Goal: Transaction & Acquisition: Purchase product/service

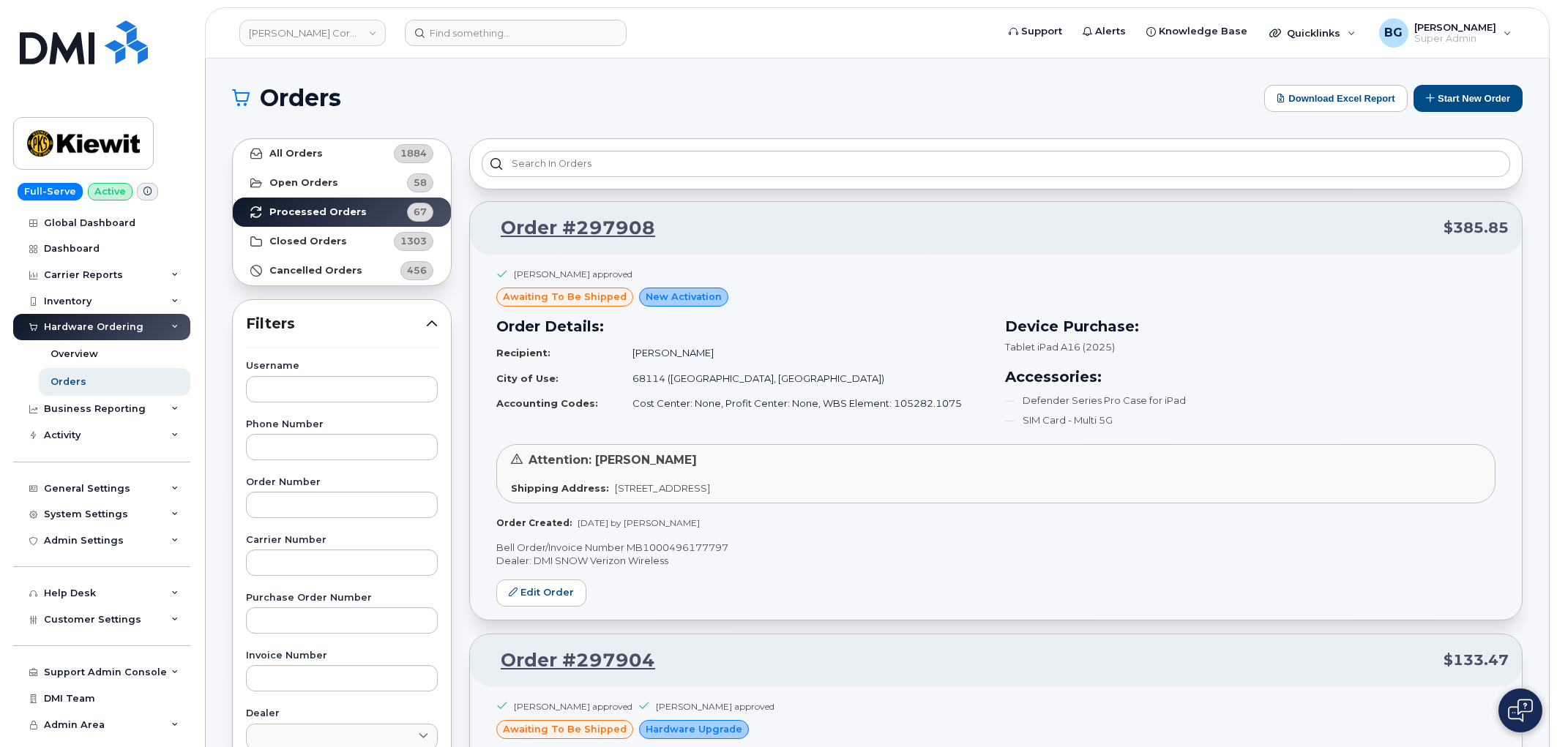
scroll to position [28696, 0]
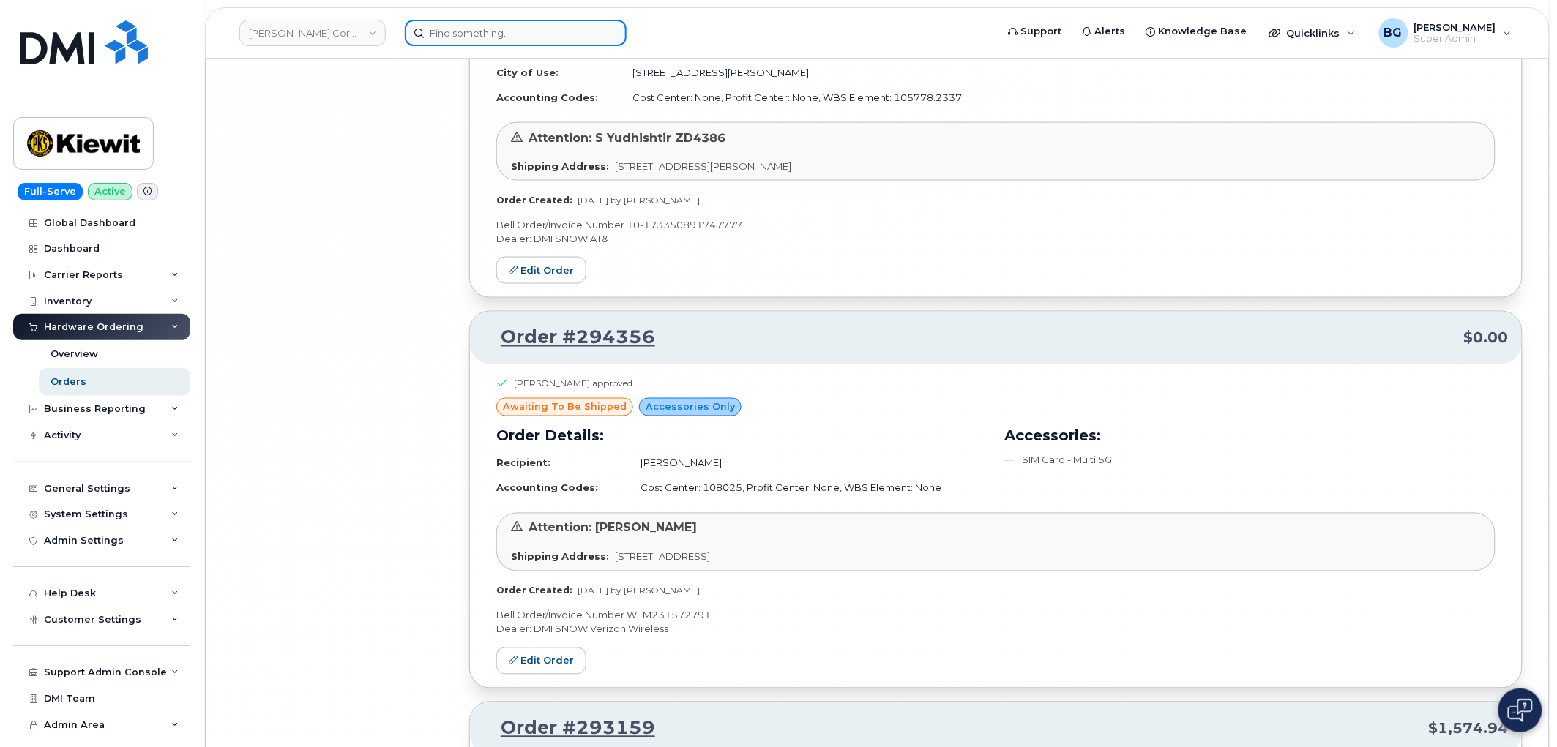
click at [457, 31] on input at bounding box center [516, 33] width 222 height 26
paste input "6474542258"
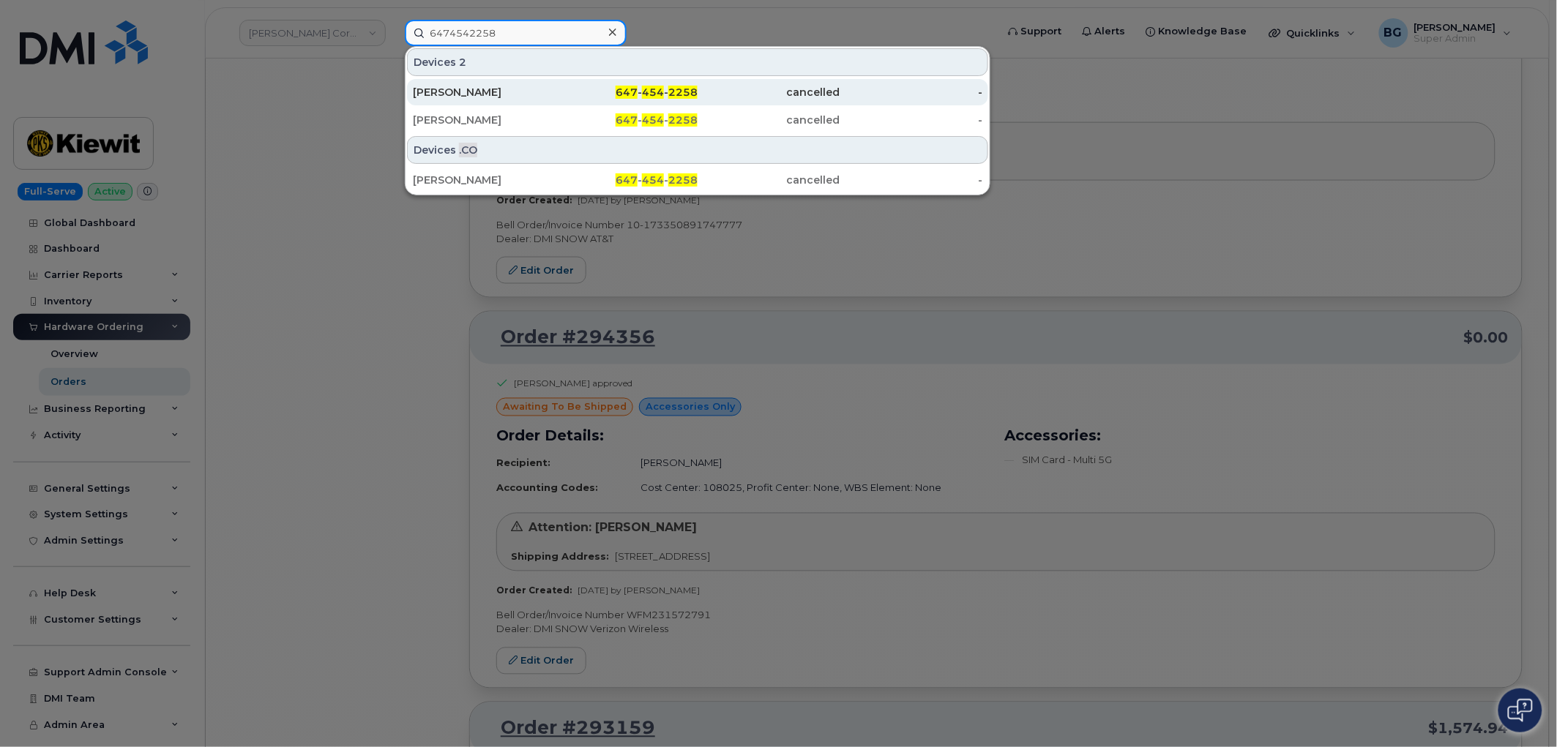
type input "6474542258"
click at [652, 86] on span "454" at bounding box center [653, 92] width 22 height 13
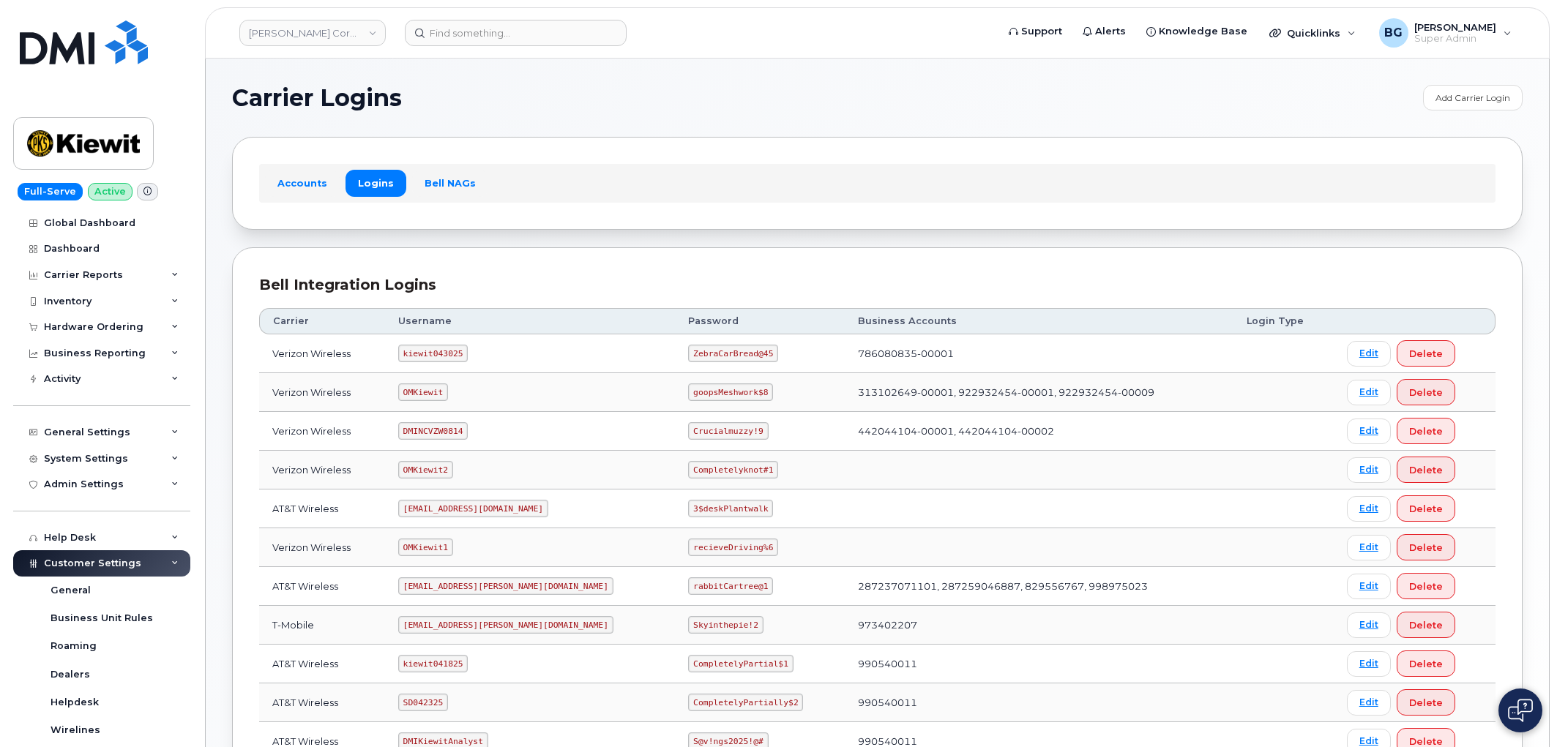
scroll to position [163, 0]
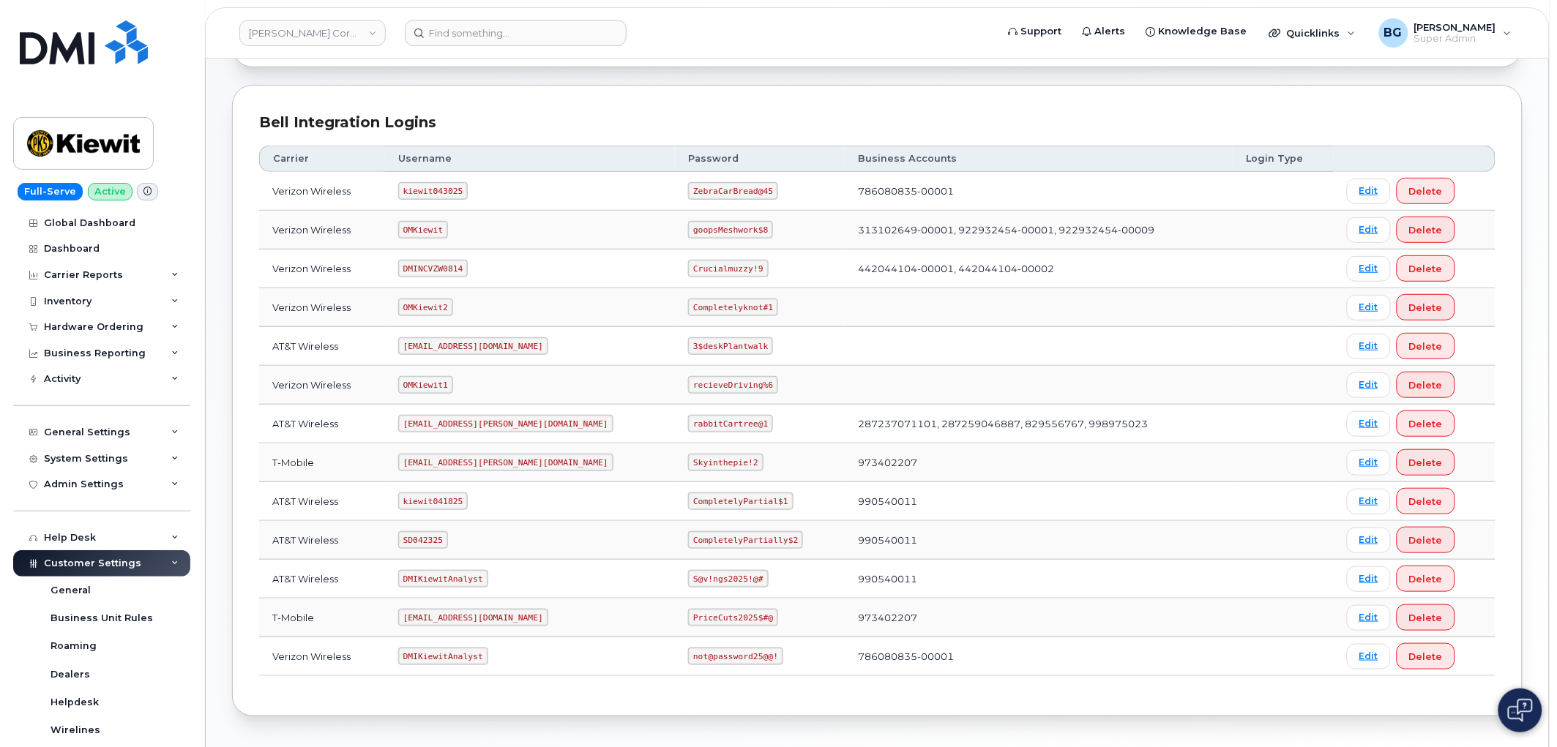
click at [298, 23] on link "Kiewit Corporation" at bounding box center [312, 33] width 146 height 26
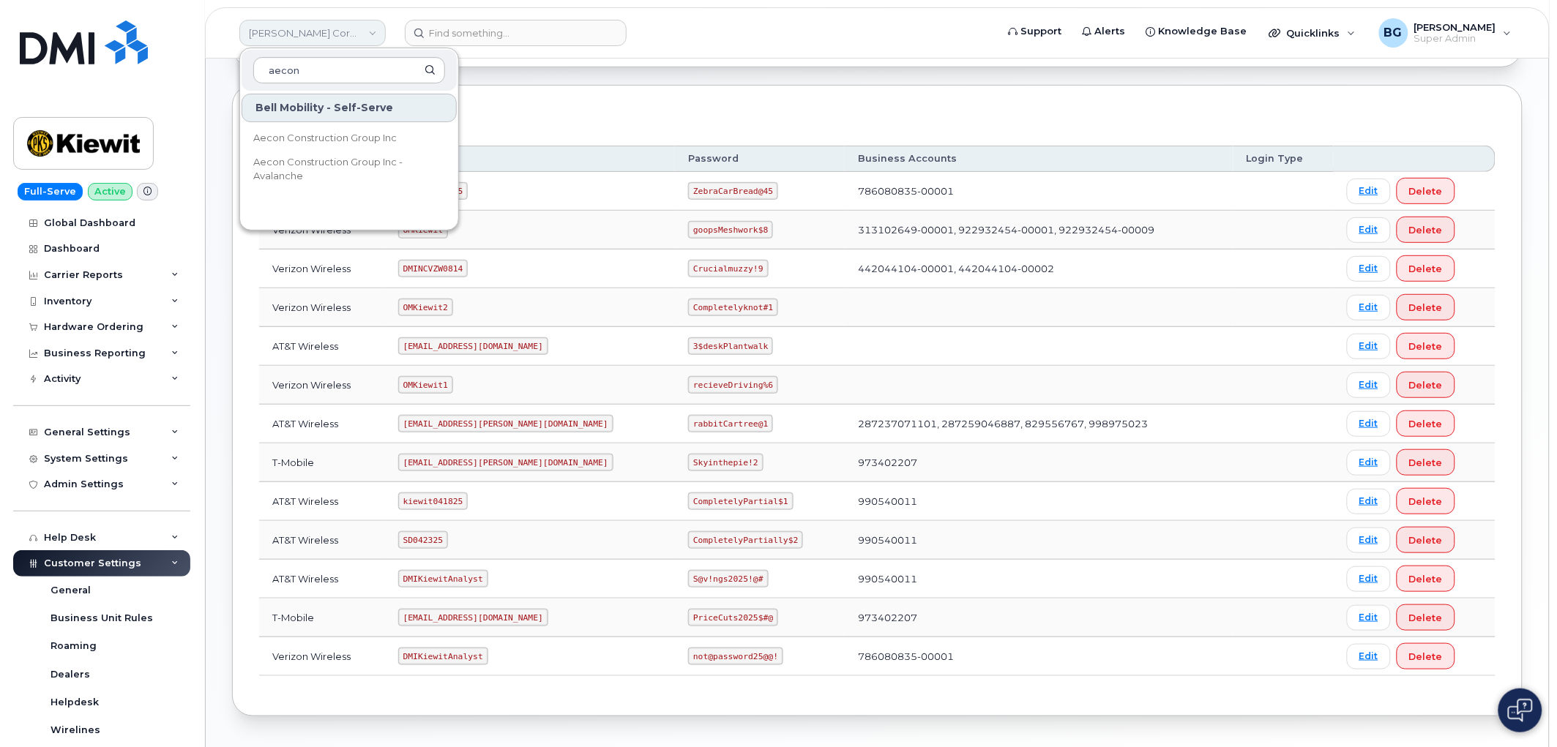
type input "aecon"
click at [325, 135] on span "Aecon Construction Group Inc" at bounding box center [324, 138] width 143 height 15
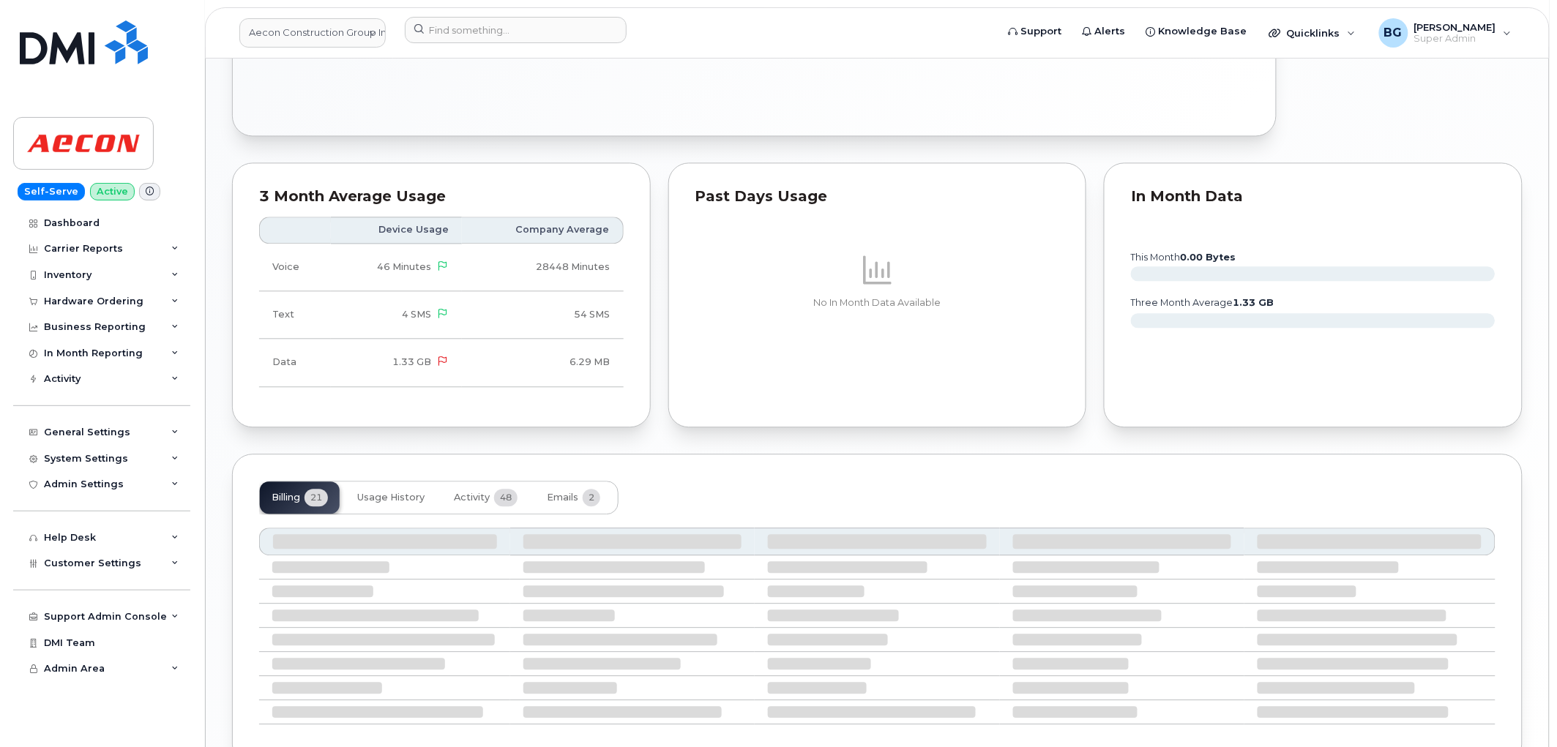
scroll to position [1135, 0]
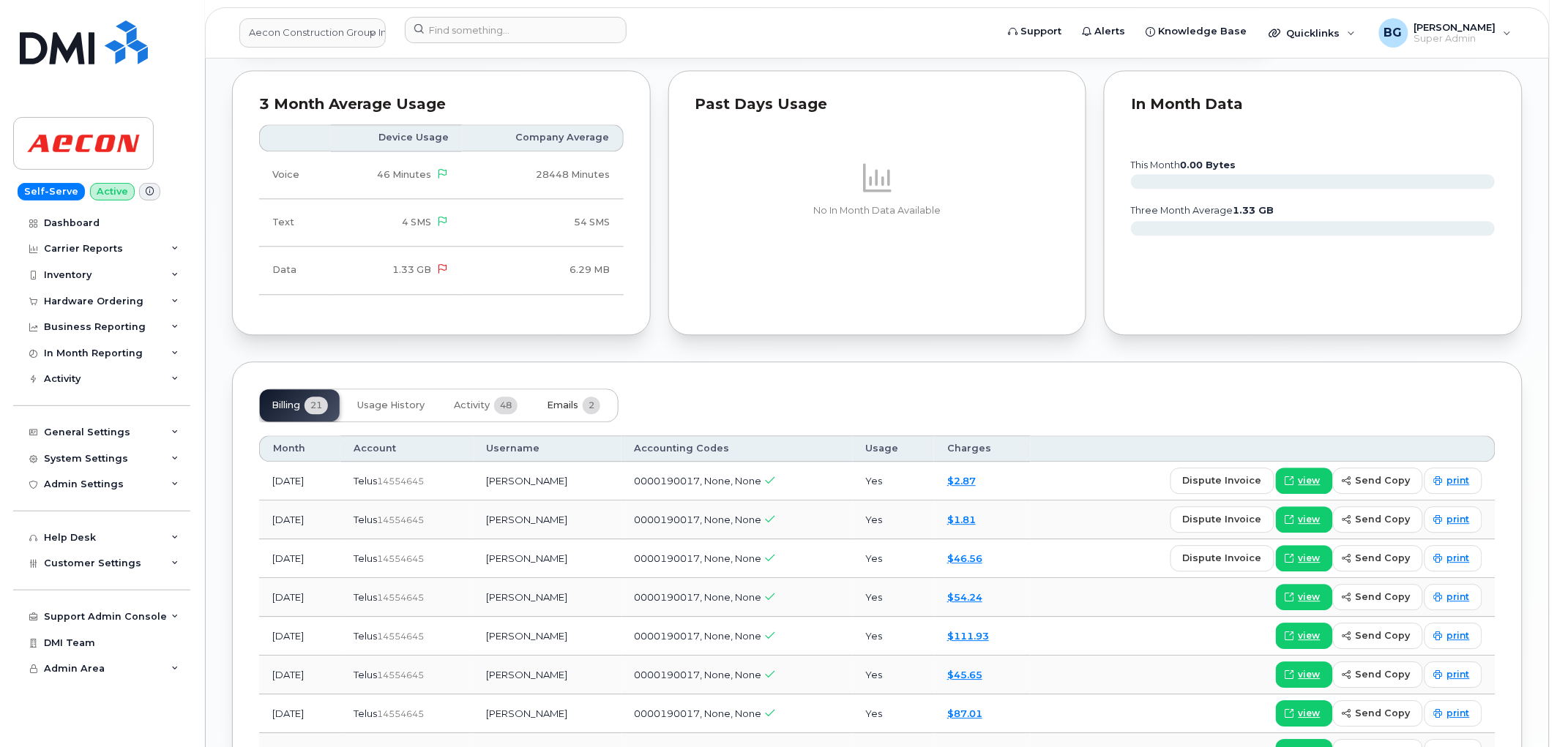
click at [555, 400] on span "Emails" at bounding box center [562, 406] width 31 height 12
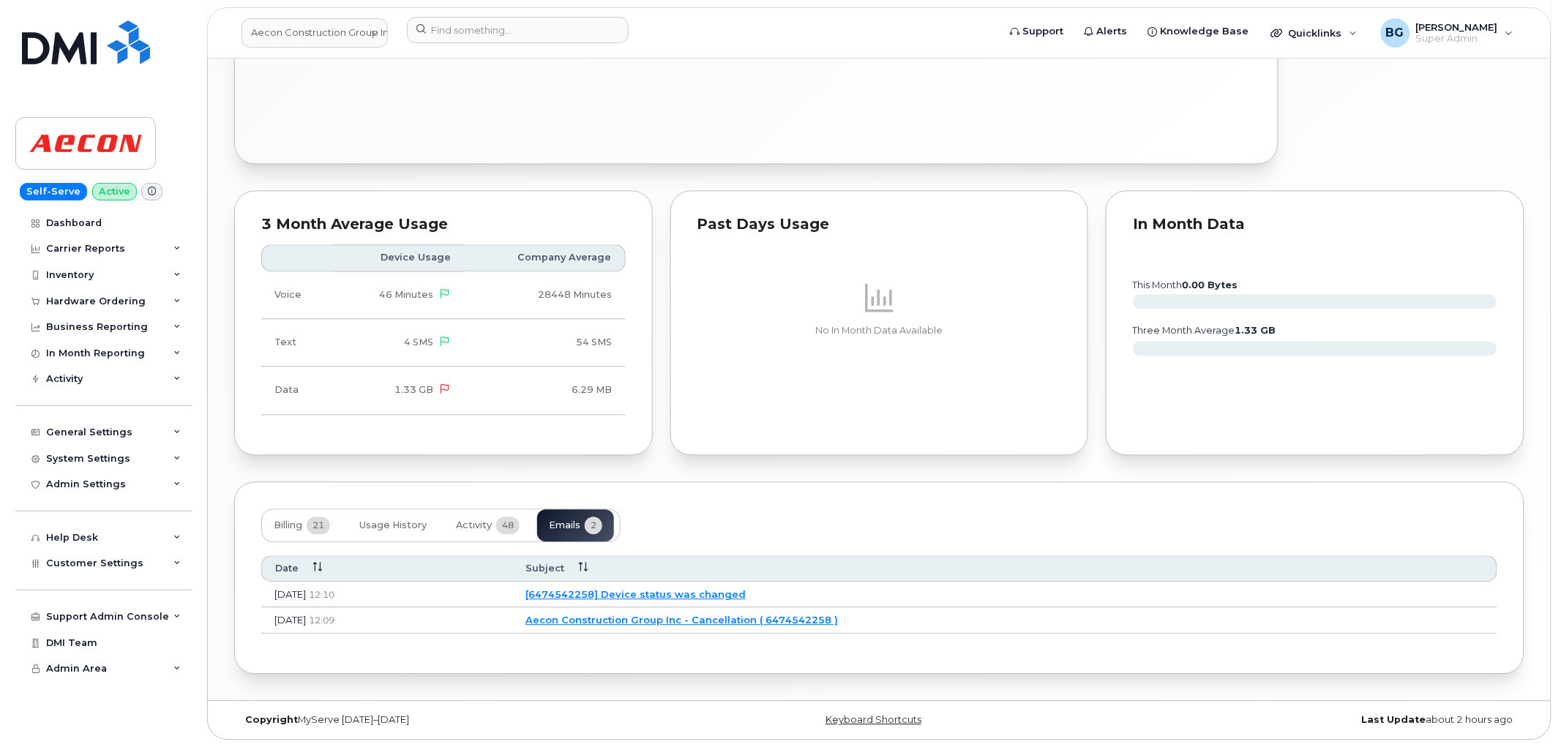
scroll to position [1015, 0]
drag, startPoint x: 906, startPoint y: 620, endPoint x: 605, endPoint y: 624, distance: 301.6
click at [605, 624] on td "Aecon Construction Group Inc - Cancellation ( 6474542258 )" at bounding box center [1002, 621] width 985 height 26
copy link "Aecon Construction Group Inc - Cancellation ( 6474542258 )"
click at [701, 617] on link "Aecon Construction Group Inc - Cancellation ( 6474542258 )" at bounding box center [679, 620] width 313 height 12
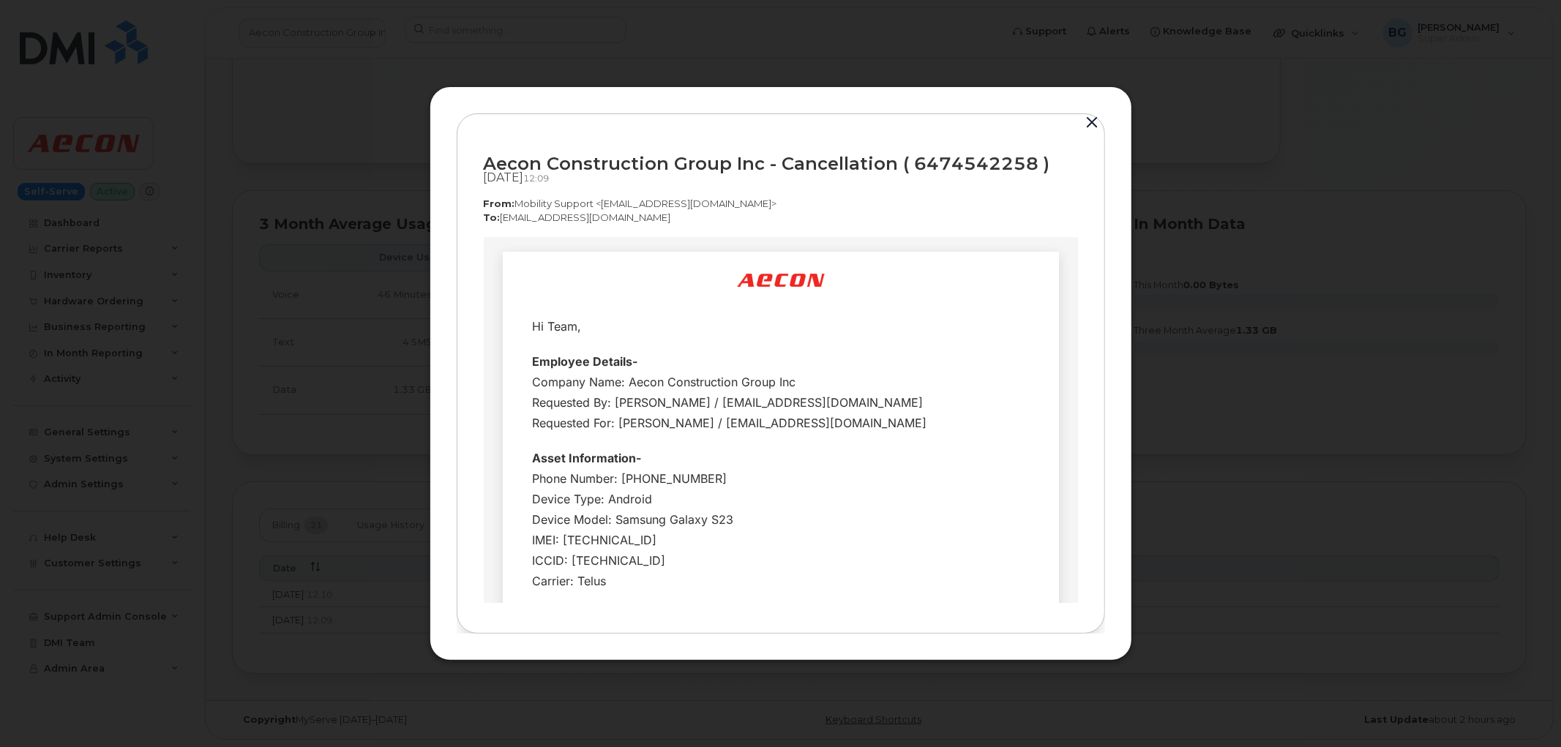
scroll to position [0, 0]
click at [1094, 119] on button "button" at bounding box center [1093, 123] width 22 height 20
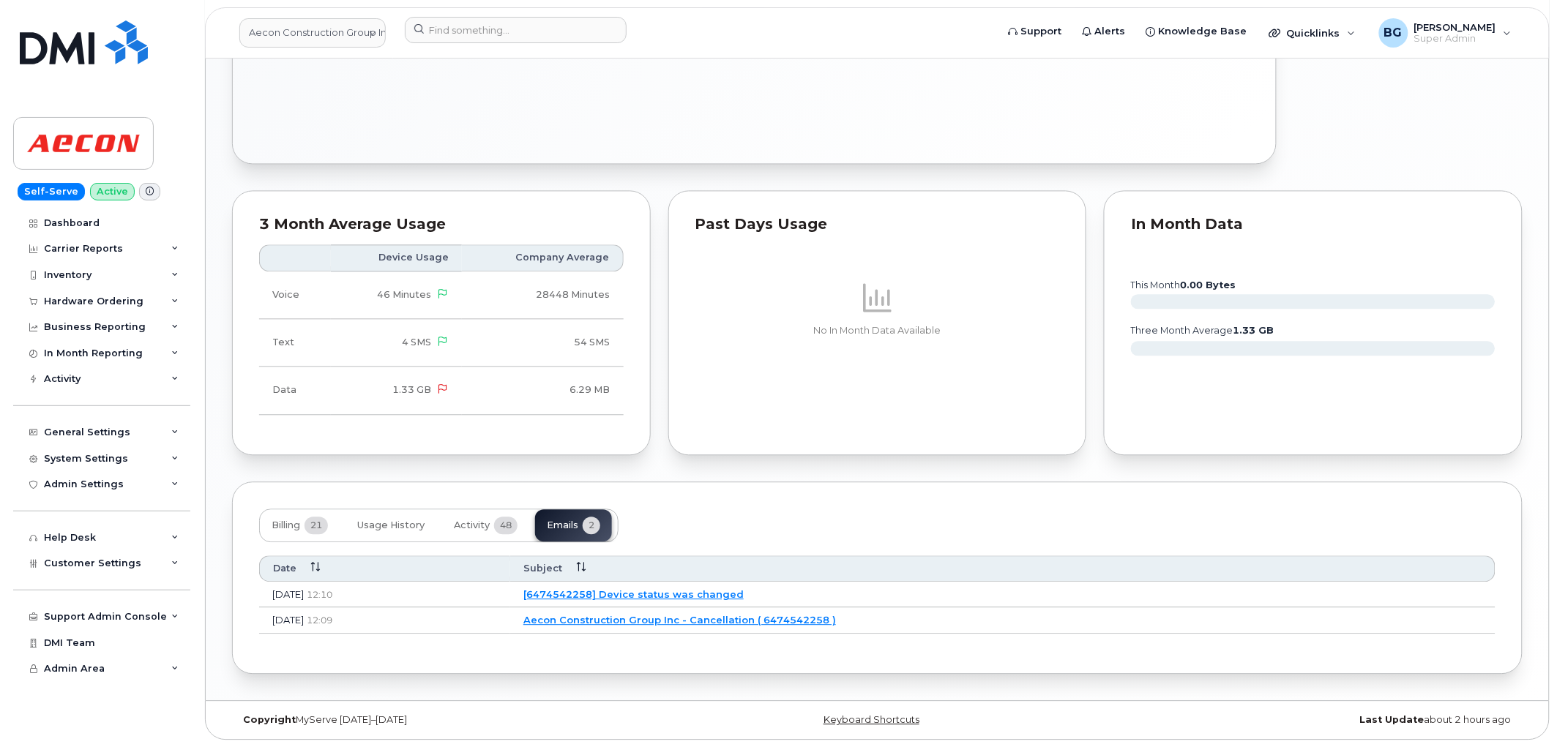
click at [660, 596] on link "[6474542258] Device status was changed" at bounding box center [633, 595] width 220 height 12
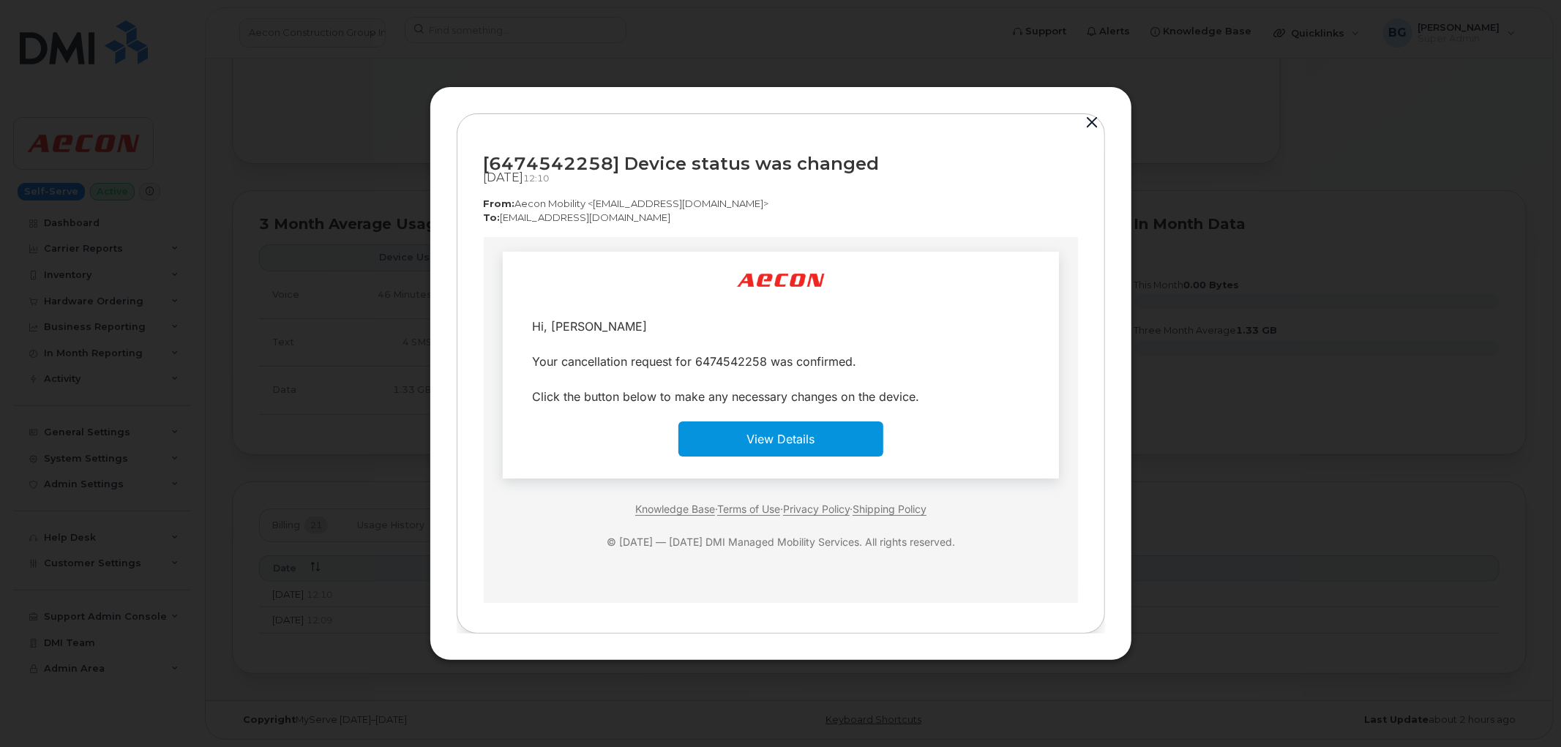
click at [1091, 122] on button "button" at bounding box center [1093, 123] width 22 height 20
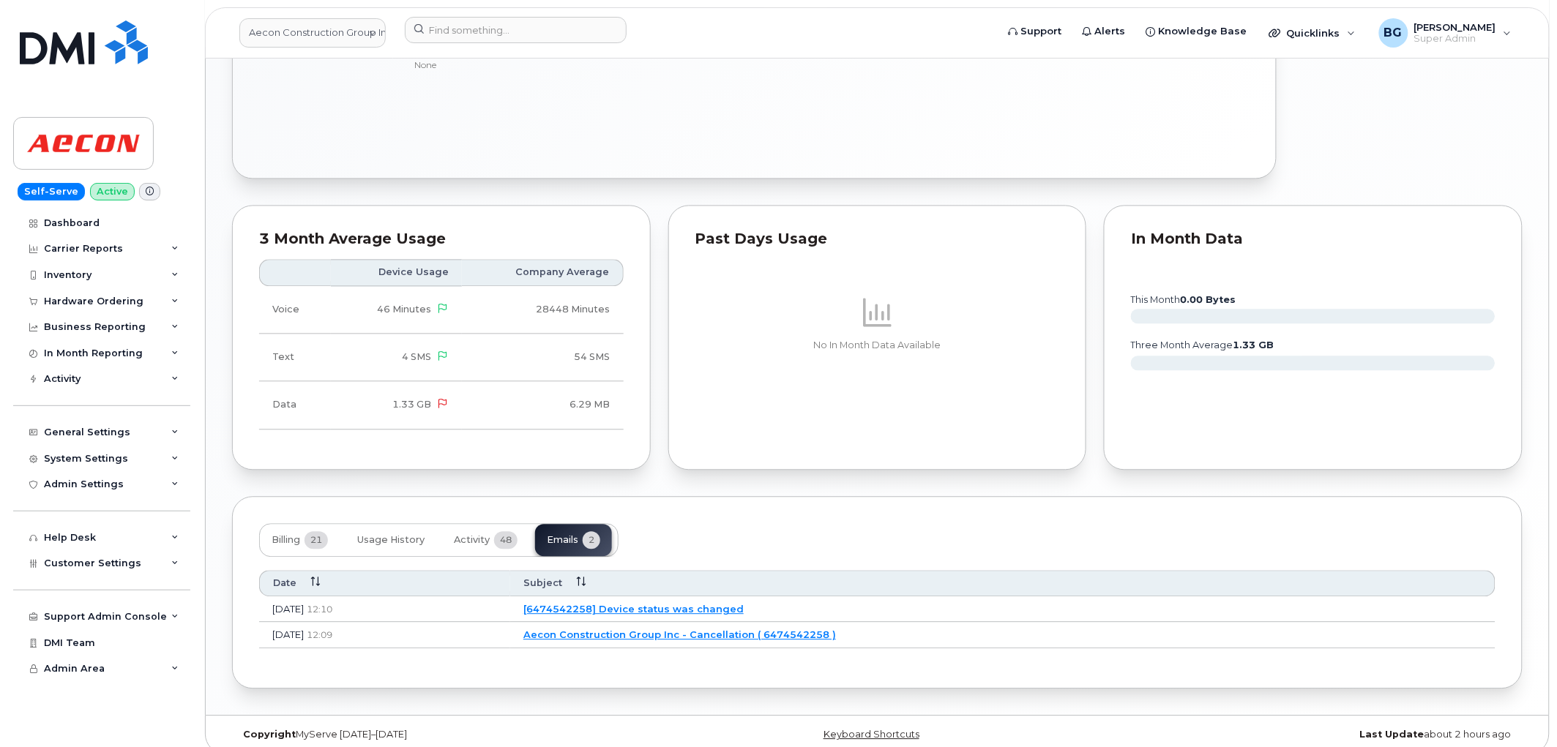
scroll to position [1015, 0]
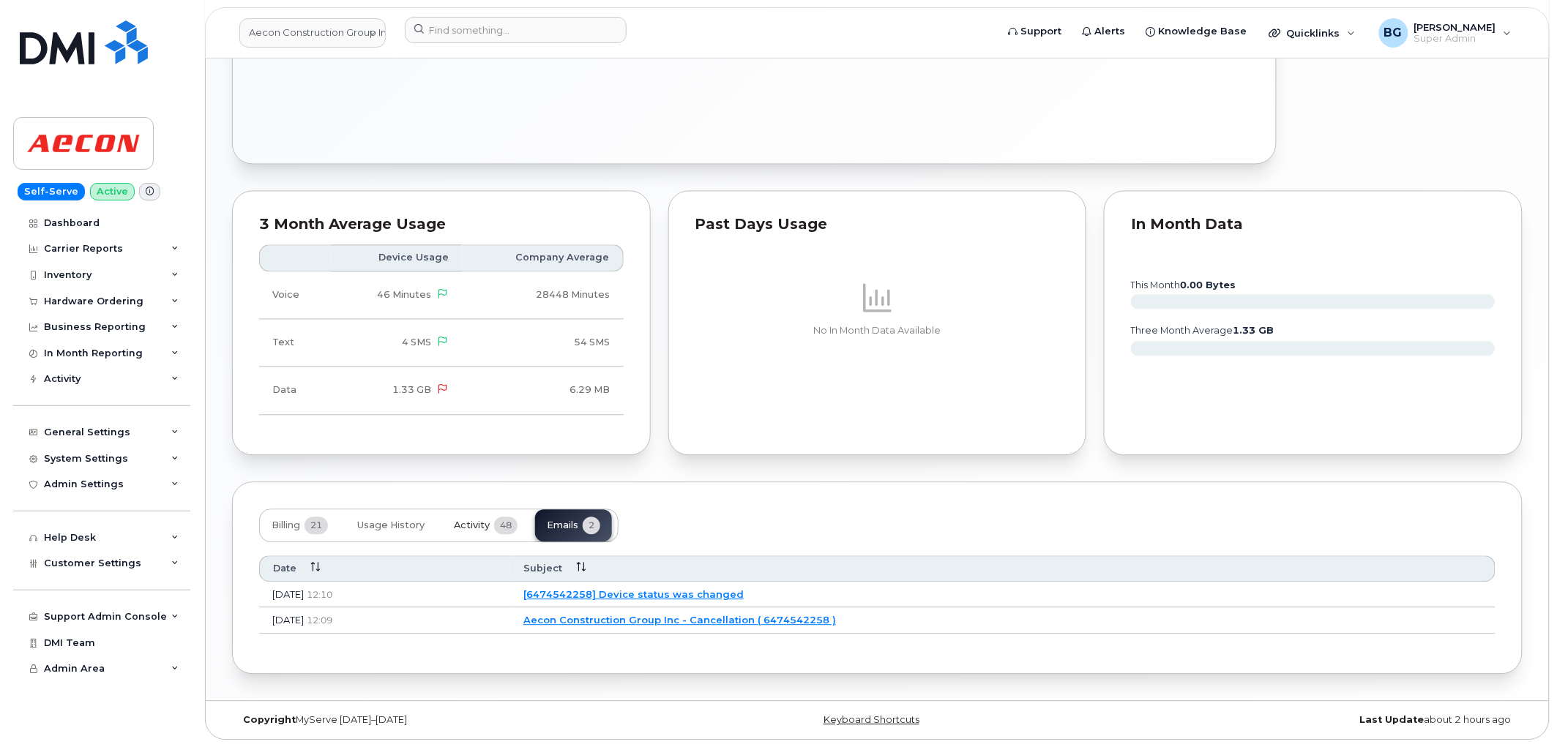
click at [467, 527] on span "Activity" at bounding box center [472, 526] width 36 height 12
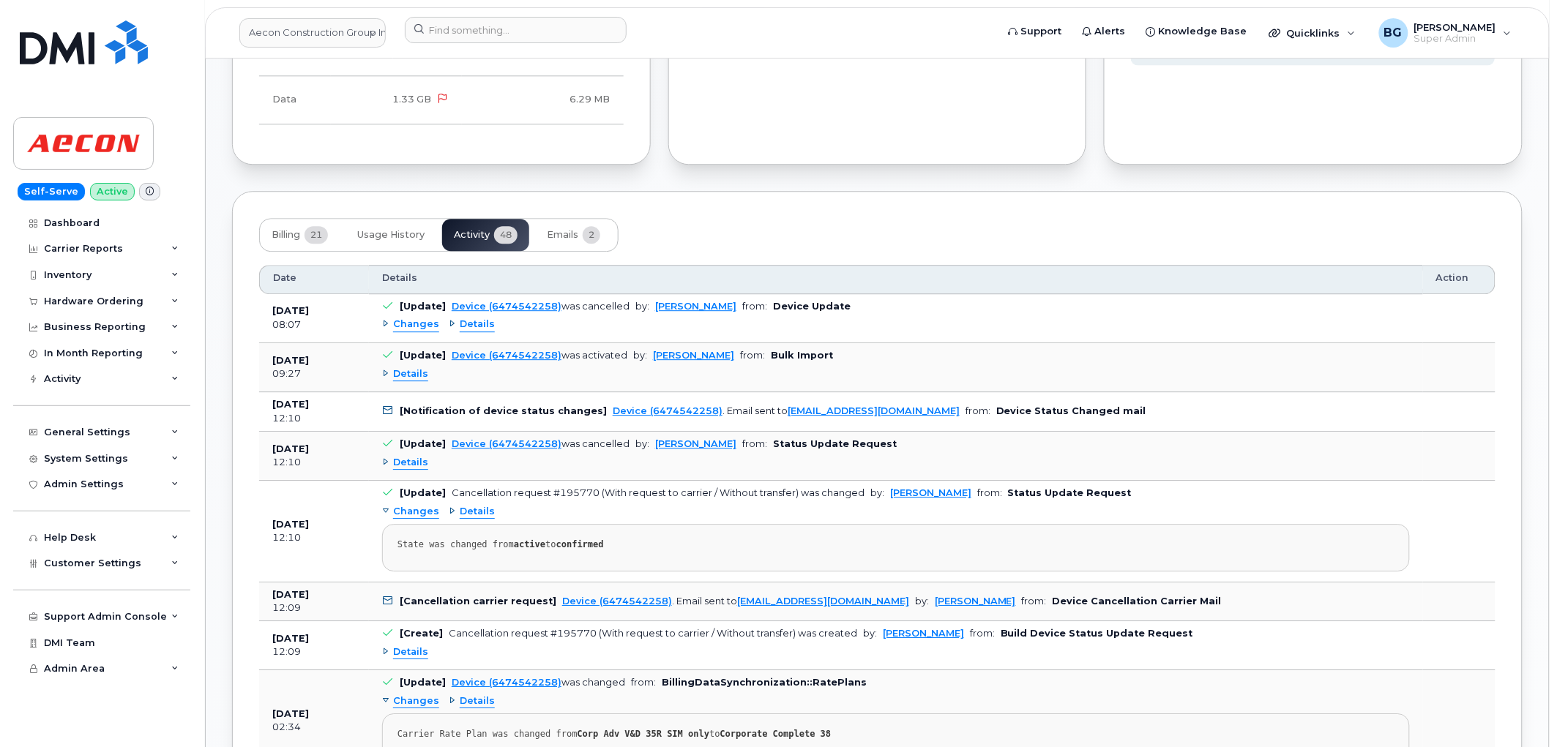
scroll to position [1178, 0]
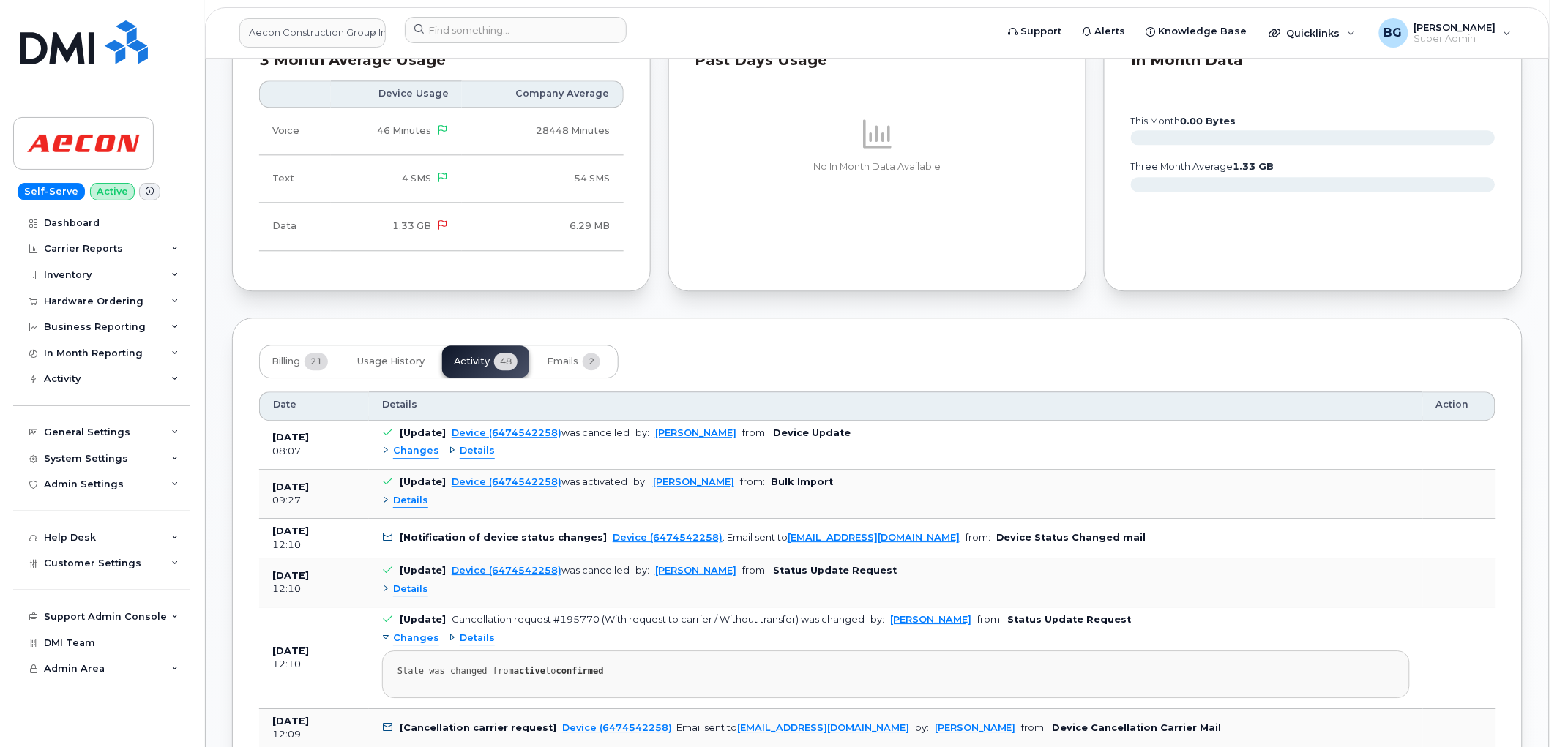
drag, startPoint x: 1547, startPoint y: 220, endPoint x: 779, endPoint y: 392, distance: 786.7
click at [784, 396] on th "Details" at bounding box center [896, 406] width 1054 height 29
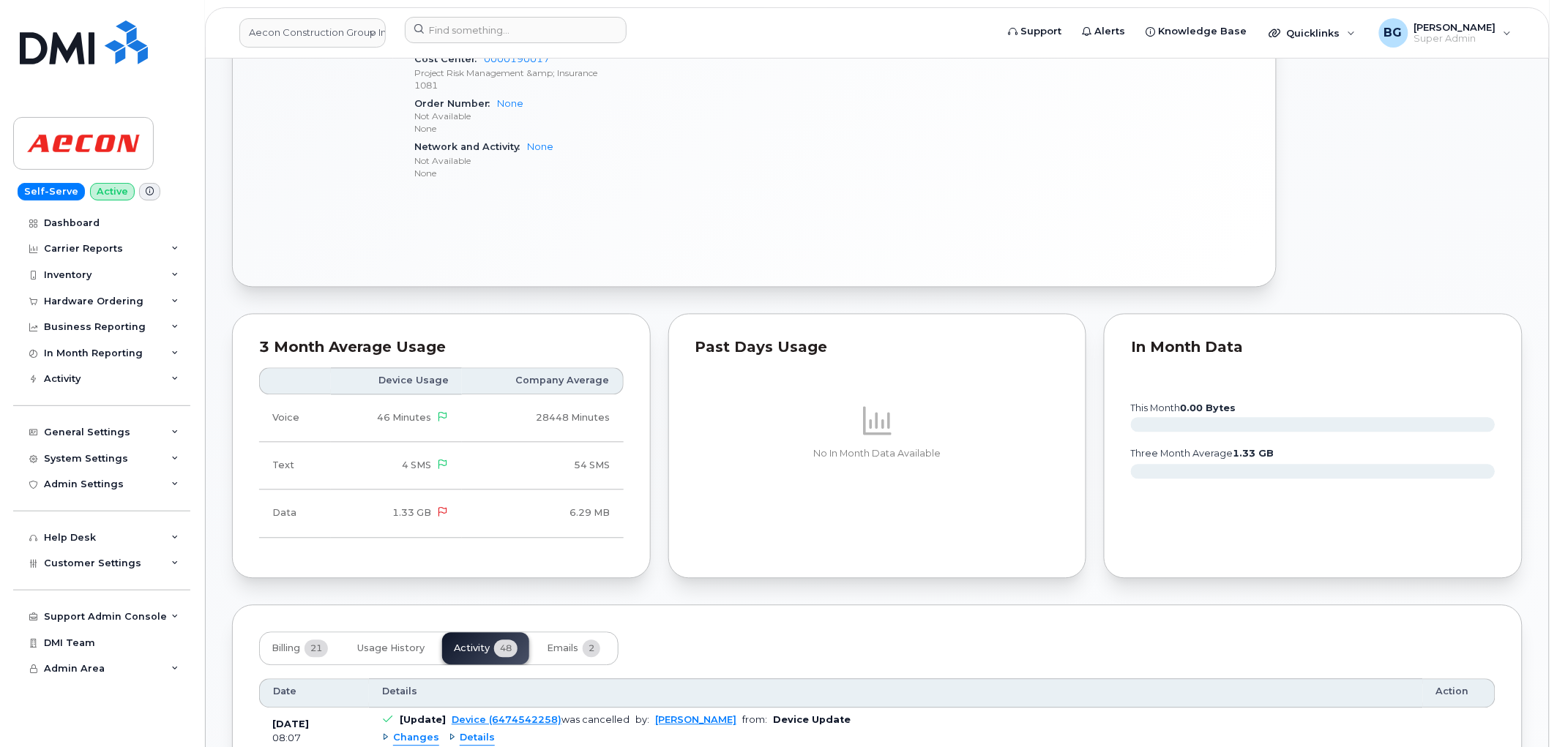
scroll to position [1070, 0]
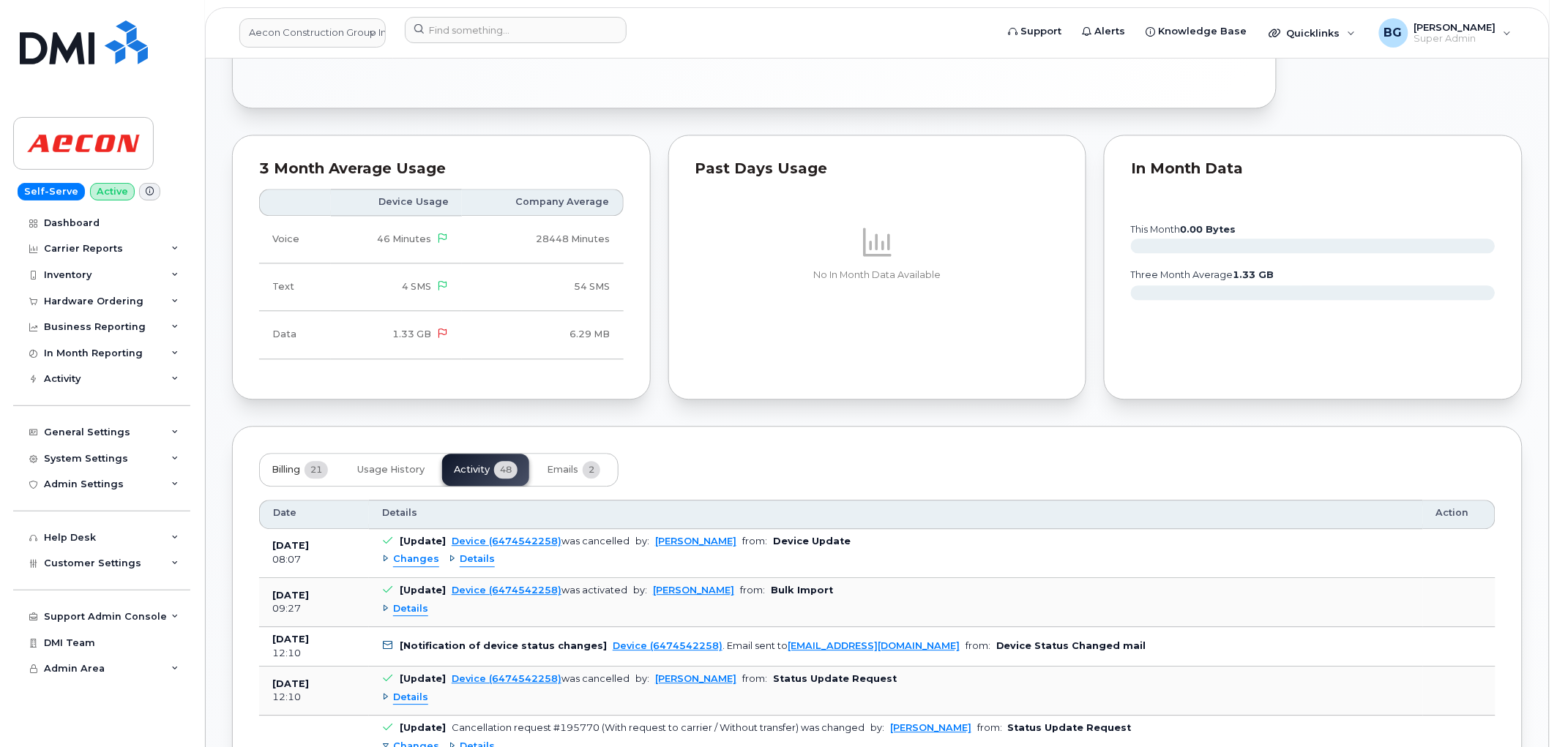
click at [300, 469] on span "Billing" at bounding box center [286, 470] width 29 height 12
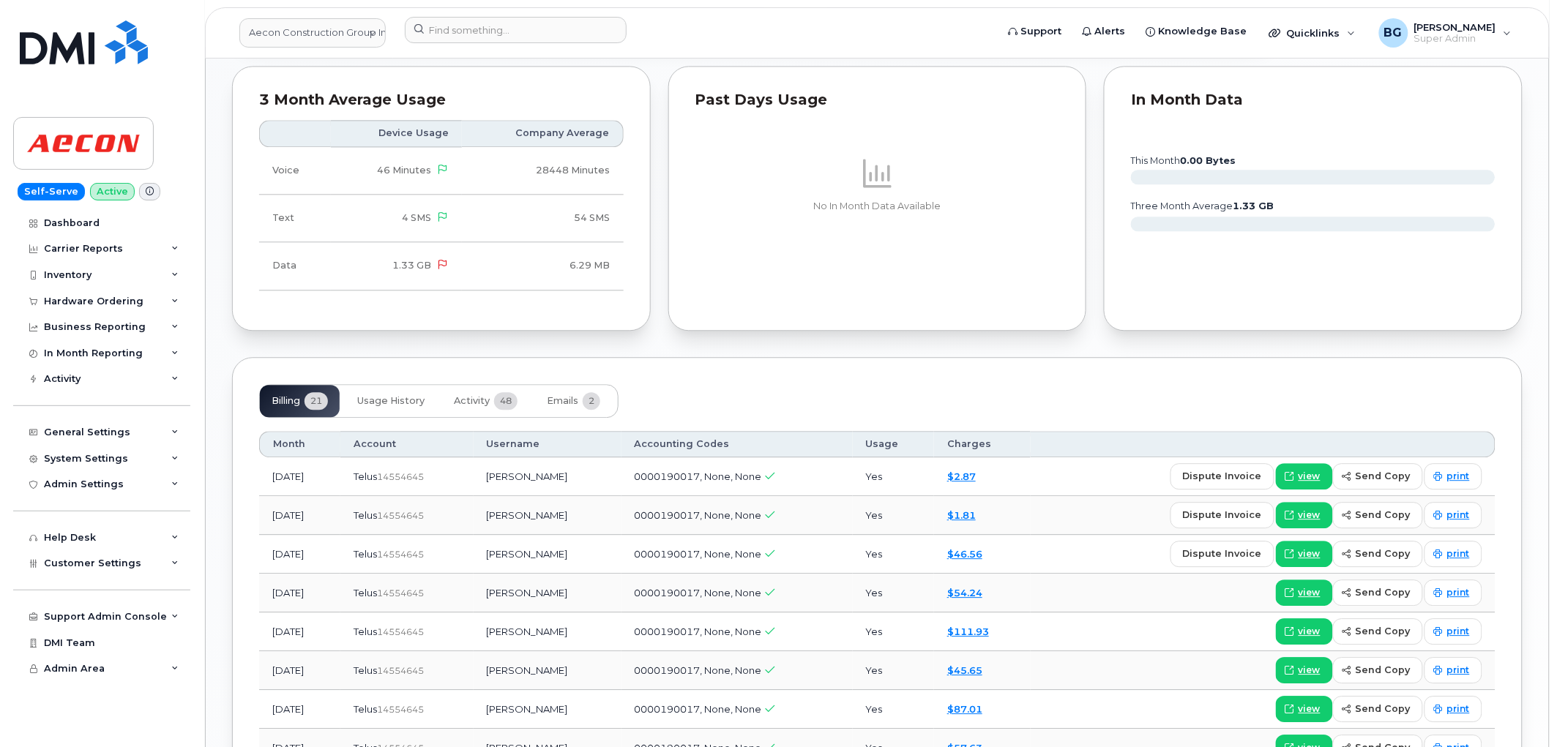
scroll to position [1341, 0]
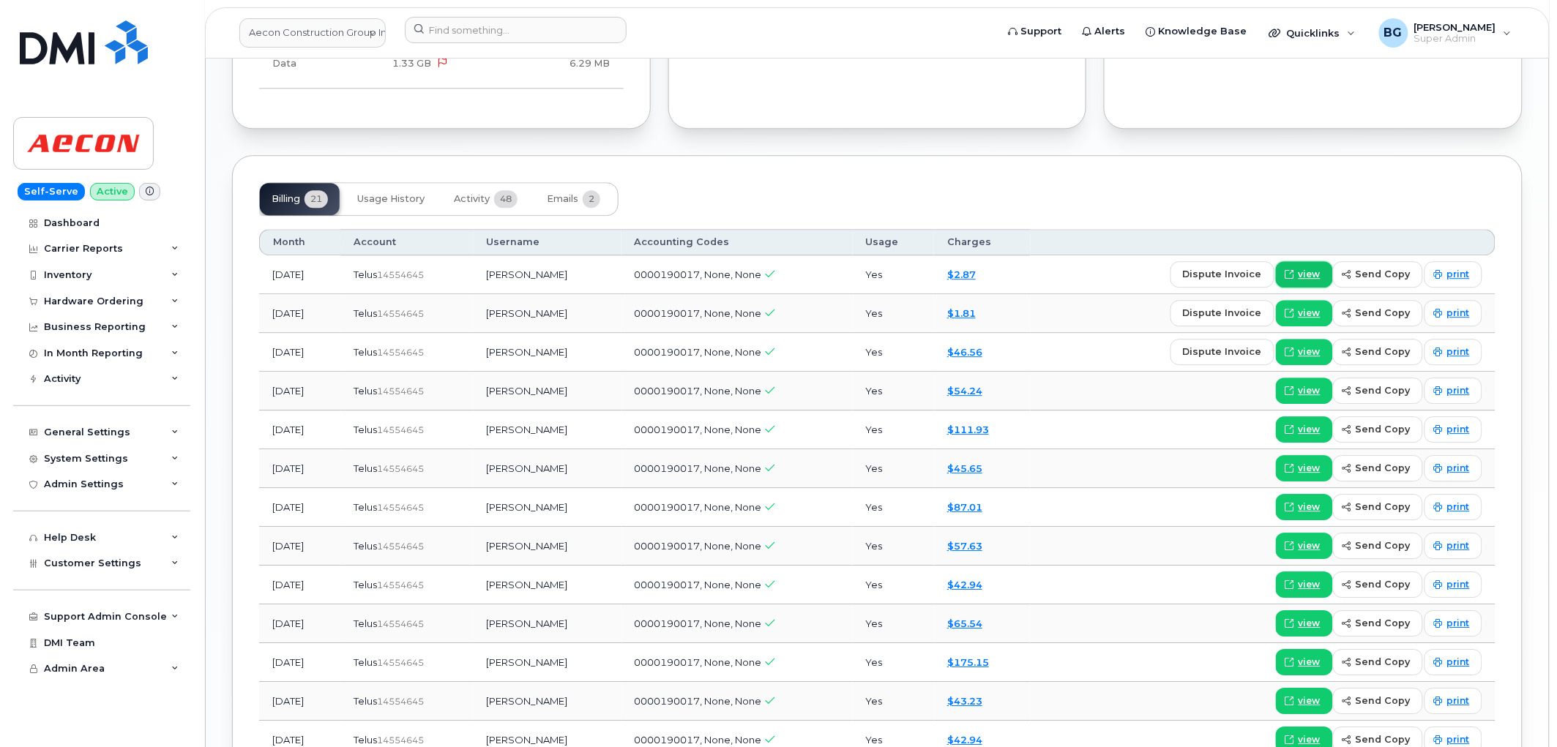
click at [1307, 278] on span "view" at bounding box center [1310, 274] width 22 height 13
click at [56, 279] on div "Inventory" at bounding box center [68, 275] width 48 height 12
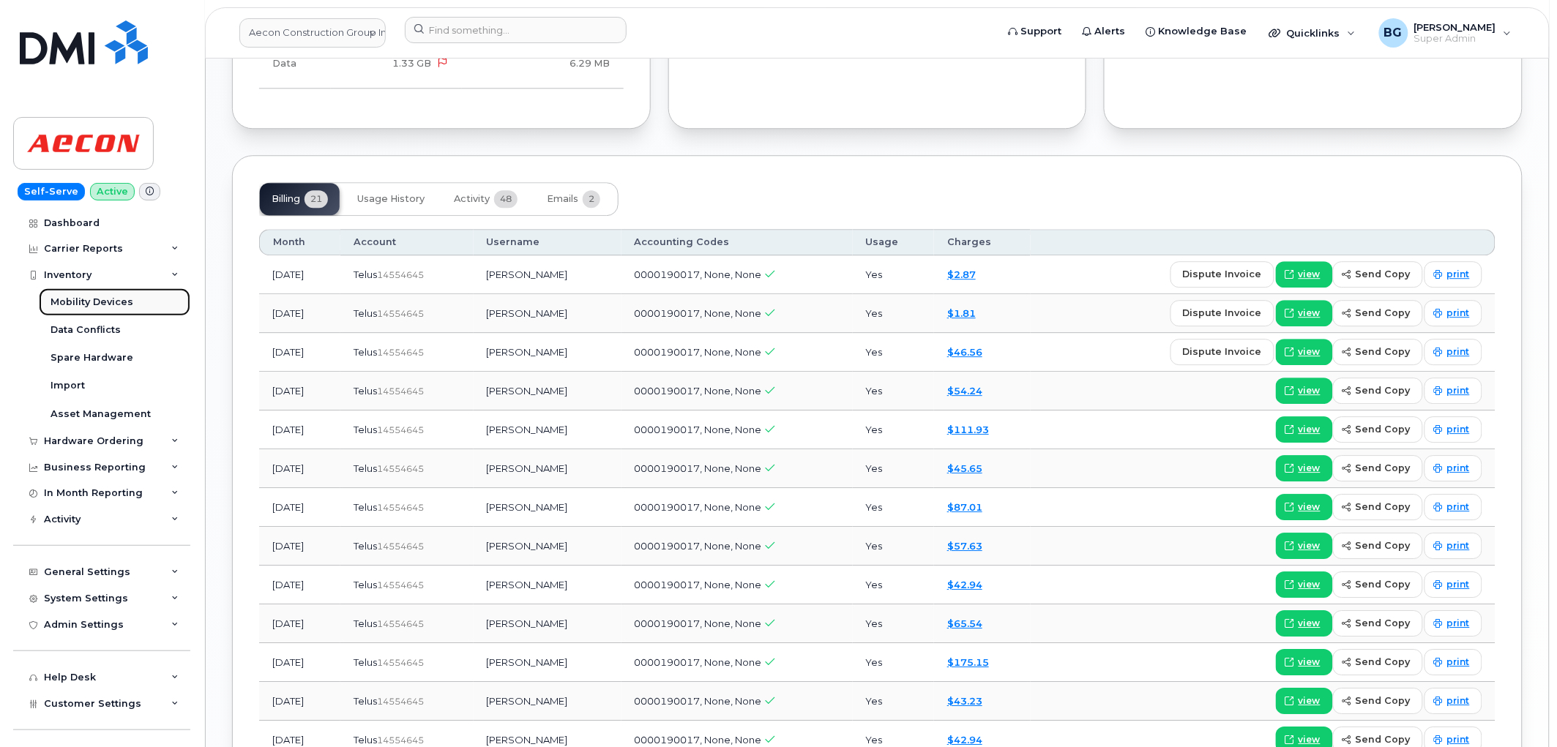
click at [67, 296] on div "Mobility Devices" at bounding box center [92, 302] width 83 height 13
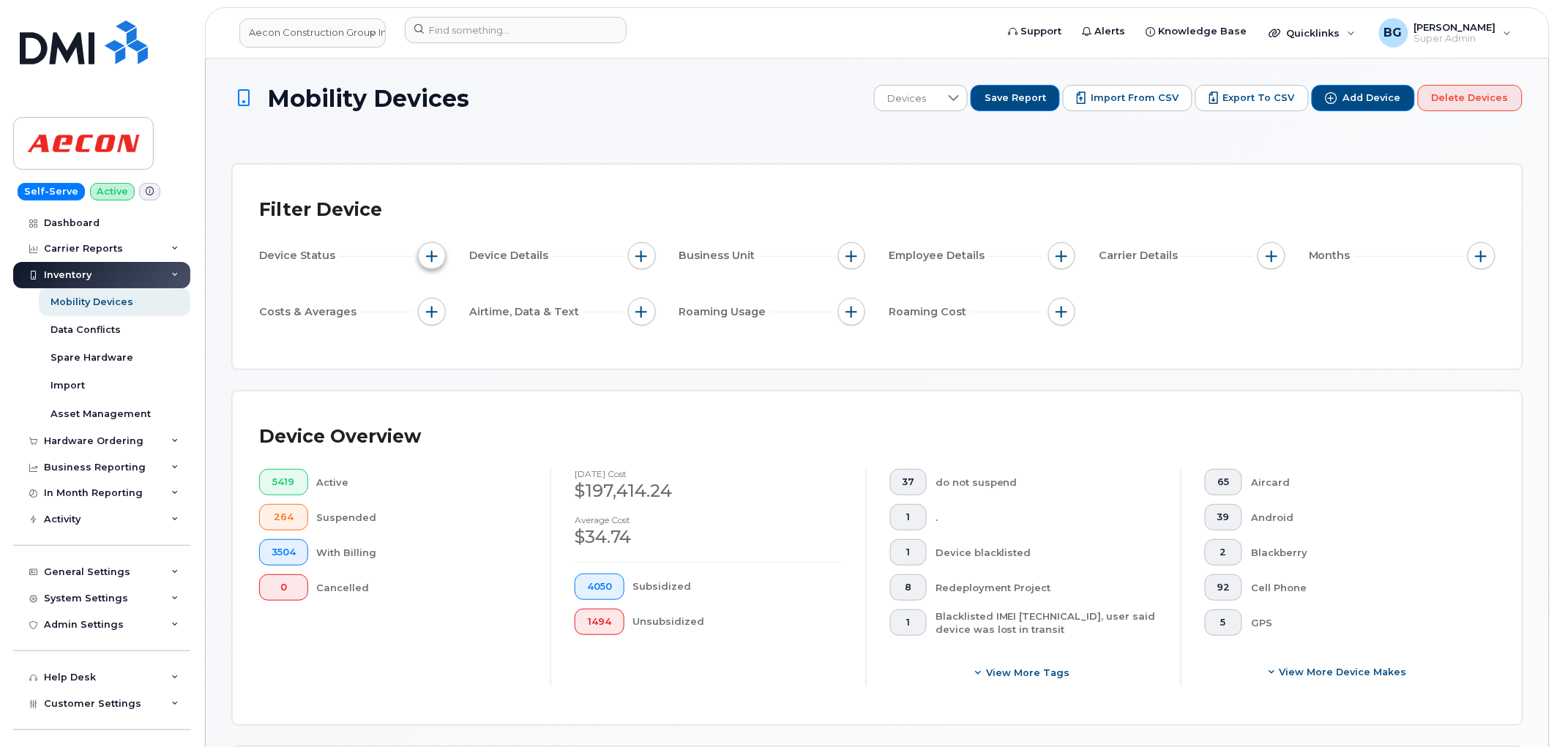
click at [430, 258] on span "button" at bounding box center [432, 256] width 12 height 12
click at [438, 298] on input "Current Status" at bounding box center [436, 300] width 12 height 12
checkbox input "true"
click at [561, 324] on div "empty" at bounding box center [518, 327] width 132 height 25
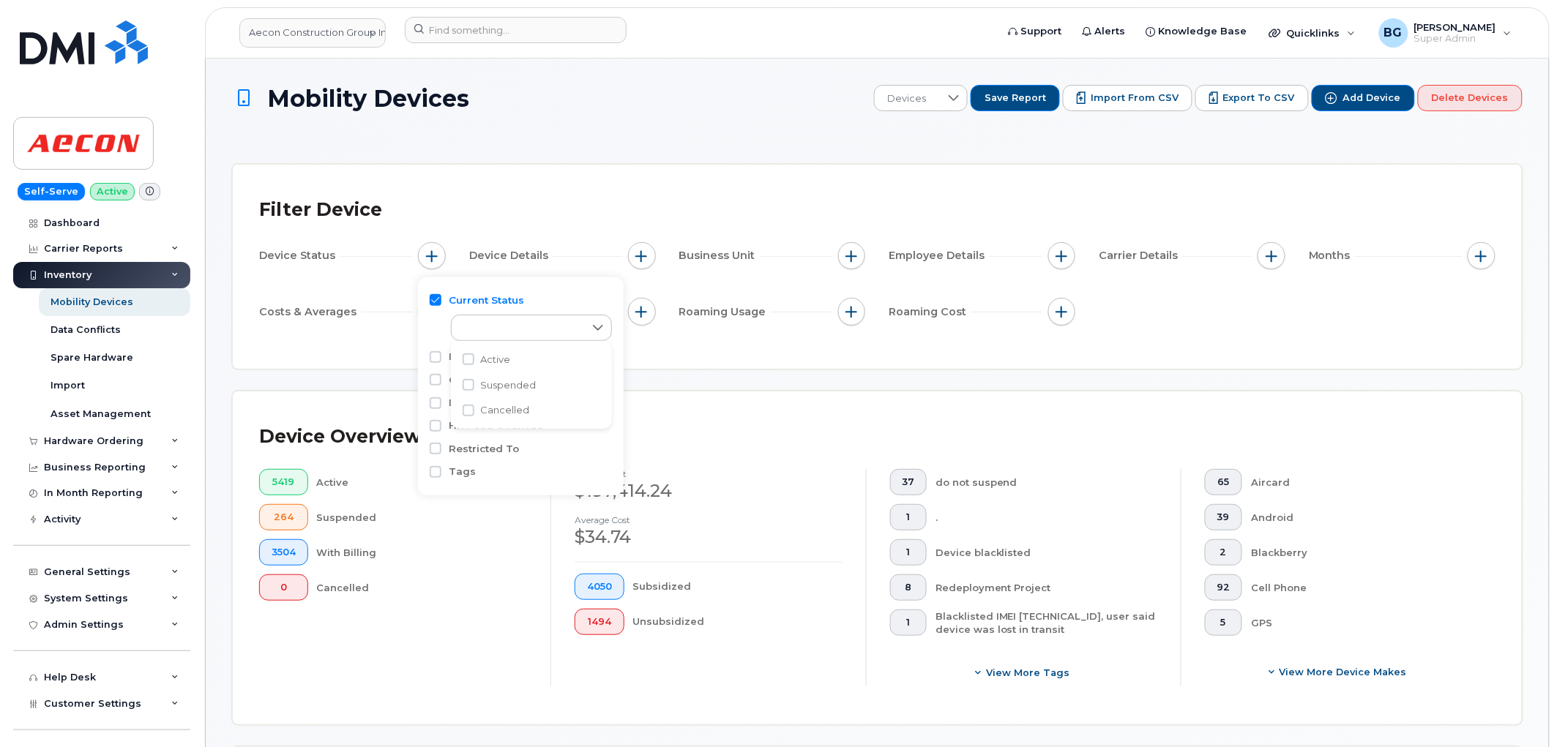
click at [501, 356] on span "Active" at bounding box center [495, 360] width 30 height 14
checkbox input "true"
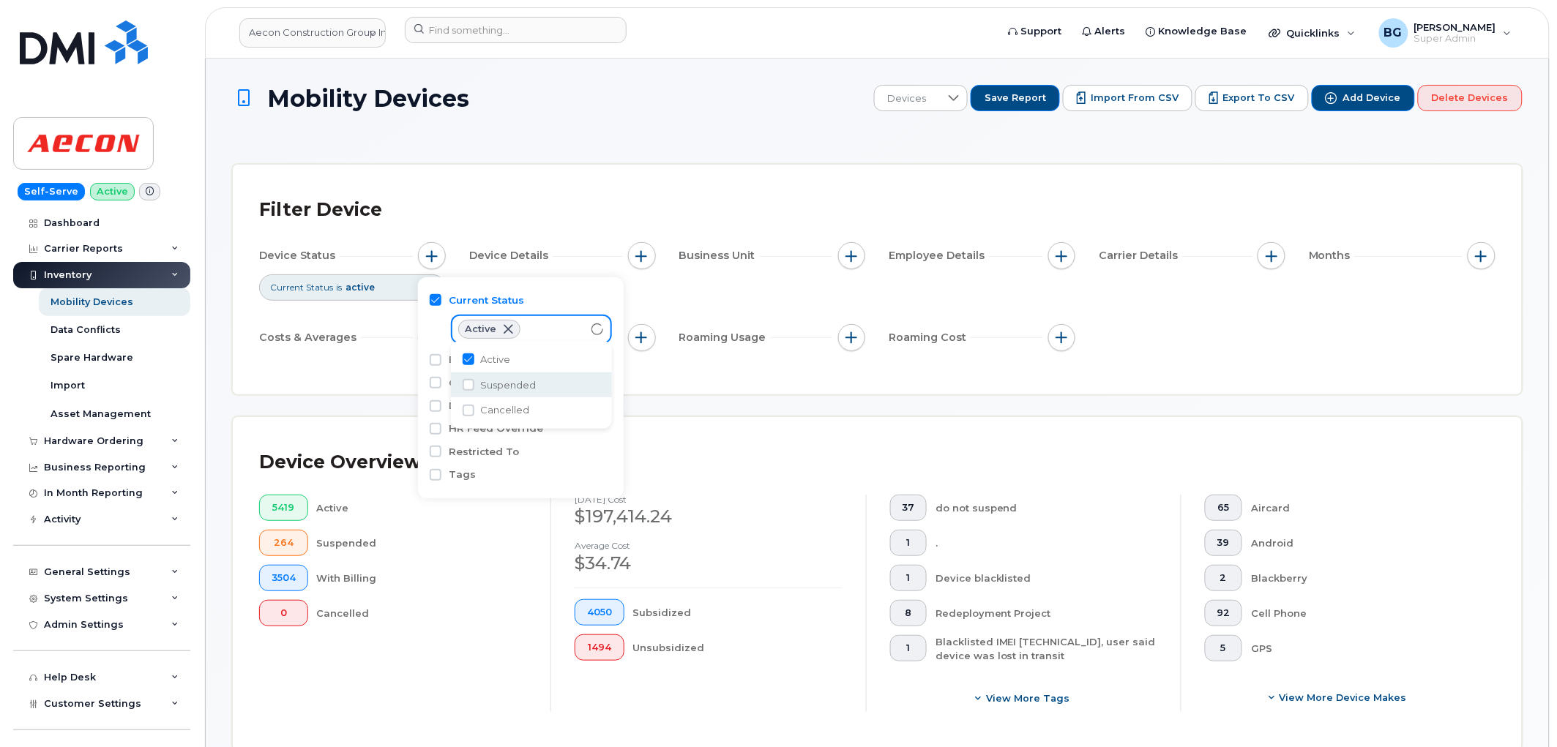
click at [499, 381] on span "Suspended" at bounding box center [508, 385] width 56 height 14
checkbox input "true"
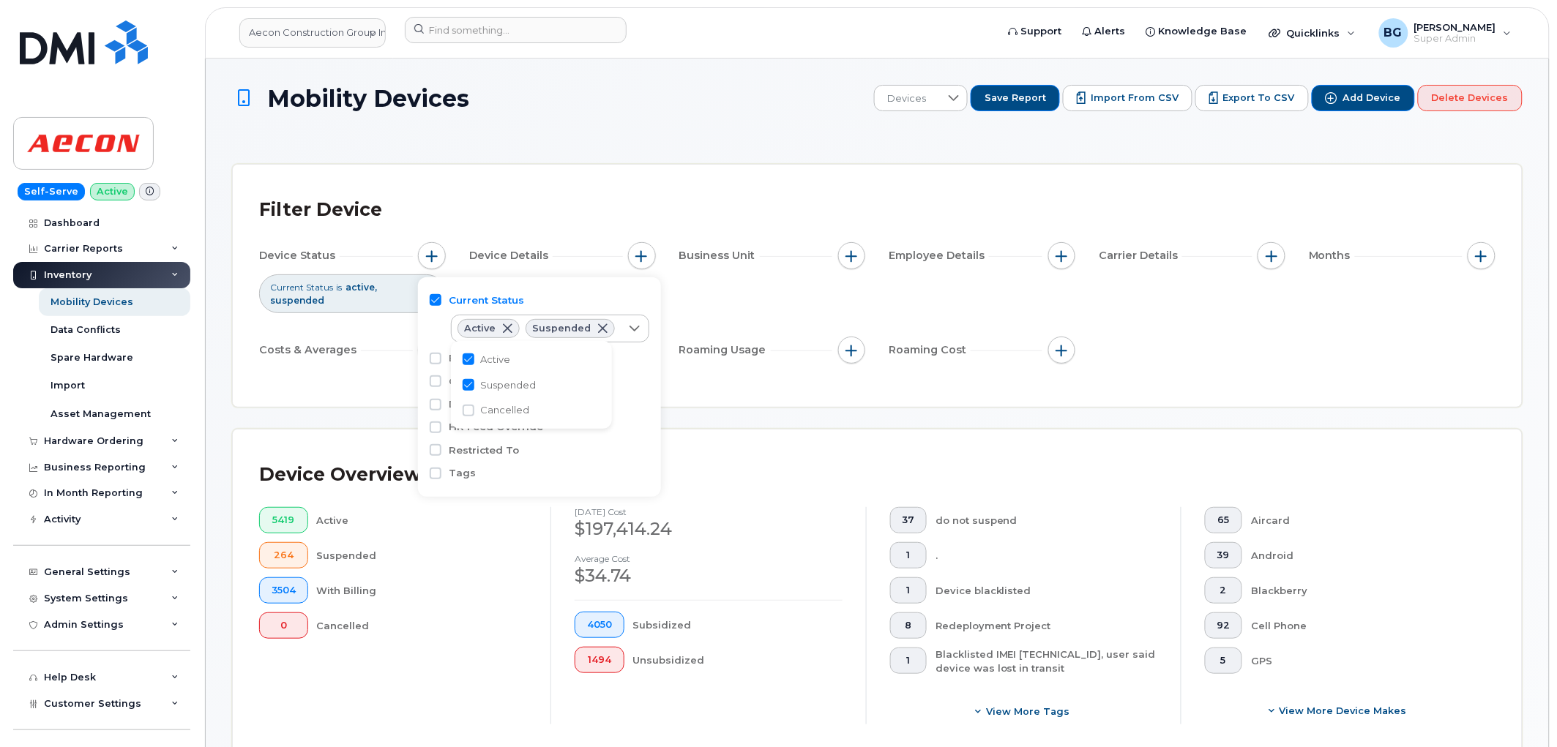
click at [504, 416] on span "Cancelled" at bounding box center [504, 410] width 49 height 14
checkbox input "true"
click at [826, 430] on div "Device Overview 5419 Active 264 Suspended 3504 With Billing 0 Cancelled August …" at bounding box center [877, 596] width 1289 height 333
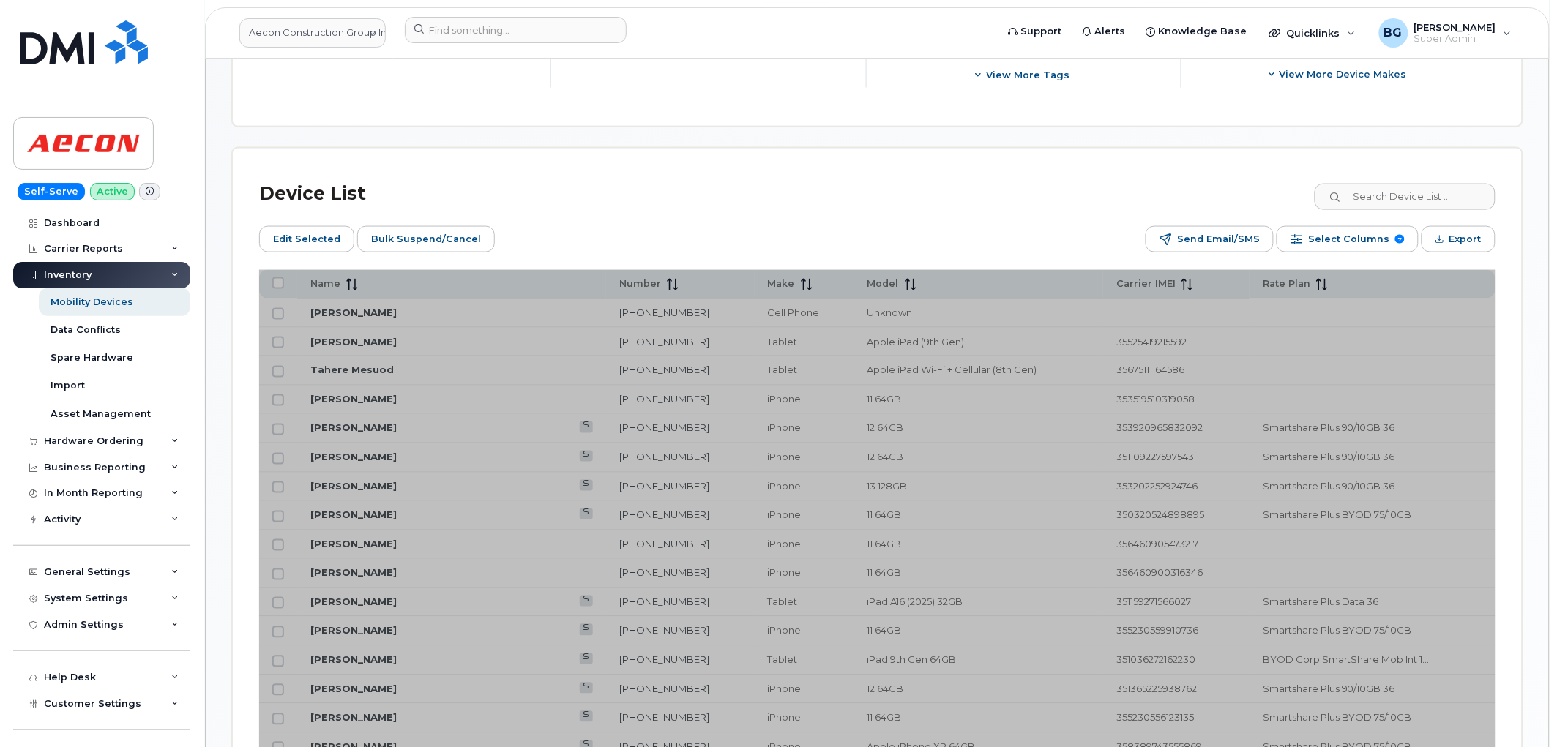
scroll to position [705, 0]
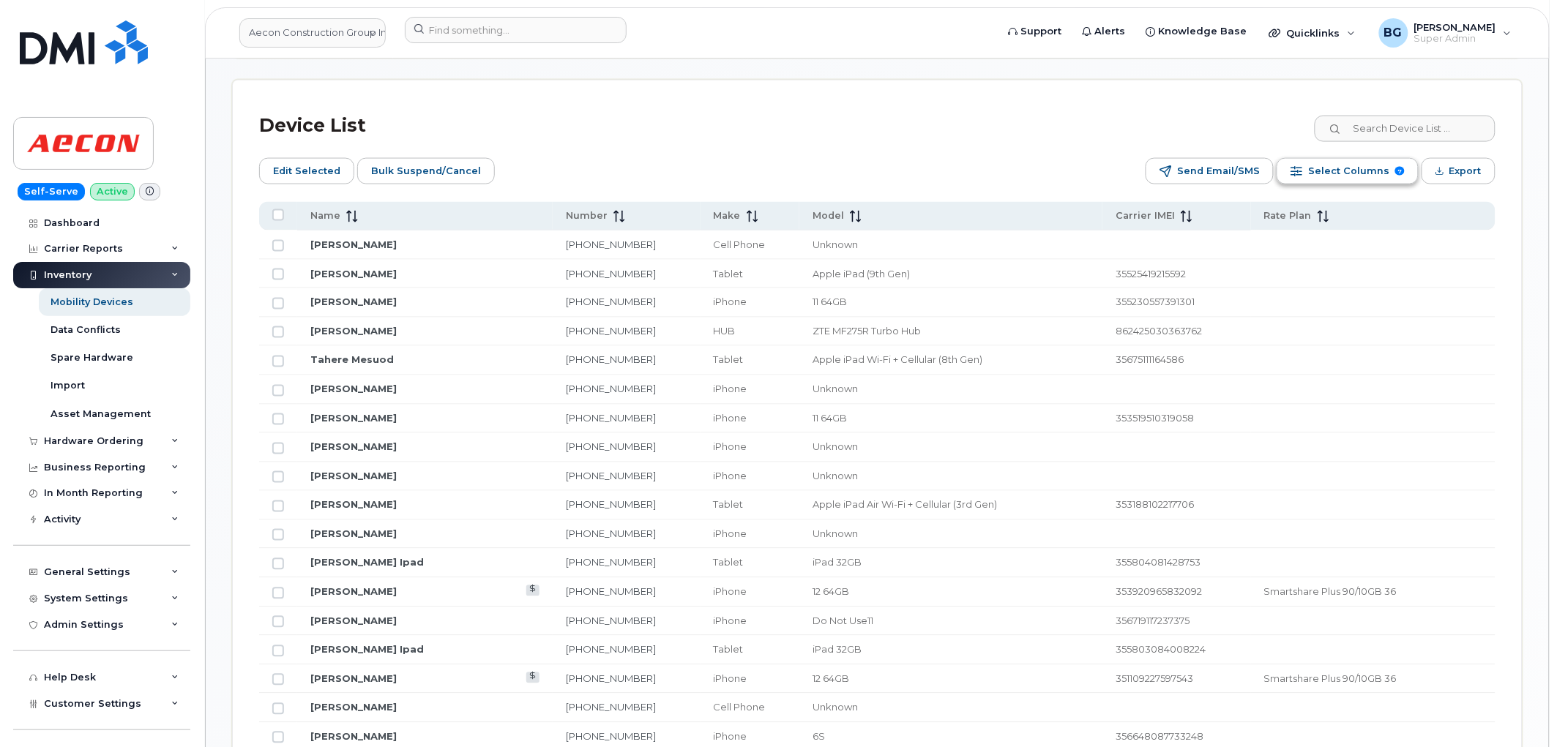
click at [1351, 171] on span "Select Columns" at bounding box center [1348, 171] width 81 height 22
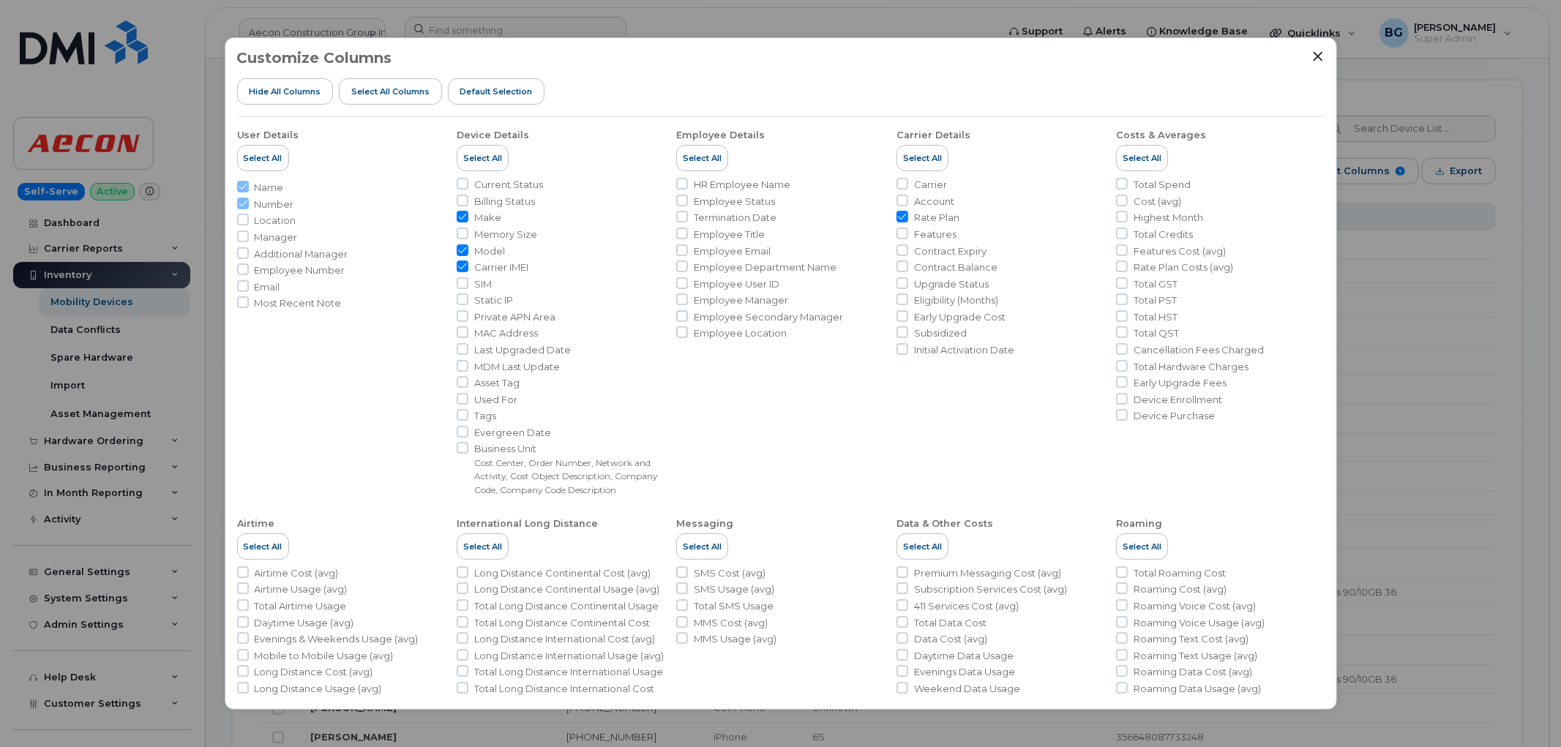
click at [489, 180] on span "Current Status" at bounding box center [508, 185] width 69 height 14
click at [468, 180] on input "Current Status" at bounding box center [463, 184] width 12 height 12
checkbox input "true"
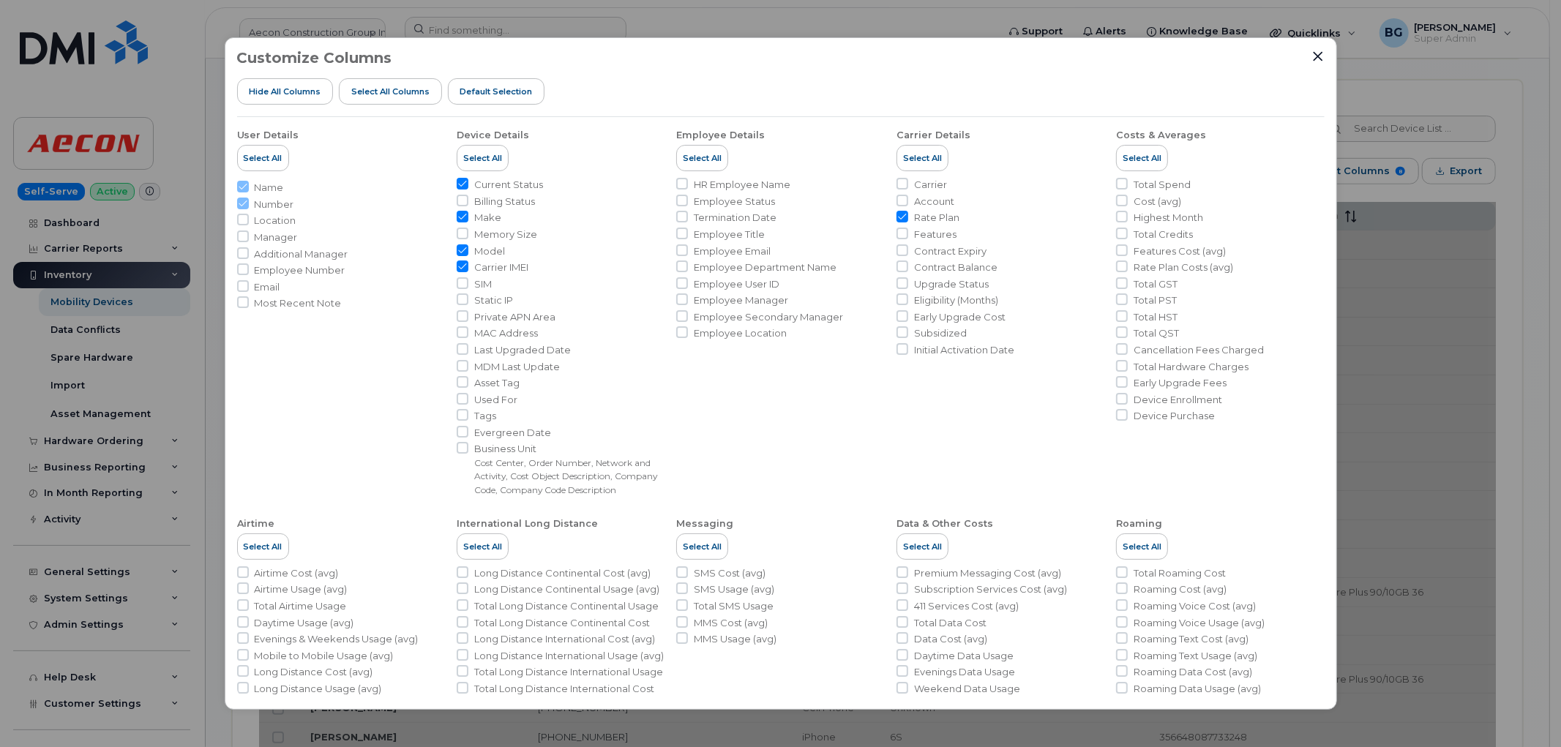
click at [492, 198] on span "Billing Status" at bounding box center [504, 202] width 61 height 14
click at [468, 198] on input "Billing Status" at bounding box center [463, 201] width 12 height 12
checkbox input "true"
click at [479, 214] on span "Make" at bounding box center [487, 218] width 27 height 14
click at [468, 214] on input "Make" at bounding box center [463, 217] width 12 height 12
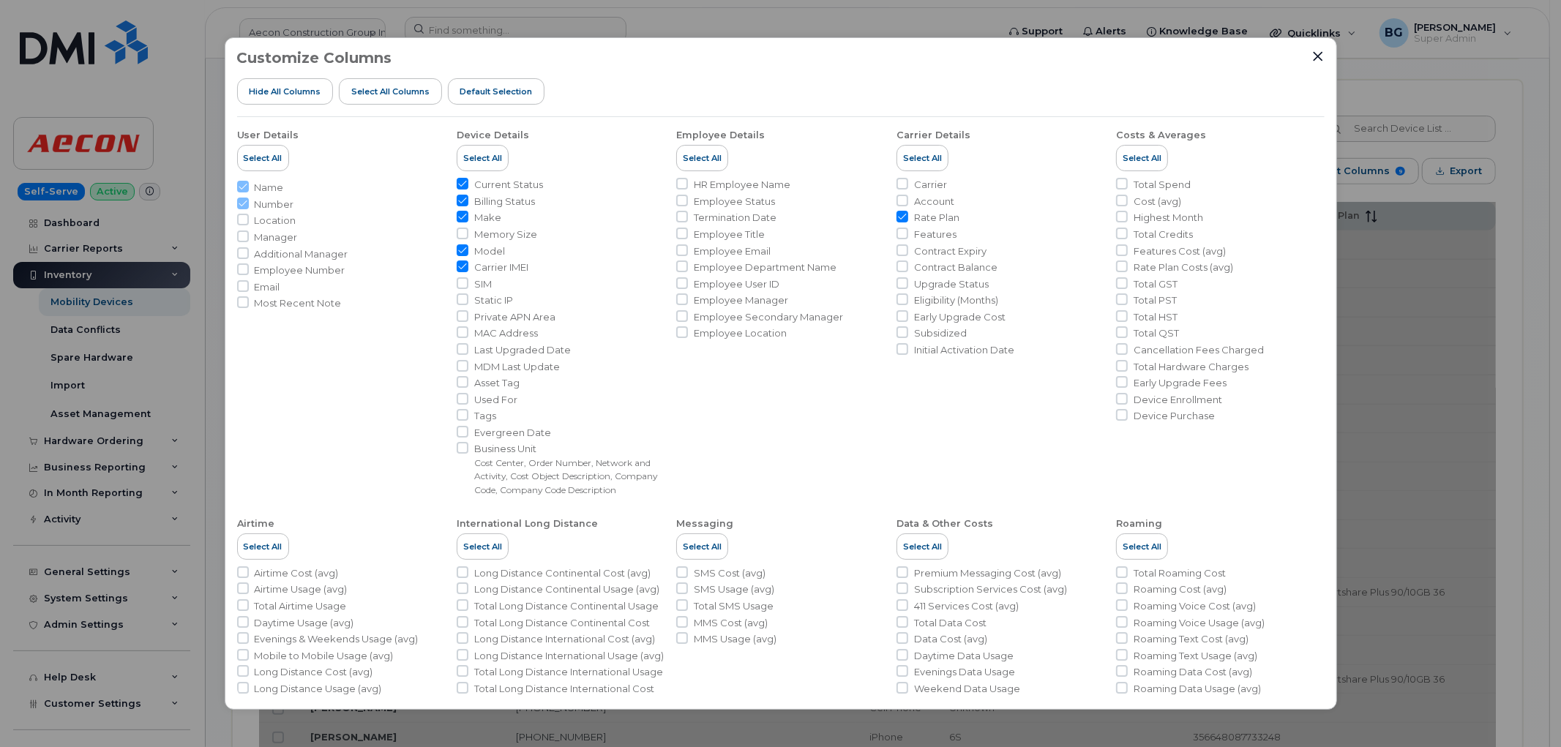
checkbox input "false"
click at [483, 244] on span "Model" at bounding box center [489, 251] width 31 height 14
click at [468, 244] on input "Model" at bounding box center [463, 250] width 12 height 12
checkbox input "false"
click at [493, 265] on span "Carrier IMEI" at bounding box center [501, 268] width 54 height 14
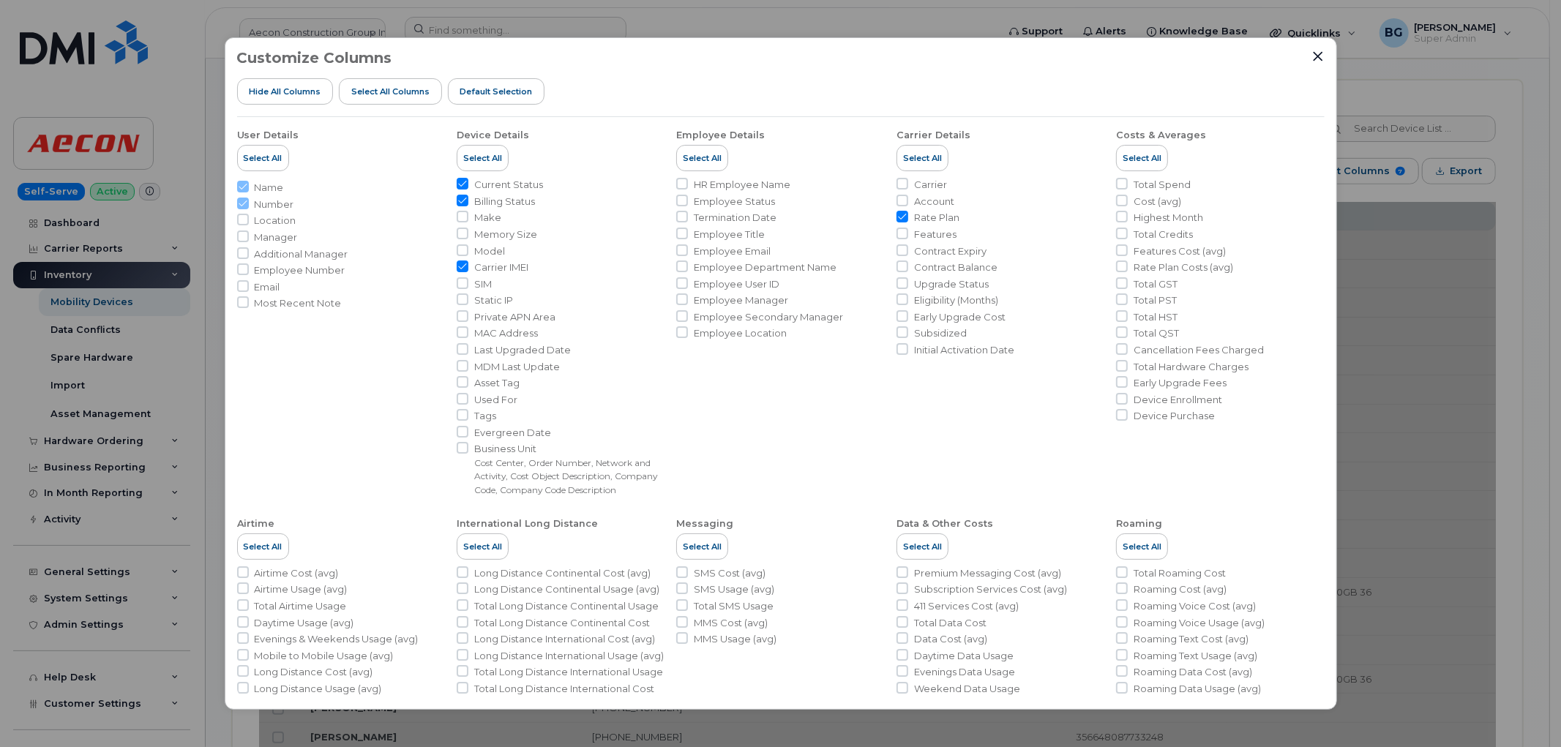
click at [468, 265] on input "Carrier IMEI" at bounding box center [463, 267] width 12 height 12
checkbox input "false"
click at [904, 214] on input "Rate Plan" at bounding box center [903, 217] width 12 height 12
checkbox input "false"
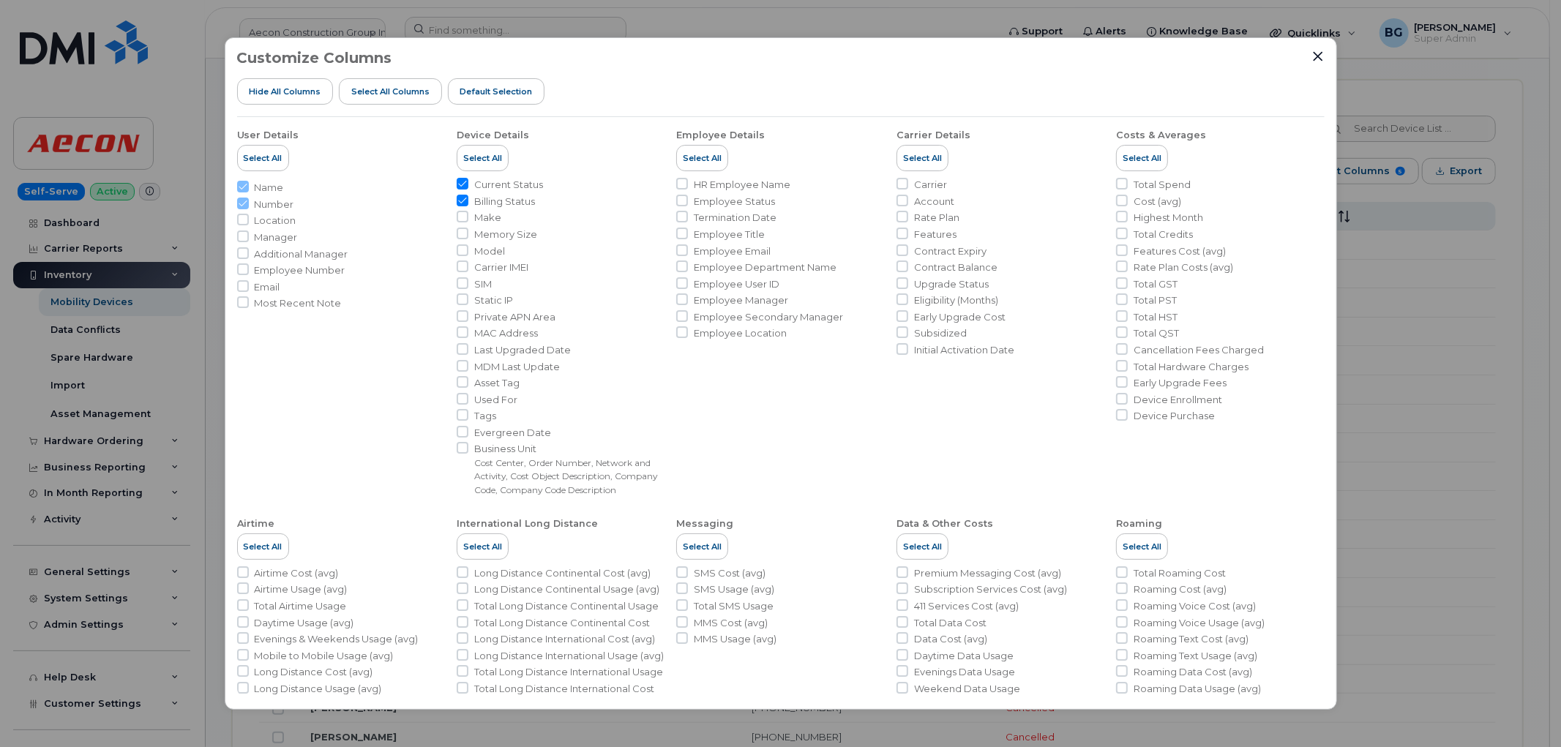
click at [1129, 182] on li "Total Spend" at bounding box center [1220, 185] width 208 height 14
click at [1121, 184] on input "Total Spend" at bounding box center [1122, 184] width 12 height 12
checkbox input "true"
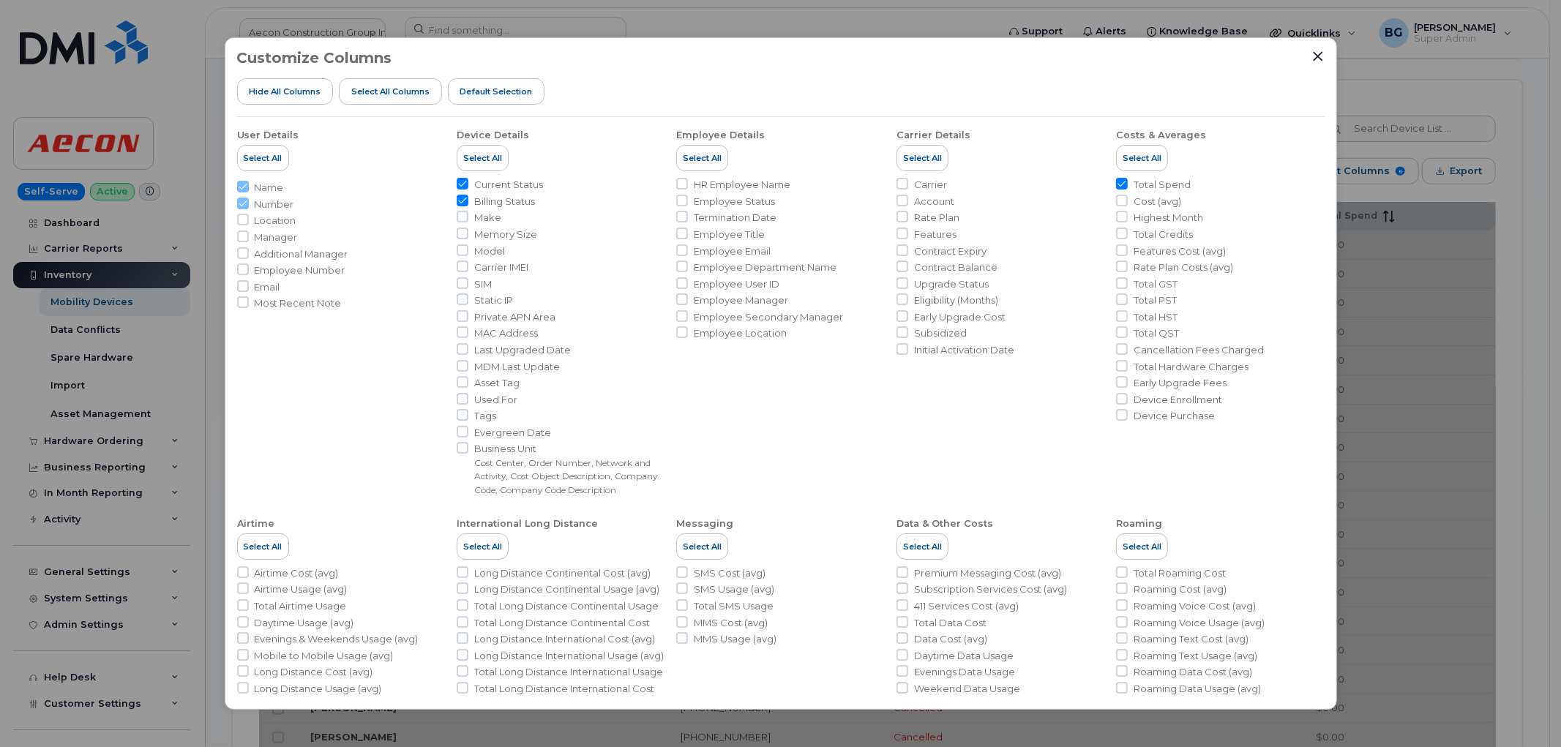
click at [1430, 382] on div "Customize Columns Hide All Columns Select all Columns Default Selection User De…" at bounding box center [780, 373] width 1561 height 747
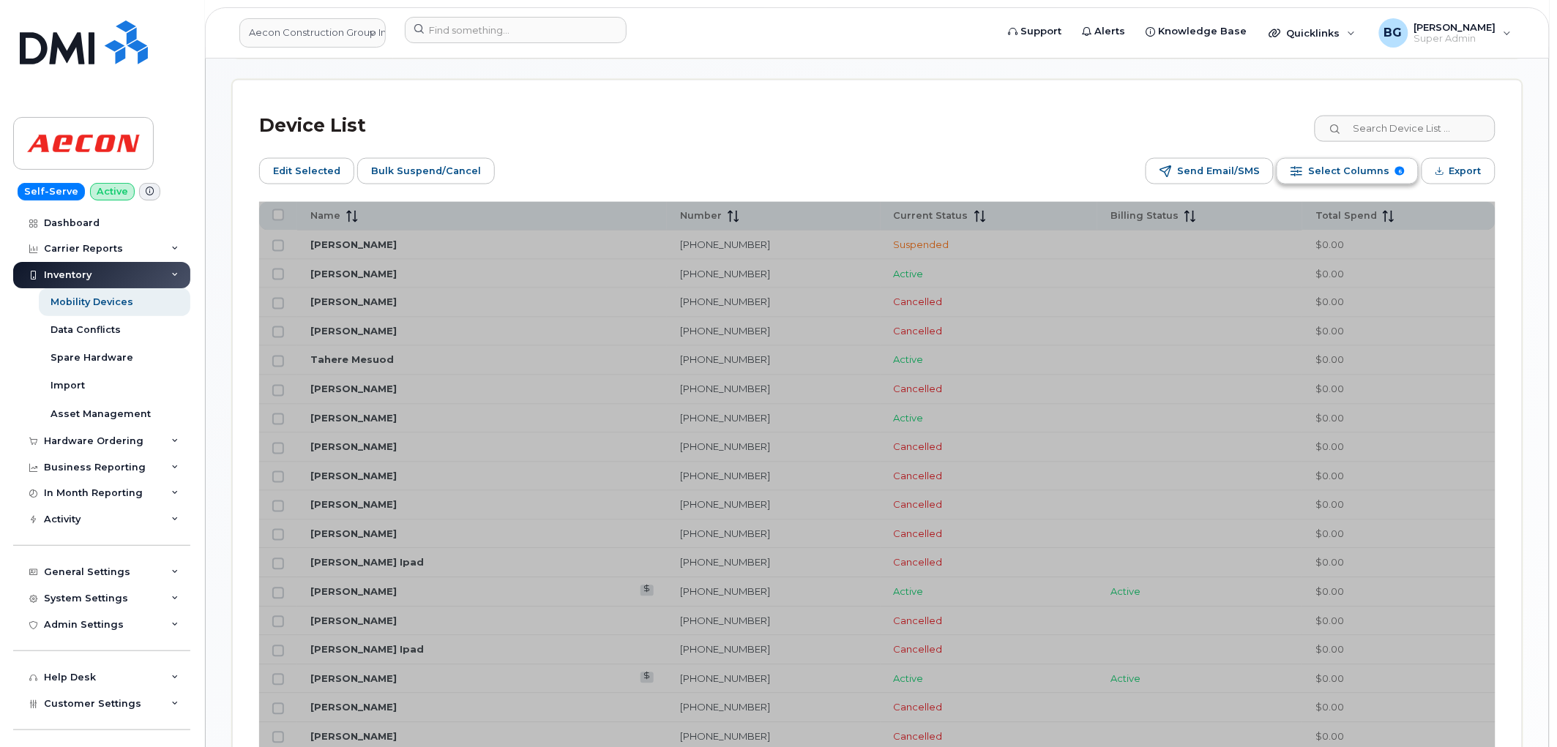
click at [1348, 169] on span "Select Columns" at bounding box center [1348, 171] width 81 height 22
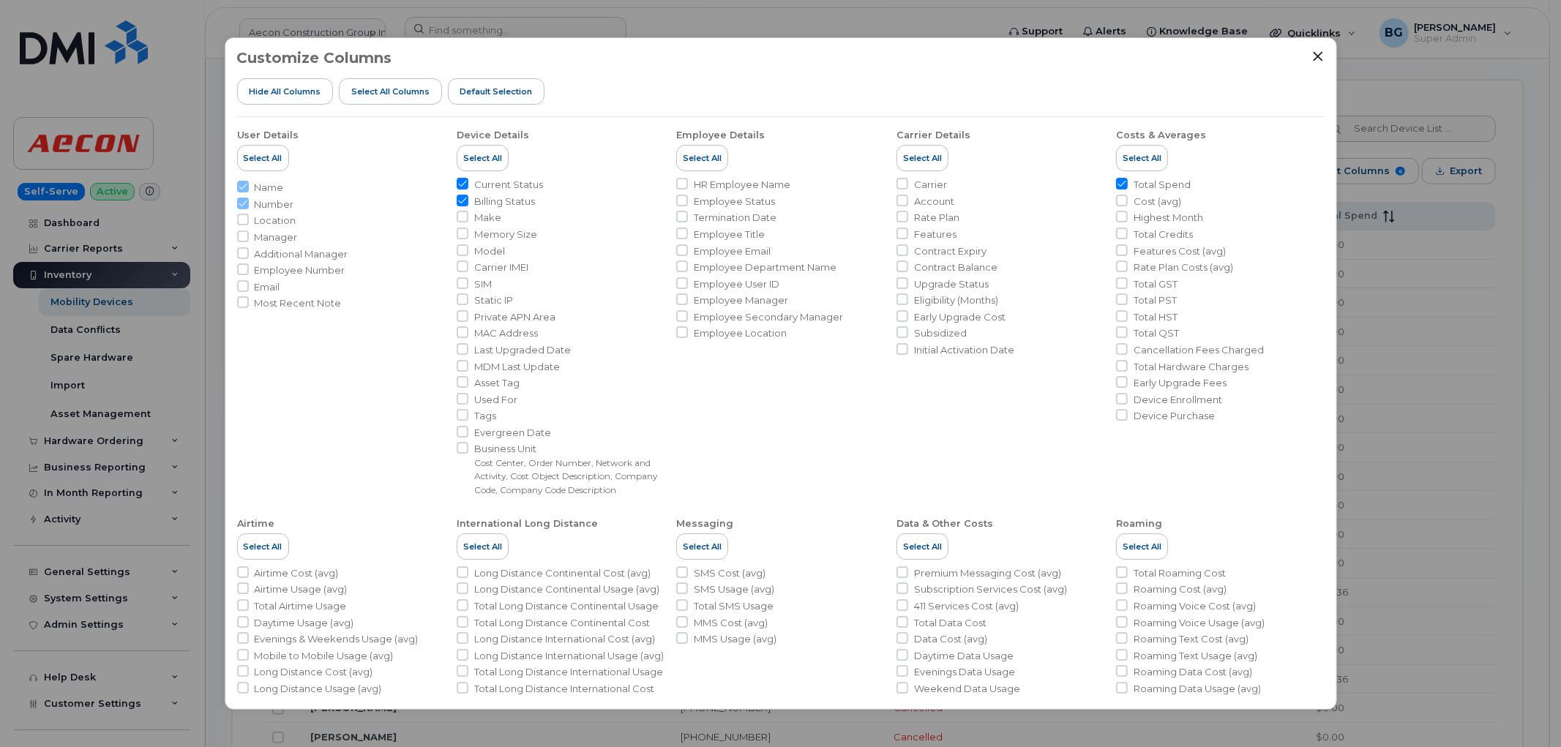
click at [1143, 183] on span "Total Spend" at bounding box center [1162, 185] width 57 height 14
click at [1128, 183] on input "Total Spend" at bounding box center [1122, 184] width 12 height 12
click at [1116, 183] on input "Total Spend" at bounding box center [1122, 184] width 12 height 12
checkbox input "true"
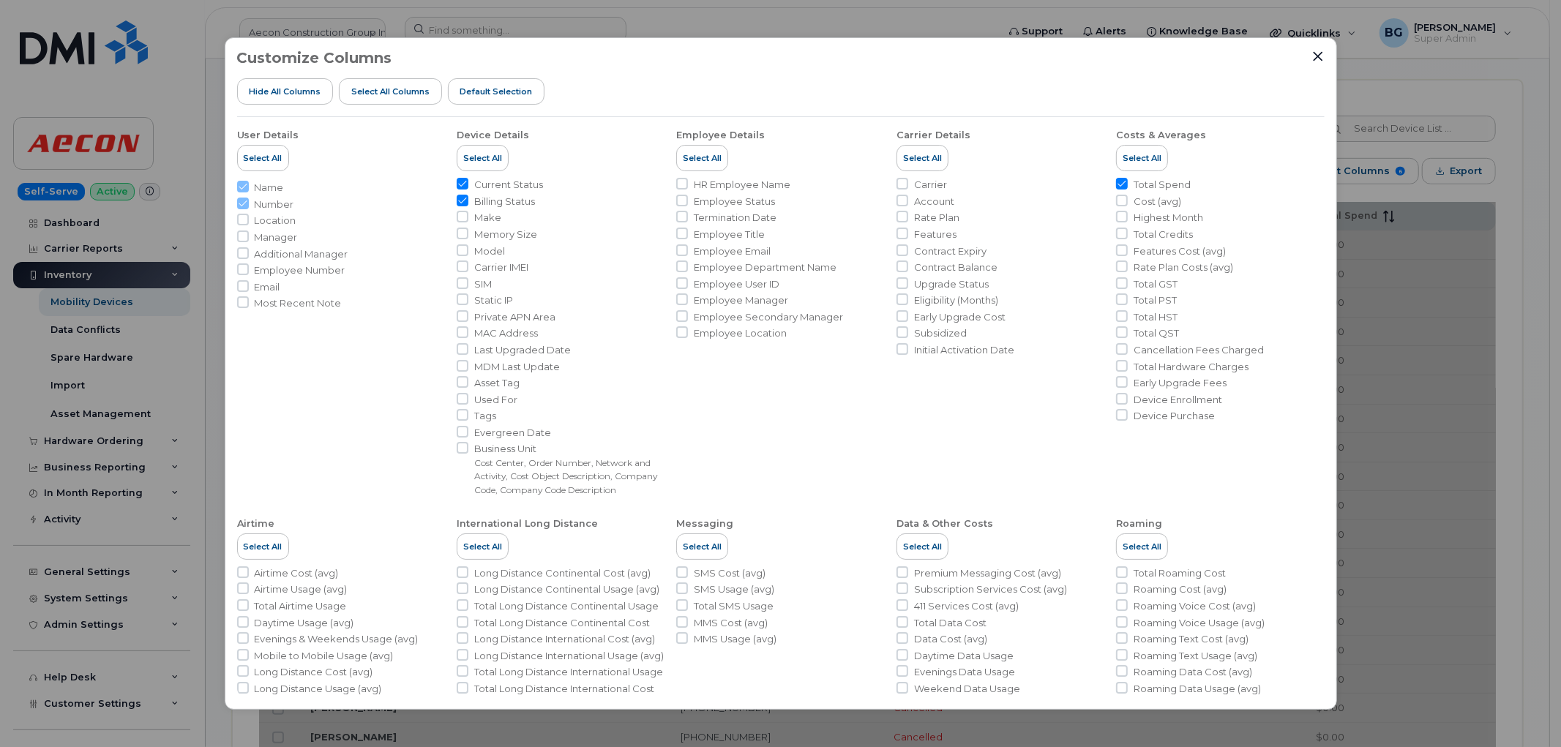
click at [1311, 66] on div "Customize Columns Hide All Columns Select all Columns Default Selection" at bounding box center [781, 83] width 1088 height 67
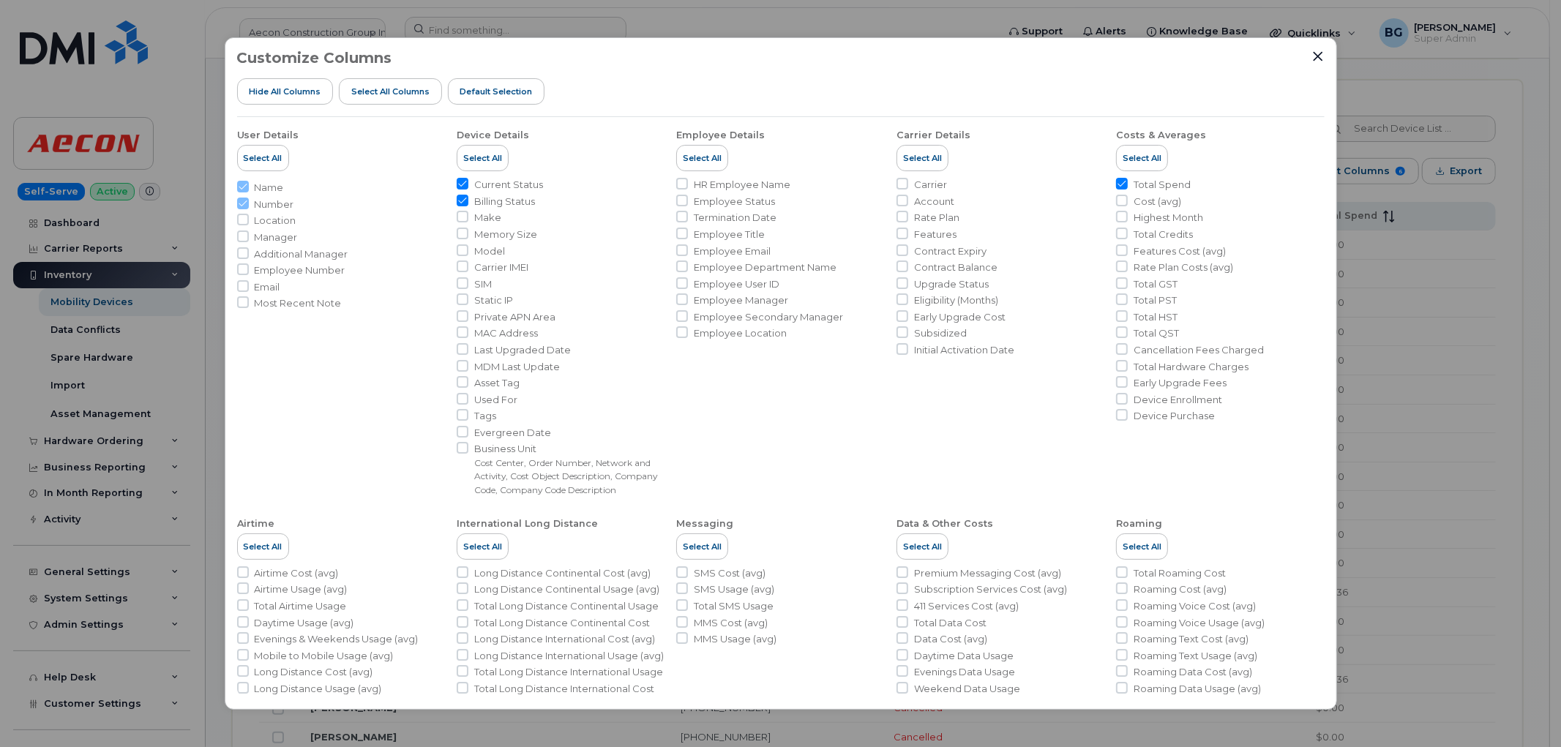
click at [1484, 90] on div "Customize Columns Hide All Columns Select all Columns Default Selection User De…" at bounding box center [780, 373] width 1561 height 747
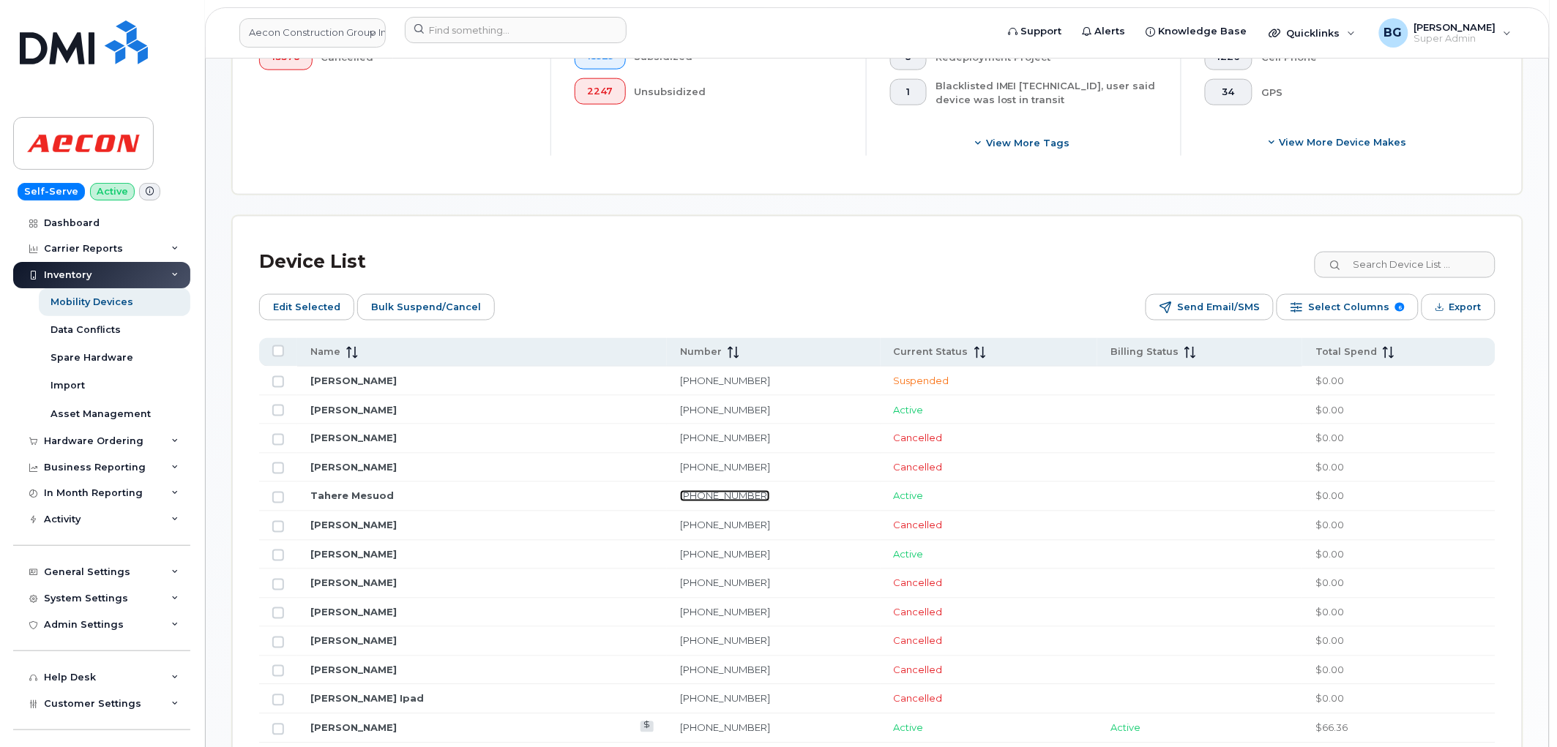
scroll to position [528, 0]
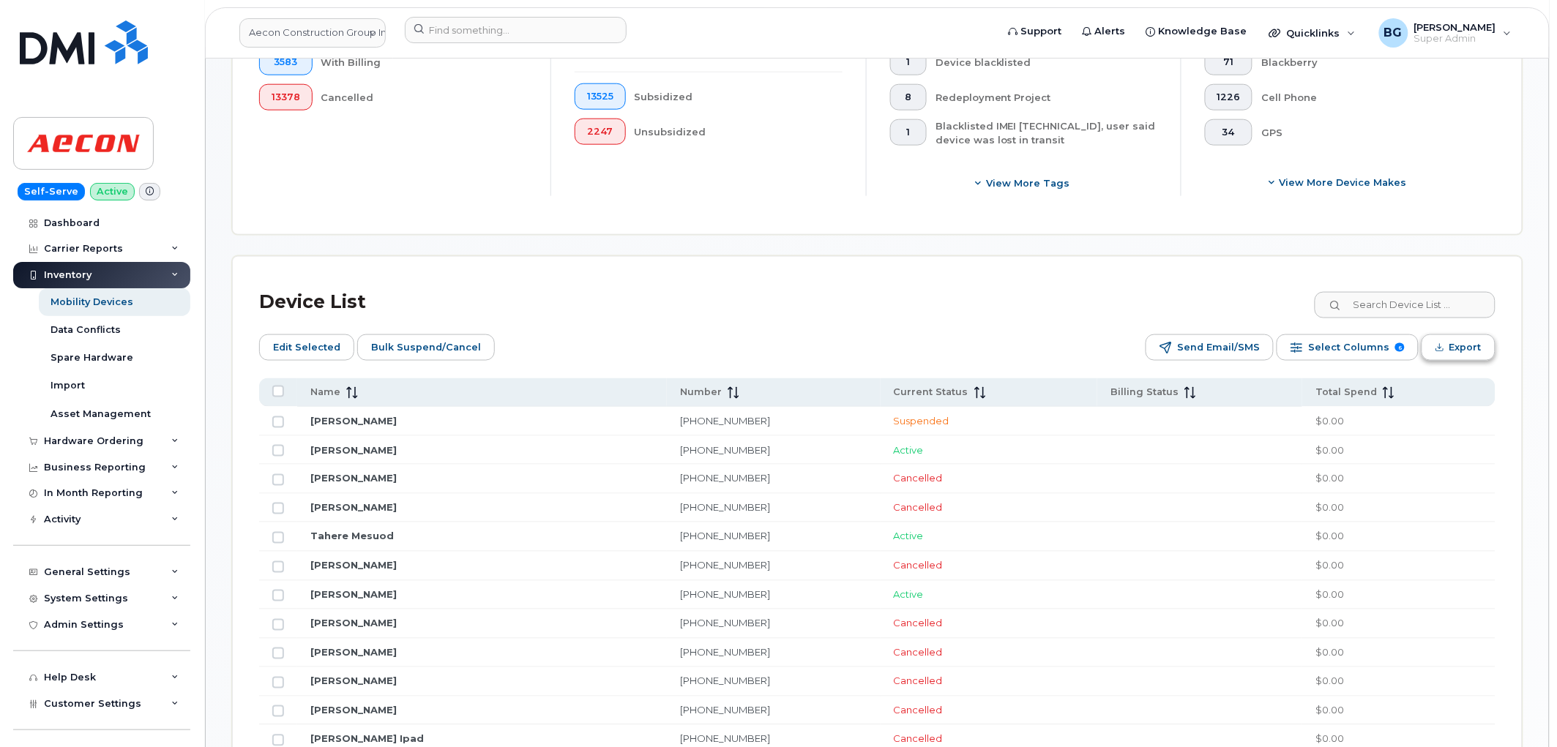
click at [1469, 343] on span "Export" at bounding box center [1465, 348] width 32 height 22
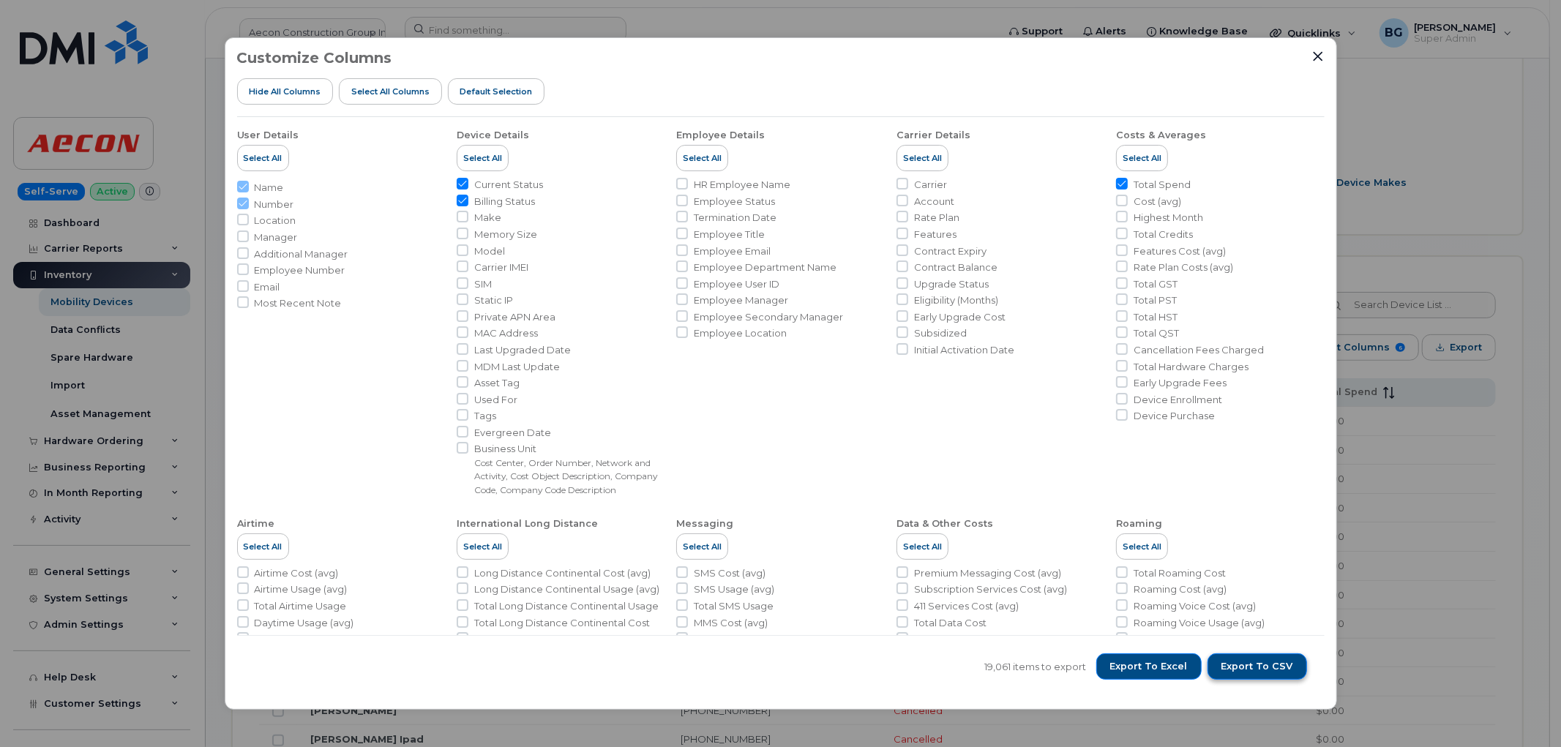
click at [1248, 663] on span "Export to CSV" at bounding box center [1258, 666] width 72 height 13
drag, startPoint x: 1392, startPoint y: 125, endPoint x: 1331, endPoint y: 88, distance: 71.9
click at [1392, 125] on div "Customize Columns Hide All Columns Select all Columns Default Selection User De…" at bounding box center [780, 373] width 1561 height 747
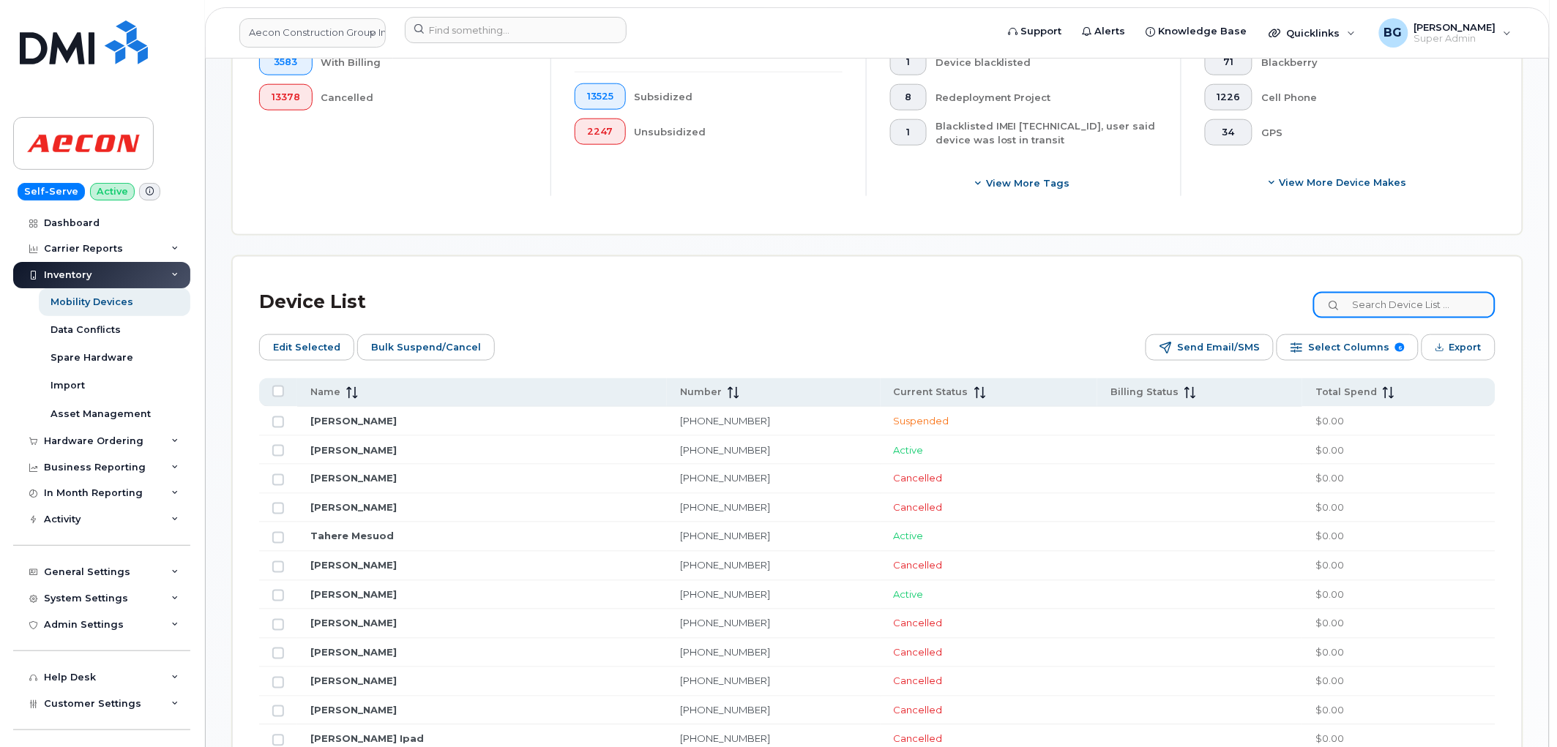
click at [1398, 306] on input at bounding box center [1404, 305] width 182 height 26
paste input "2043905213"
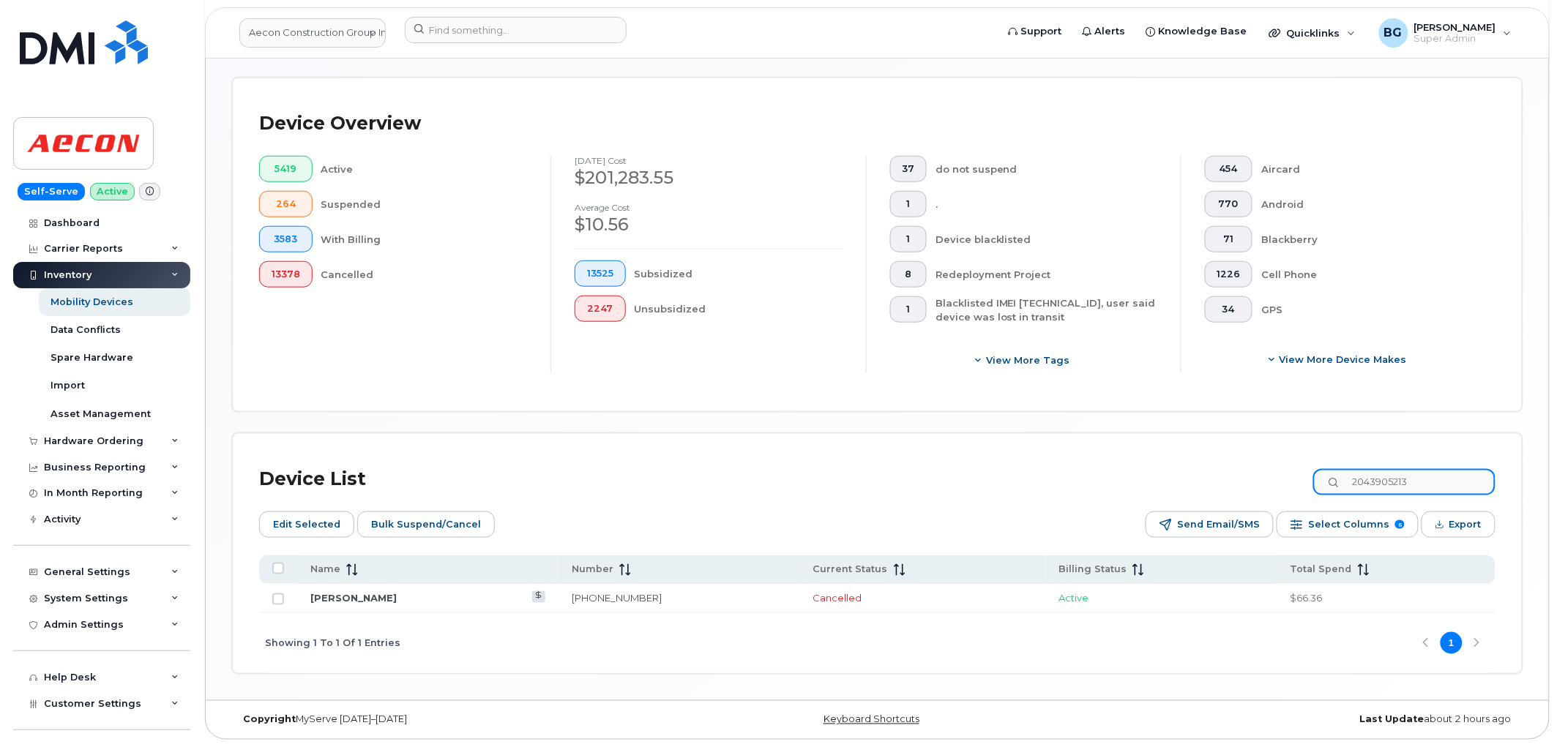
scroll to position [352, 0]
type input "2043905213"
click at [1351, 524] on span "Select Columns" at bounding box center [1348, 525] width 81 height 22
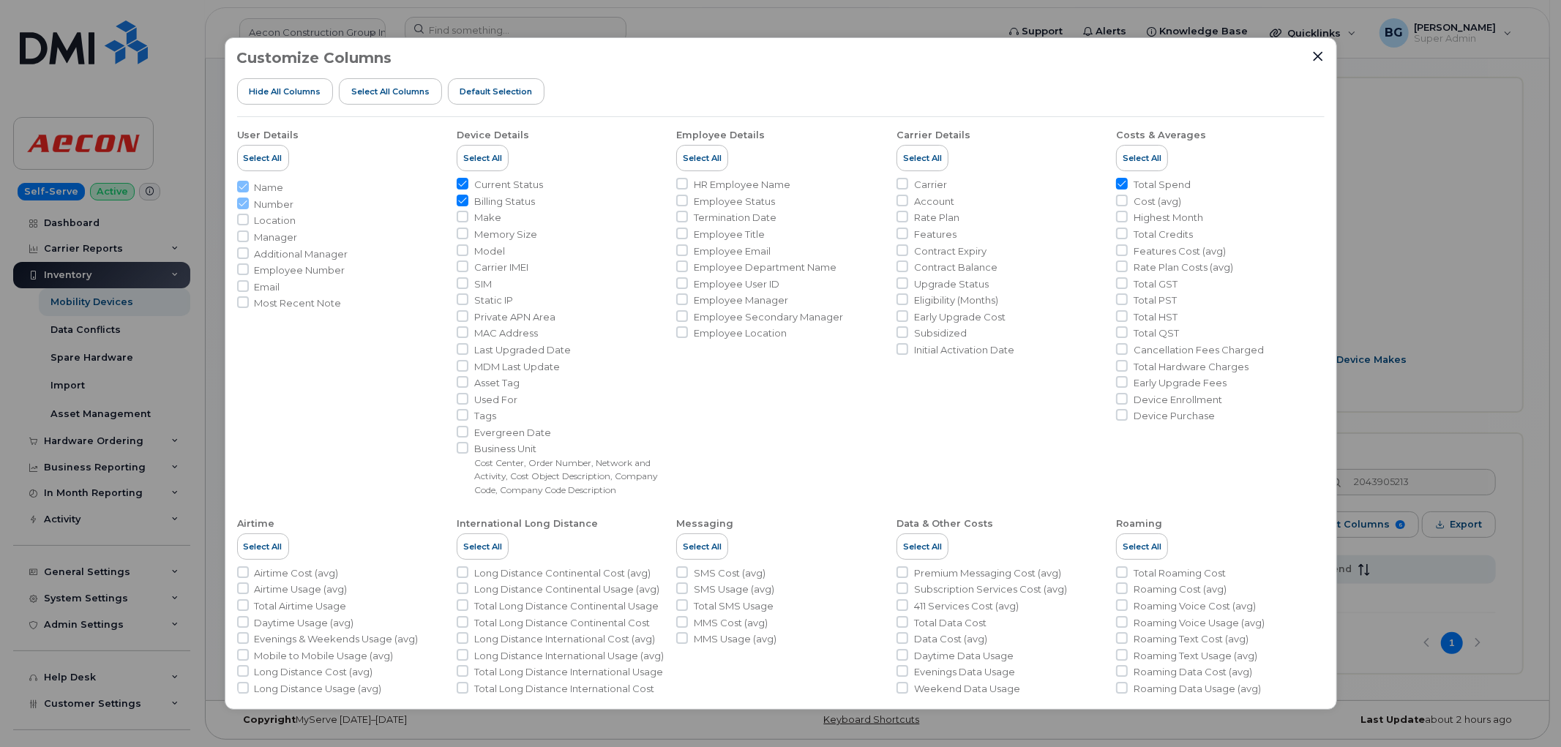
click at [915, 180] on span "Carrier" at bounding box center [930, 185] width 33 height 14
click at [908, 180] on input "Carrier" at bounding box center [903, 184] width 12 height 12
checkbox input "true"
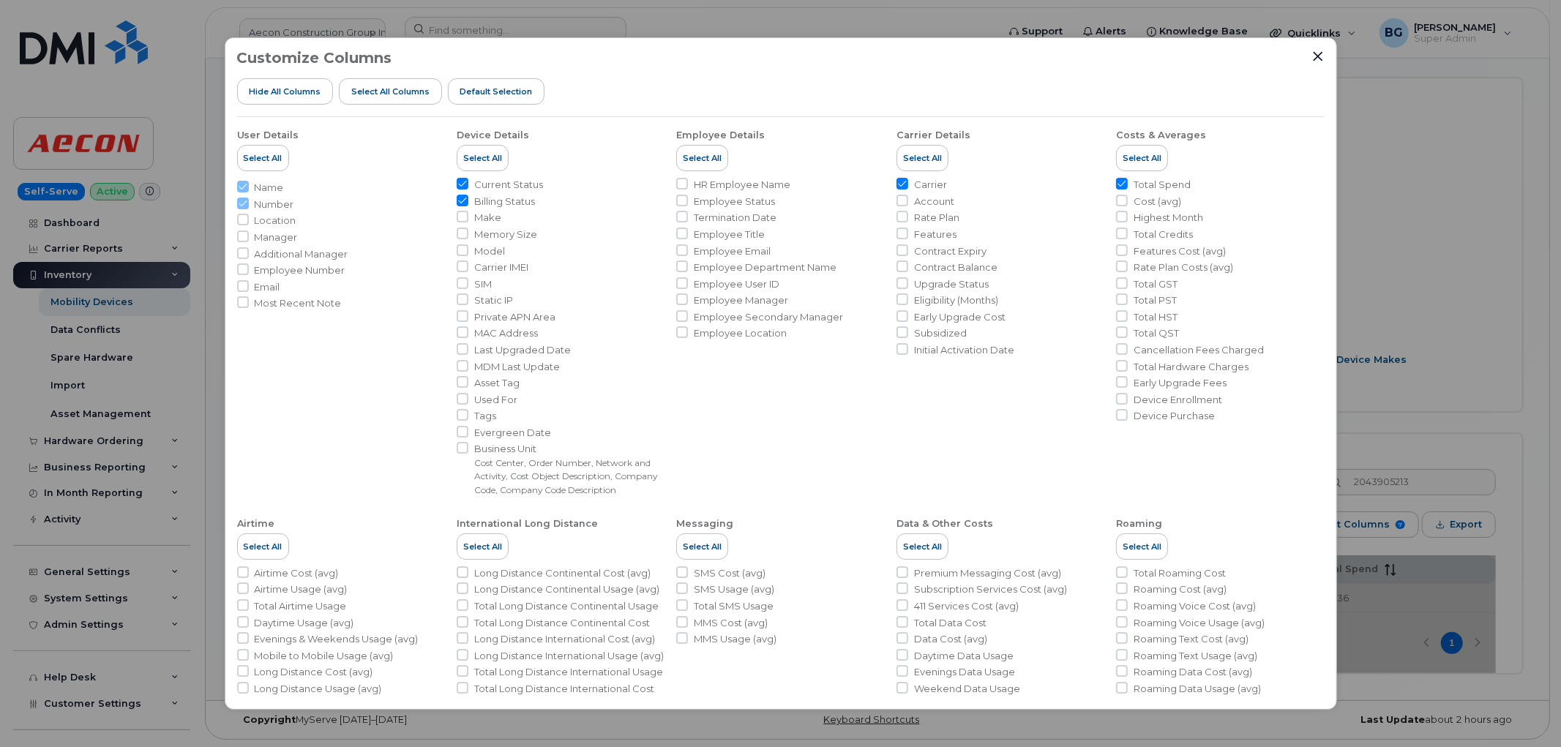
click at [1443, 250] on div "Customize Columns Hide All Columns Select all Columns Default Selection User De…" at bounding box center [780, 373] width 1561 height 747
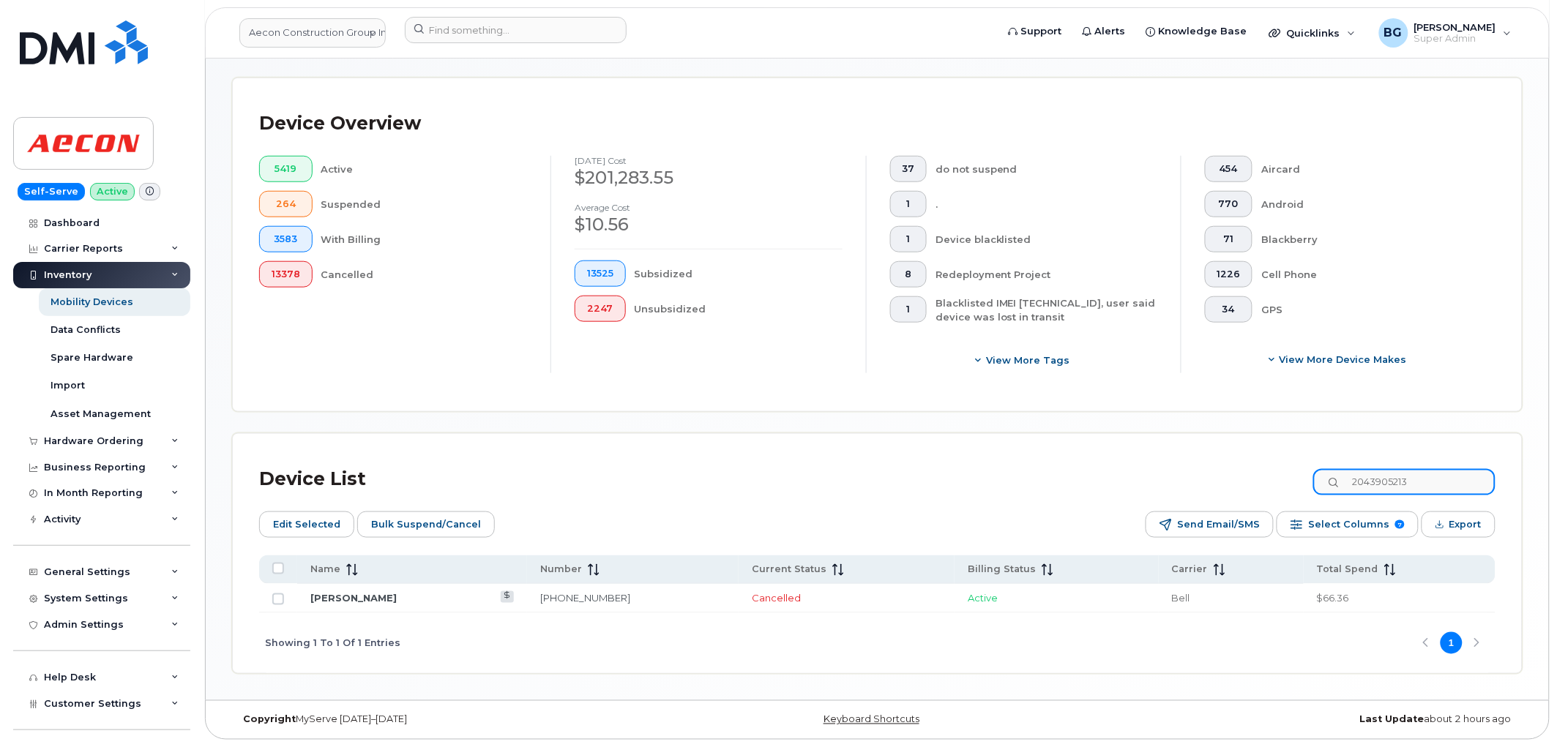
click at [1402, 483] on input "2043905213" at bounding box center [1404, 482] width 182 height 26
paste input "92745"
click at [1392, 485] on input "2043992745" at bounding box center [1404, 482] width 182 height 26
click at [1391, 484] on input "2043992745" at bounding box center [1404, 482] width 182 height 26
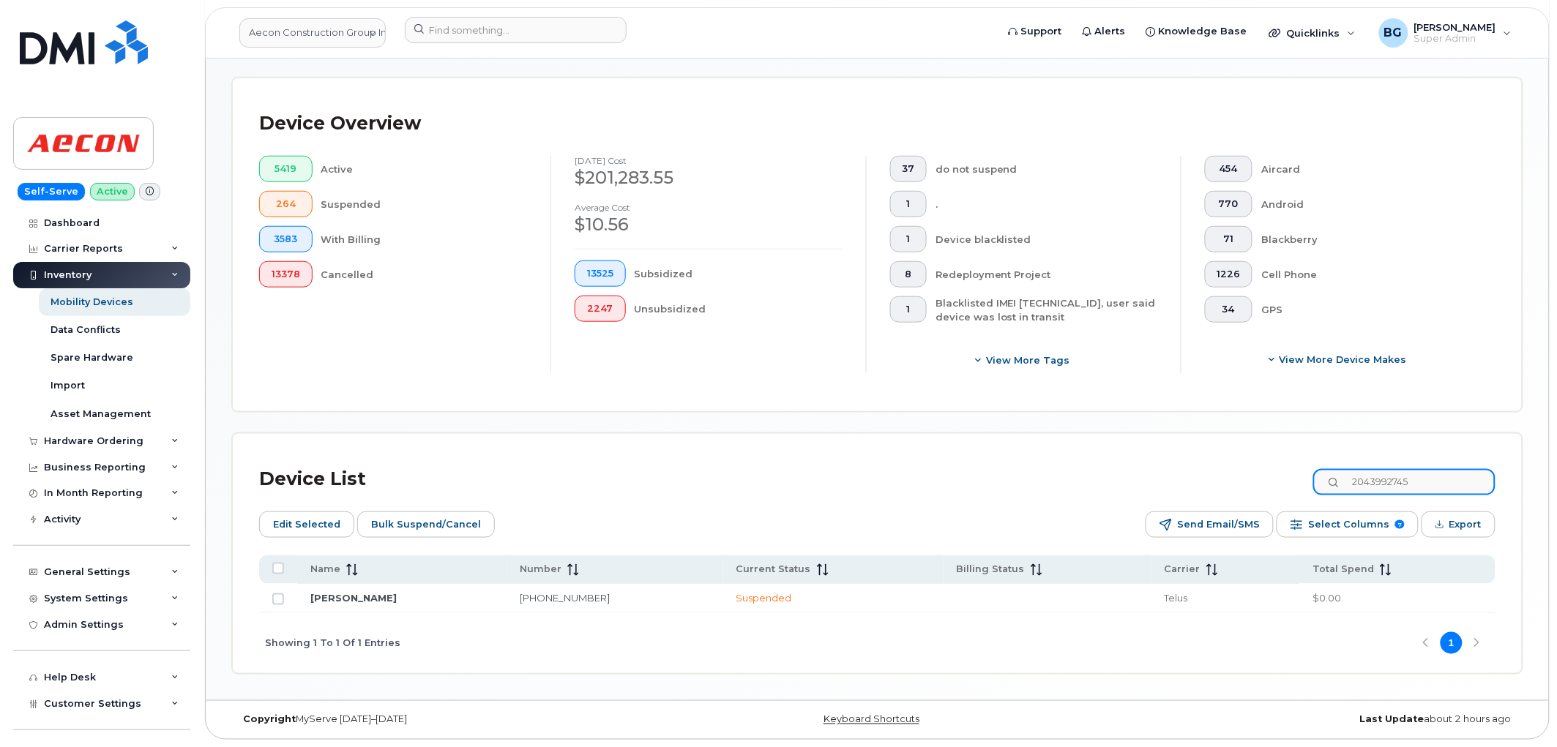
paste input "3501"
click at [1099, 447] on div "Device List 2043993501 Edit Selected Bulk Suspend/Cancel Send Email/SMS Select …" at bounding box center [877, 553] width 1289 height 239
click at [1376, 484] on input "2043993501" at bounding box center [1404, 482] width 182 height 26
paste input "4325"
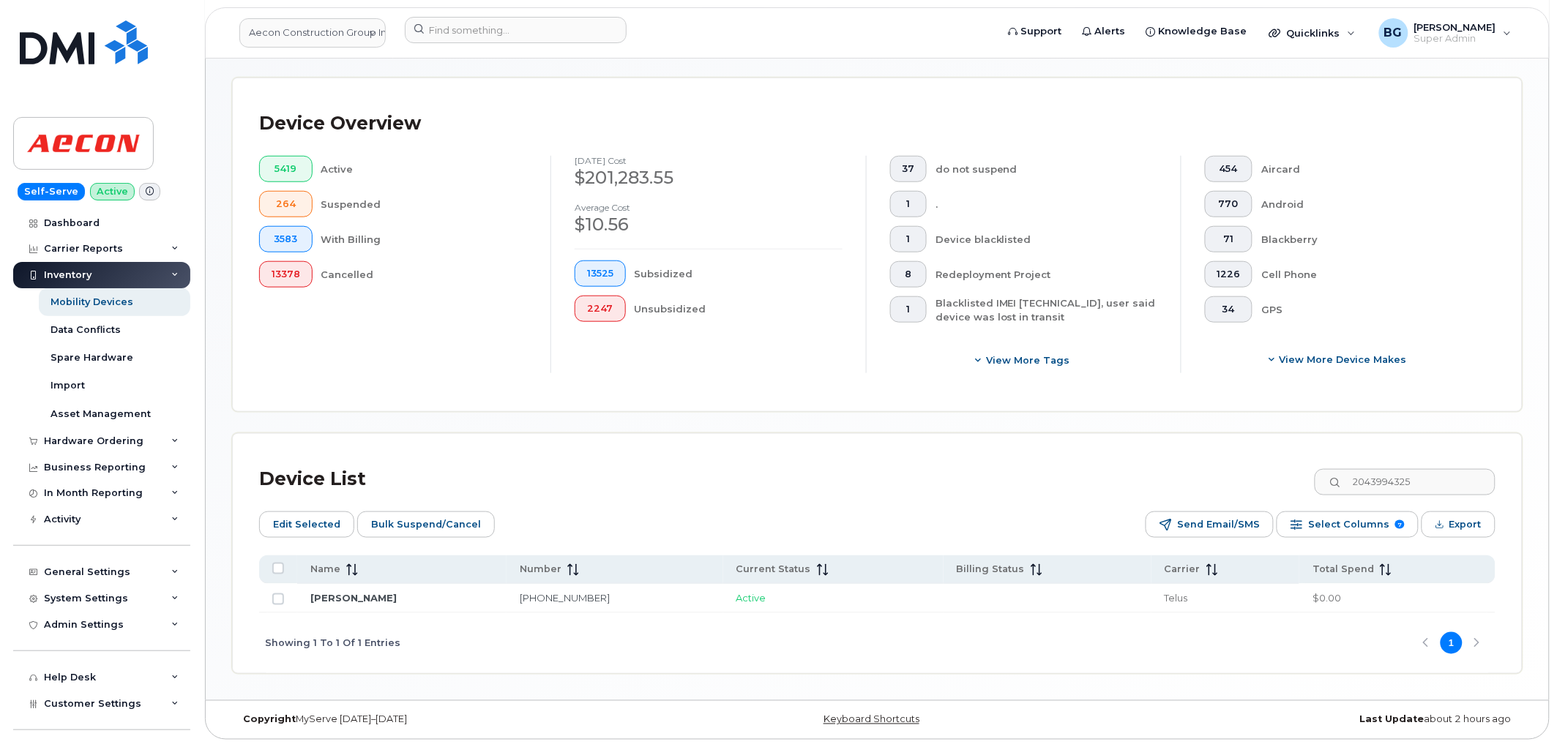
click at [1187, 461] on div "Device List 2043994325" at bounding box center [877, 479] width 1236 height 38
click at [1394, 483] on input "2043994325" at bounding box center [1404, 482] width 182 height 26
paste input "5296"
type input "2043995296"
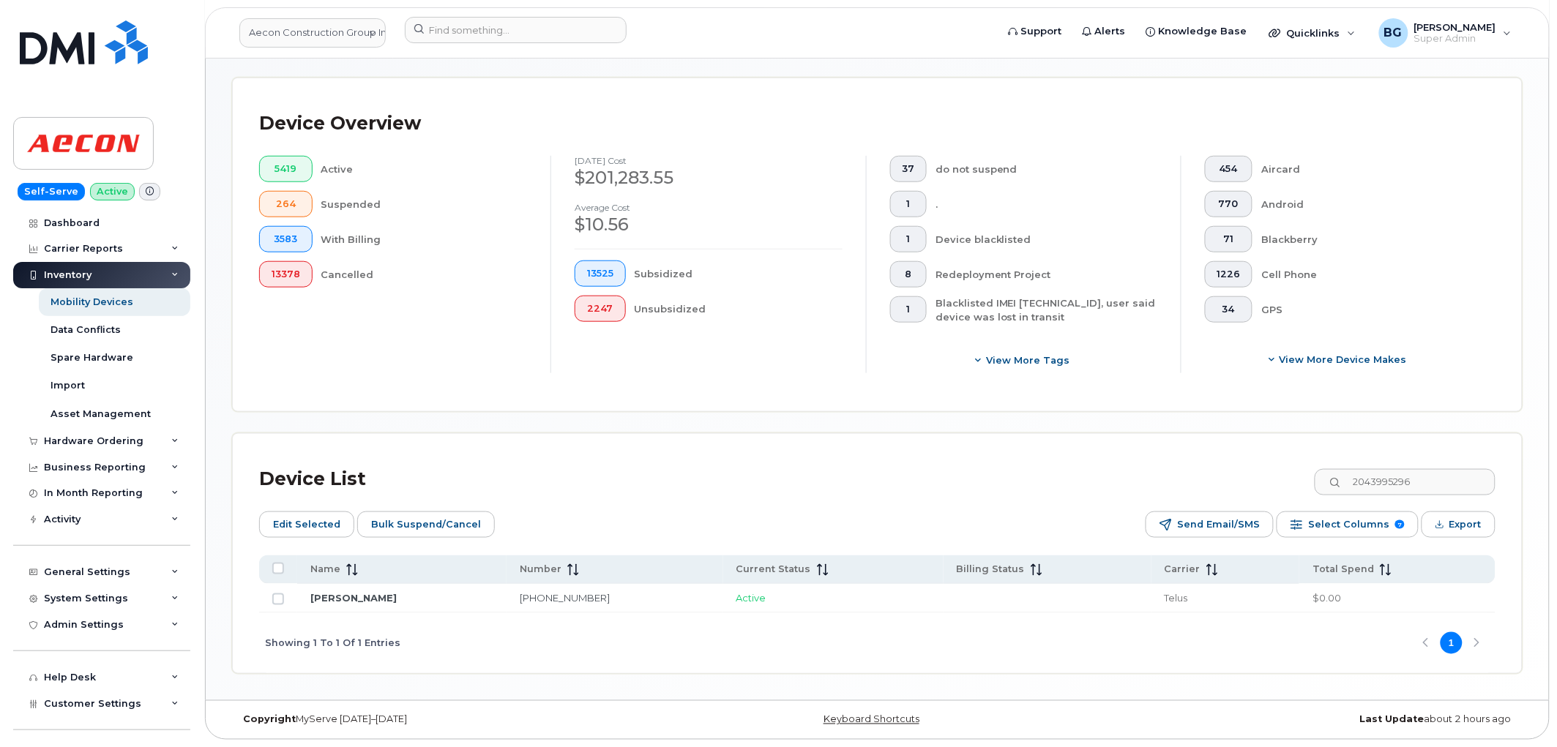
click at [1096, 448] on div "Device List 2043995296 Edit Selected Bulk Suspend/Cancel Send Email/SMS Select …" at bounding box center [877, 553] width 1289 height 239
click at [298, 28] on link "Aecon Construction Group Inc" at bounding box center [312, 32] width 146 height 29
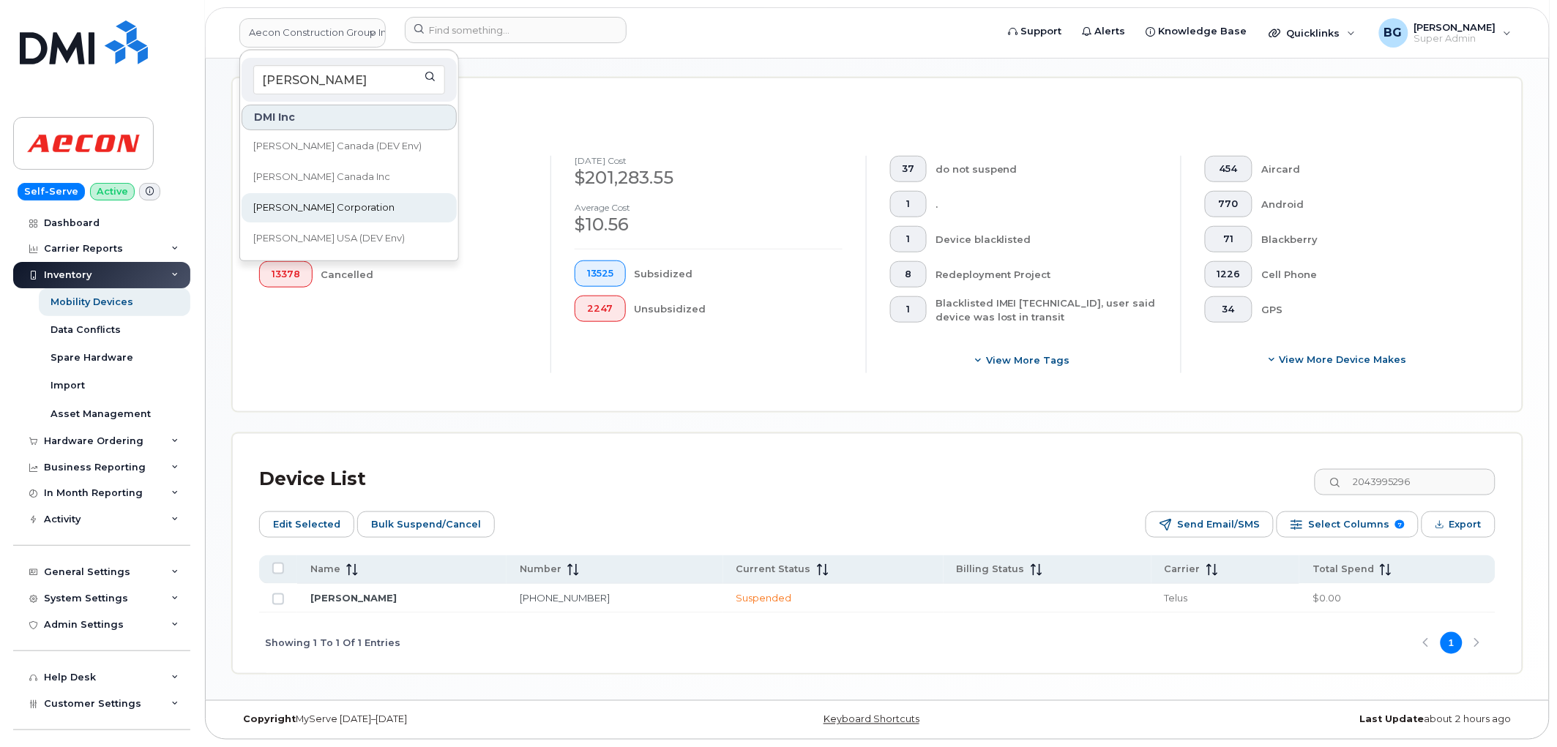
type input "kiewit"
click at [293, 208] on span "Kiewit Corporation" at bounding box center [323, 208] width 141 height 15
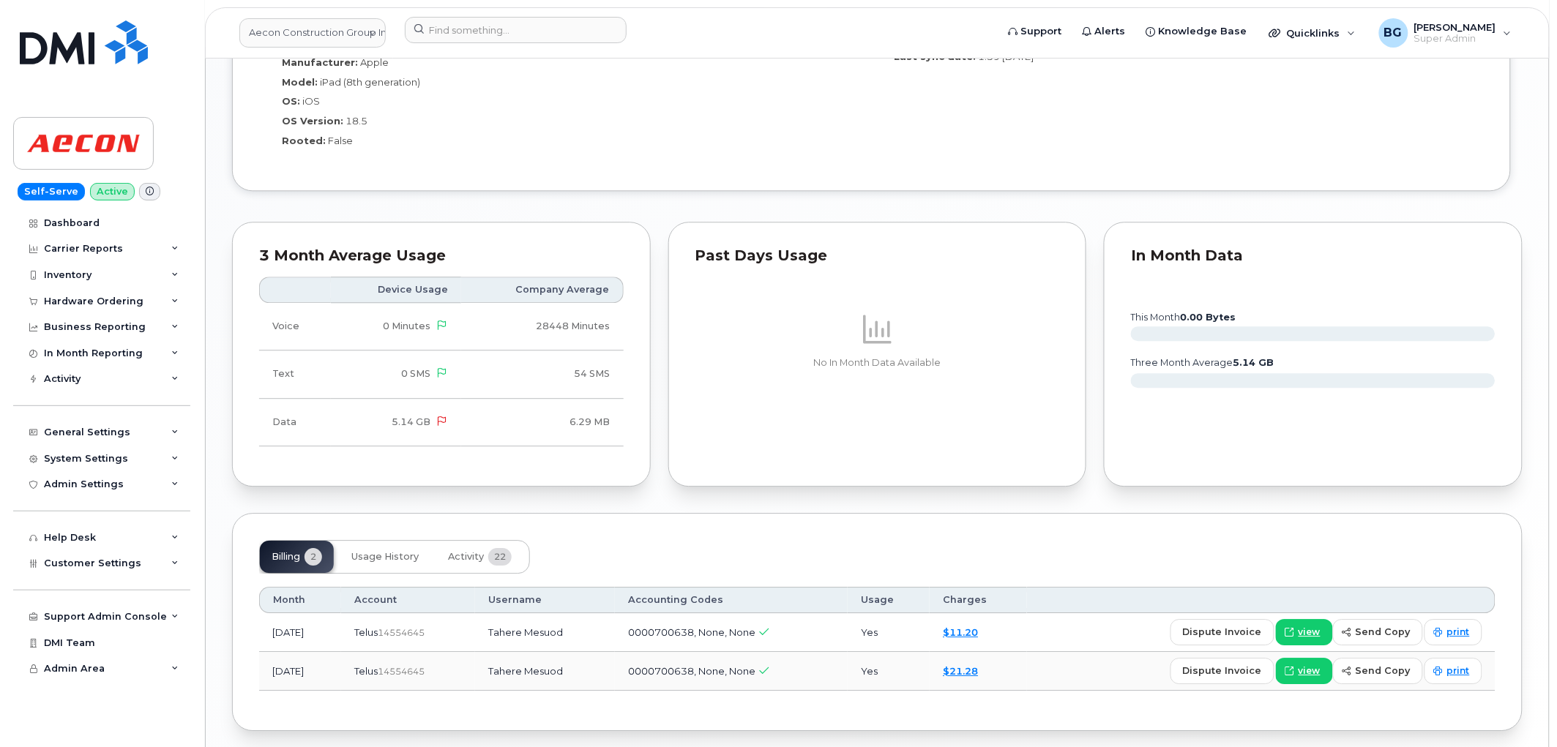
scroll to position [1271, 0]
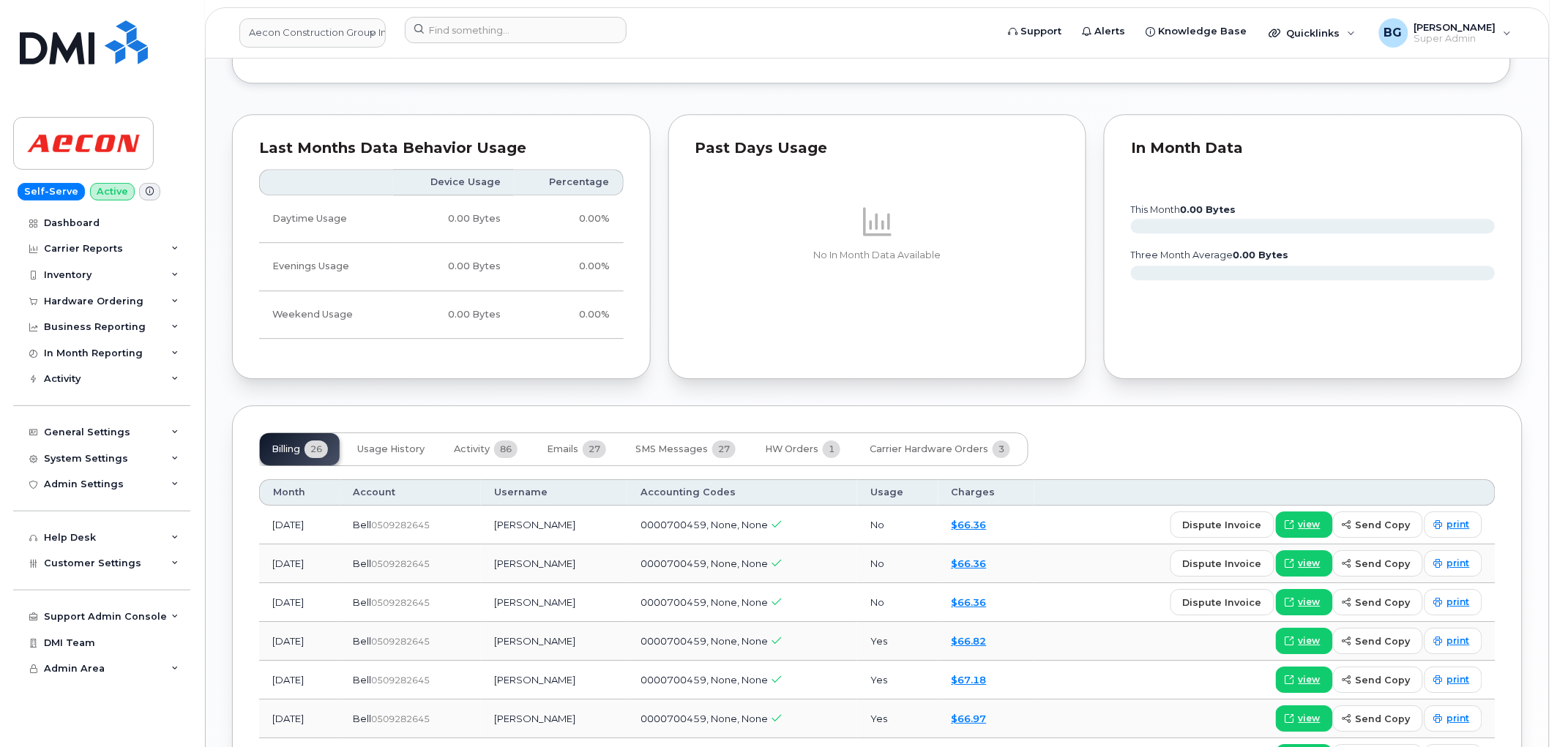
scroll to position [1409, 0]
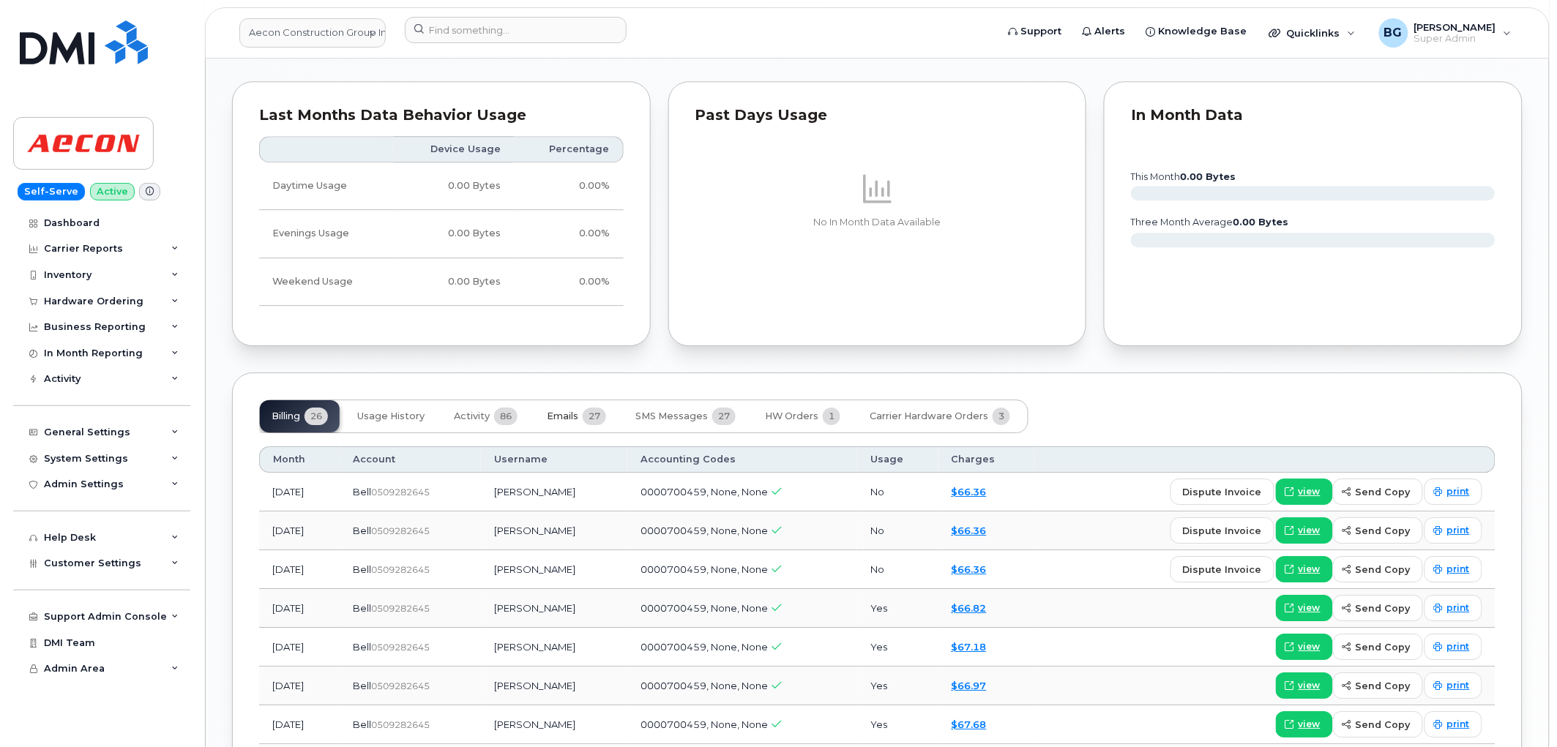
click at [572, 416] on span "Emails" at bounding box center [562, 417] width 31 height 12
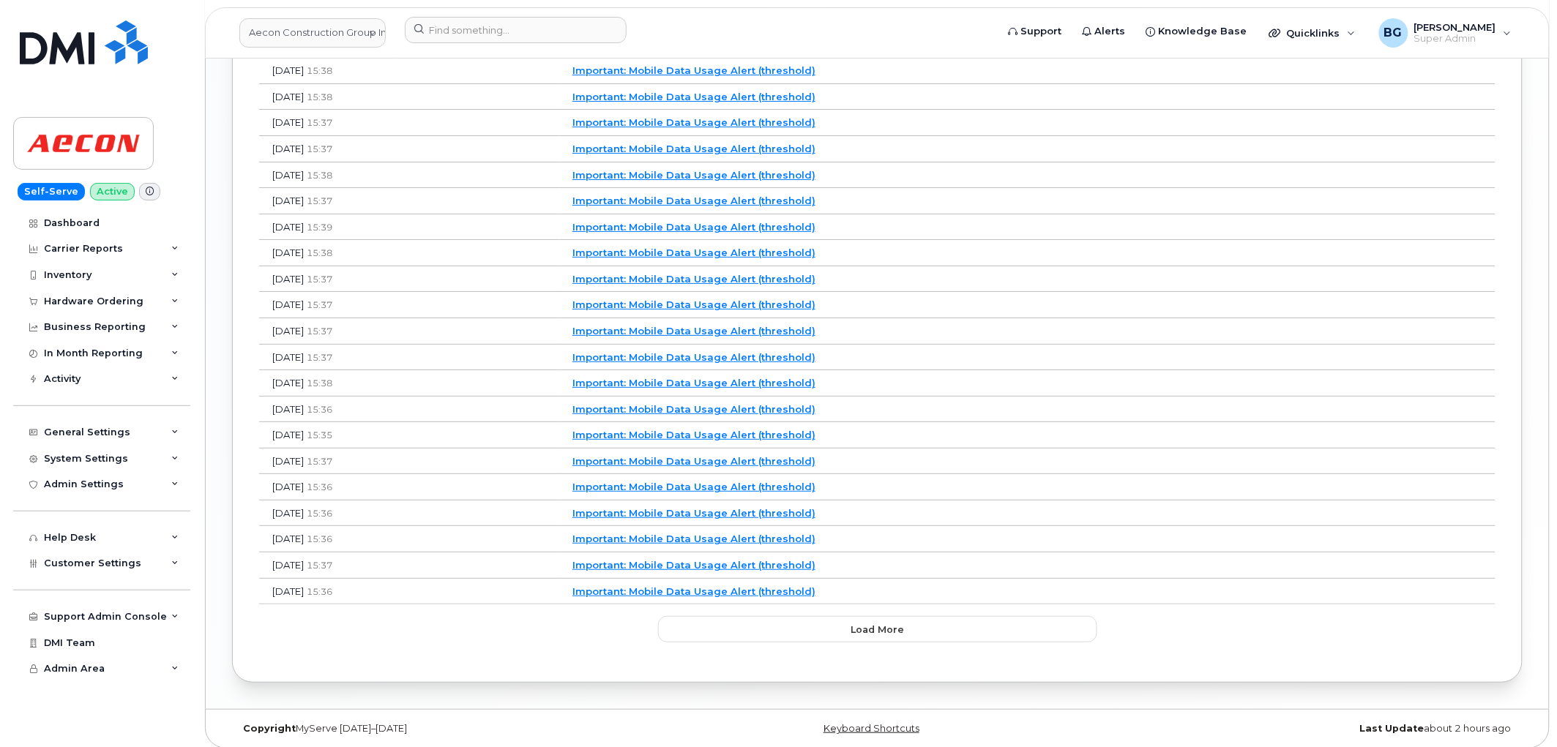
scroll to position [1940, 0]
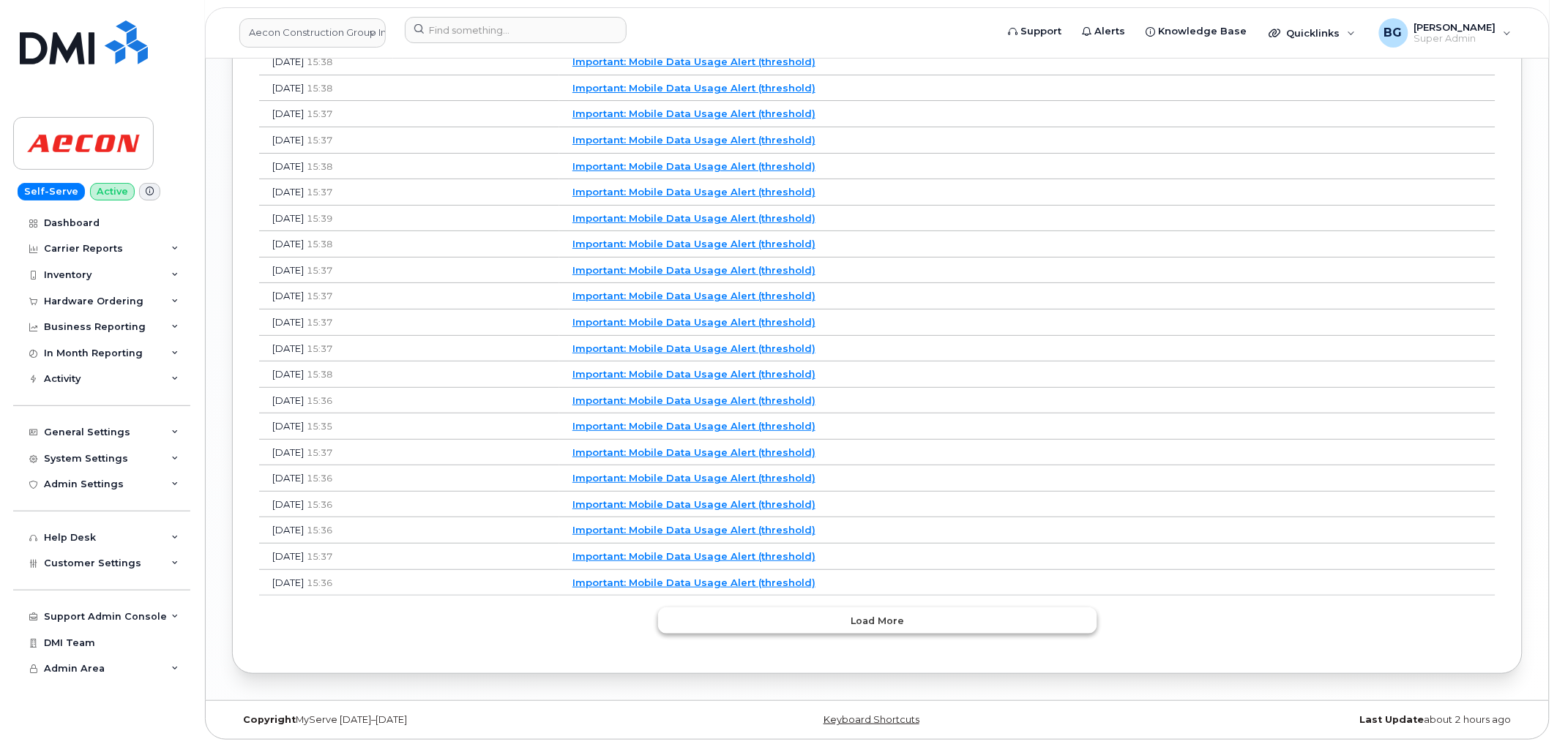
click at [928, 612] on button "Load more" at bounding box center [877, 621] width 439 height 26
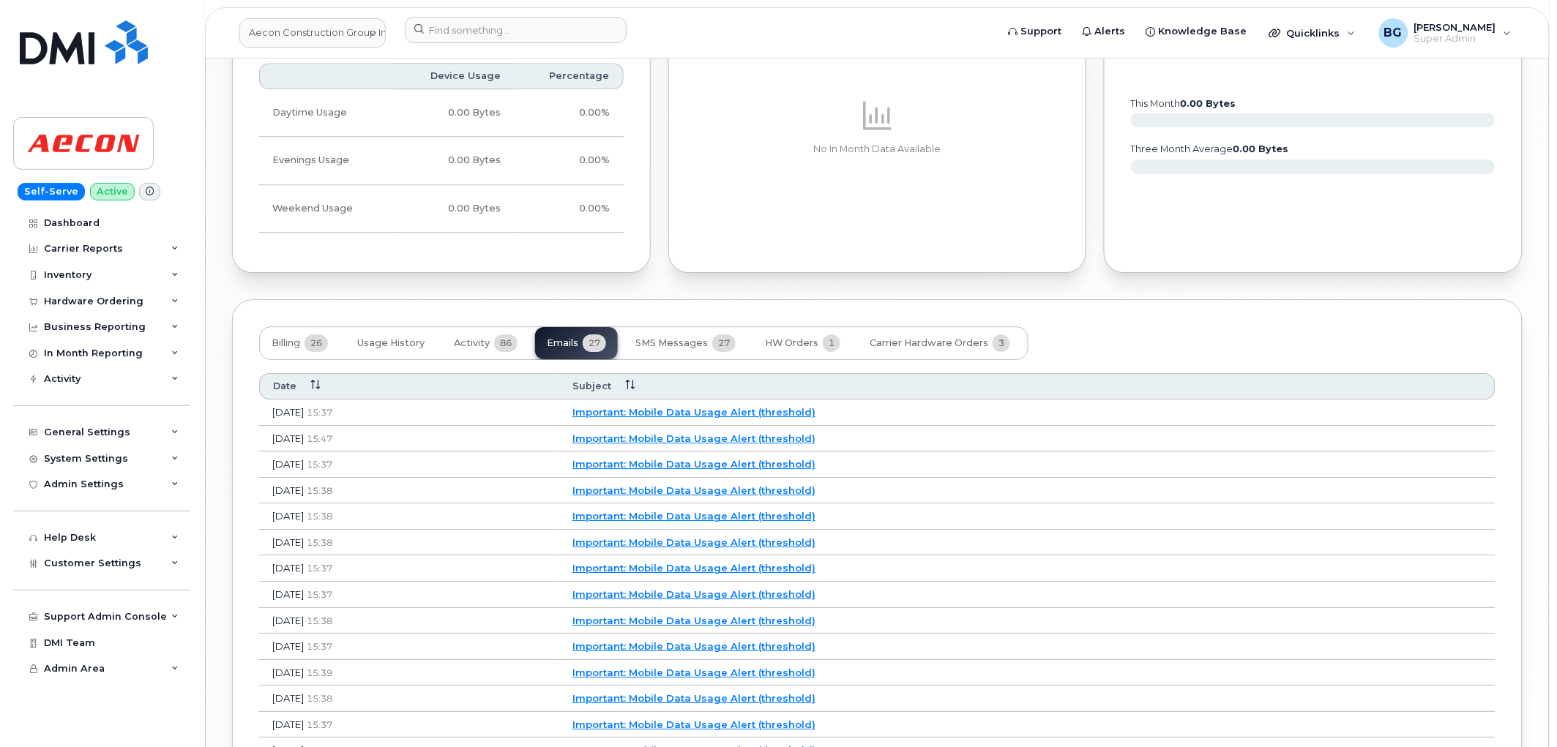
scroll to position [1466, 0]
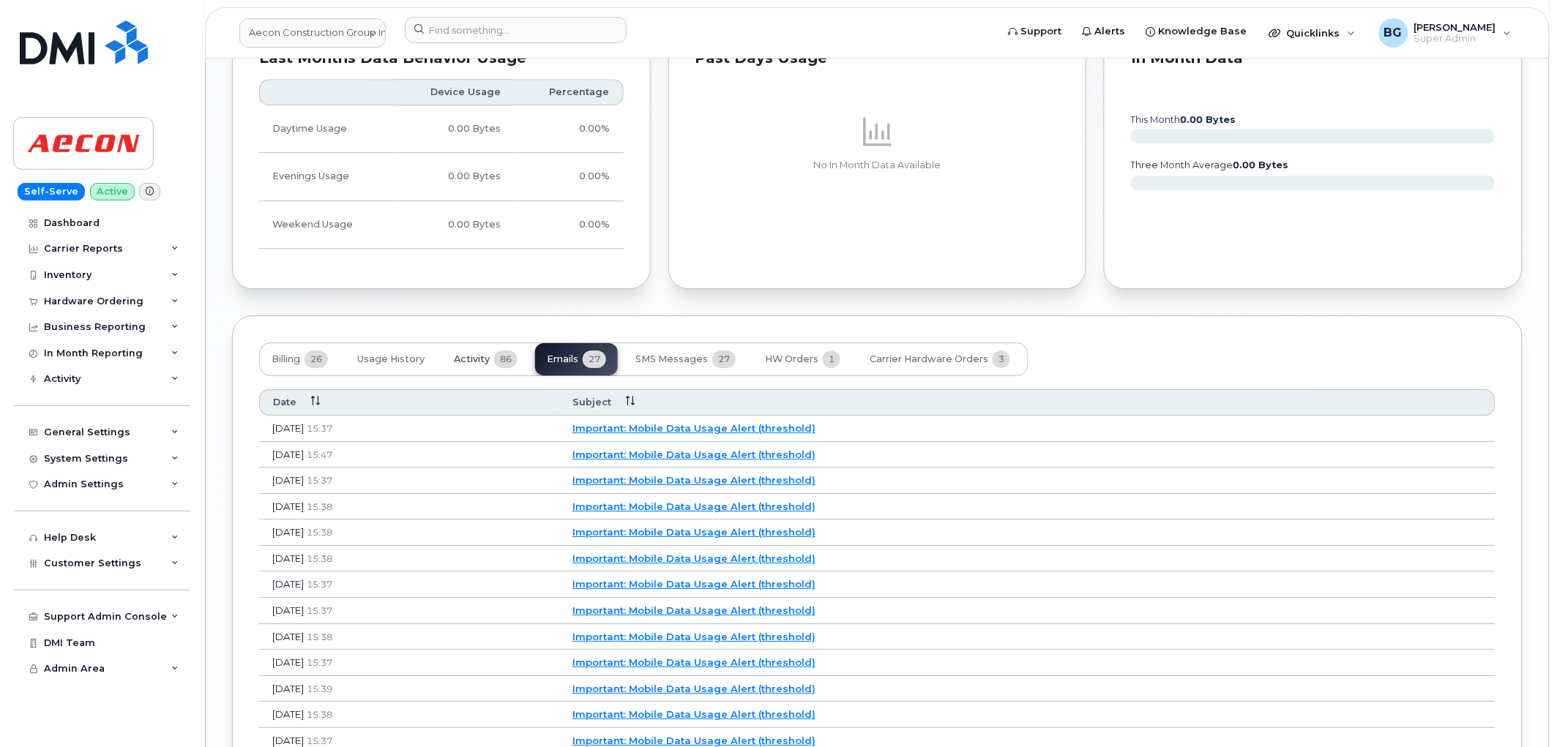
click at [473, 359] on span "Activity" at bounding box center [472, 360] width 36 height 12
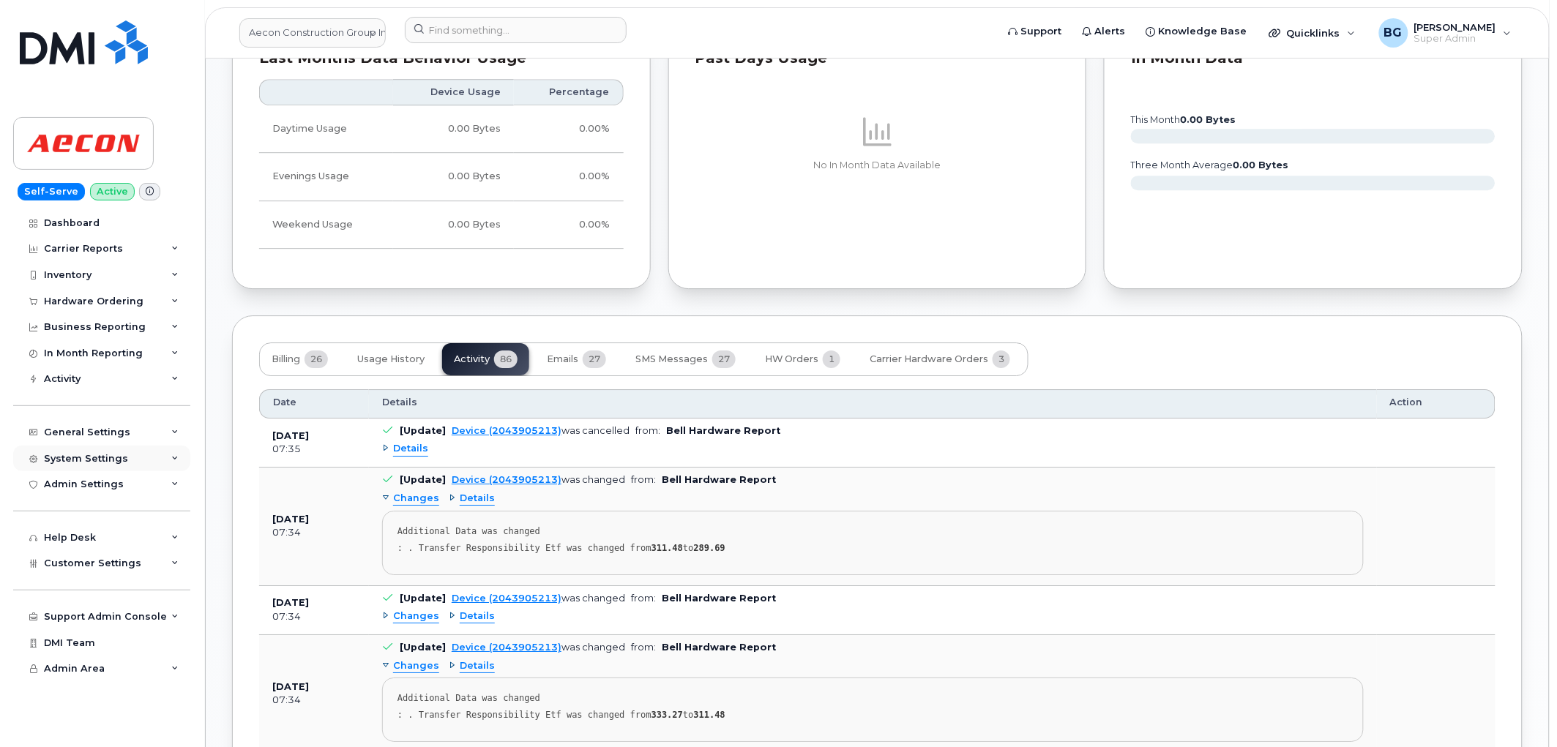
click at [75, 456] on div "System Settings" at bounding box center [86, 459] width 84 height 12
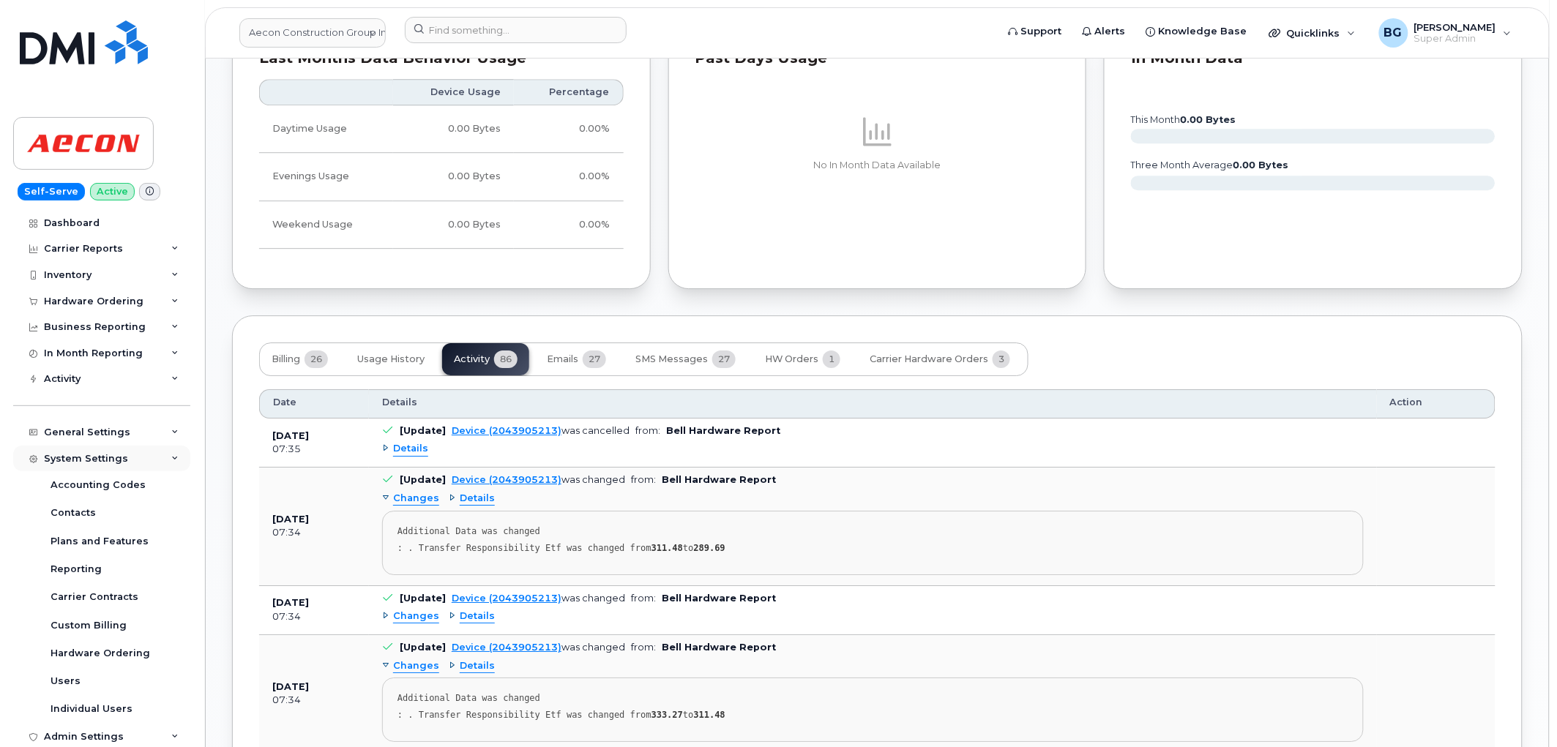
click at [75, 456] on div "System Settings" at bounding box center [86, 459] width 84 height 12
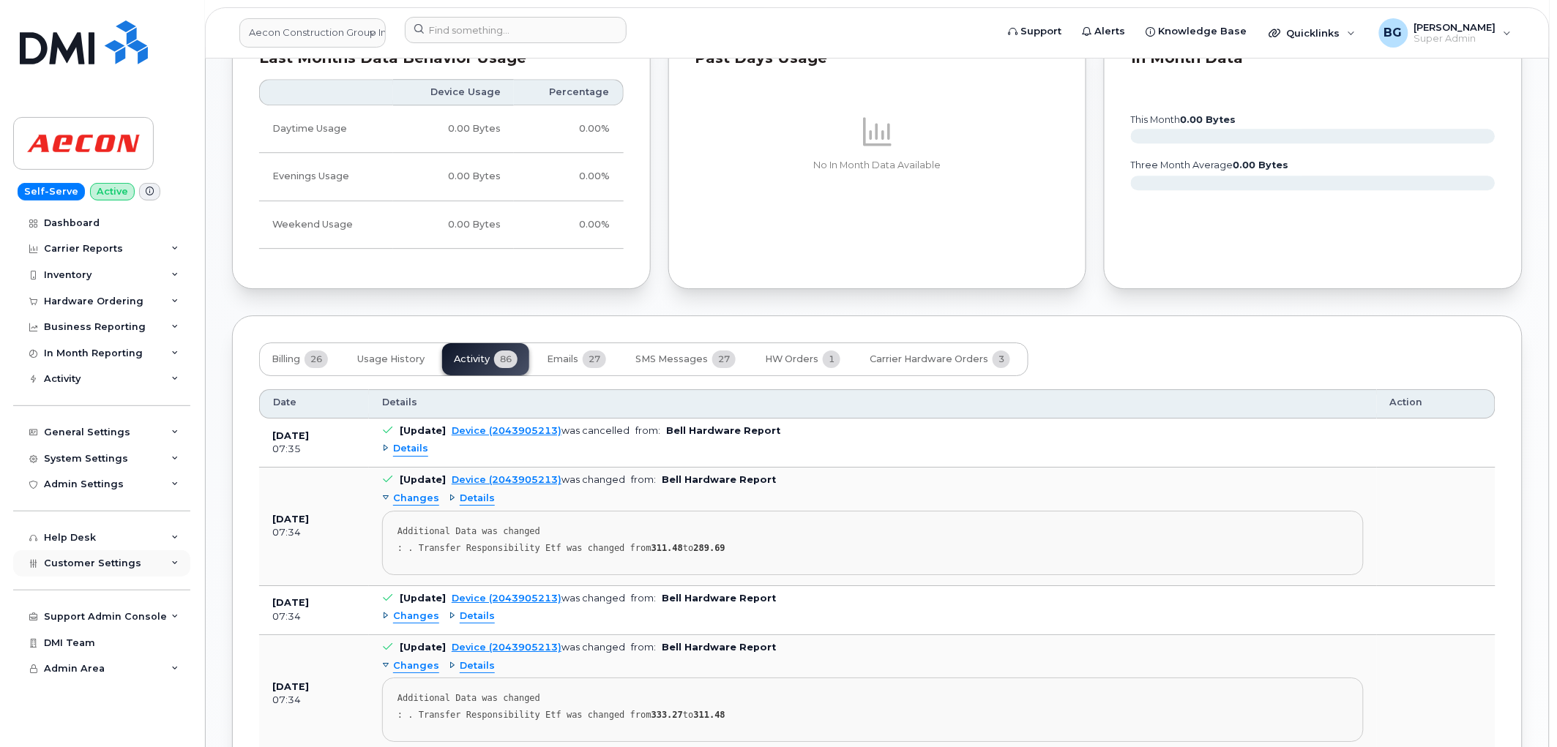
click at [66, 561] on span "Customer Settings" at bounding box center [92, 563] width 97 height 11
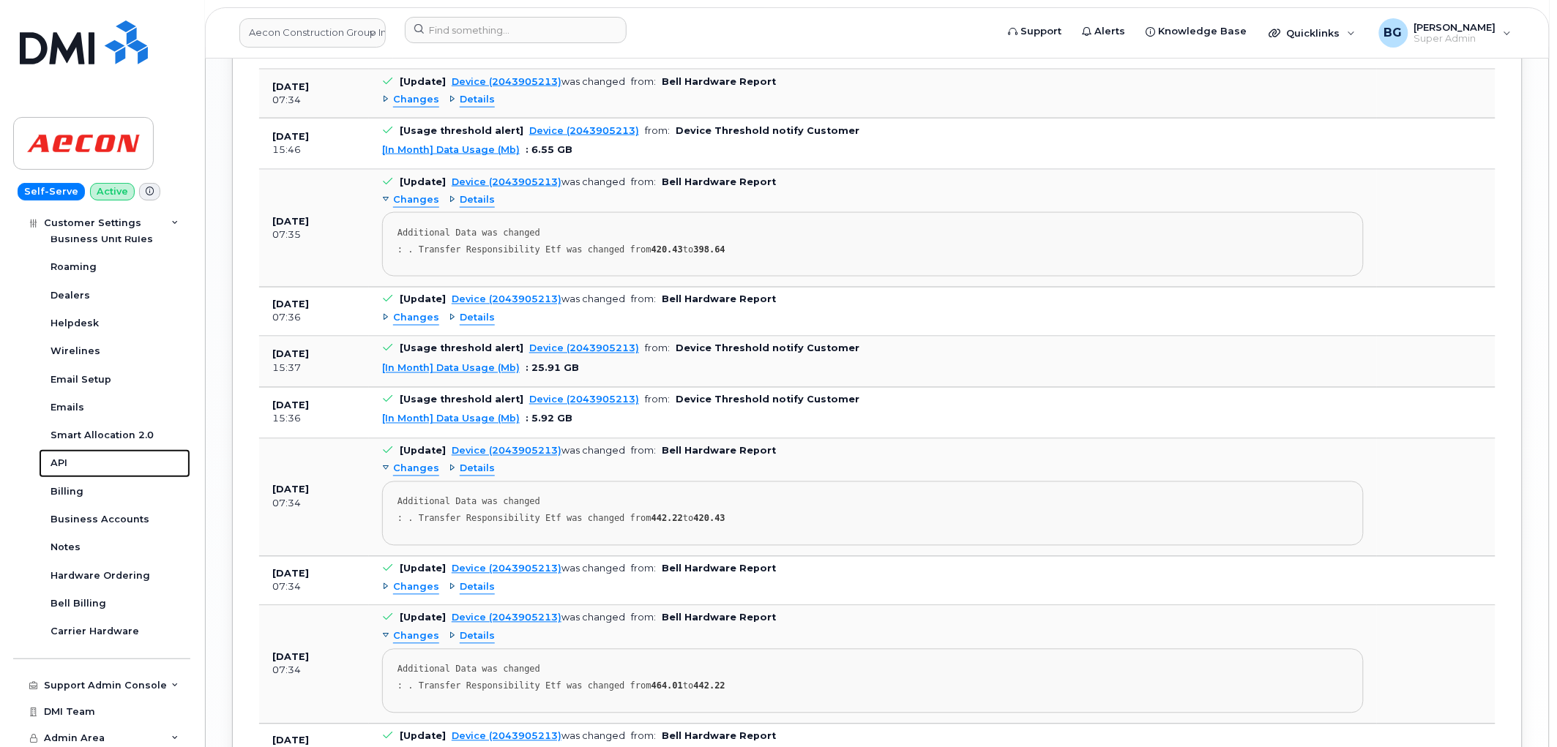
scroll to position [2713, 0]
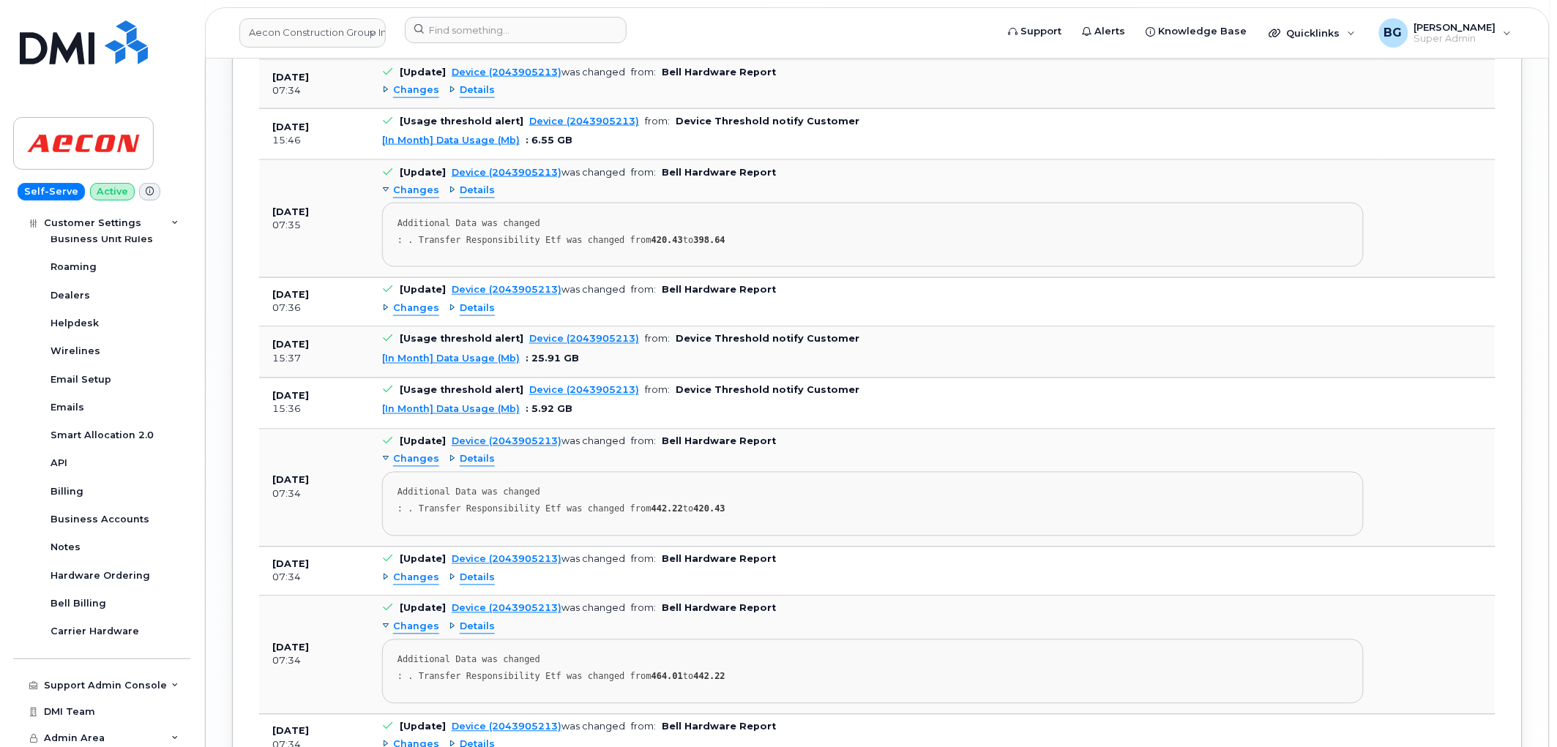
click at [406, 309] on span "Changes" at bounding box center [416, 309] width 46 height 14
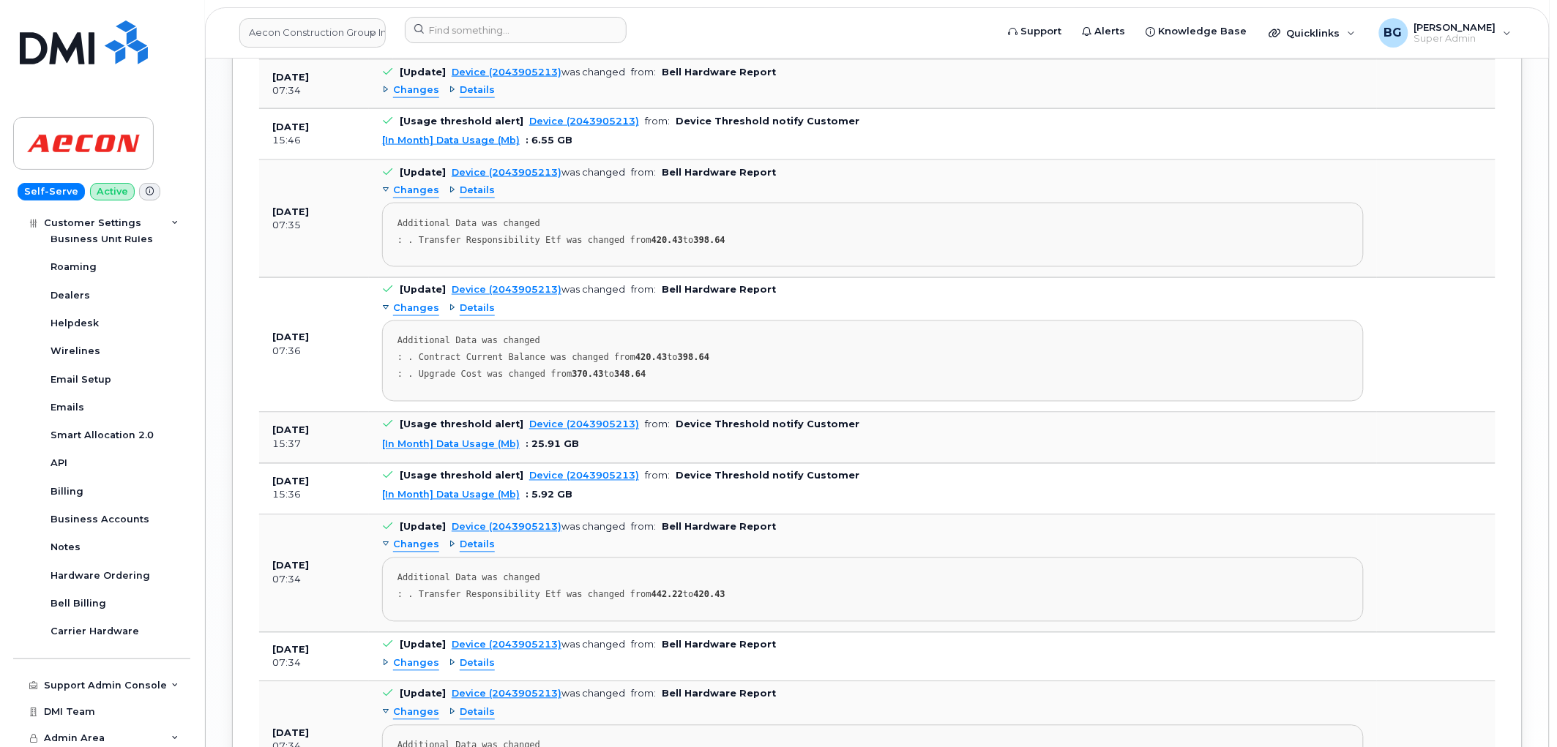
click at [406, 309] on span "Changes" at bounding box center [416, 309] width 46 height 14
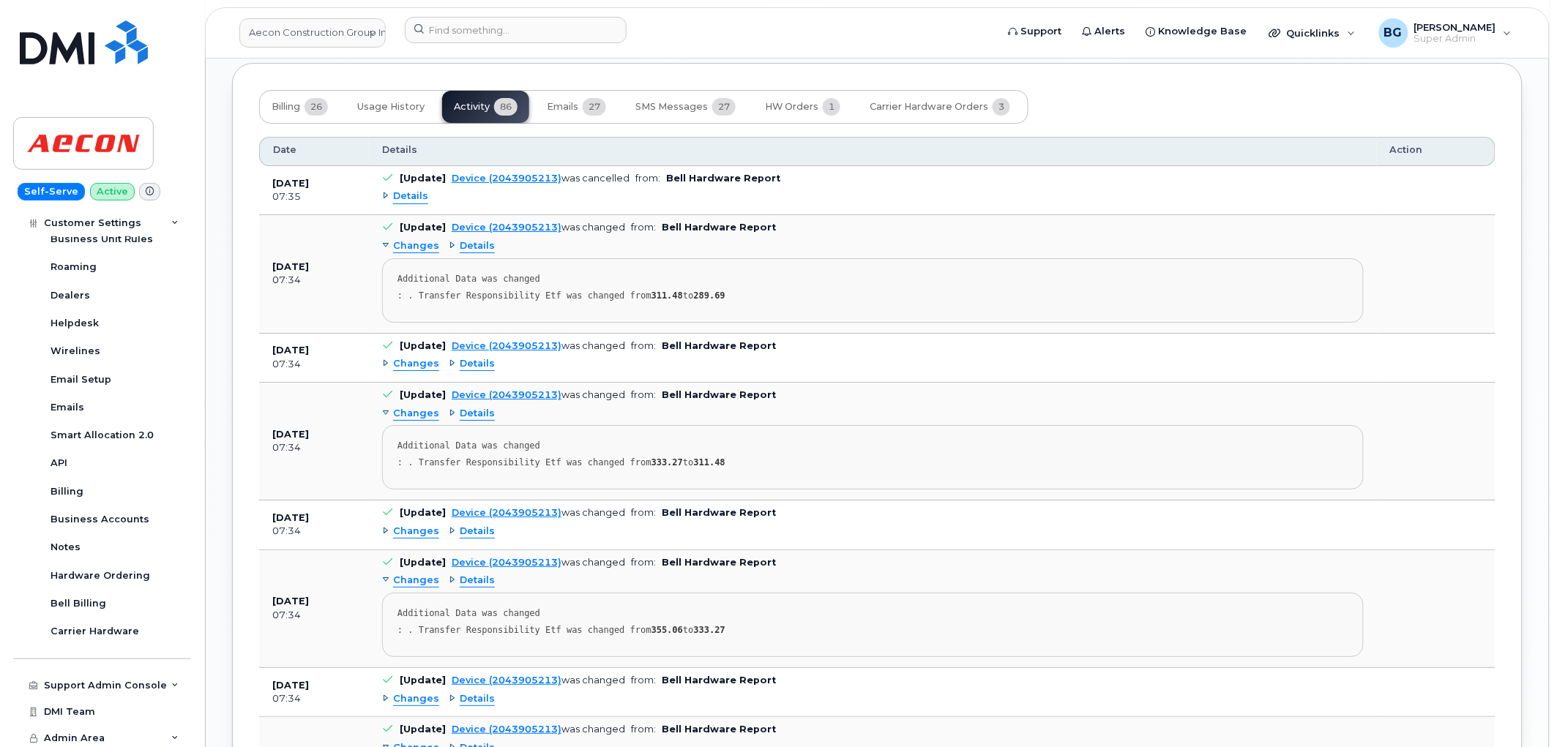
scroll to position [1629, 0]
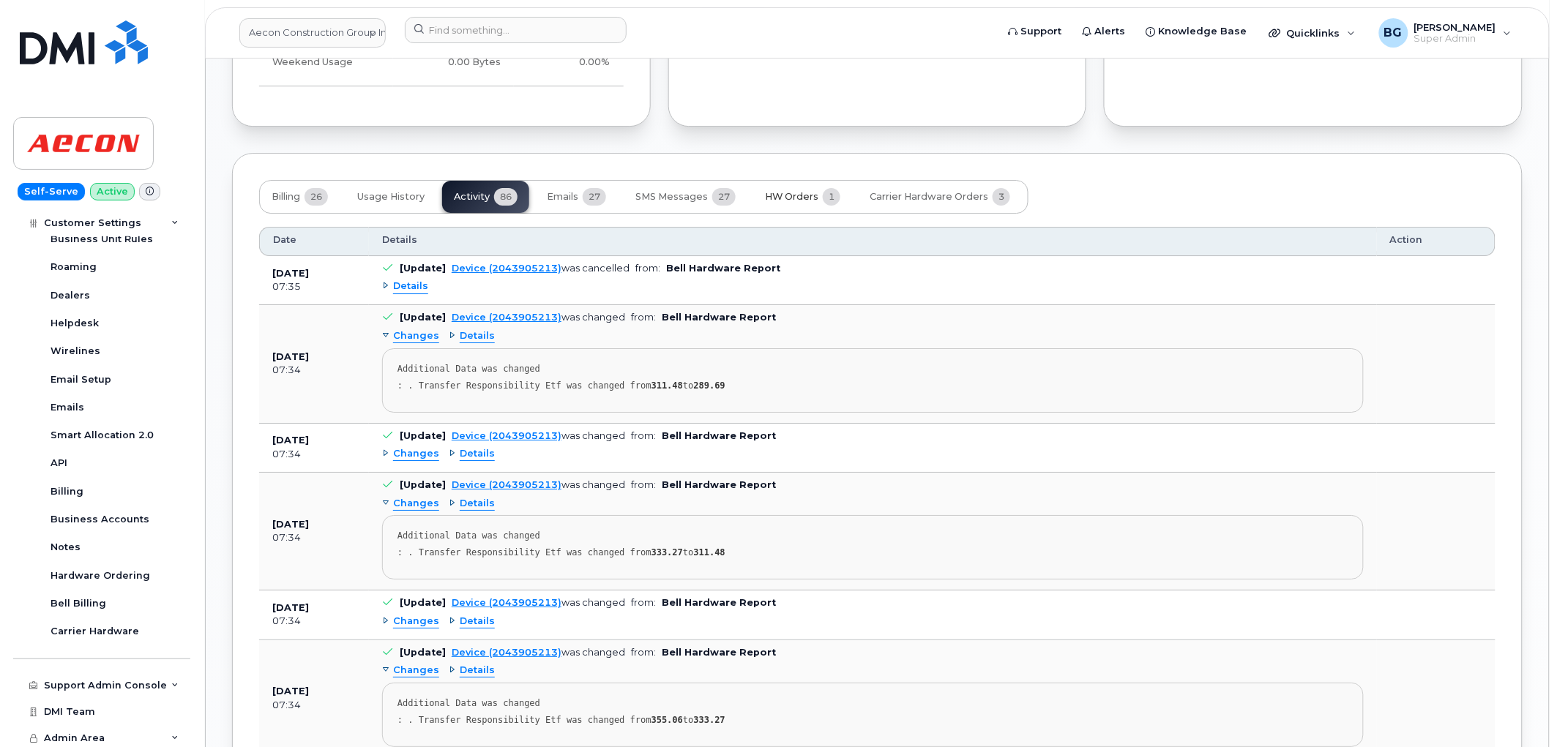
click at [798, 196] on span "HW Orders" at bounding box center [791, 197] width 53 height 12
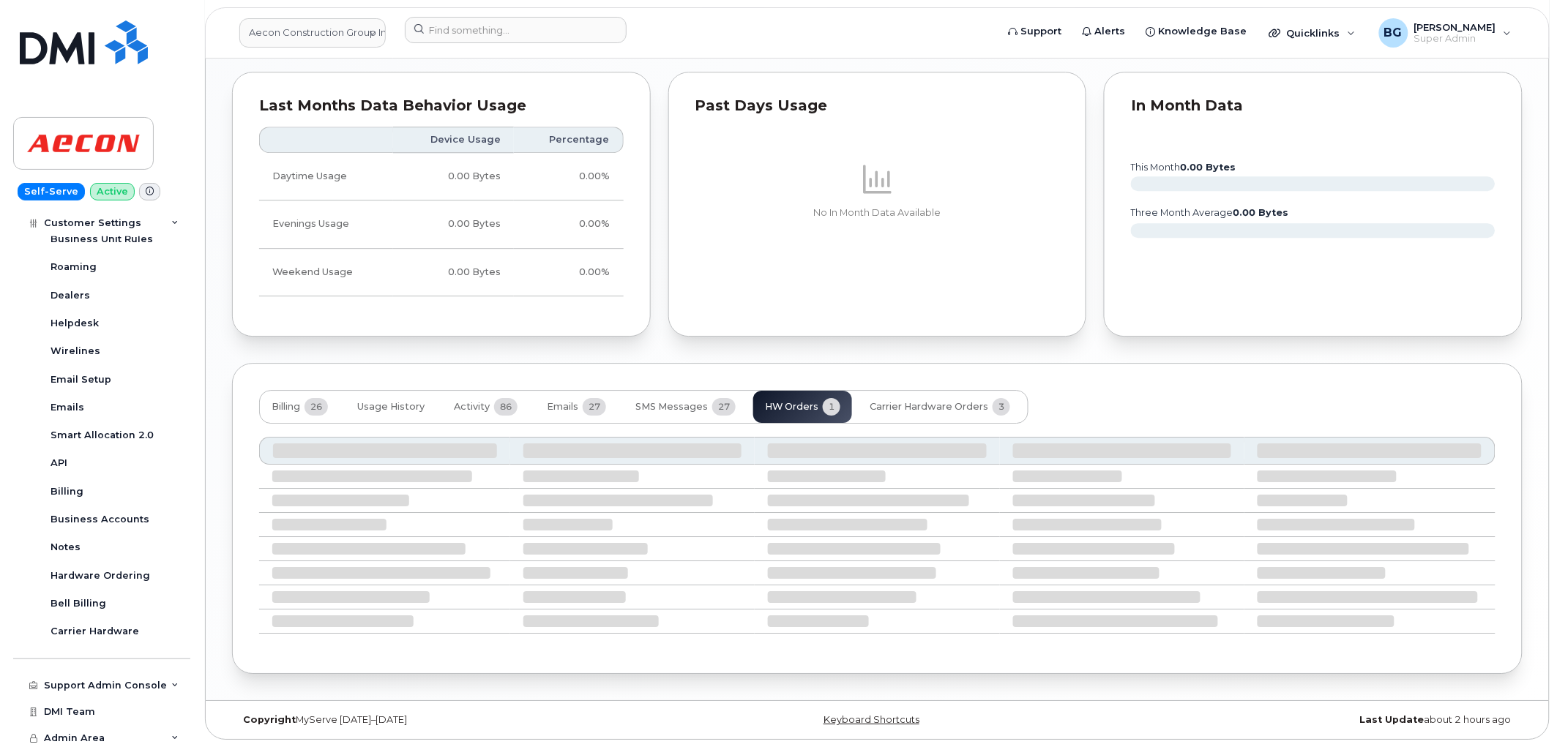
scroll to position [1340, 0]
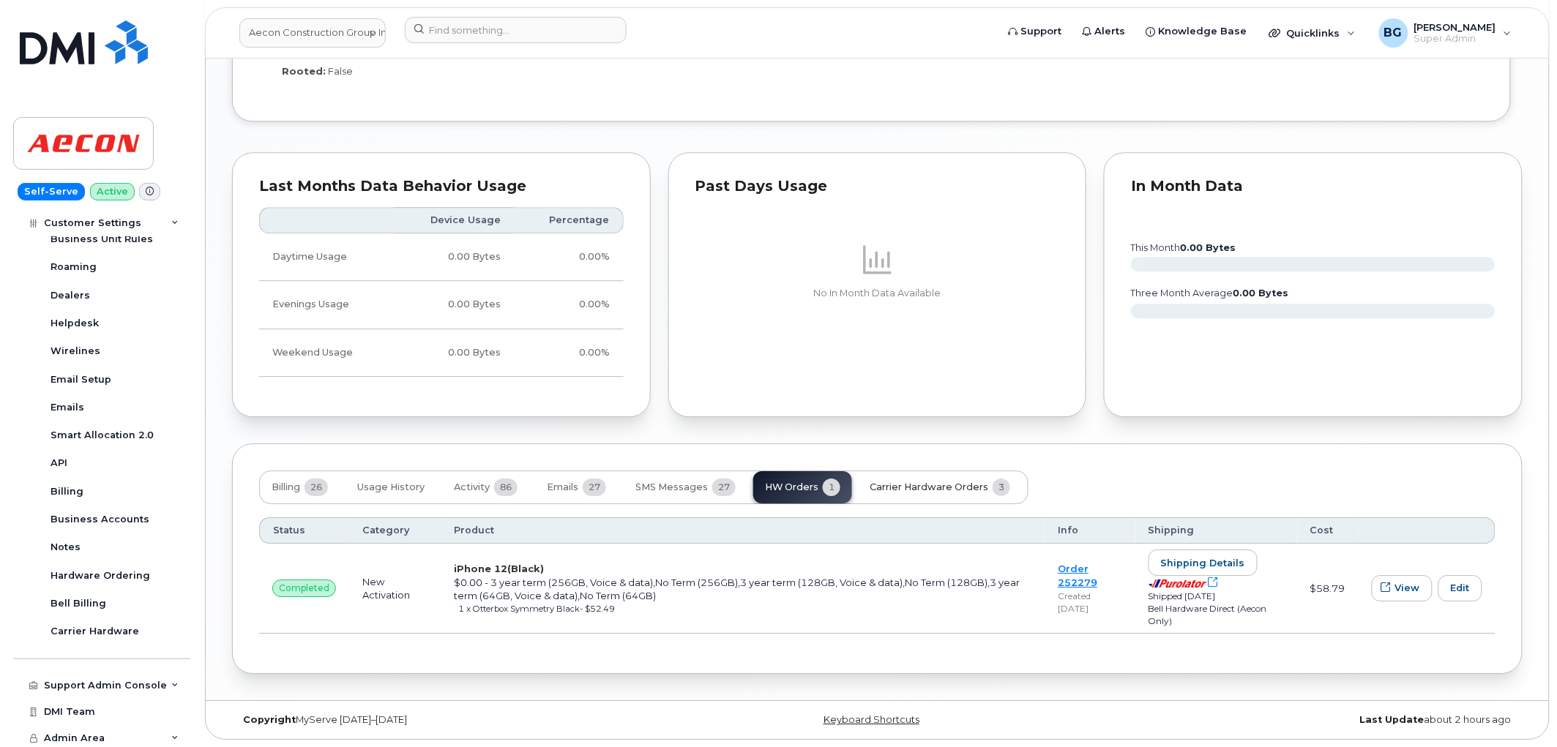
click at [944, 488] on span "Carrier Hardware Orders" at bounding box center [929, 488] width 119 height 12
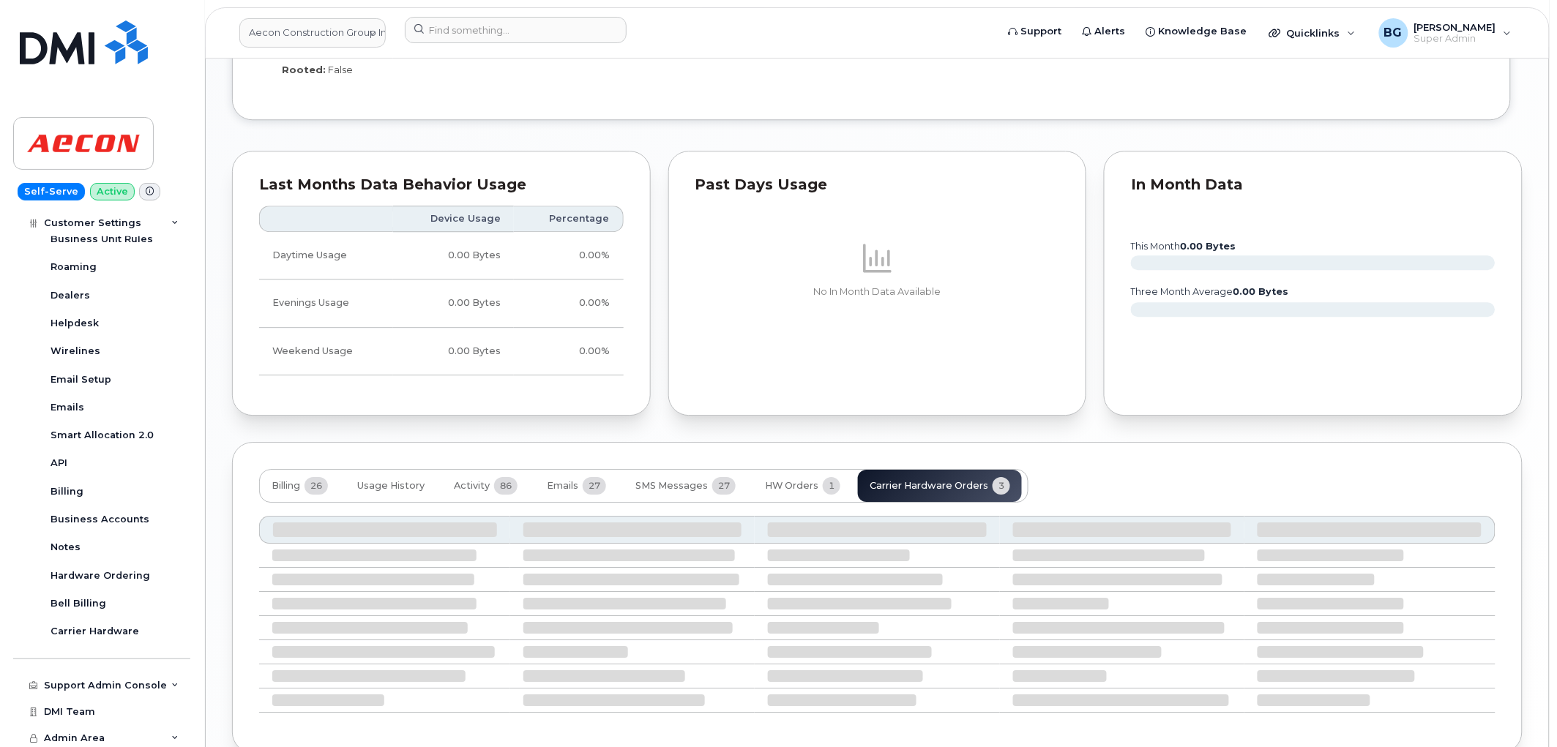
scroll to position [1328, 0]
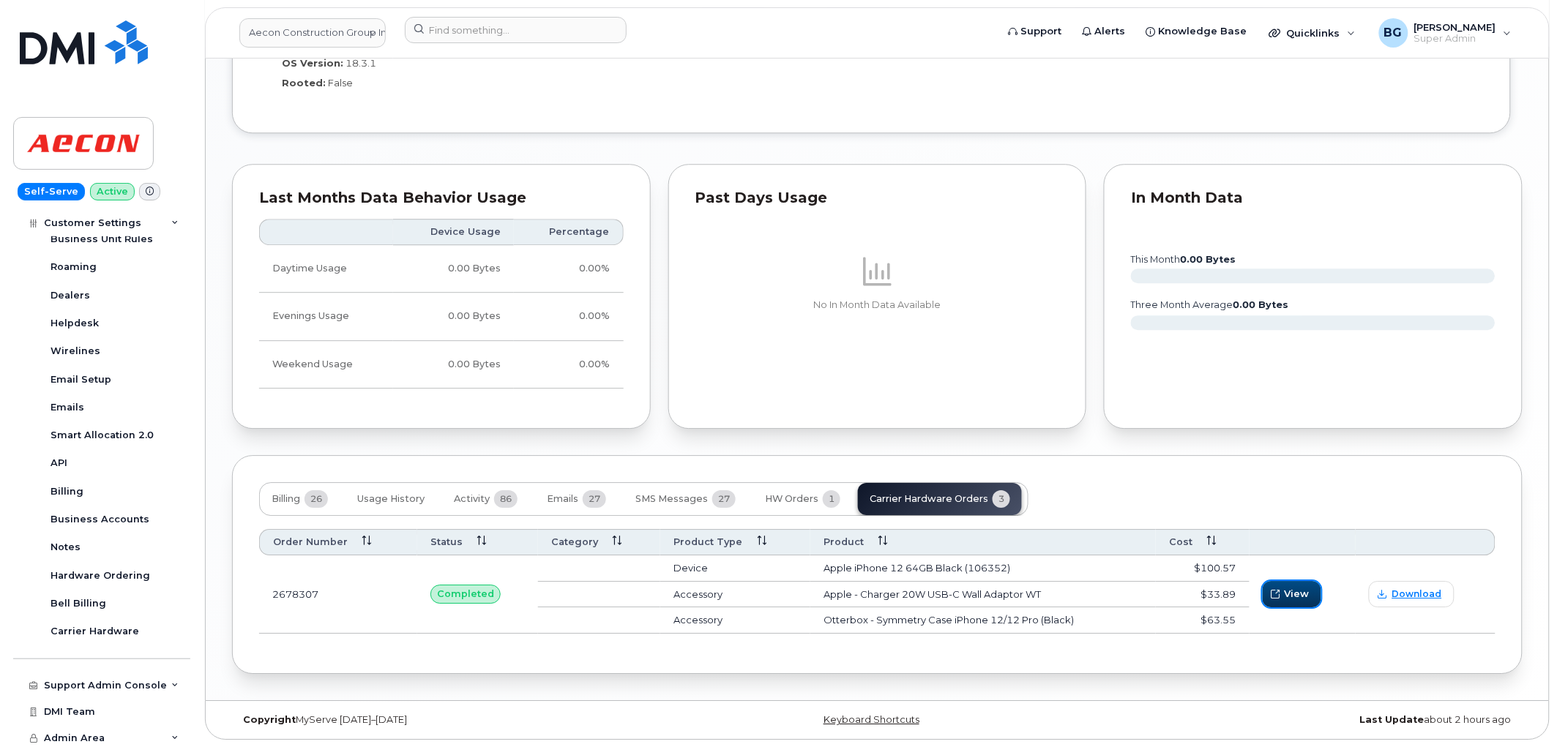
click at [1290, 594] on span "View" at bounding box center [1297, 594] width 25 height 14
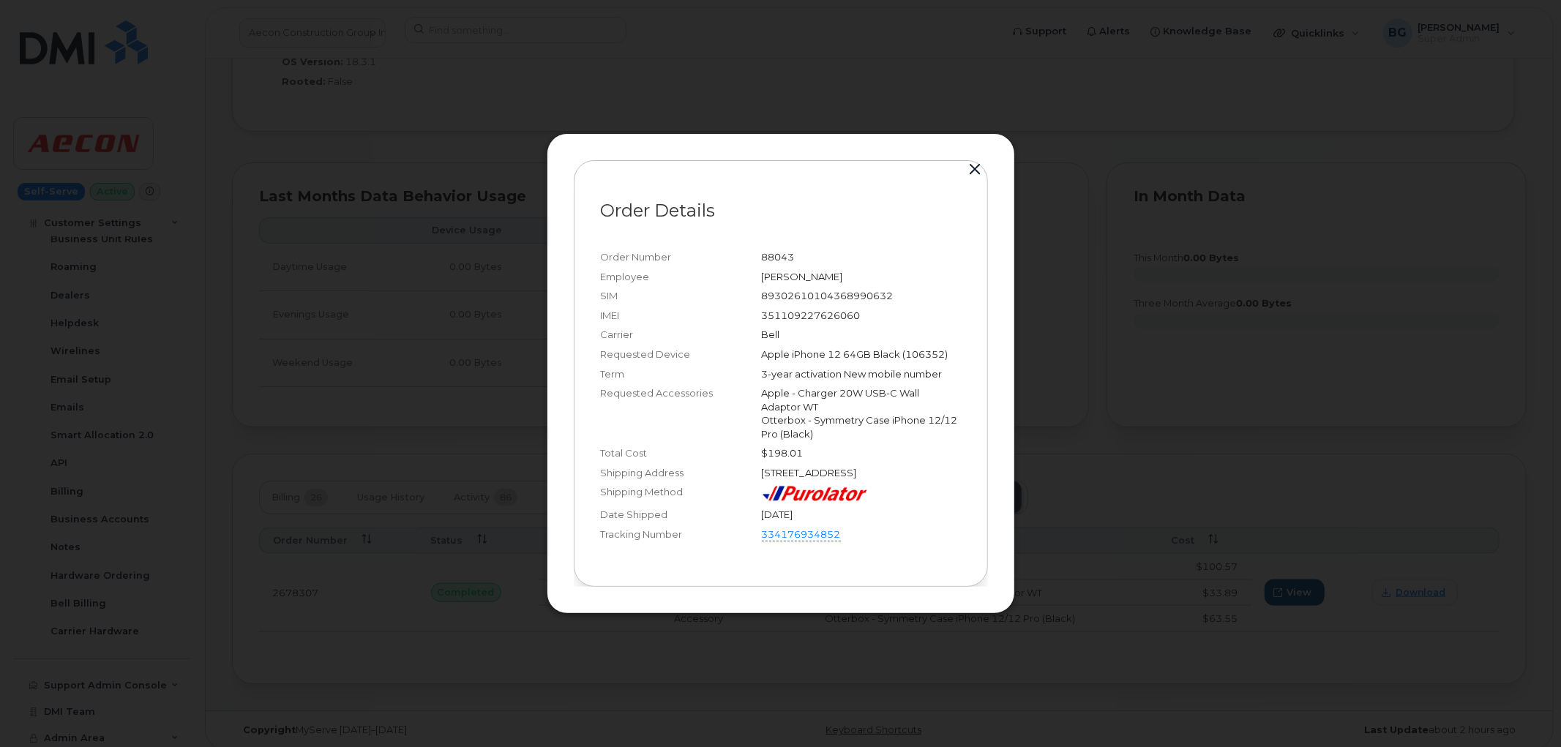
click at [971, 162] on button "button" at bounding box center [976, 170] width 22 height 20
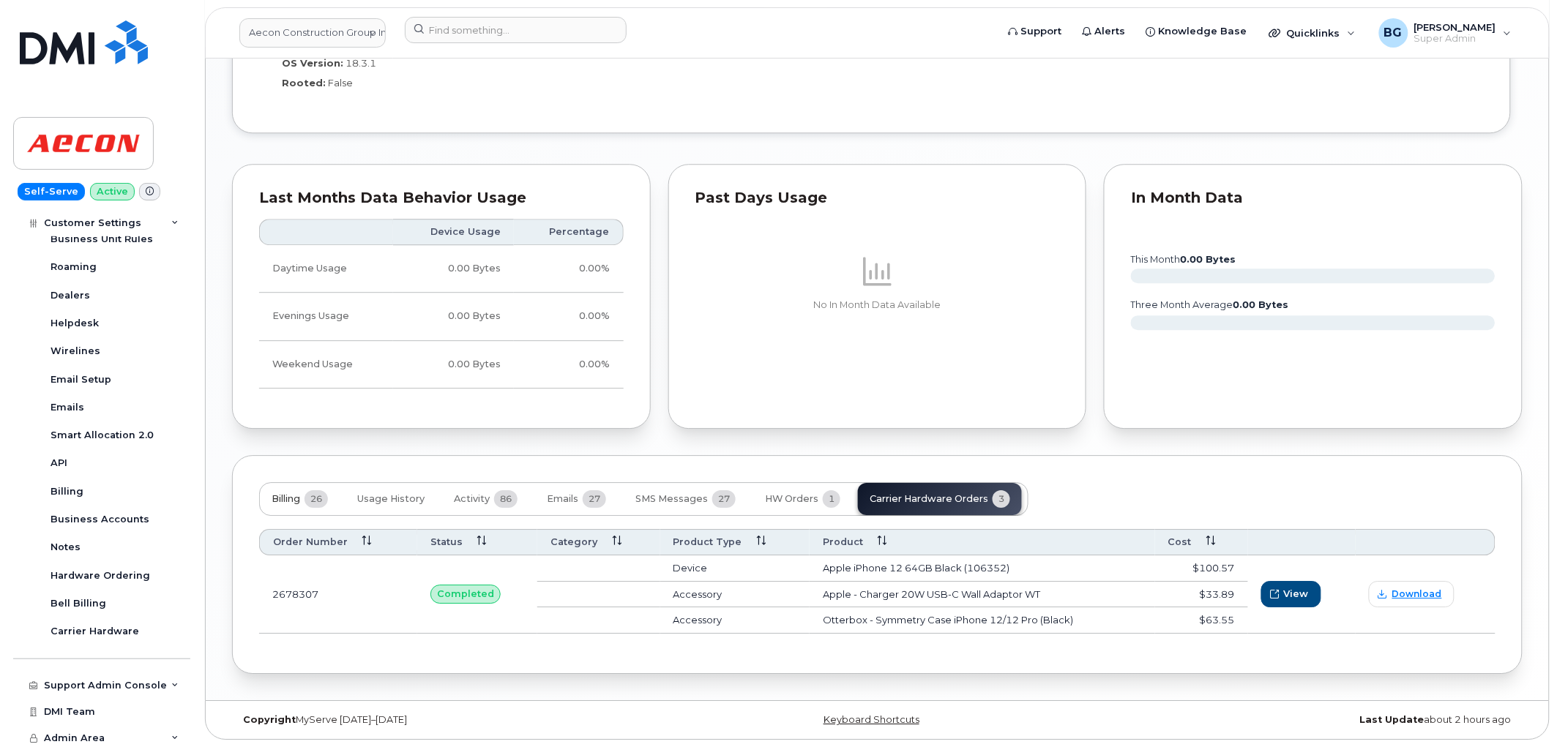
click at [287, 498] on span "Billing" at bounding box center [286, 499] width 29 height 12
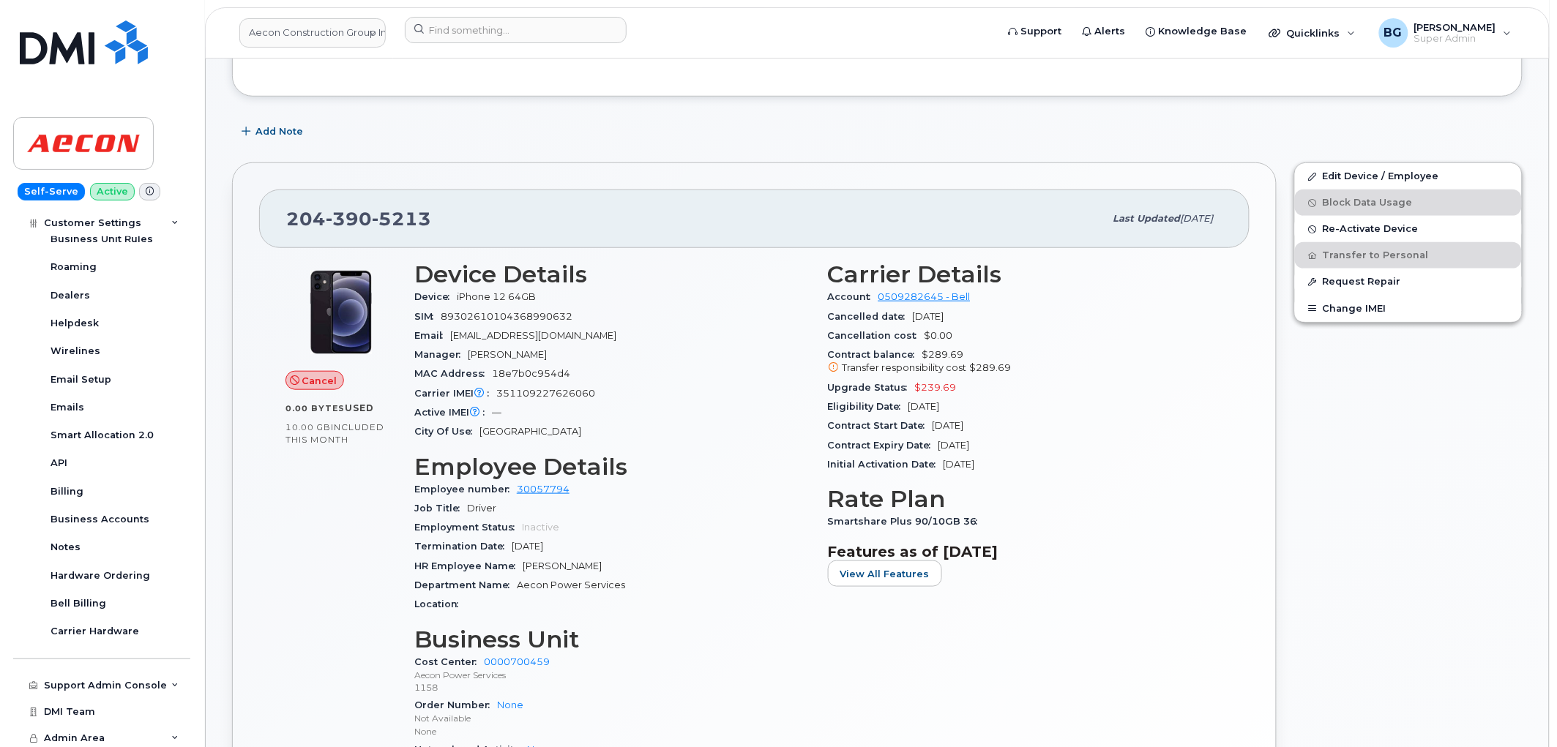
scroll to position [297, 0]
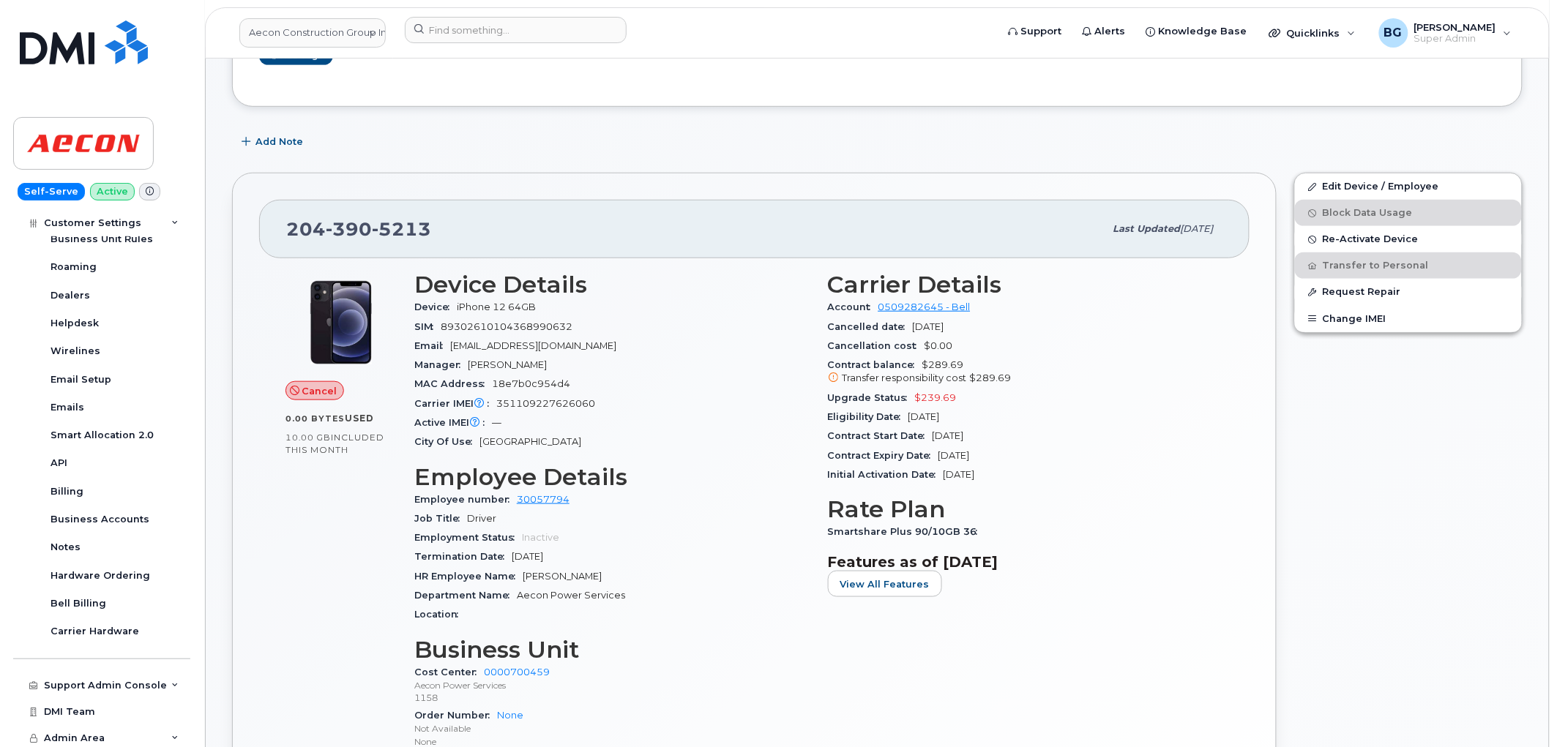
click at [372, 223] on span "390" at bounding box center [401, 229] width 59 height 22
copy span "204 390 5213"
click at [459, 25] on input at bounding box center [516, 30] width 222 height 26
paste input "2043906356"
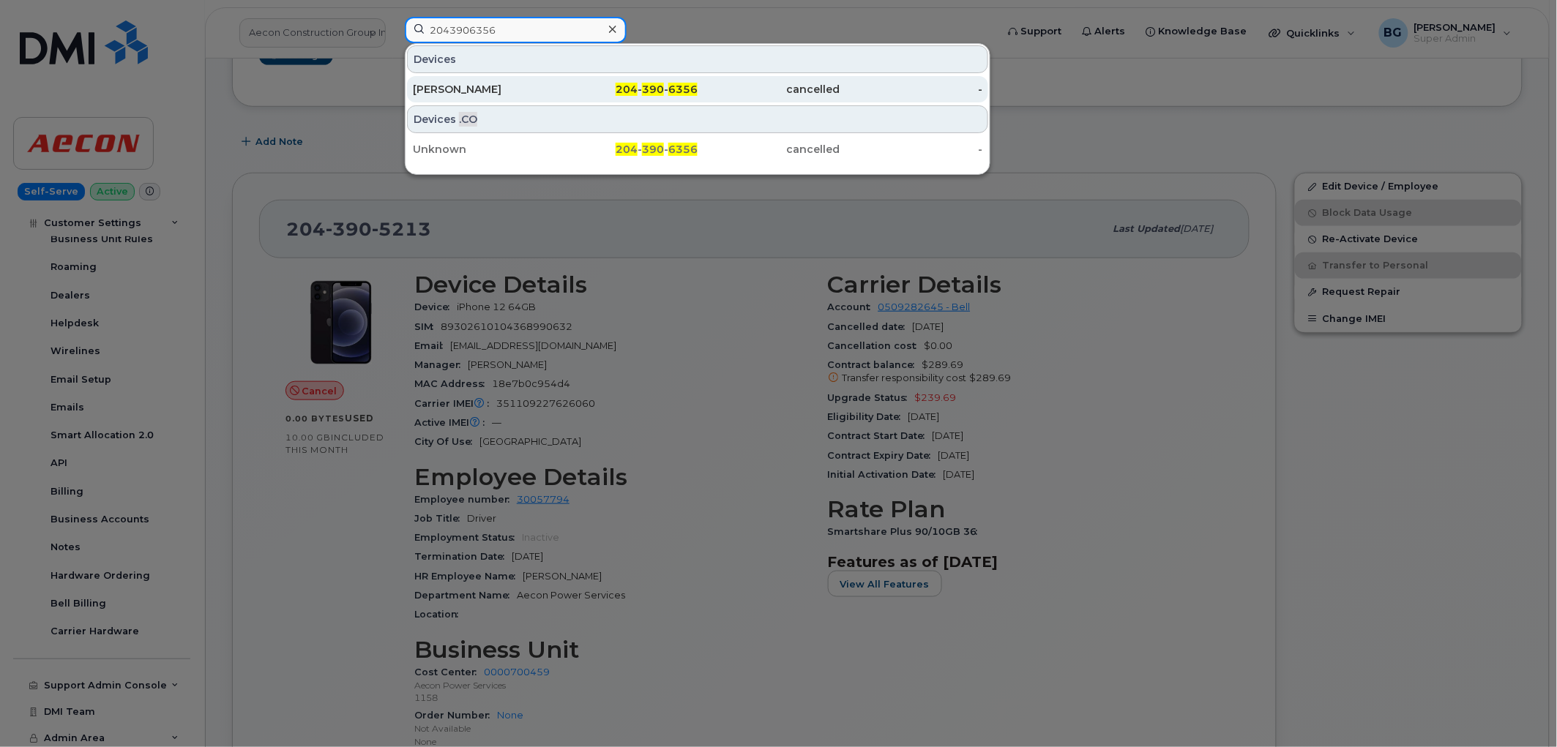
type input "2043906356"
click at [657, 91] on span "390" at bounding box center [653, 89] width 22 height 13
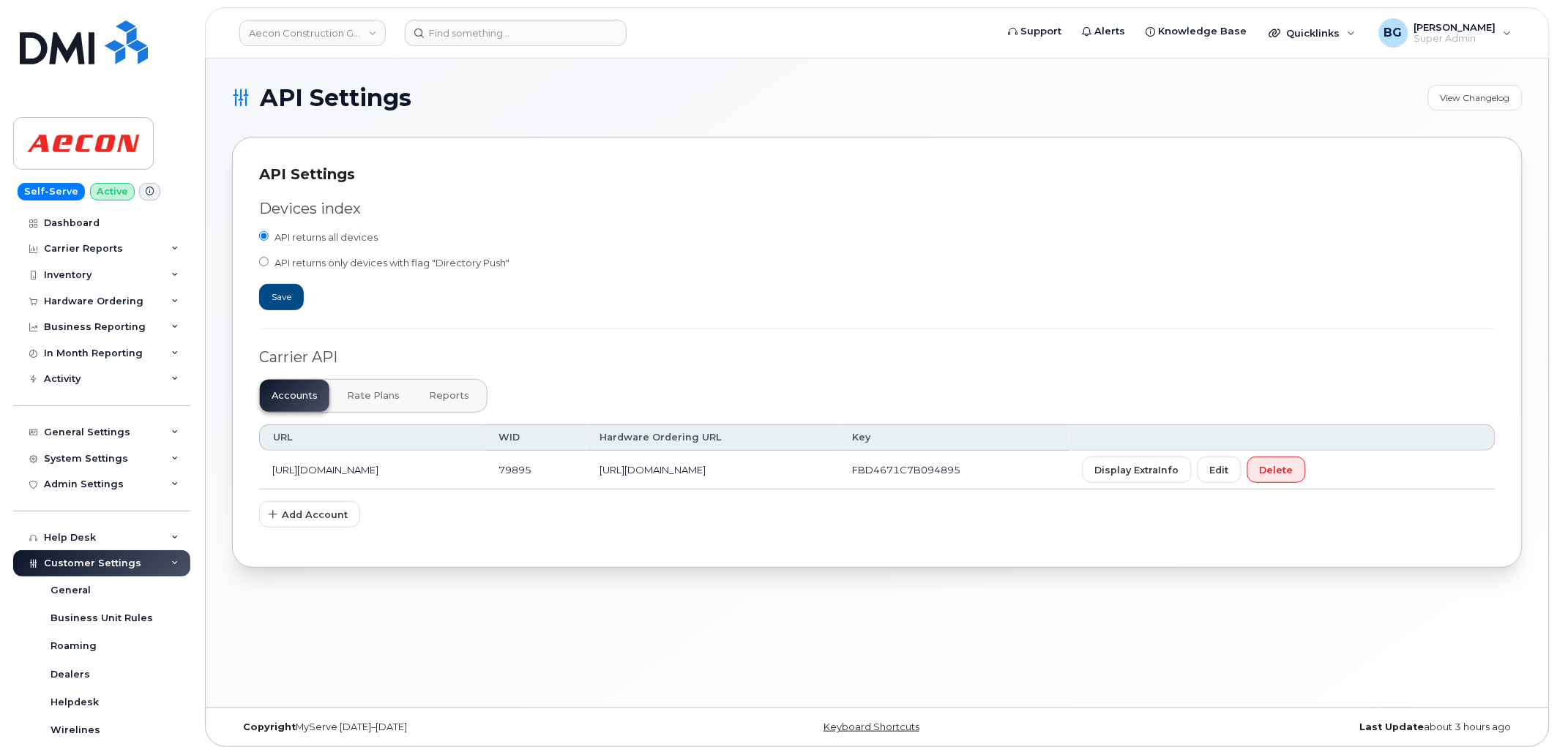
click at [441, 395] on span "Reports" at bounding box center [449, 396] width 40 height 12
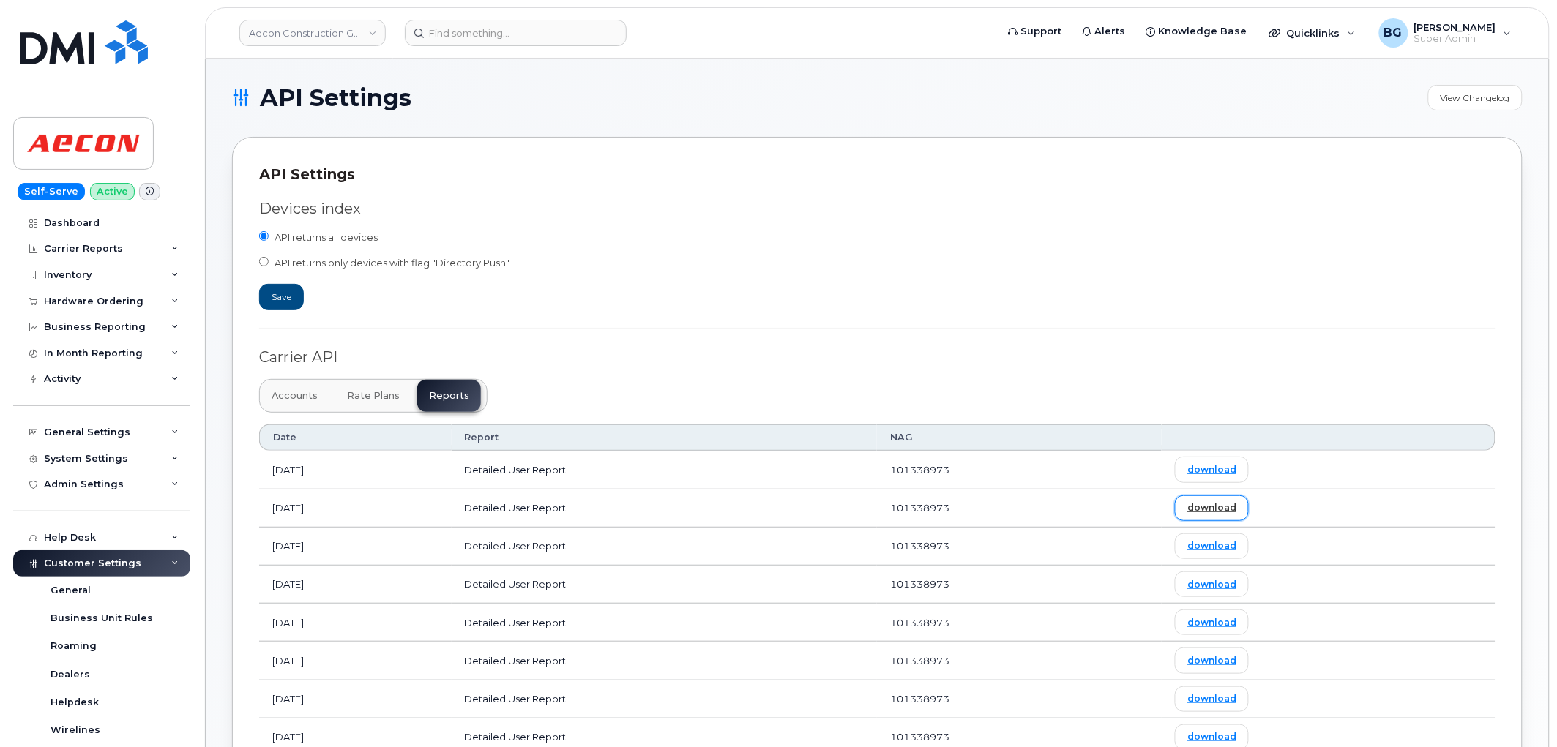
click at [1243, 506] on link "download" at bounding box center [1212, 509] width 74 height 26
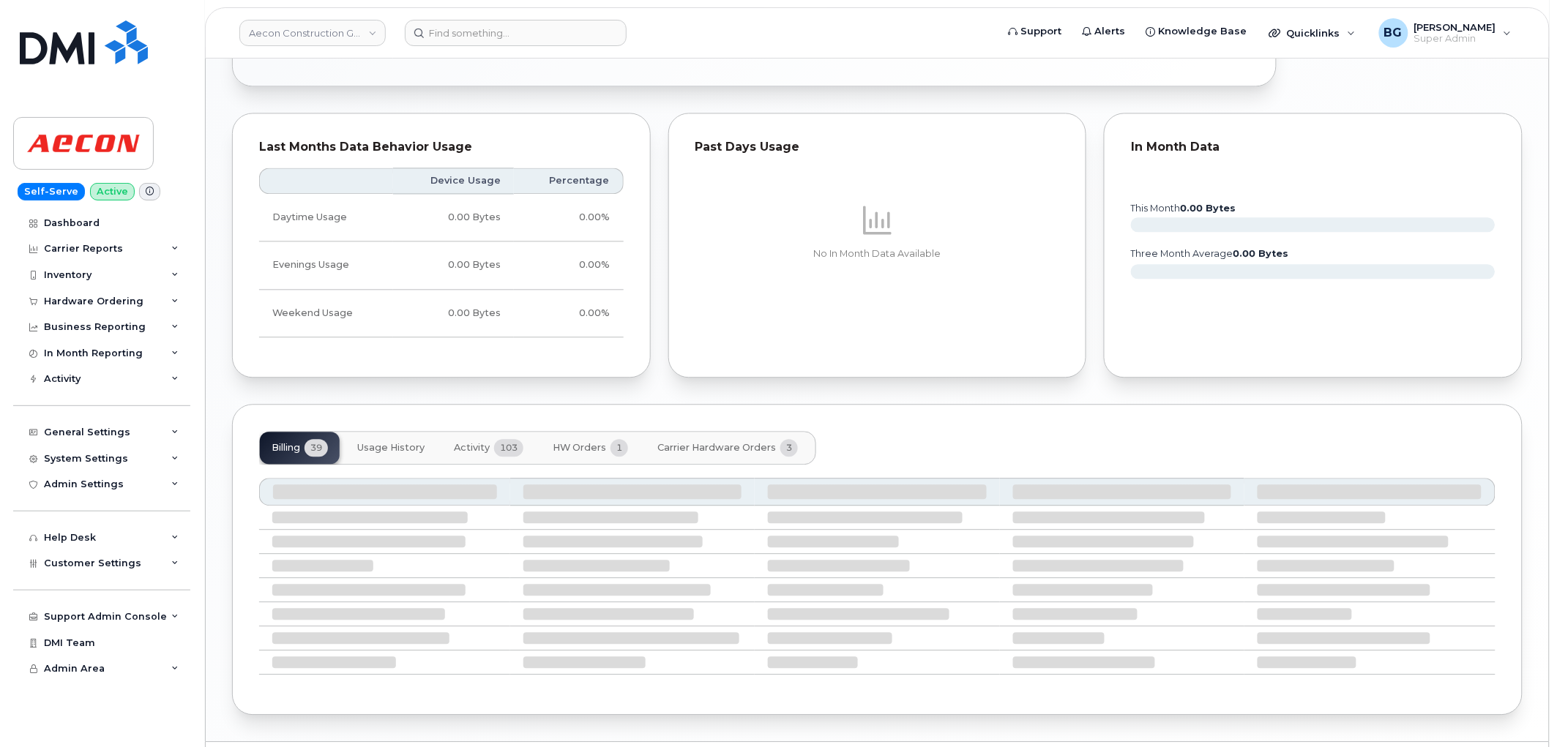
scroll to position [1072, 0]
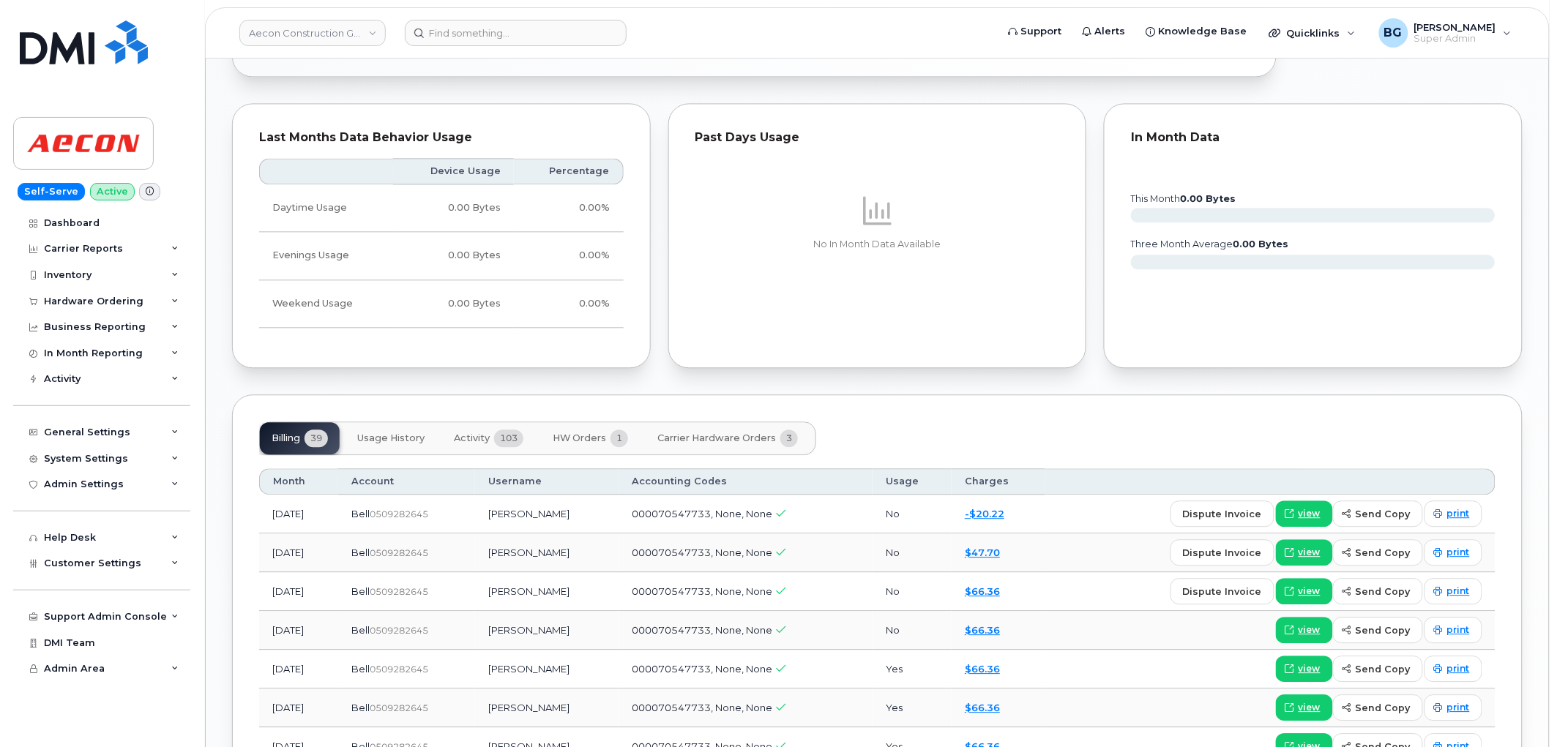
click at [472, 441] on span "Activity" at bounding box center [472, 439] width 36 height 12
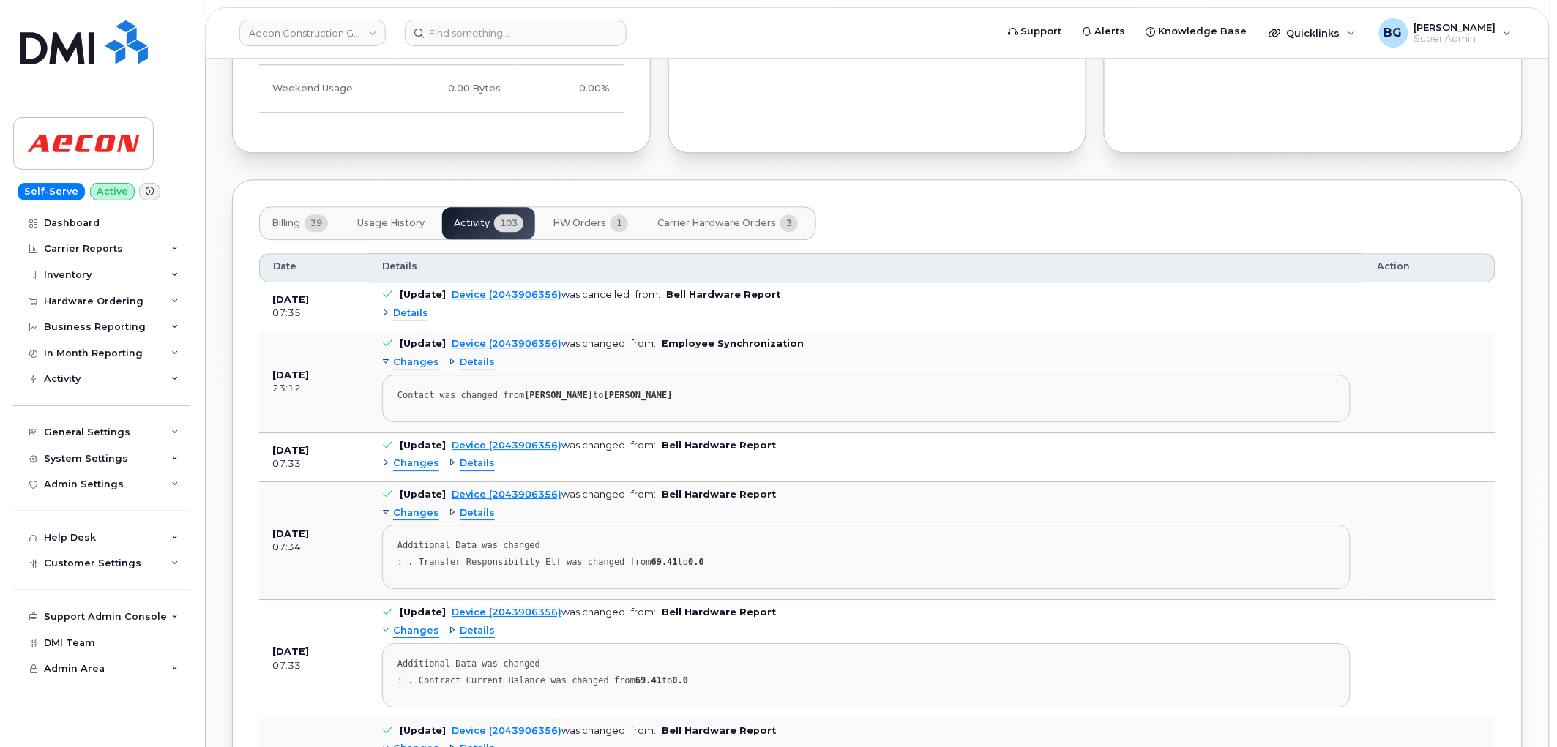
scroll to position [1289, 0]
click at [275, 216] on span "Billing" at bounding box center [286, 221] width 29 height 12
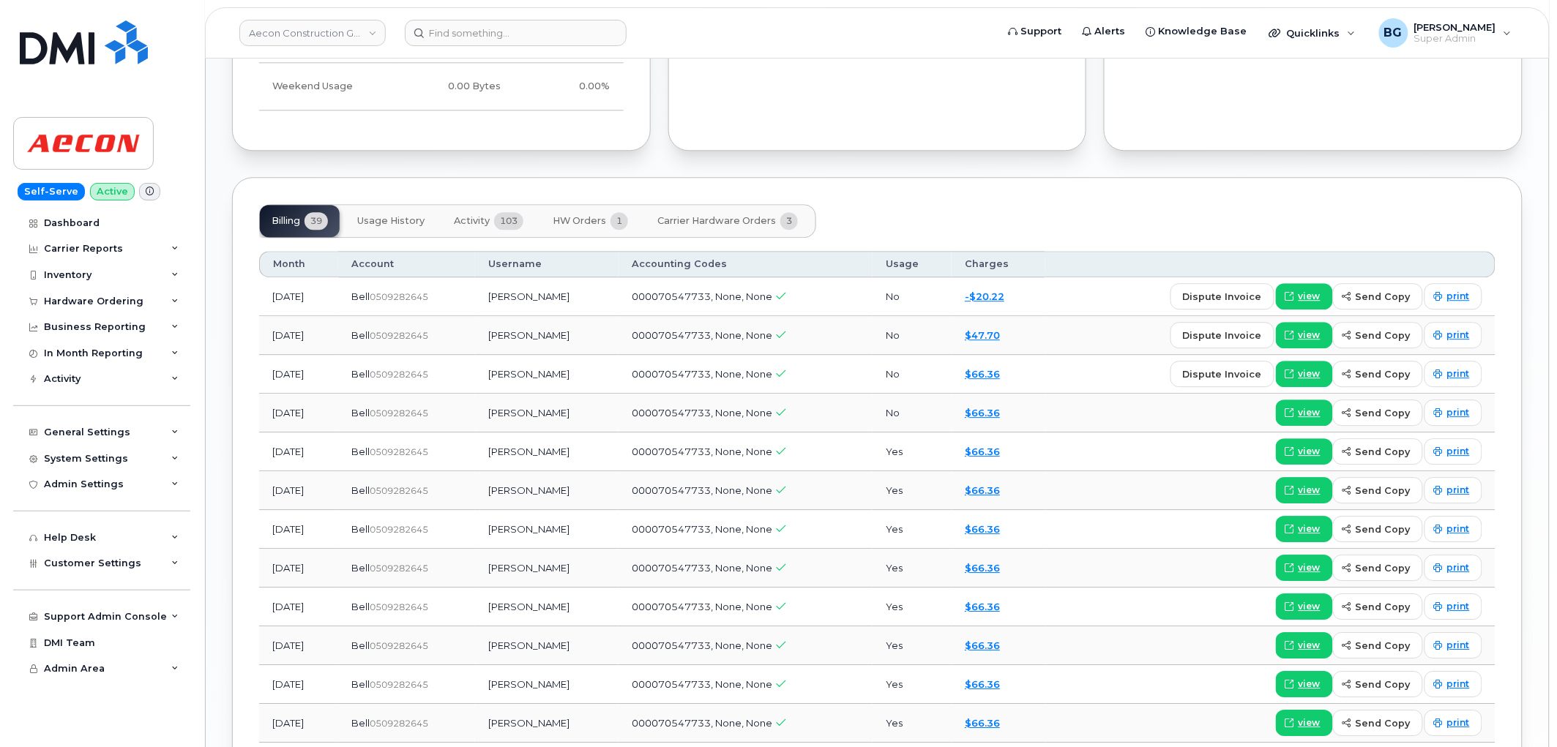
click at [491, 221] on button "Activity 103" at bounding box center [488, 221] width 93 height 32
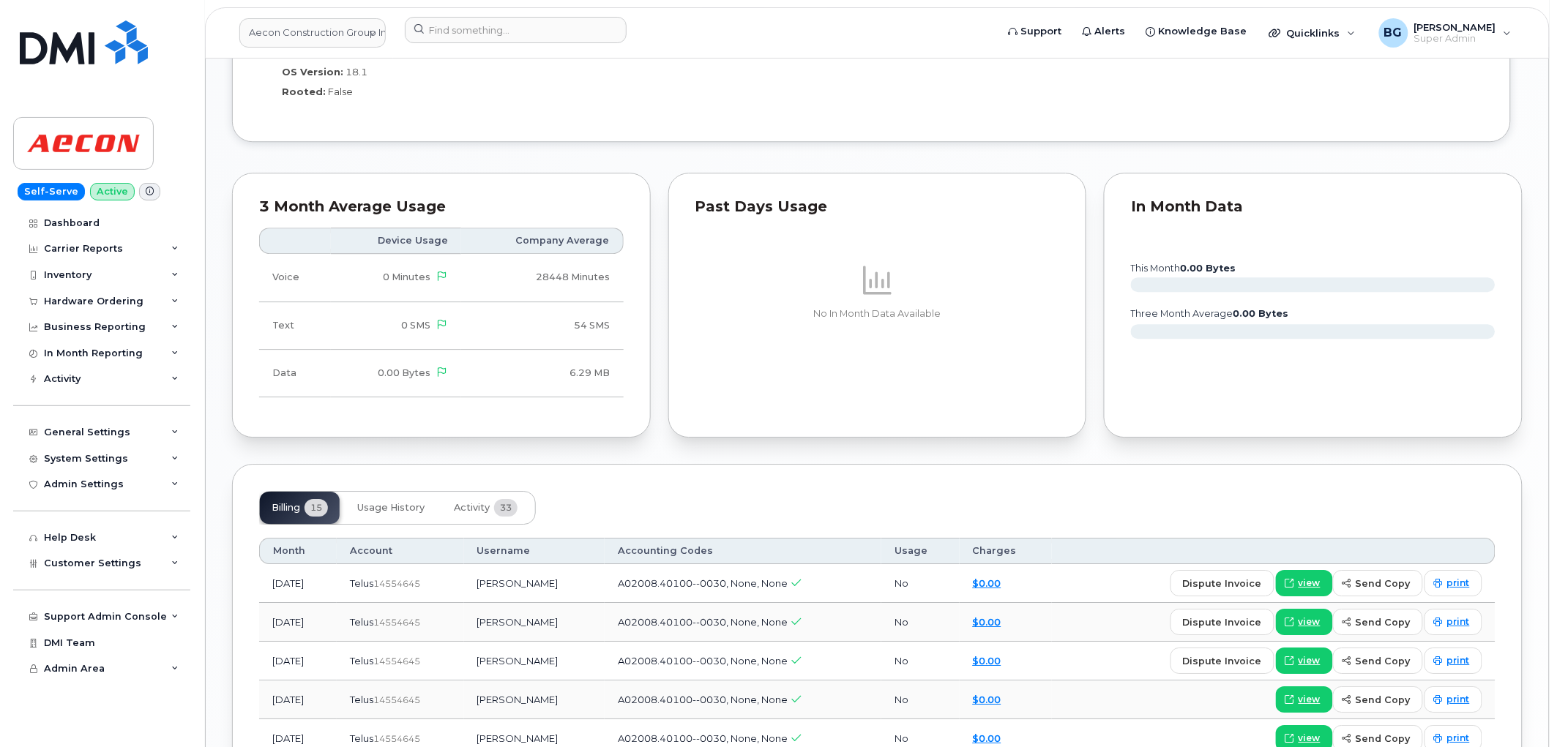
scroll to position [1518, 0]
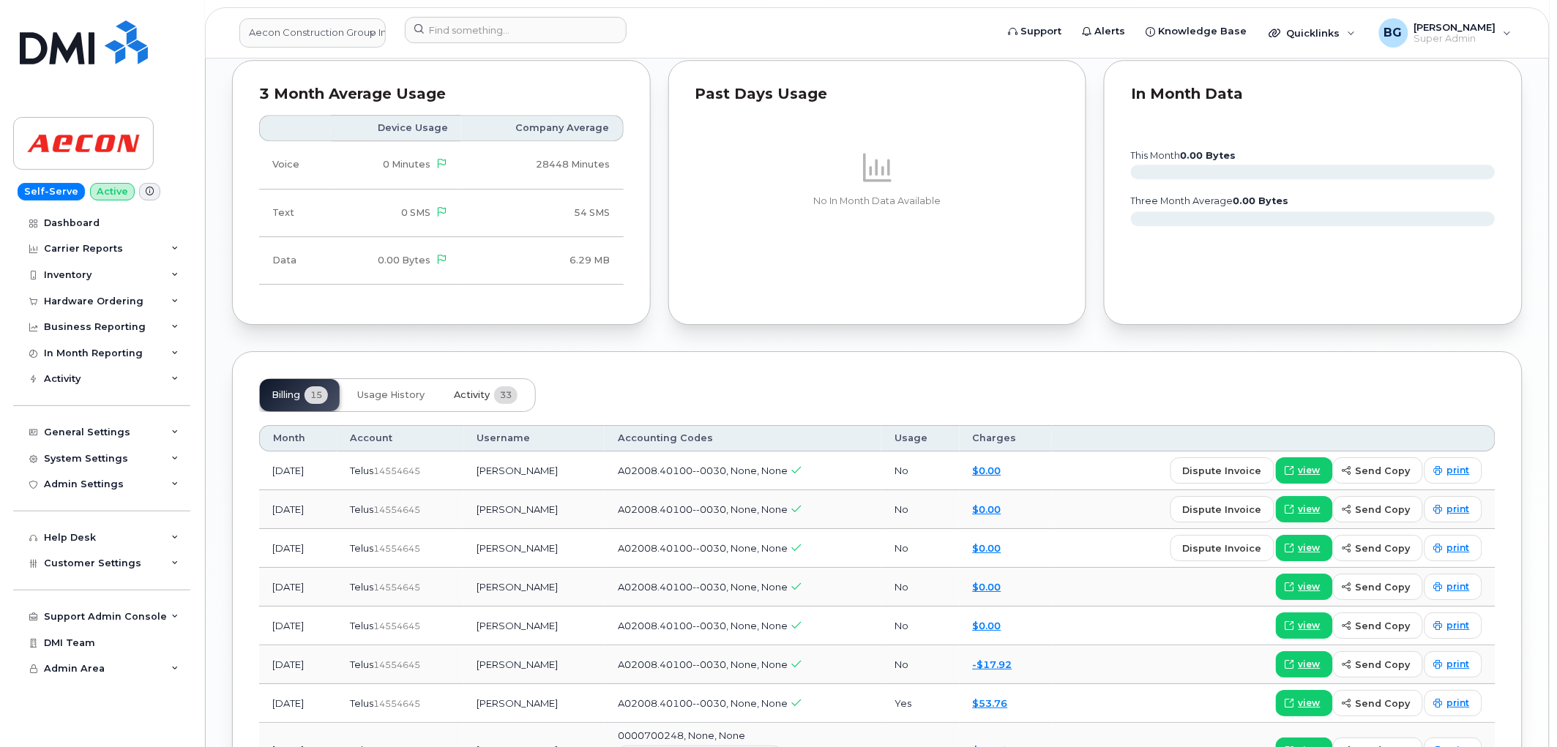
click at [474, 397] on span "Activity" at bounding box center [472, 395] width 36 height 12
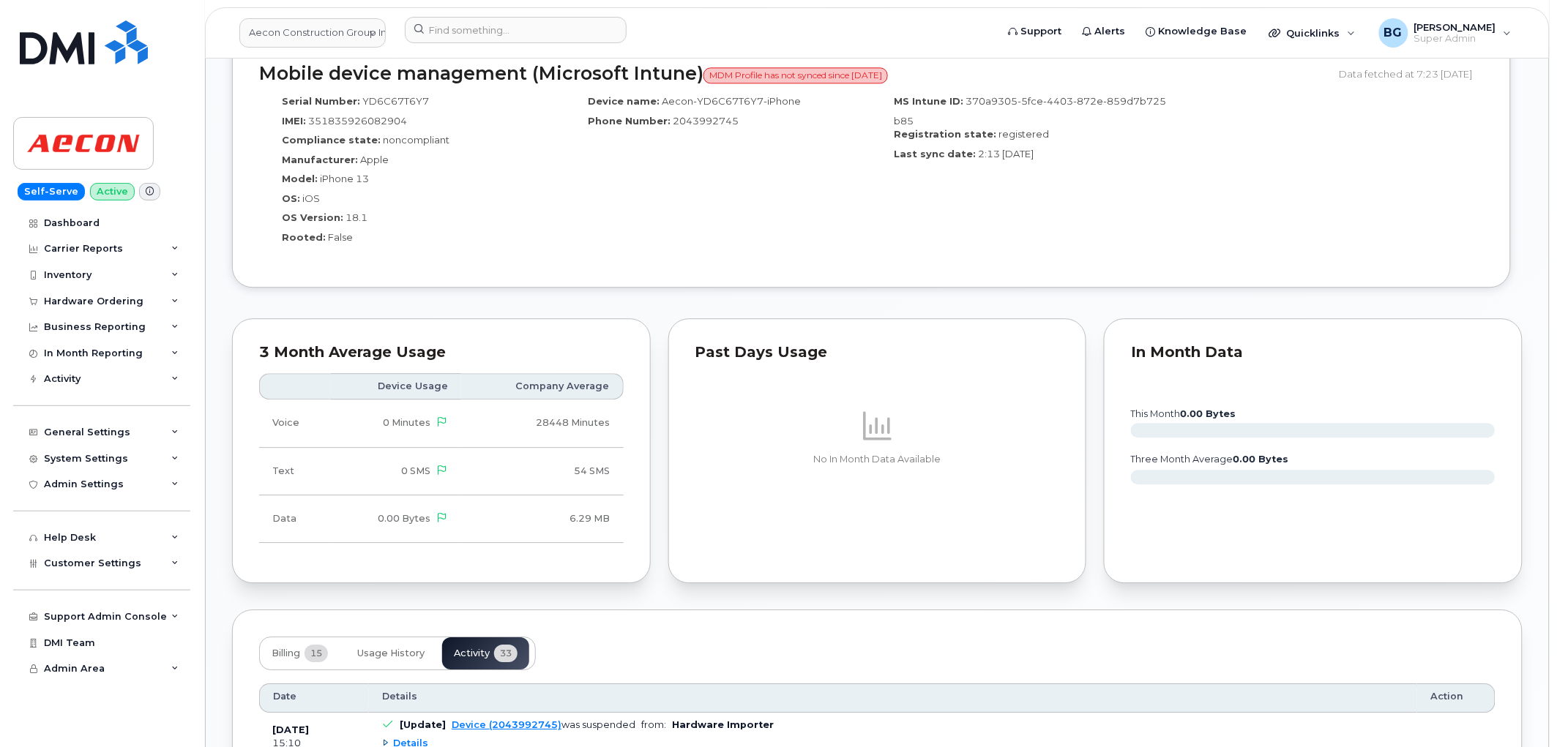
scroll to position [1409, 0]
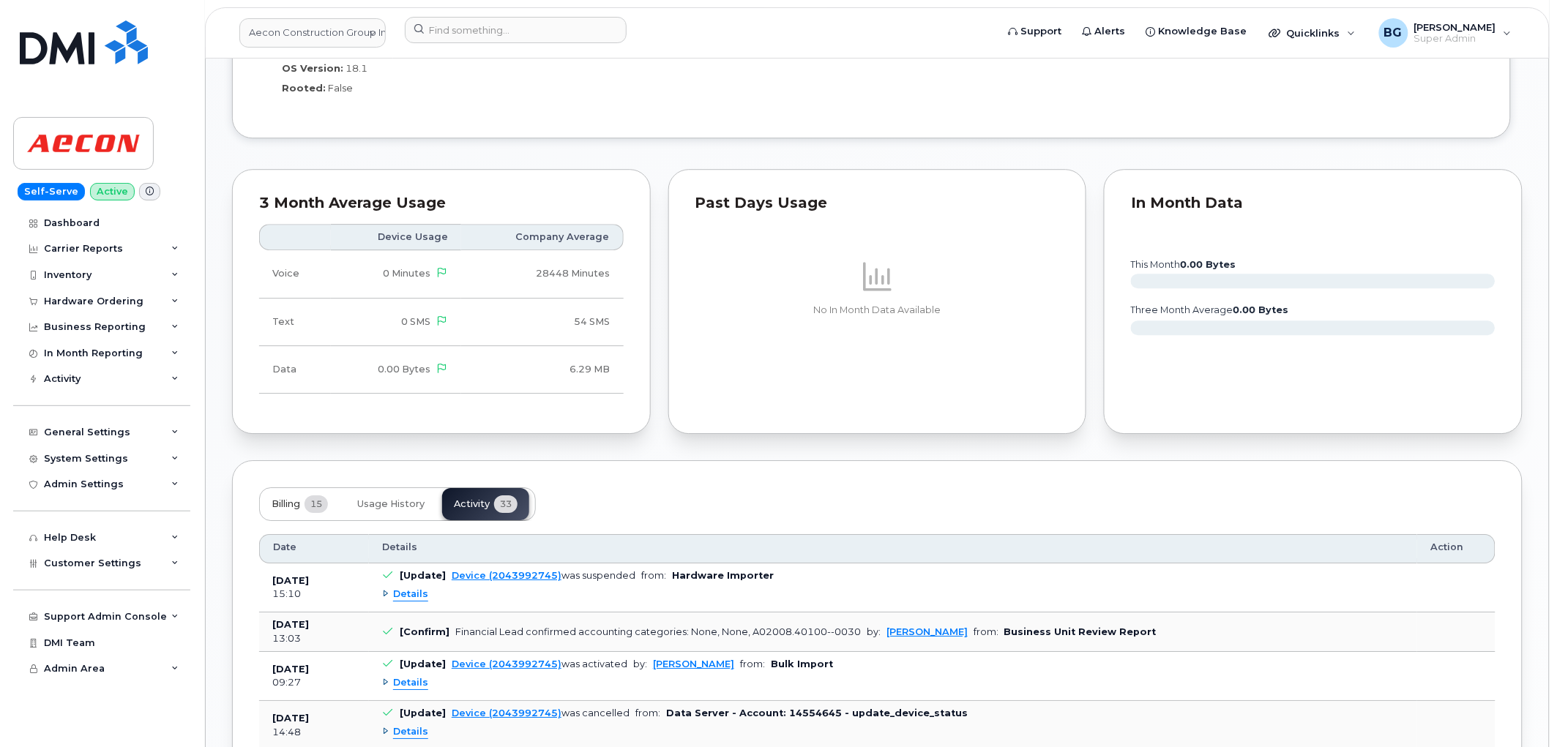
click at [289, 509] on span "Billing" at bounding box center [286, 504] width 29 height 12
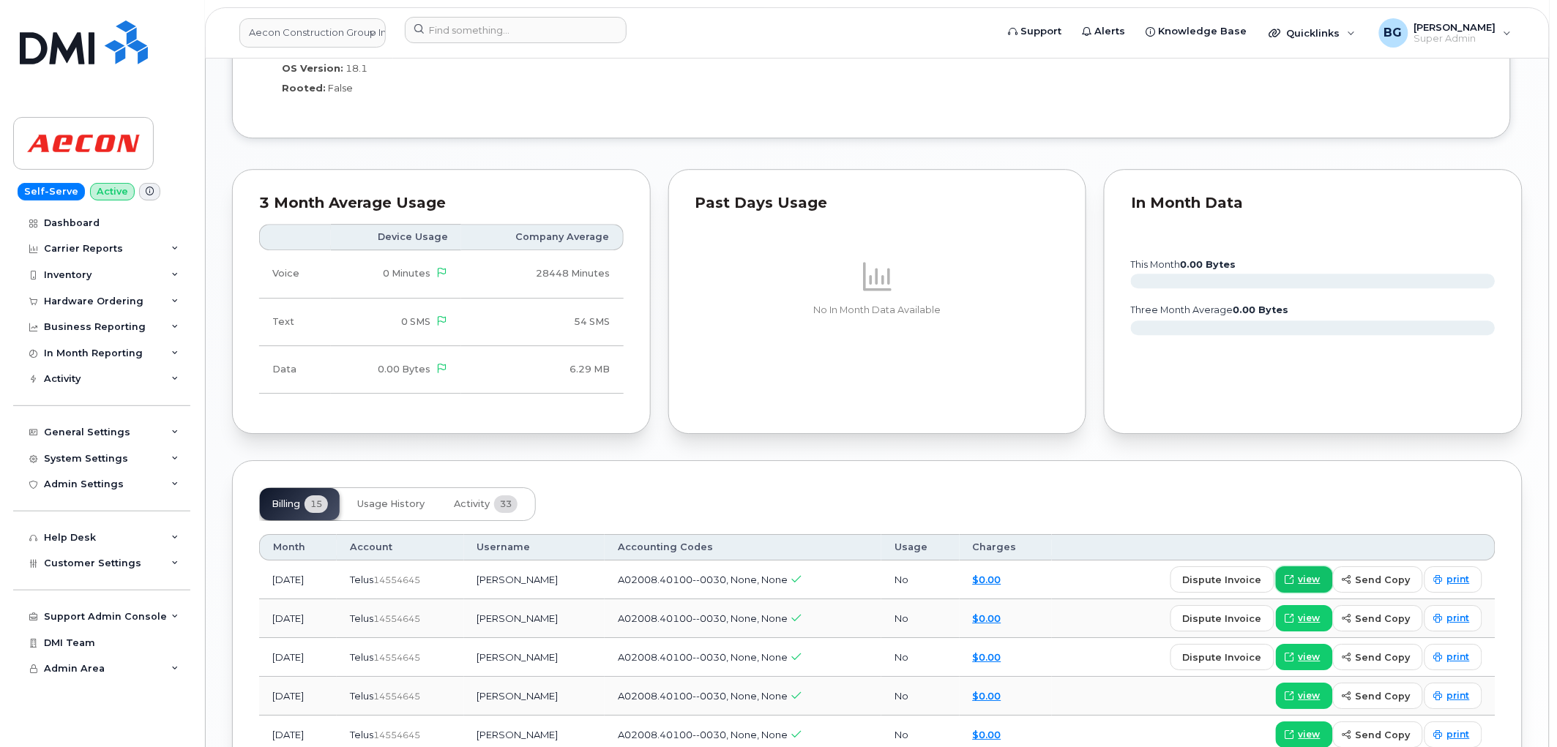
click at [1318, 580] on span "view" at bounding box center [1310, 579] width 22 height 13
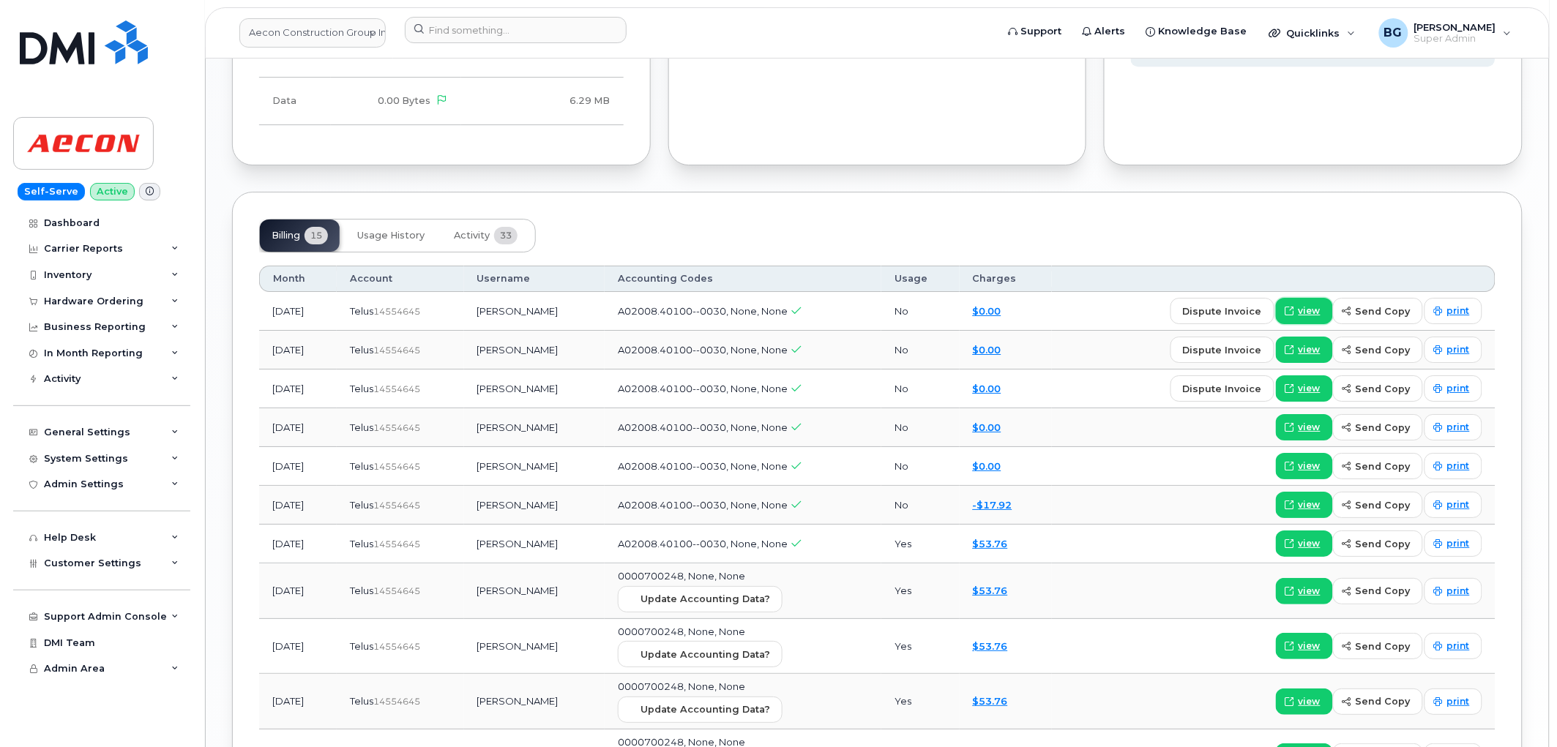
scroll to position [1681, 0]
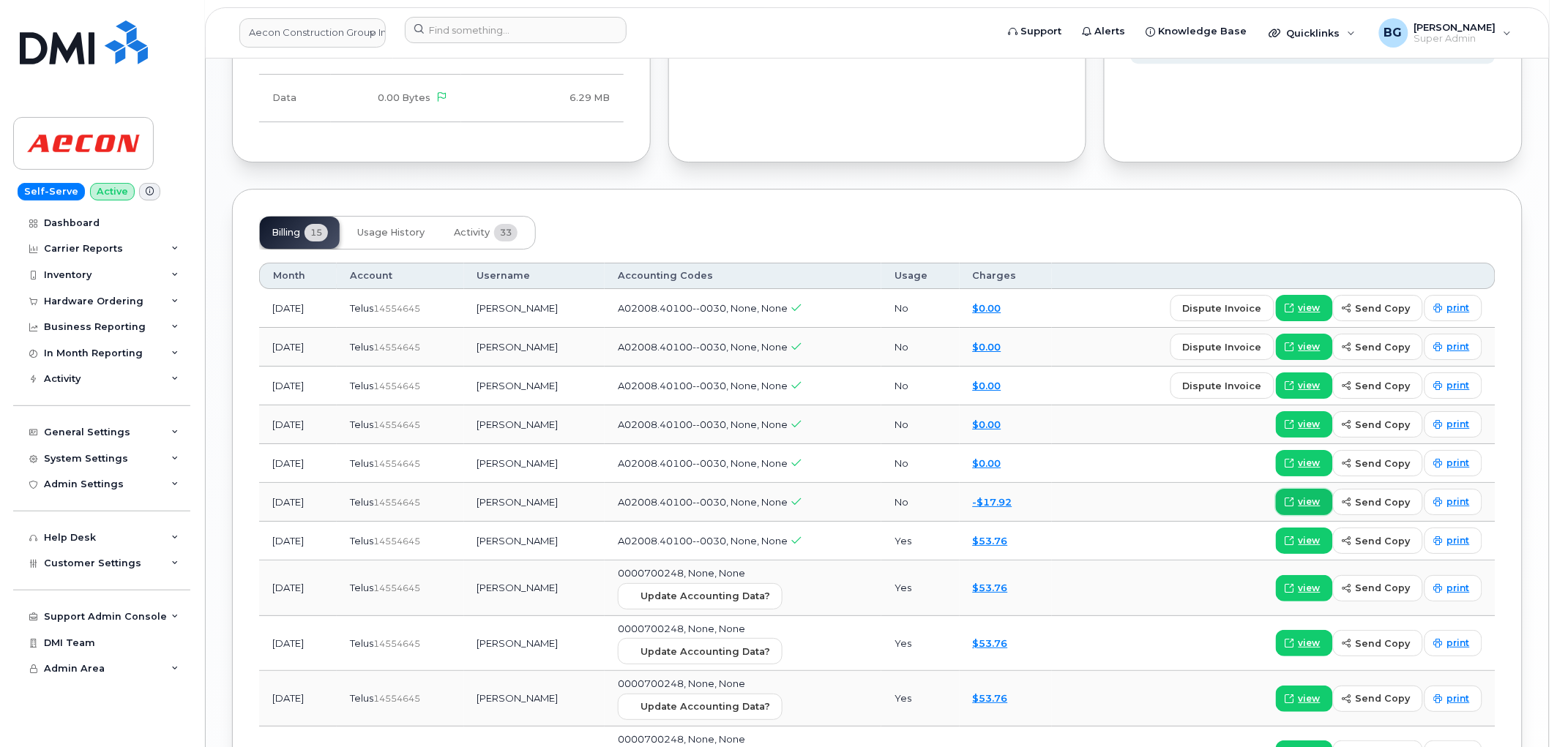
click at [1306, 504] on span "view" at bounding box center [1310, 502] width 22 height 13
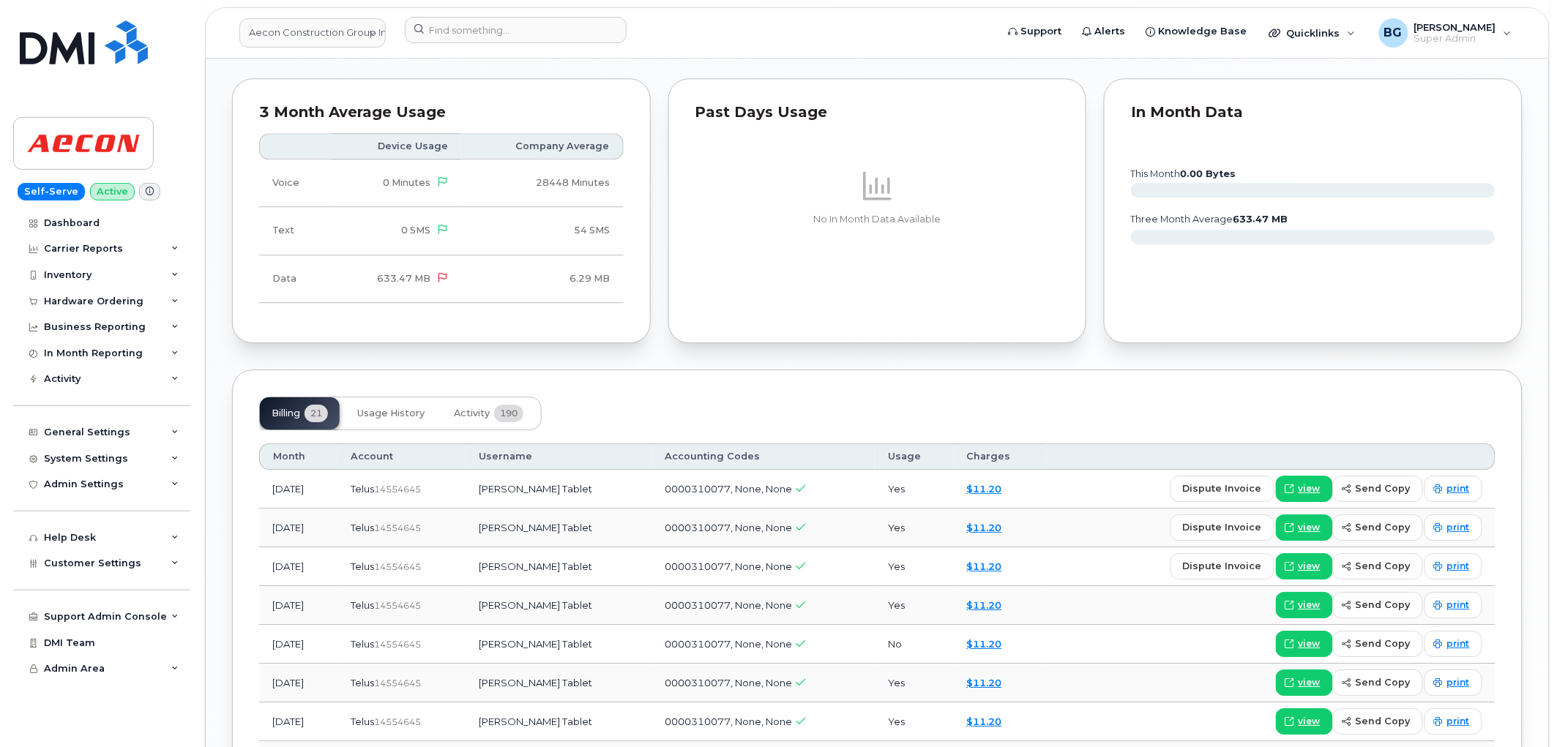
scroll to position [1356, 0]
click at [487, 414] on span "Activity" at bounding box center [472, 414] width 36 height 12
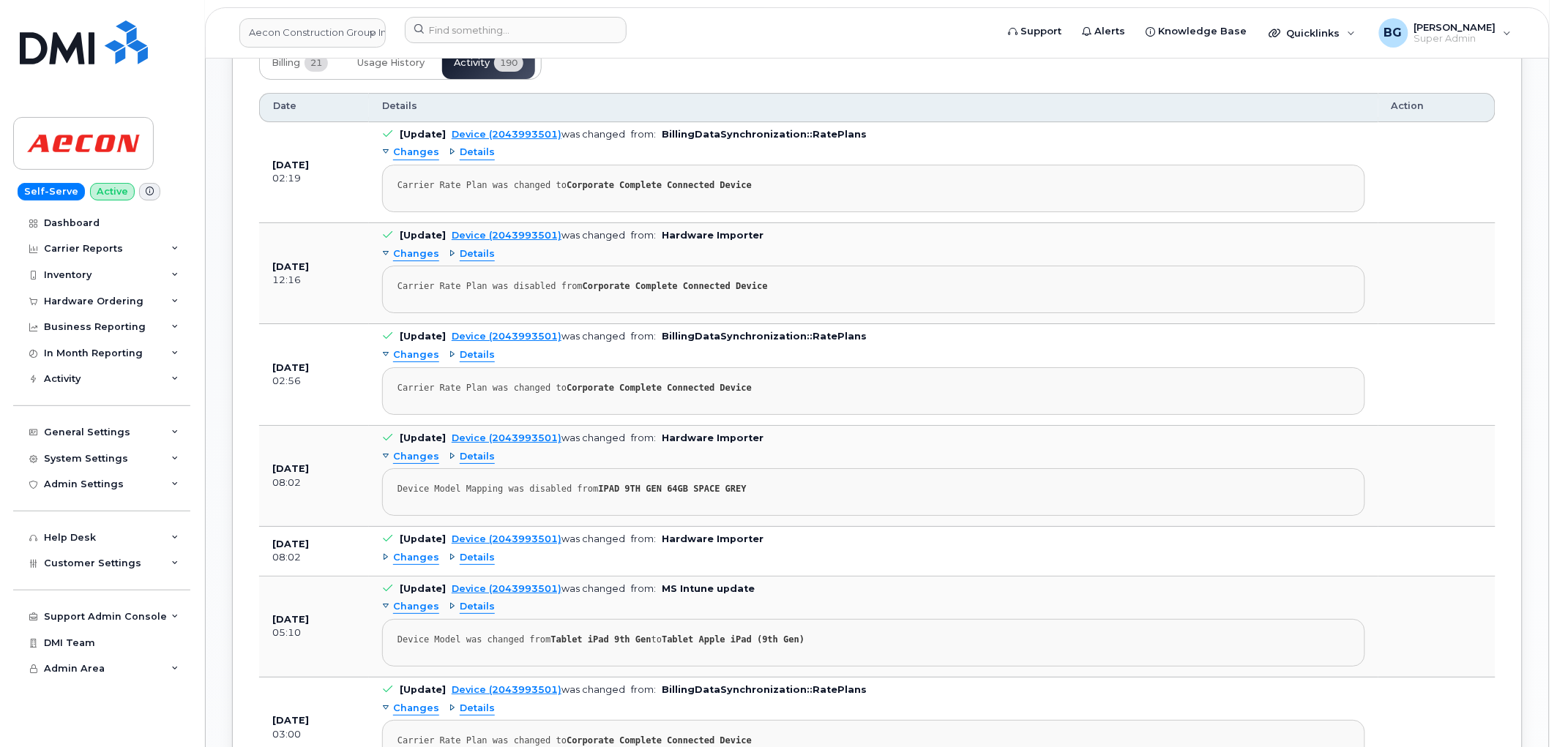
scroll to position [1735, 0]
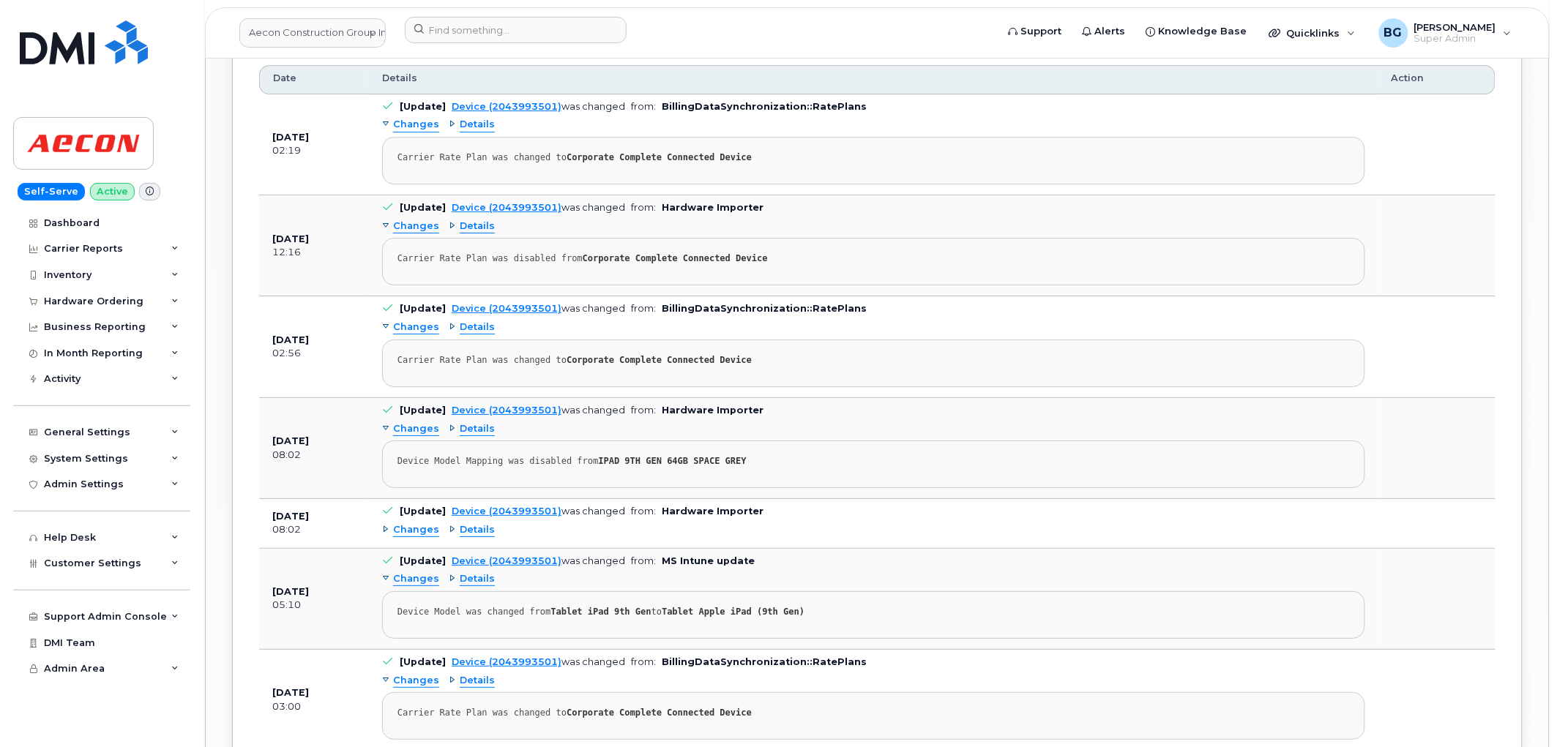
click at [419, 535] on span "Changes" at bounding box center [416, 530] width 46 height 14
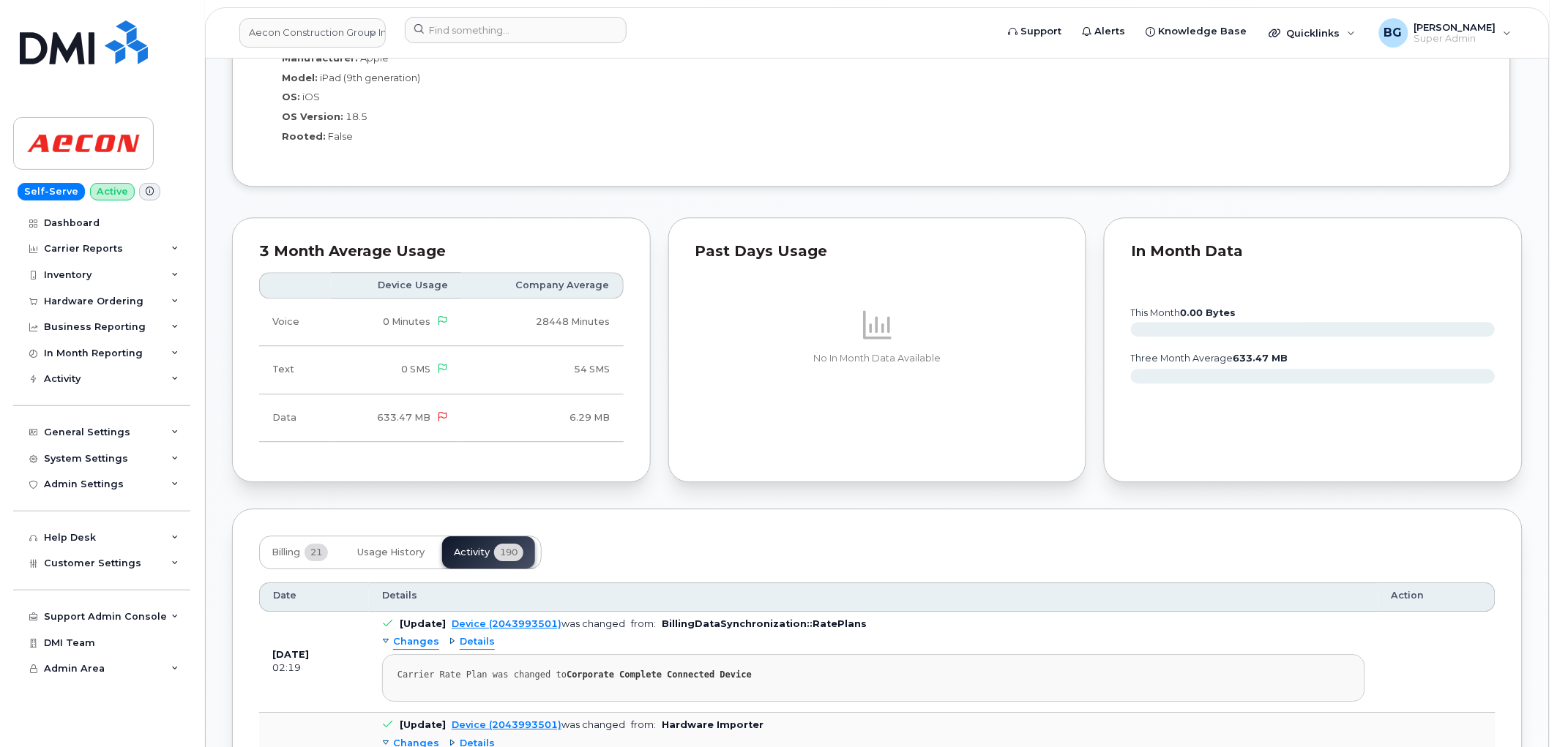
scroll to position [1356, 0]
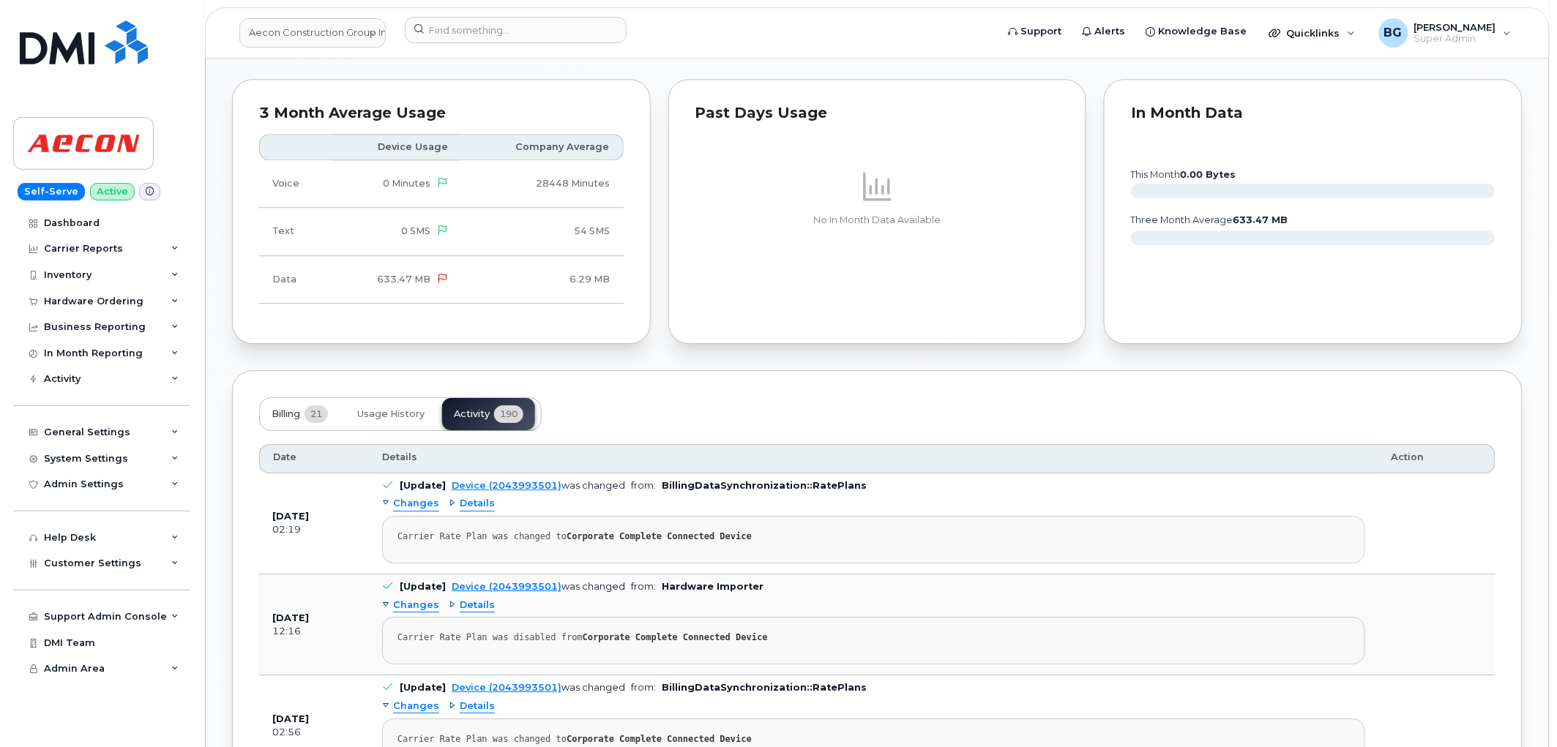
click at [293, 410] on span "Billing" at bounding box center [286, 414] width 29 height 12
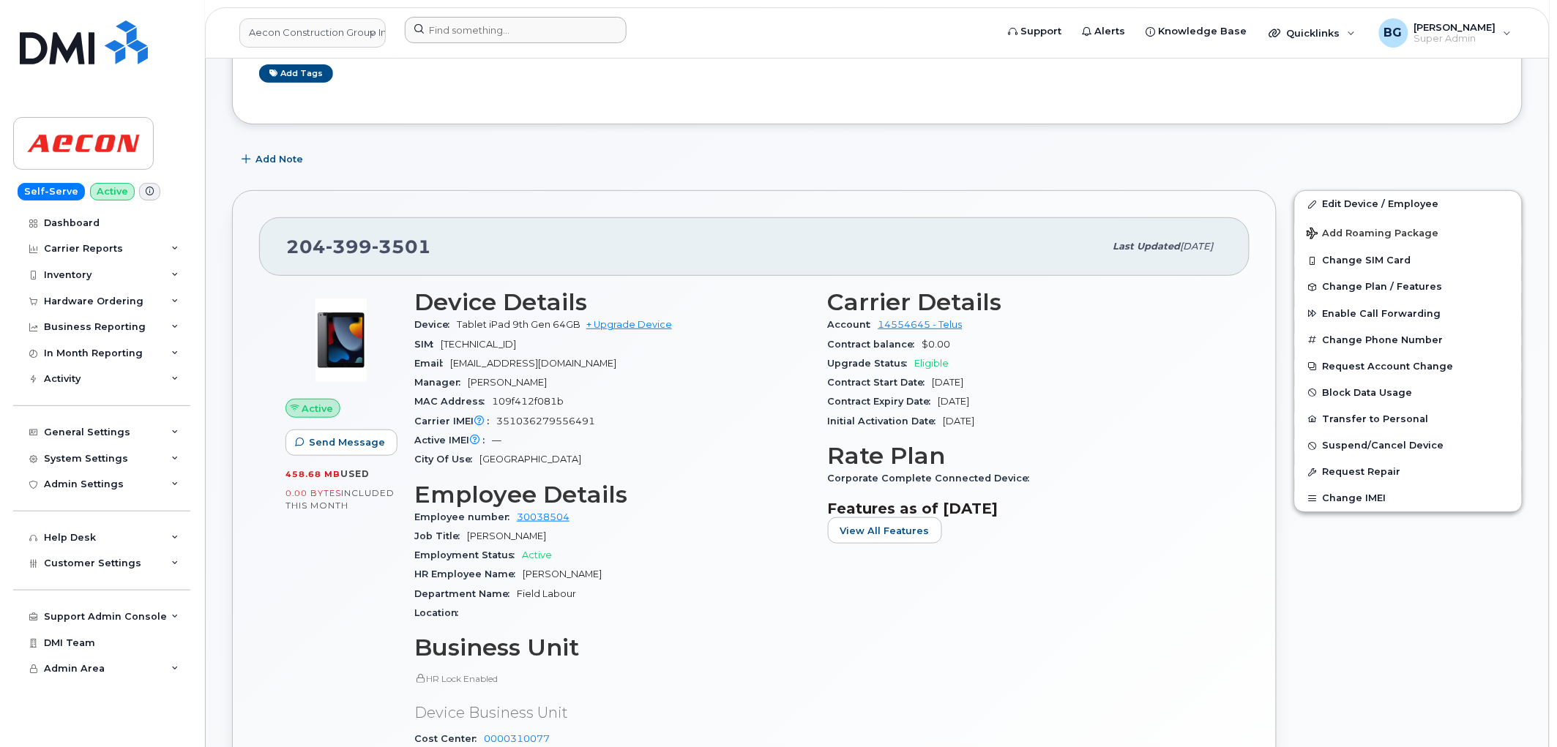
scroll to position [0, 0]
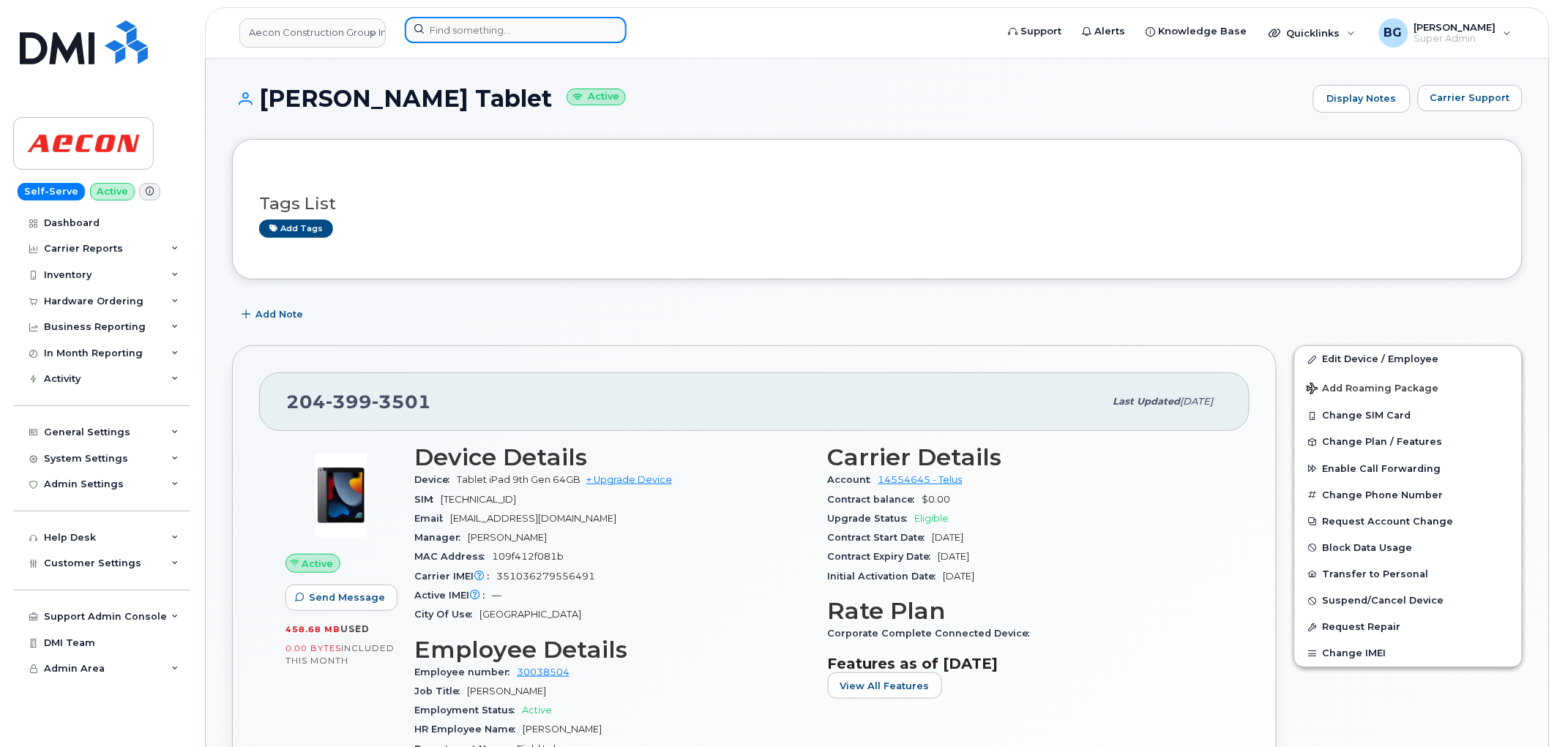
click at [468, 26] on input at bounding box center [516, 30] width 222 height 26
paste input "2043992745"
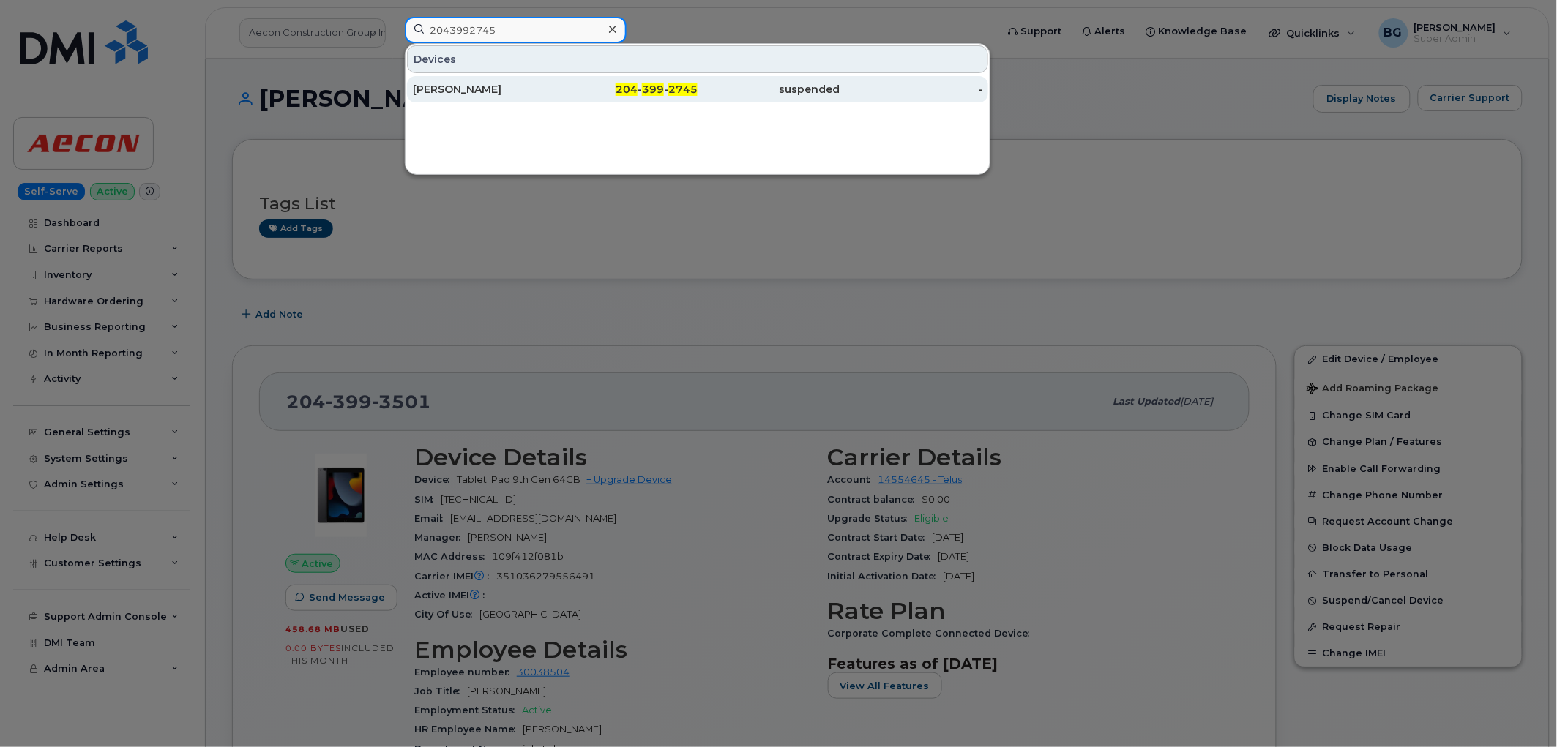
type input "2043992745"
click at [662, 90] on span "399" at bounding box center [653, 89] width 22 height 13
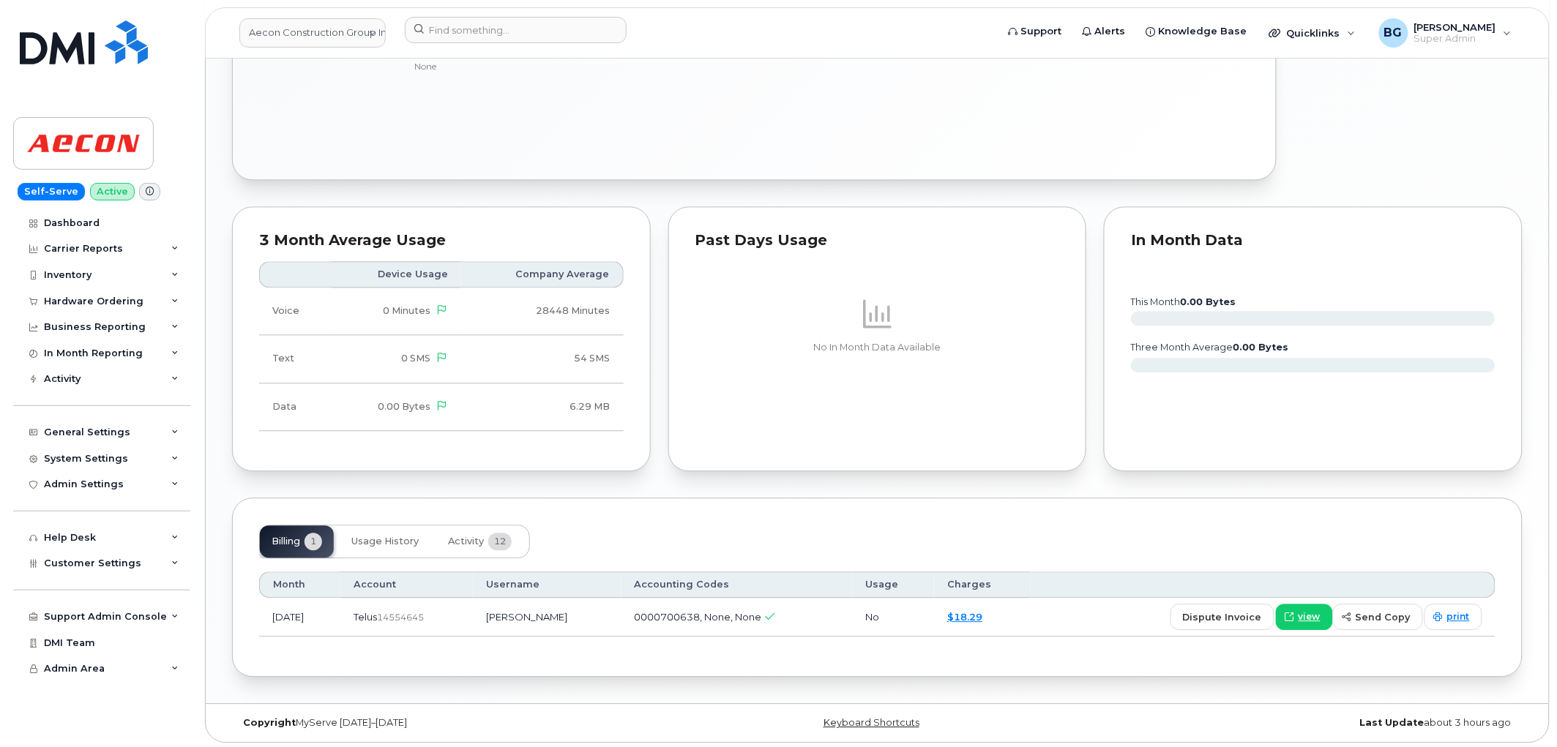
scroll to position [1051, 0]
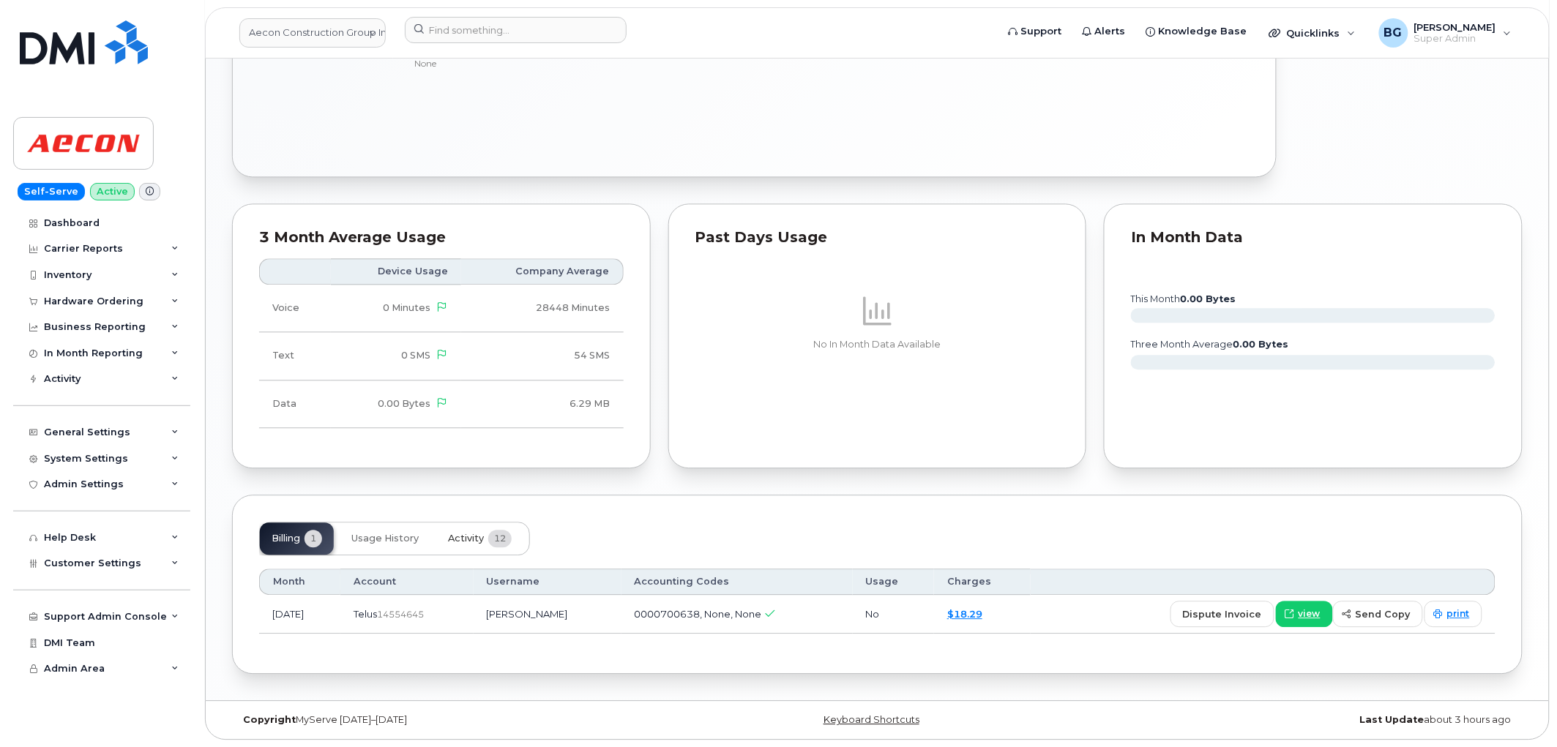
click at [465, 533] on span "Activity" at bounding box center [466, 539] width 36 height 12
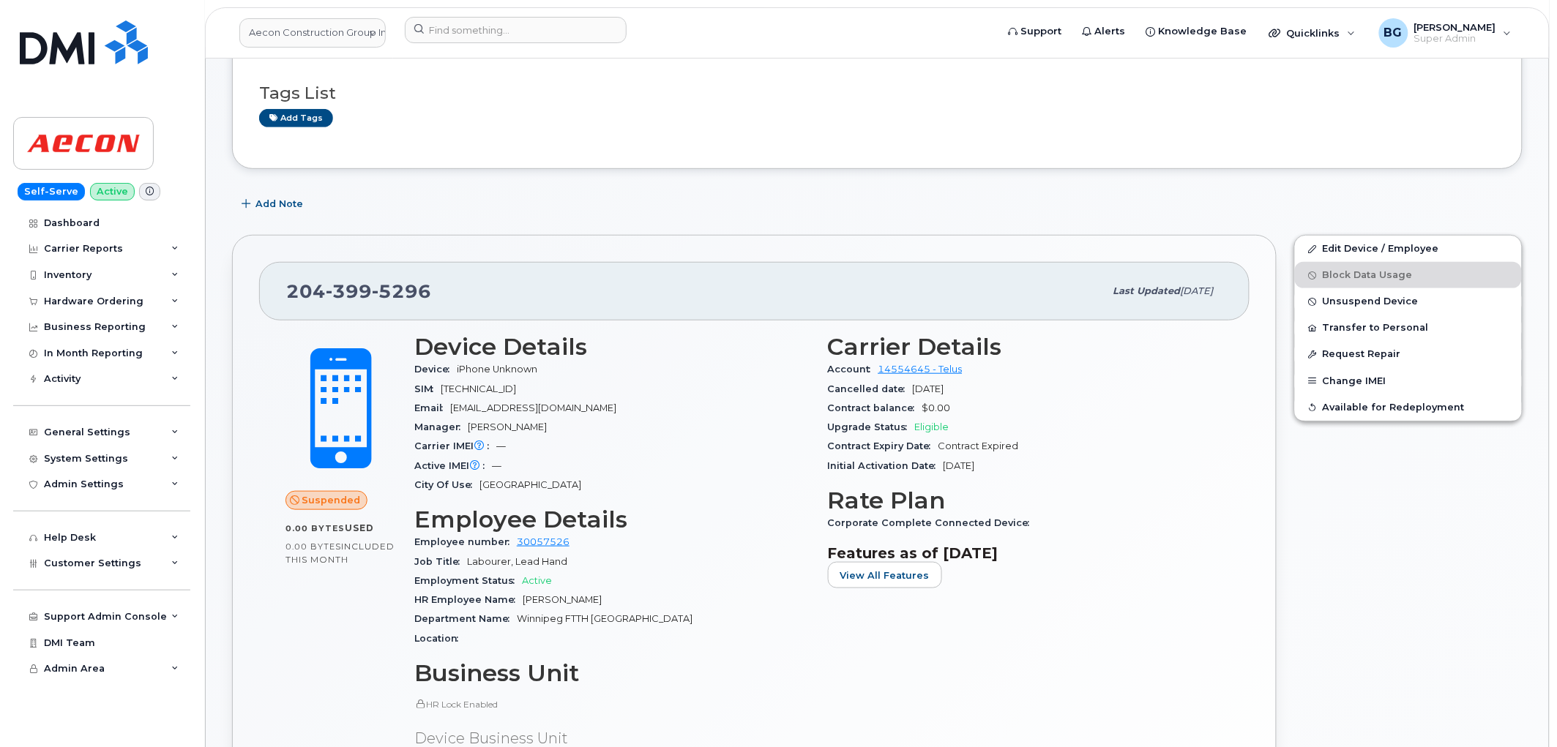
scroll to position [0, 0]
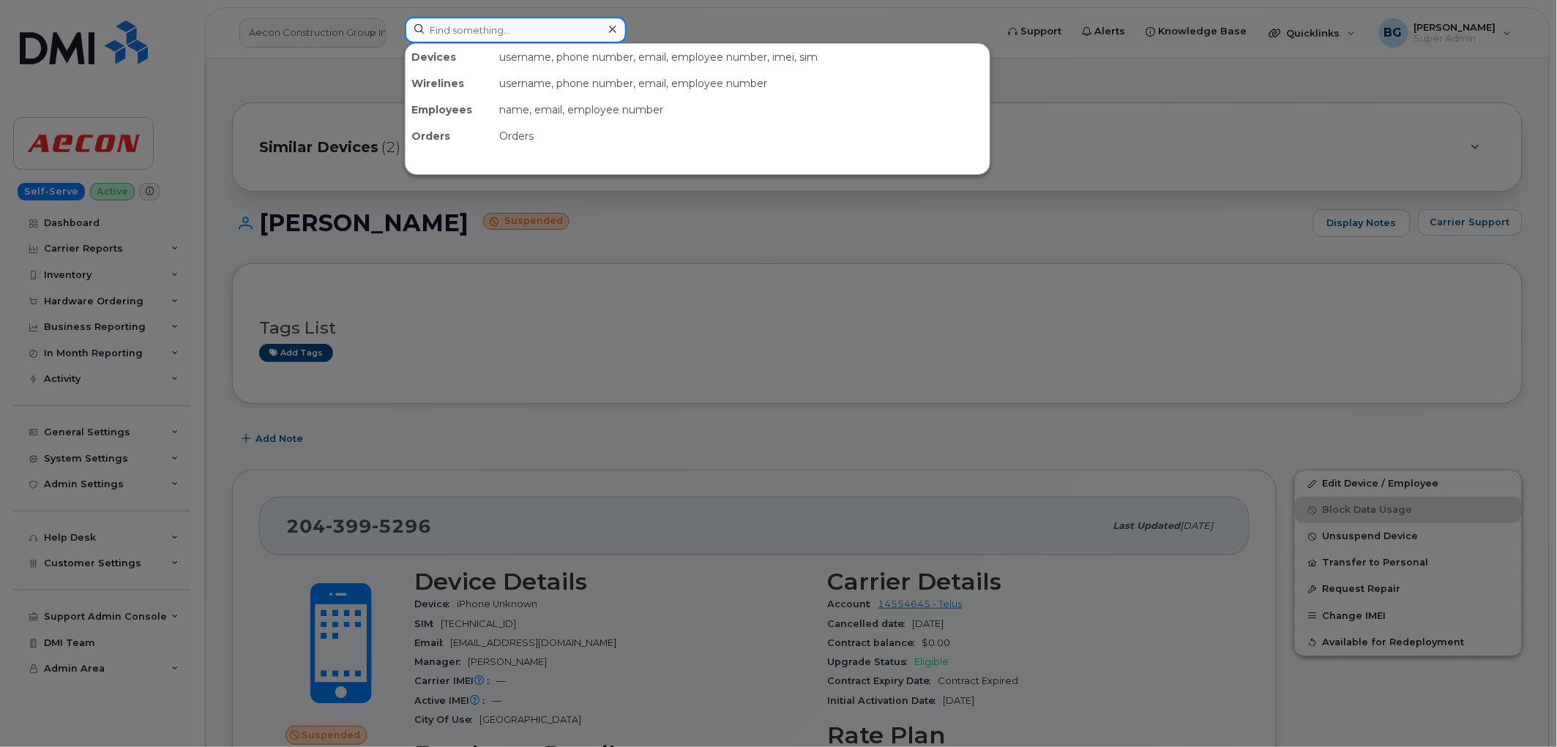
click at [441, 33] on input at bounding box center [516, 30] width 222 height 26
paste input "2043996750"
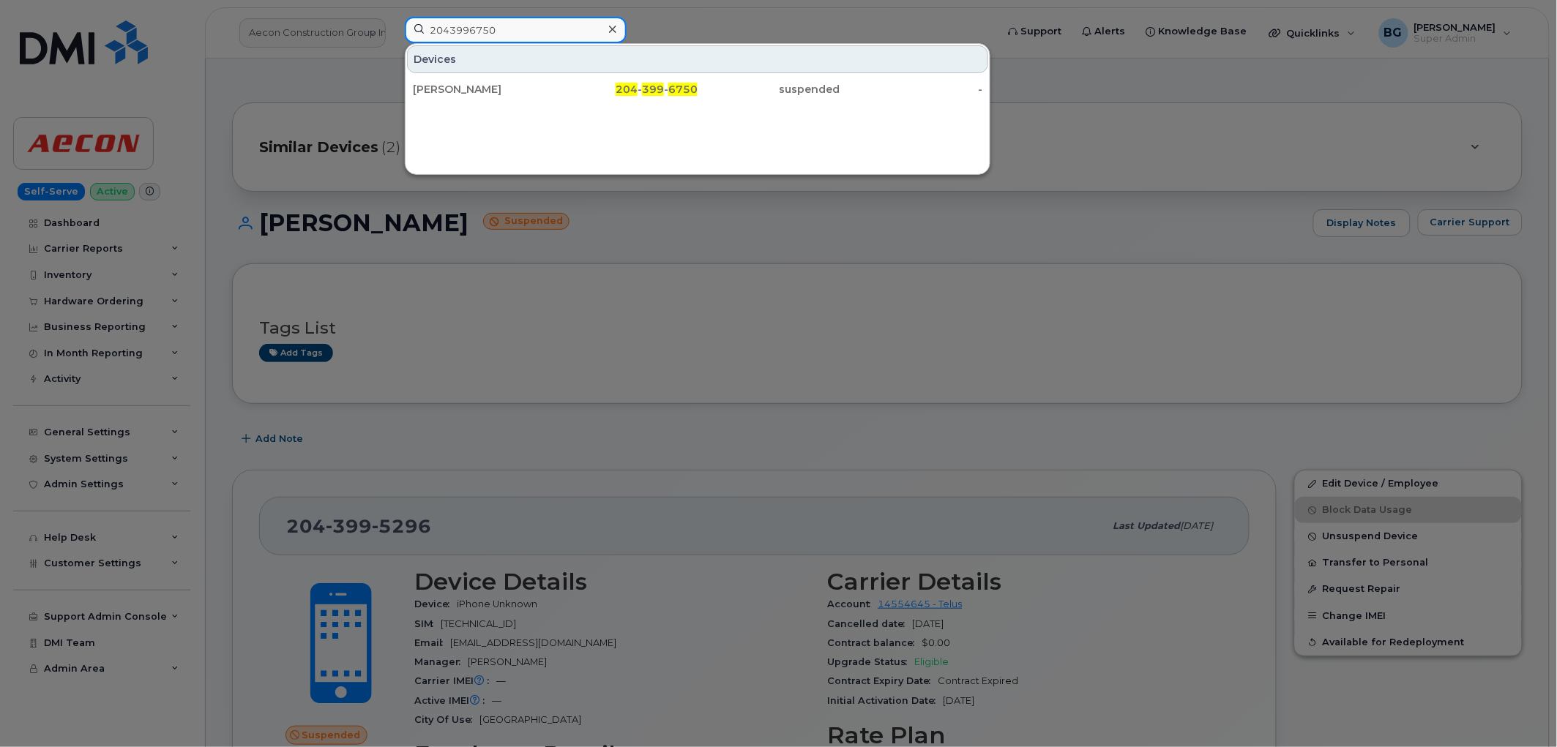
type input "2043996750"
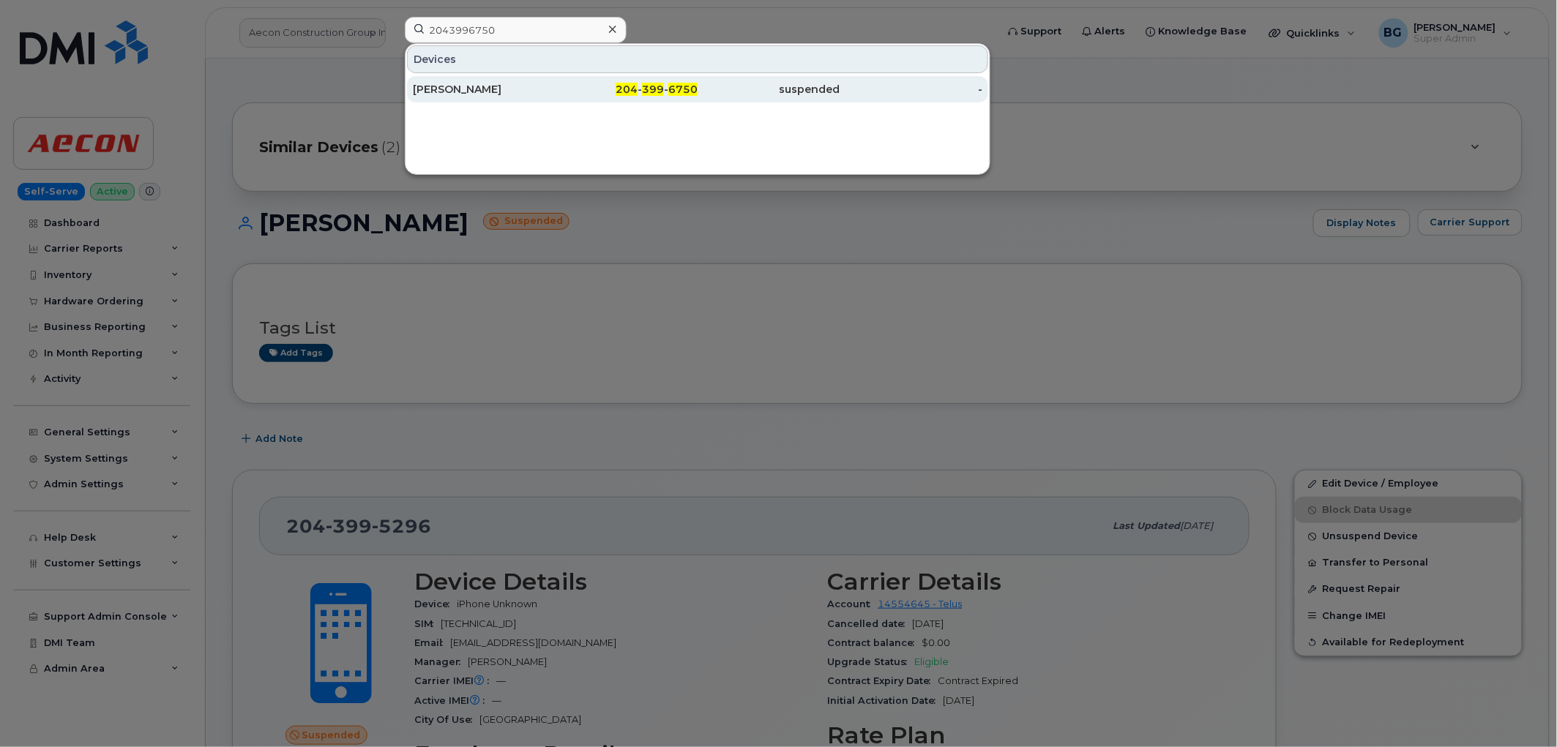
click at [665, 85] on div "204 - 399 - 6750" at bounding box center [627, 89] width 143 height 15
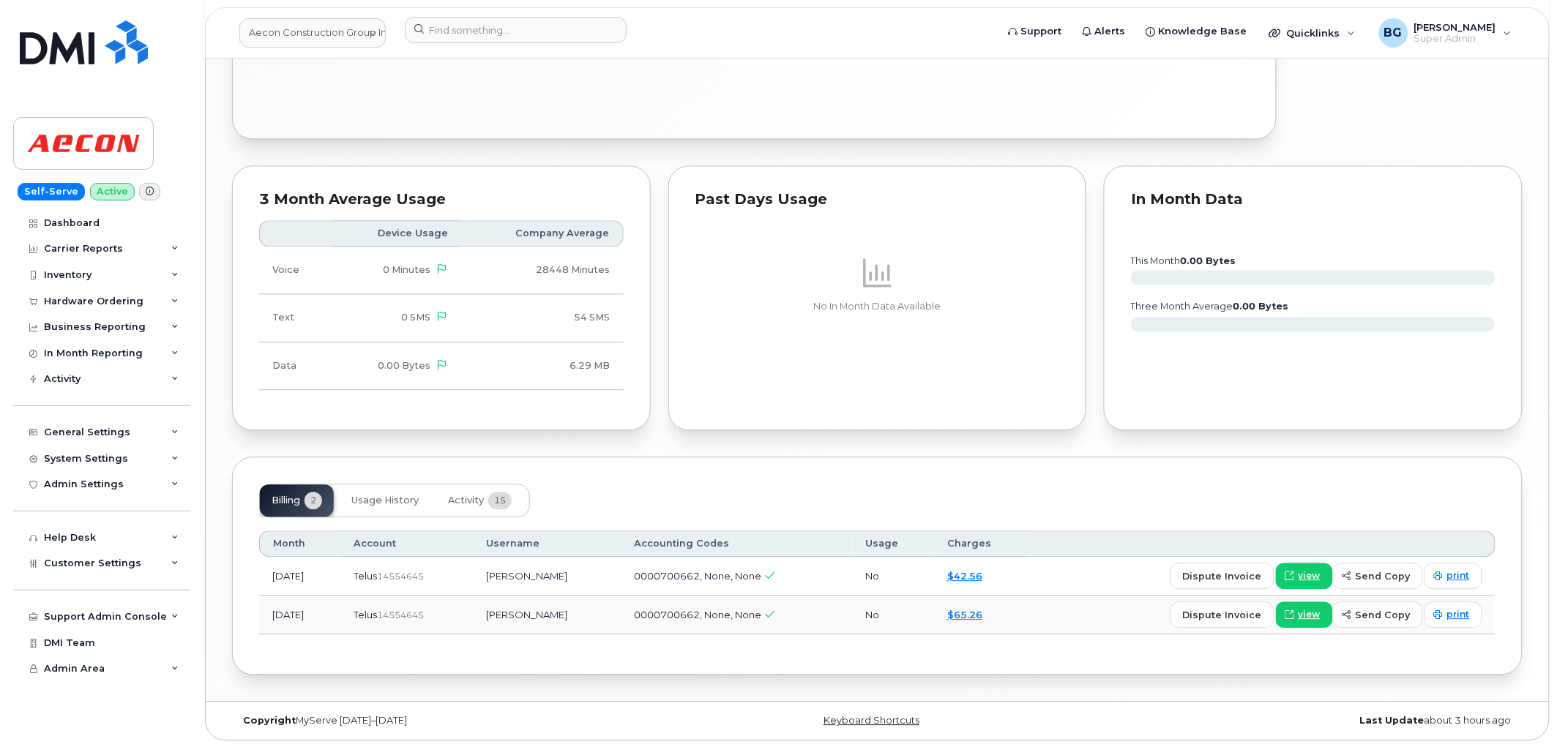
scroll to position [1091, 0]
click at [463, 496] on span "Activity" at bounding box center [466, 500] width 36 height 12
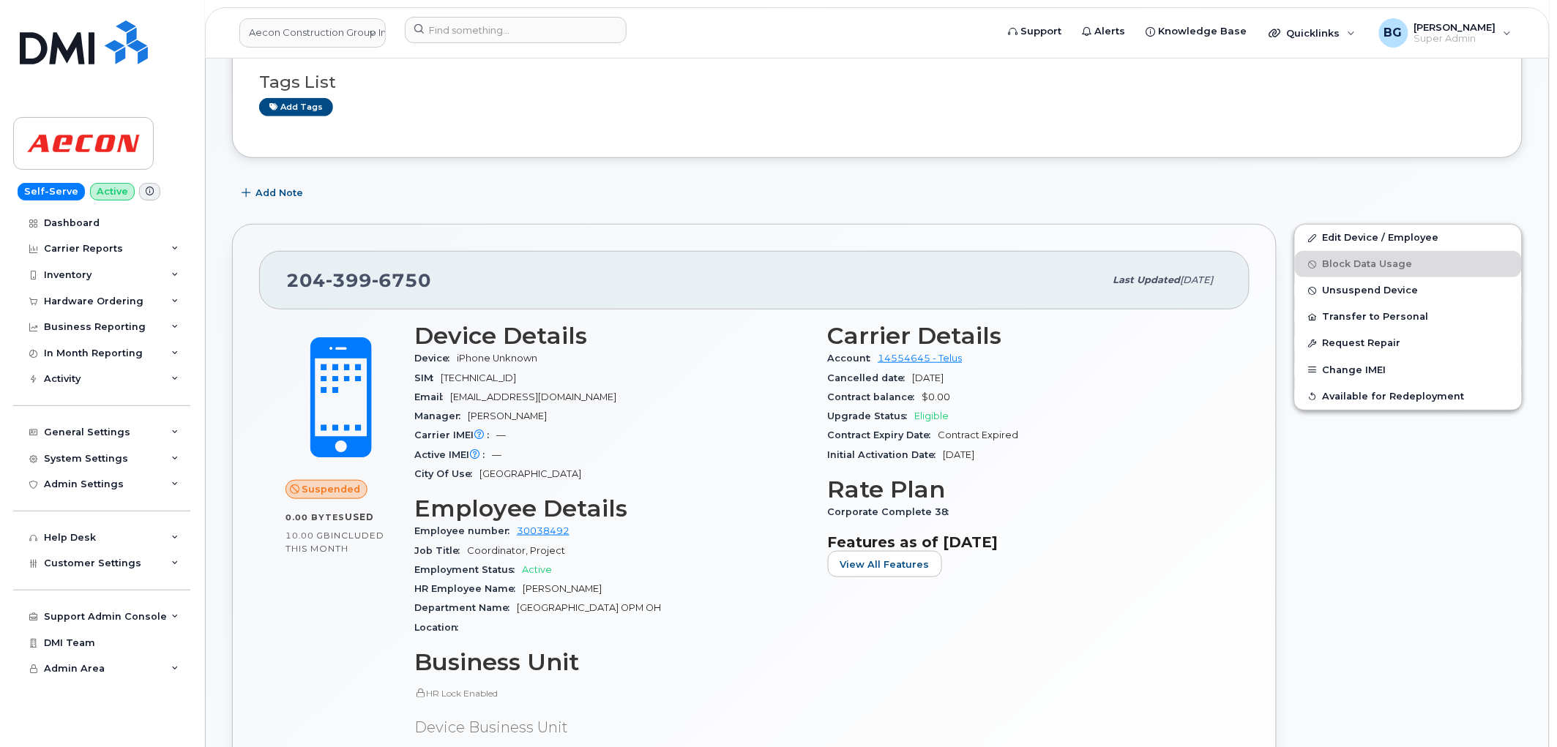
scroll to position [277, 0]
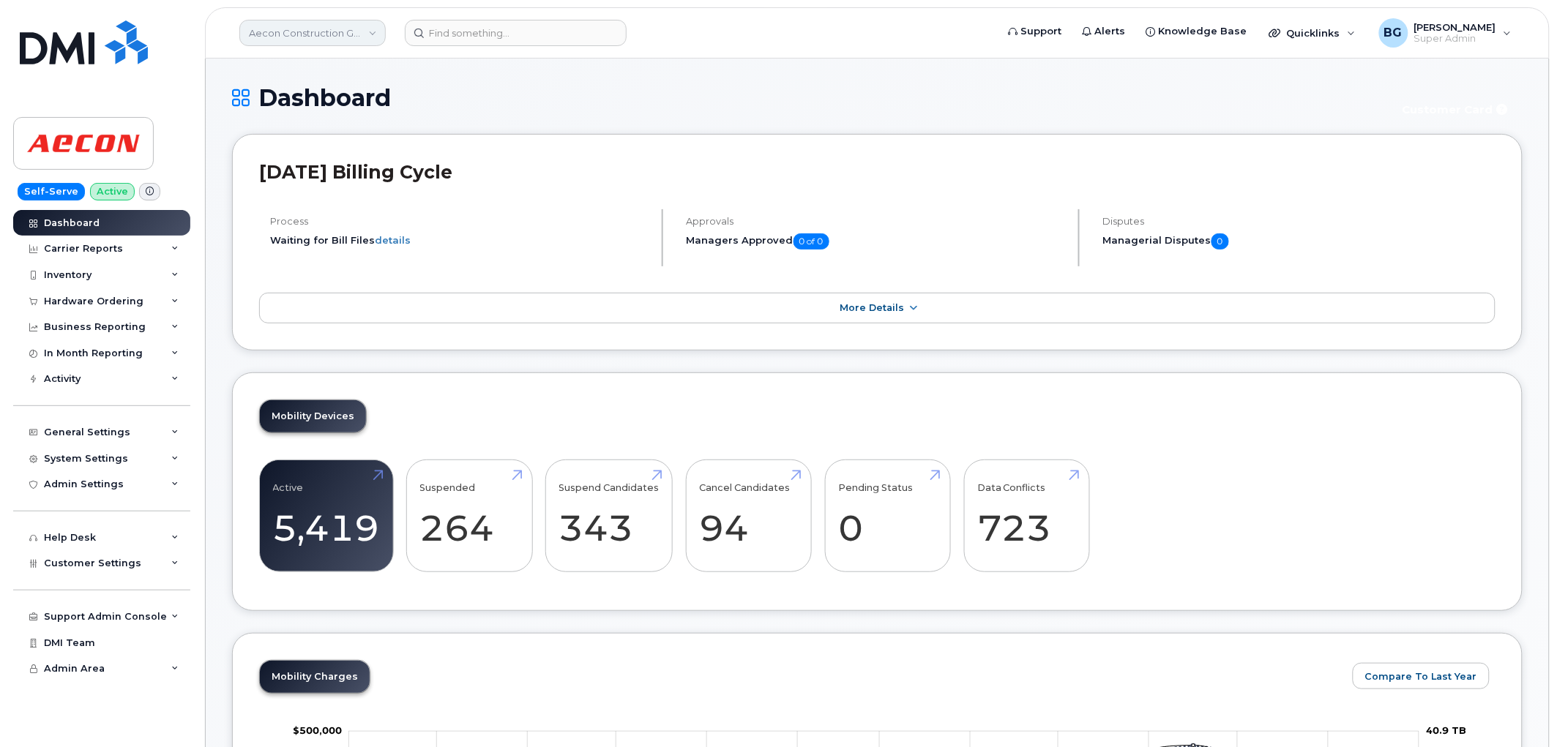
click at [317, 35] on link "Aecon Construction Group Inc" at bounding box center [312, 33] width 146 height 26
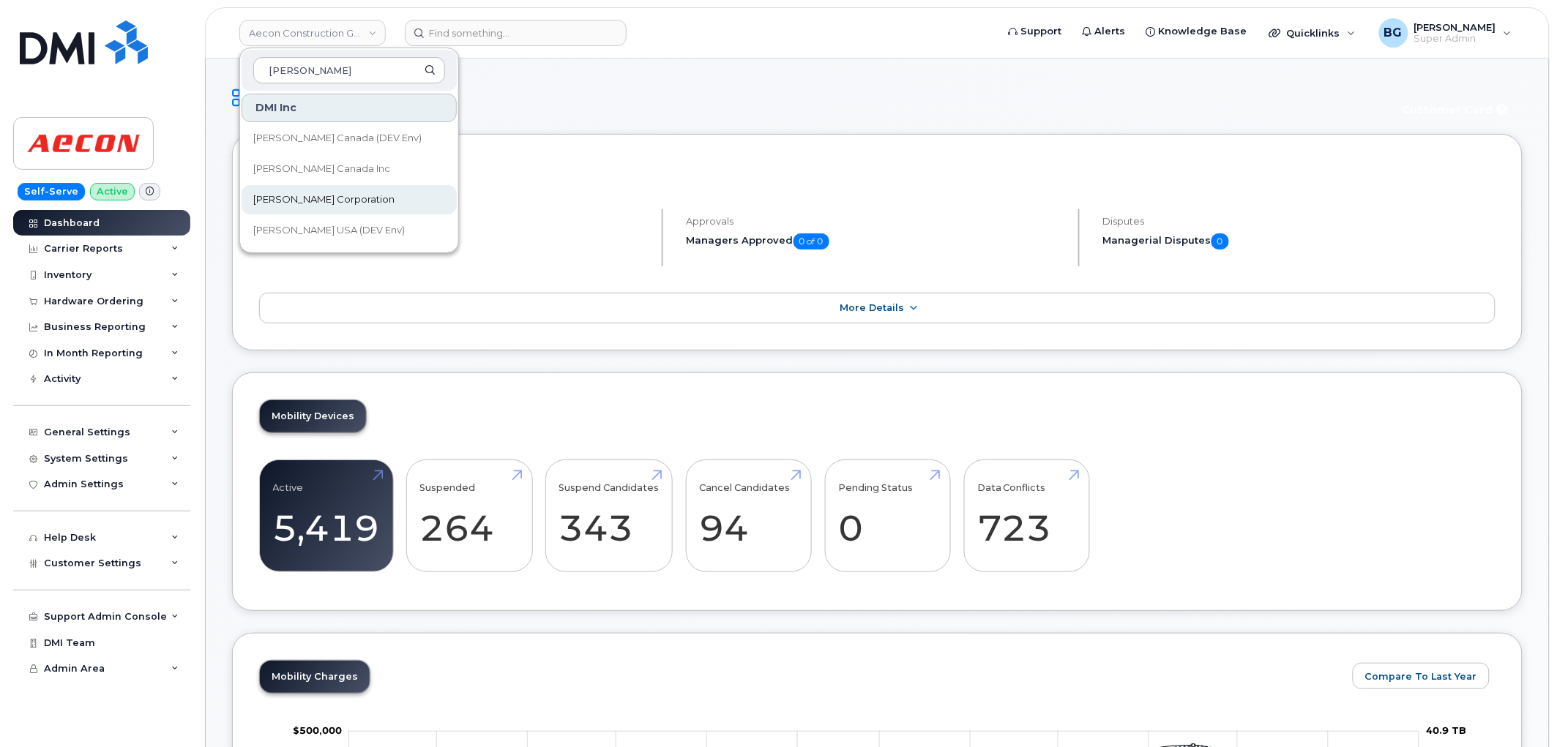
type input "[PERSON_NAME]"
click at [312, 193] on span "Kiewit Corporation" at bounding box center [323, 200] width 141 height 15
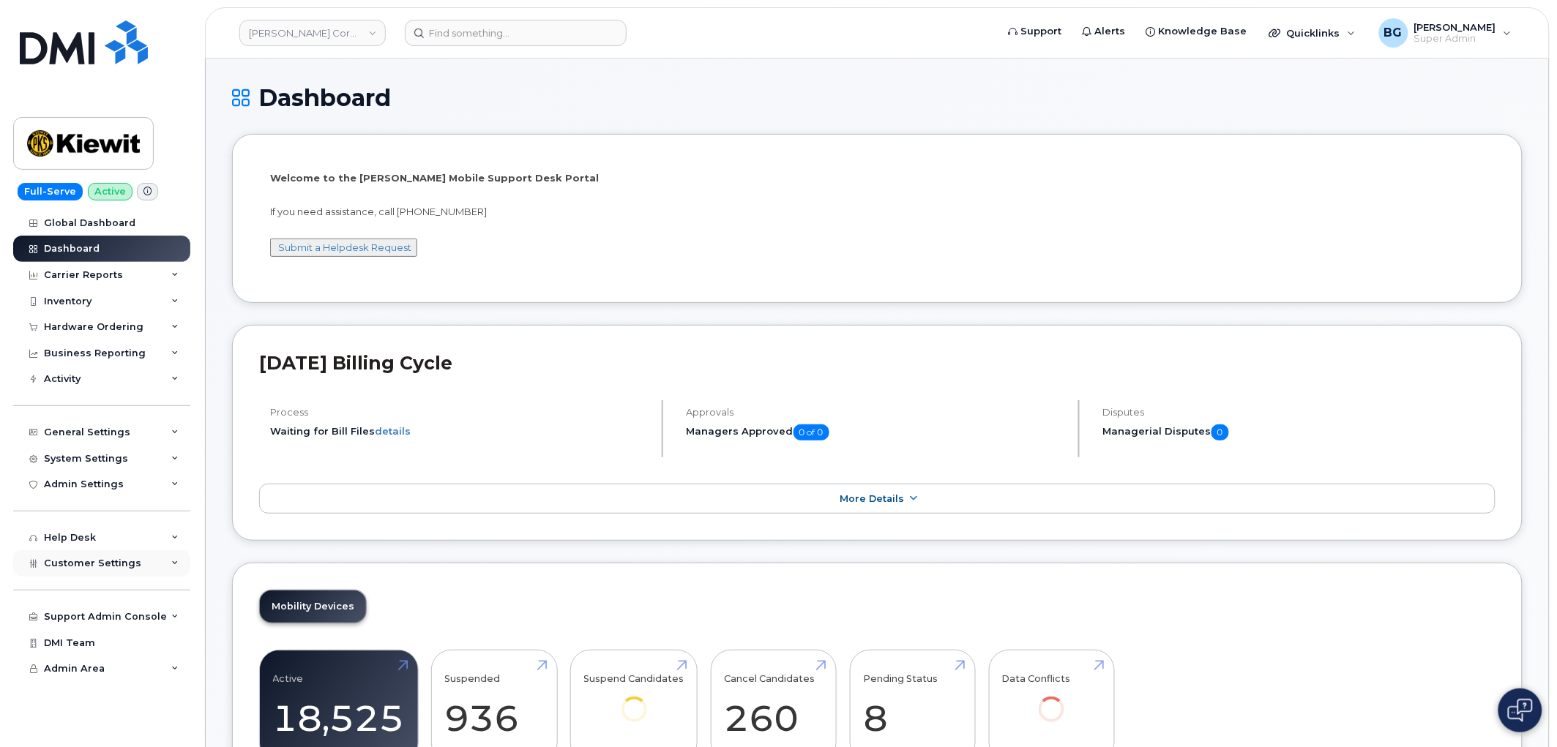
click at [70, 555] on div "Customer Settings" at bounding box center [101, 563] width 177 height 26
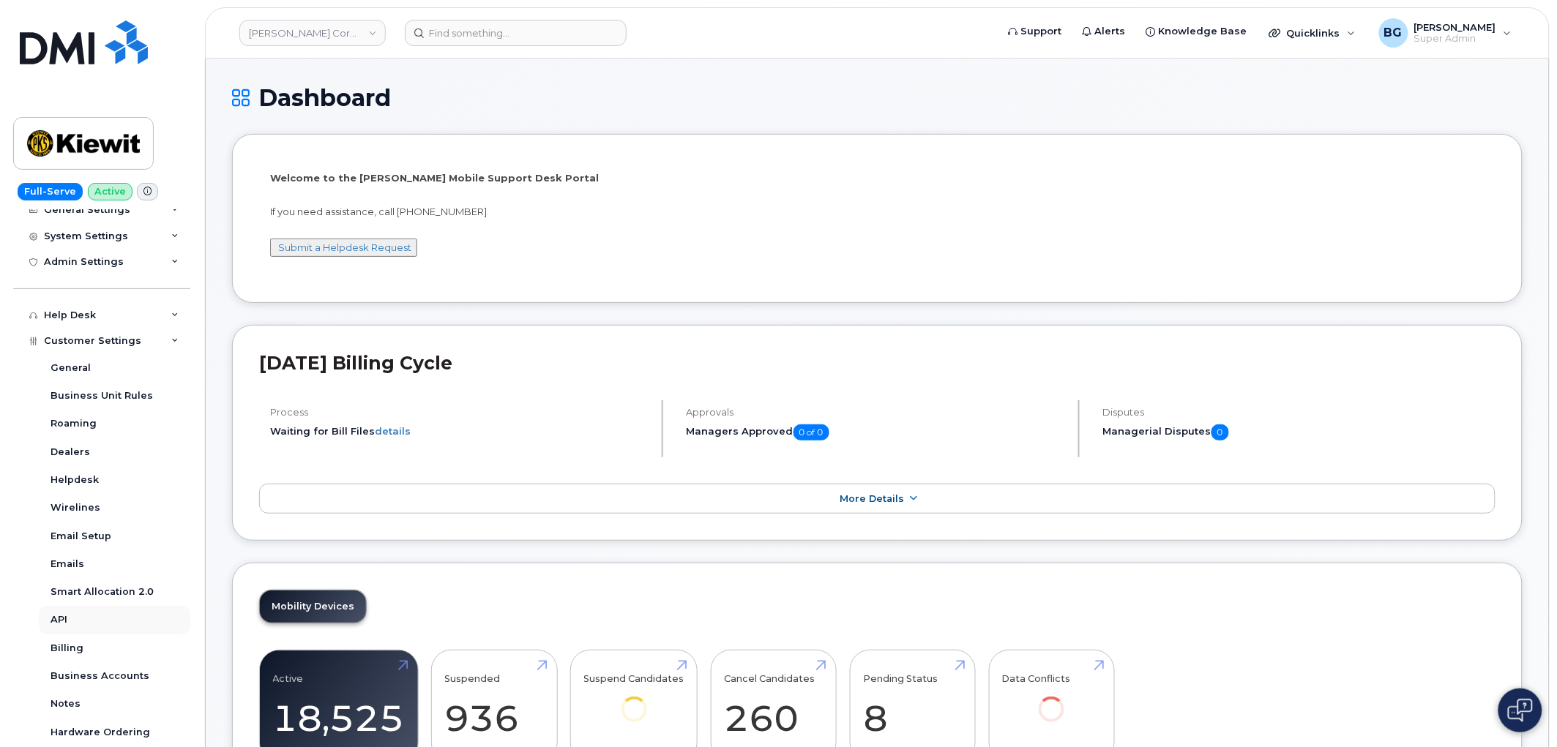
scroll to position [325, 0]
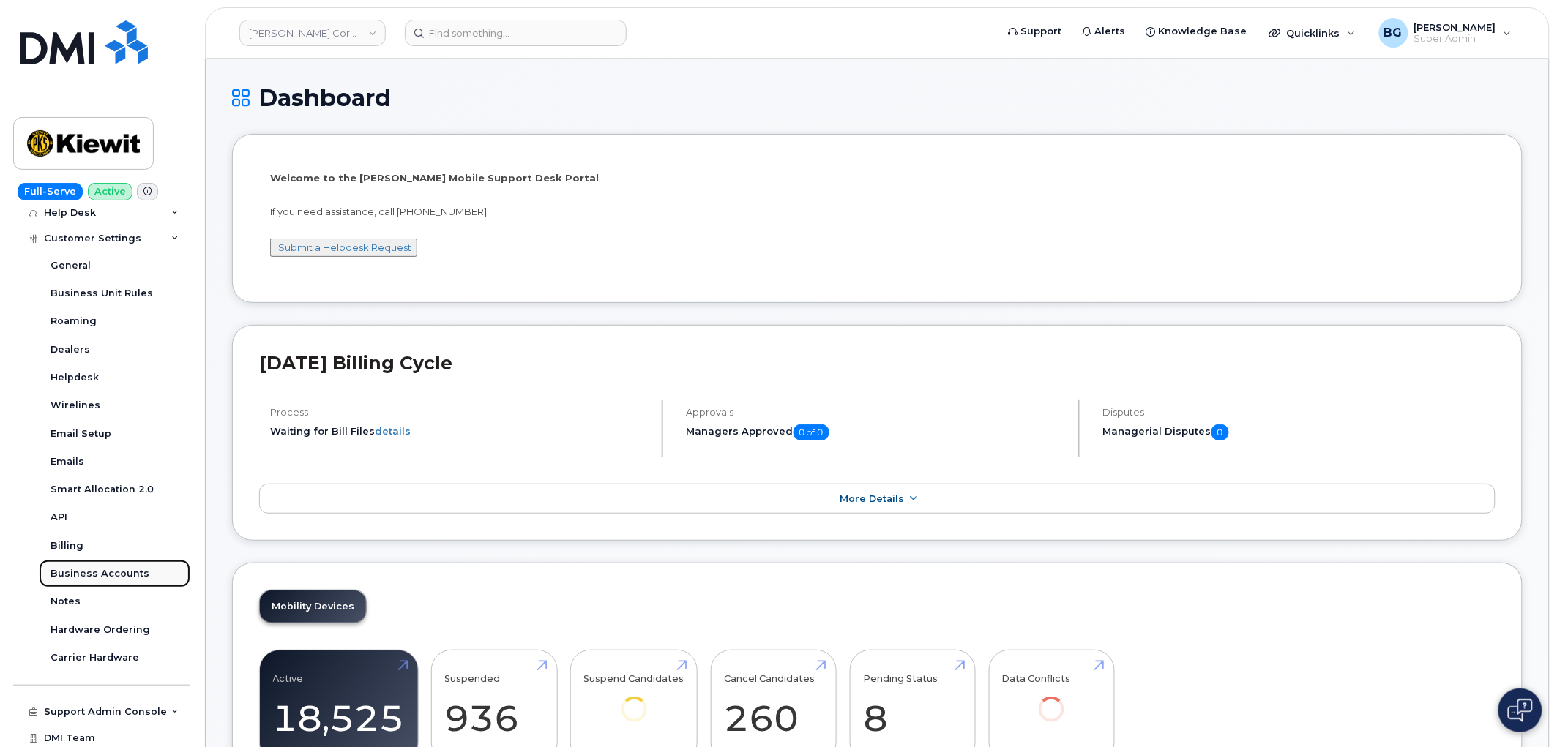
click at [69, 575] on div "Business Accounts" at bounding box center [100, 573] width 99 height 13
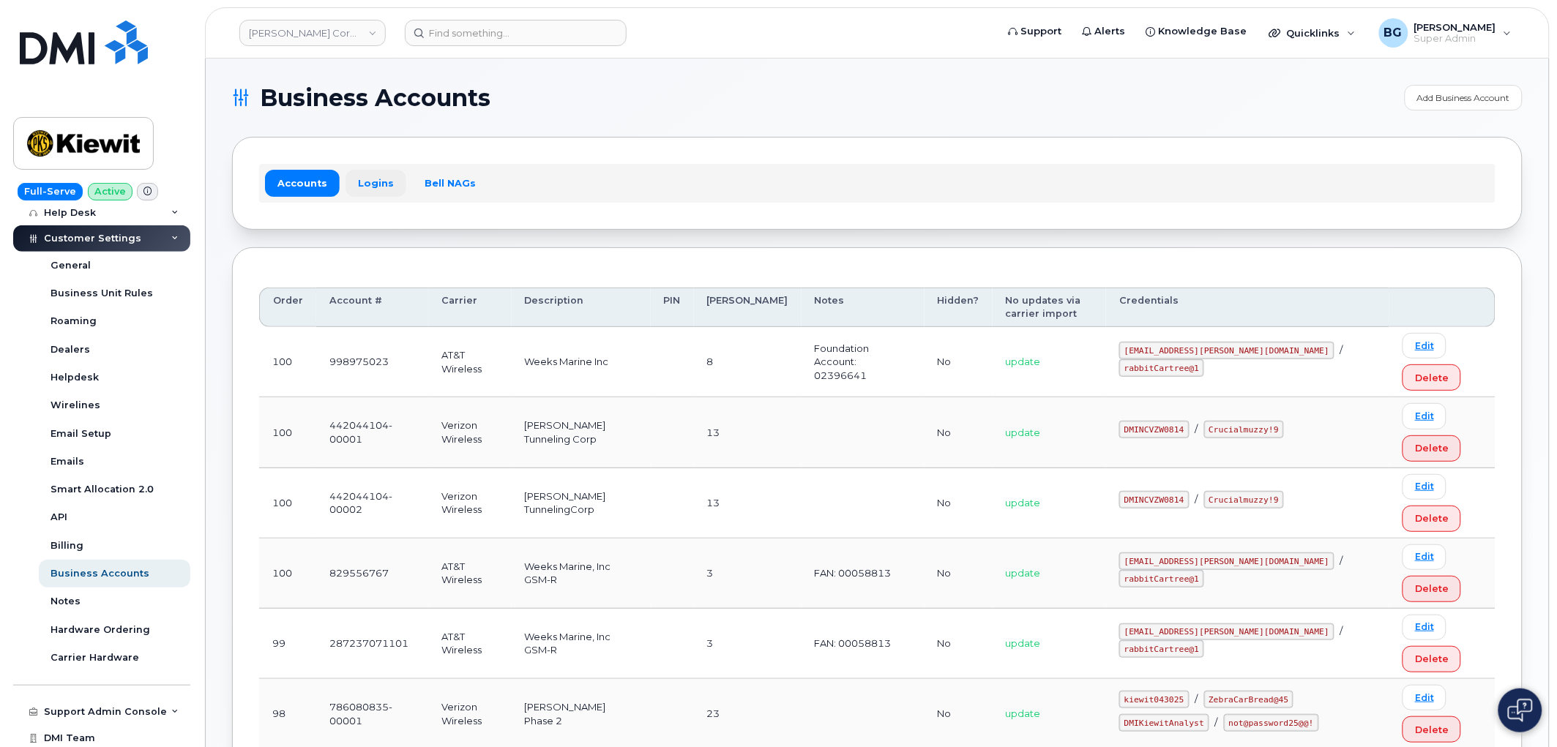
click at [370, 184] on link "Logins" at bounding box center [375, 183] width 61 height 26
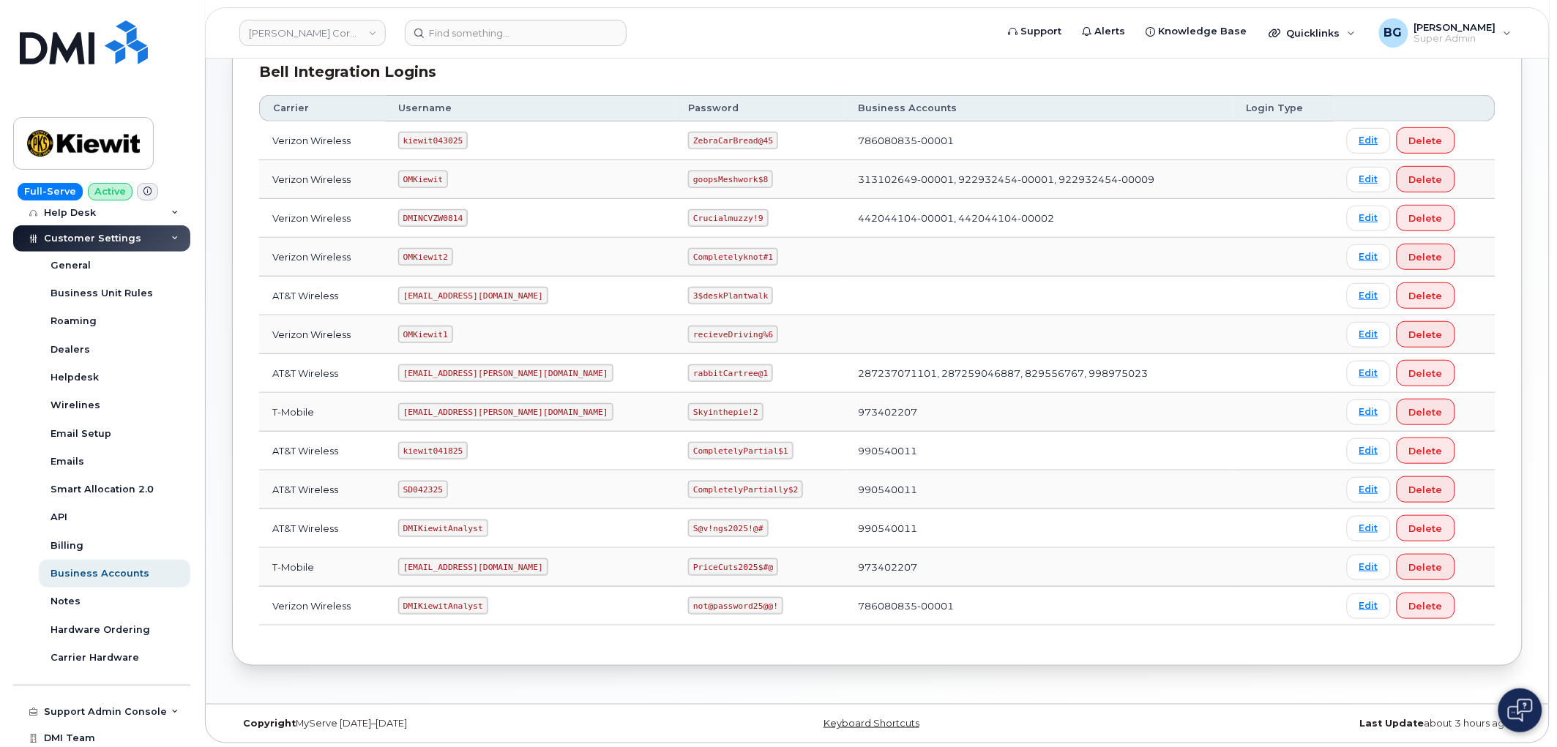
scroll to position [217, 0]
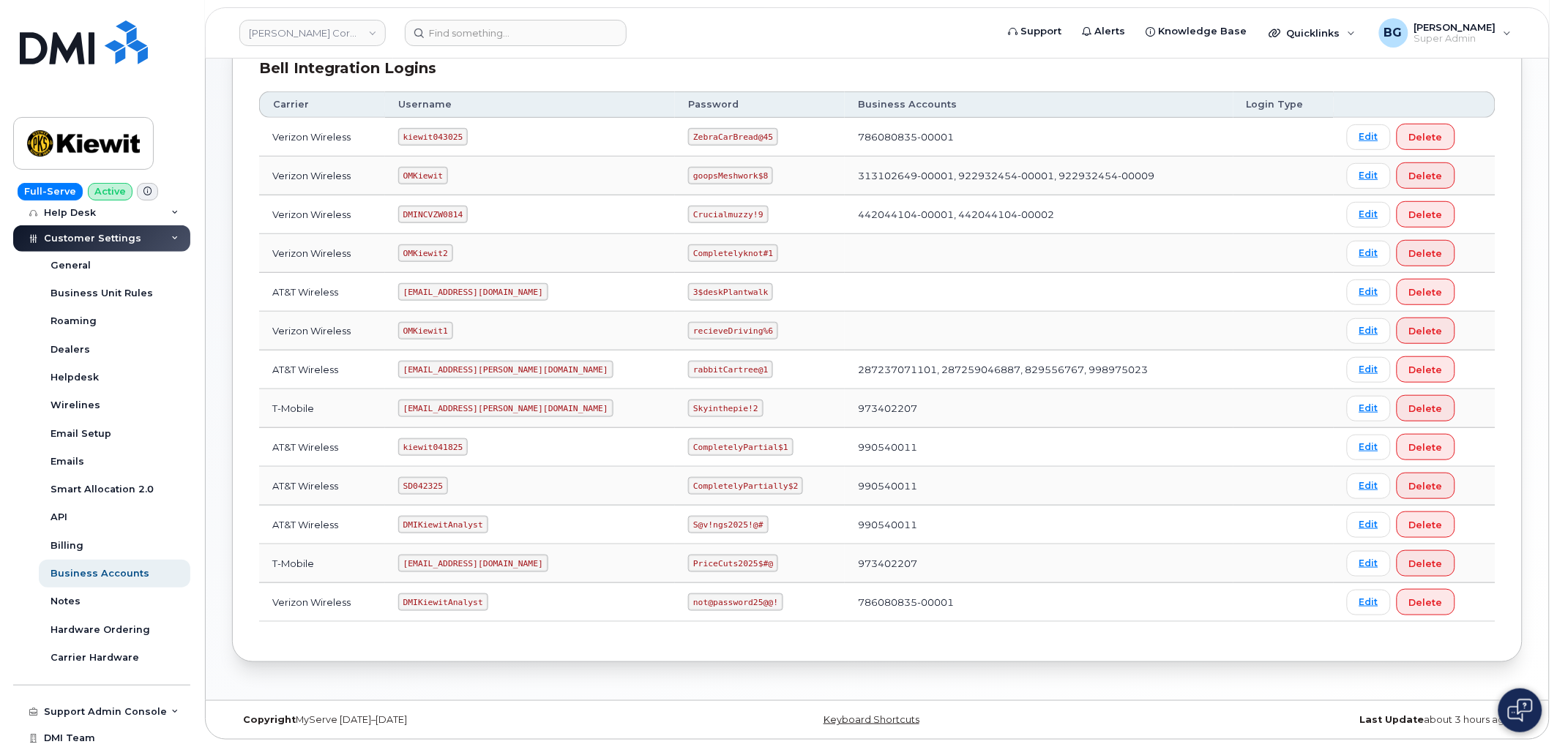
click at [429, 136] on code "kiewit043025" at bounding box center [433, 137] width 70 height 18
copy code "kiewit043025"
click at [688, 135] on code "ZebraCarBread@45" at bounding box center [733, 137] width 90 height 18
drag, startPoint x: 664, startPoint y: 135, endPoint x: 708, endPoint y: 135, distance: 43.9
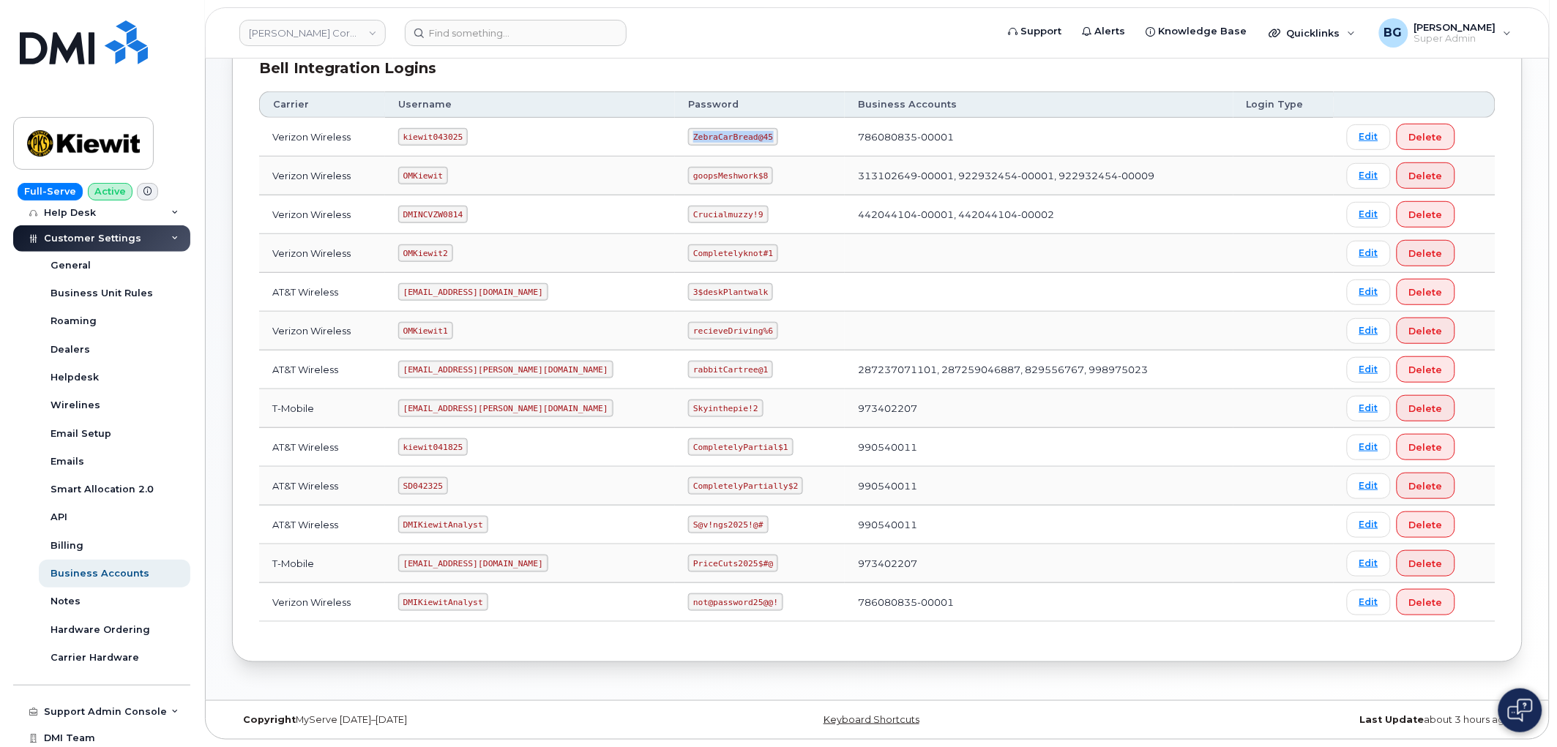
click at [708, 135] on code "ZebraCarBread@45" at bounding box center [733, 137] width 90 height 18
copy code "ZebraCarBread@45"
click at [436, 132] on code "kiewit043025" at bounding box center [433, 137] width 70 height 18
copy code "kiewit043025"
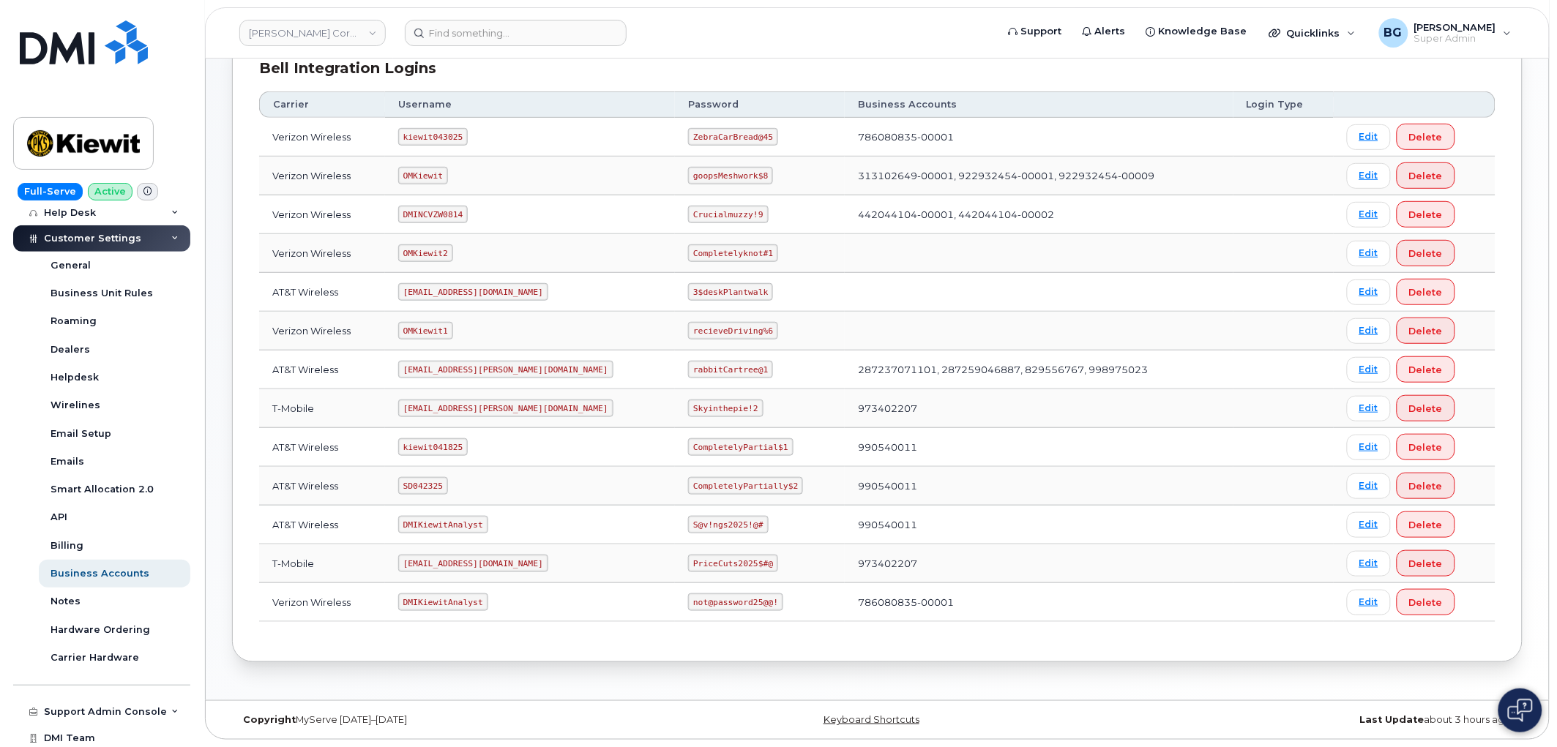
click at [688, 138] on code "ZebraCarBread@45" at bounding box center [733, 137] width 90 height 18
drag, startPoint x: 652, startPoint y: 138, endPoint x: 706, endPoint y: 136, distance: 53.5
click at [706, 136] on code "ZebraCarBread@45" at bounding box center [733, 137] width 90 height 18
copy code "ZebraCarBread@45"
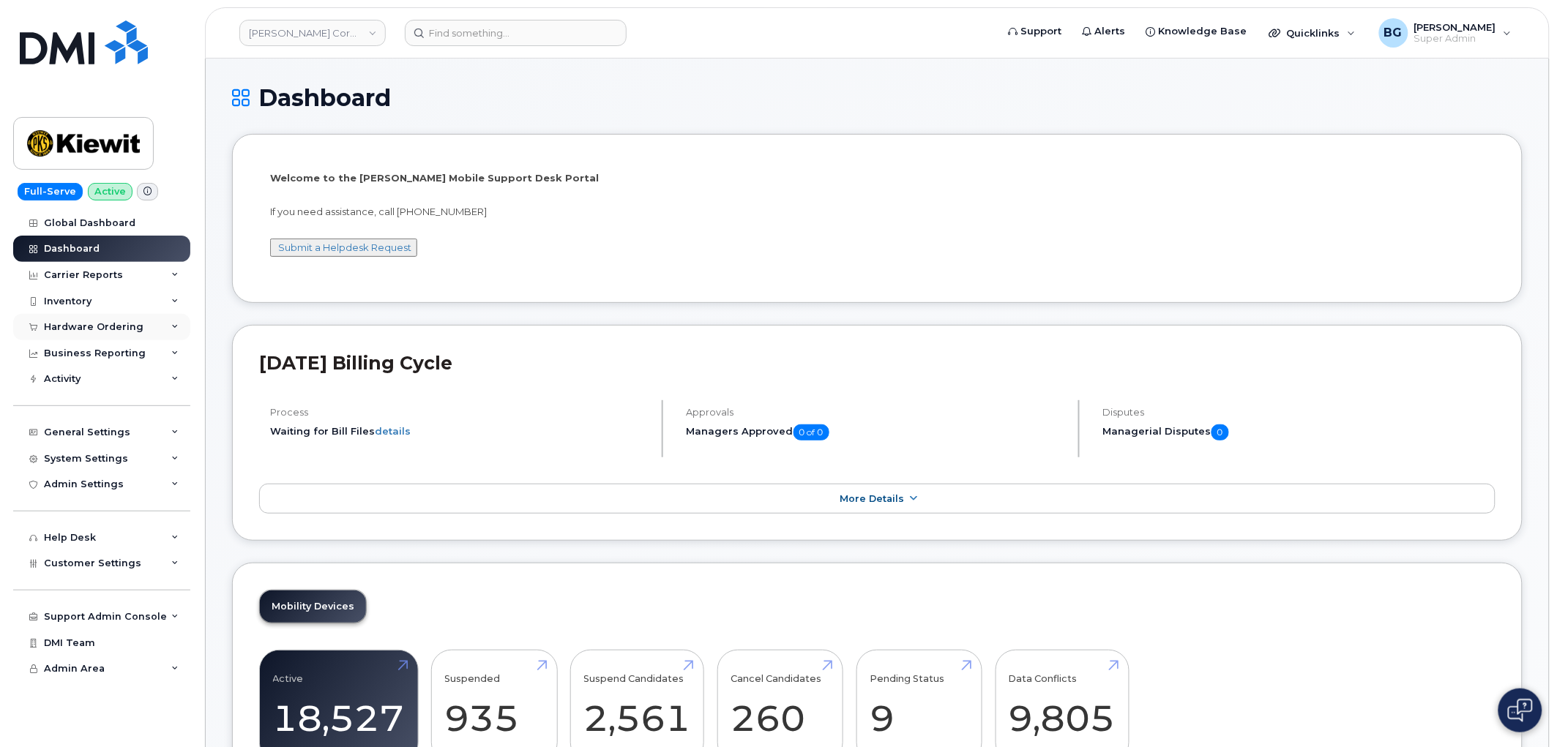
click at [71, 325] on div "Hardware Ordering" at bounding box center [94, 327] width 100 height 12
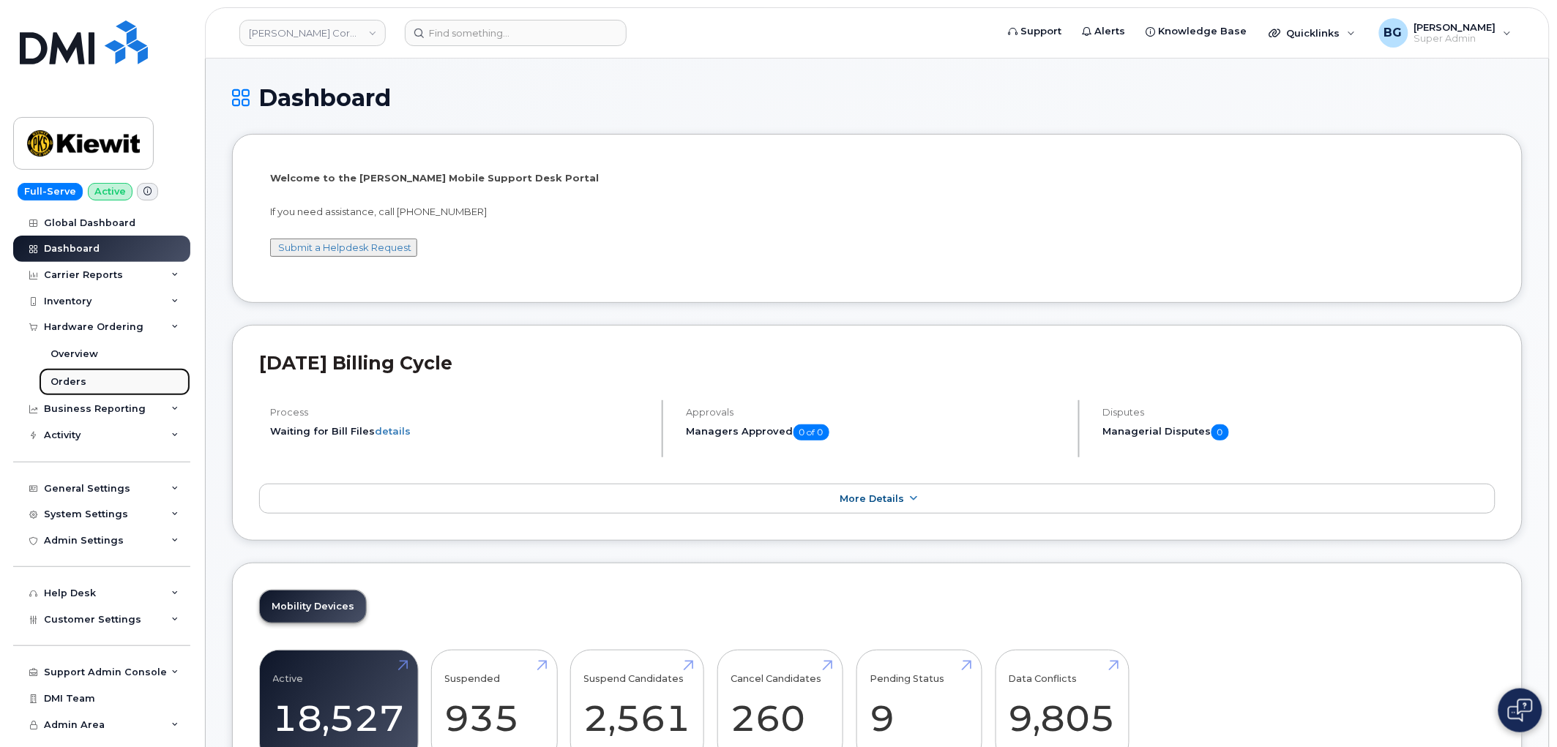
click at [67, 374] on link "Orders" at bounding box center [115, 382] width 152 height 28
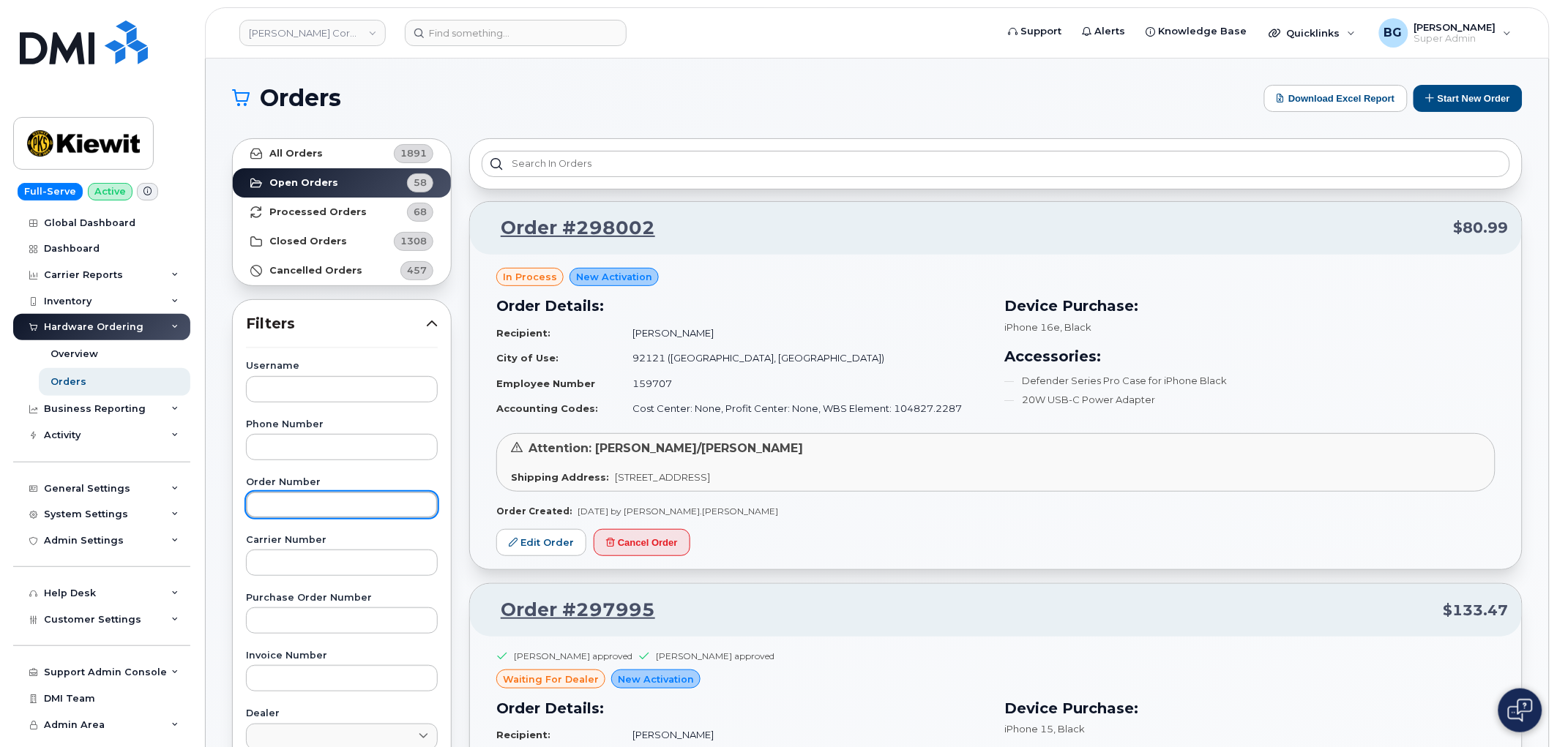
click at [312, 501] on input "text" at bounding box center [342, 505] width 192 height 26
paste input "297793"
type input "297793"
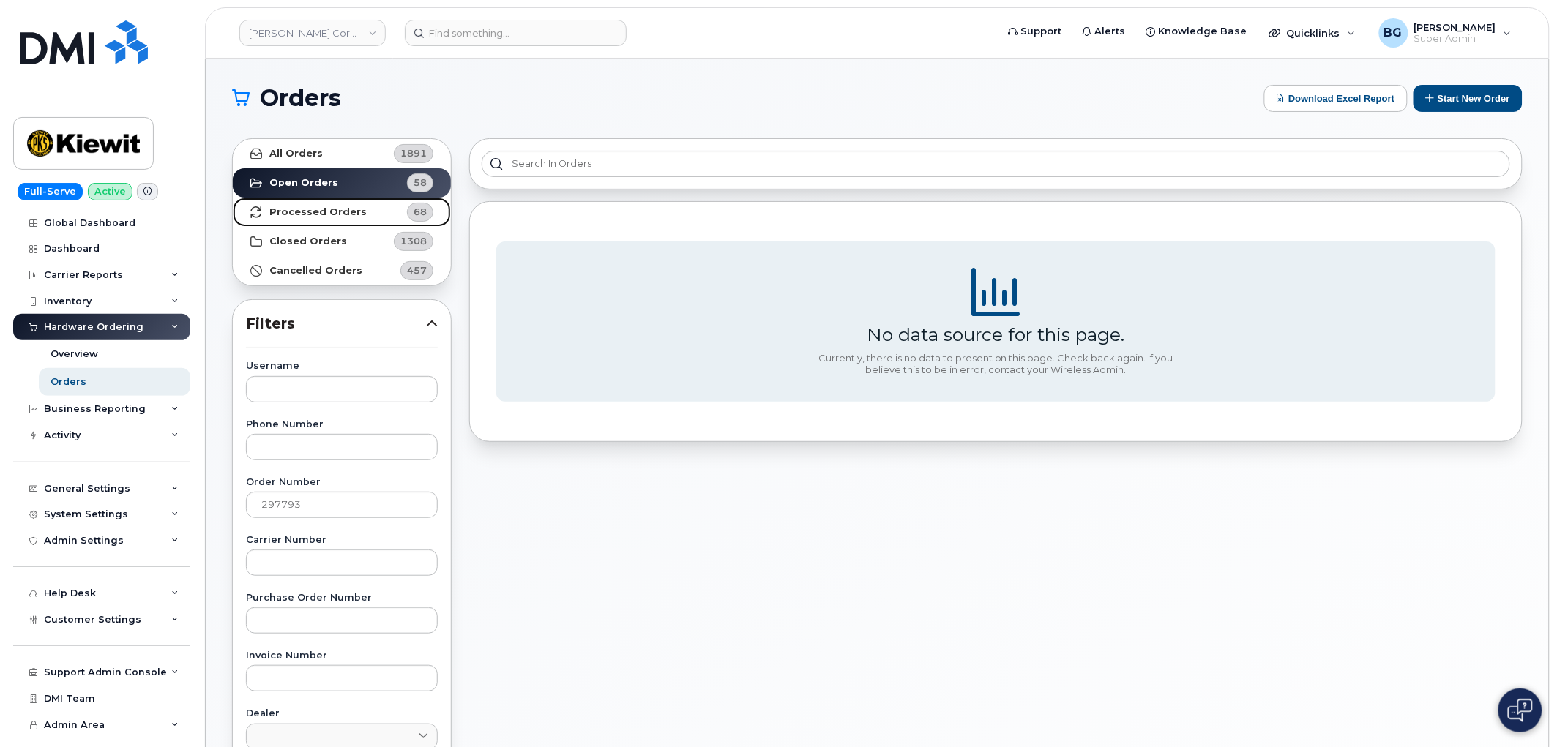
click at [289, 217] on strong "Processed Orders" at bounding box center [317, 212] width 97 height 12
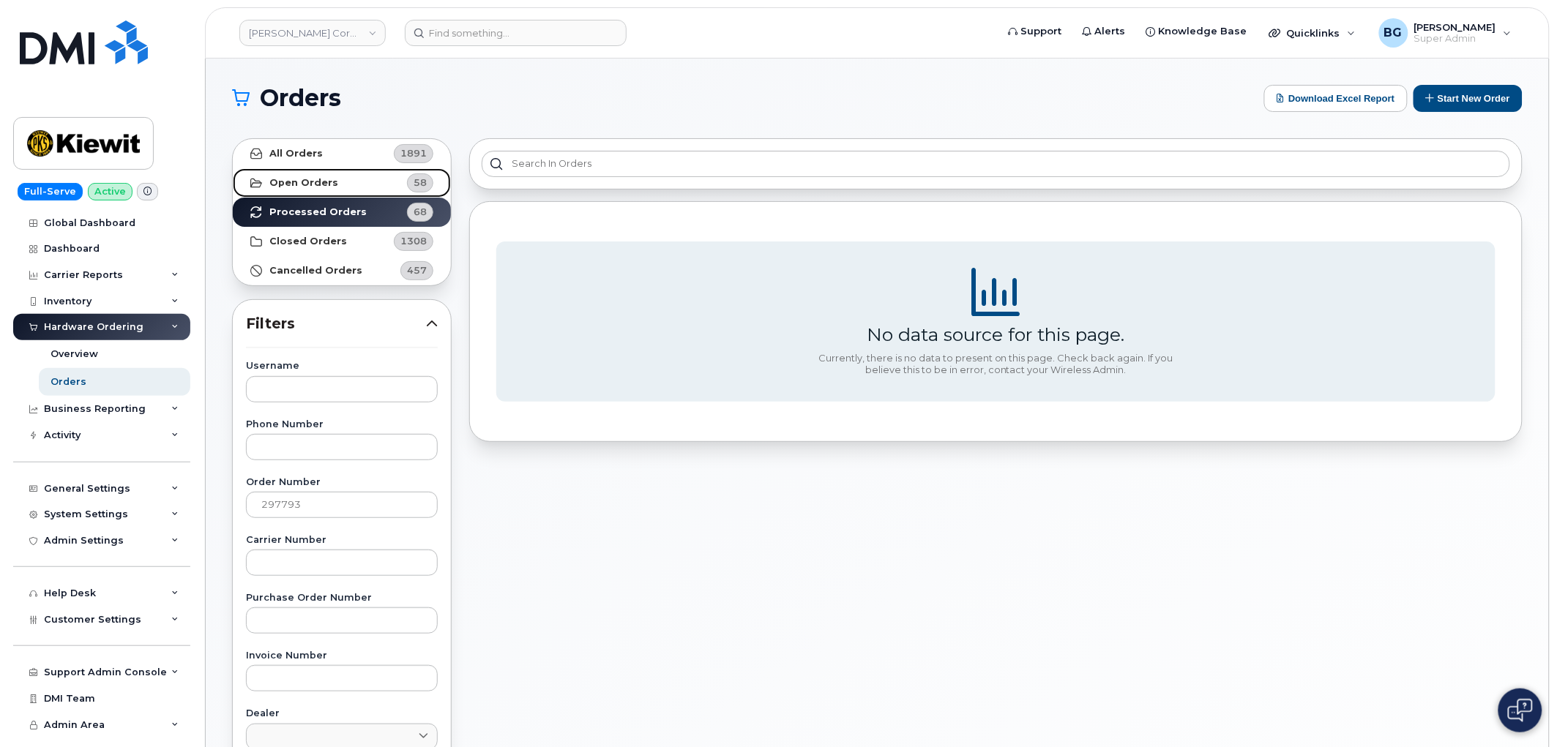
click at [313, 183] on strong "Open Orders" at bounding box center [303, 183] width 69 height 12
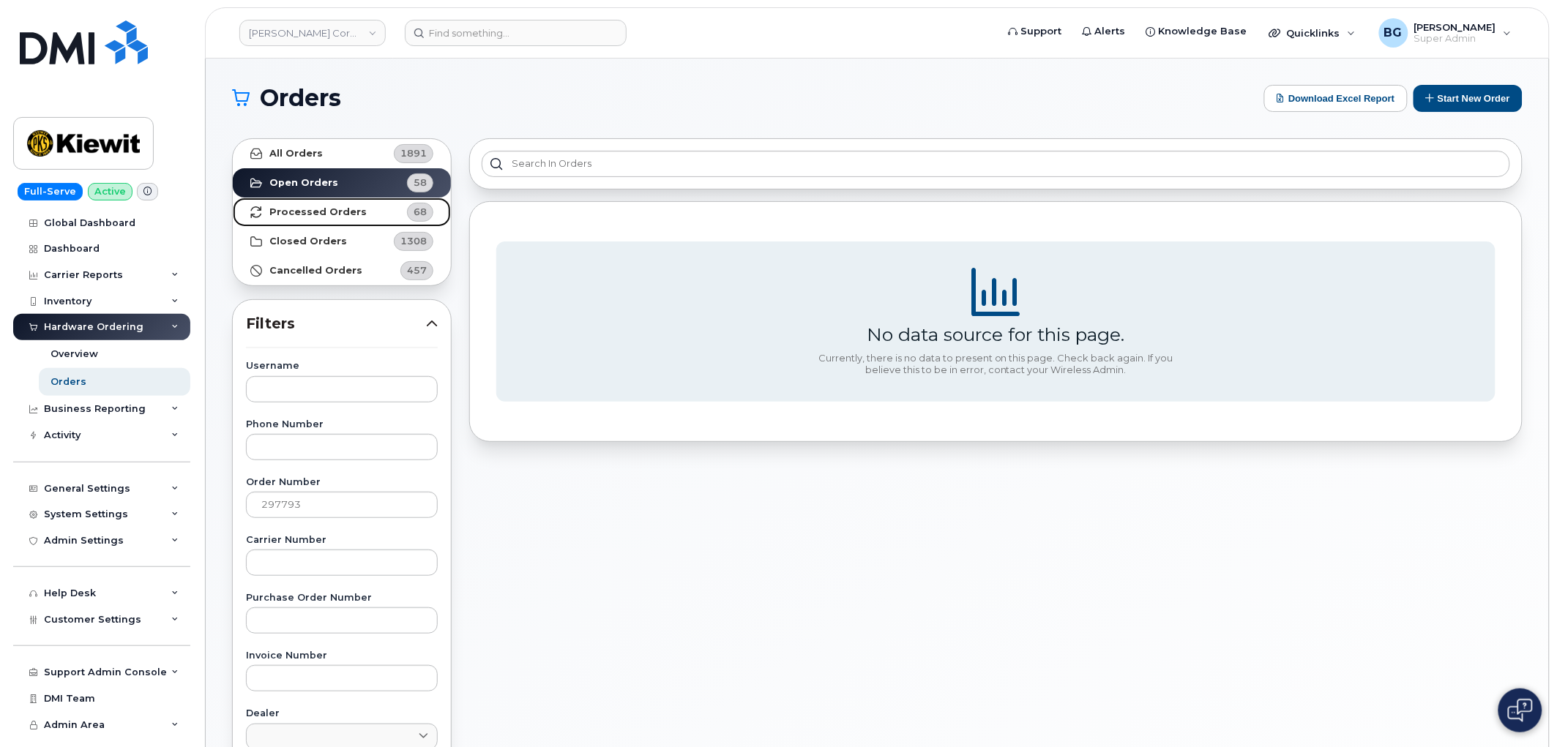
click at [317, 207] on strong "Processed Orders" at bounding box center [317, 212] width 97 height 12
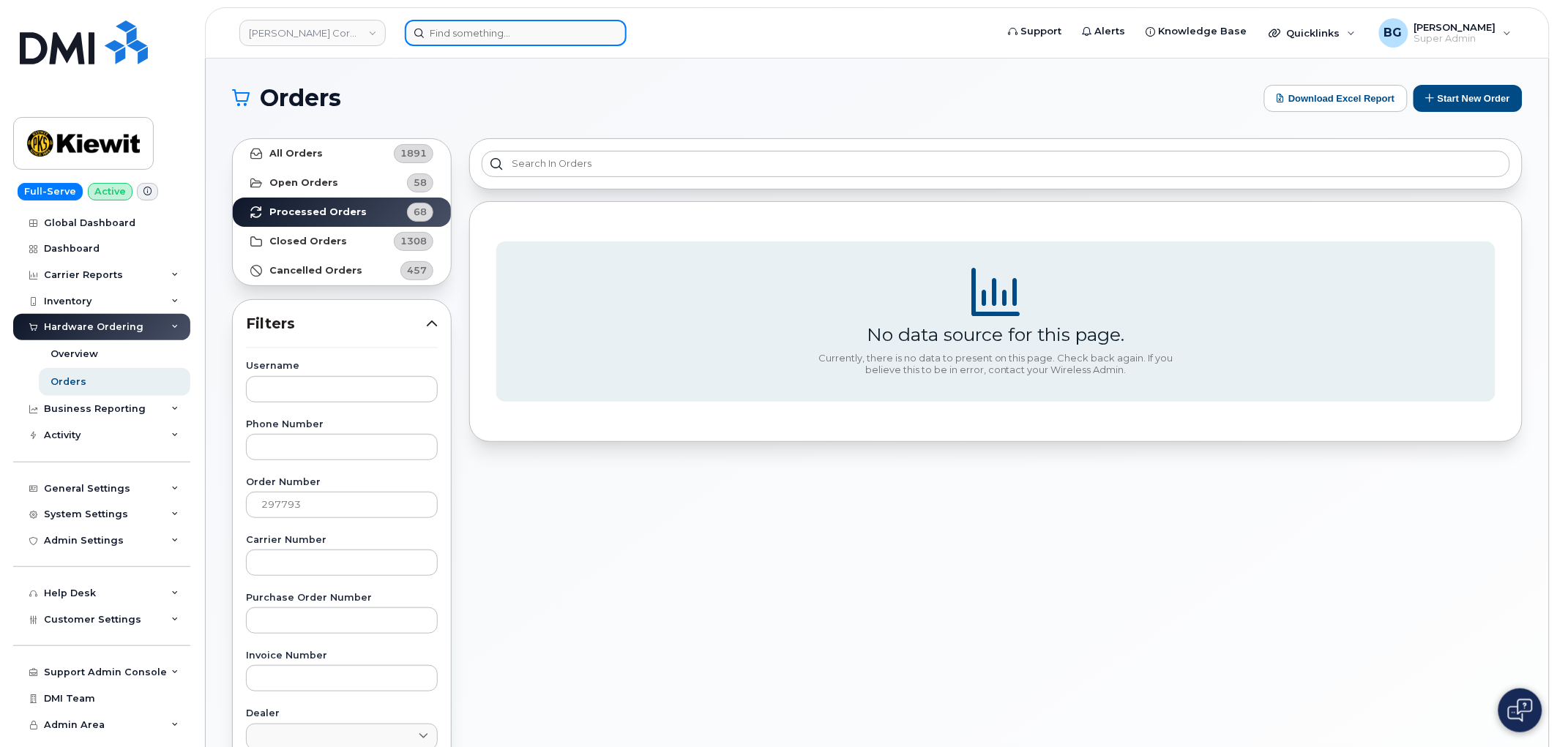
click at [457, 28] on input at bounding box center [516, 33] width 222 height 26
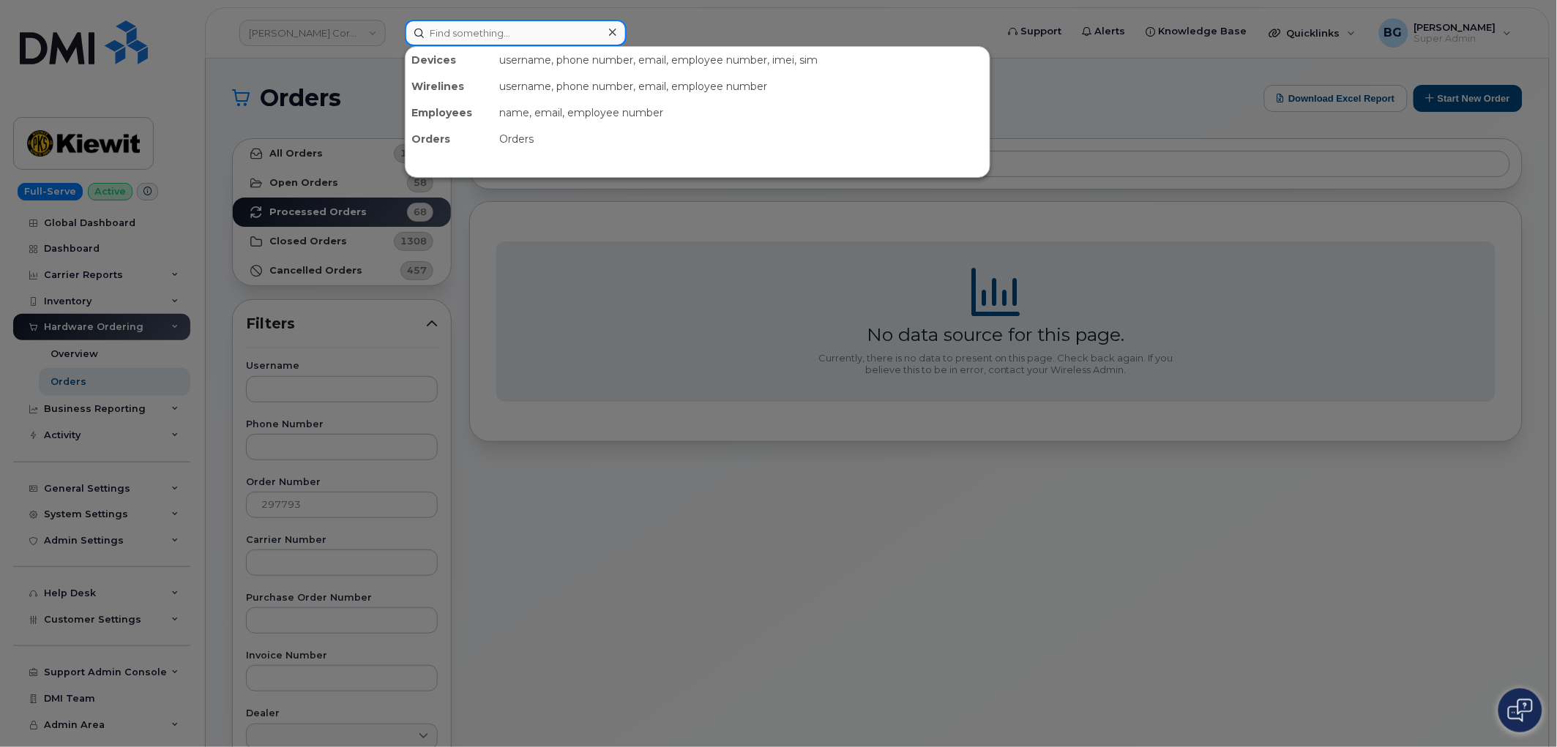
paste input "297793"
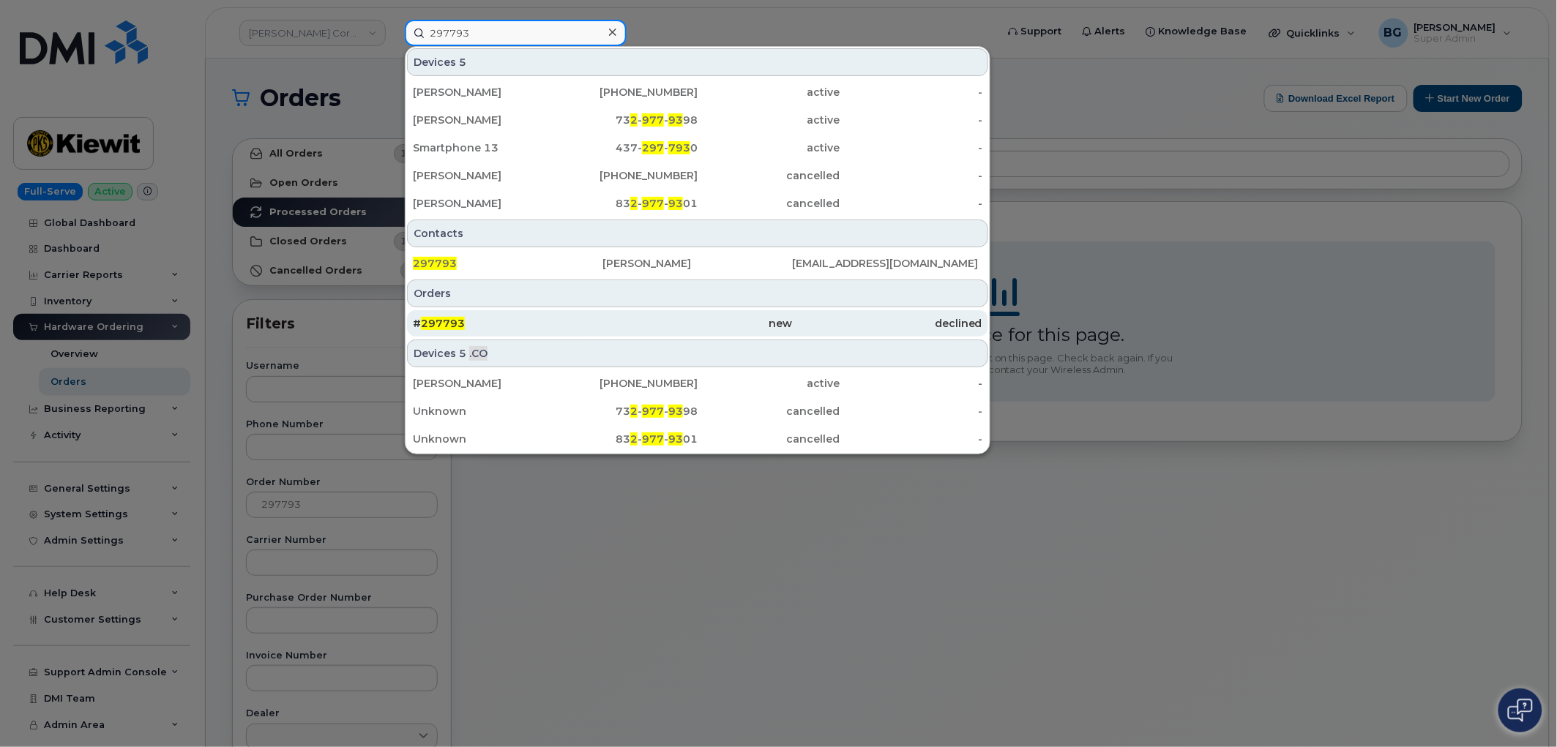
type input "297793"
click at [438, 324] on span "297793" at bounding box center [443, 323] width 44 height 13
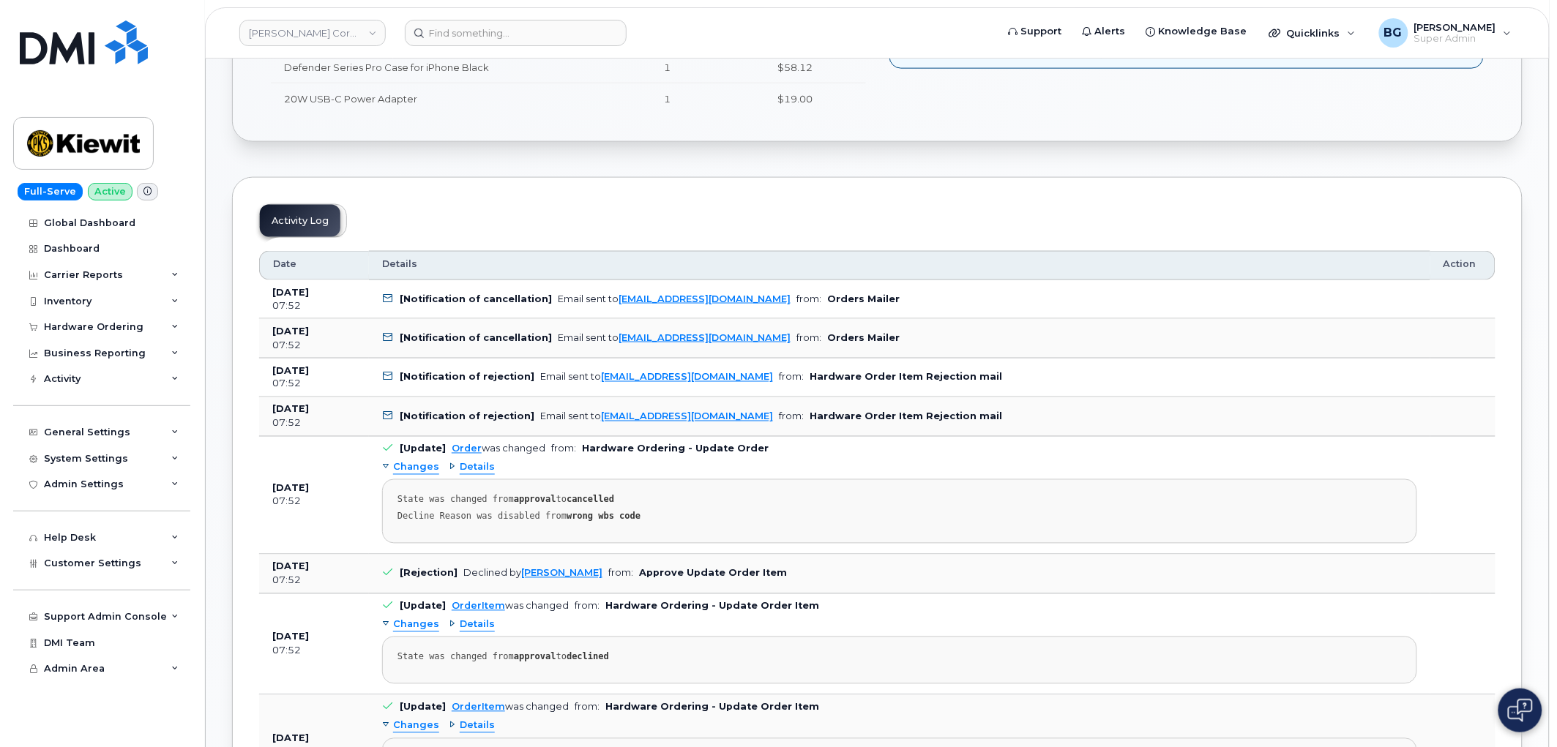
scroll to position [650, 0]
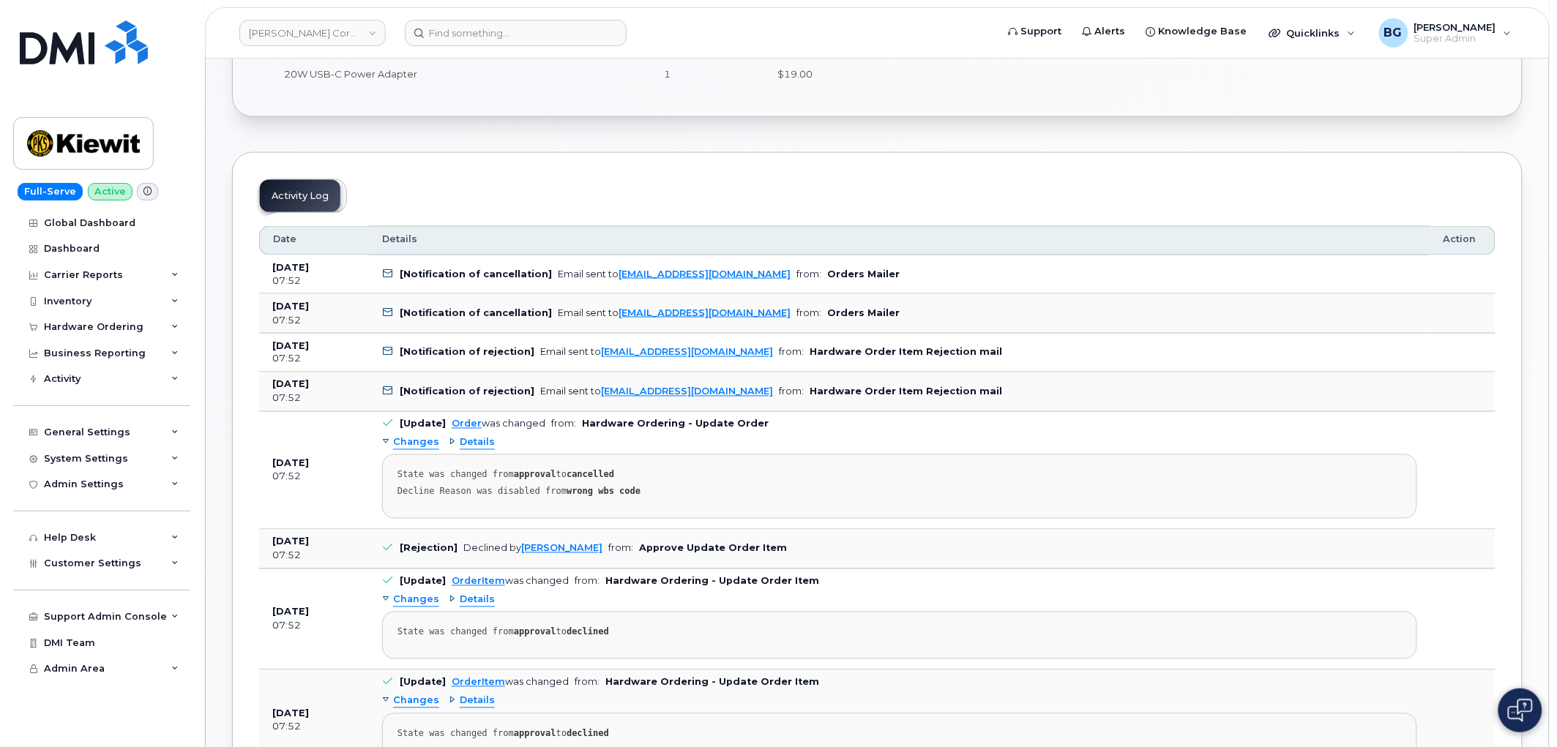
click at [403, 442] on span "Changes" at bounding box center [416, 443] width 46 height 14
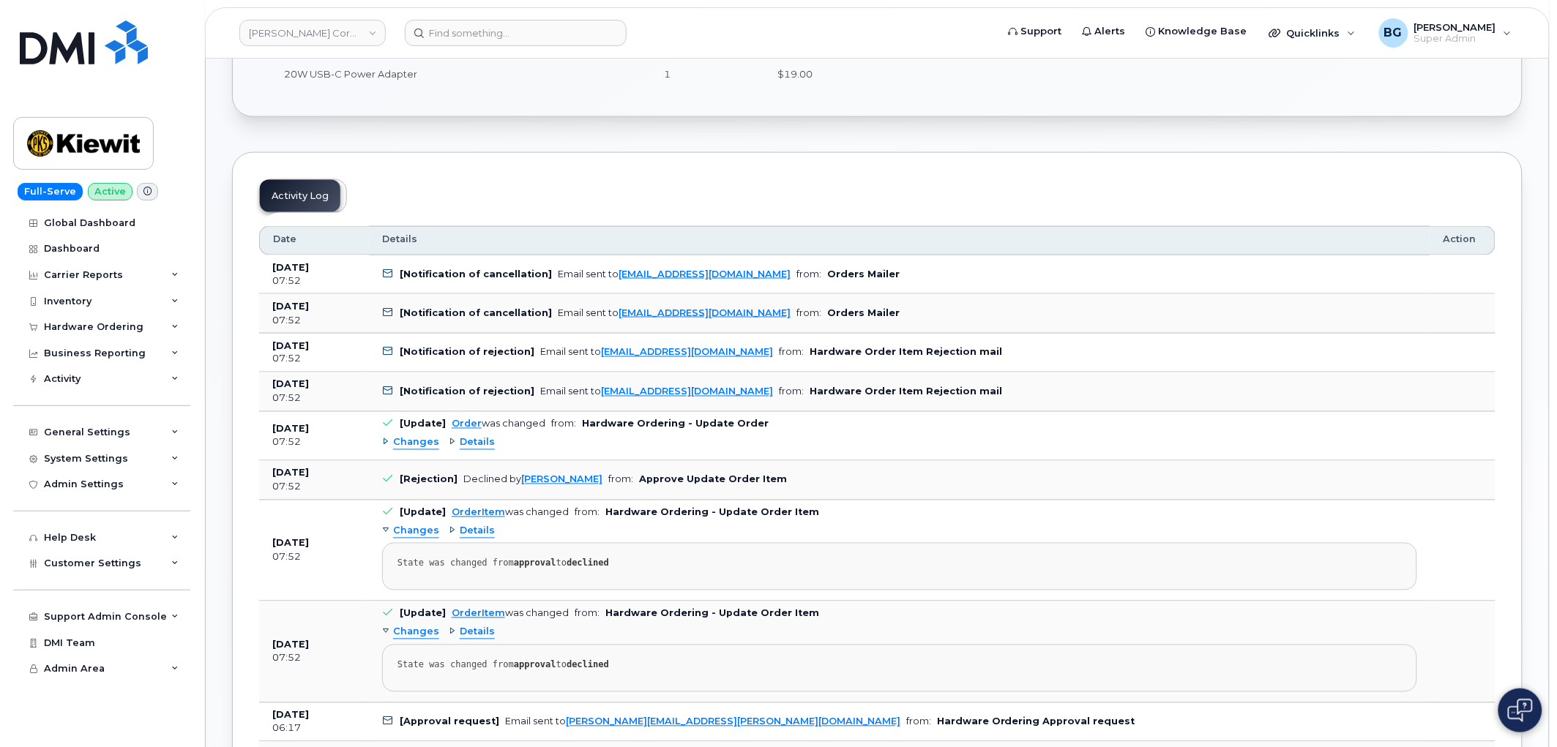
click at [403, 442] on span "Changes" at bounding box center [416, 443] width 46 height 14
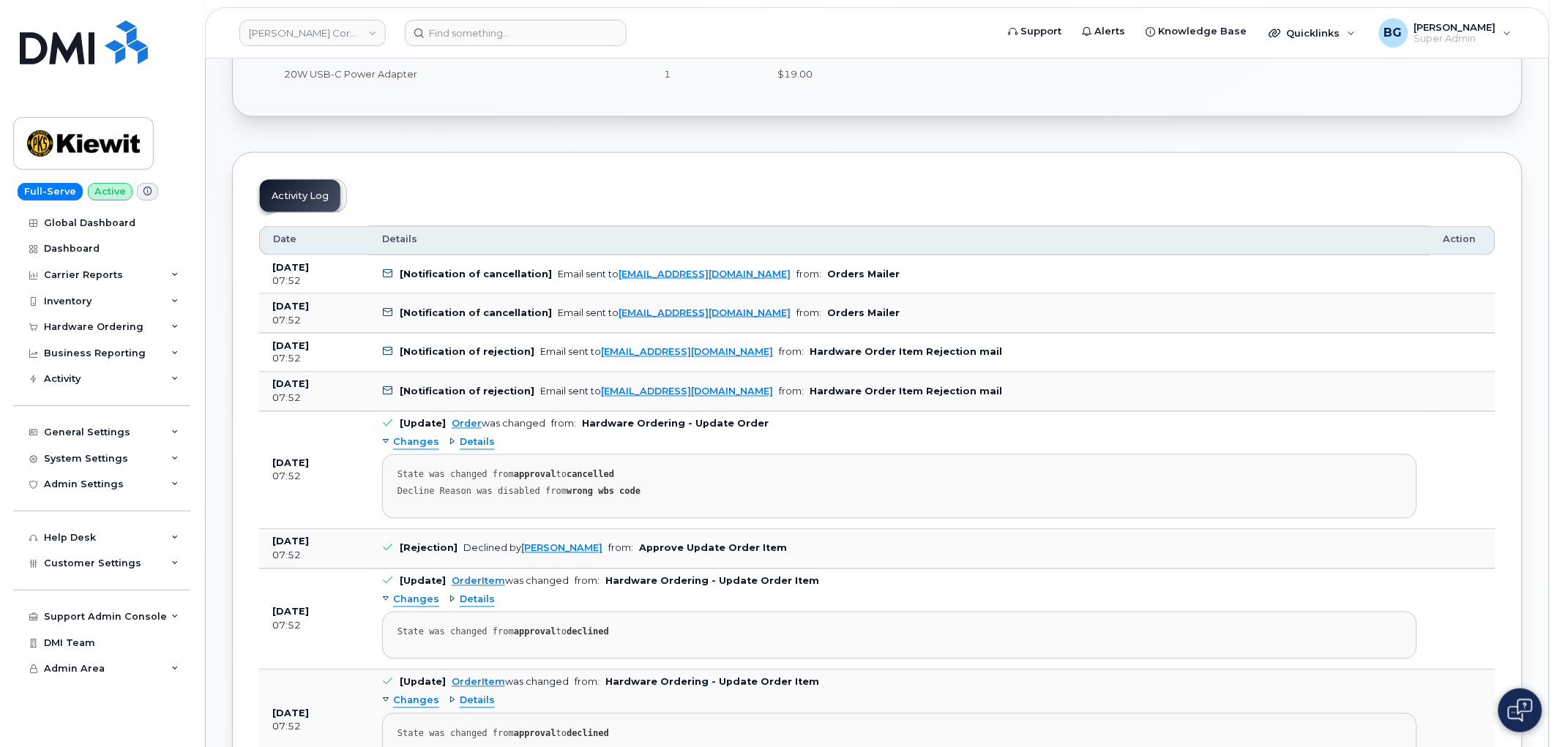
click at [467, 443] on span "Details" at bounding box center [477, 443] width 35 height 14
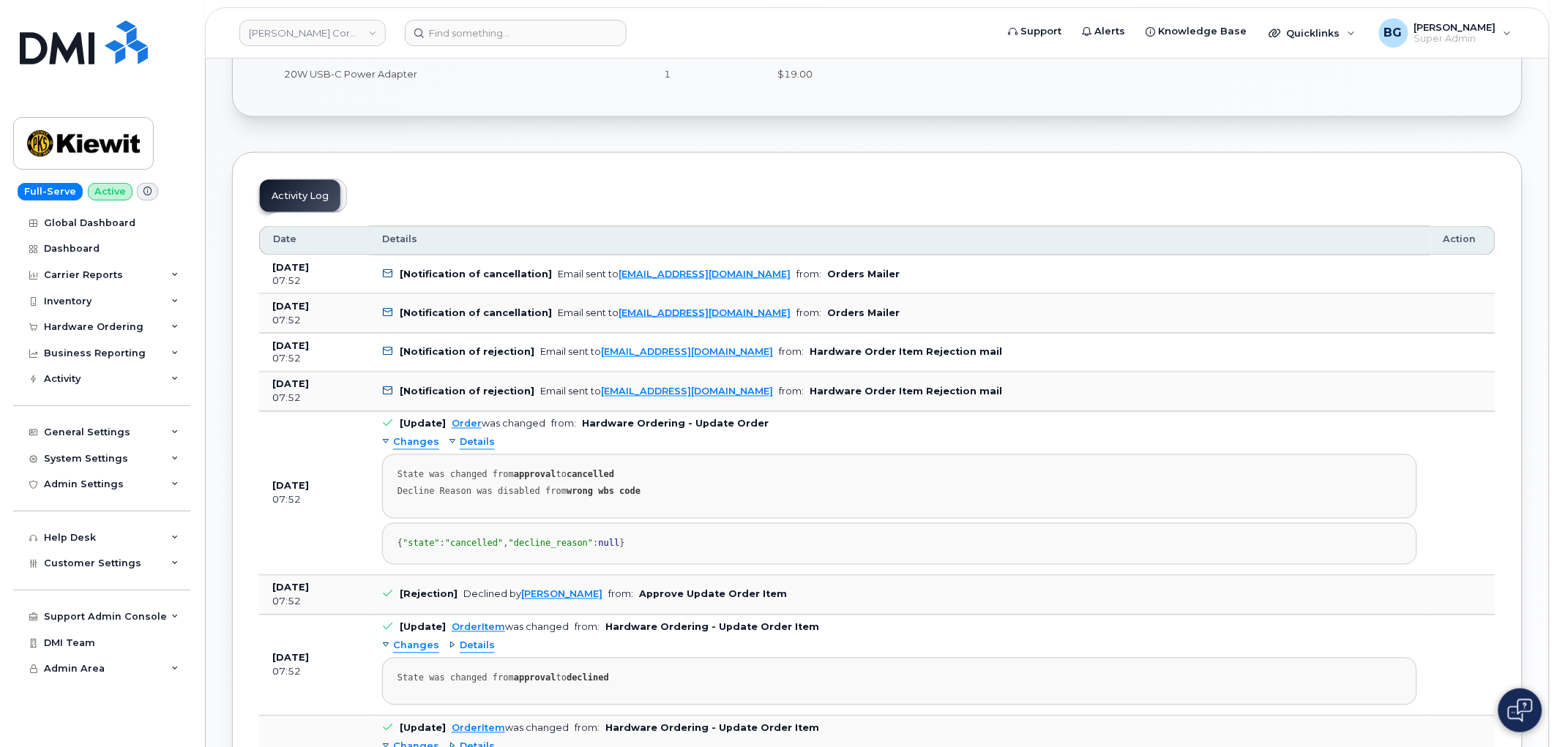
click at [467, 443] on span "Details" at bounding box center [477, 443] width 35 height 14
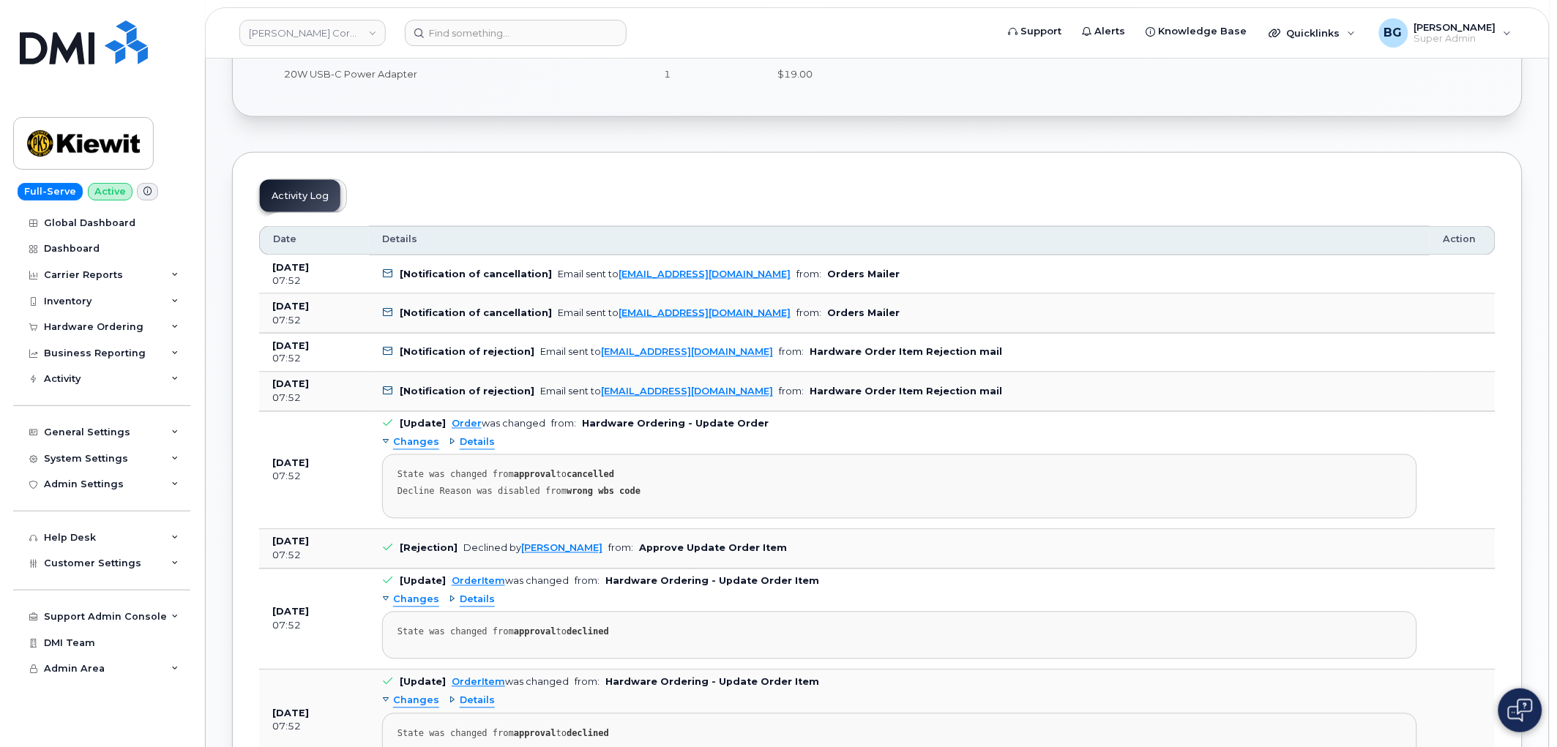
click at [425, 443] on span "Changes" at bounding box center [416, 443] width 46 height 14
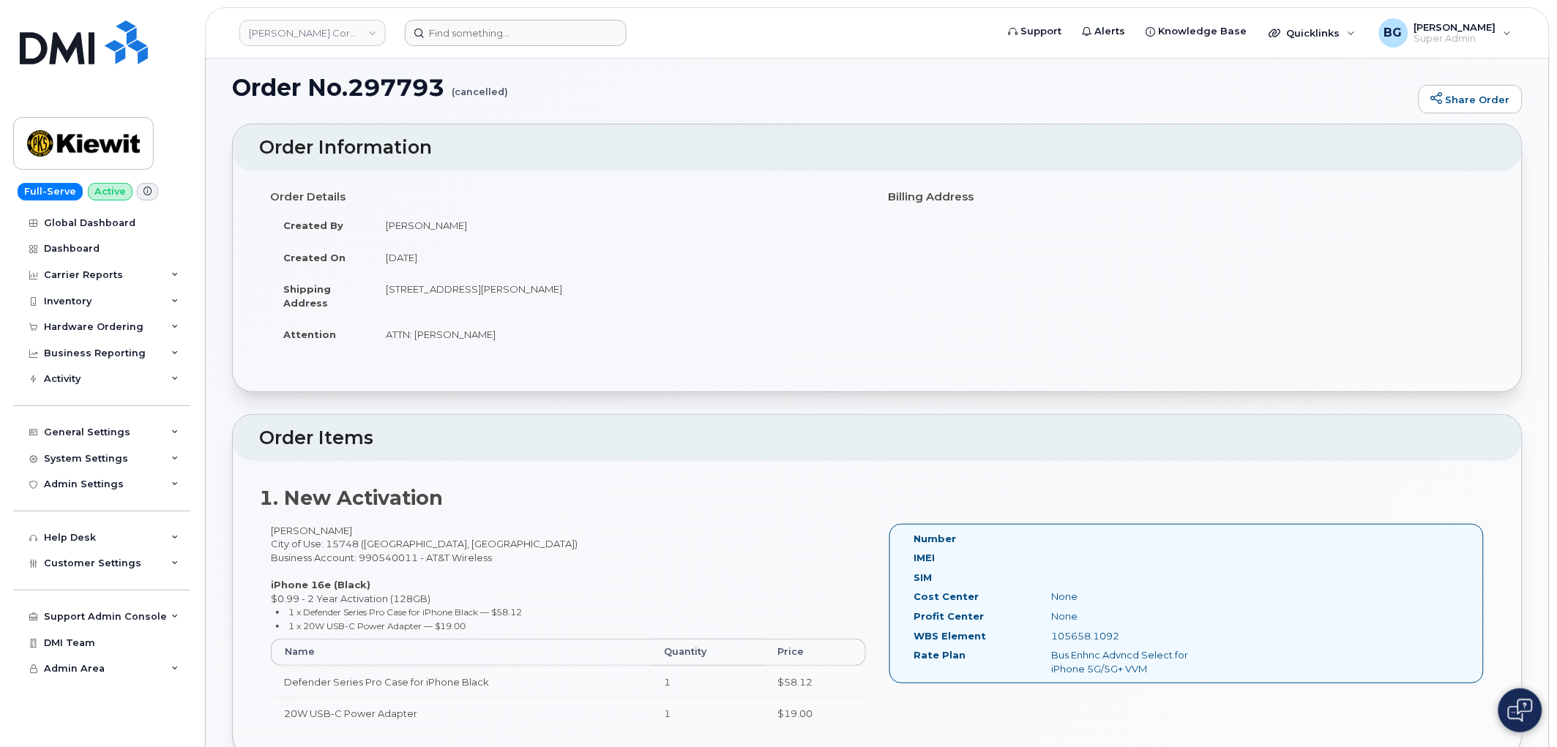
scroll to position [0, 0]
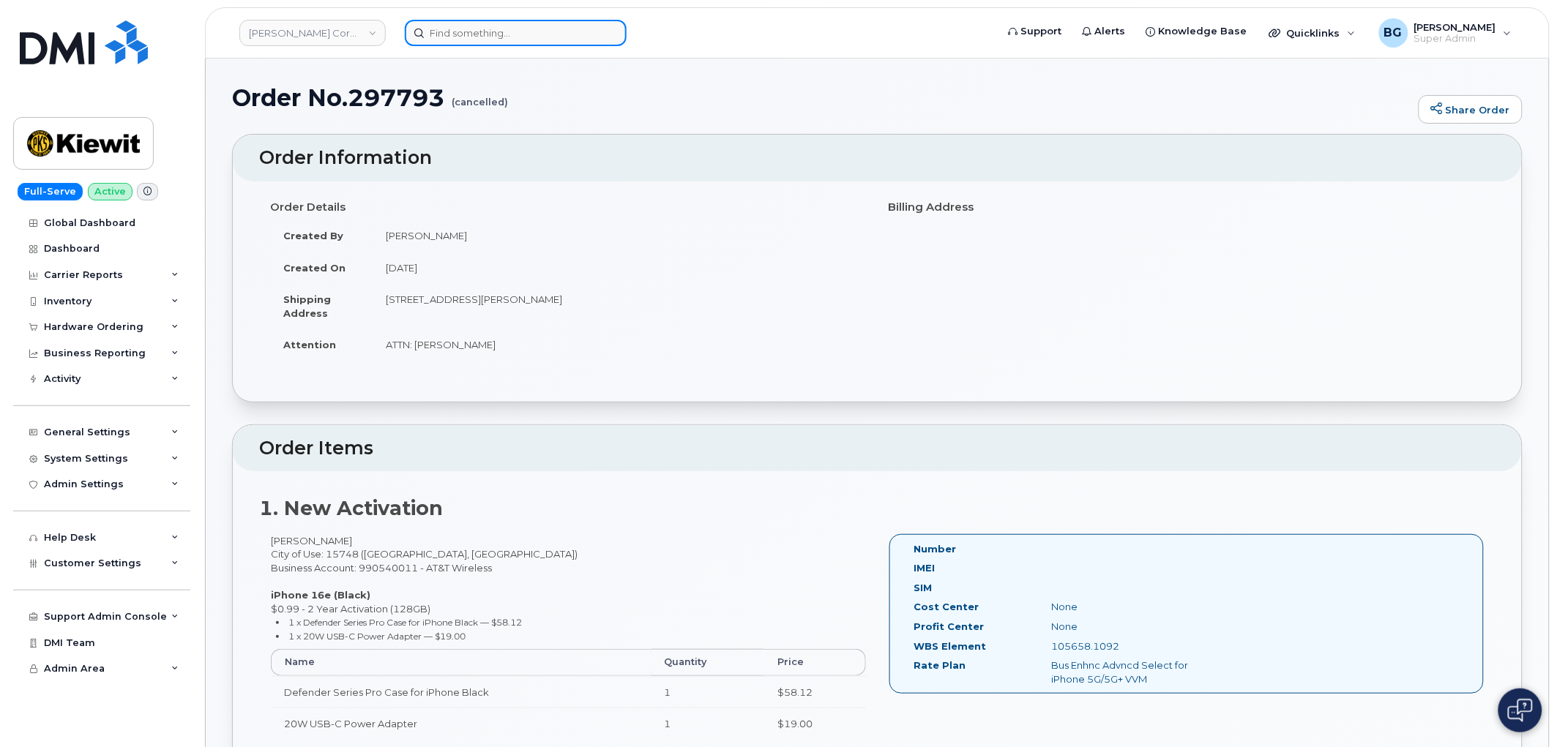
click at [534, 38] on input at bounding box center [516, 33] width 222 height 26
paste input "[PHONE_NUMBER]"
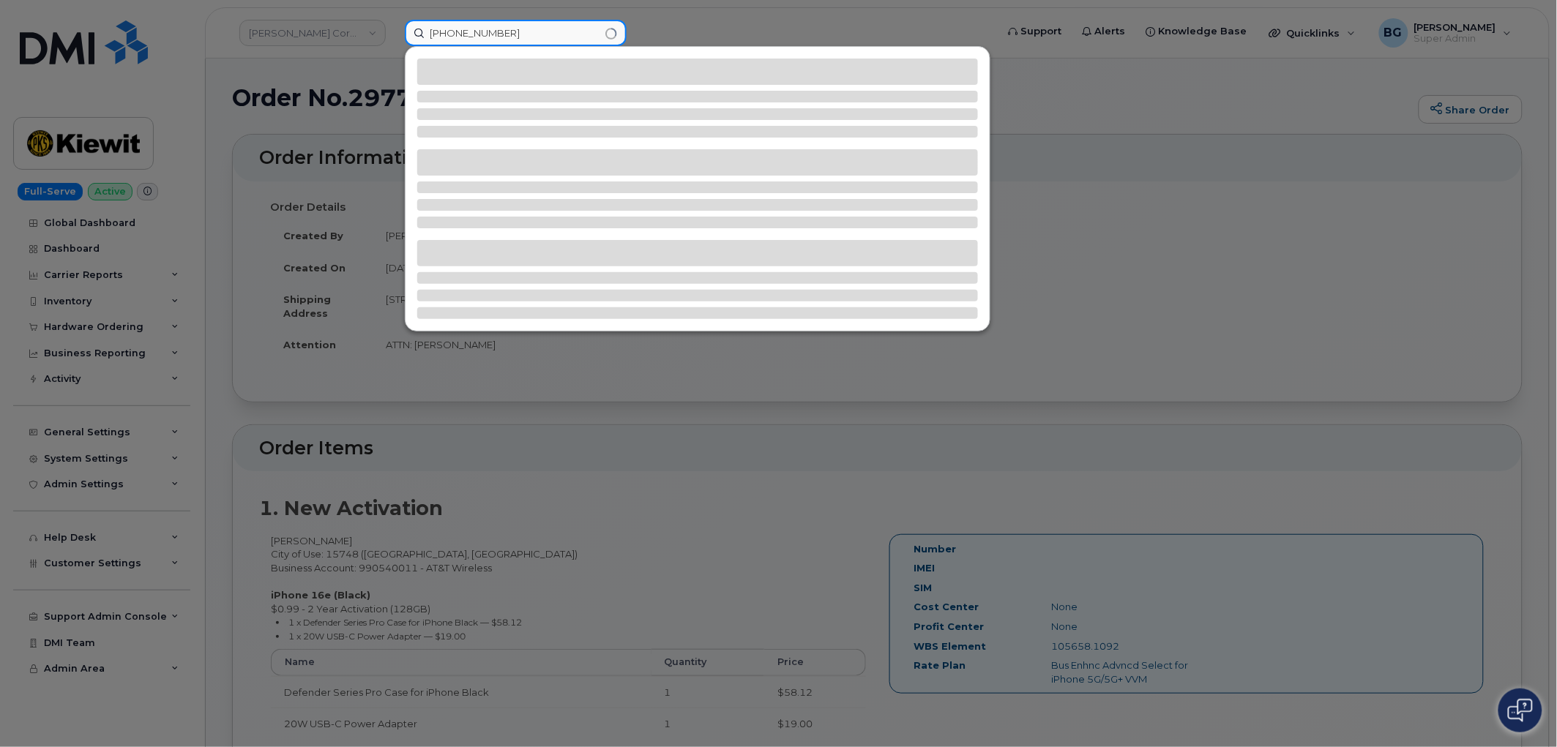
type input "[PHONE_NUMBER]"
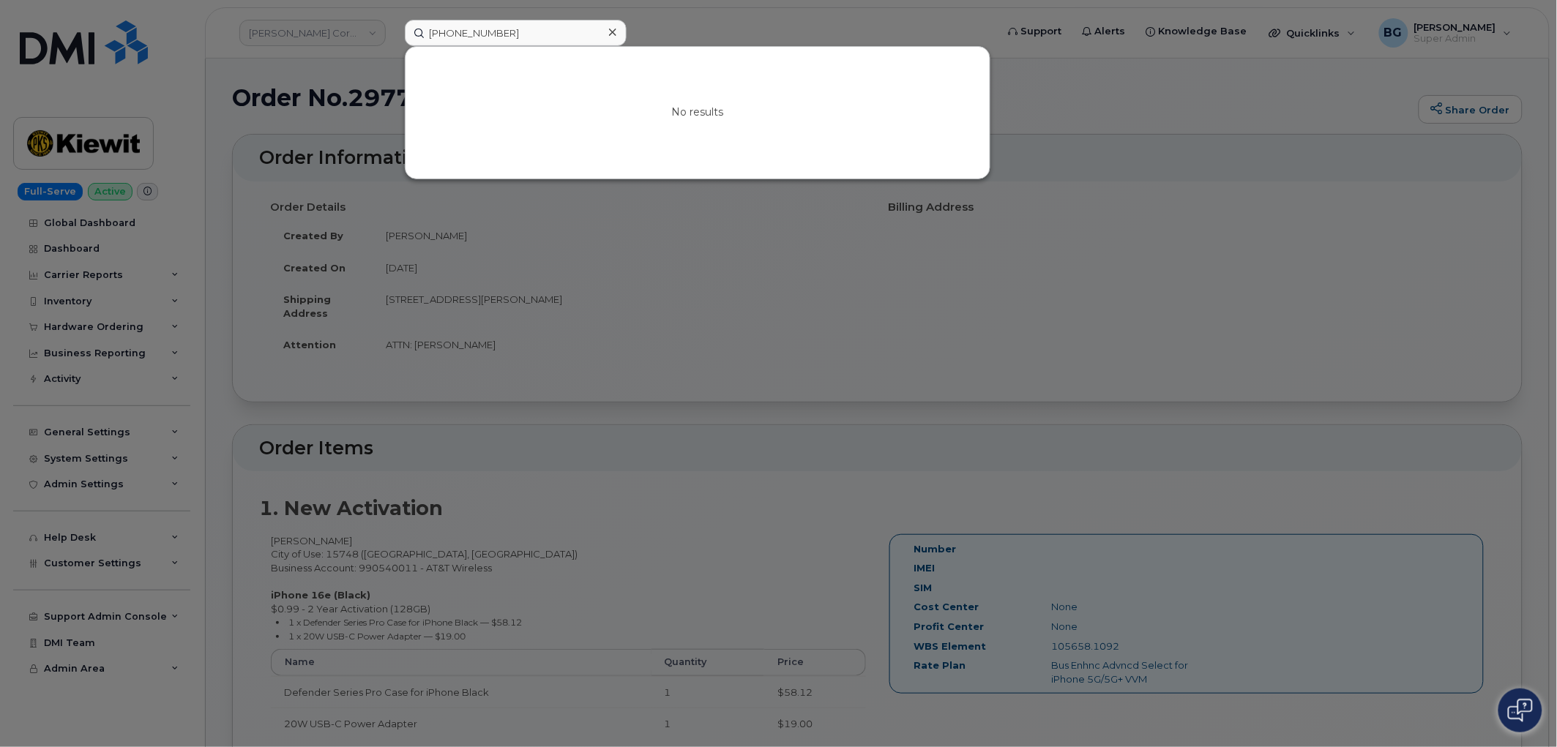
click at [684, 28] on div at bounding box center [778, 373] width 1557 height 747
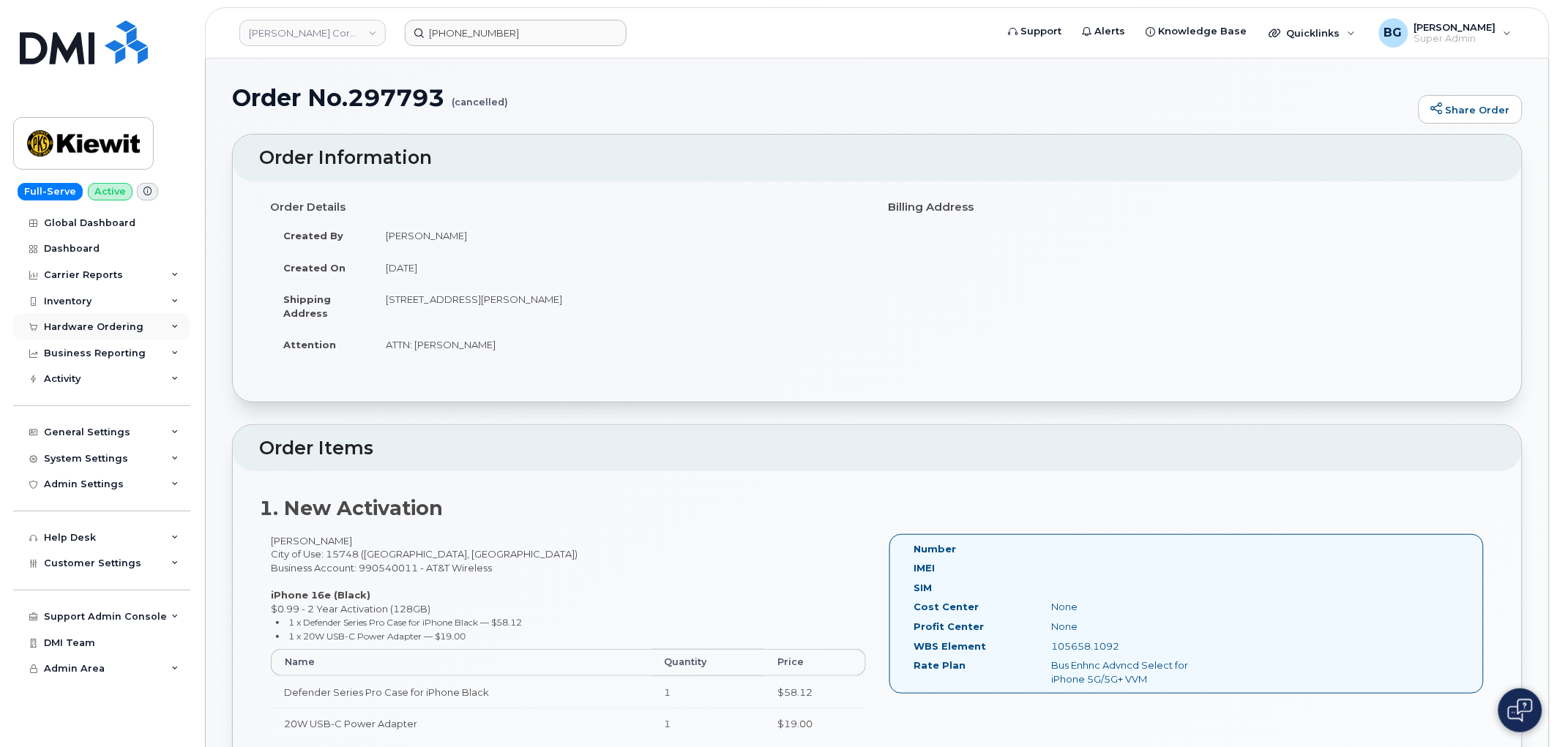
click at [93, 327] on div "Hardware Ordering" at bounding box center [94, 327] width 100 height 12
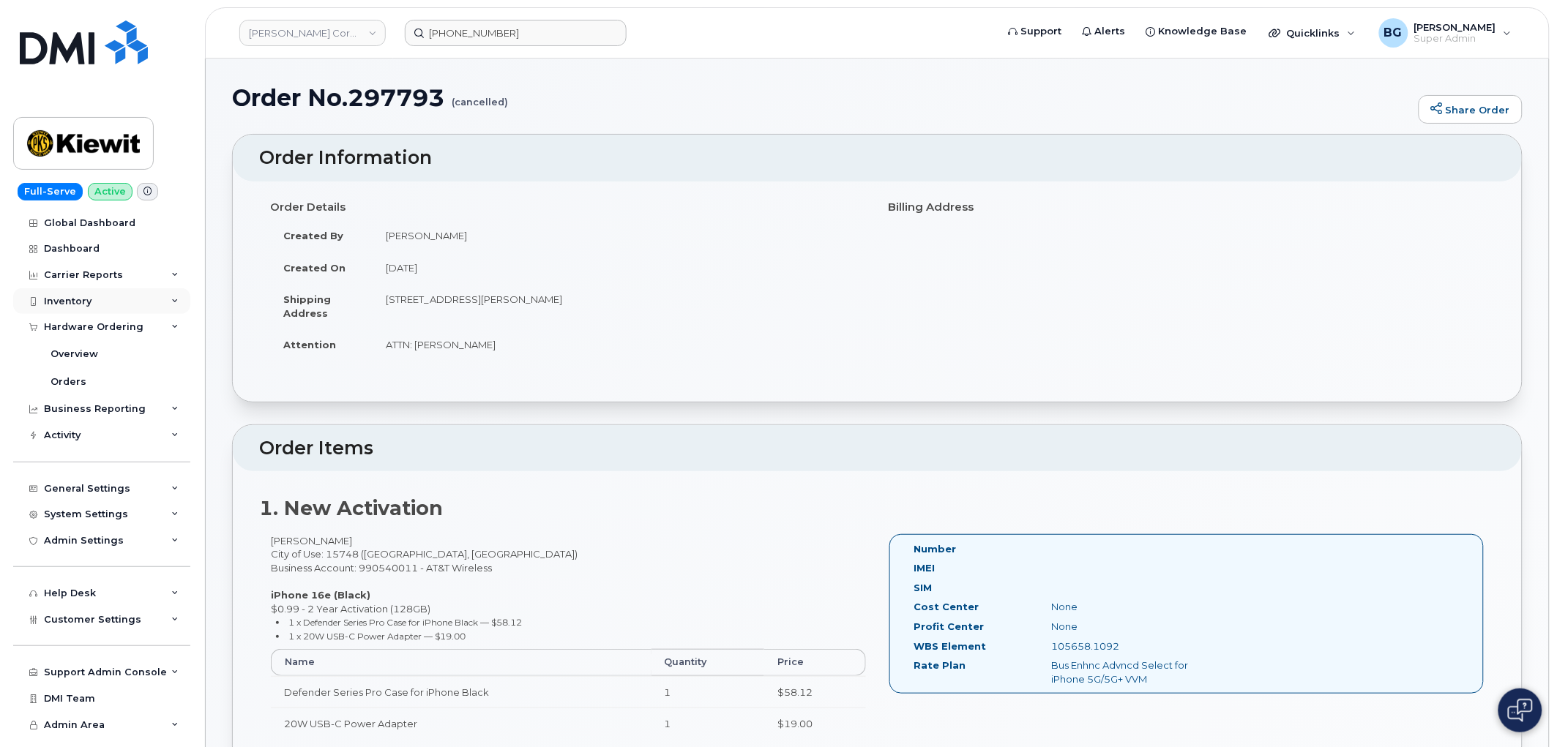
click at [77, 296] on div "Inventory" at bounding box center [68, 302] width 48 height 12
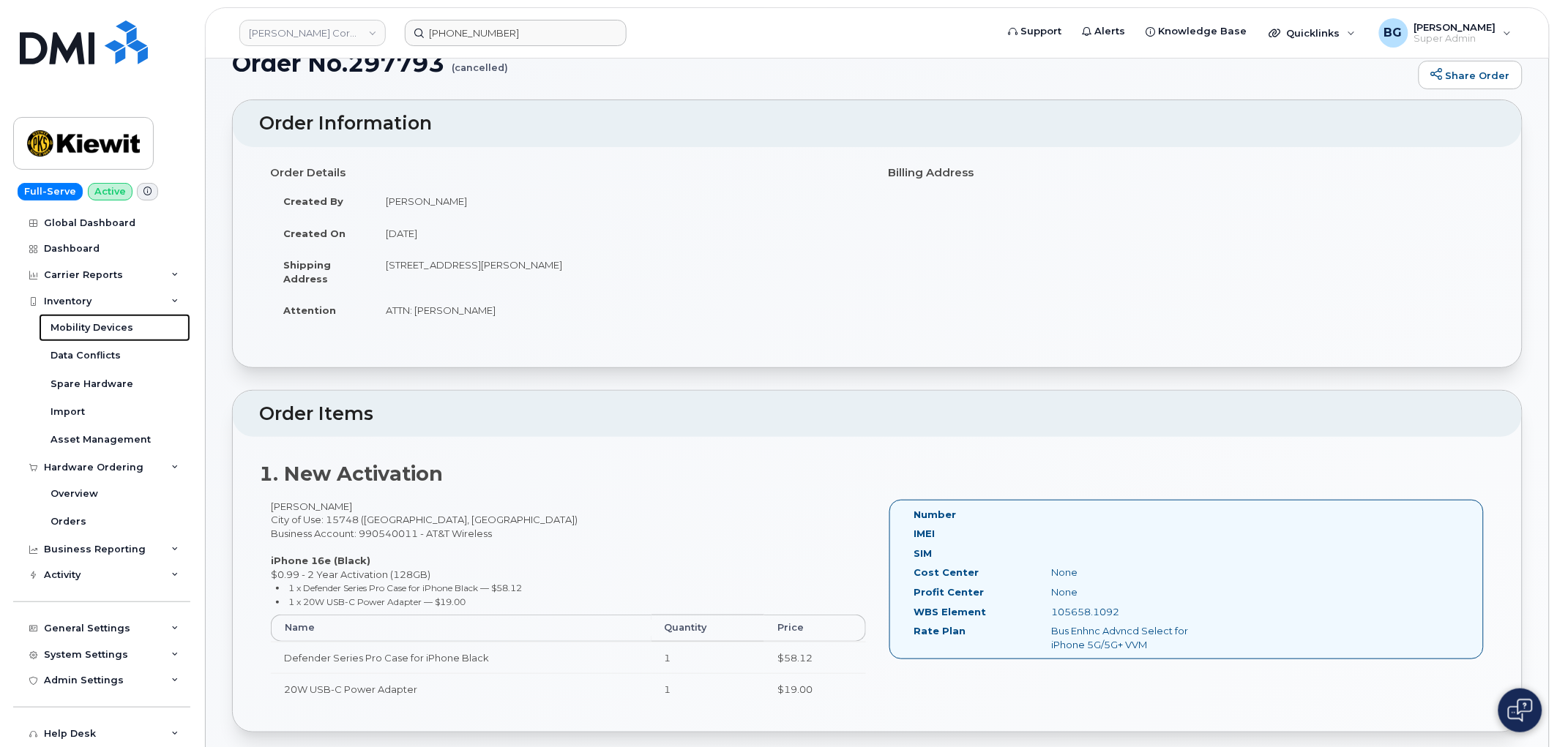
scroll to position [54, 0]
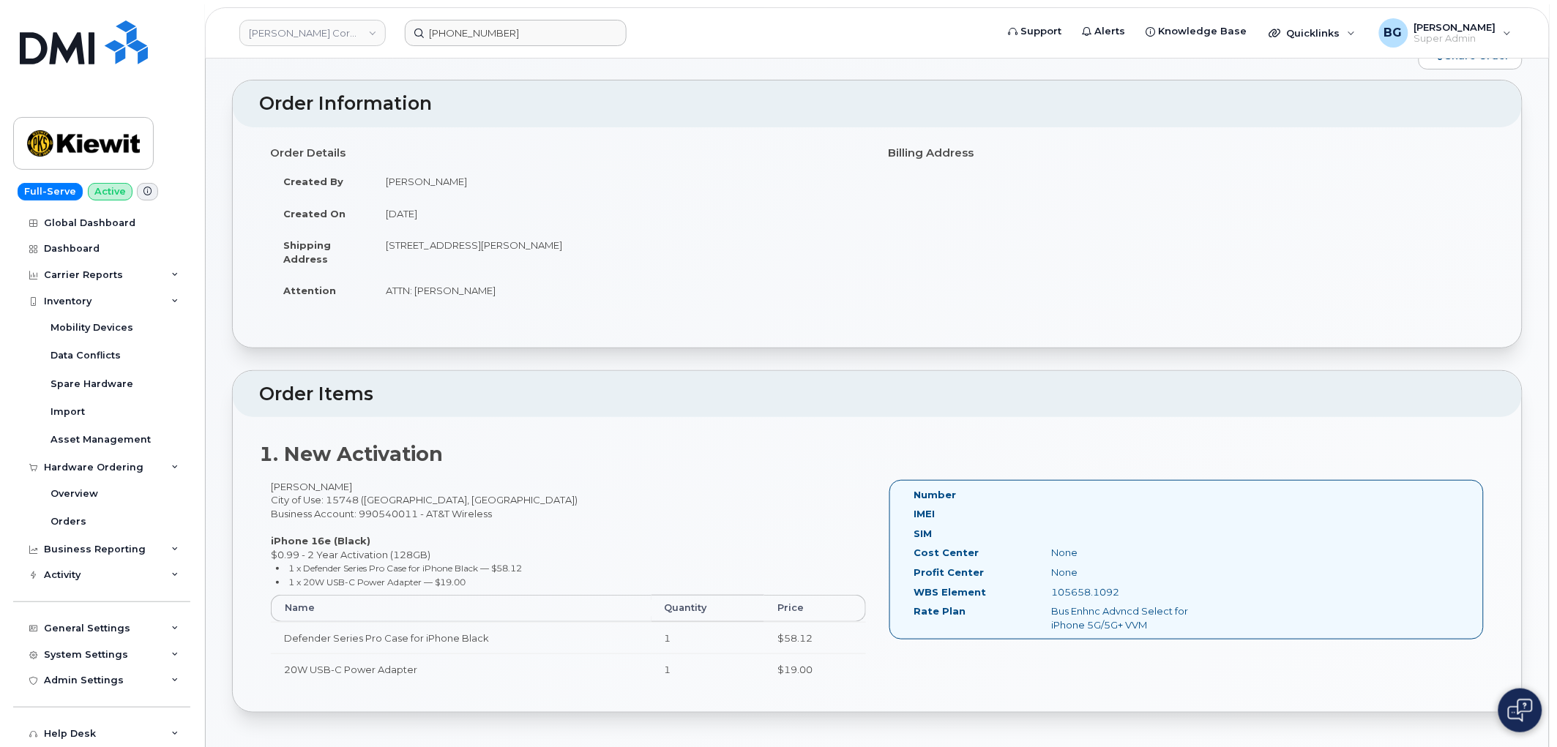
click at [283, 484] on div "[PERSON_NAME] City of Use: 15748 ([GEOGRAPHIC_DATA], [GEOGRAPHIC_DATA]) Busines…" at bounding box center [568, 589] width 619 height 219
drag, startPoint x: 283, startPoint y: 484, endPoint x: 297, endPoint y: 482, distance: 14.8
click at [297, 482] on div "[PERSON_NAME] City of Use: 15748 ([GEOGRAPHIC_DATA], [GEOGRAPHIC_DATA]) Busines…" at bounding box center [568, 589] width 619 height 219
copy div "[PERSON_NAME]"
click at [1072, 594] on div "105658.1092" at bounding box center [1137, 593] width 193 height 14
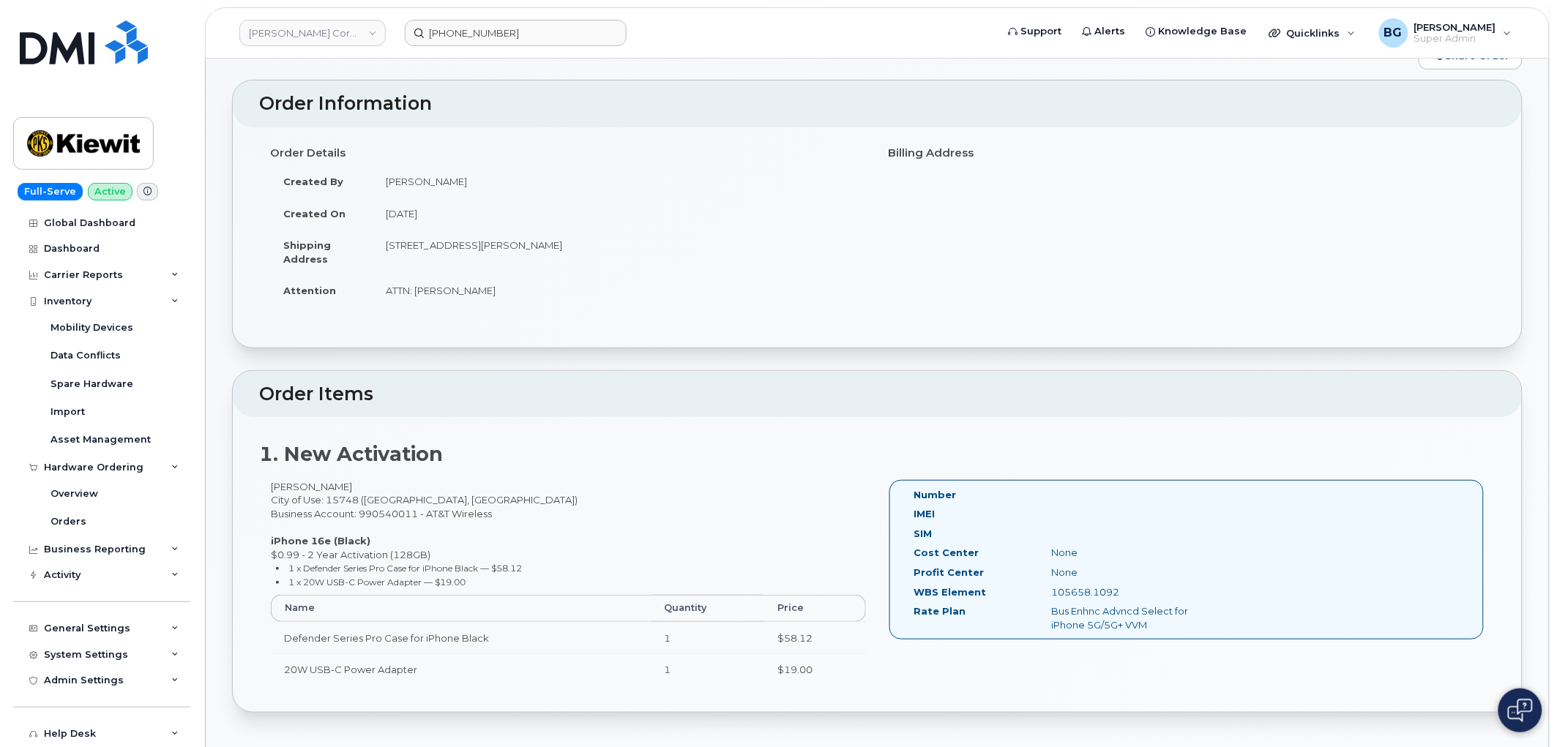
drag, startPoint x: 1072, startPoint y: 594, endPoint x: 1091, endPoint y: 594, distance: 19.8
click at [1092, 594] on div "105658.1092" at bounding box center [1137, 593] width 193 height 14
copy div "105658.1092"
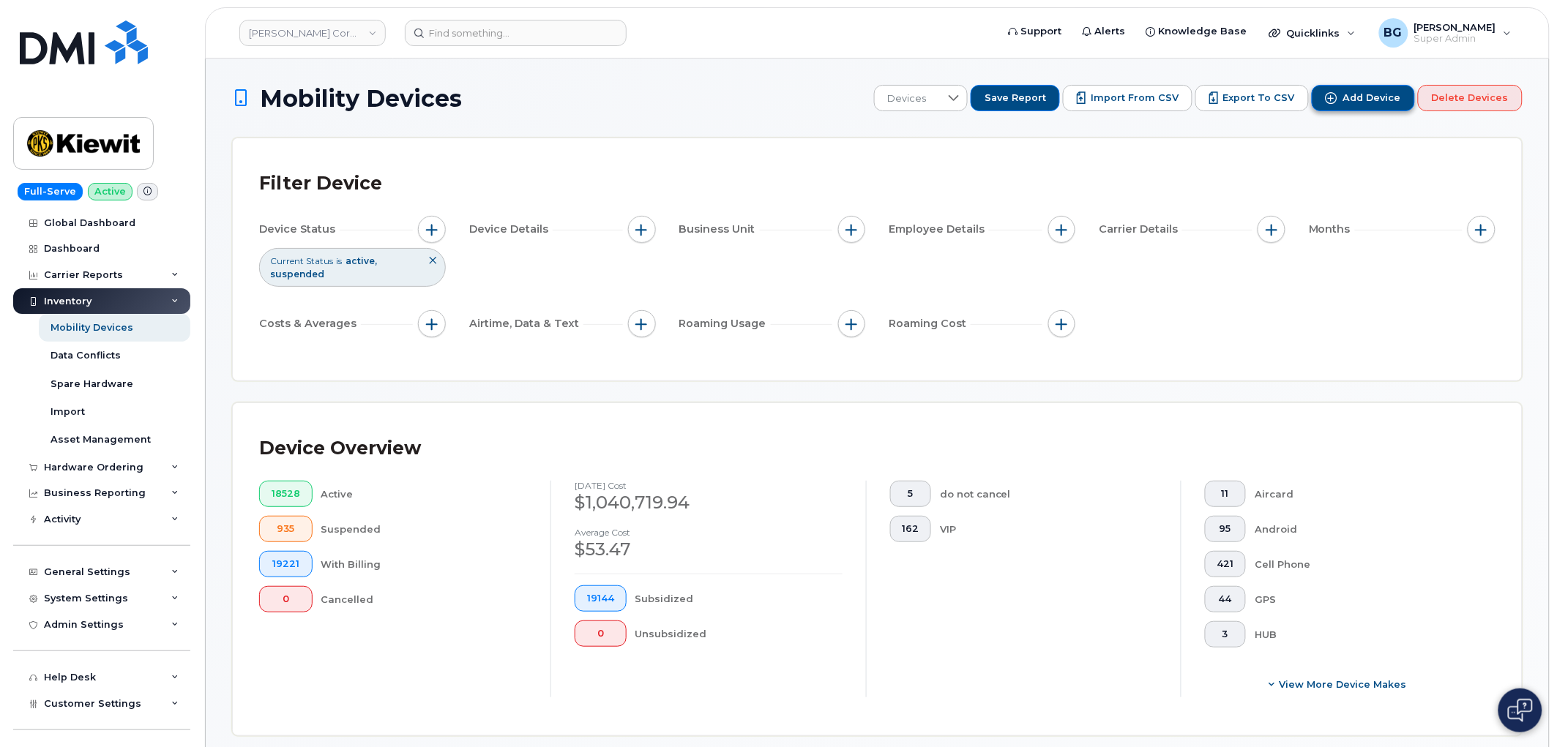
click at [1379, 97] on span "Add Device" at bounding box center [1372, 97] width 58 height 13
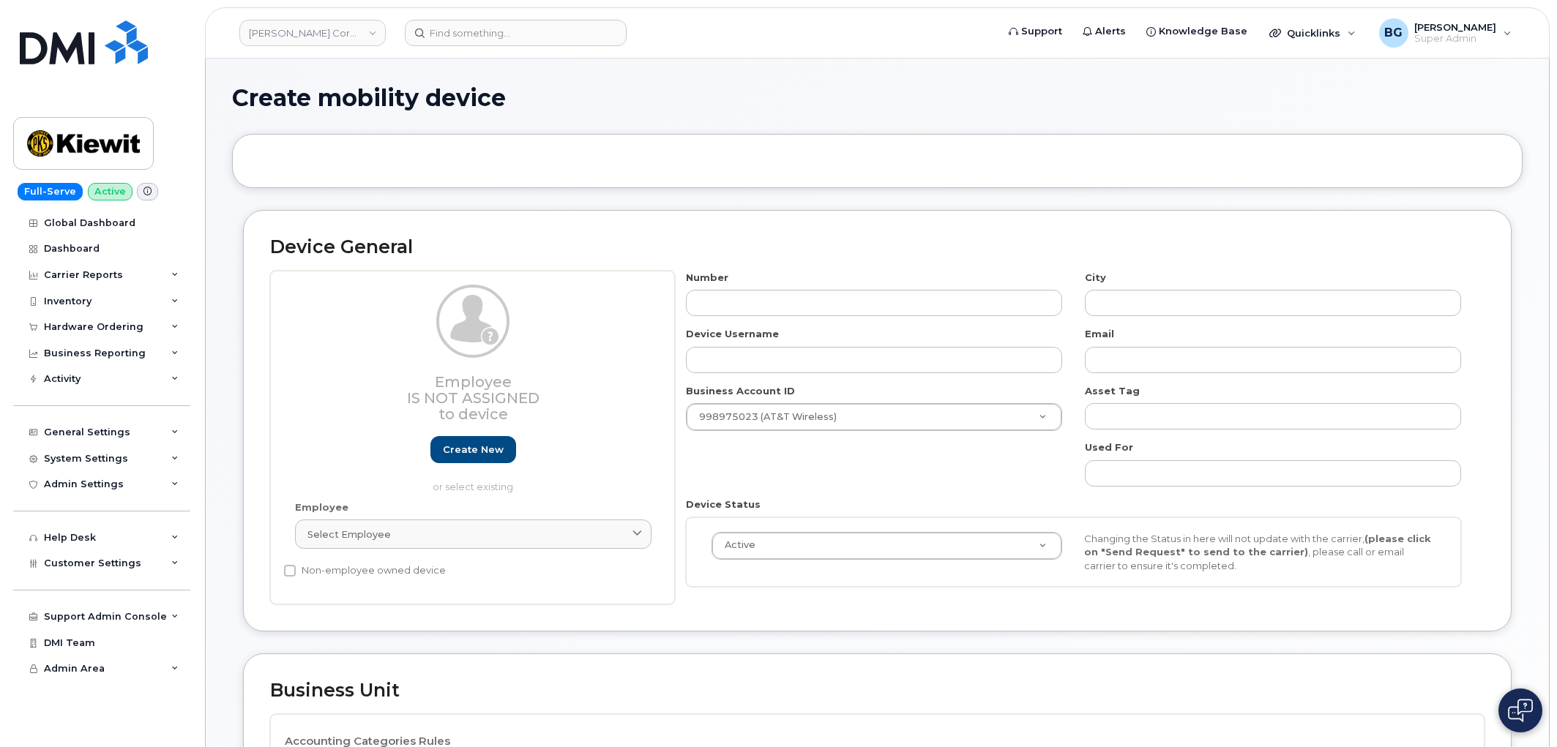
select select
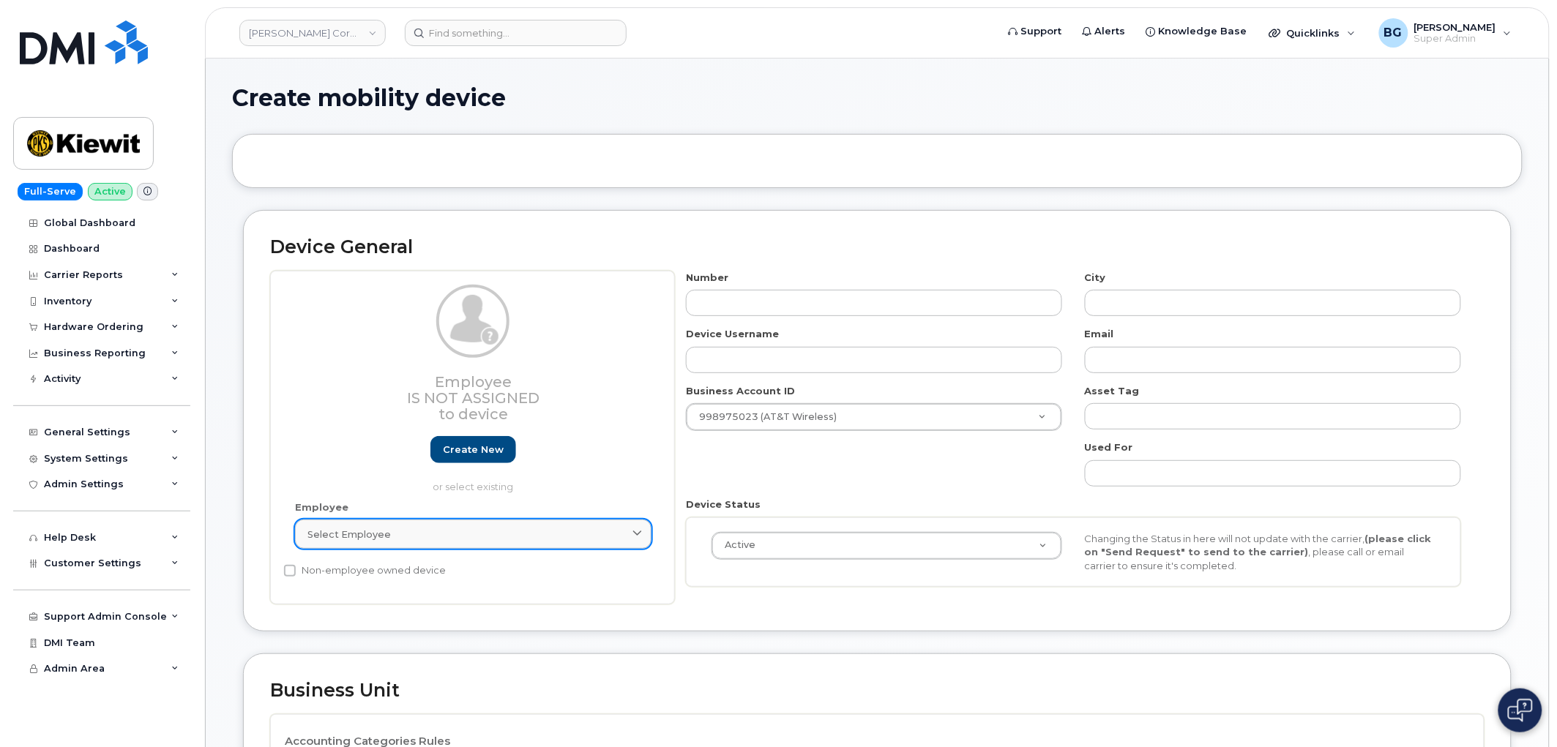
click at [401, 547] on link "Select employee" at bounding box center [473, 534] width 356 height 29
paste input "[PERSON_NAME]"
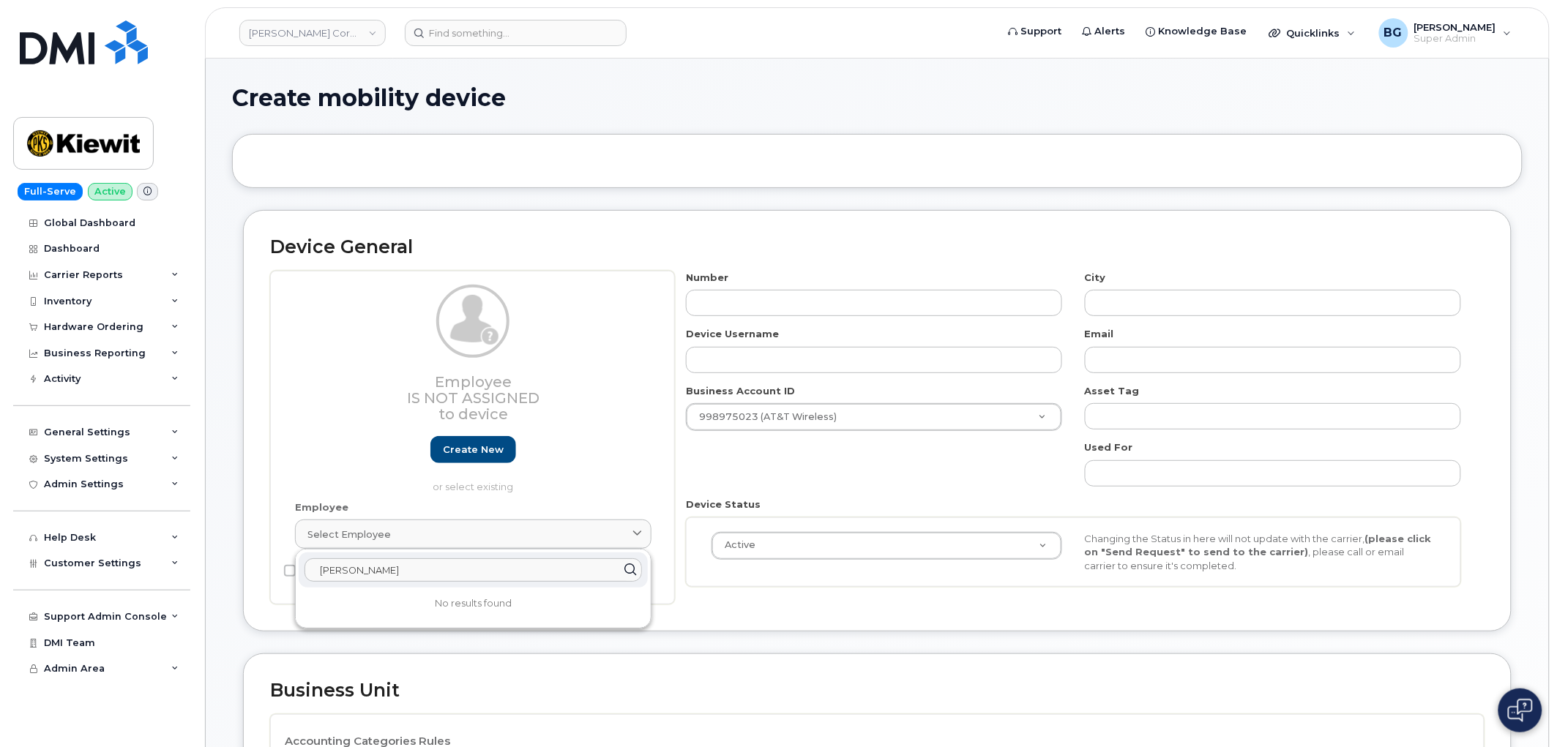
drag, startPoint x: 420, startPoint y: 577, endPoint x: 589, endPoint y: 740, distance: 234.5
click at [301, 567] on div "[PERSON_NAME]" at bounding box center [473, 570] width 349 height 35
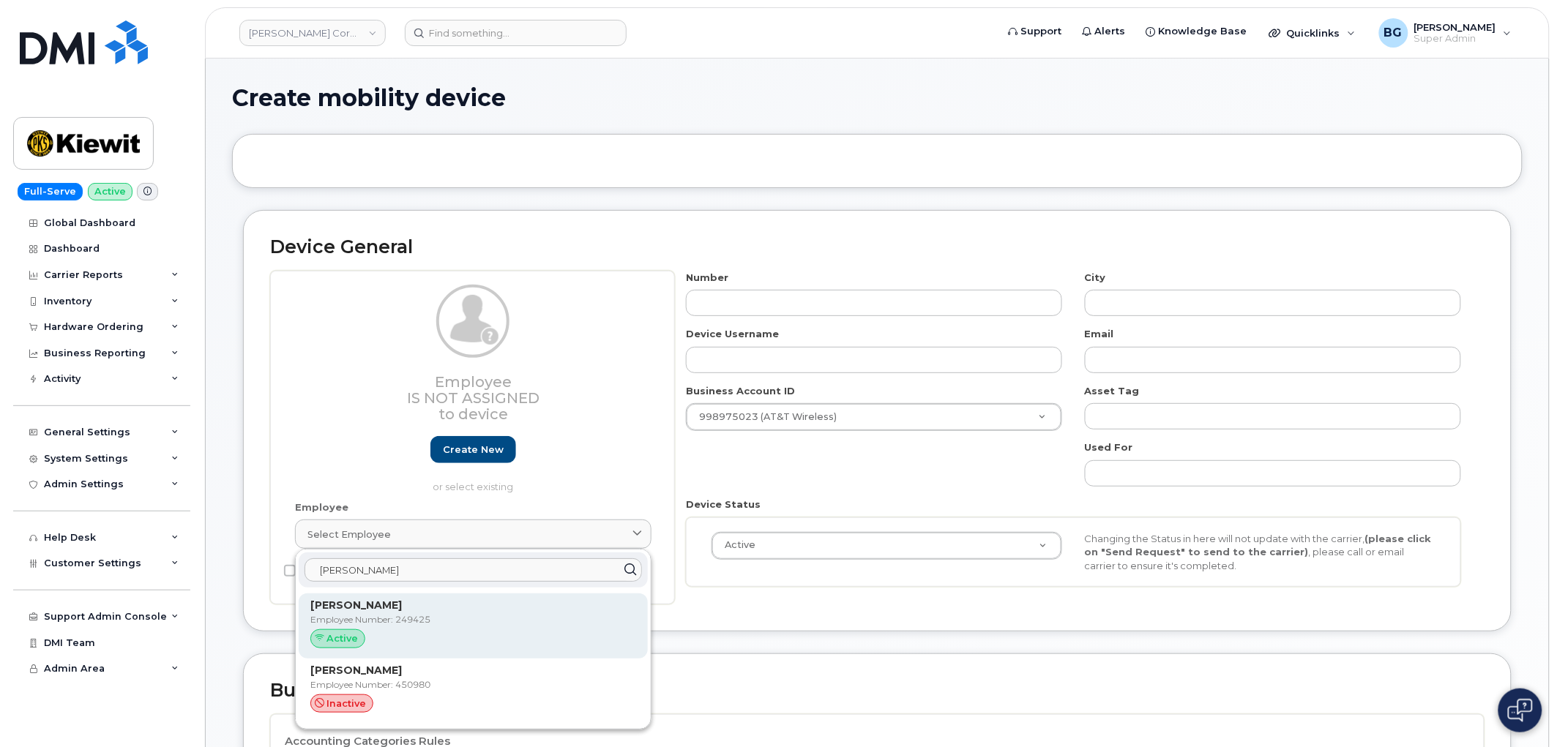
type input "[PERSON_NAME]"
click at [333, 610] on strong "[PERSON_NAME]" at bounding box center [355, 605] width 91 height 13
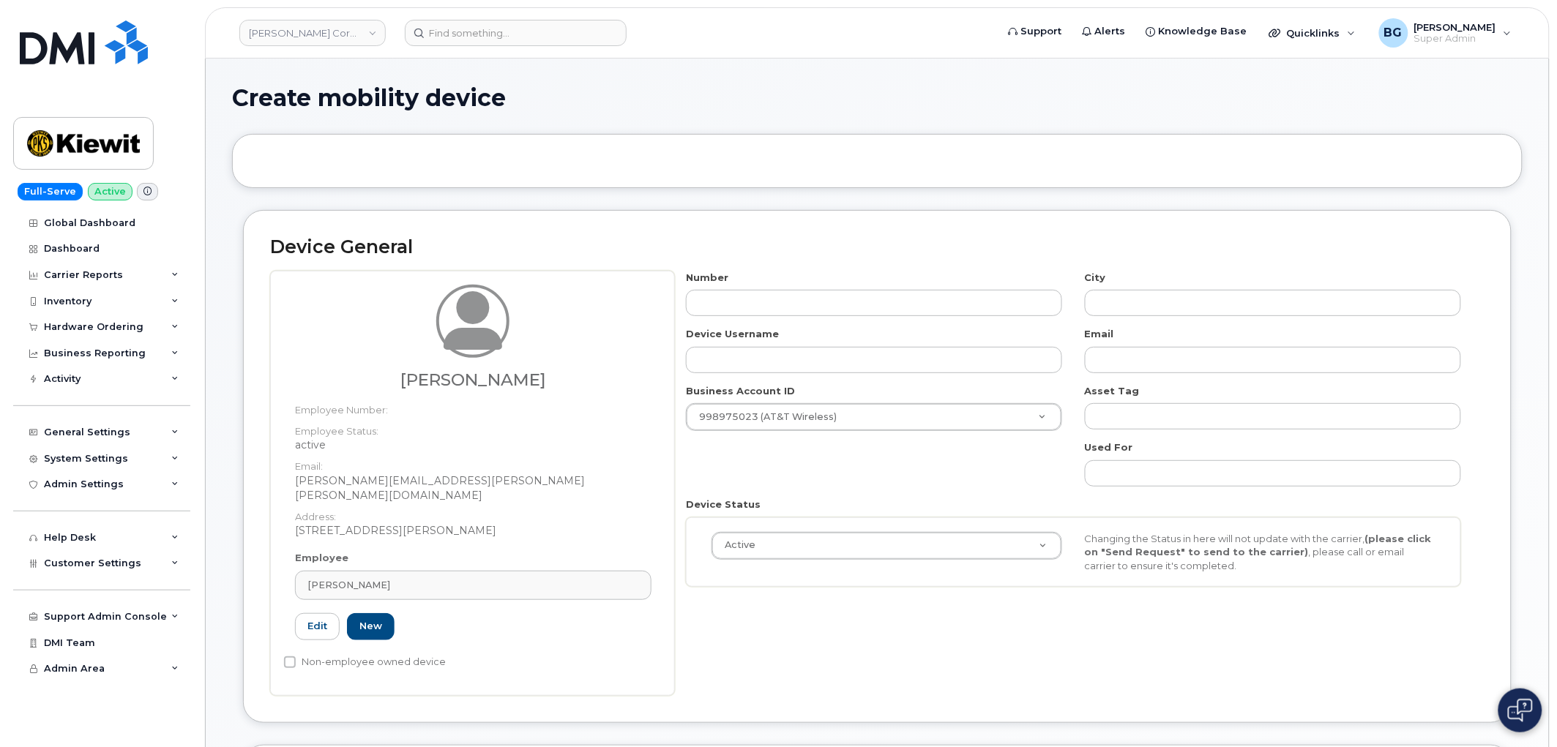
type input "249425"
type input "[PERSON_NAME]"
type input "[PERSON_NAME][EMAIL_ADDRESS][PERSON_NAME][PERSON_NAME][DOMAIN_NAME]"
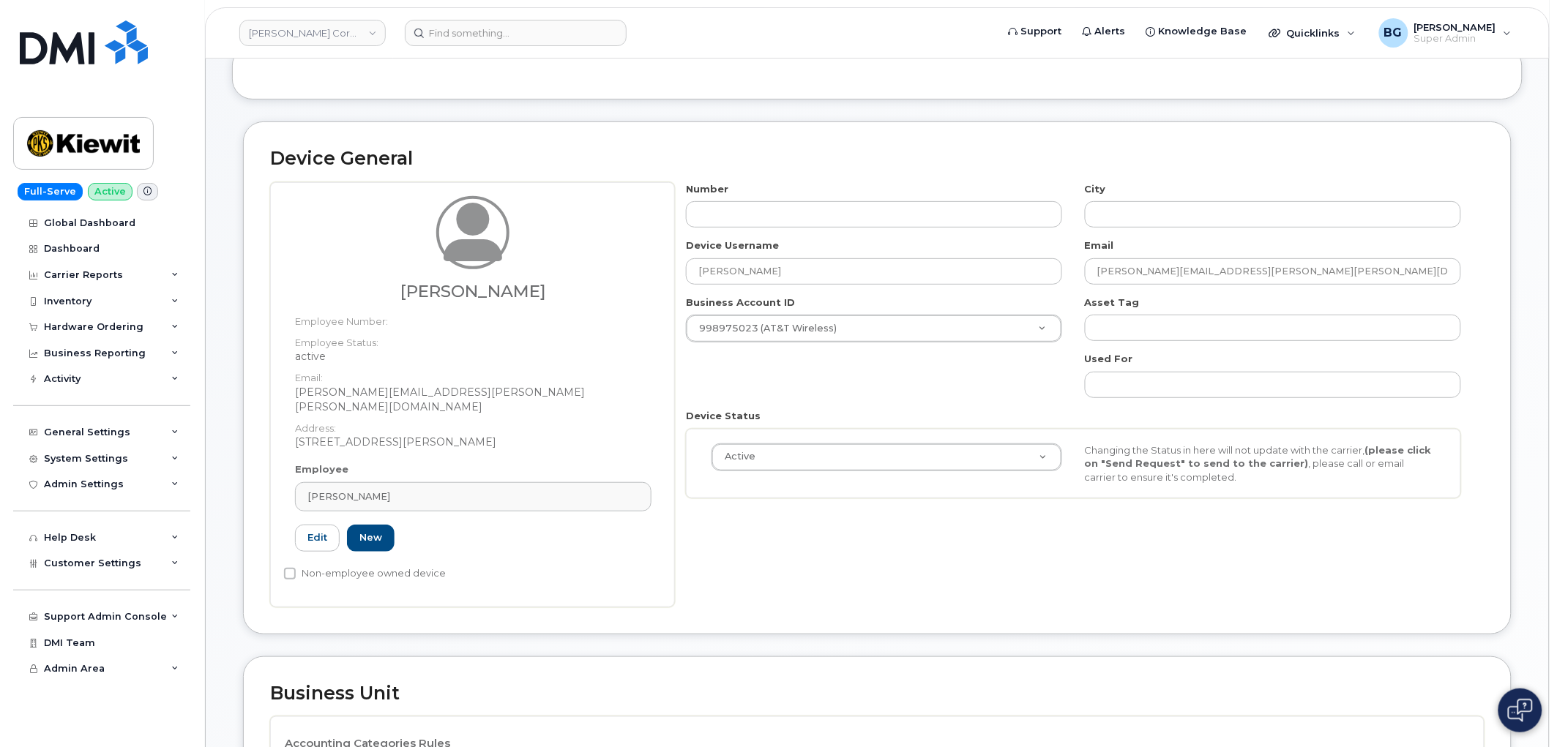
scroll to position [108, 0]
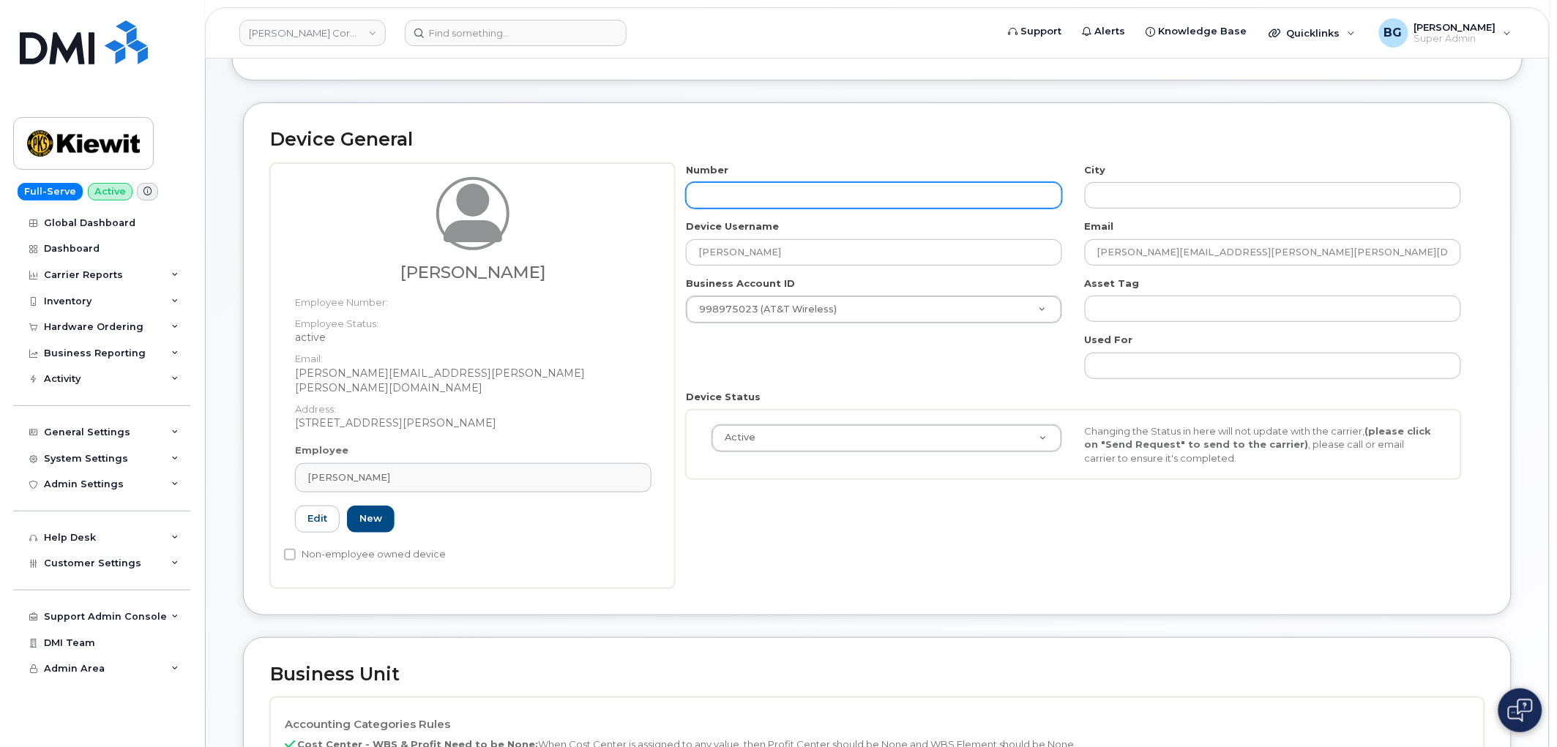
click at [731, 206] on input "text" at bounding box center [874, 195] width 376 height 26
click at [733, 195] on input "text" at bounding box center [874, 195] width 376 height 26
paste input "724-541-1718"
type input "724-541-1718"
type input "?"
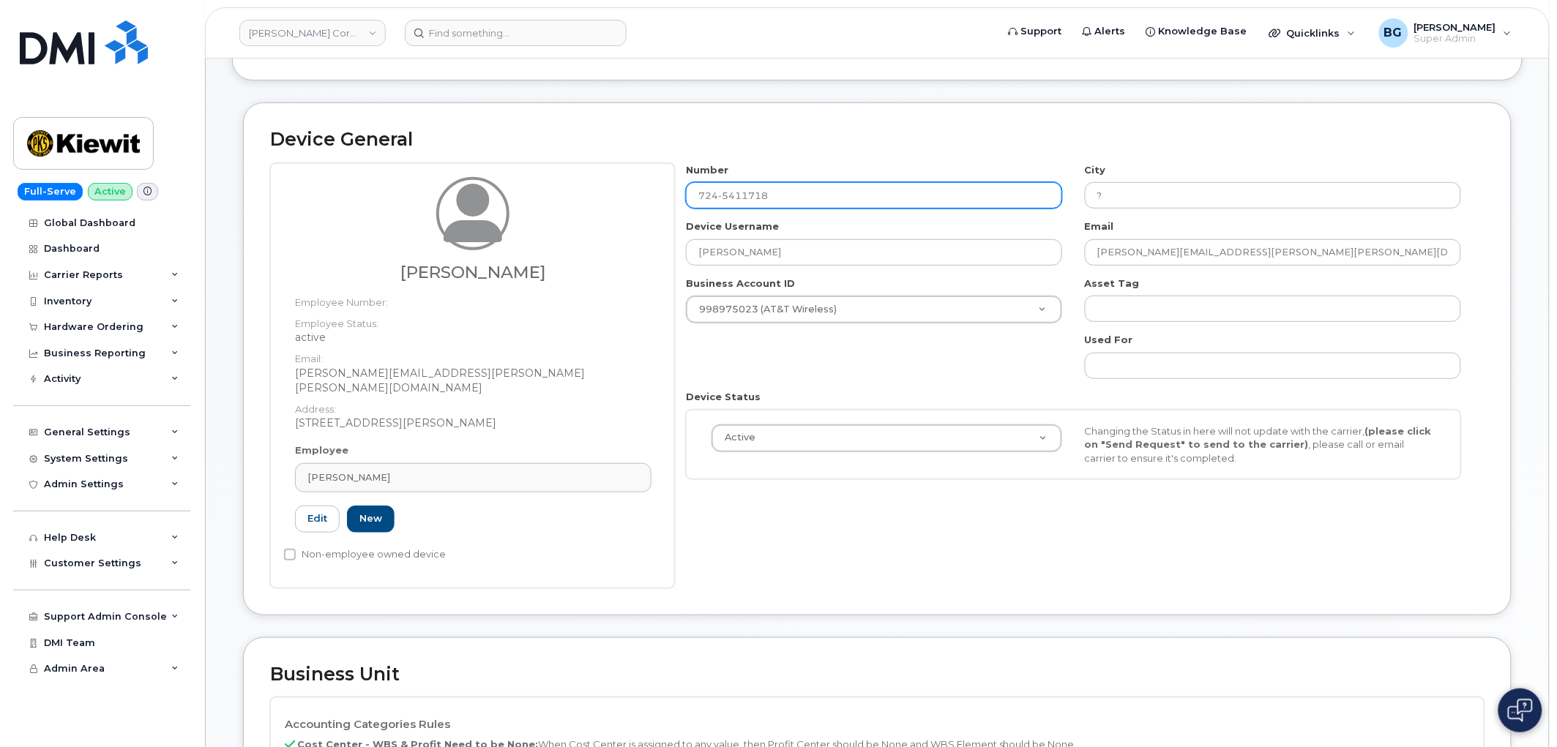
type input "7245411718"
type input "Indiana"
type input "7245411718"
click at [850, 362] on div "Number 7245411718 City Indiana Device Username Alan Kaplin Email alan.kaplin@ki…" at bounding box center [1074, 327] width 798 height 328
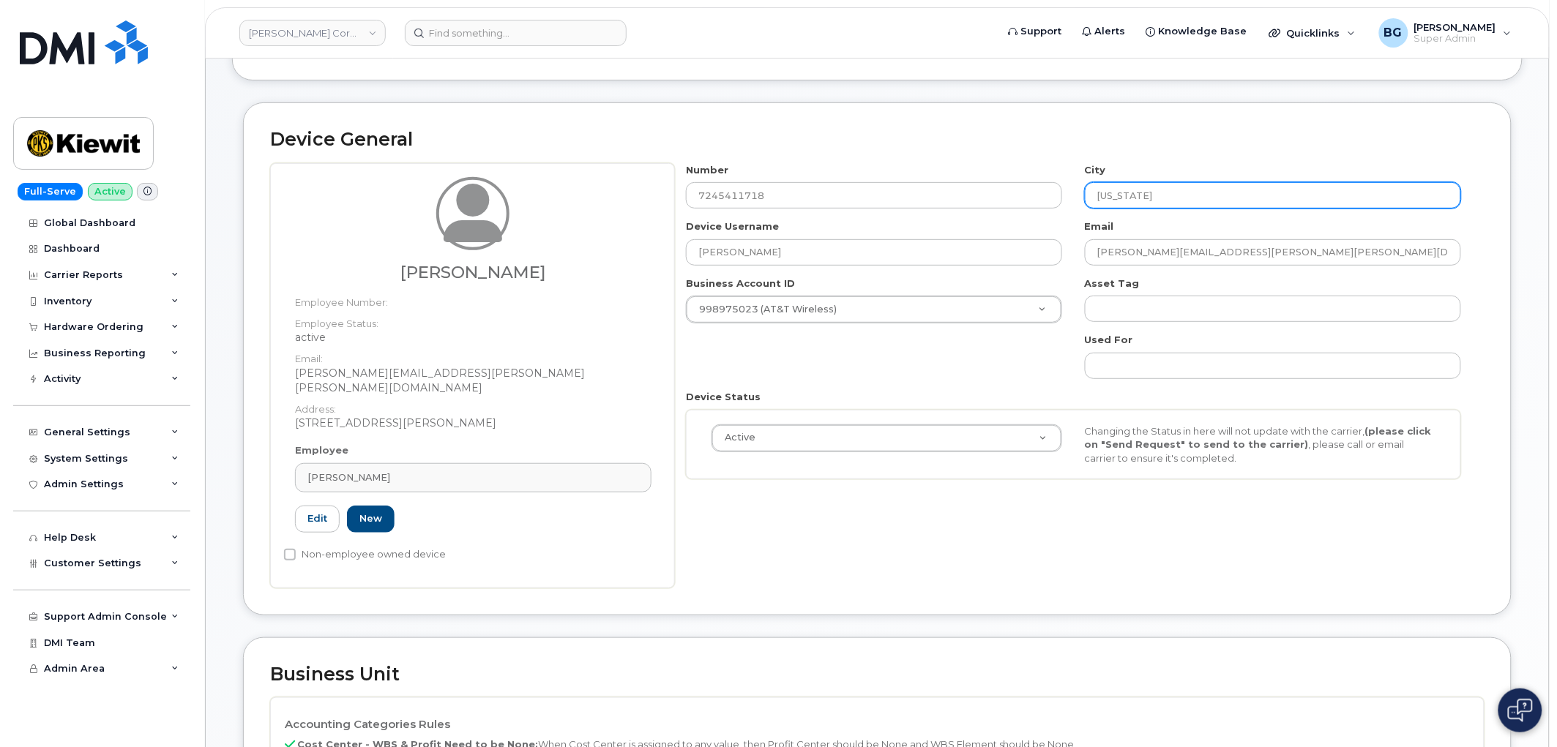
click at [1160, 206] on input "Indiana" at bounding box center [1273, 195] width 376 height 26
click at [1159, 206] on input "Indiana" at bounding box center [1273, 195] width 376 height 26
paste input "Homer City"
type input "Homer City"
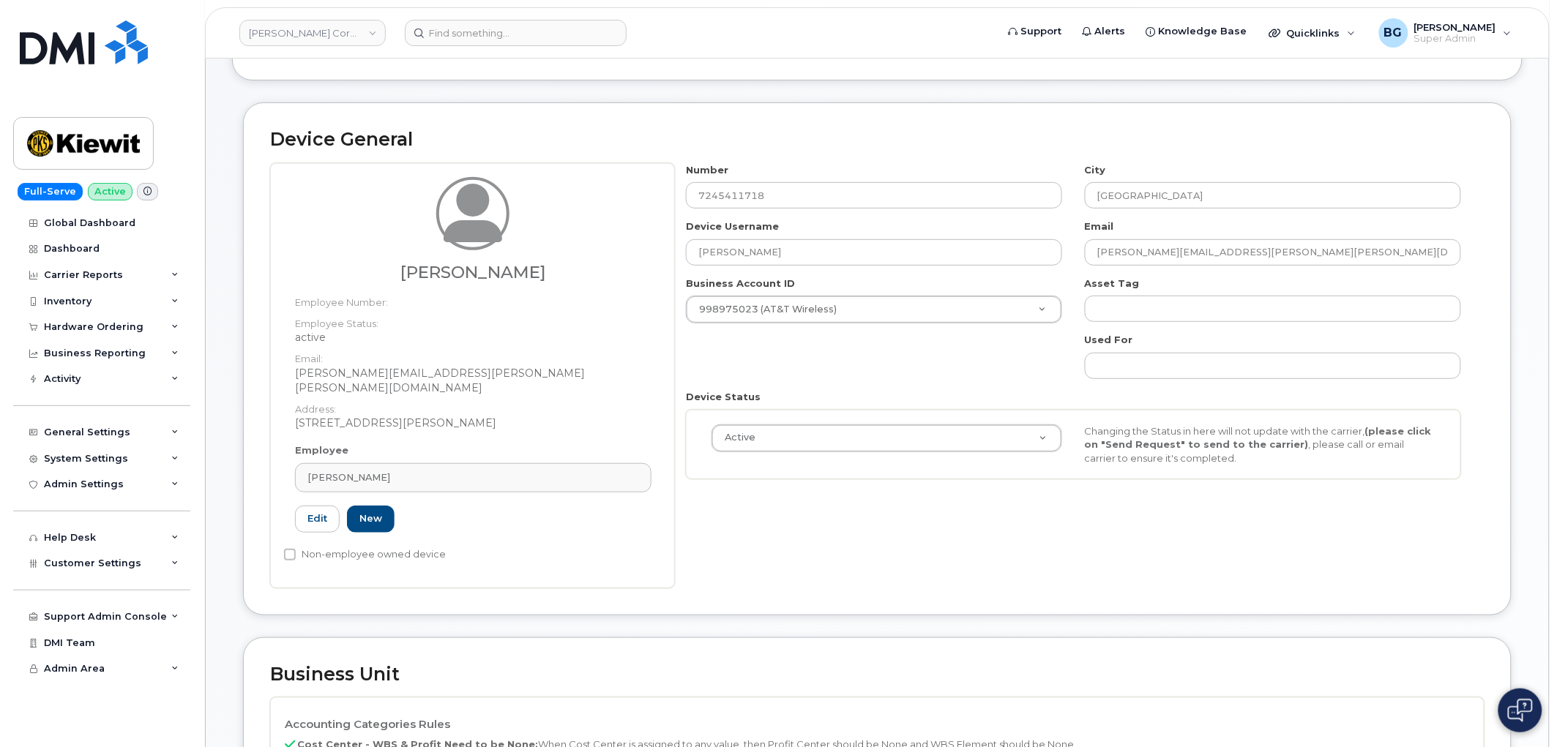
click at [957, 361] on div "Number 7245411718 City Homer City Device Username Alan Kaplin Email alan.kaplin…" at bounding box center [1074, 327] width 798 height 328
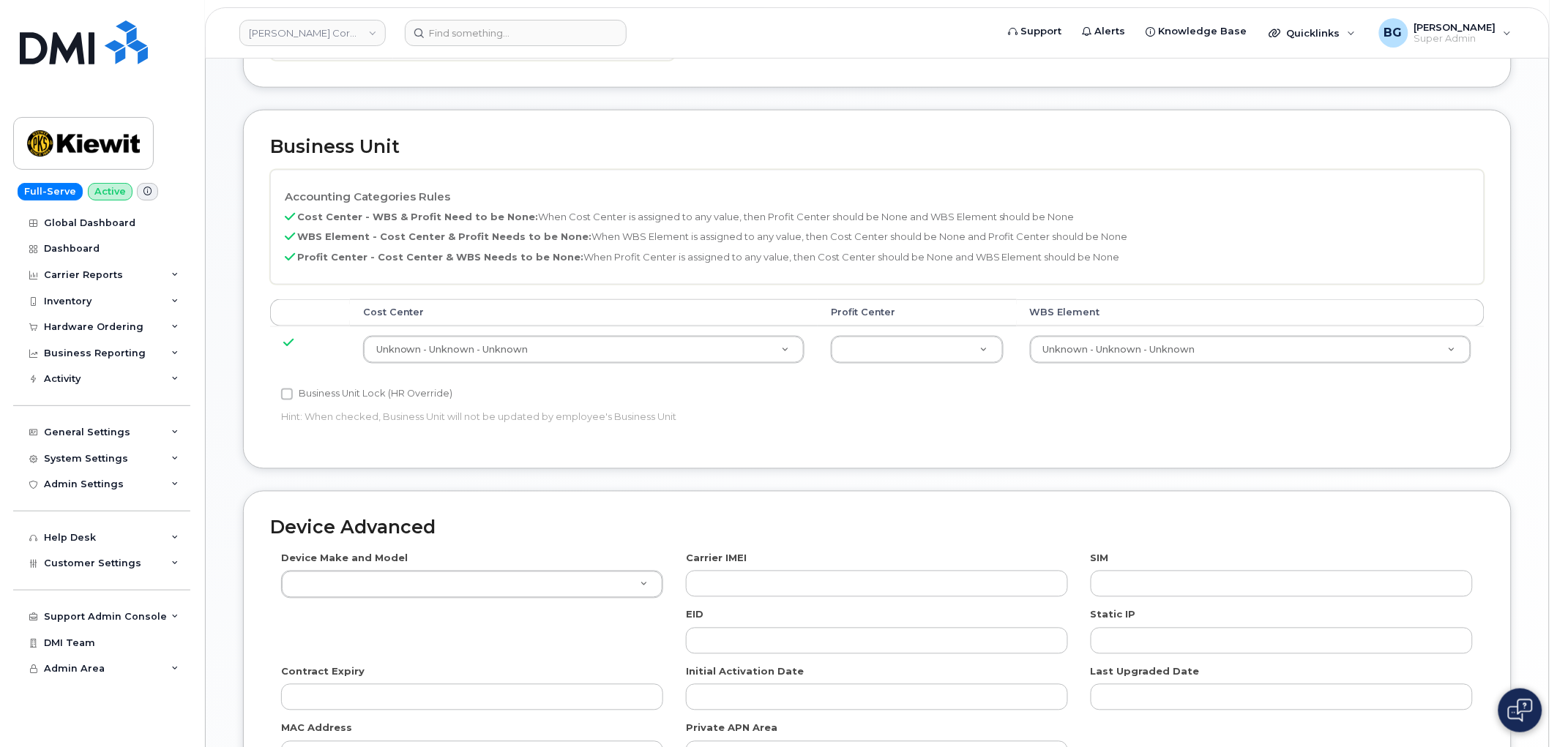
scroll to position [650, 0]
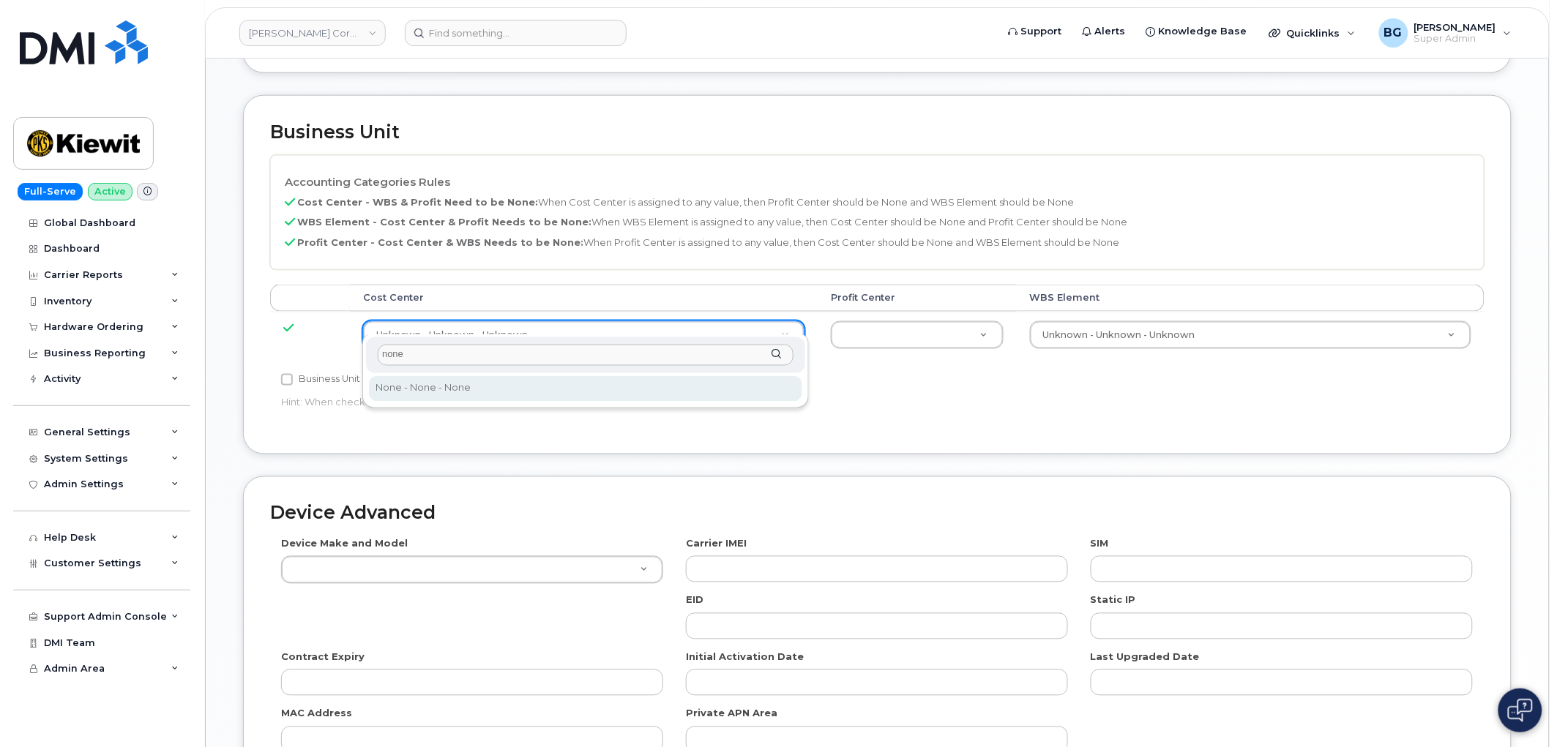
type input "none"
type input "29629358"
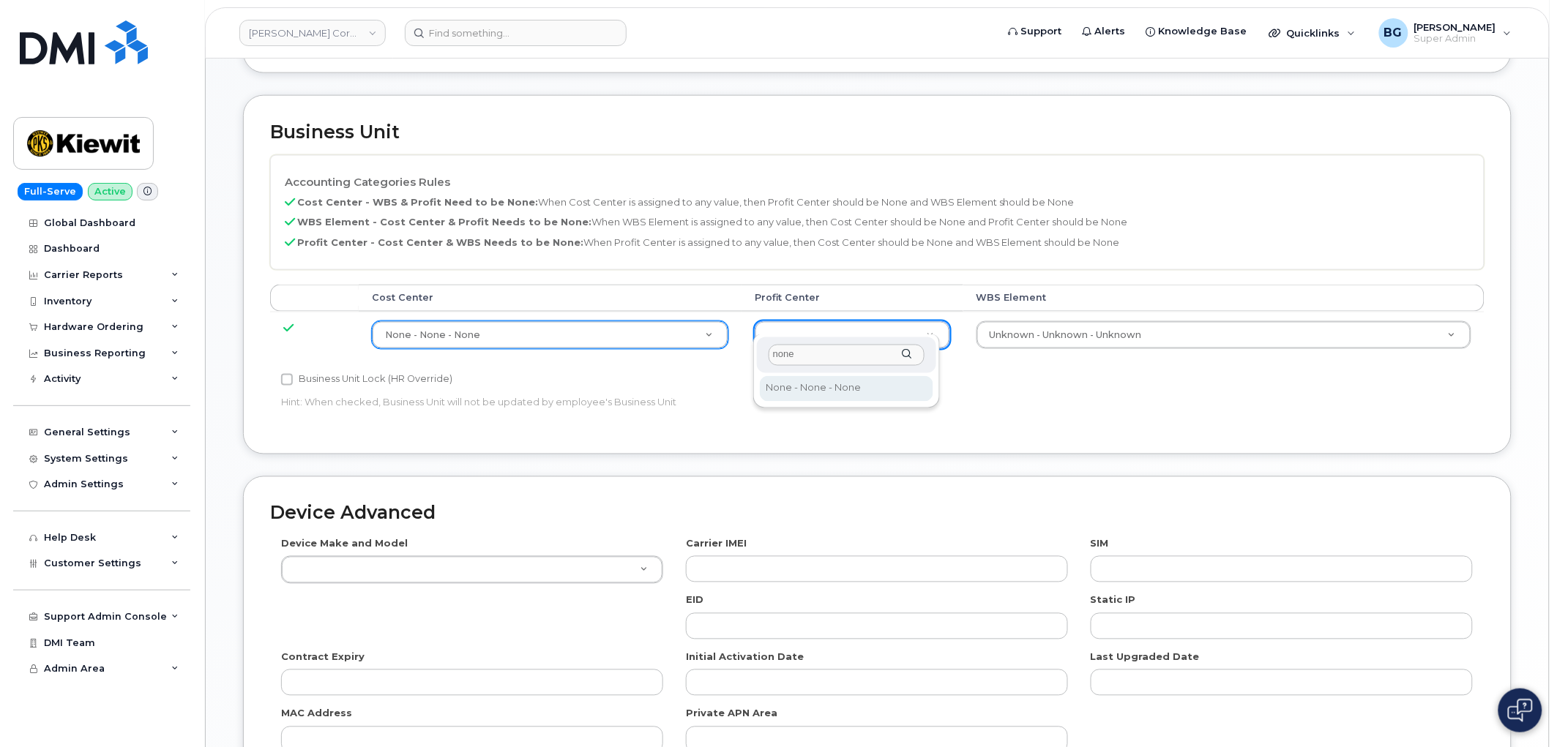
type input "none"
select select "29629357"
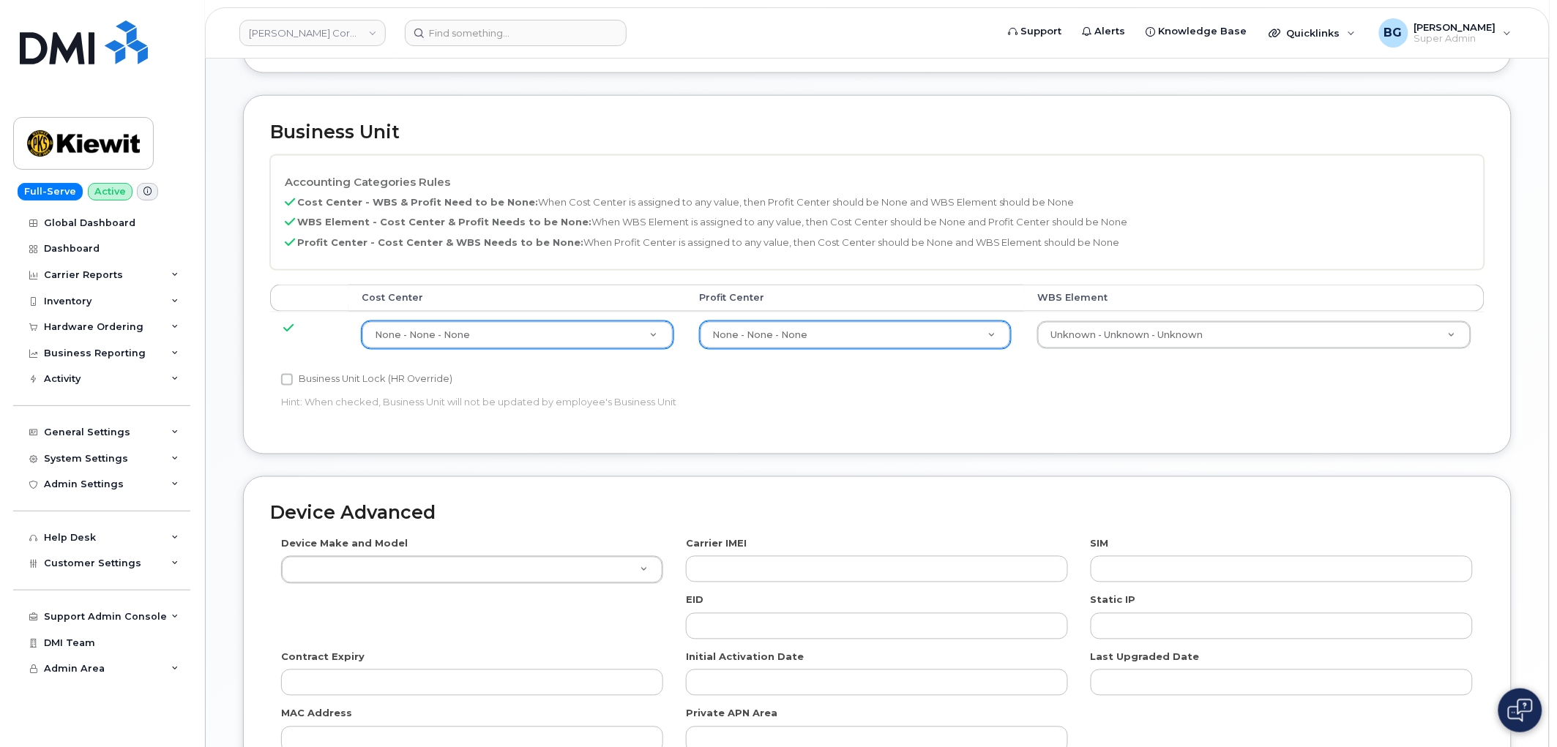
click at [1064, 381] on div "Business Unit Lock (HR Override) Hint: When checked, Business Unit will not be …" at bounding box center [675, 394] width 810 height 46
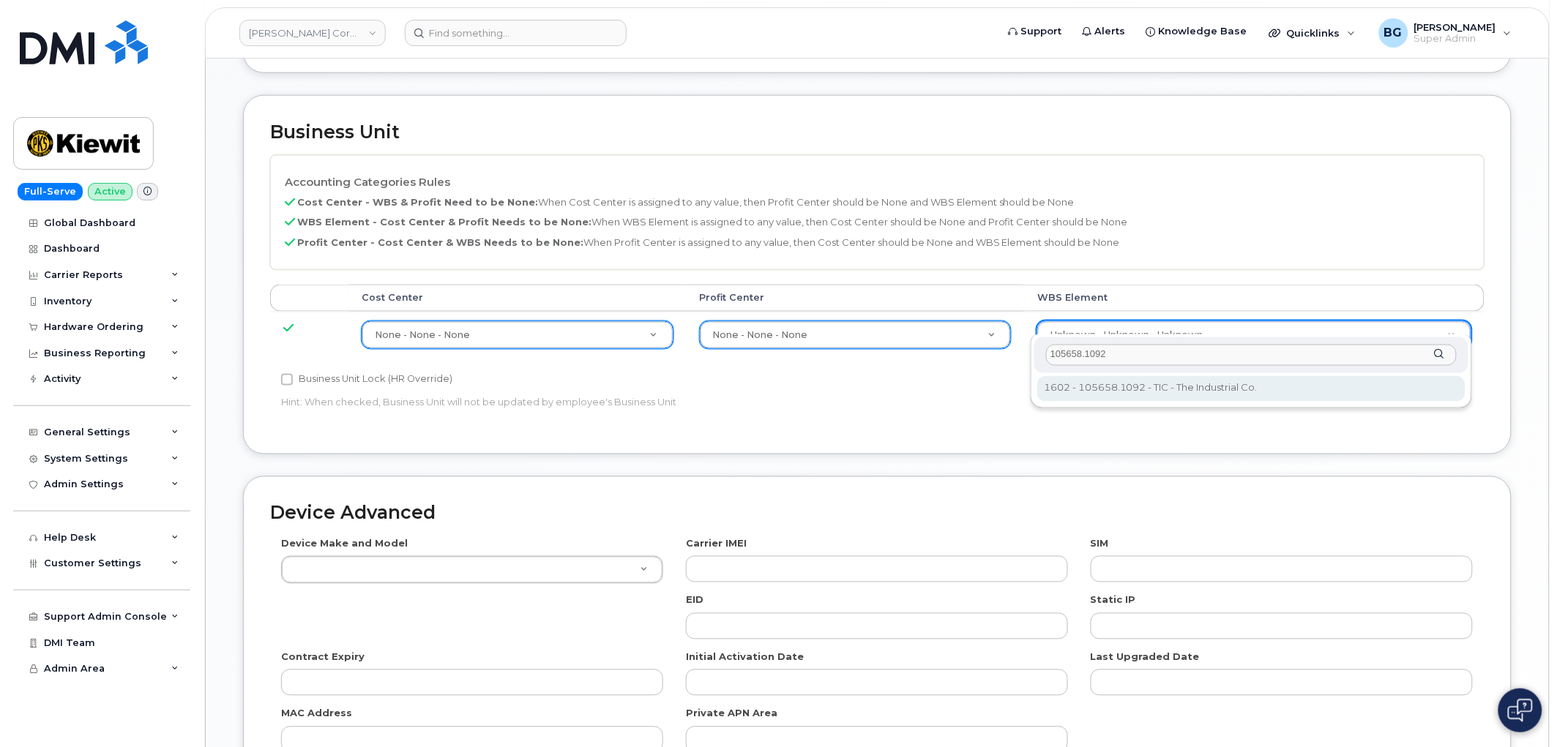
type input "105658.1092"
type input "30121276"
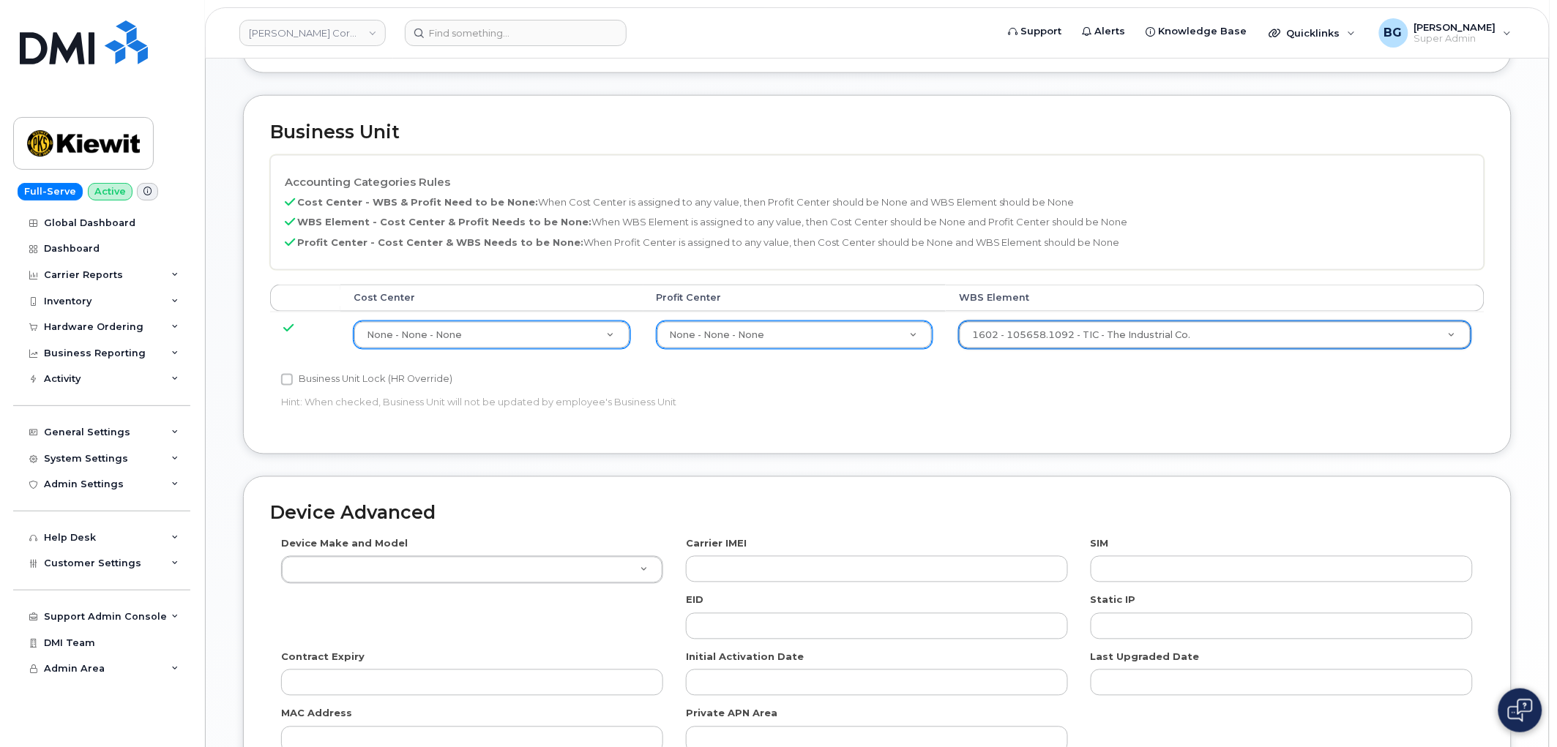
click at [914, 406] on div "Accounting Categories Rules Cost Center - WBS & Profit Need to be None: When Co…" at bounding box center [877, 291] width 1214 height 272
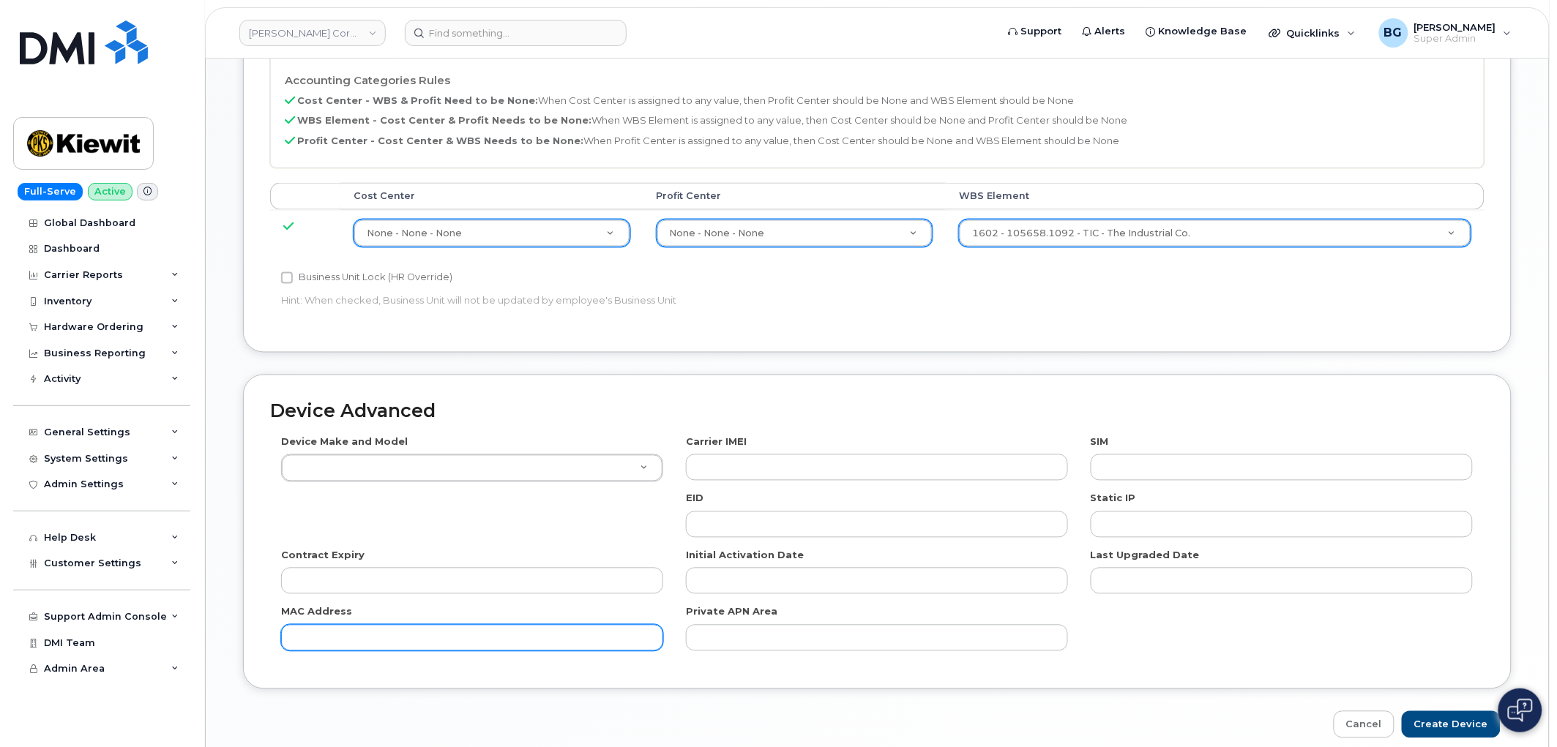
scroll to position [802, 0]
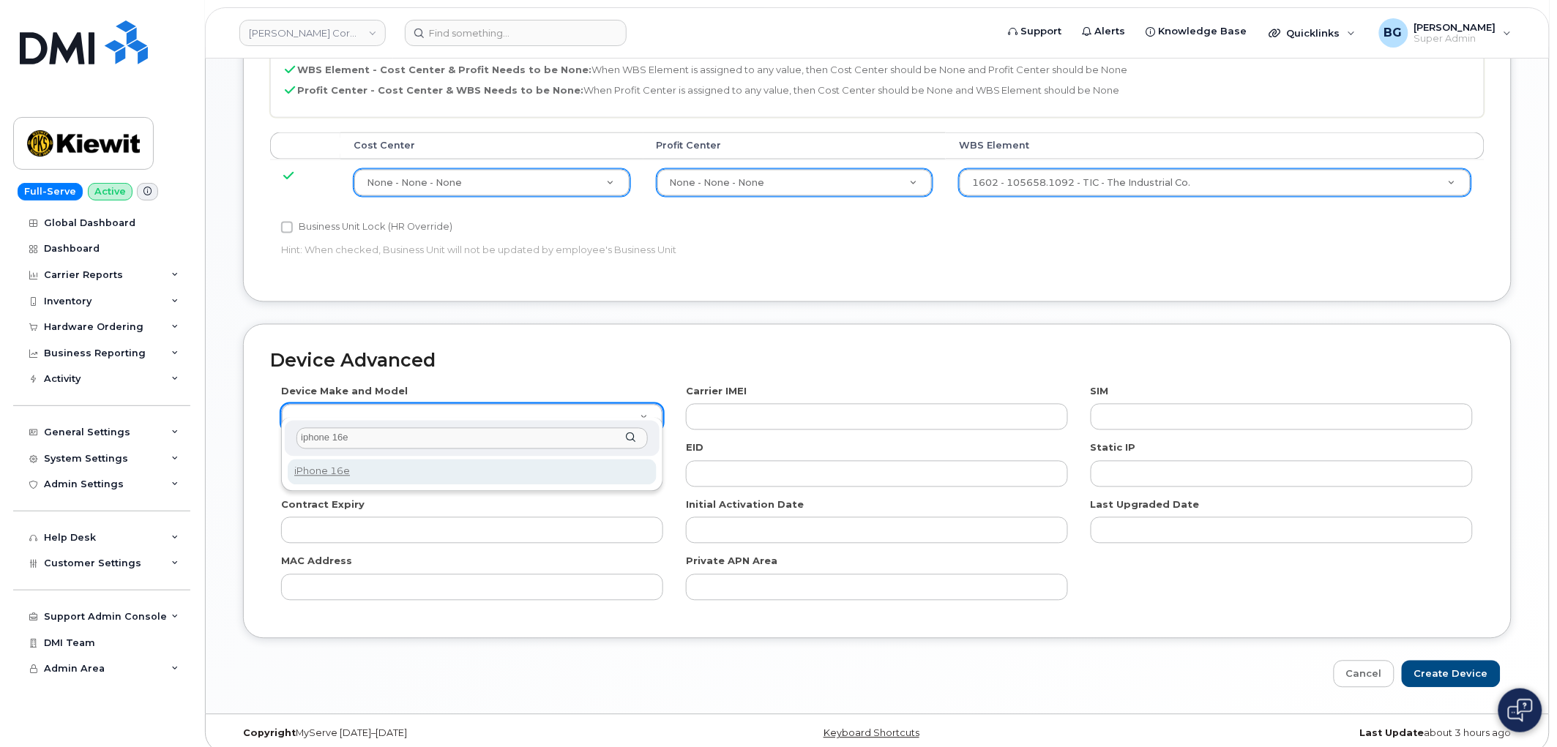
type input "iphone 16e"
select select "3304"
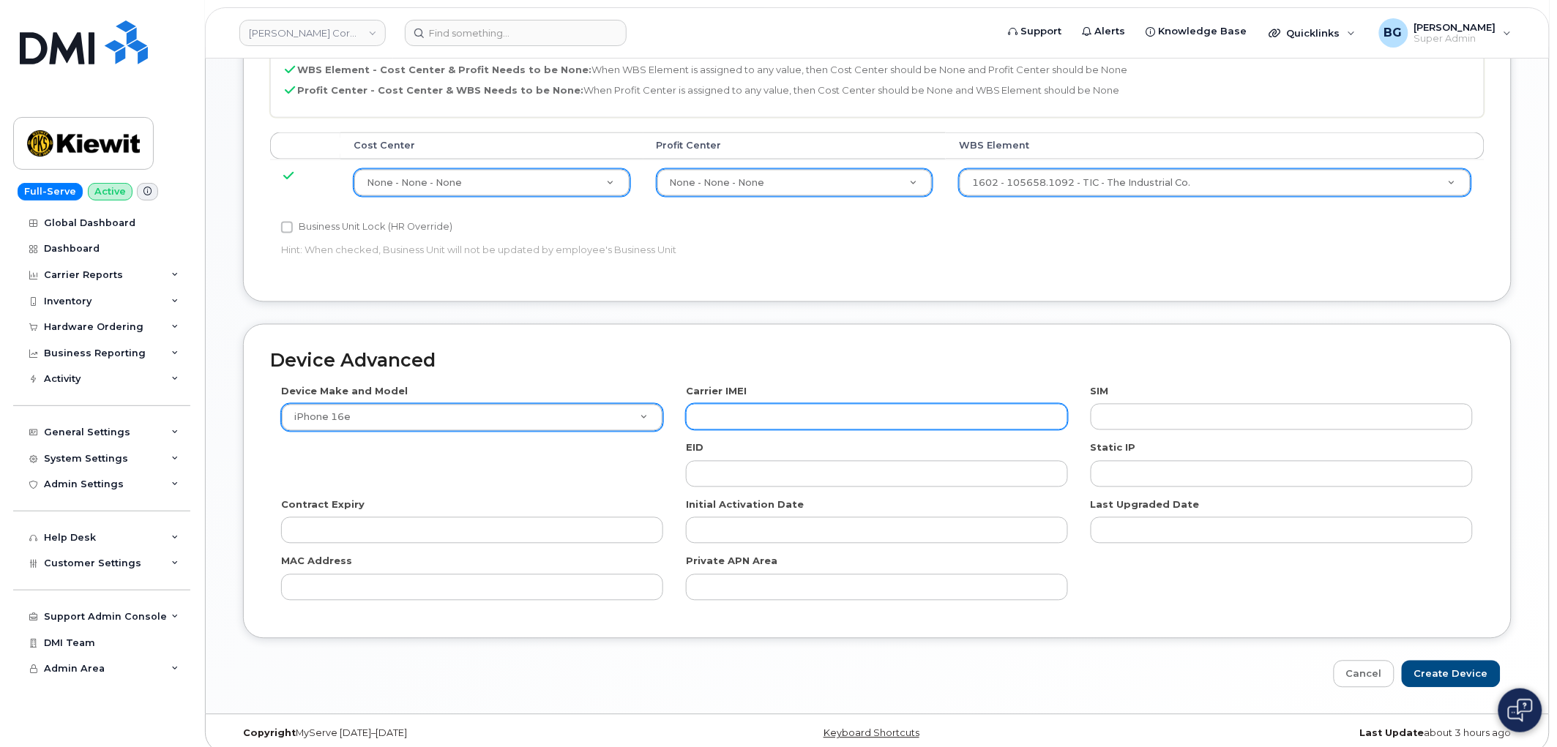
click at [815, 404] on input "text" at bounding box center [877, 417] width 382 height 26
paste input "355613399069997"
type input "355613399069997"
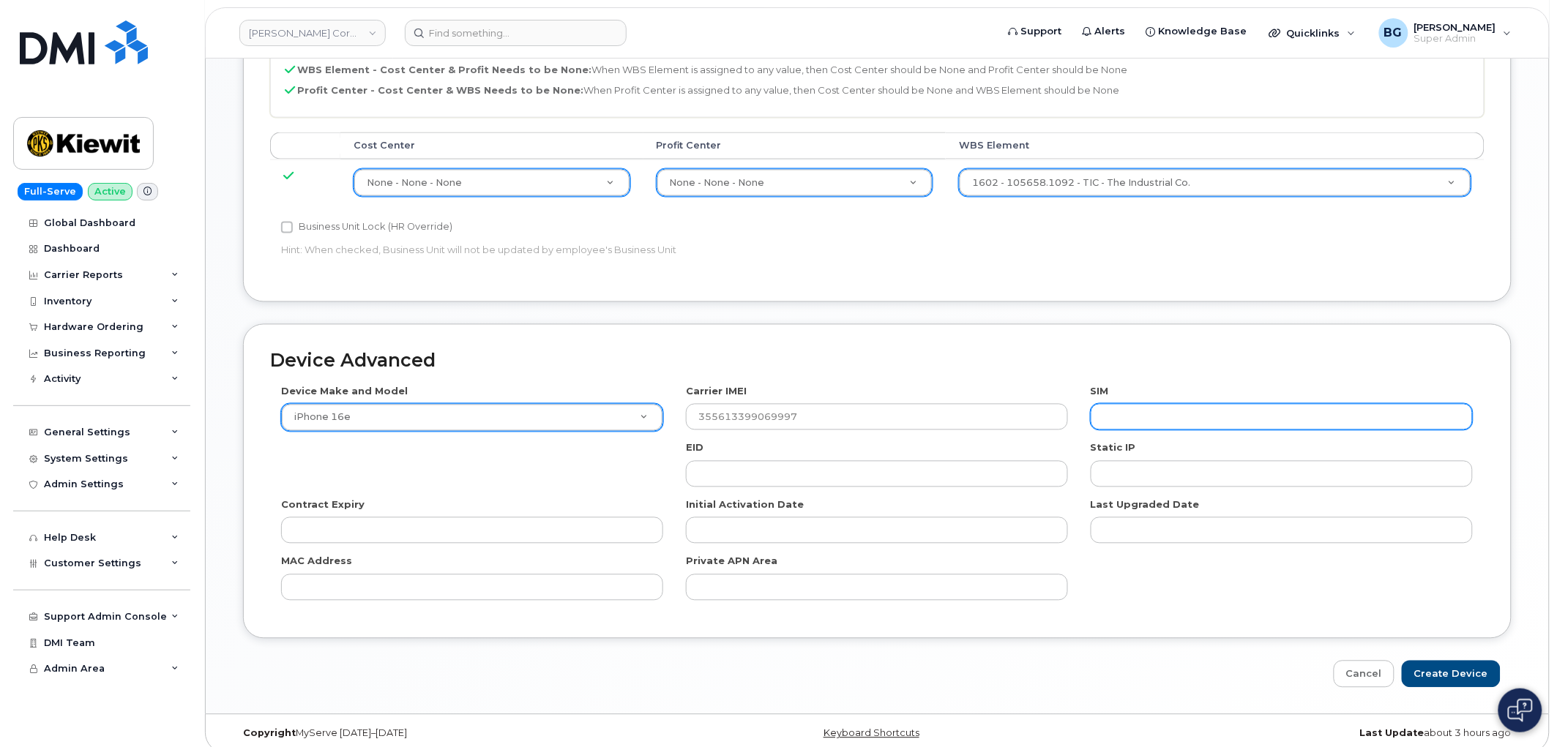
click at [1301, 406] on input "text" at bounding box center [1282, 417] width 382 height 26
paste input "89043052010008889625001635329422"
type input "89043052010008889625001635329422"
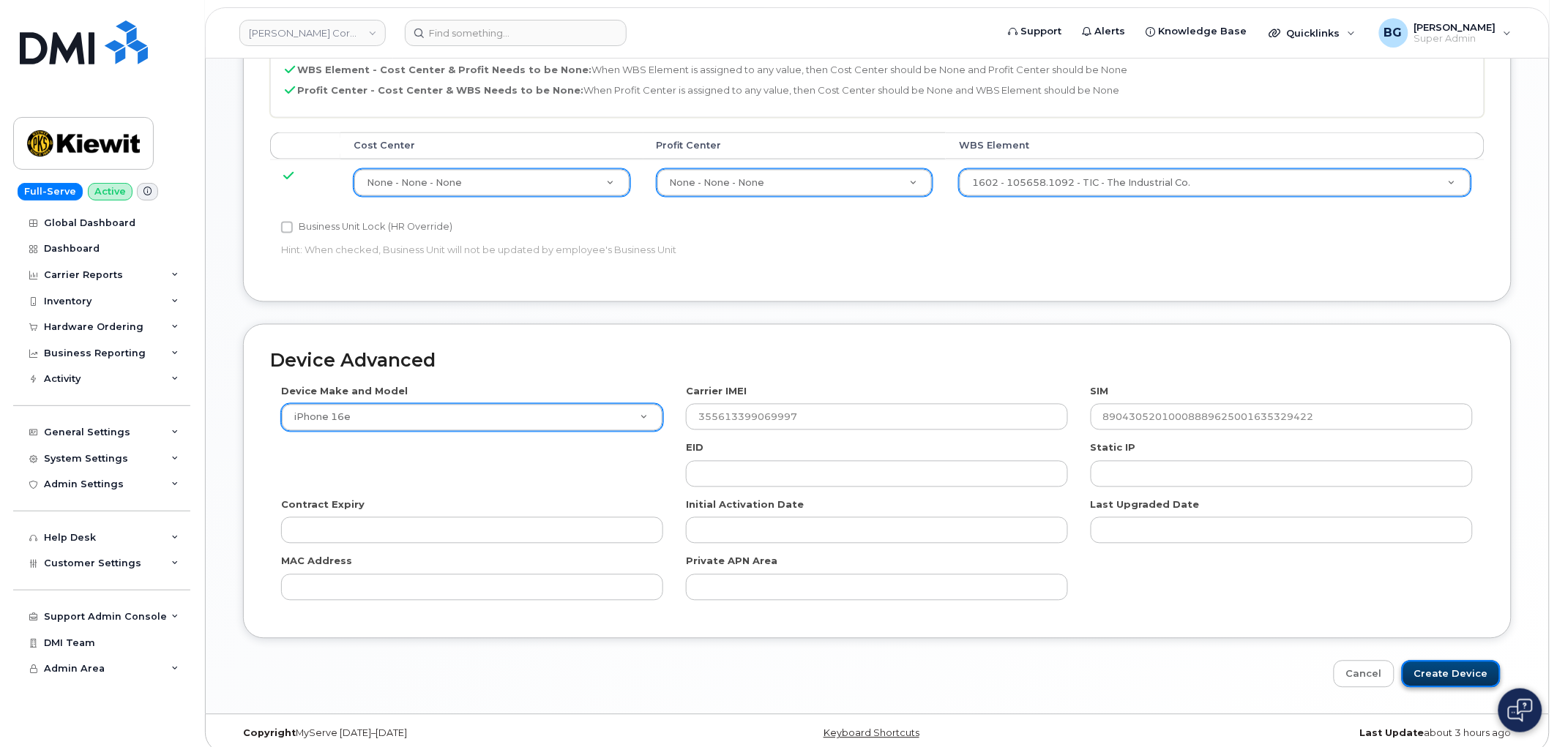
click at [1467, 661] on input "Create Device" at bounding box center [1451, 674] width 99 height 27
type input "Saving..."
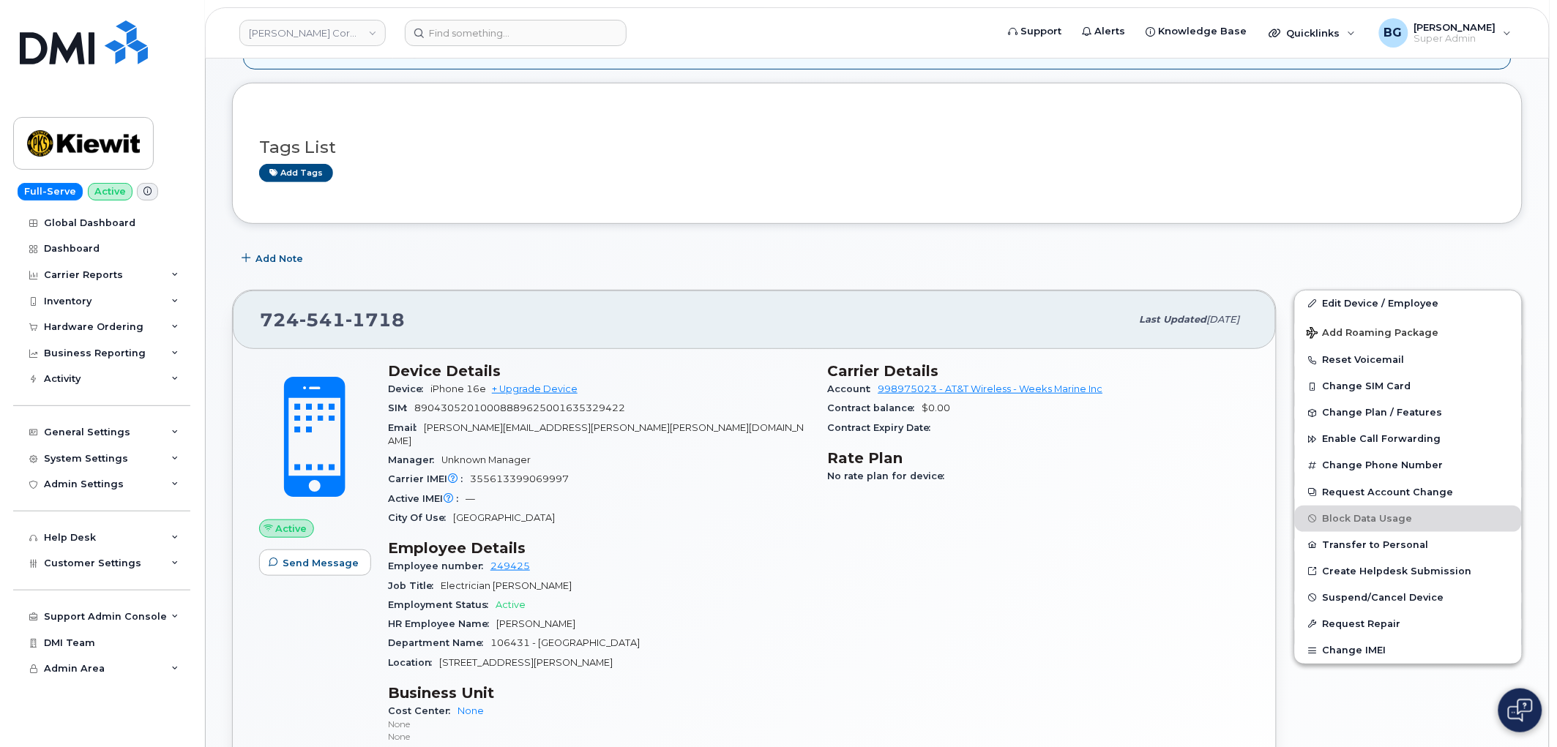
scroll to position [108, 0]
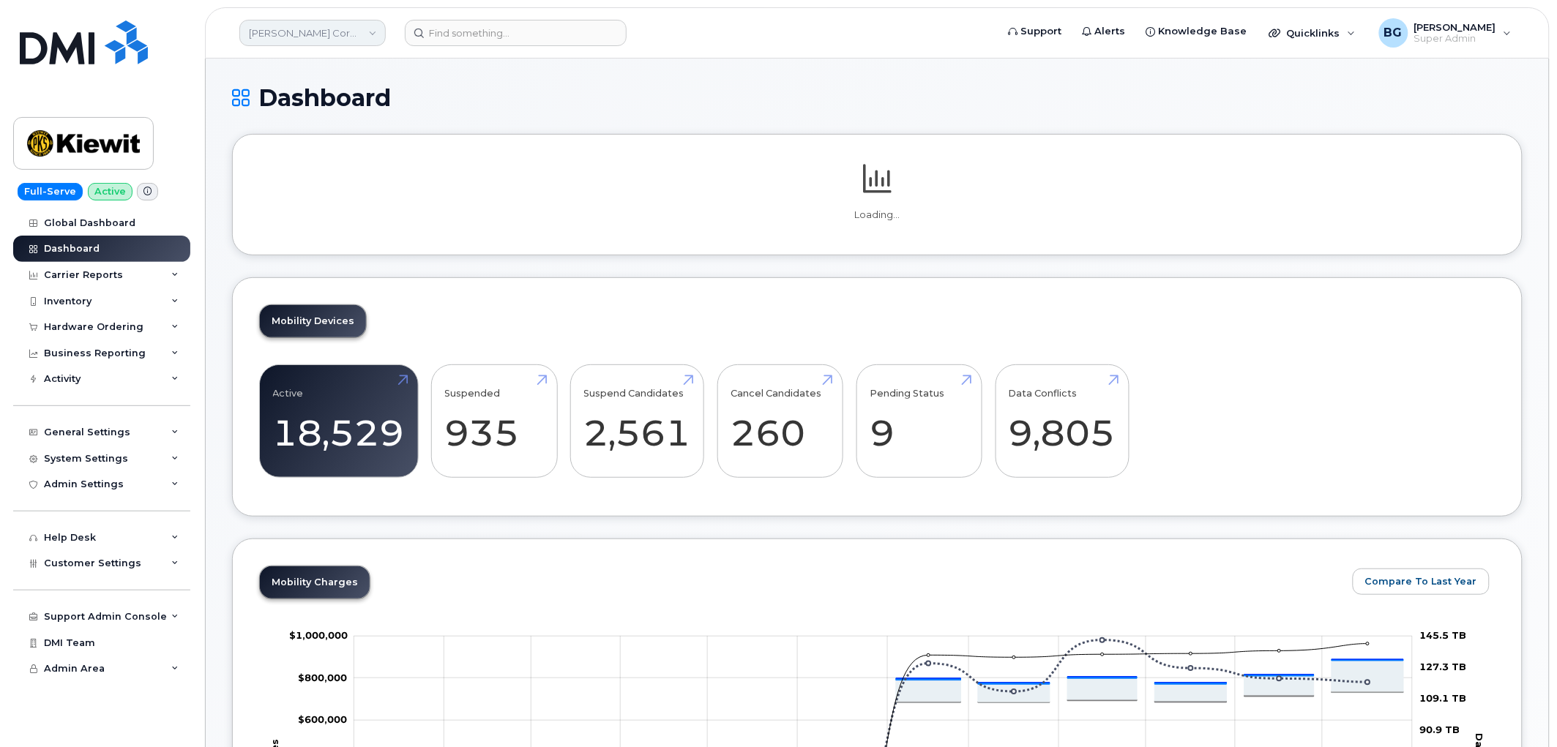
click at [288, 39] on link "[PERSON_NAME] Corporation" at bounding box center [312, 33] width 146 height 26
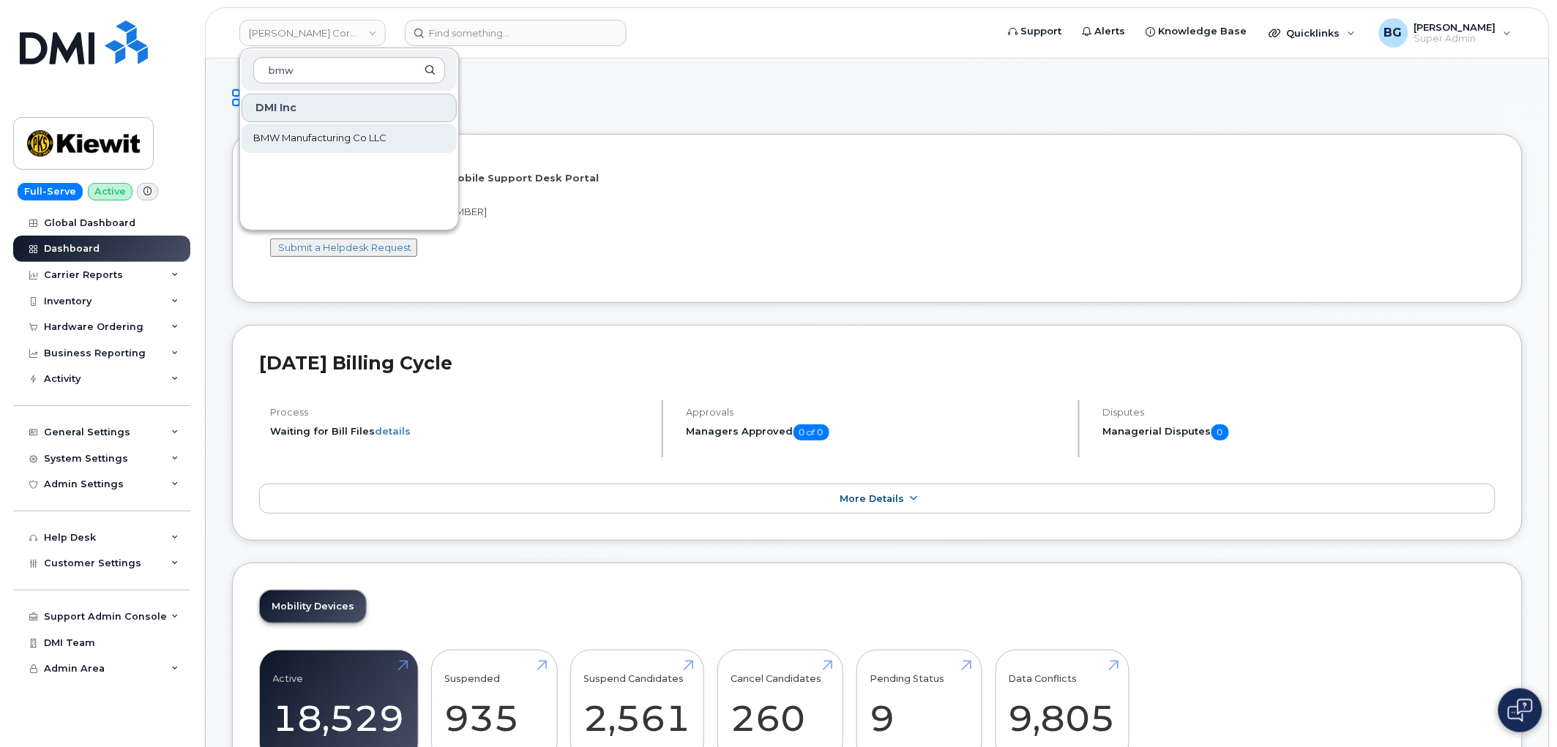
type input "bmw"
click at [288, 135] on span "BMW Manufacturing Co LLC" at bounding box center [319, 138] width 133 height 15
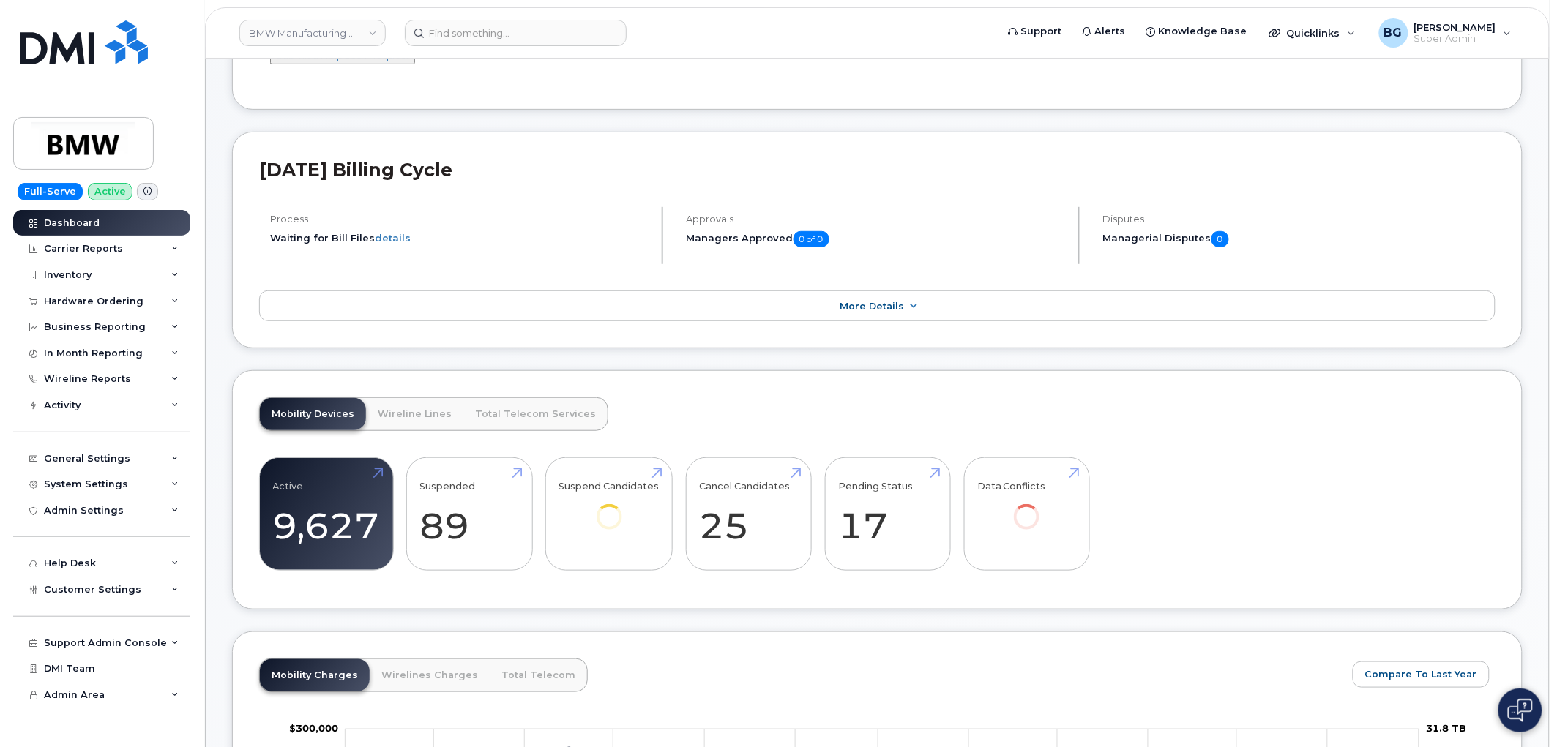
scroll to position [271, 0]
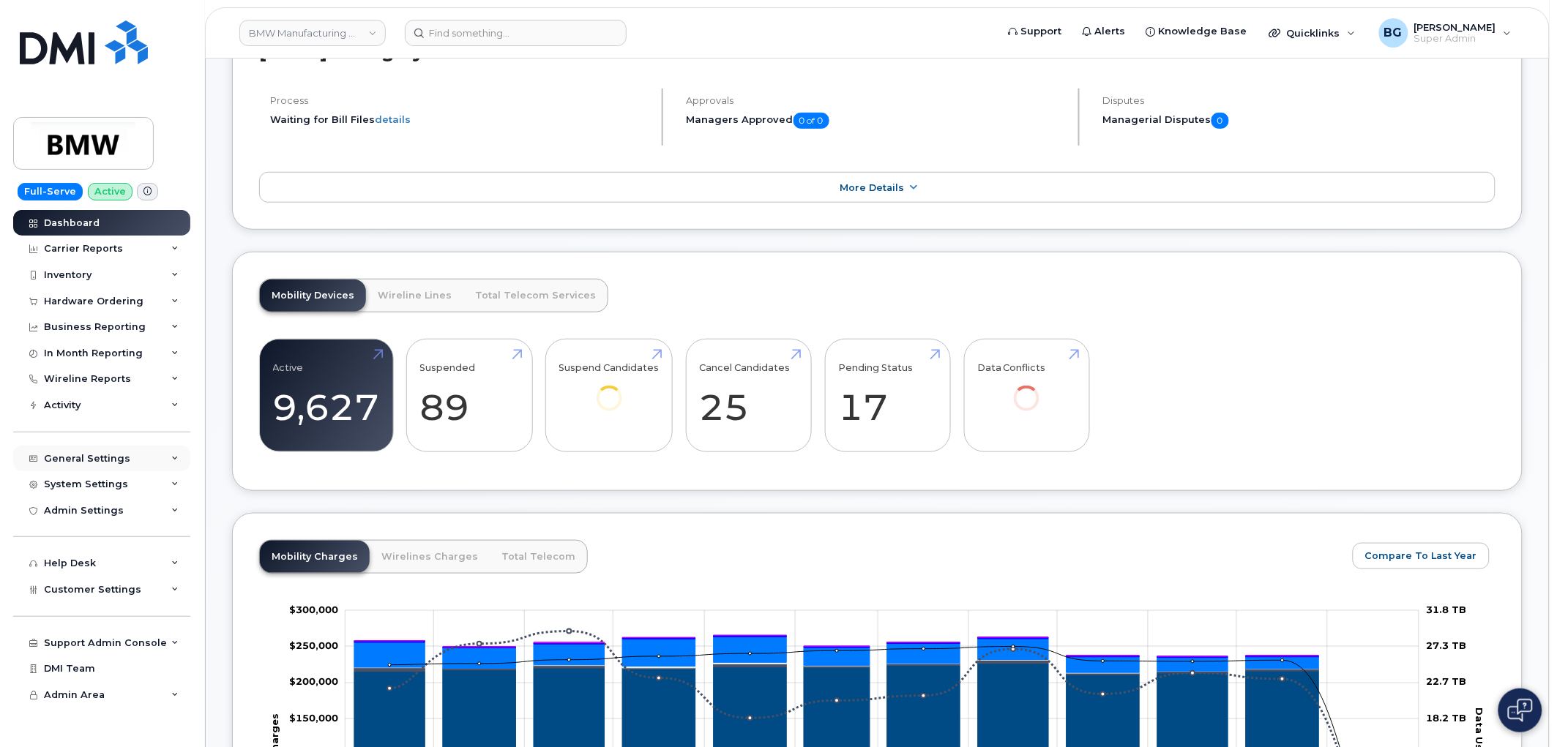
click at [91, 455] on div "General Settings" at bounding box center [87, 459] width 86 height 12
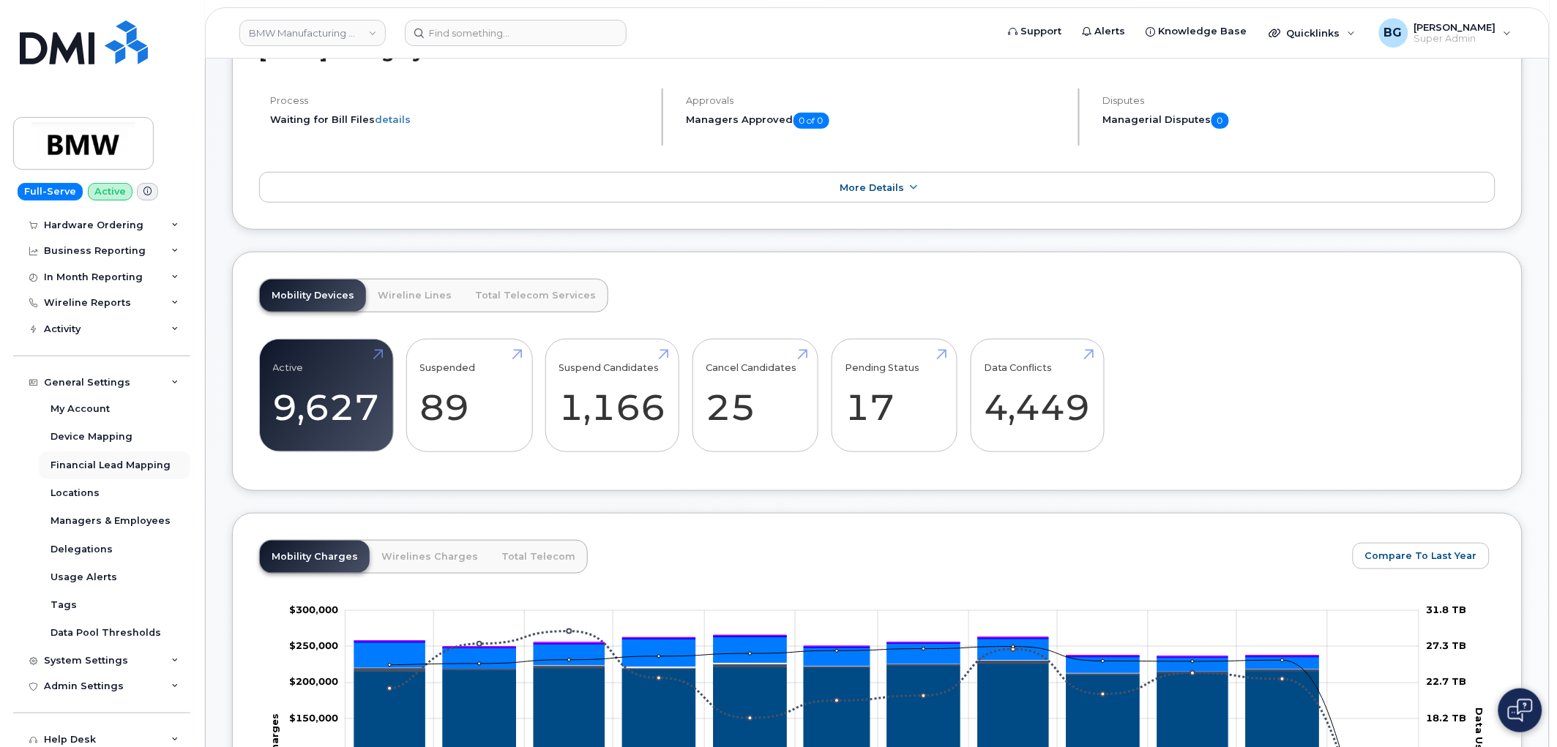
scroll to position [163, 0]
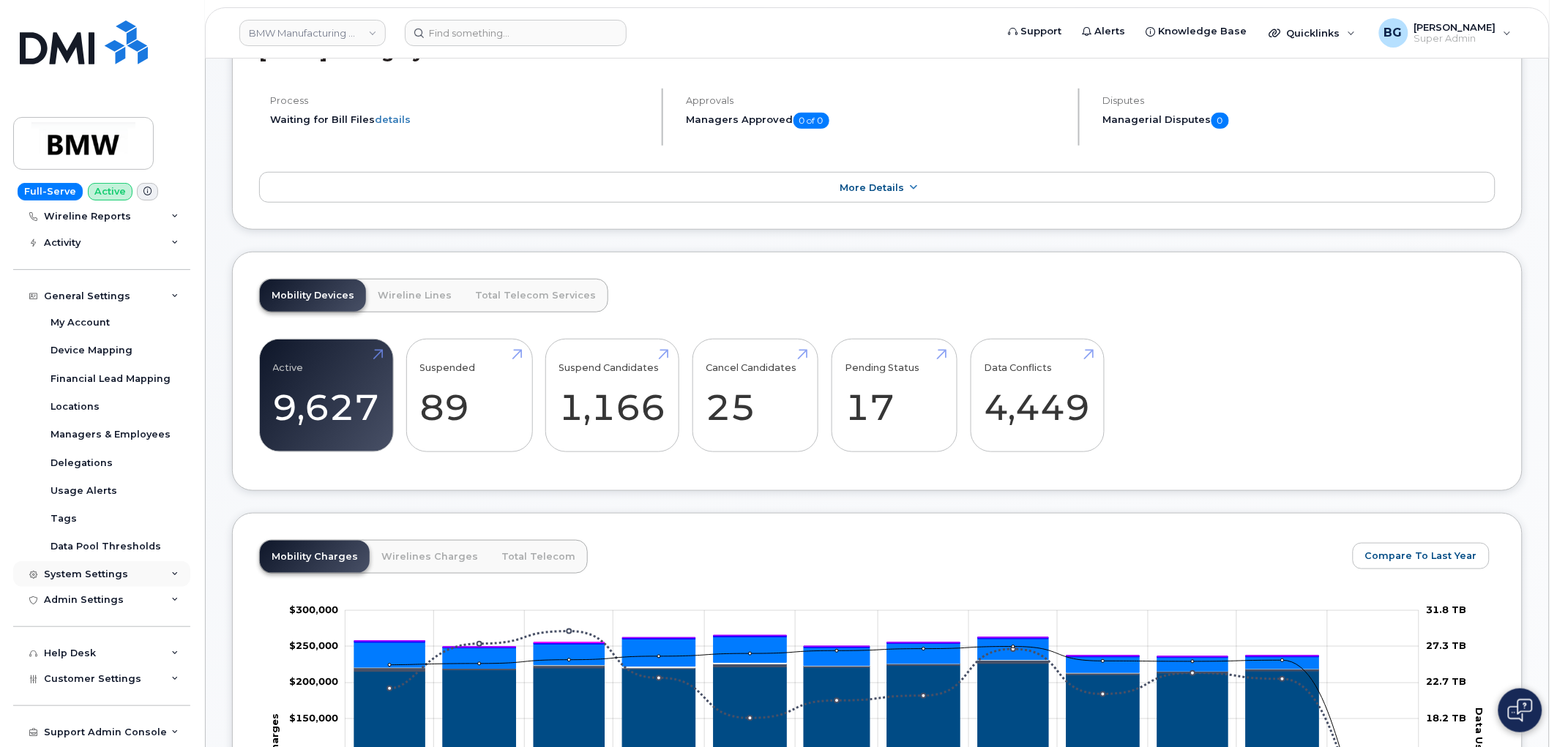
click at [76, 572] on div "System Settings" at bounding box center [86, 575] width 84 height 12
drag, startPoint x: 85, startPoint y: 598, endPoint x: 244, endPoint y: 612, distance: 159.4
click at [86, 598] on div "Accounting Codes" at bounding box center [98, 600] width 95 height 13
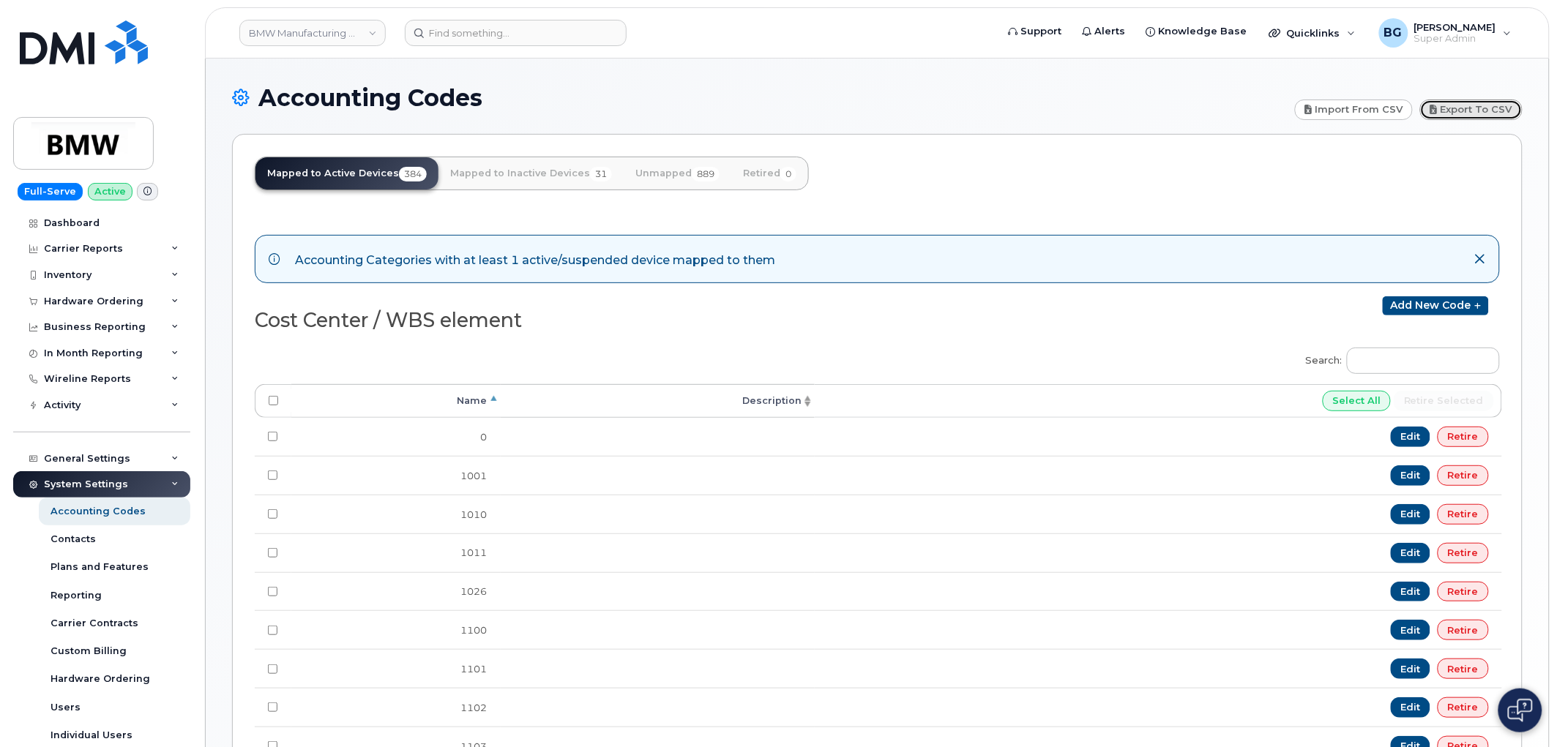
click at [1490, 108] on link "Export to CSV" at bounding box center [1471, 110] width 102 height 20
click at [862, 359] on div "Search: Processing... Name Description Select All Retire selected 0 Edit Retire…" at bounding box center [877, 594] width 1245 height 512
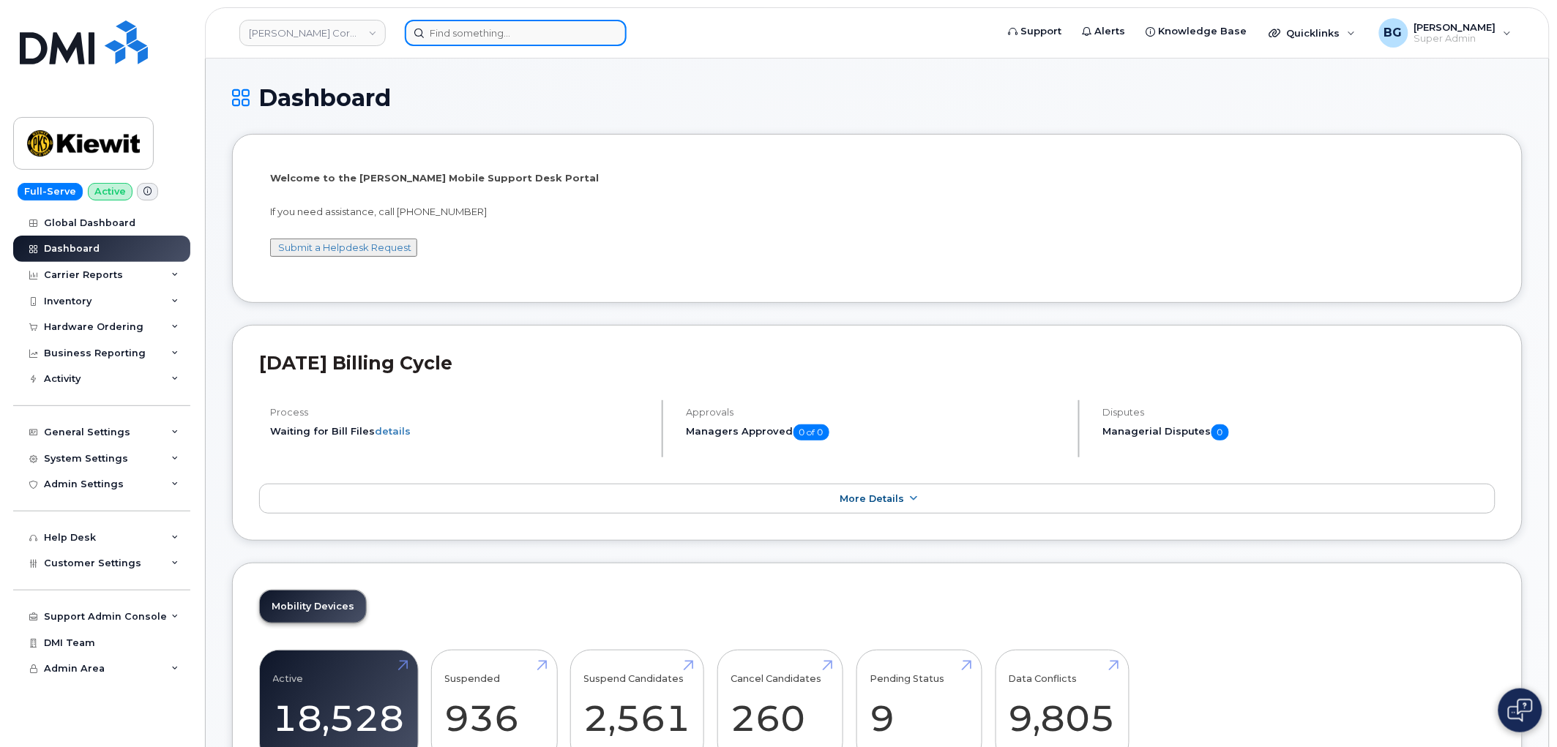
click at [472, 34] on input at bounding box center [516, 33] width 222 height 26
paste input "402-350-6344"
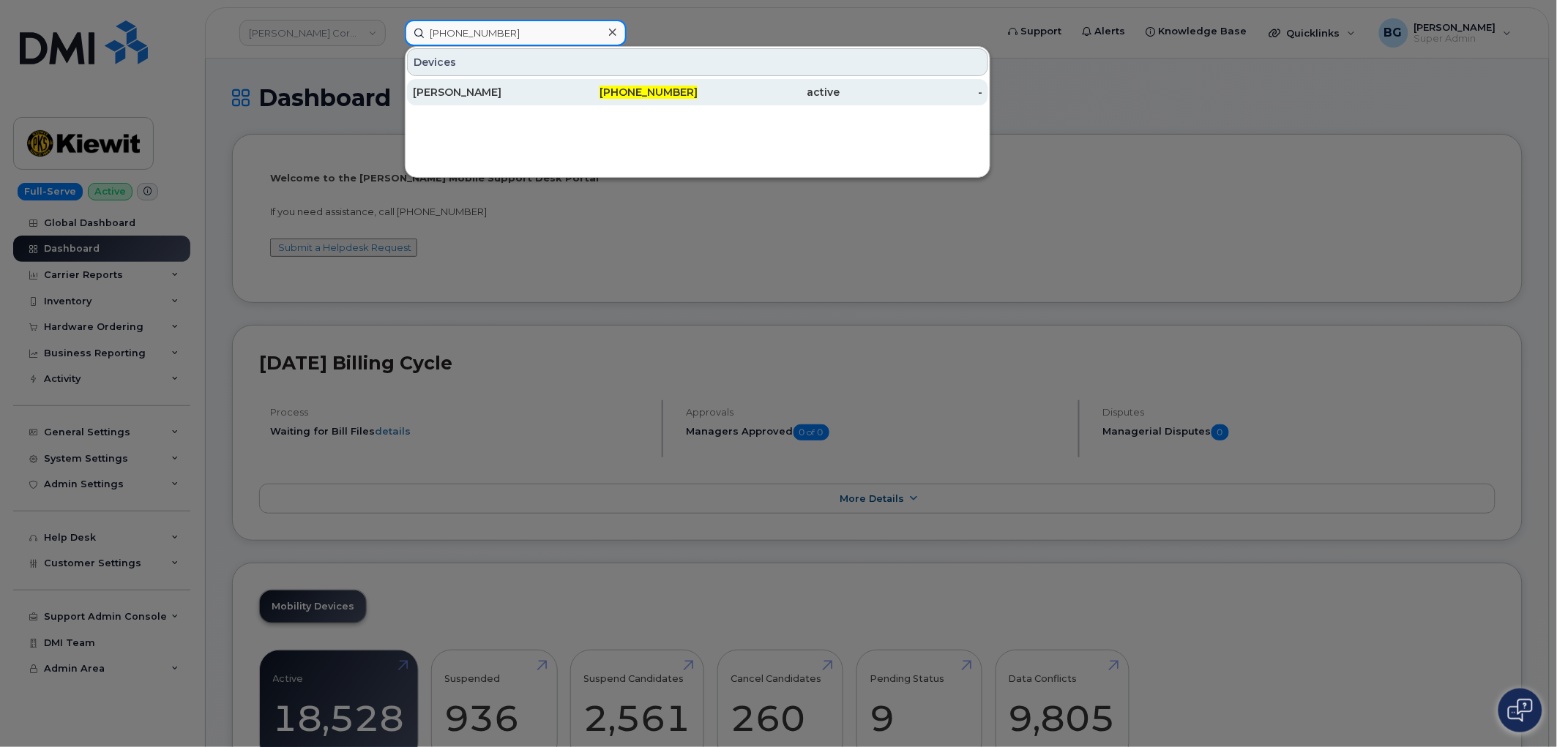
type input "402-350-6344"
click at [649, 91] on span "402-350-6344" at bounding box center [648, 92] width 98 height 13
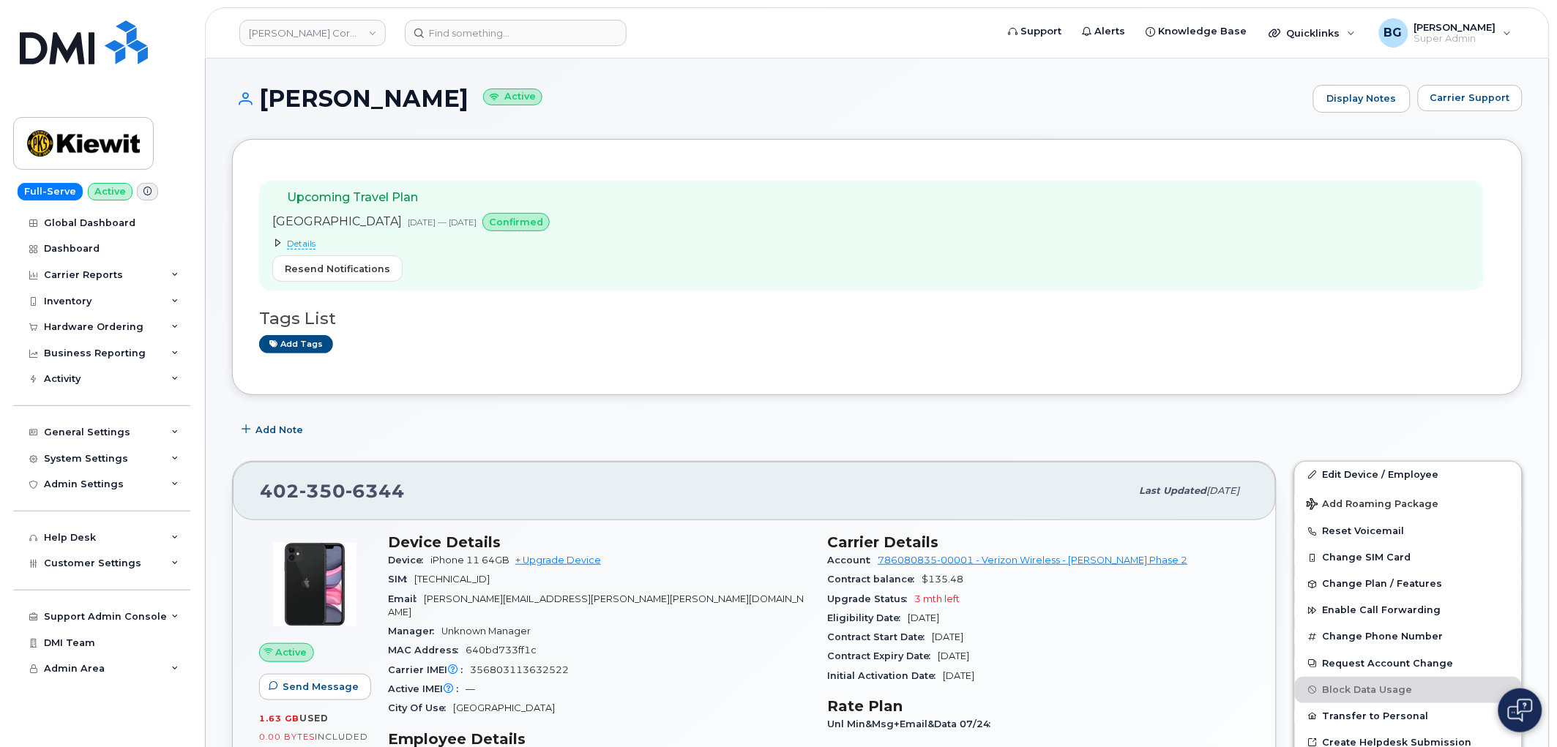
click at [345, 487] on span "350" at bounding box center [374, 491] width 59 height 22
copy span "402 350 6344"
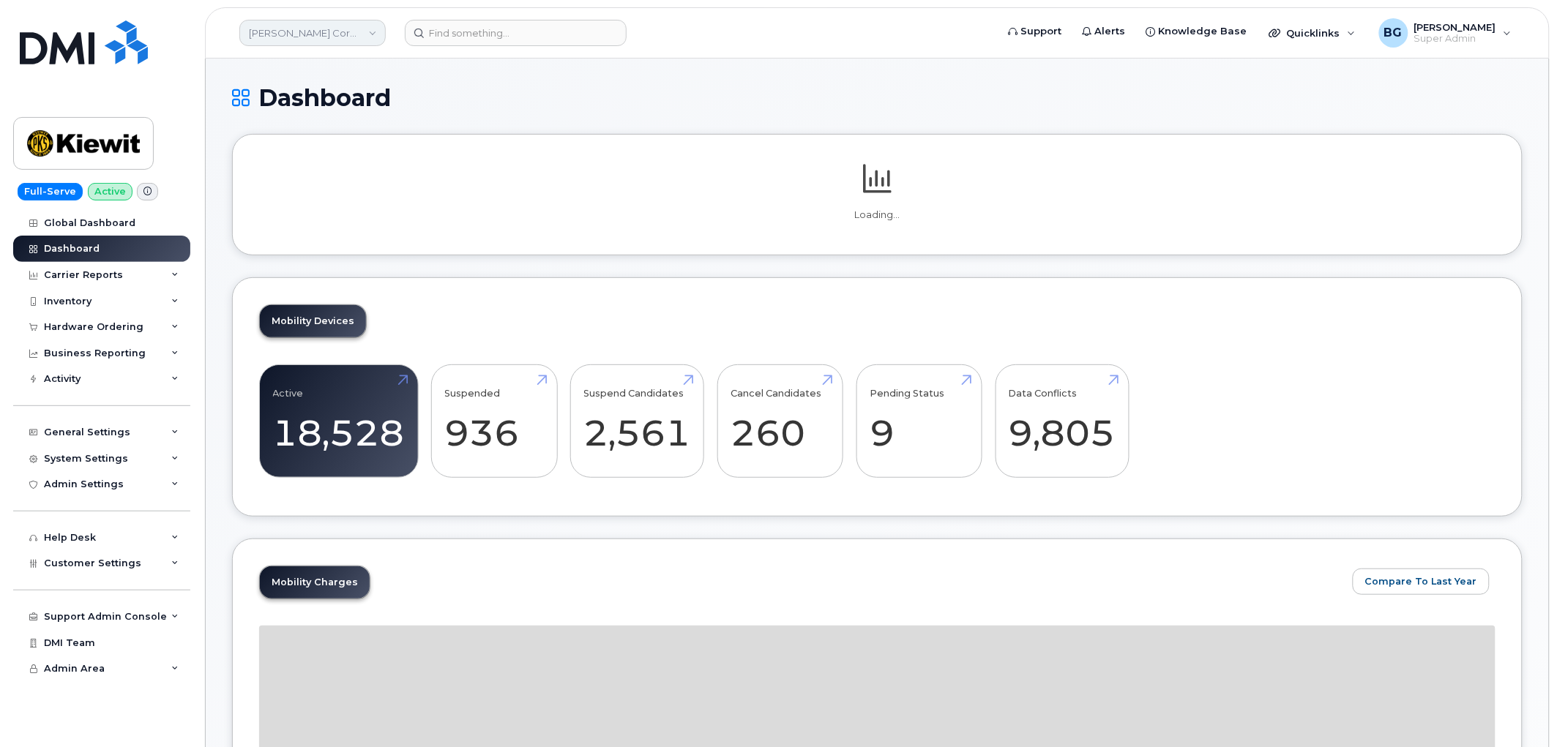
click at [340, 38] on link "Kiewit Corporation" at bounding box center [312, 33] width 146 height 26
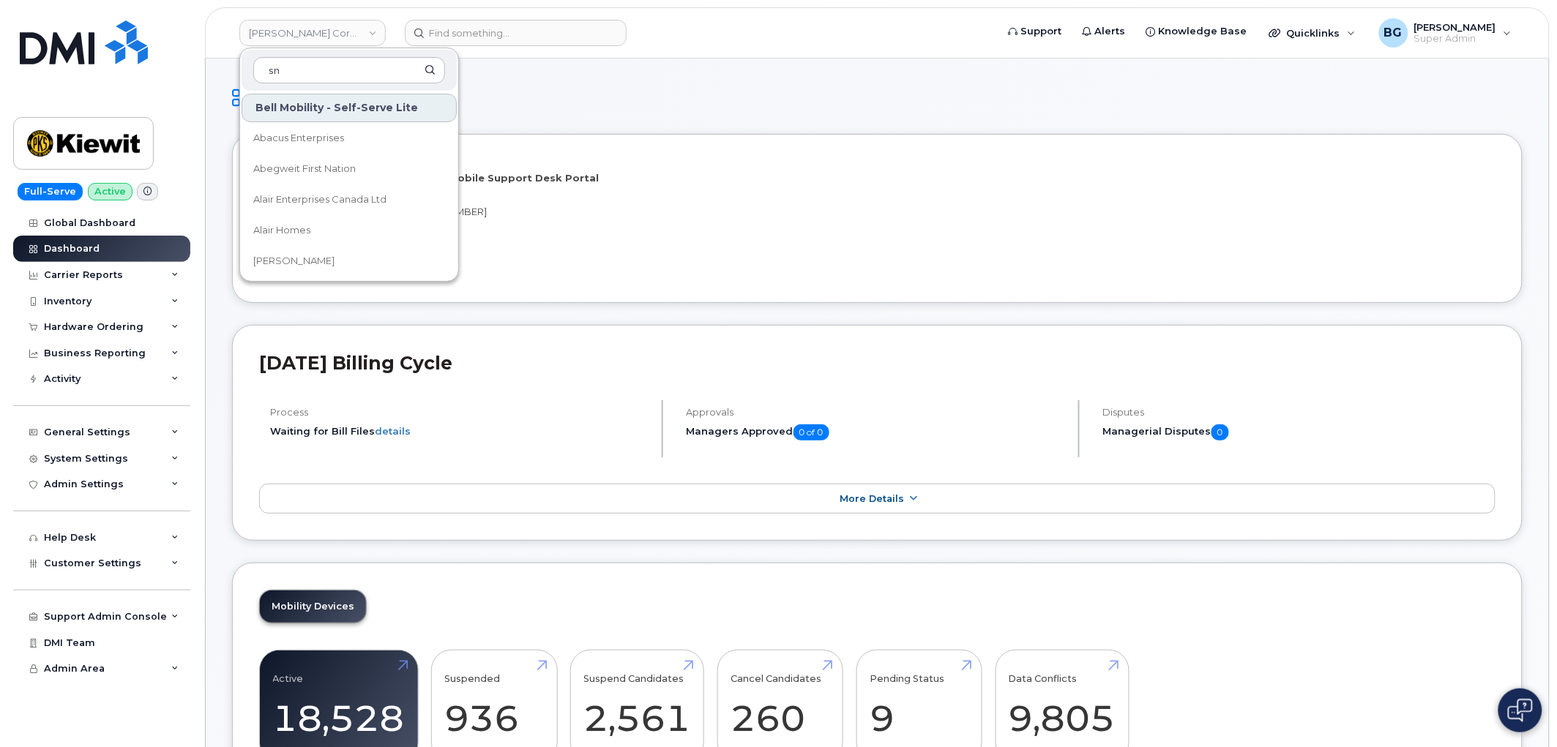
type input "snb"
click at [294, 160] on link "Service [GEOGRAPHIC_DATA] (SNB)" at bounding box center [349, 171] width 215 height 29
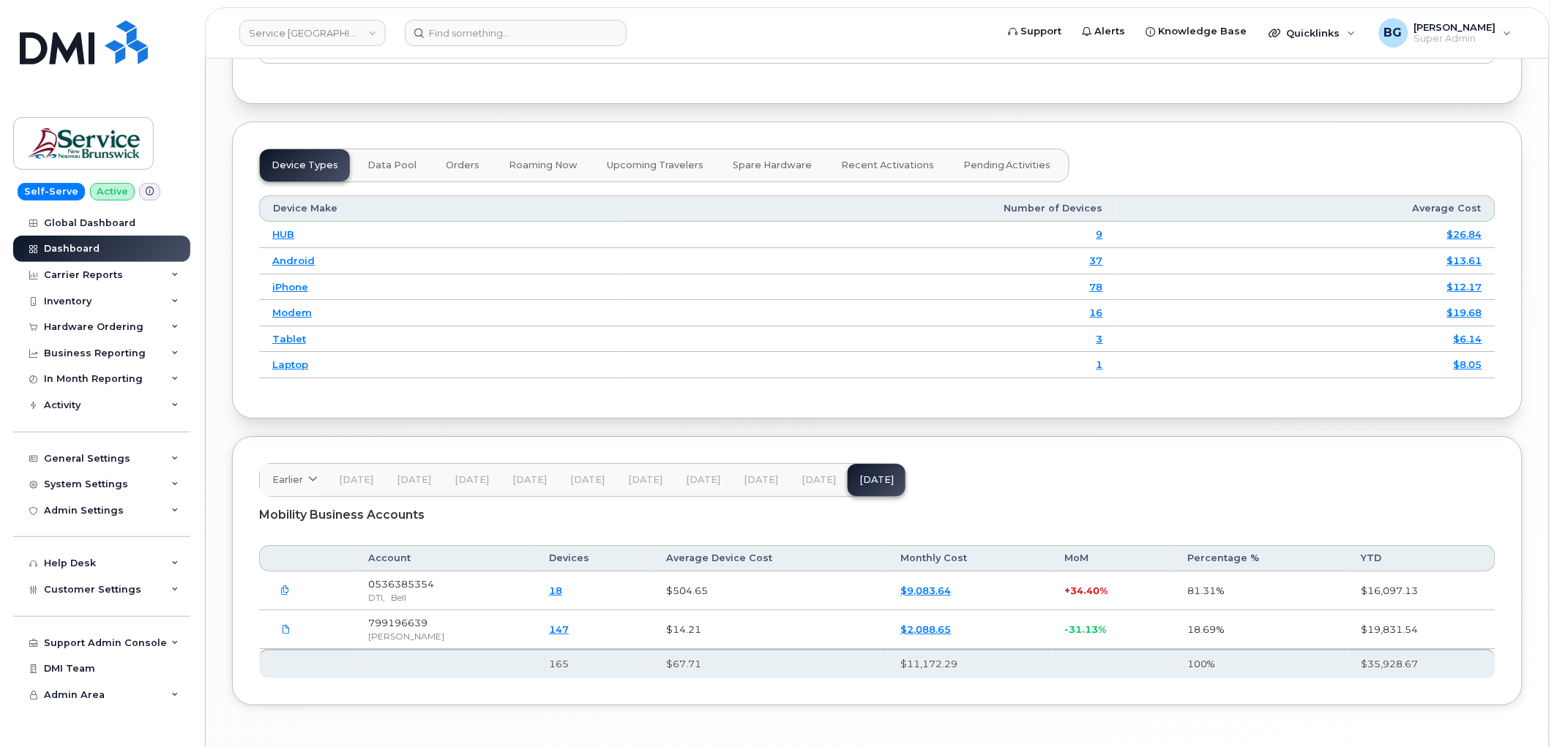
scroll to position [1736, 0]
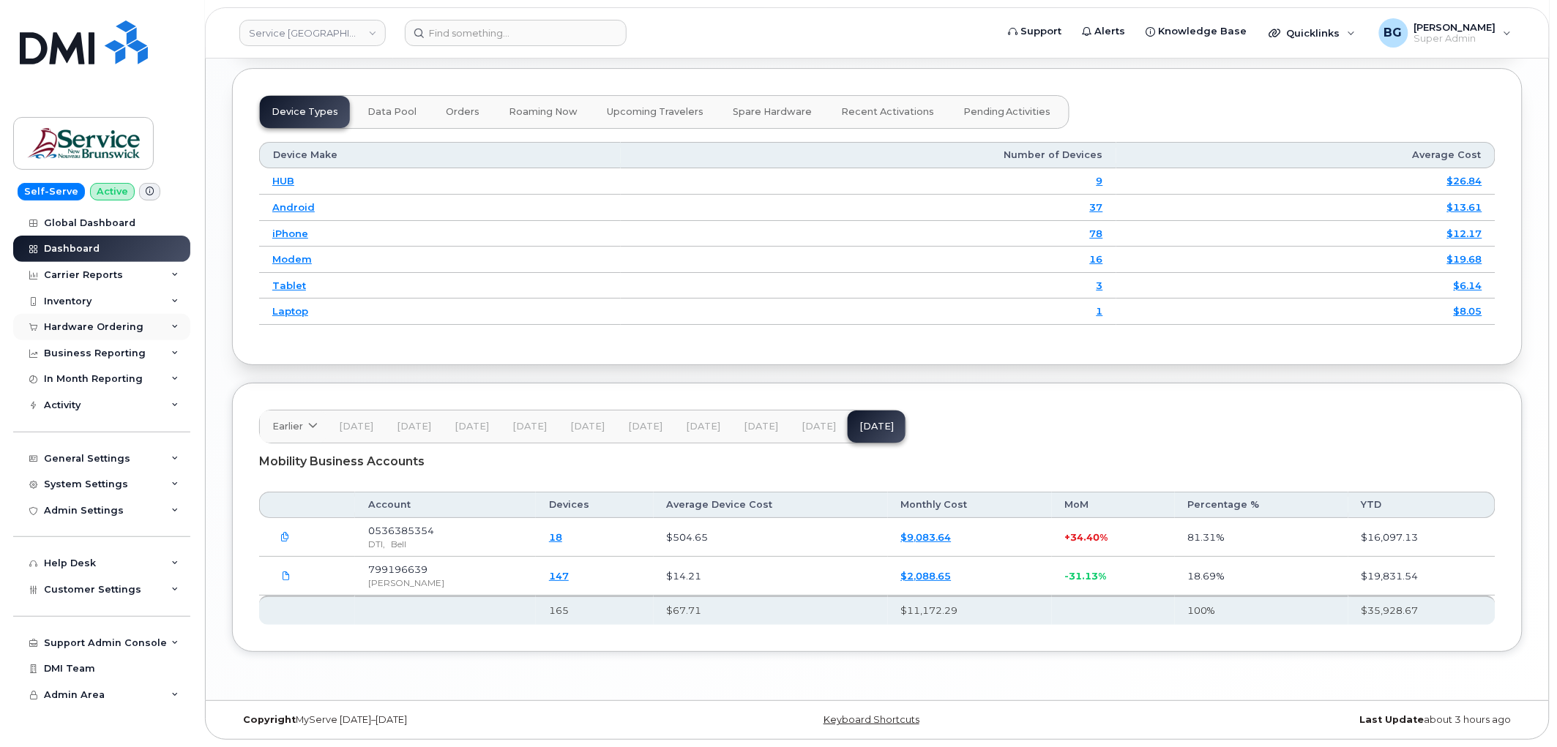
click at [94, 330] on div "Hardware Ordering" at bounding box center [94, 327] width 100 height 12
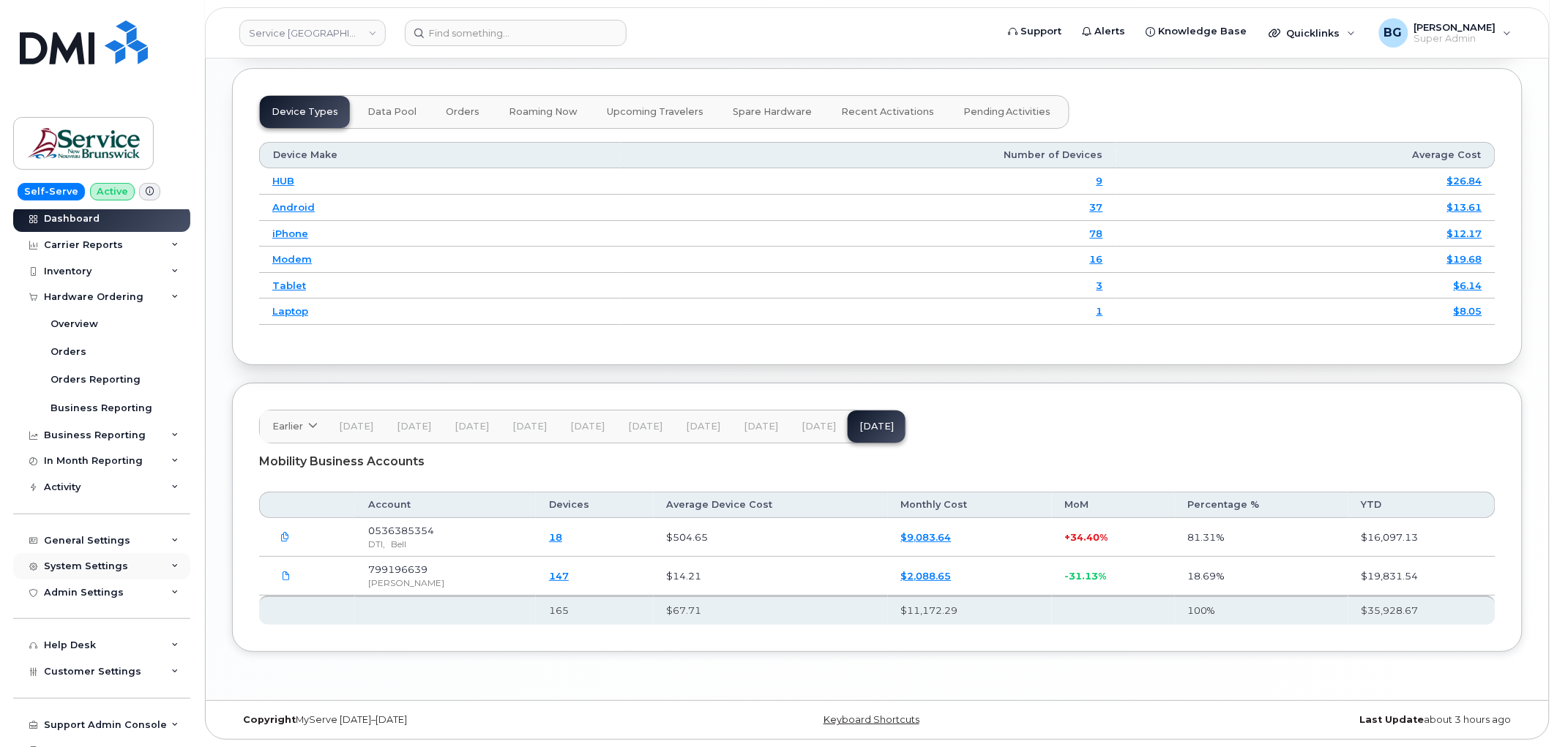
scroll to position [72, 0]
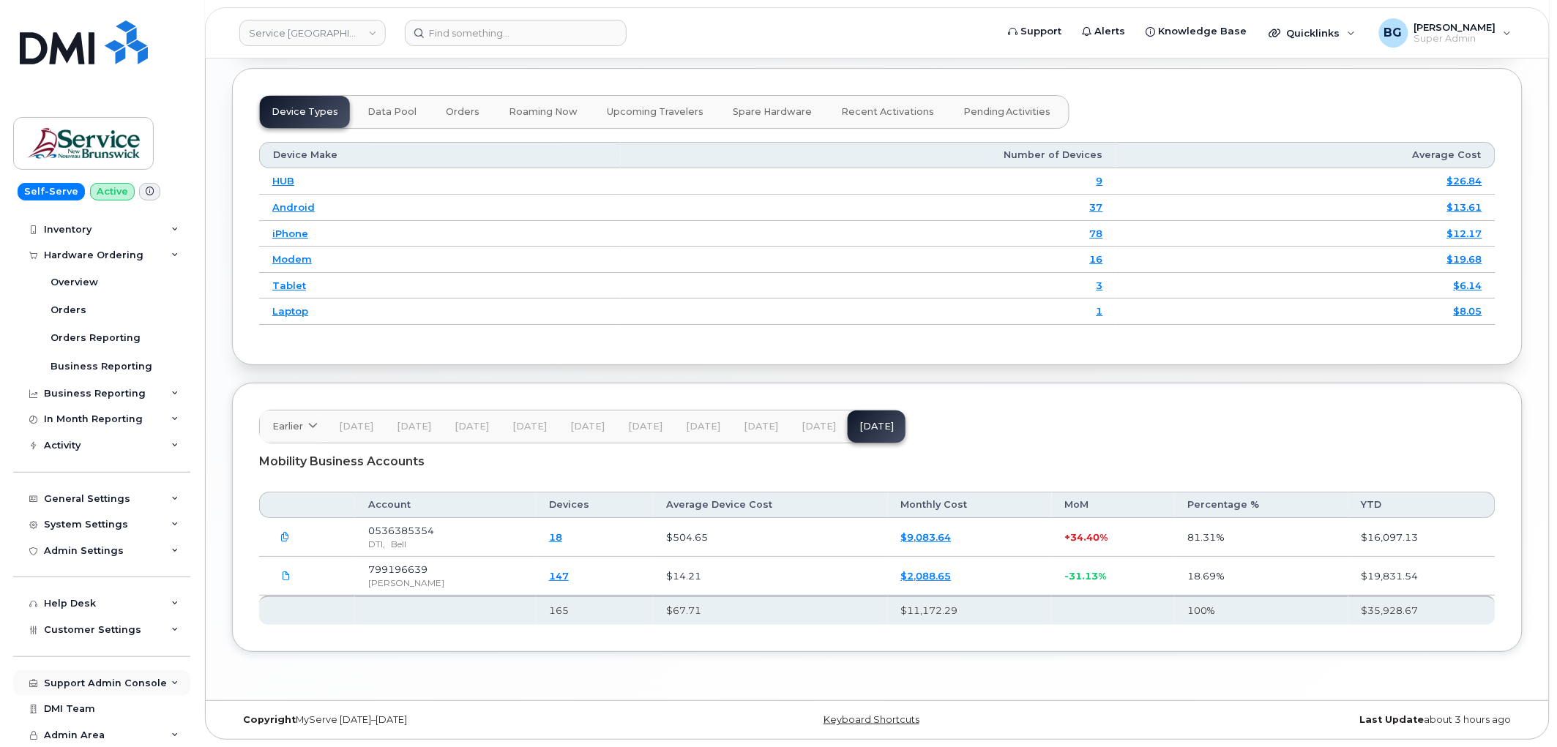
click at [91, 676] on div "Support Admin Console" at bounding box center [101, 683] width 177 height 26
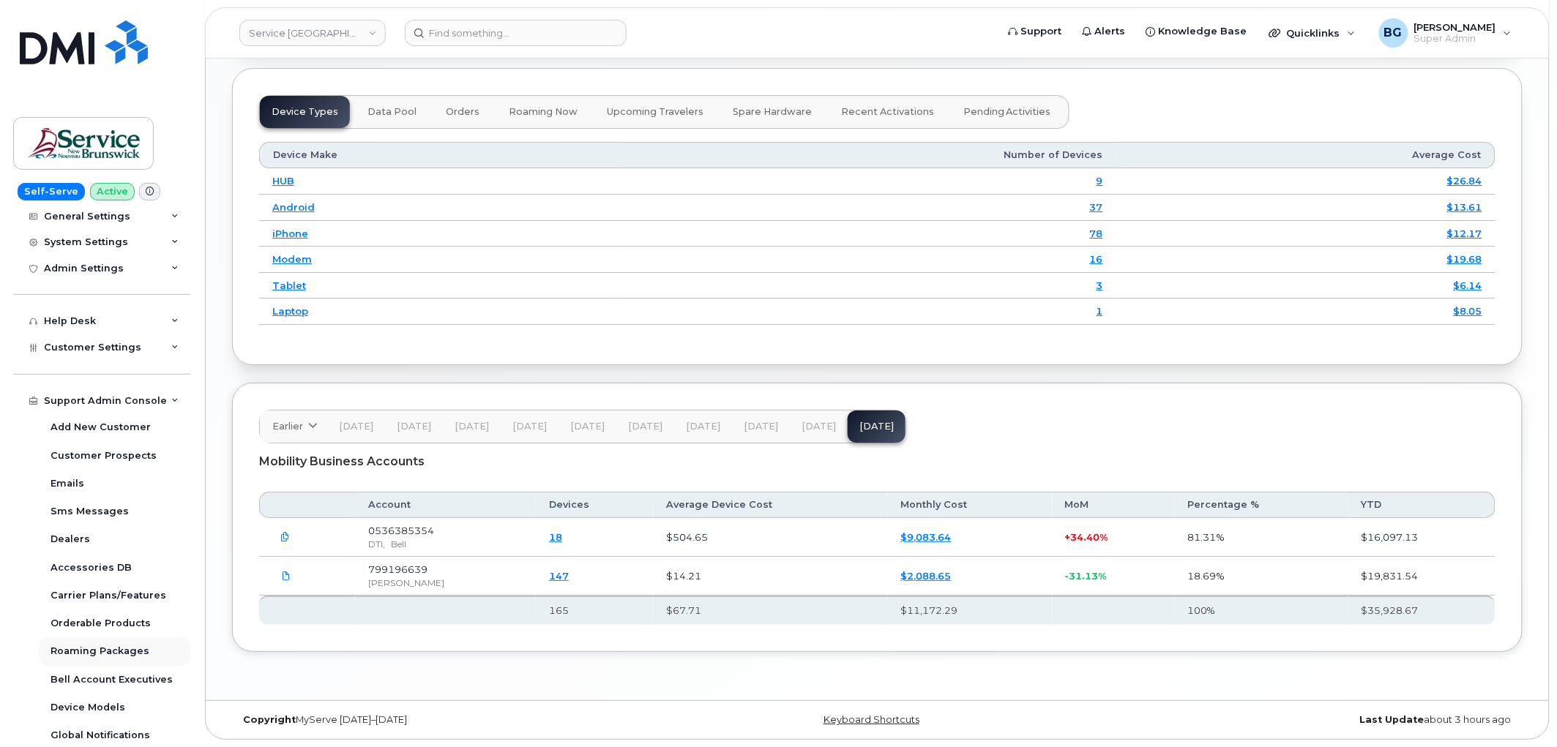
scroll to position [408, 0]
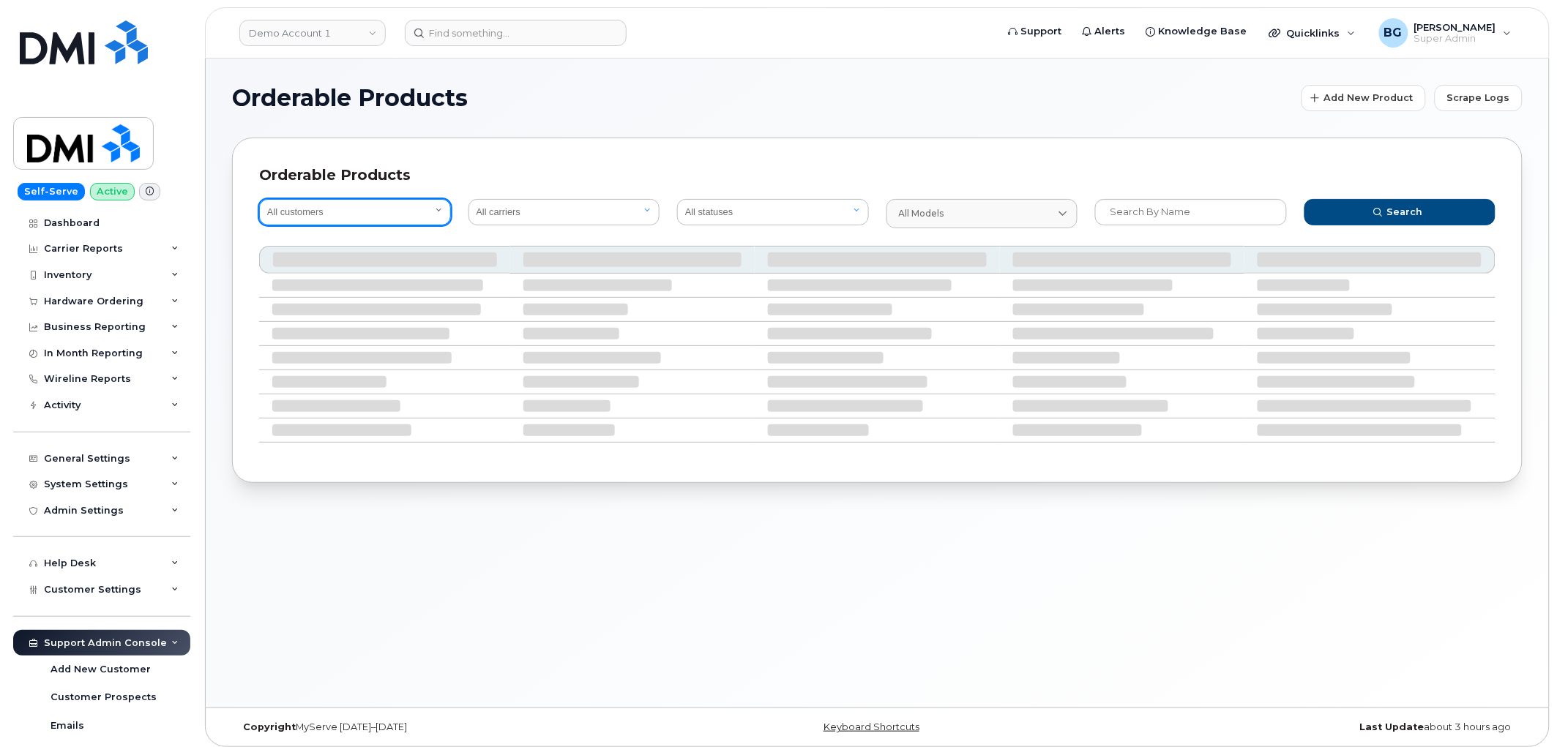
click at [334, 209] on select "All customers" at bounding box center [355, 212] width 192 height 26
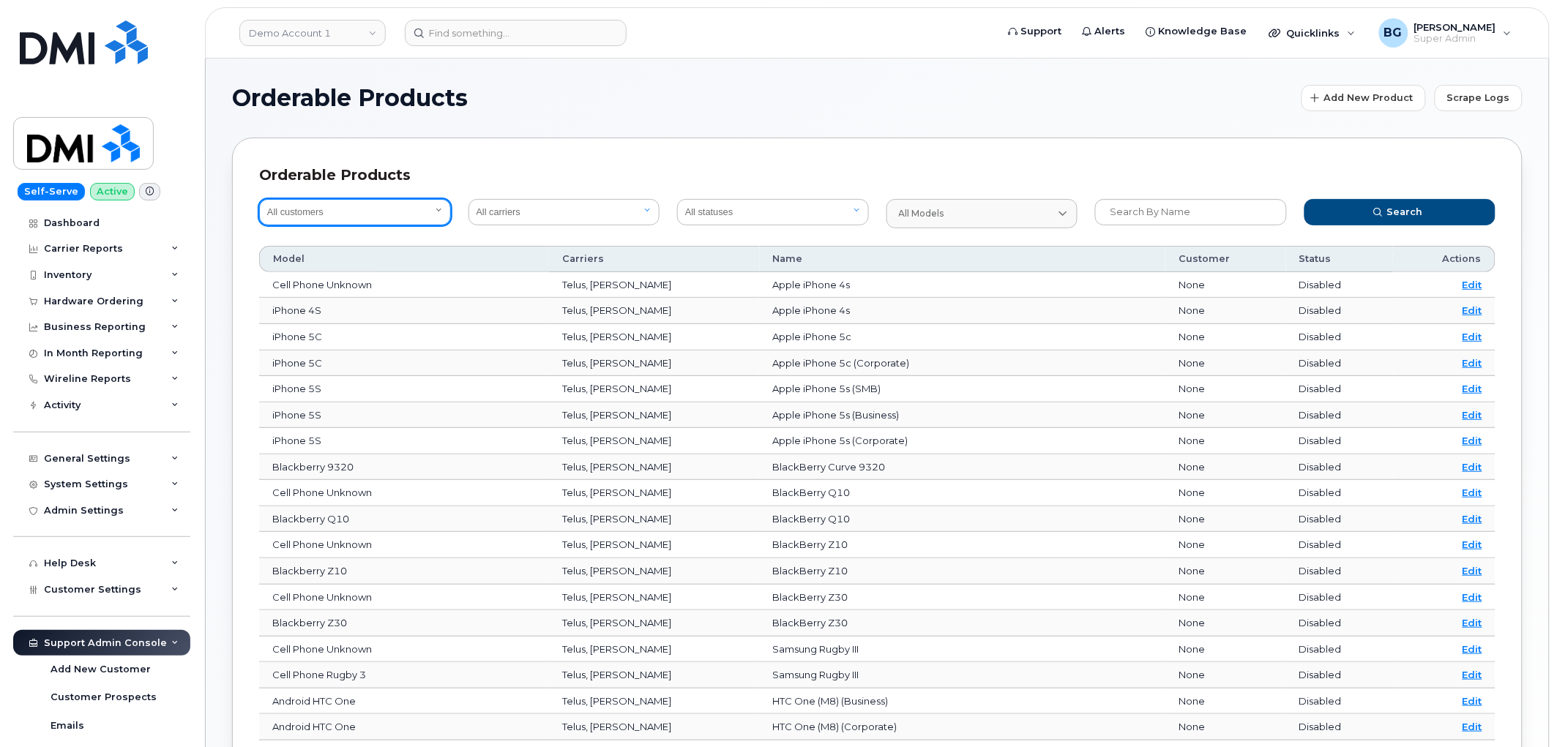
click at [303, 209] on select "All customers Acadia Broadcasting Ltd Aecon Construction Group Inc Alberta Heal…" at bounding box center [355, 212] width 192 height 26
select select "2af23fce-5793-45da-ab44-661f5a6d9214"
click at [579, 167] on div "Orderable Products" at bounding box center [877, 175] width 1236 height 21
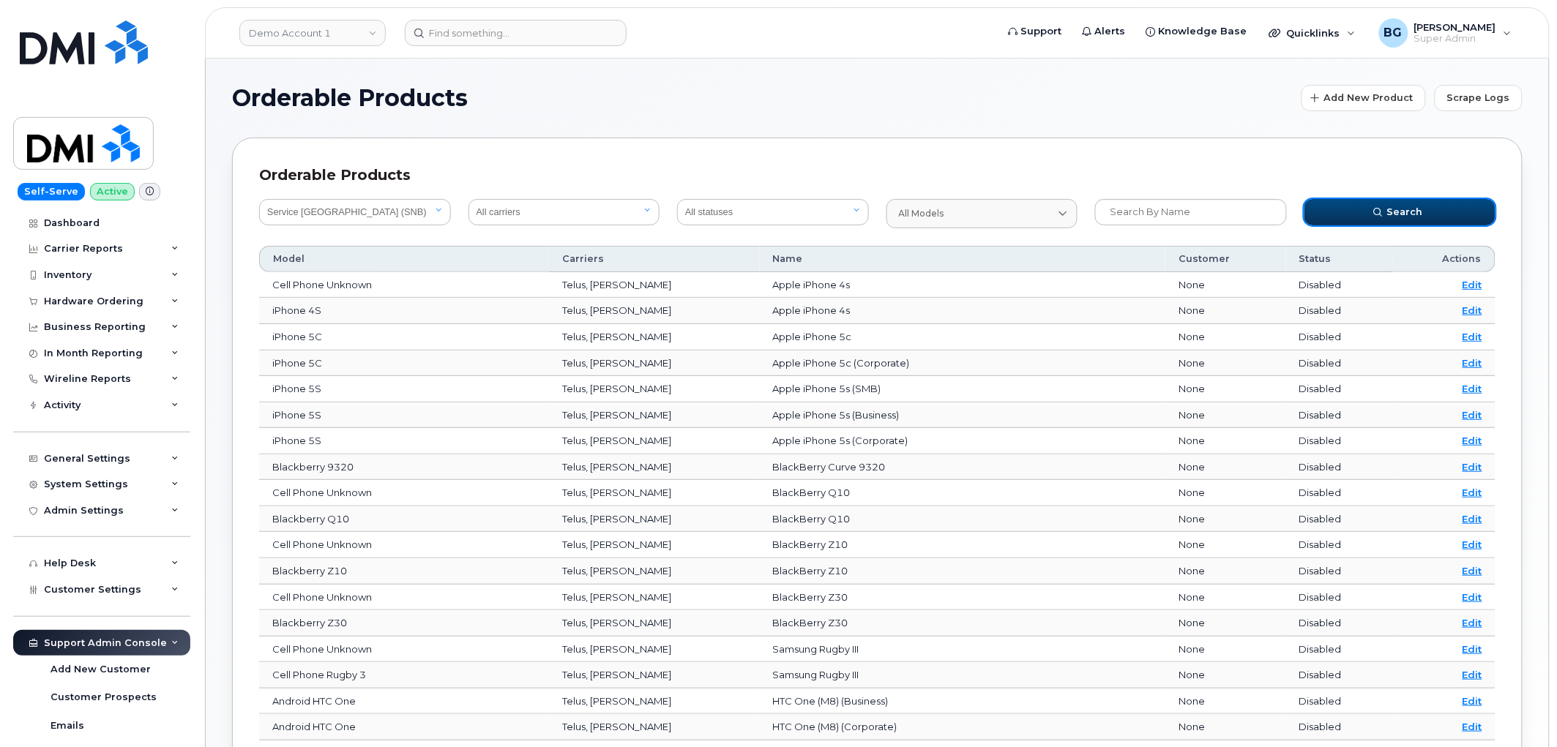
click at [1393, 206] on span "Search" at bounding box center [1405, 212] width 36 height 14
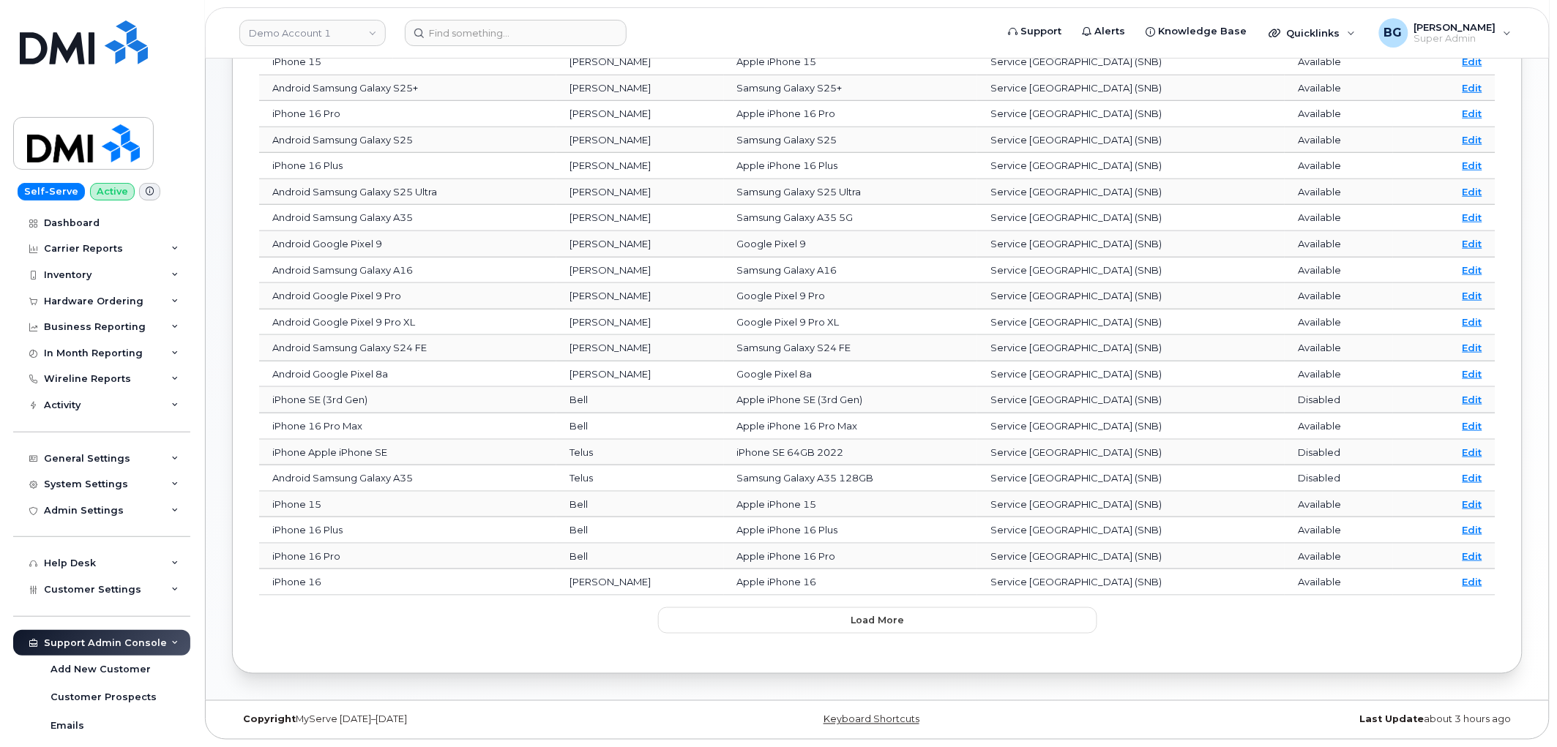
scroll to position [329, 0]
click at [854, 625] on span "Load more" at bounding box center [877, 620] width 53 height 14
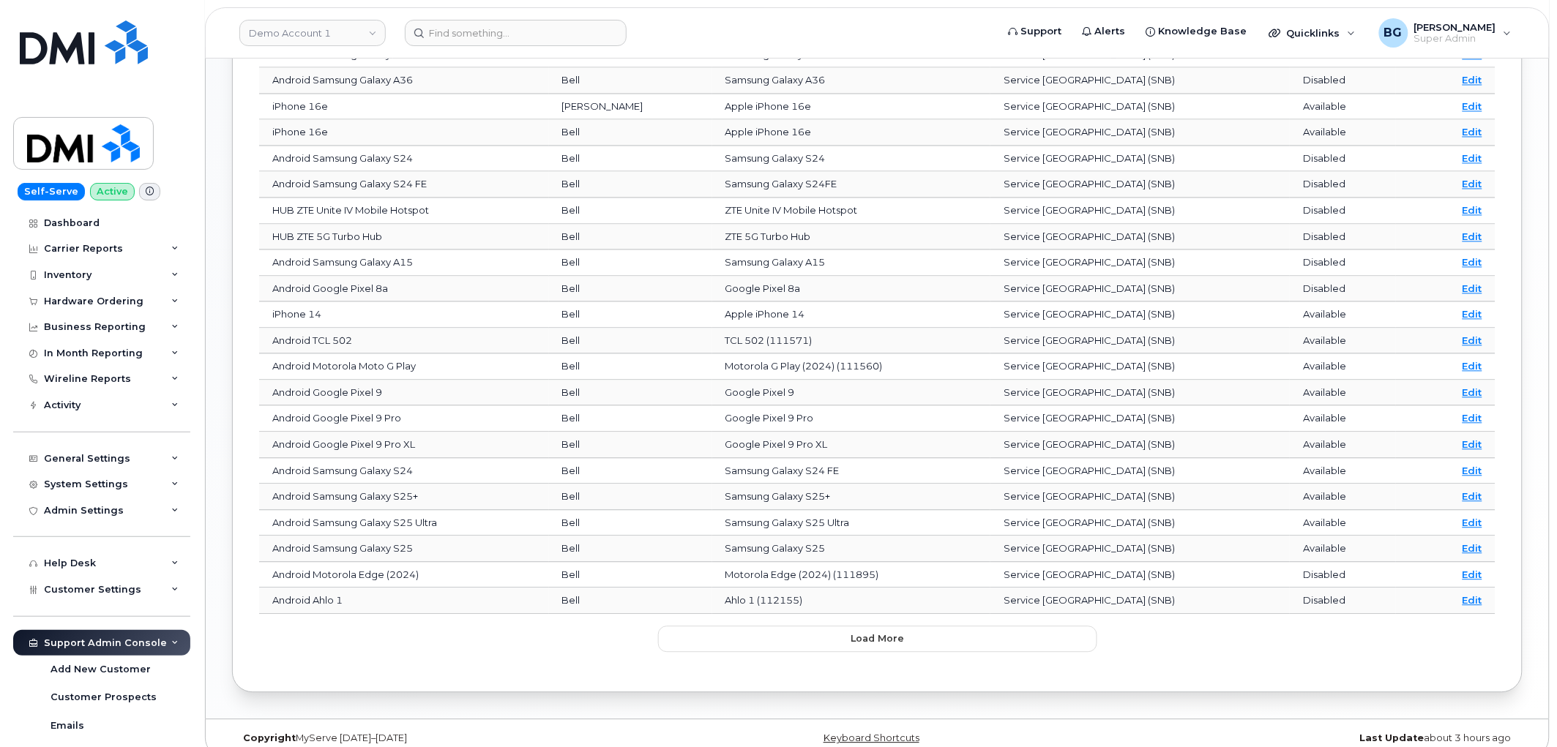
scroll to position [982, 0]
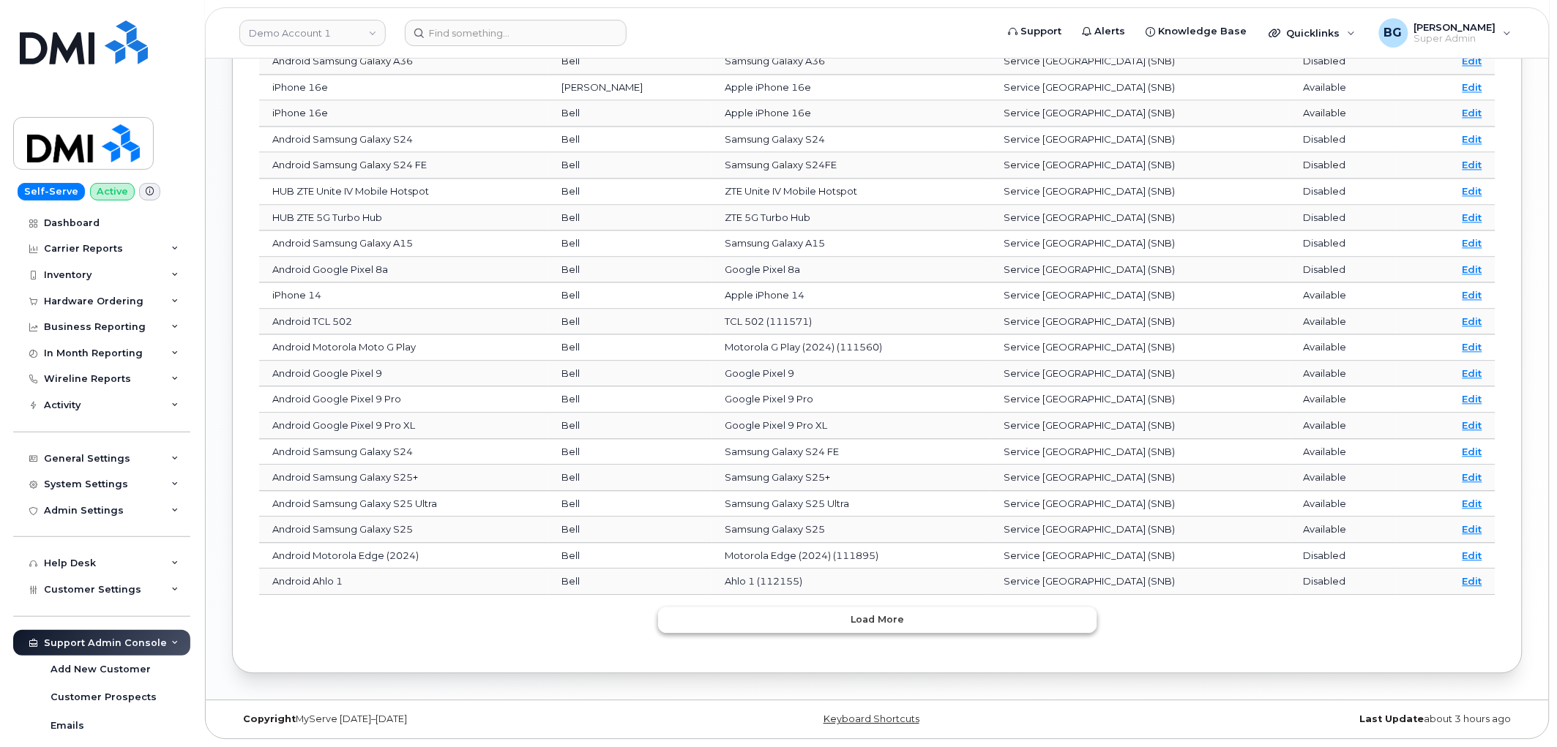
click at [734, 610] on button "Load more" at bounding box center [877, 621] width 439 height 26
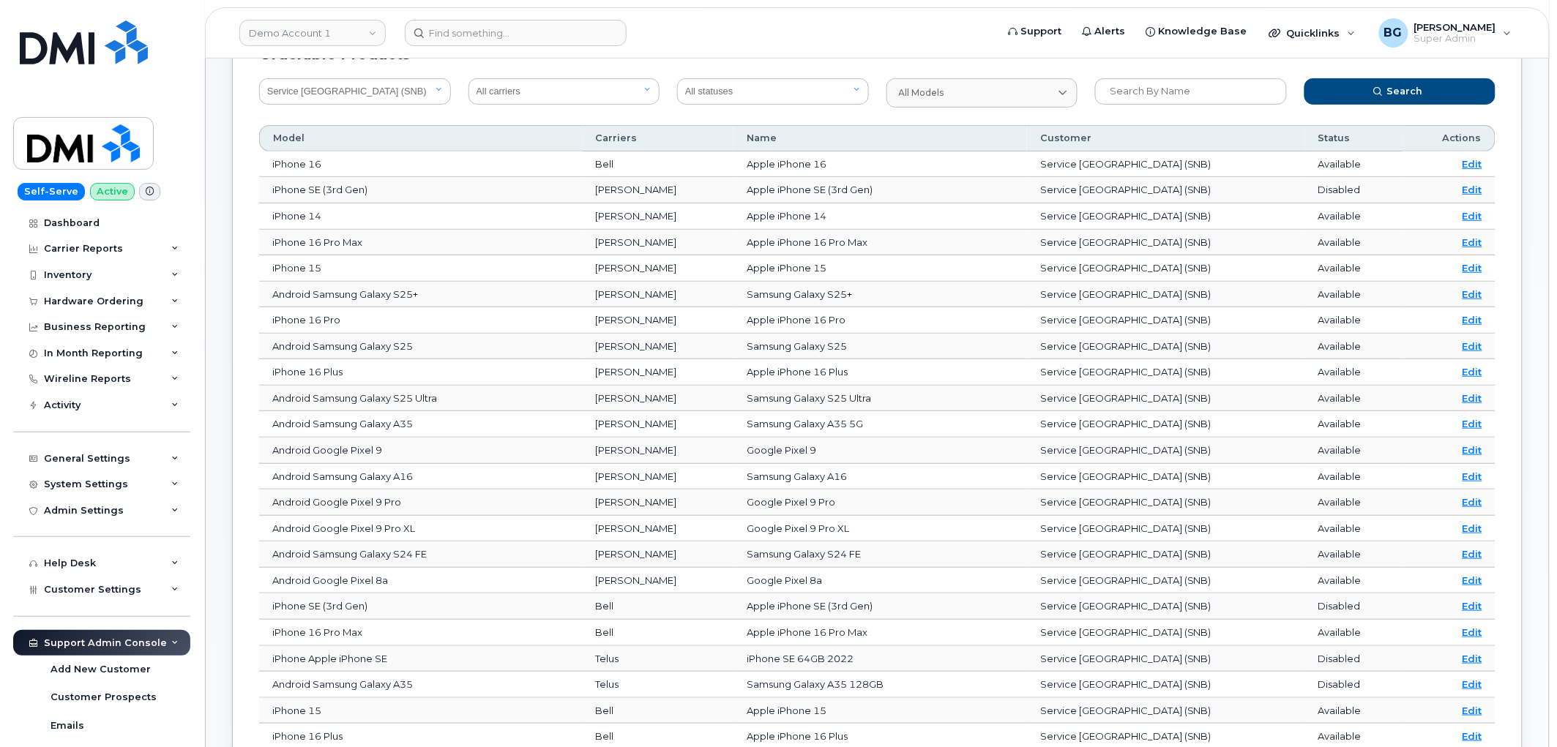
scroll to position [82, 0]
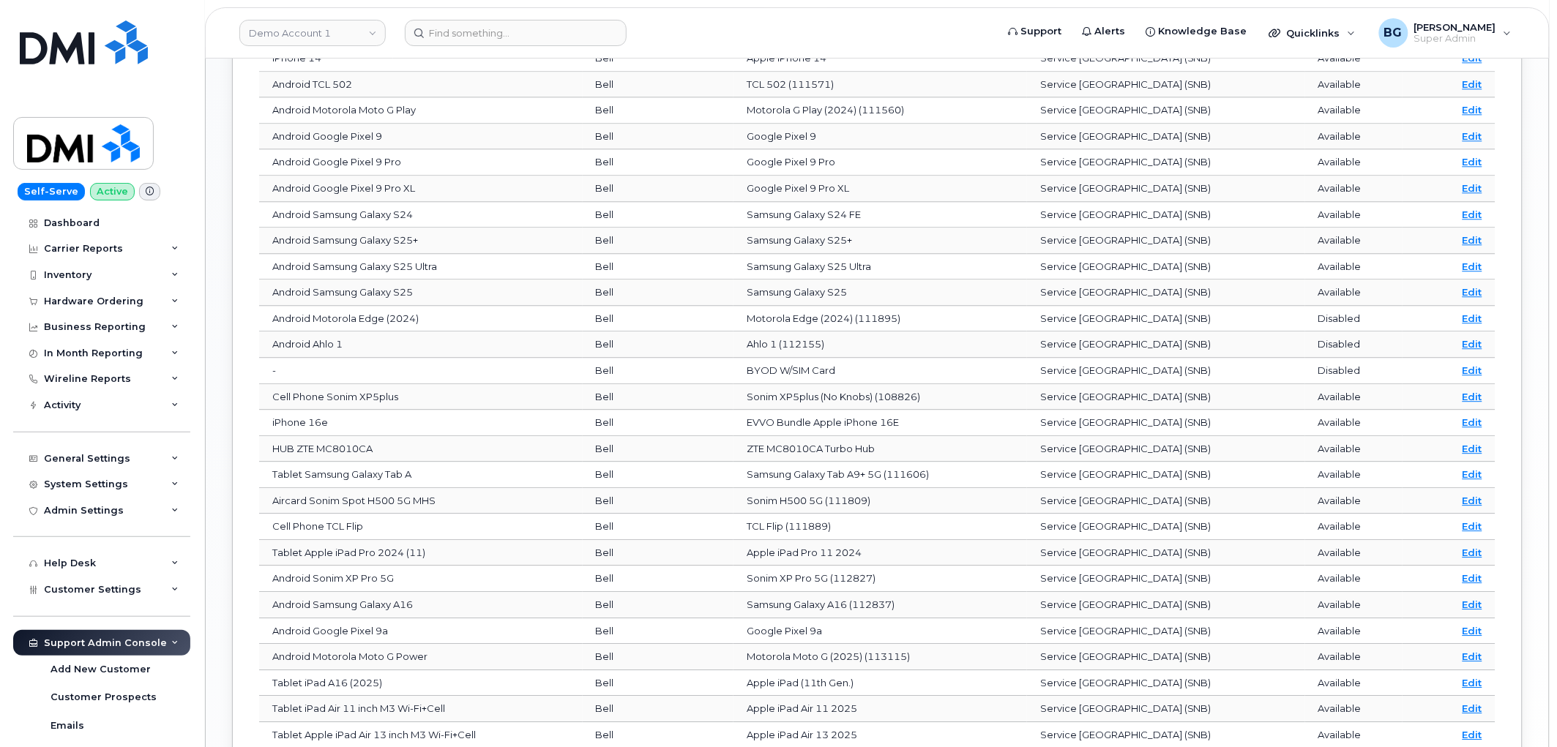
click at [924, 370] on td "BYOD W/SIM Card" at bounding box center [880, 371] width 294 height 26
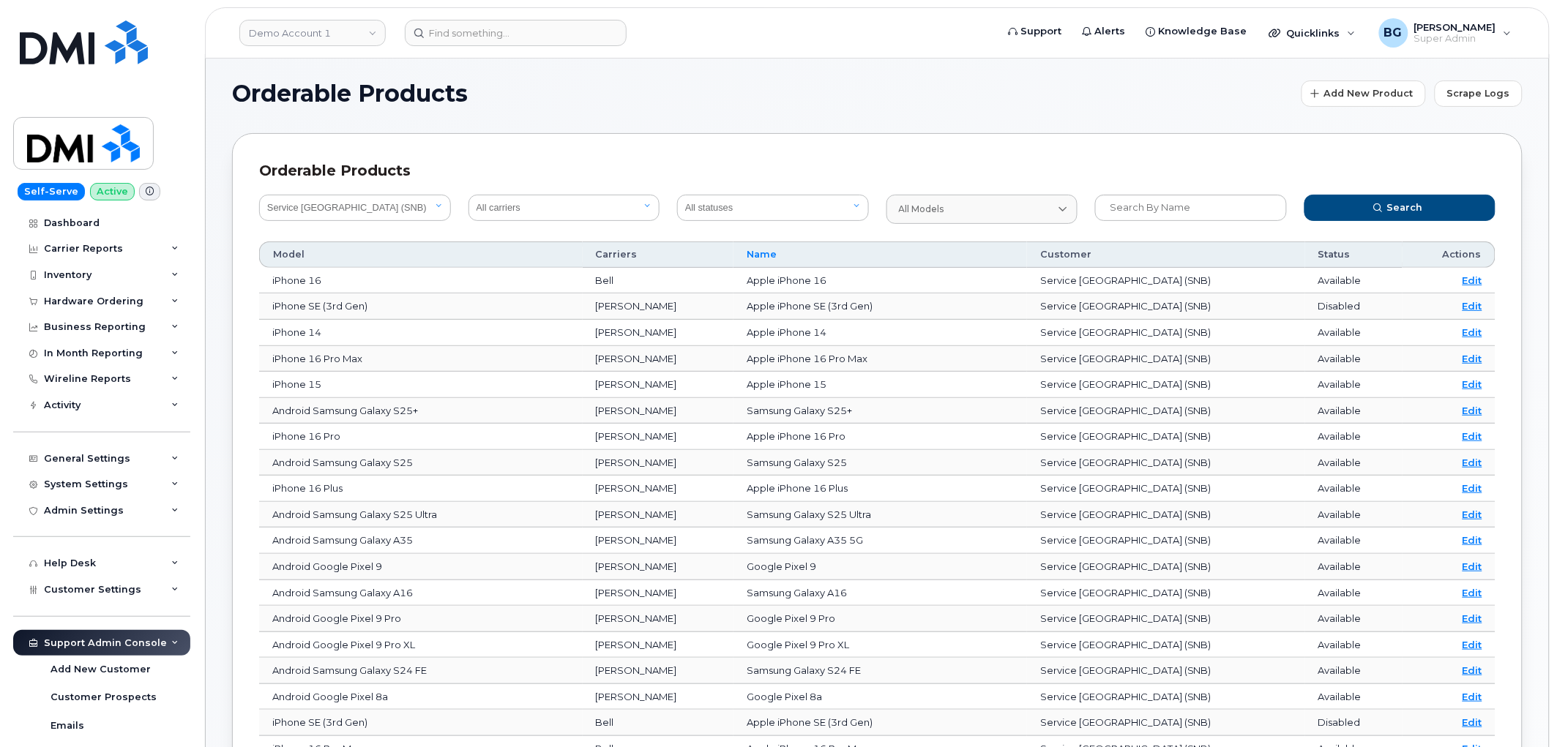
scroll to position [0, 0]
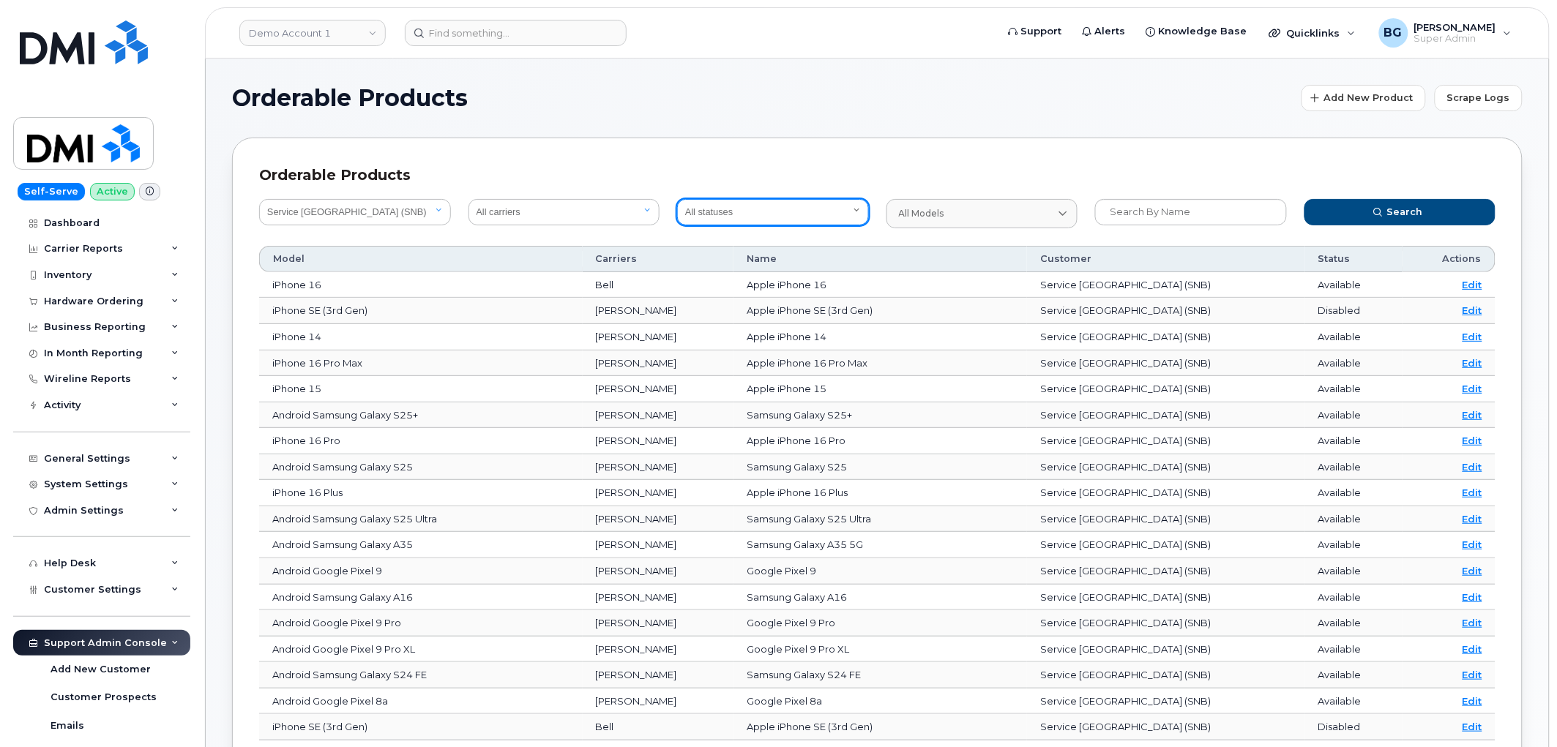
click at [735, 217] on select "All statuses Available Disabled" at bounding box center [773, 212] width 192 height 26
select select "true"
click at [677, 199] on select "All statuses Available Disabled" at bounding box center [773, 212] width 192 height 26
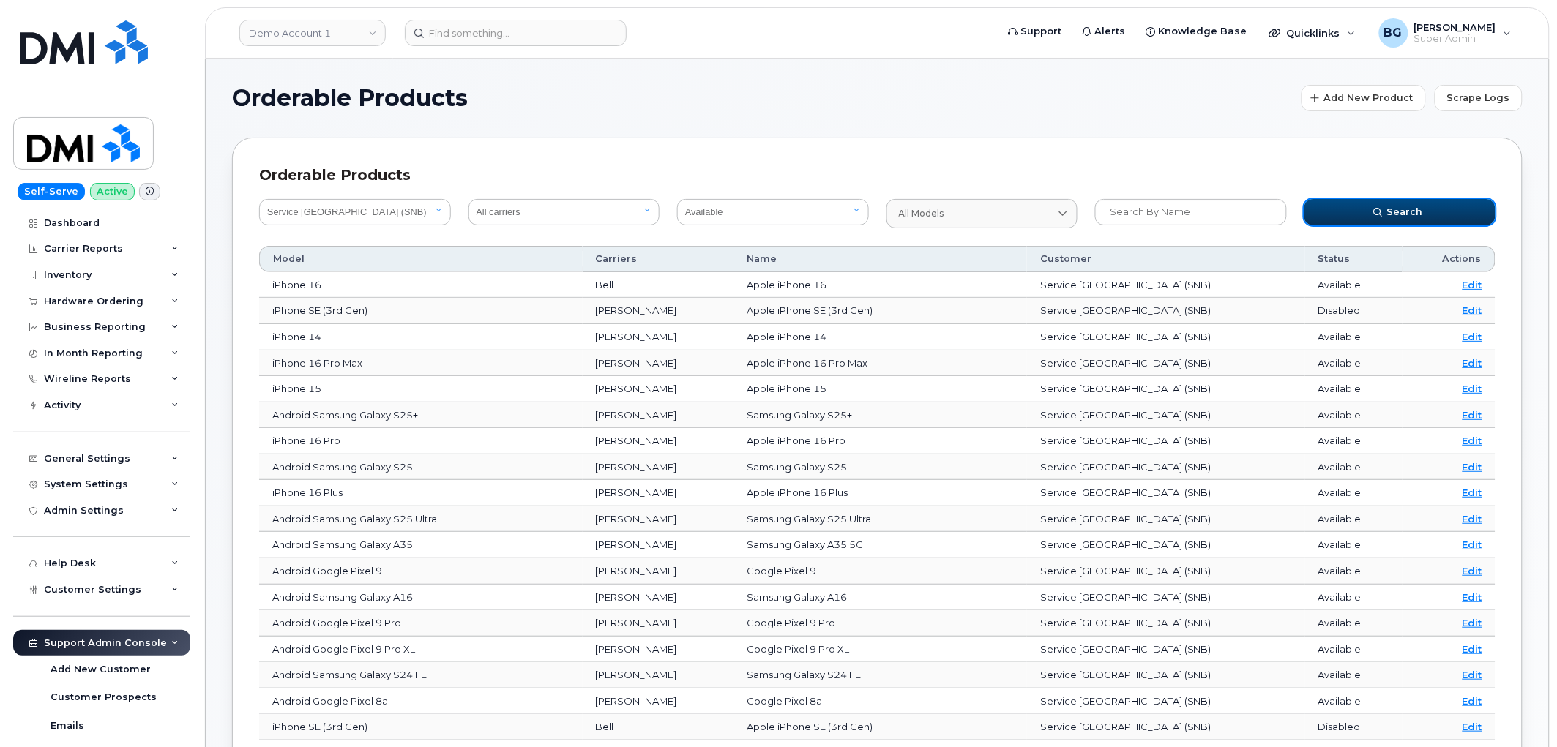
click at [1347, 215] on button "Search" at bounding box center [1400, 212] width 192 height 26
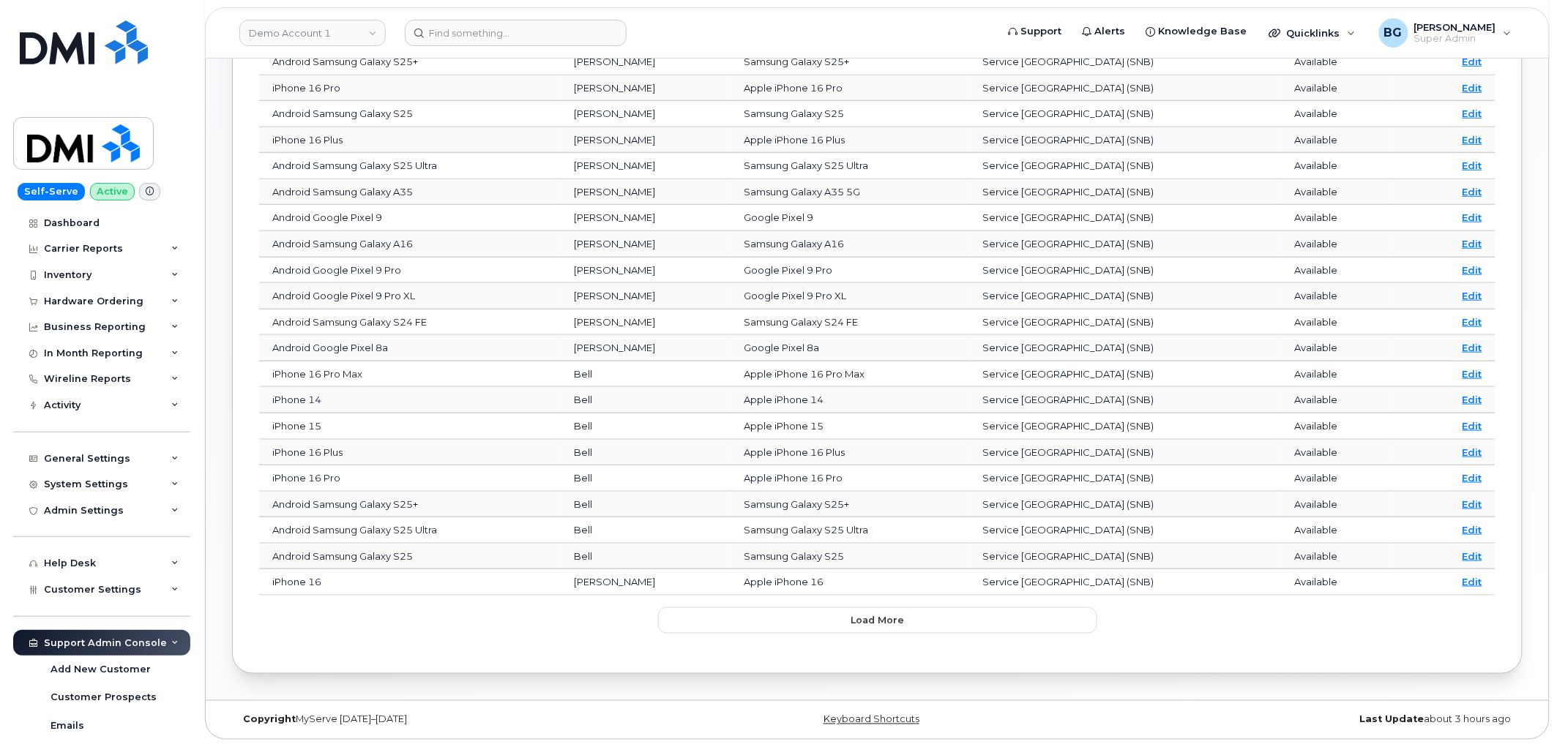
scroll to position [329, 0]
click at [933, 610] on button "Load more" at bounding box center [877, 621] width 439 height 26
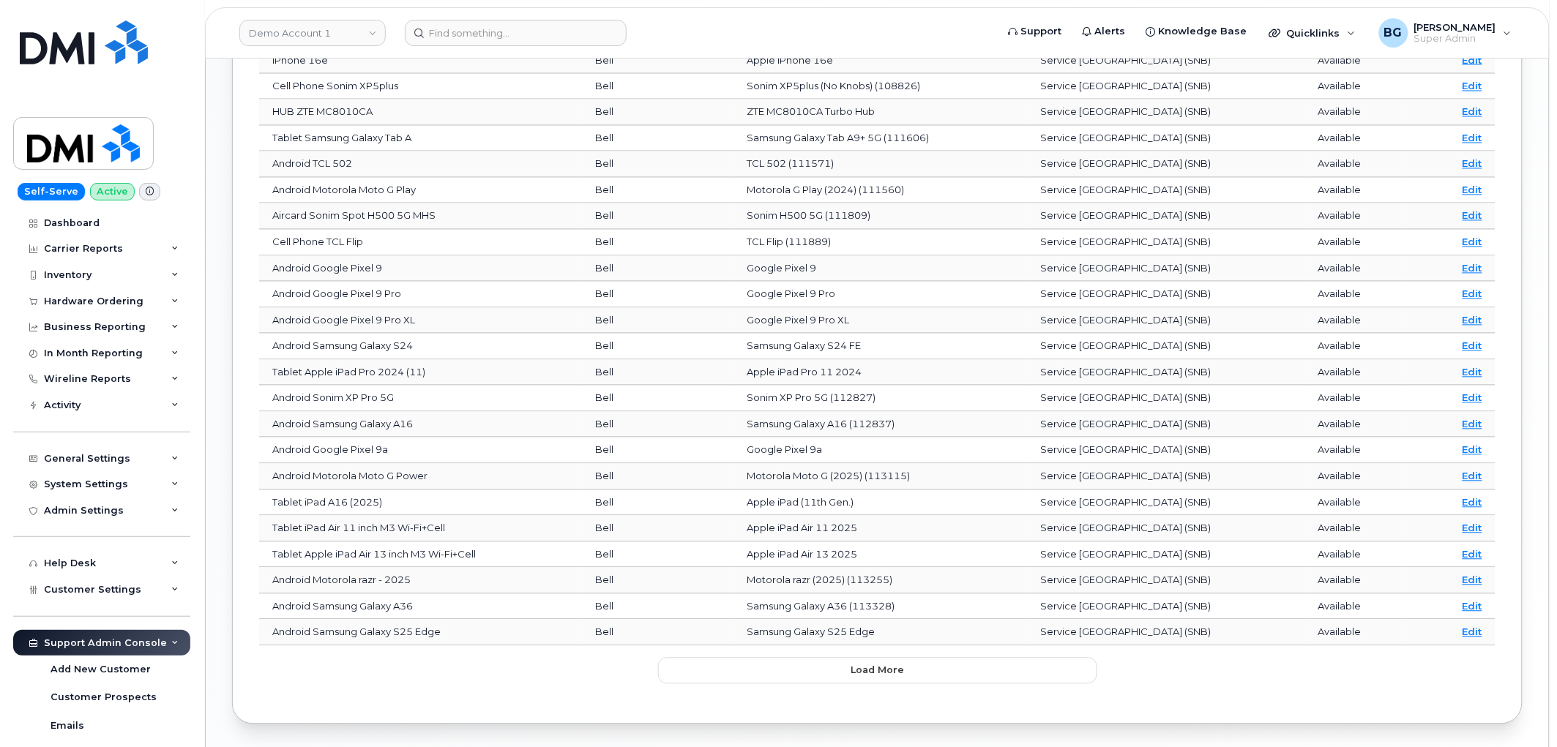
scroll to position [982, 0]
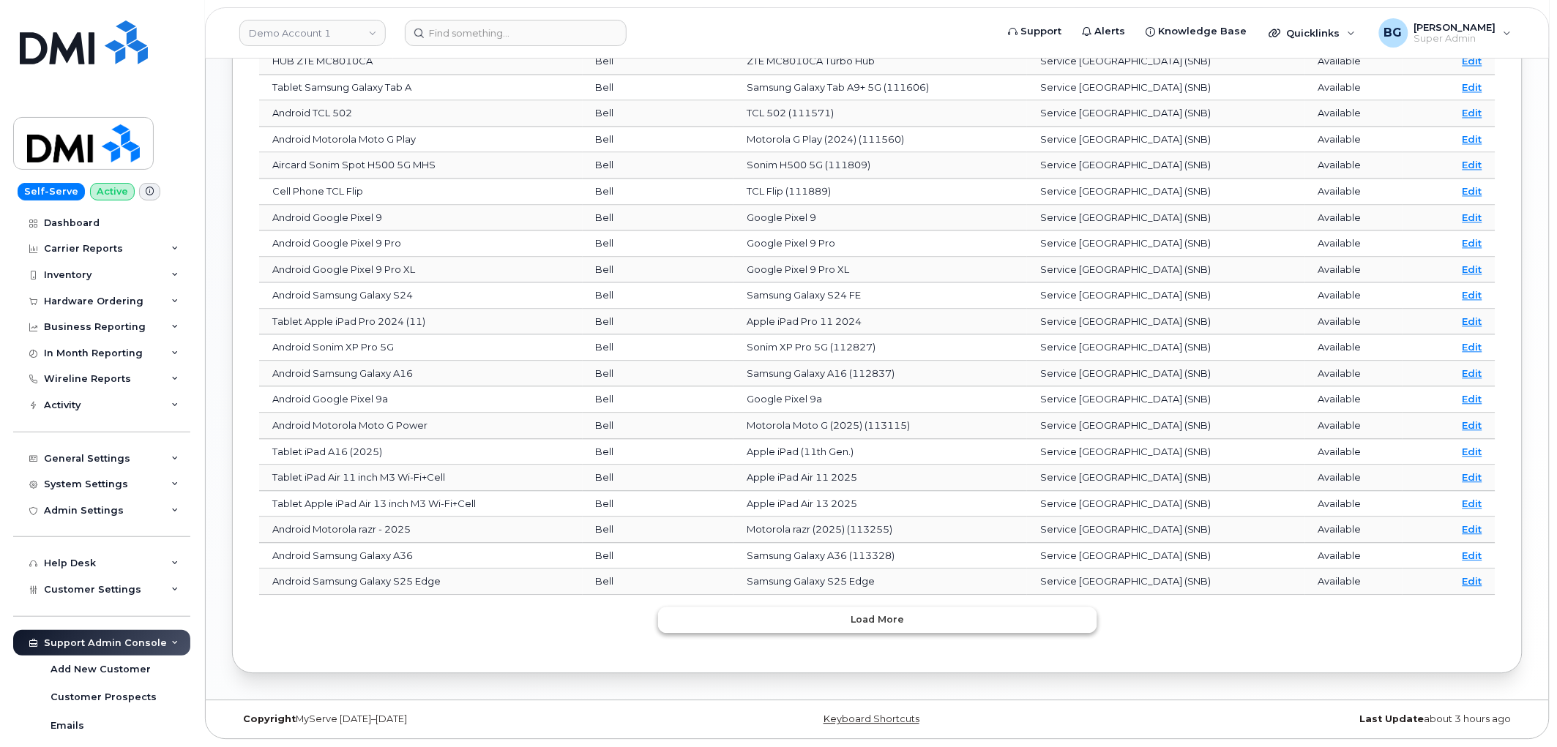
click at [869, 611] on button "Load more" at bounding box center [877, 621] width 439 height 26
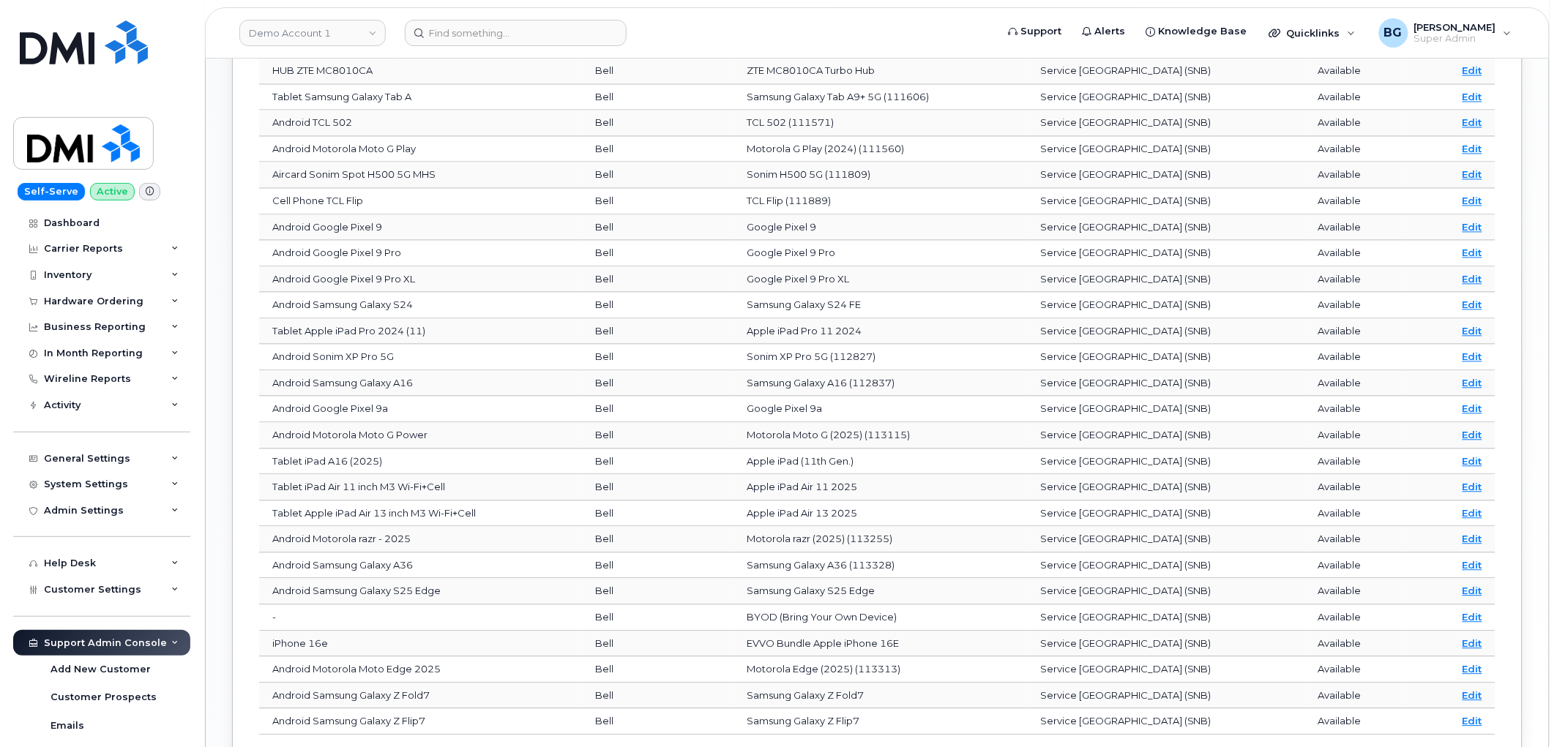
scroll to position [966, 0]
click at [85, 591] on span "Customer Settings" at bounding box center [92, 589] width 97 height 11
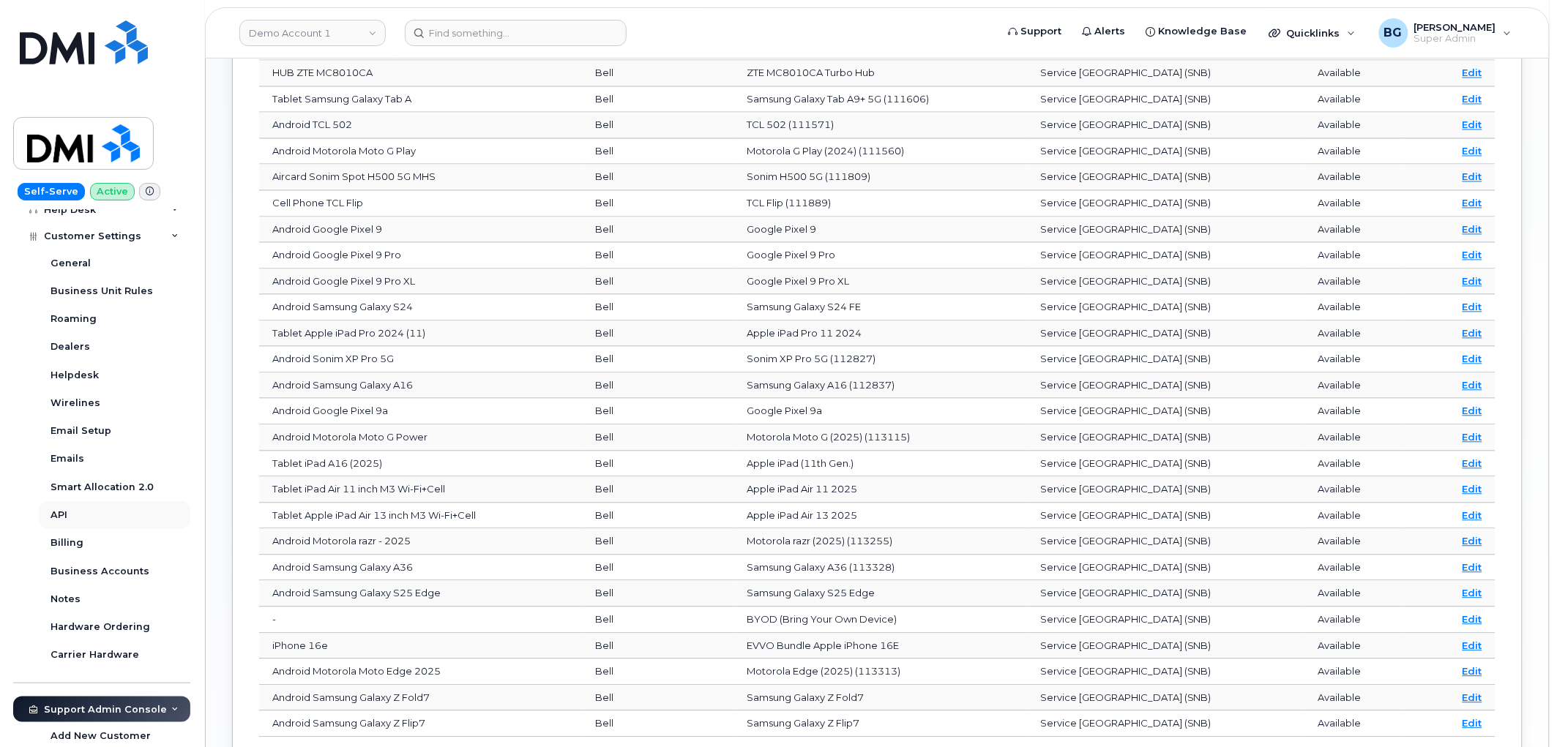
scroll to position [379, 0]
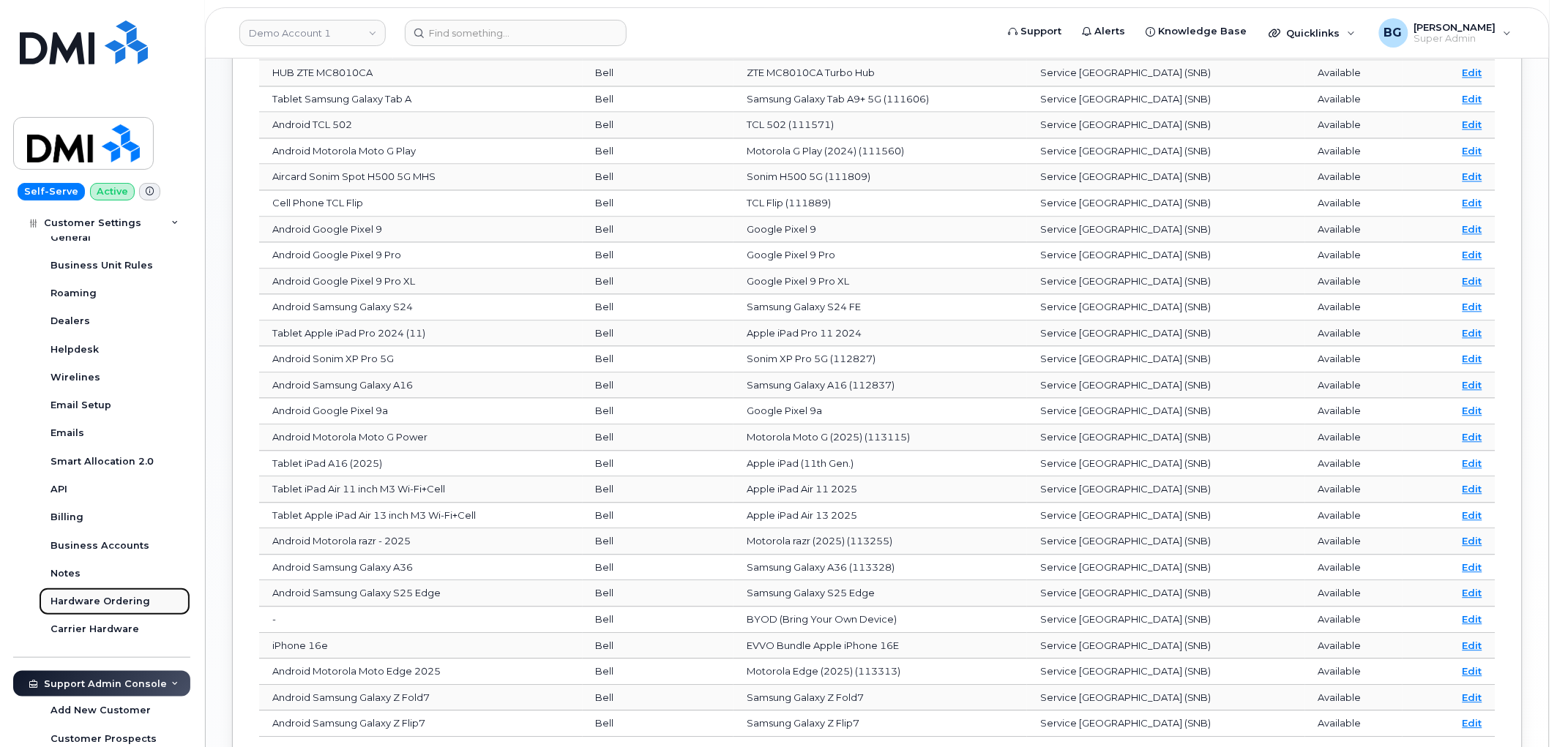
click at [96, 601] on div "Hardware Ordering" at bounding box center [101, 601] width 100 height 13
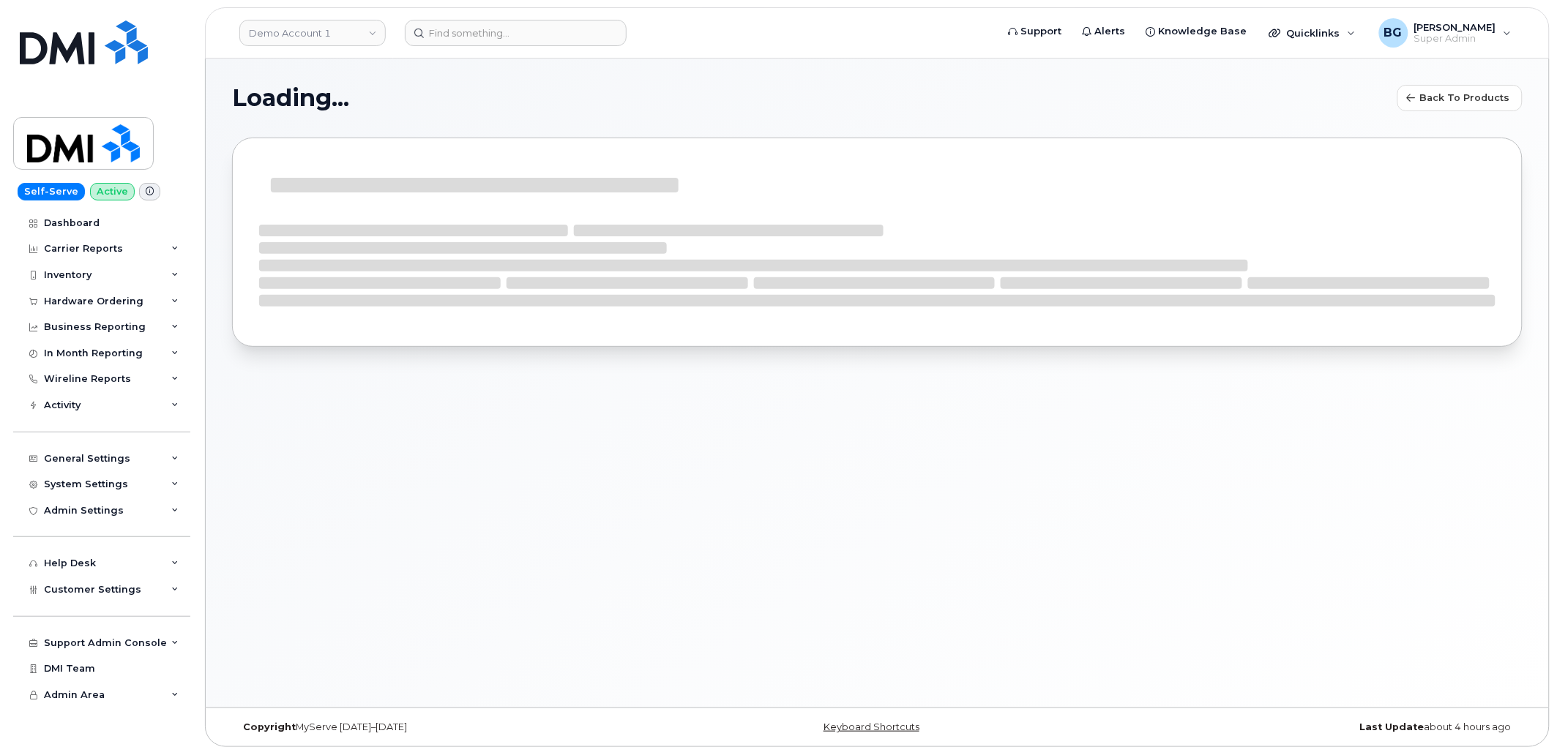
select select "bell"
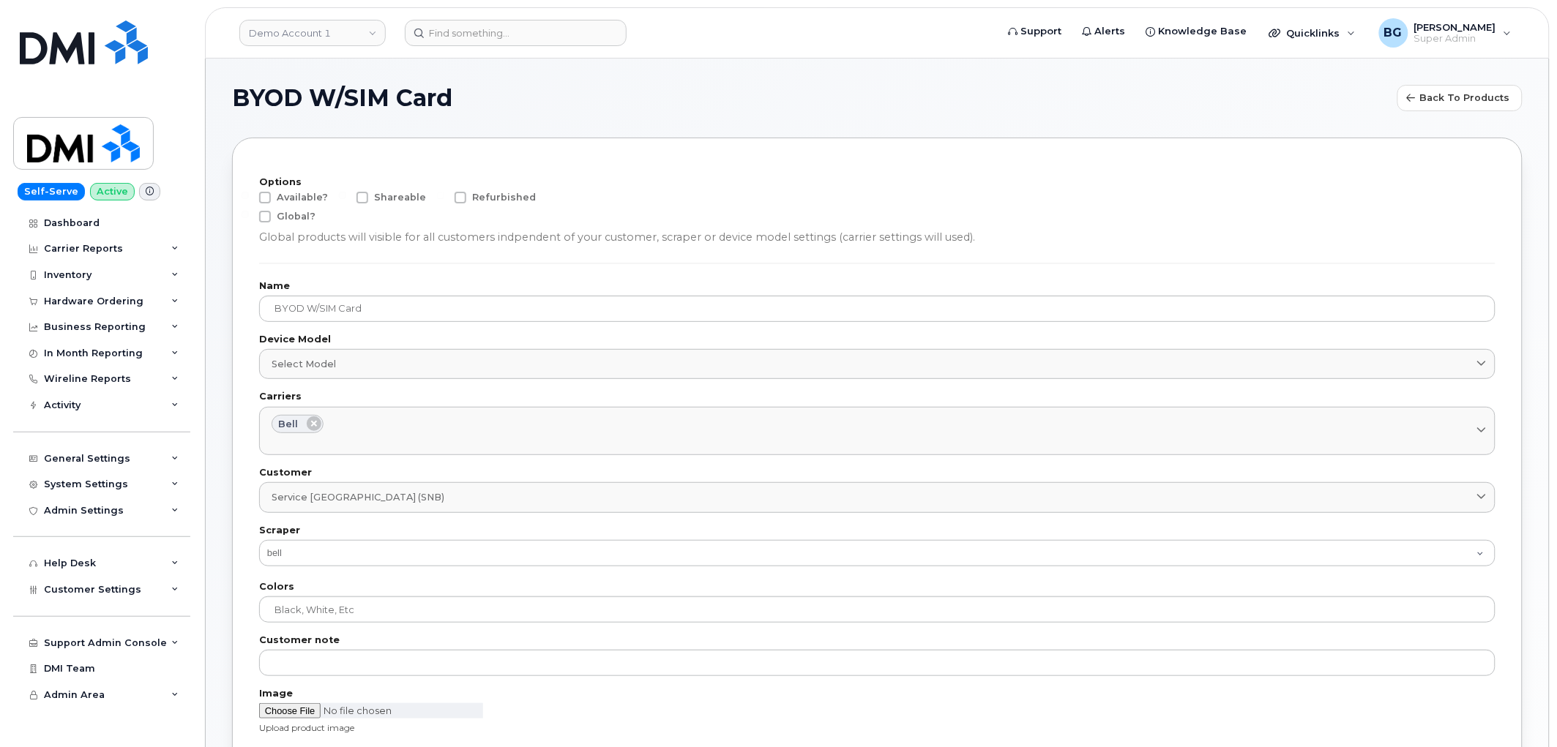
click at [266, 195] on span at bounding box center [265, 198] width 12 height 12
click at [249, 195] on input "Available?" at bounding box center [245, 195] width 7 height 7
checkbox input "true"
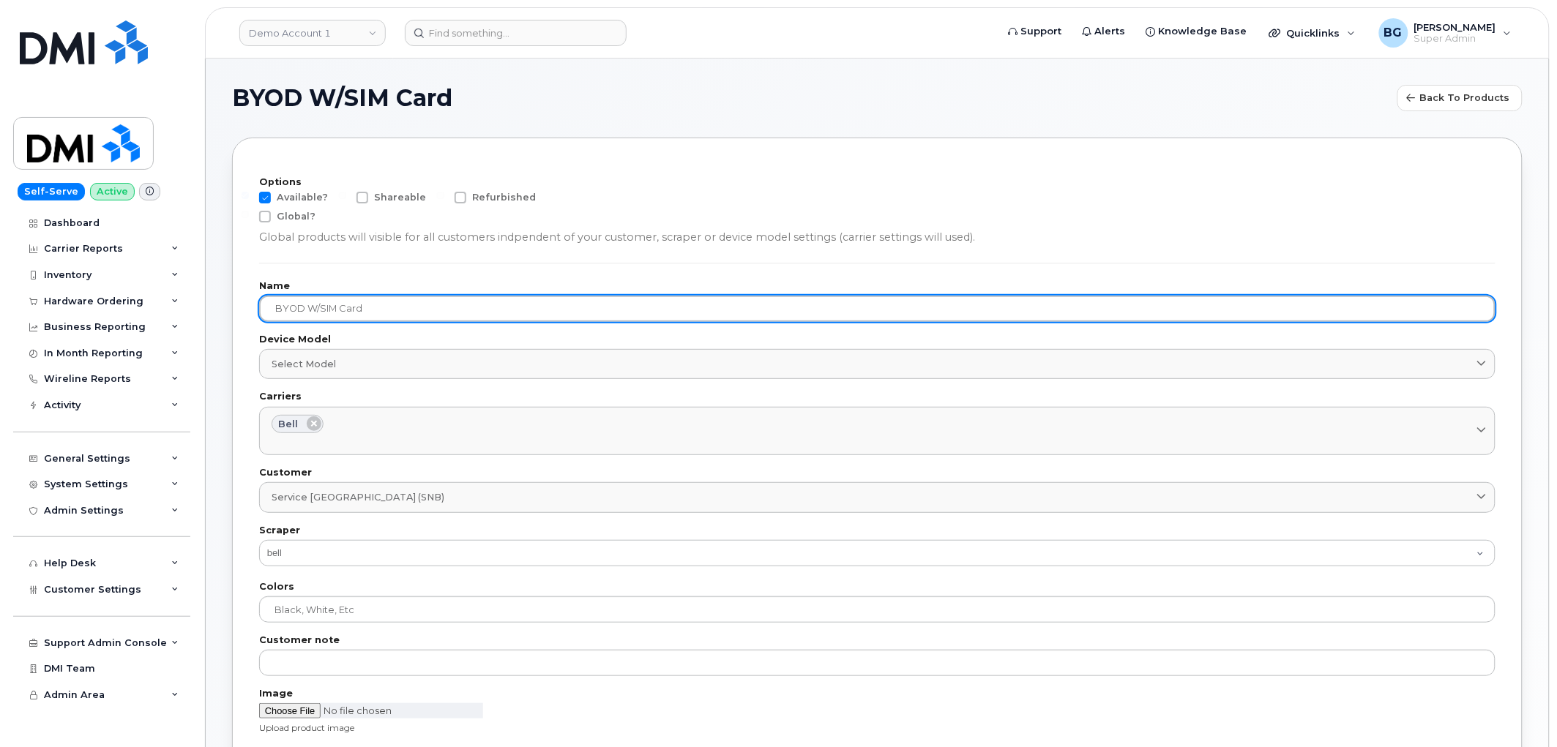
drag, startPoint x: 367, startPoint y: 305, endPoint x: 305, endPoint y: 308, distance: 62.3
click at [305, 308] on input "BYOD W/SIM Card" at bounding box center [877, 309] width 1236 height 26
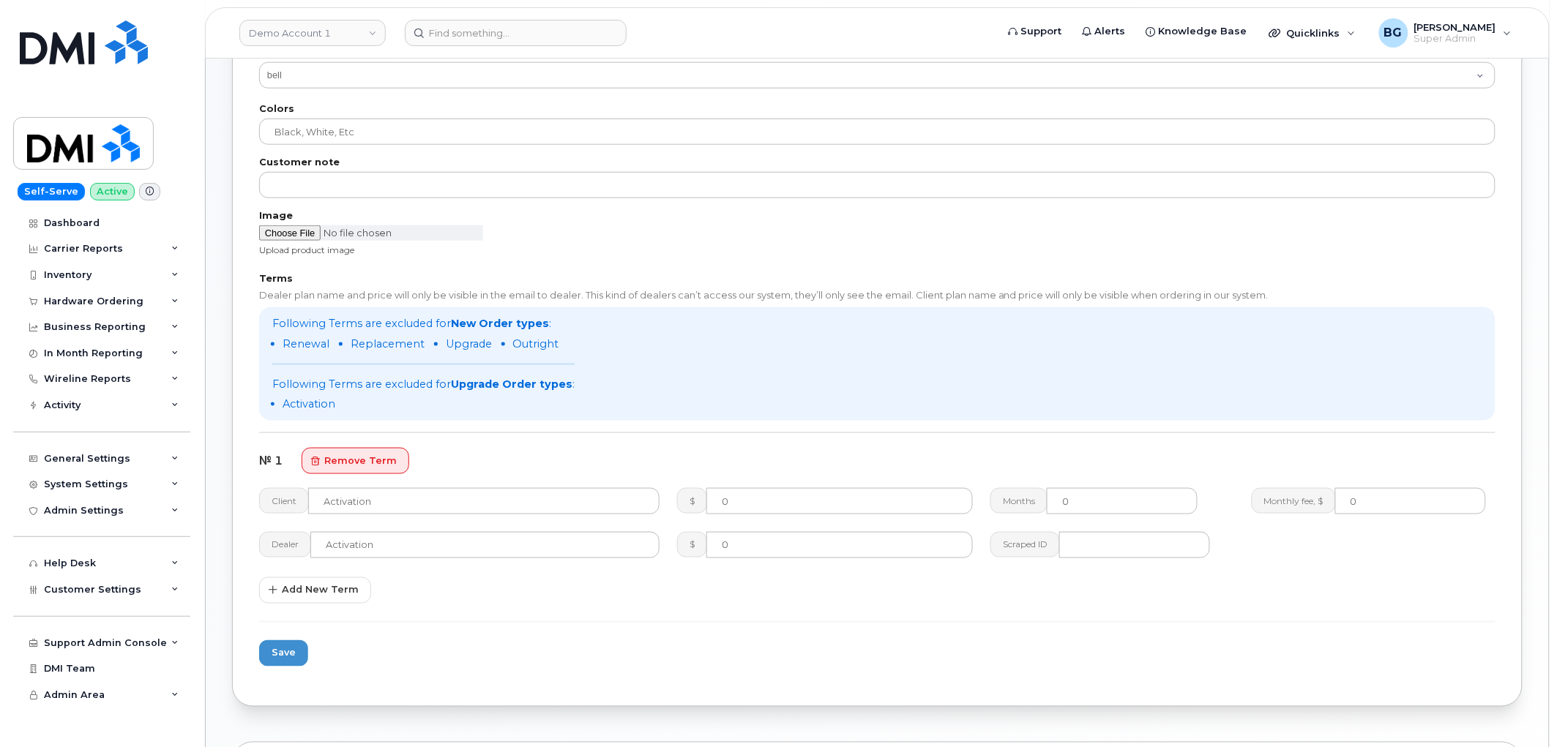
scroll to position [650, 0]
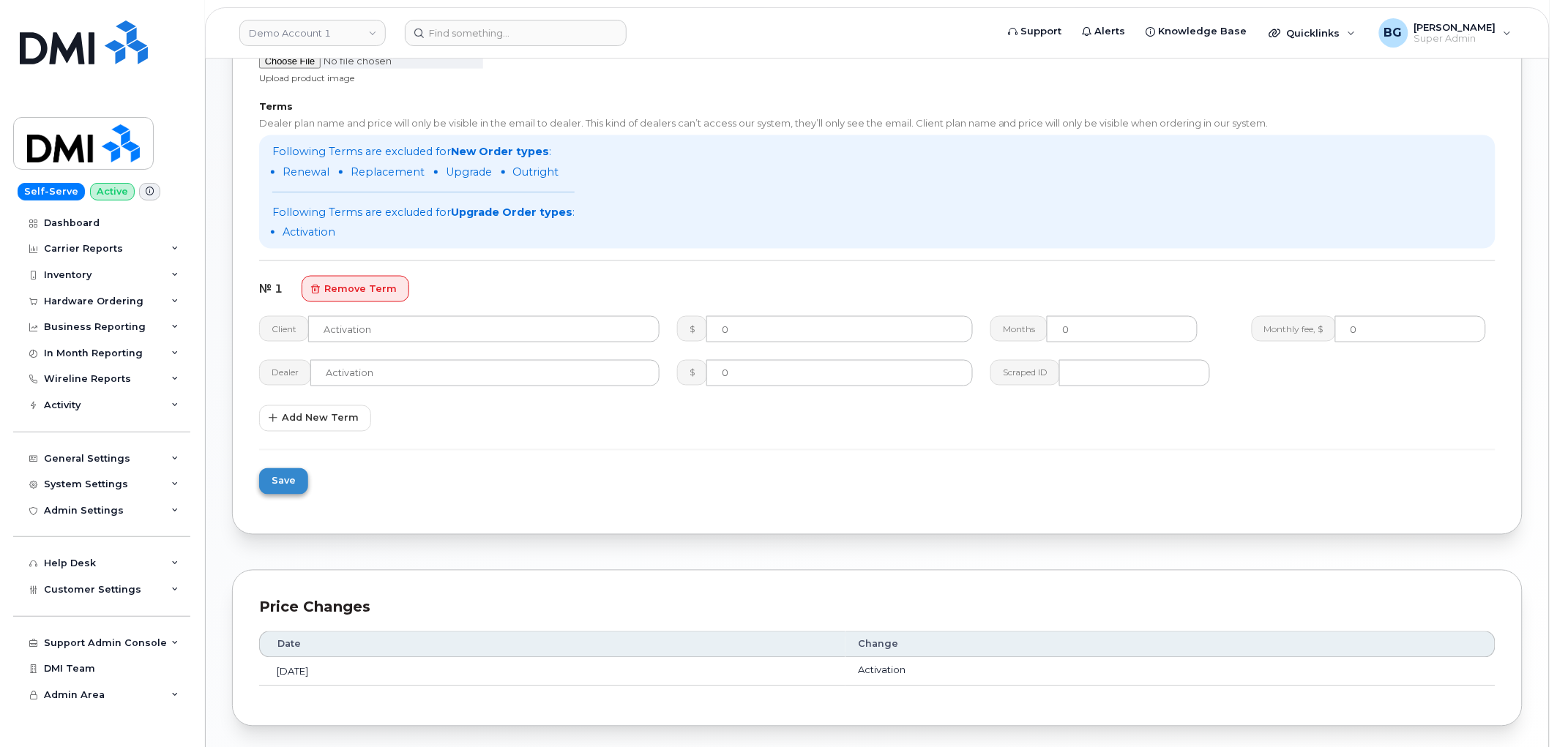
type input "BYOD (Bring Your Own Device)"
click at [275, 479] on span "Save" at bounding box center [284, 481] width 24 height 14
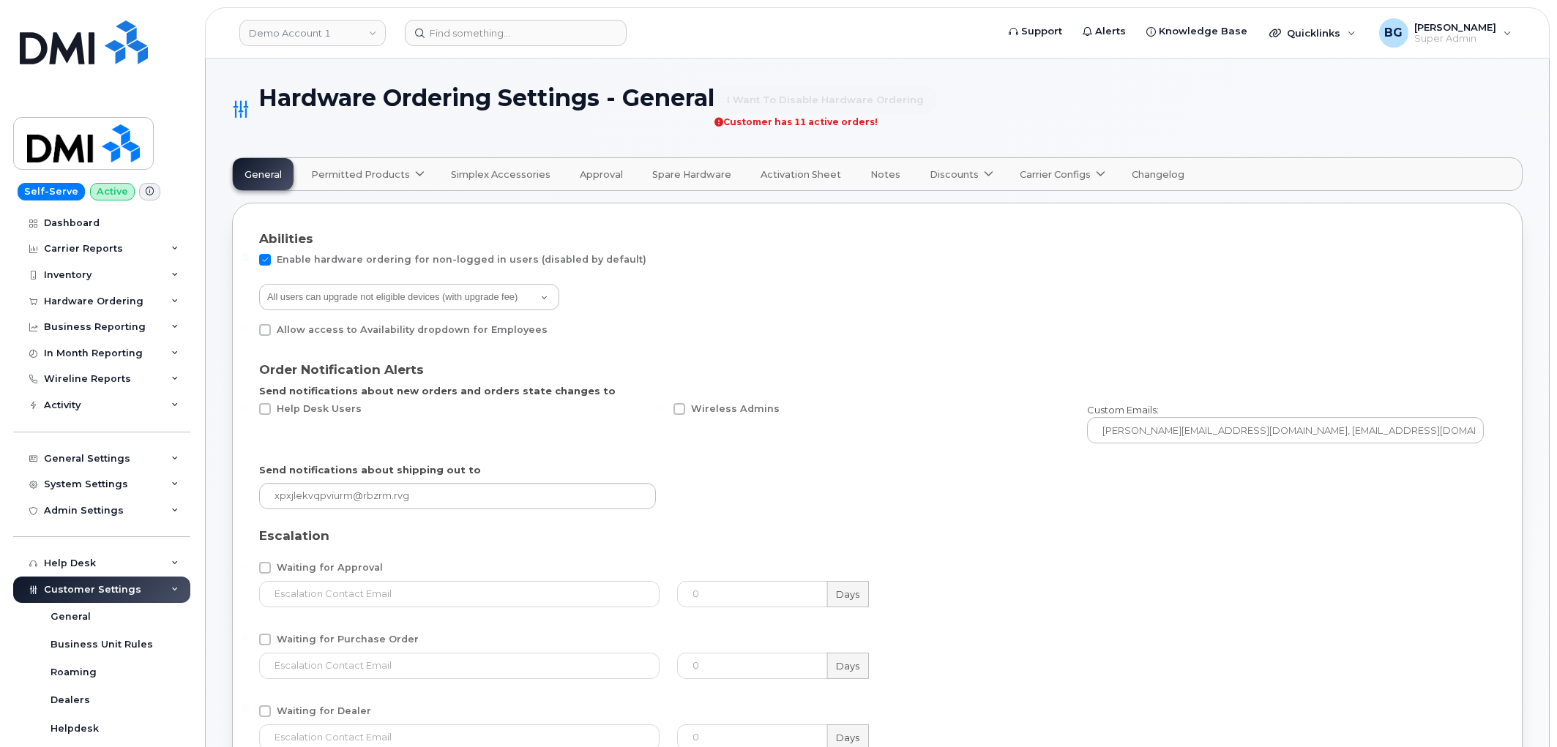
select select "admins"
click at [368, 179] on span "Permitted Products" at bounding box center [360, 175] width 99 height 14
click at [338, 202] on div "Bell available" at bounding box center [390, 210] width 151 height 18
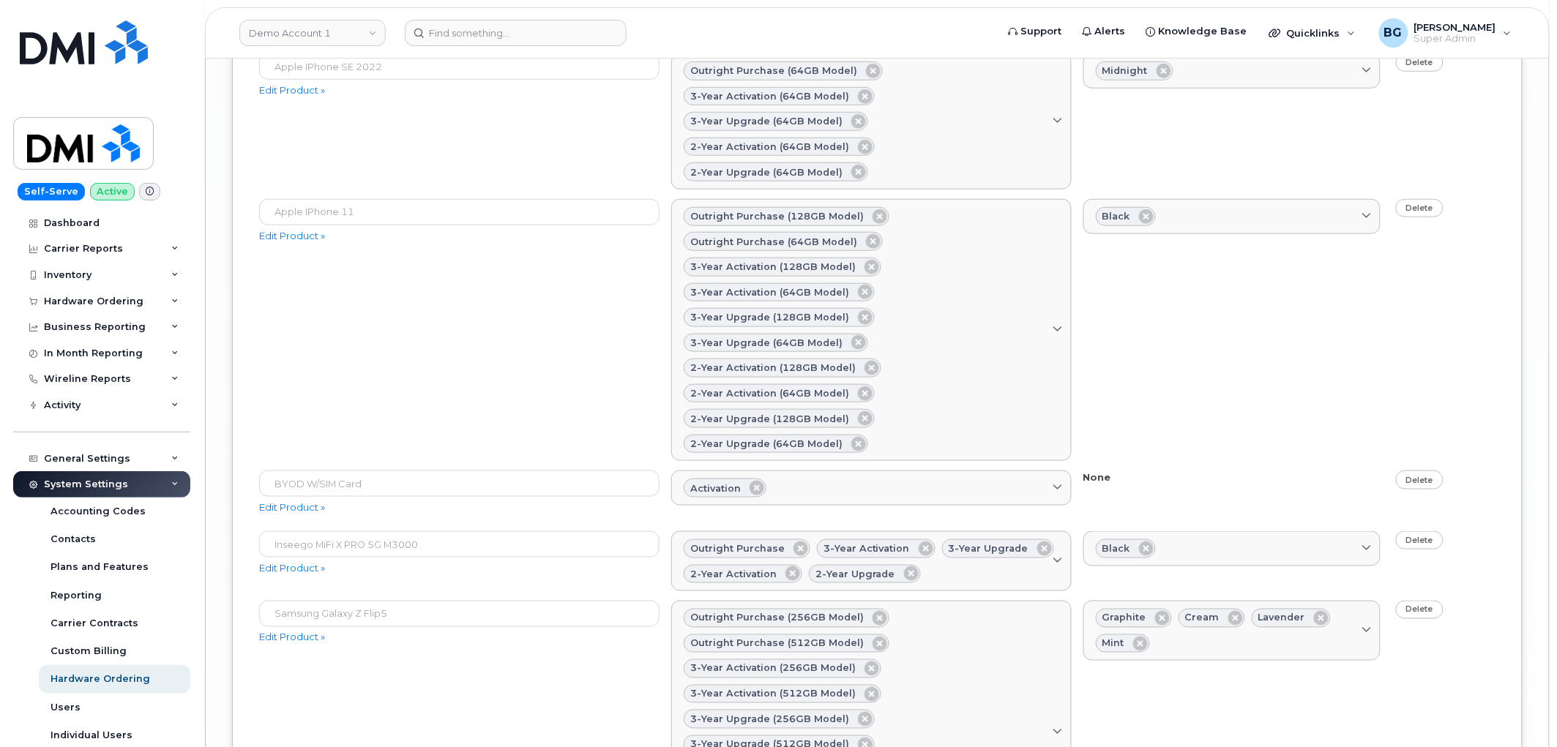
scroll to position [6504, 0]
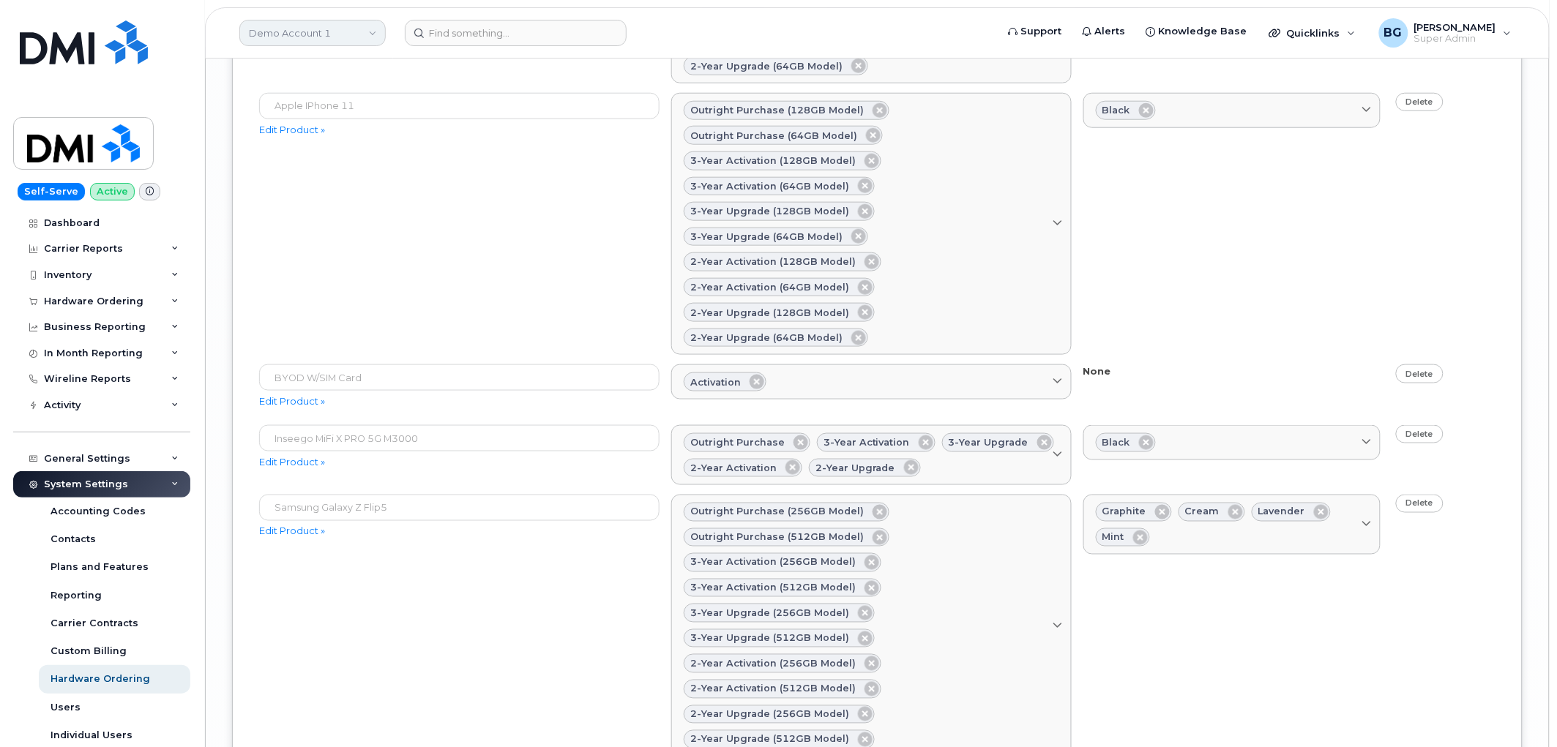
click at [307, 34] on link "Demo Account 1" at bounding box center [312, 33] width 146 height 26
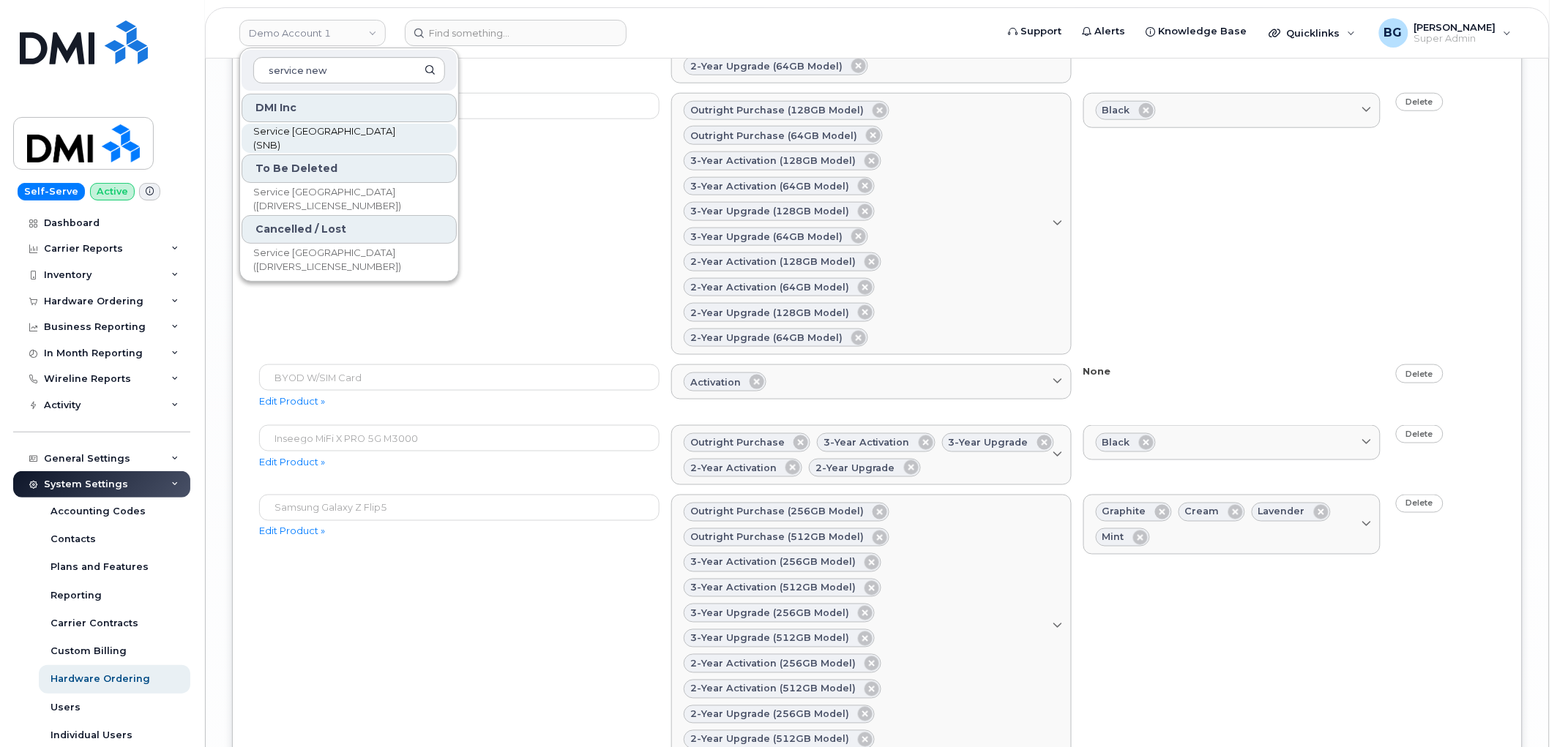
type input "service new"
click at [357, 133] on span "Service [GEOGRAPHIC_DATA] (SNB)" at bounding box center [337, 138] width 168 height 29
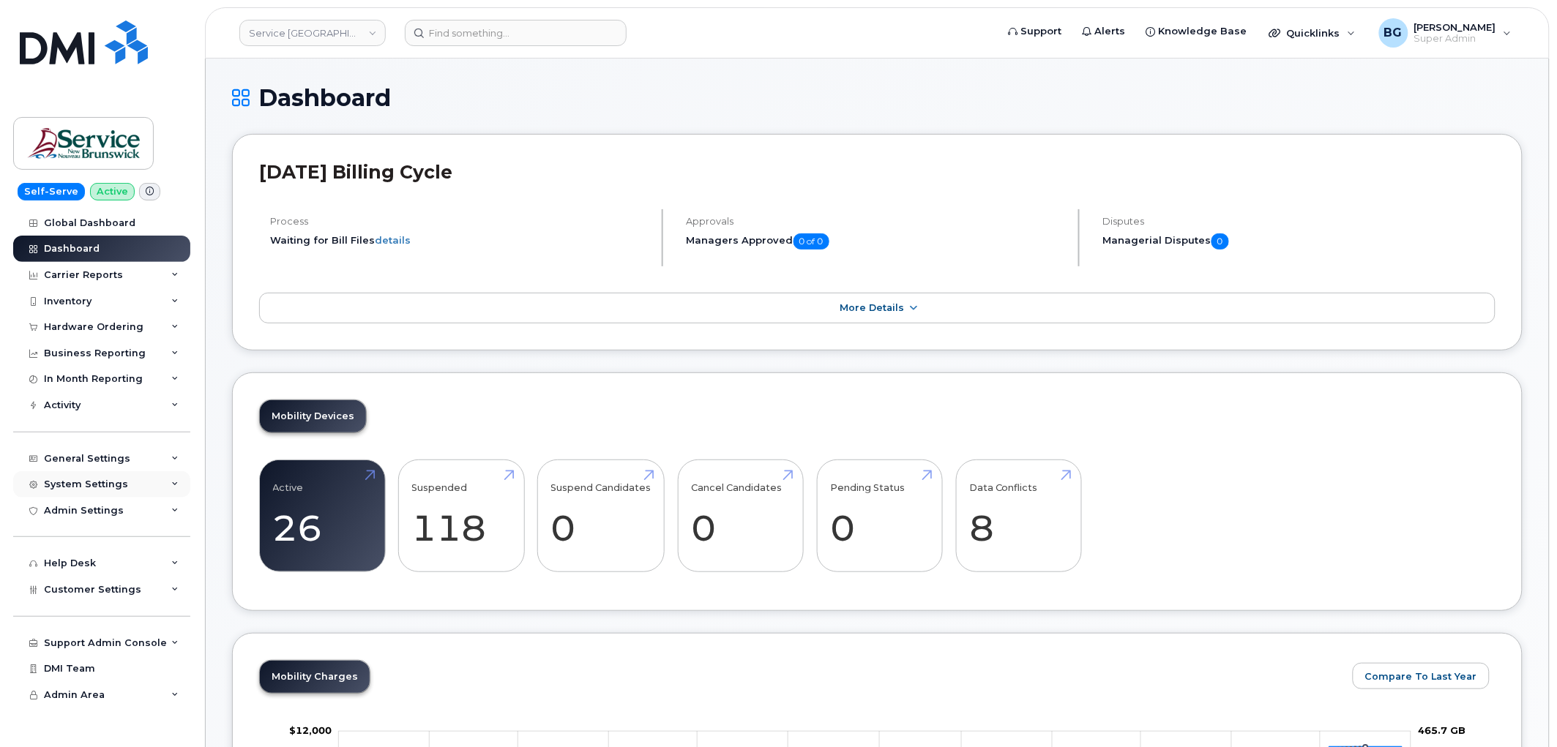
click at [100, 485] on div "System Settings" at bounding box center [86, 485] width 84 height 12
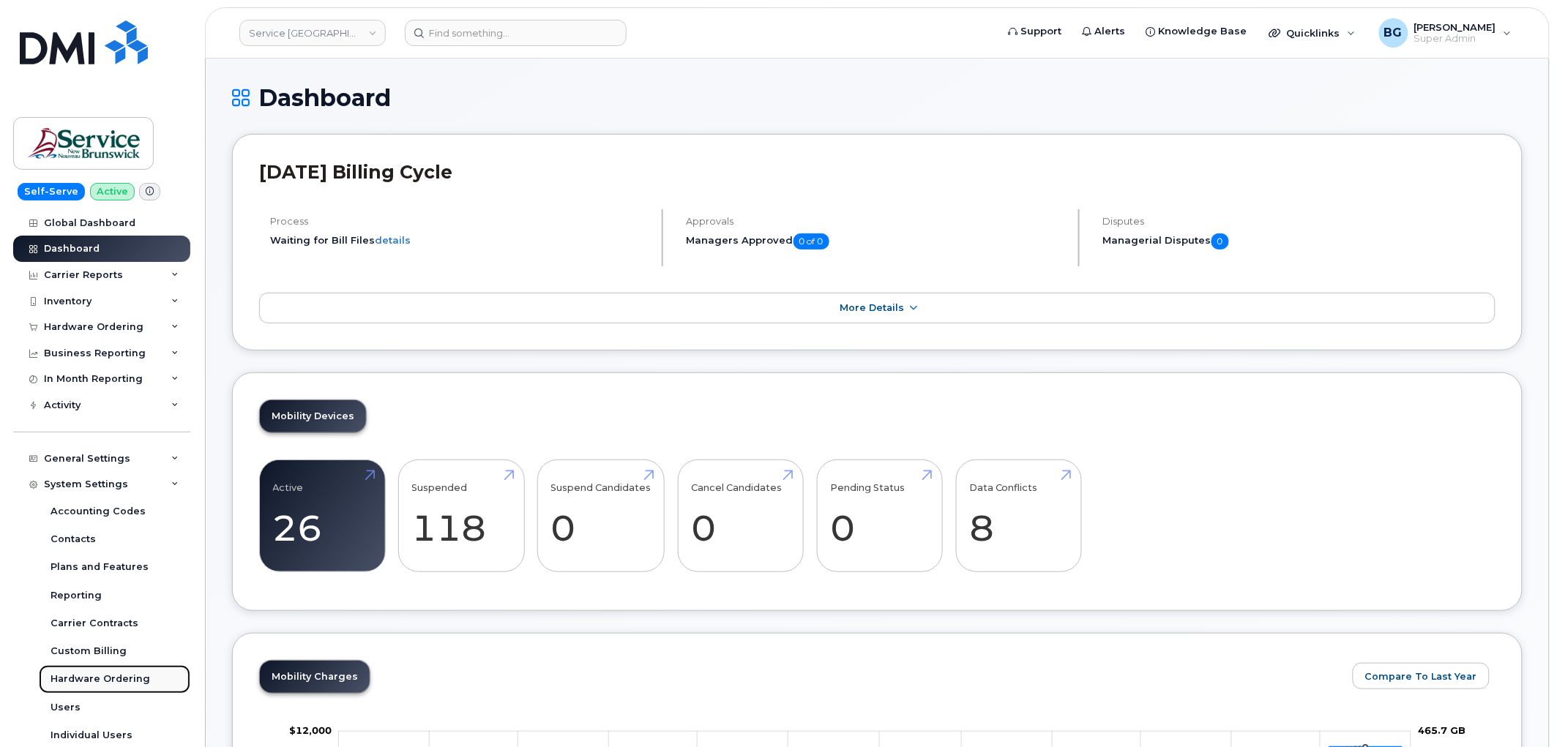
click at [100, 676] on div "Hardware Ordering" at bounding box center [101, 679] width 100 height 13
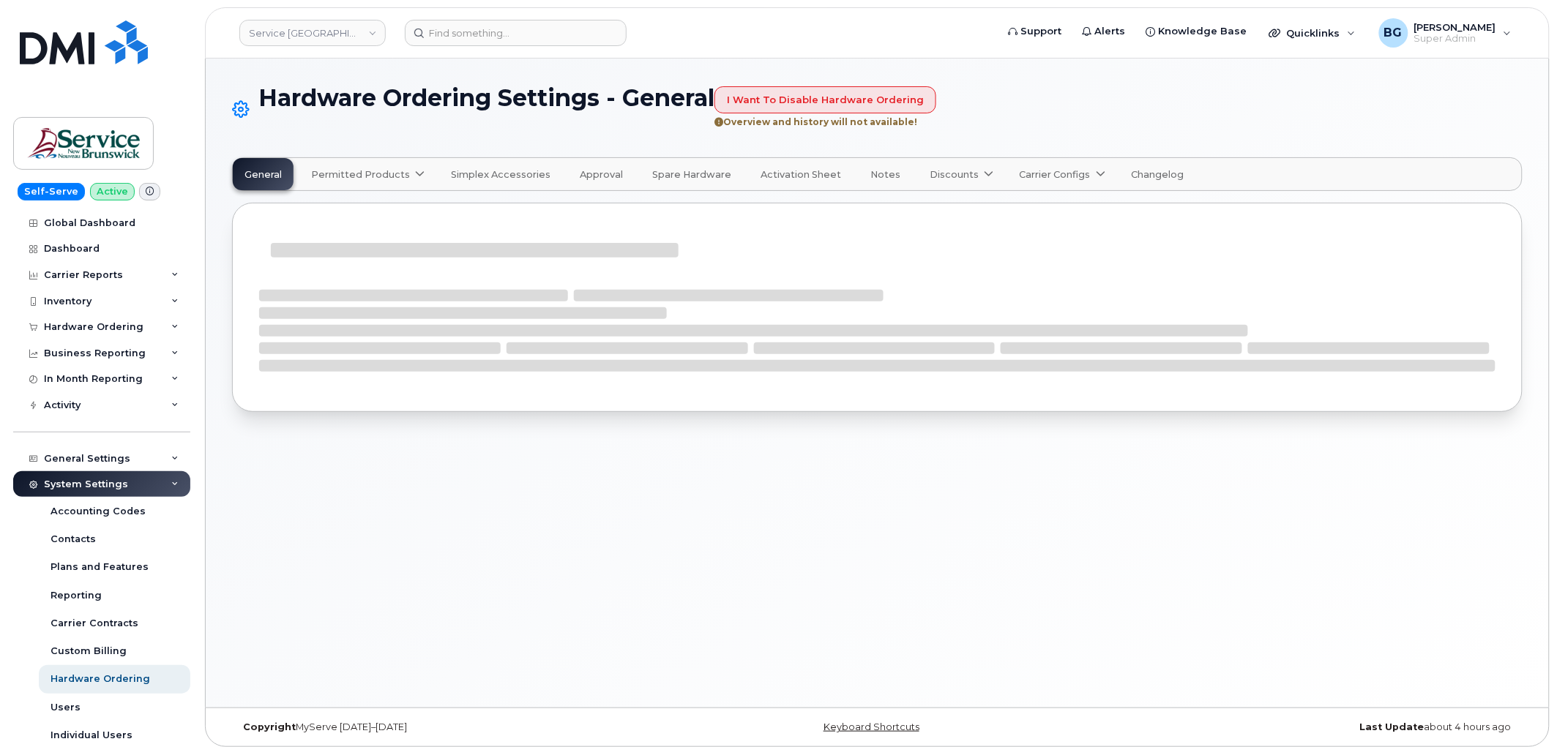
select select "admins"
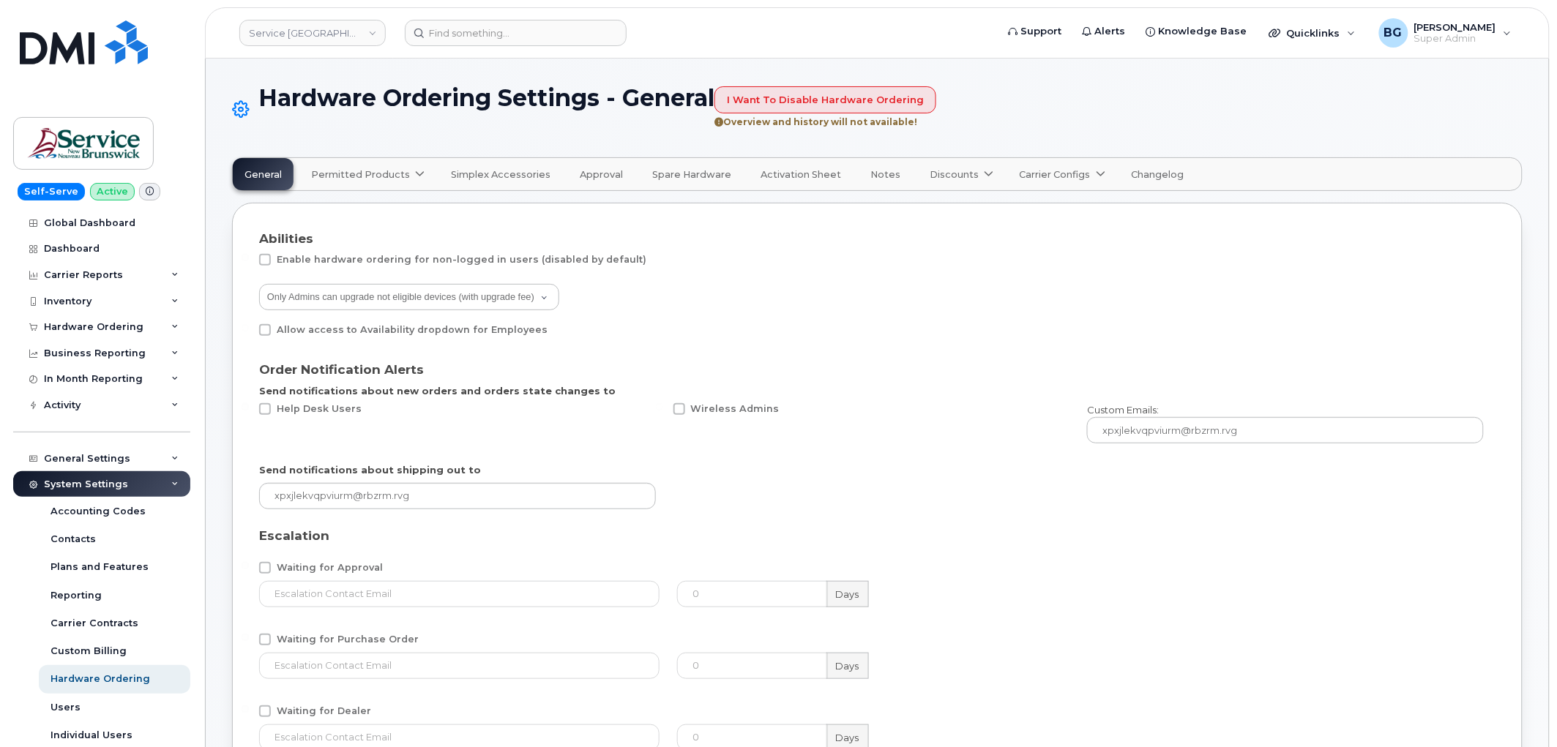
click at [346, 176] on span "Permitted Products" at bounding box center [360, 175] width 99 height 14
click at [322, 206] on span "Bell" at bounding box center [324, 210] width 19 height 15
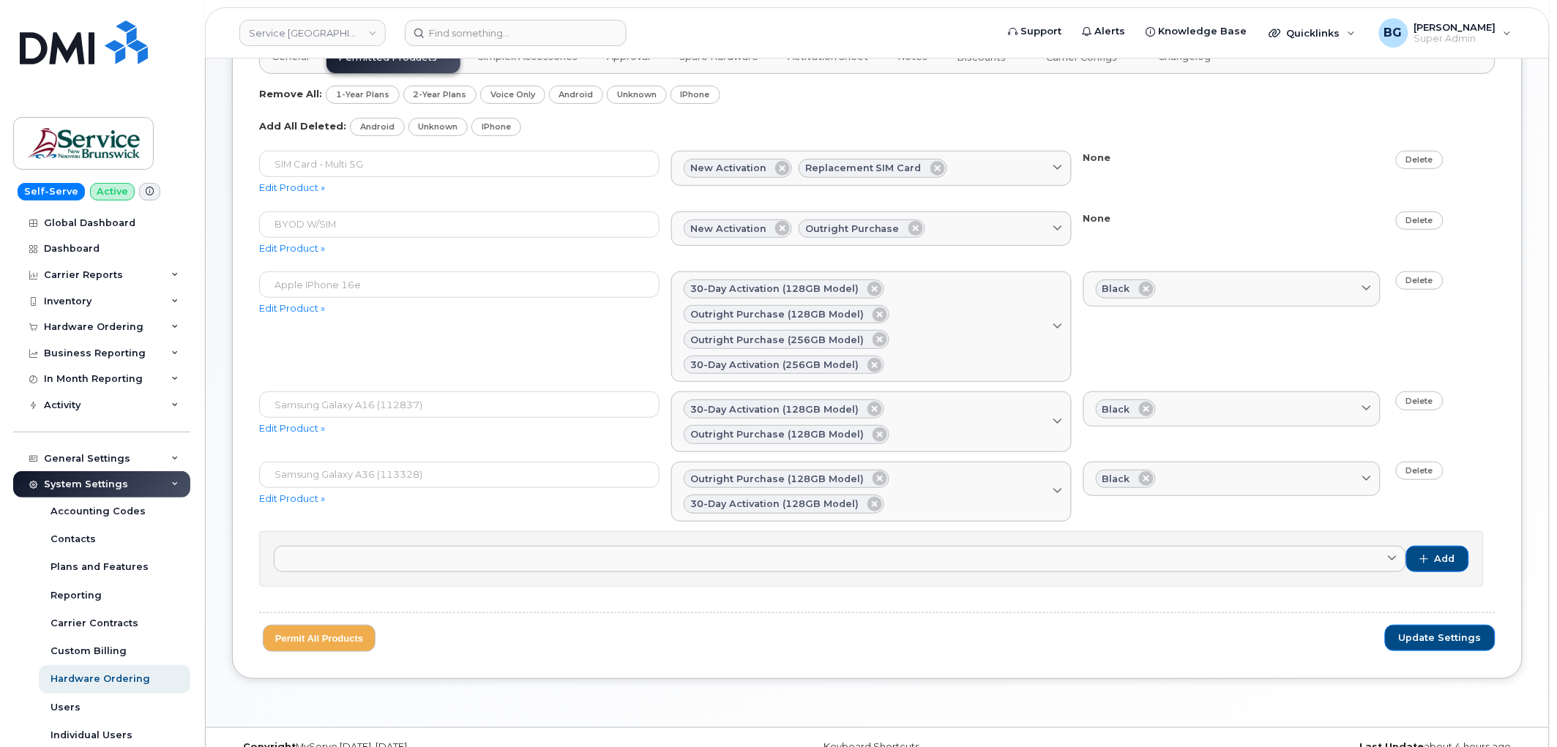
scroll to position [149, 0]
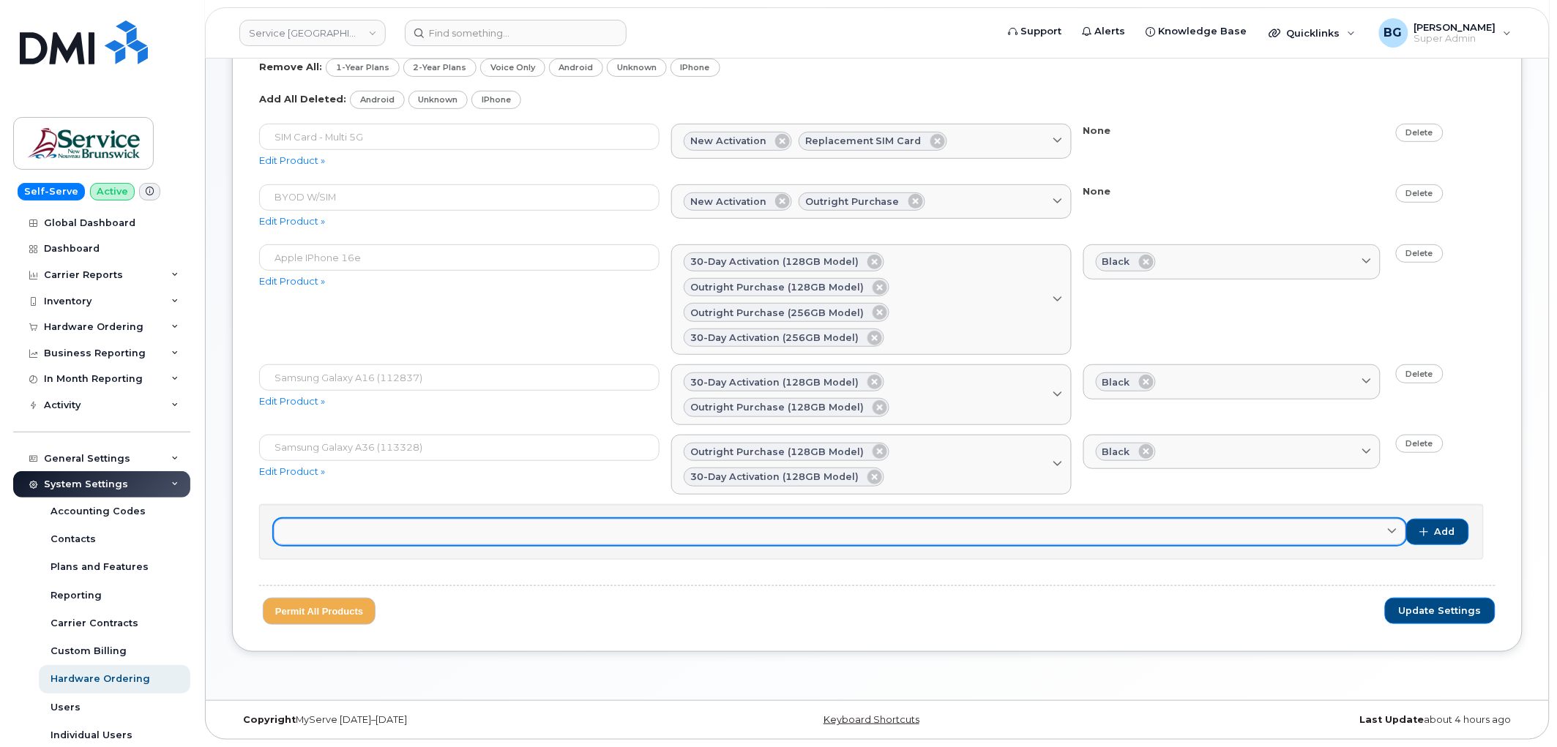
click at [428, 528] on link at bounding box center [840, 532] width 1132 height 26
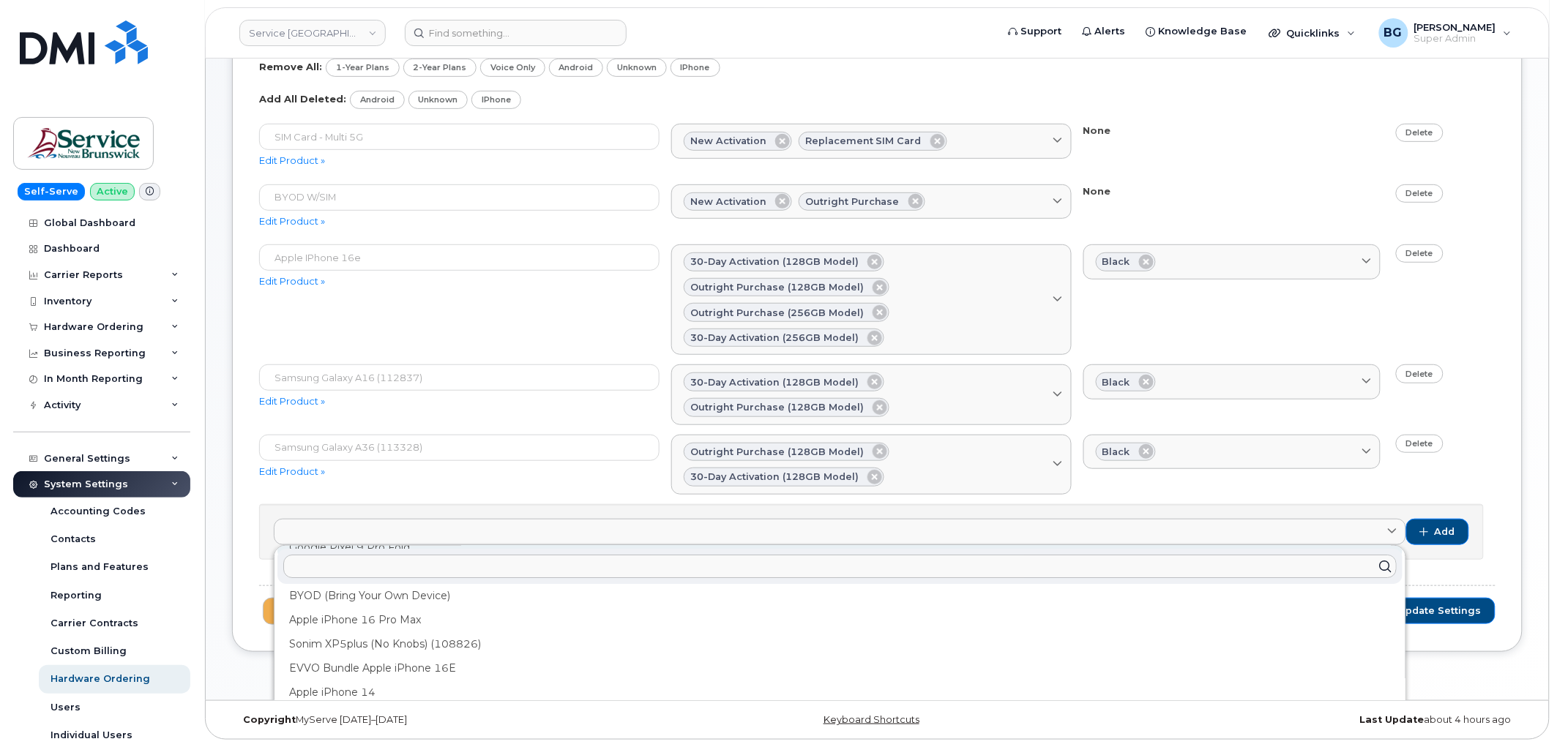
scroll to position [0, 0]
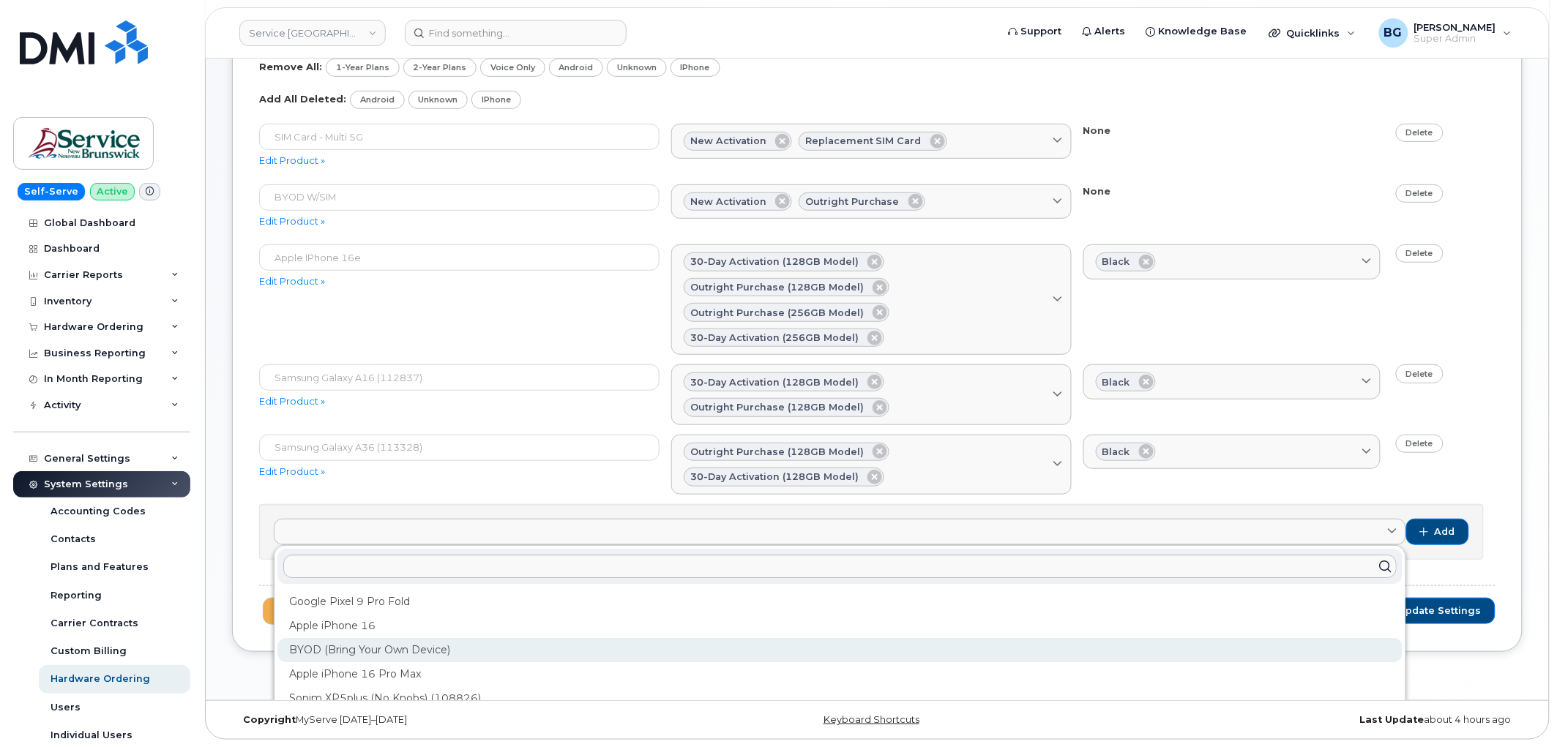
click at [394, 687] on div "BYOD (Bring Your Own Device)" at bounding box center [839, 699] width 1125 height 24
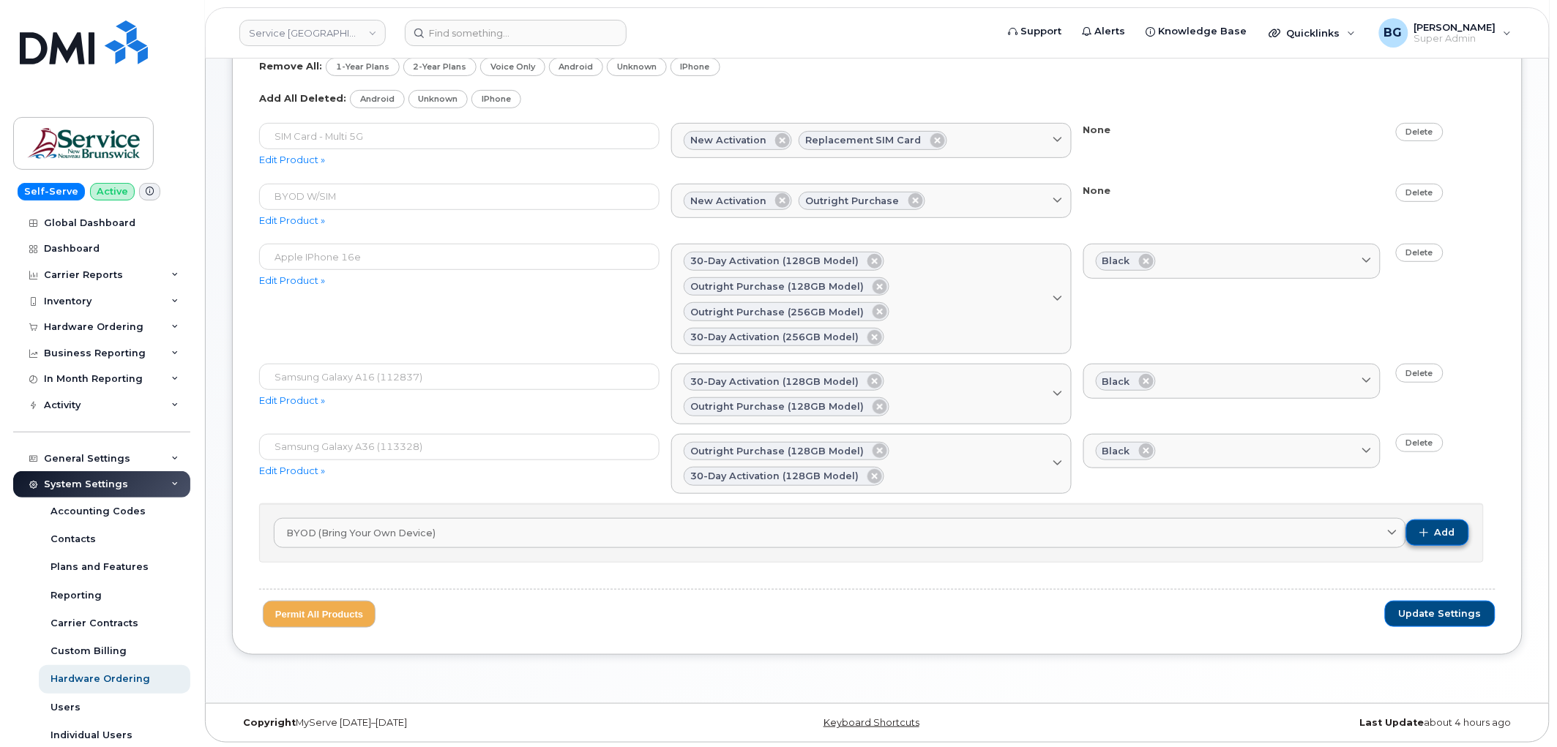
click at [1444, 534] on span "Add" at bounding box center [1445, 532] width 20 height 13
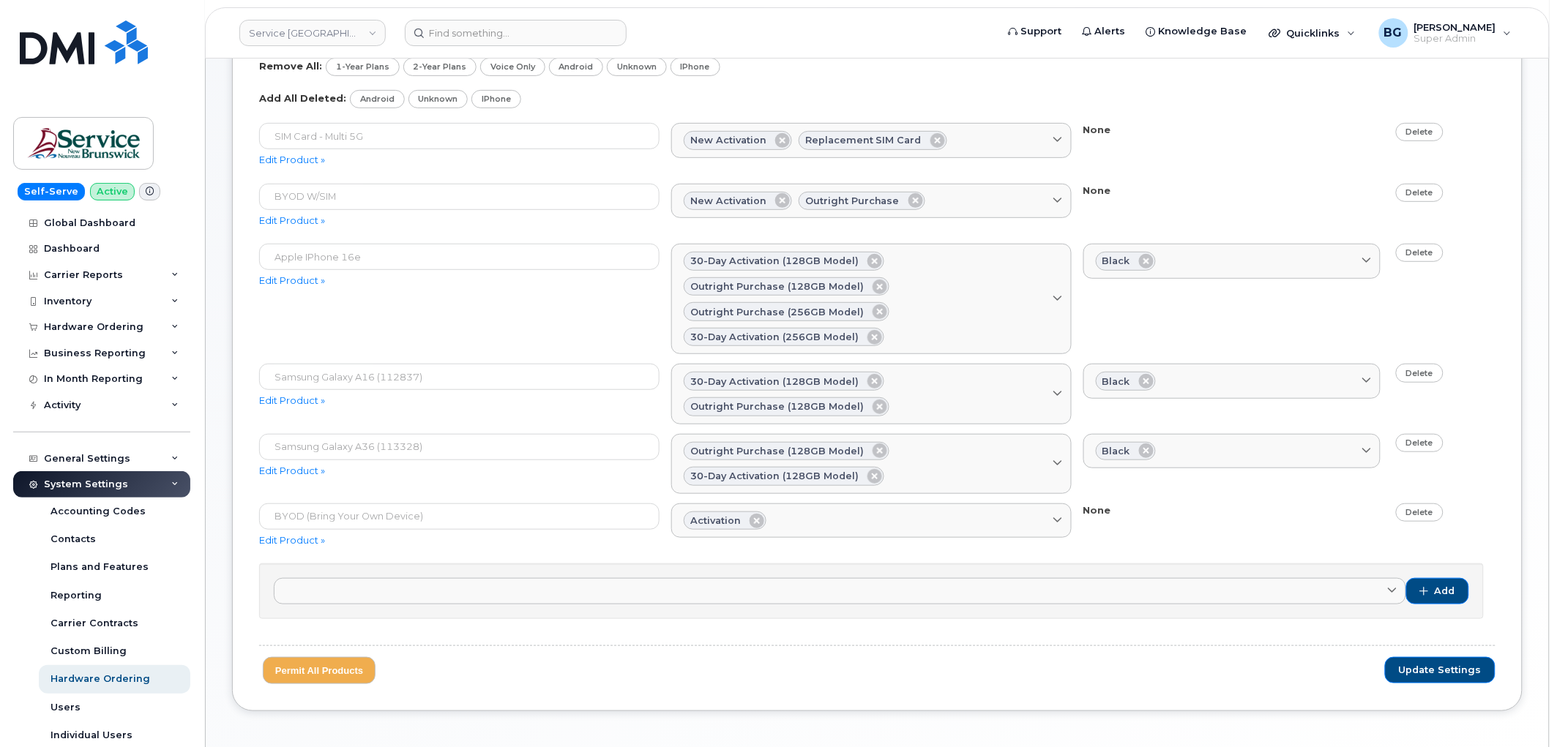
click at [1428, 677] on span "Update Settings" at bounding box center [1440, 670] width 83 height 13
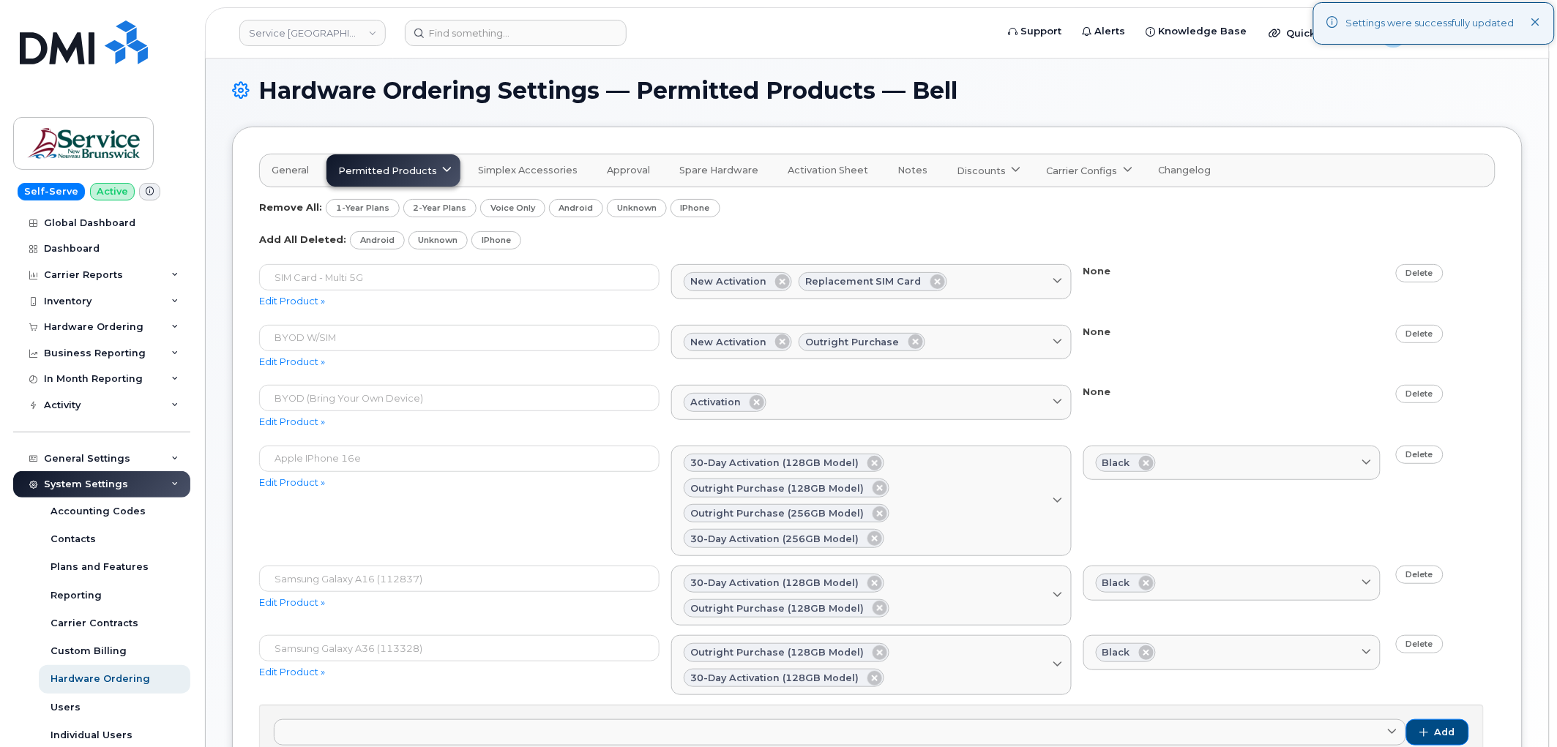
scroll to position [149, 0]
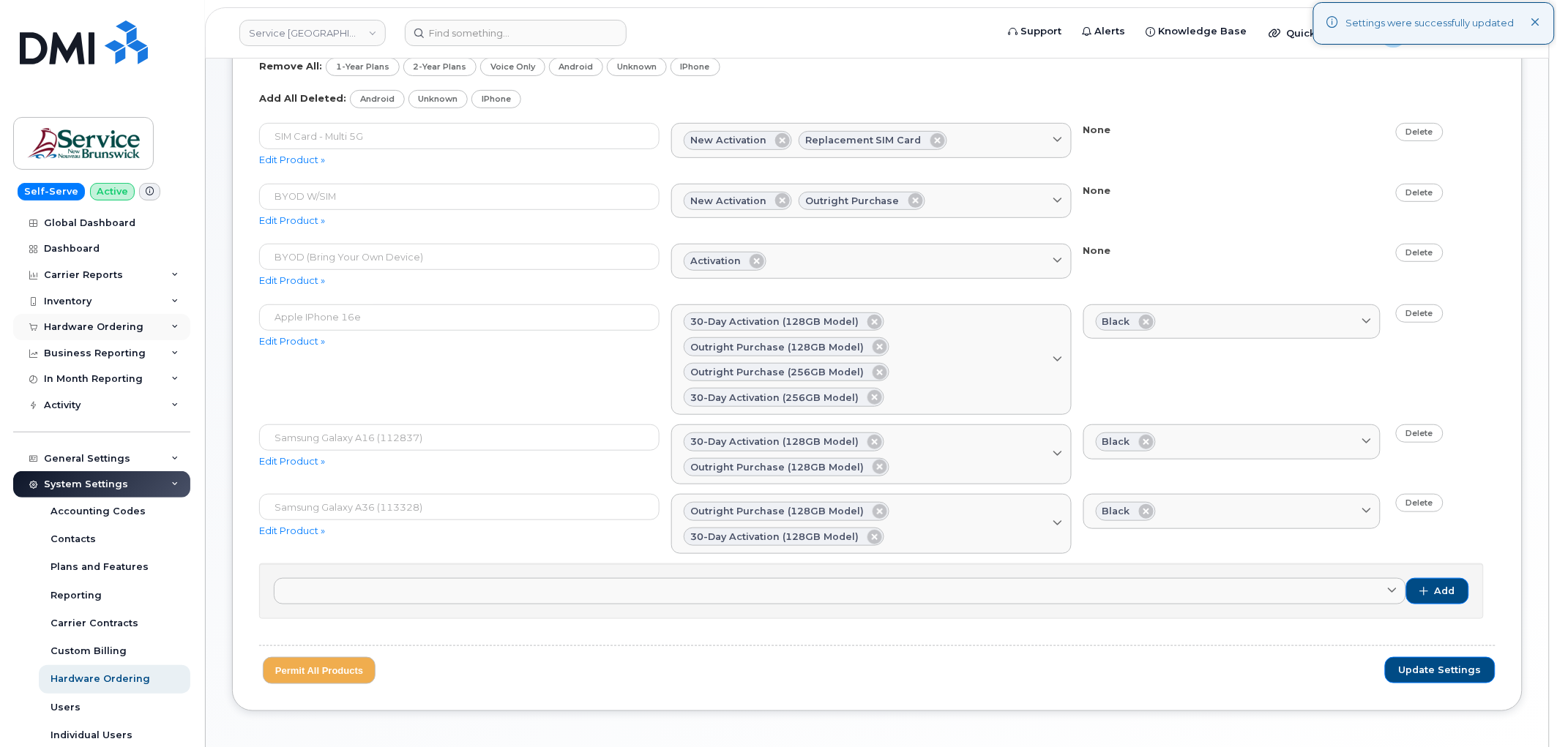
click at [82, 325] on div "Hardware Ordering" at bounding box center [94, 327] width 100 height 12
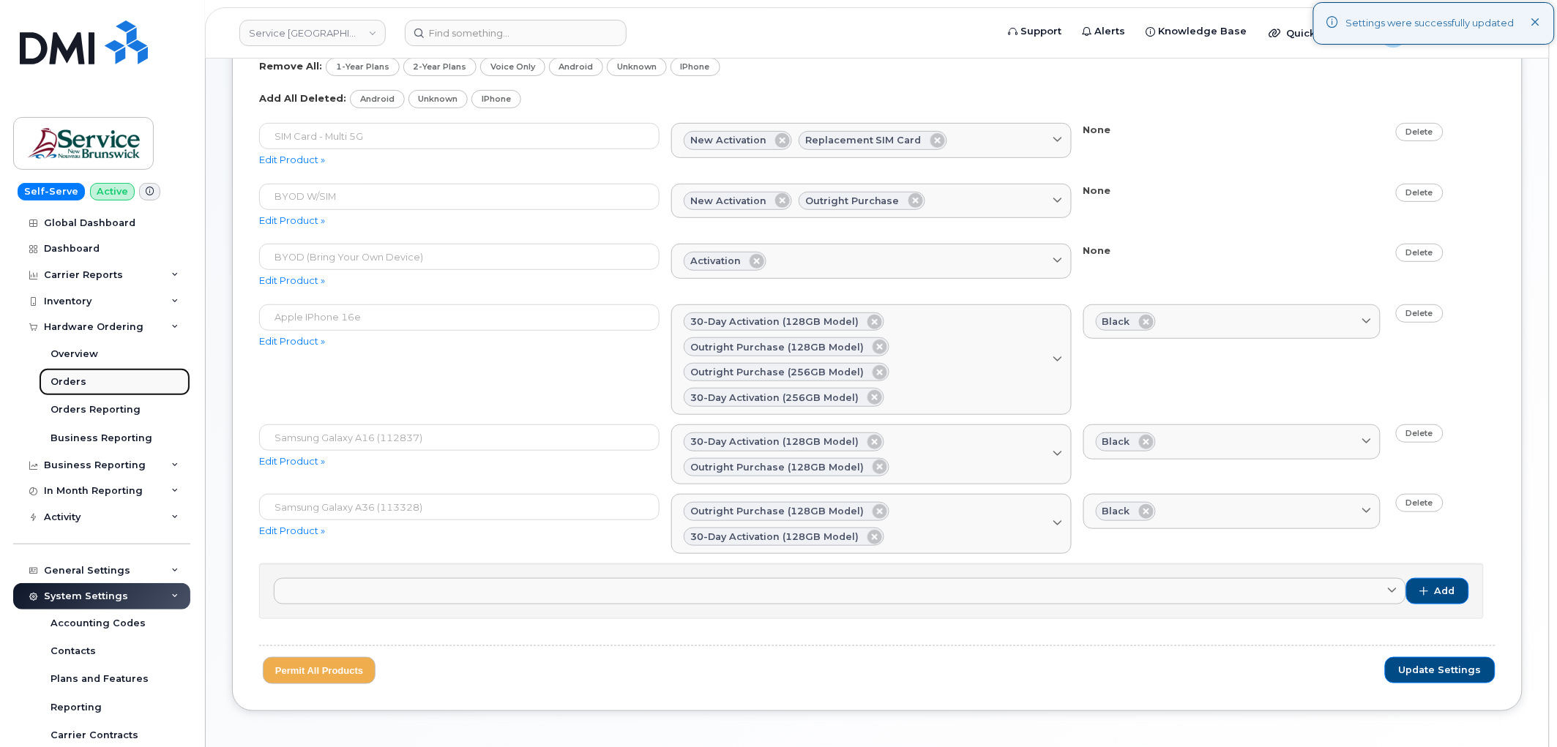
click at [68, 383] on div "Orders" at bounding box center [69, 382] width 36 height 13
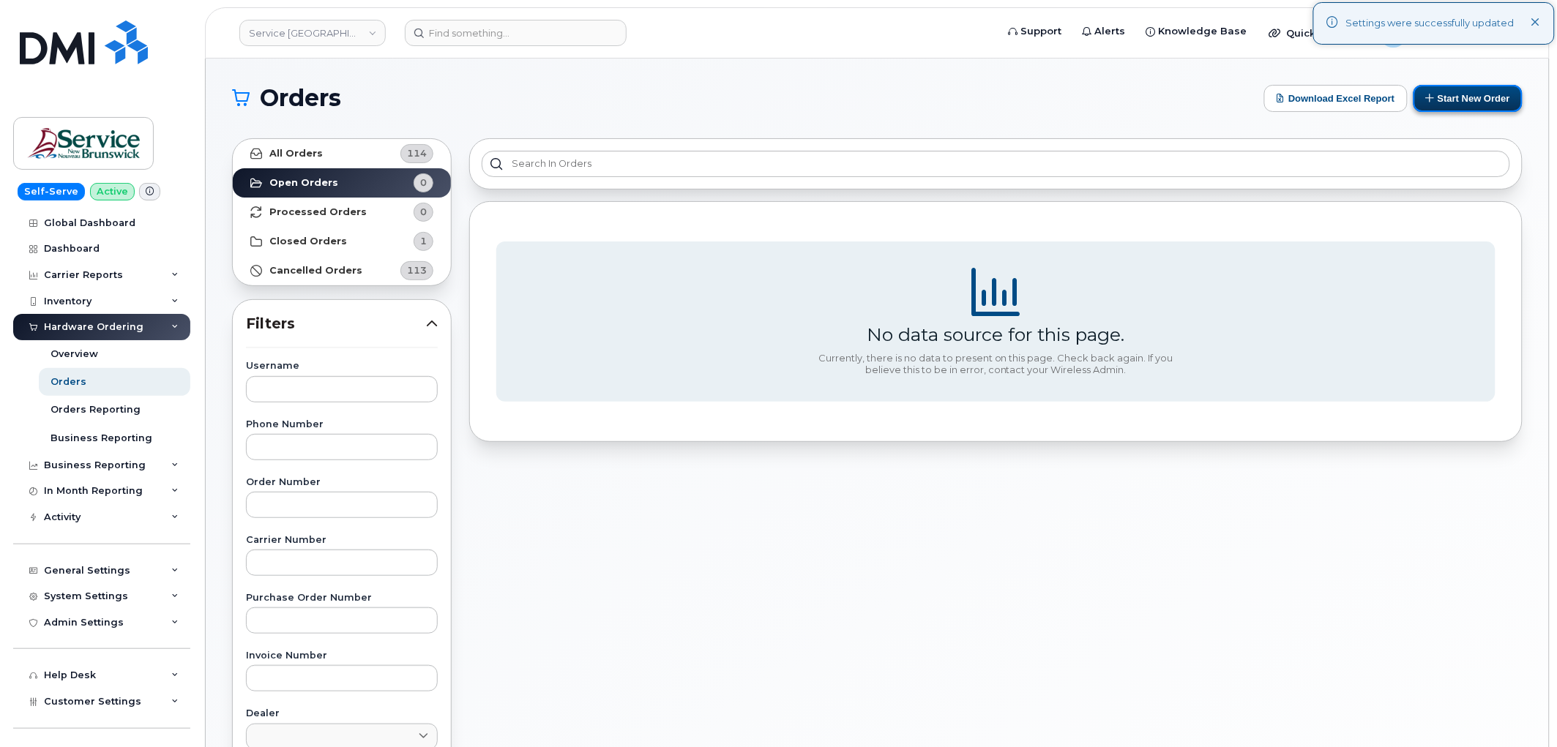
click at [1454, 100] on button "Start New Order" at bounding box center [1467, 98] width 109 height 27
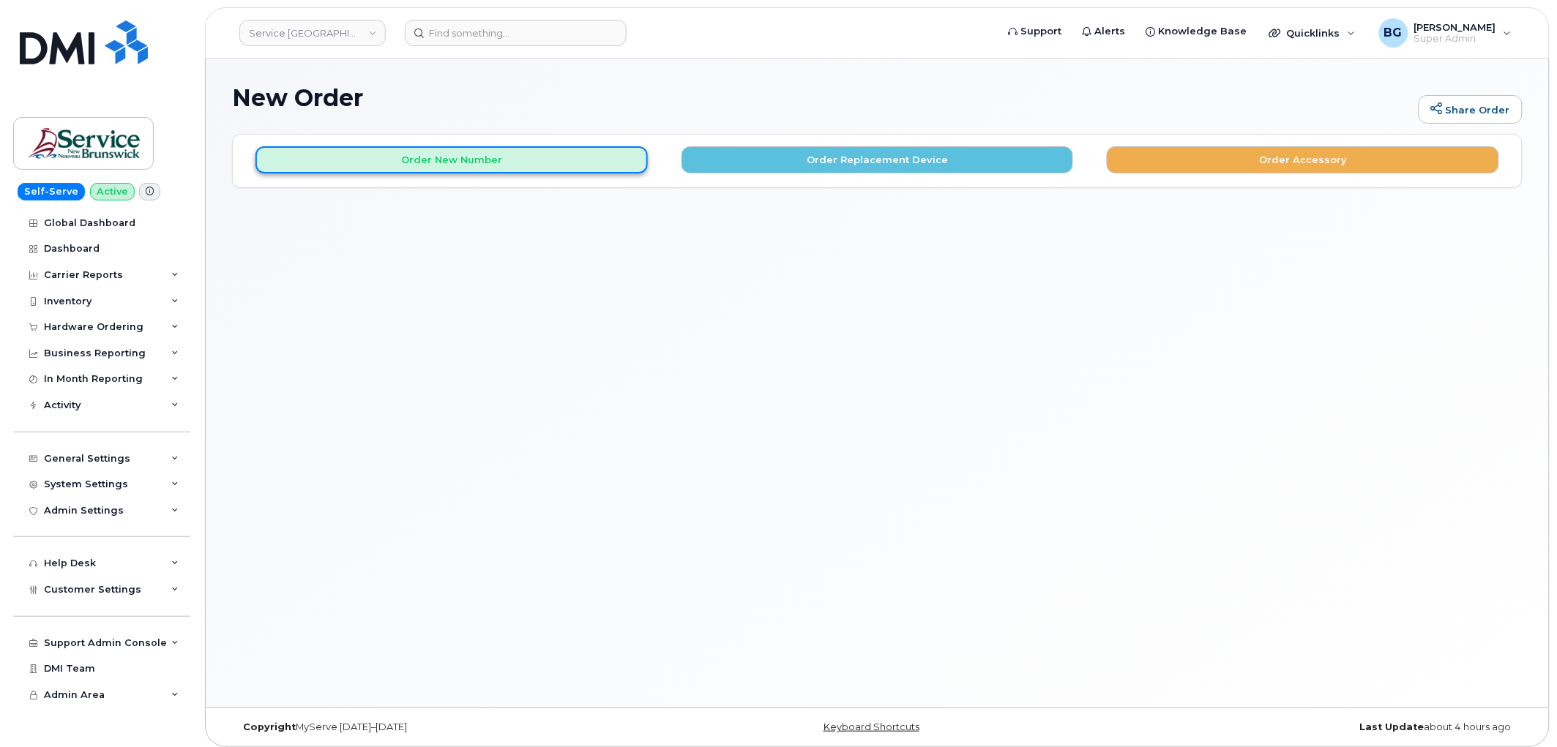
click at [415, 155] on button "Order New Number" at bounding box center [451, 159] width 392 height 27
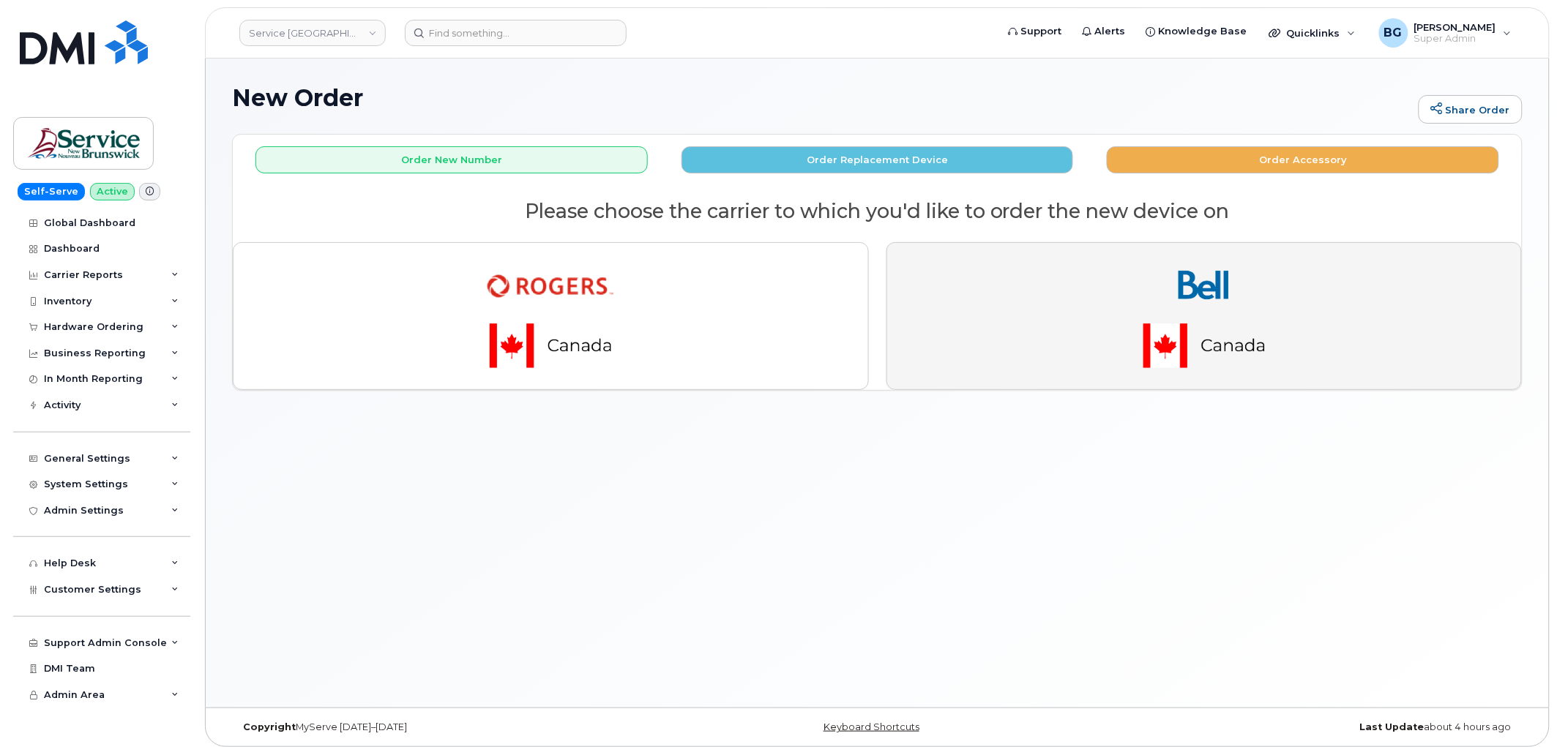
click at [1107, 315] on img "button" at bounding box center [1204, 316] width 205 height 123
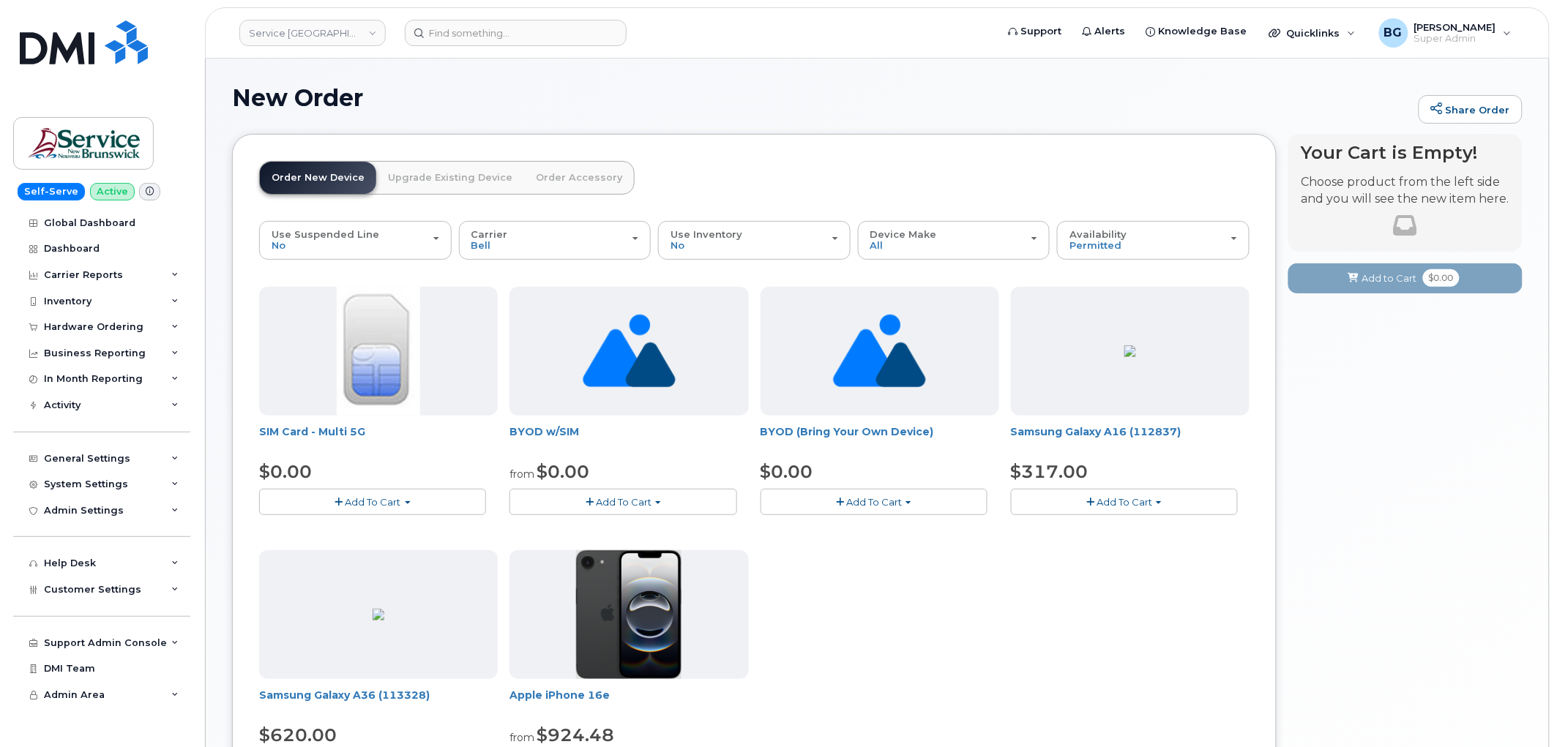
click at [889, 508] on button "Add To Cart" at bounding box center [874, 502] width 227 height 26
click at [814, 529] on link "$0.00 - Activation" at bounding box center [833, 529] width 139 height 18
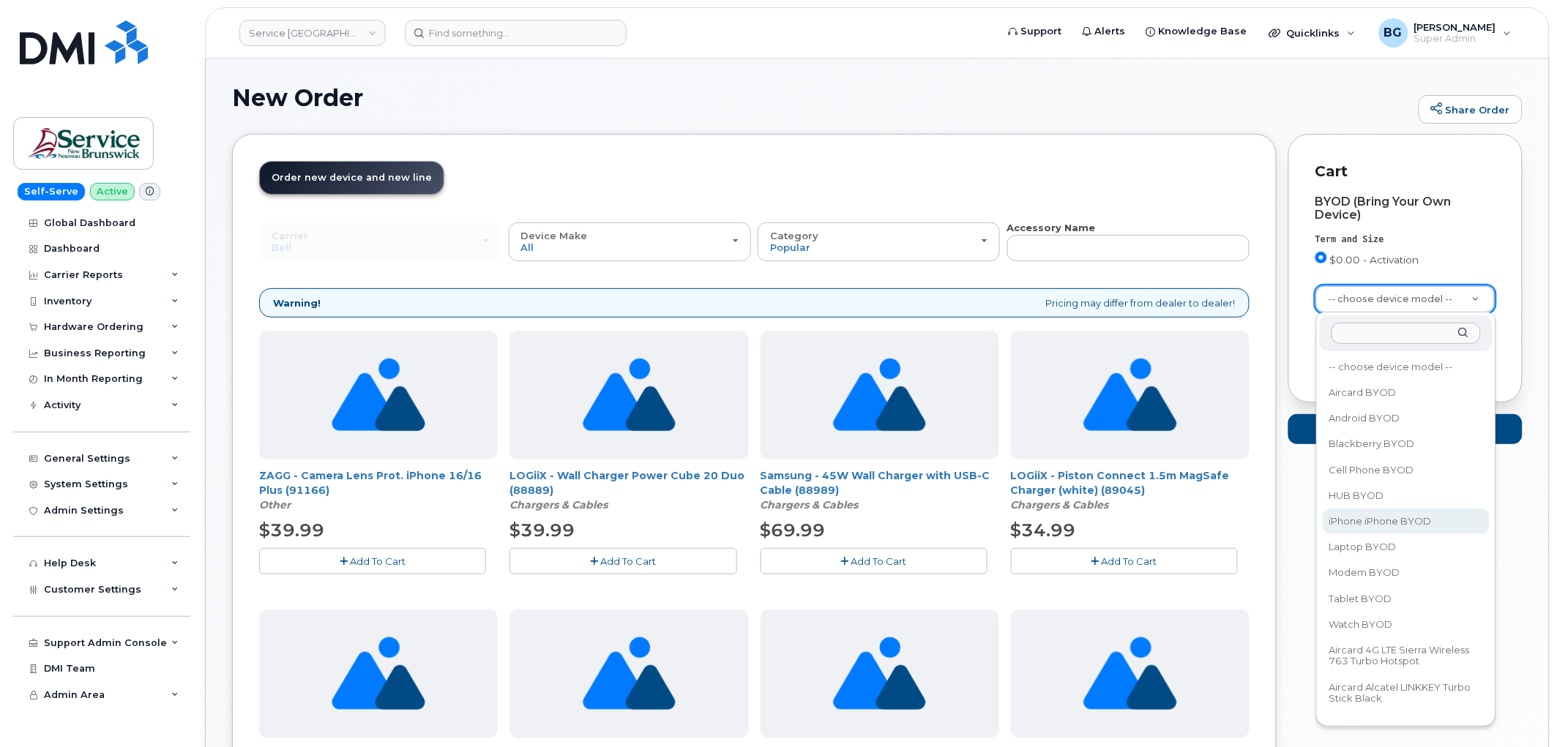
select select "2421"
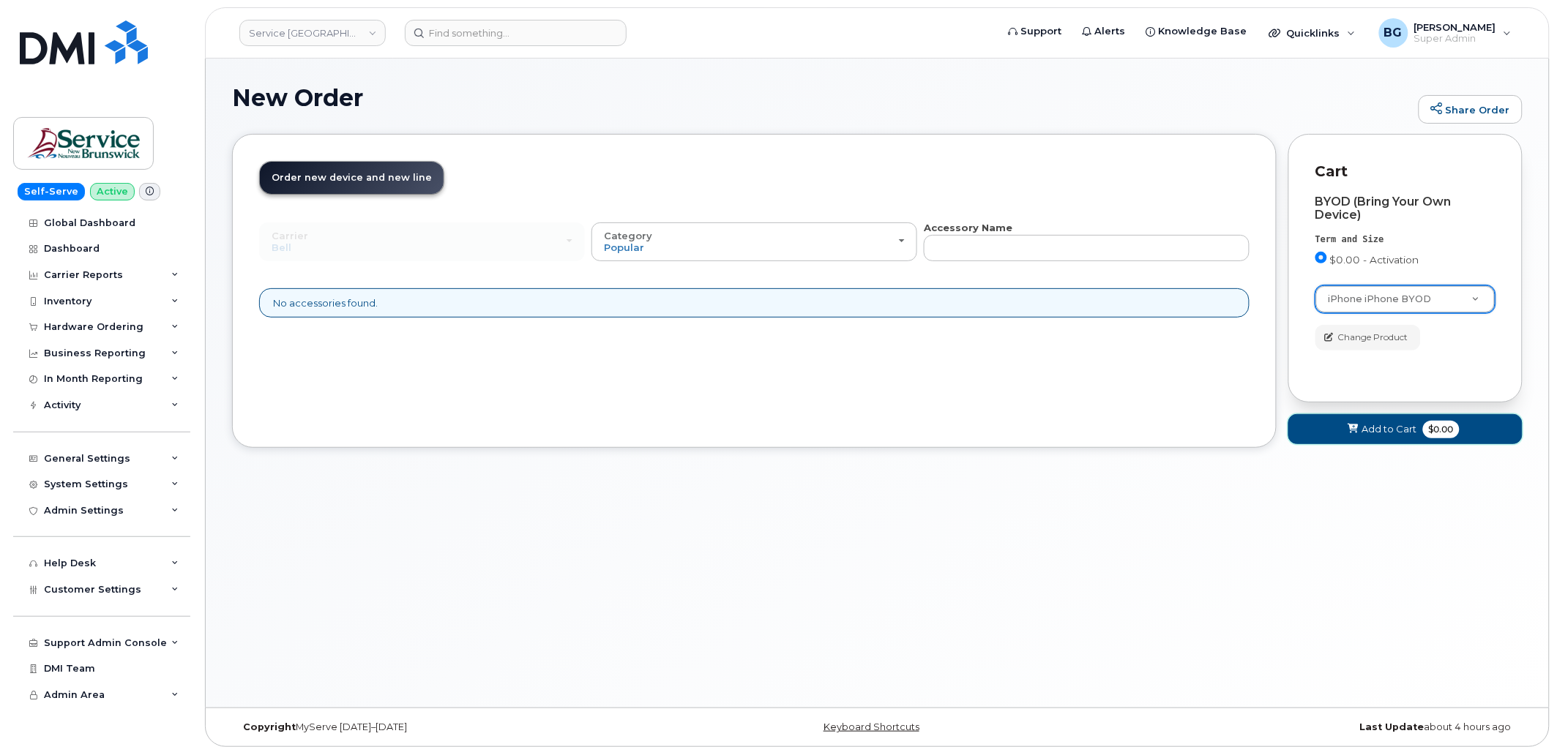
click at [1373, 427] on span "Add to Cart" at bounding box center [1389, 429] width 55 height 14
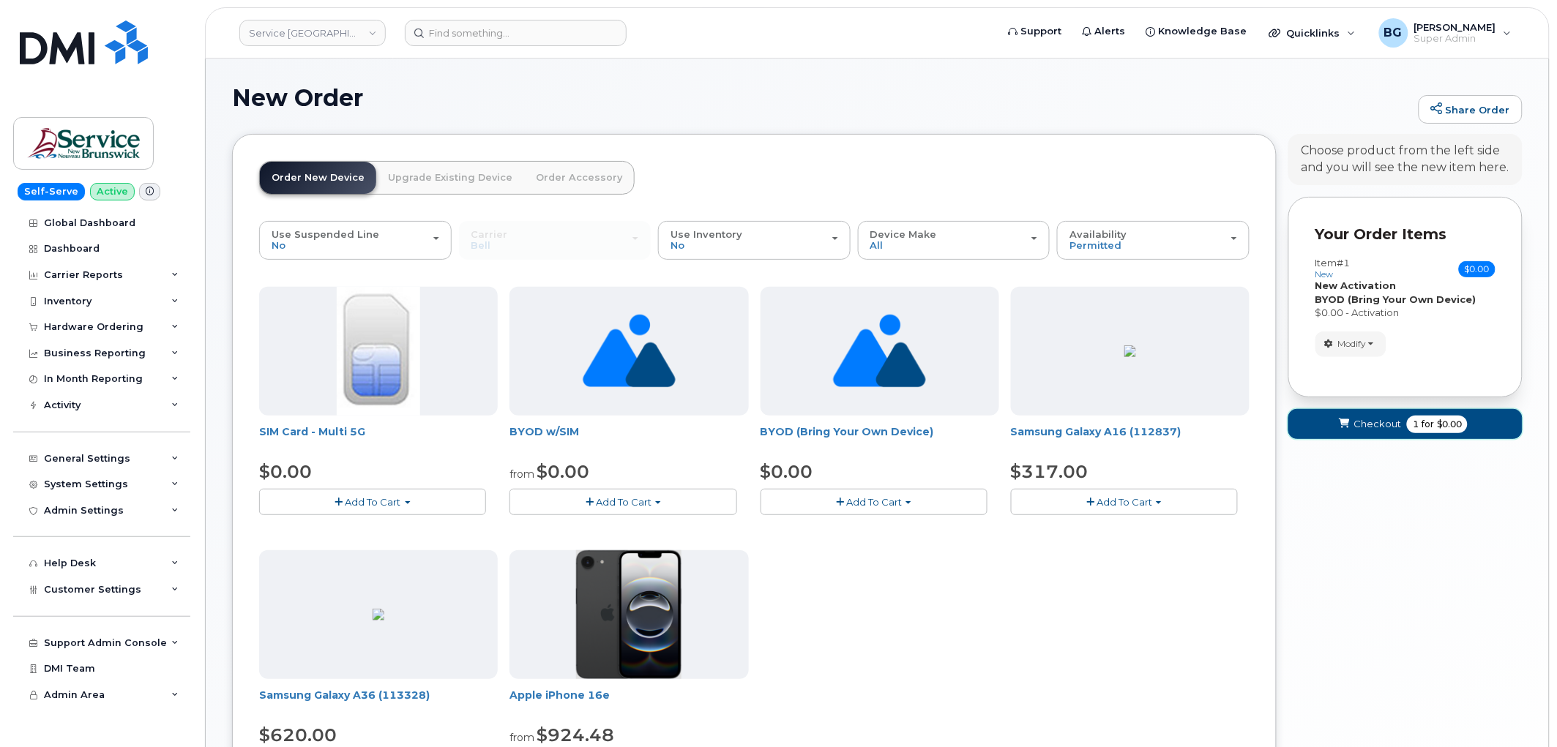
click at [1372, 430] on span "Checkout" at bounding box center [1377, 424] width 48 height 14
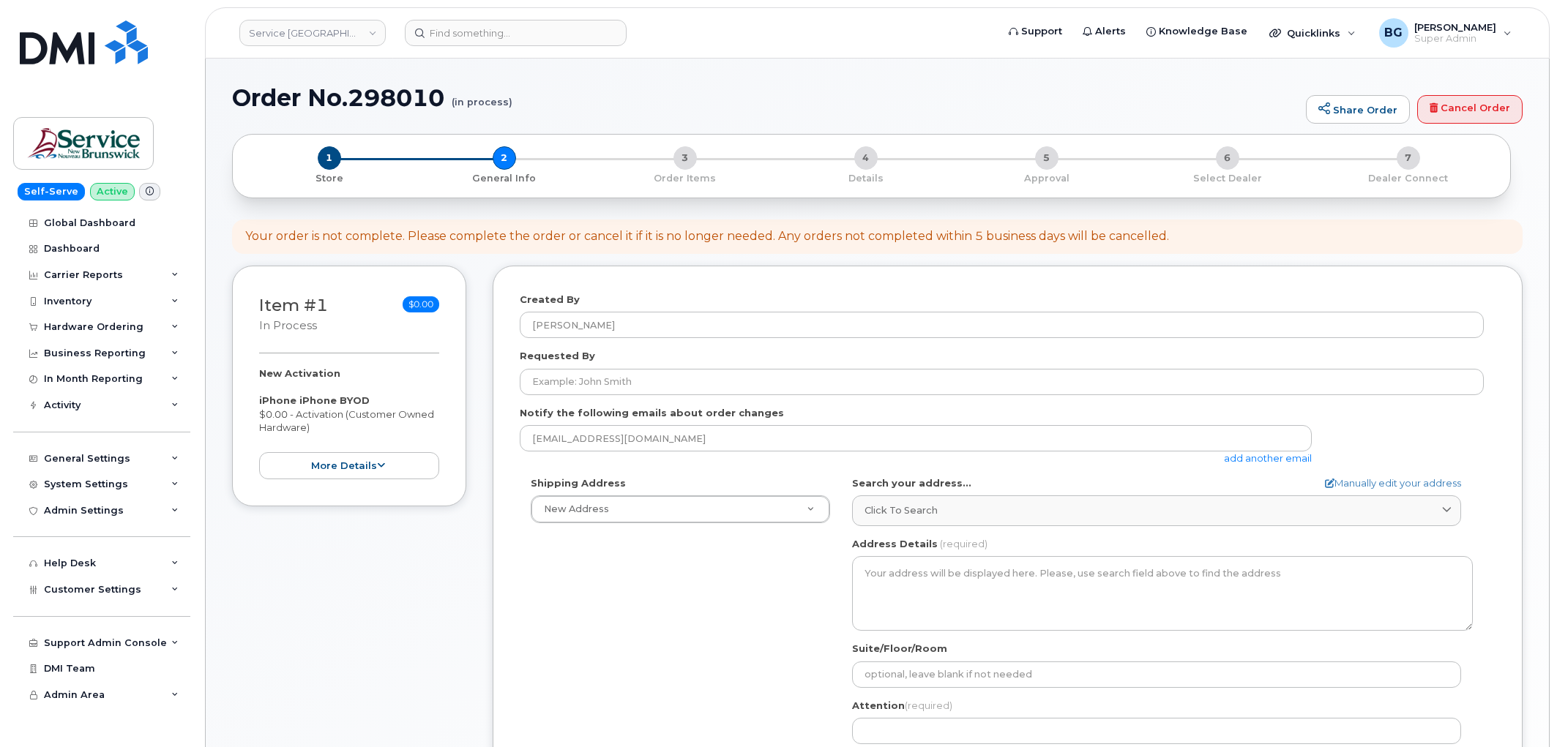
select select
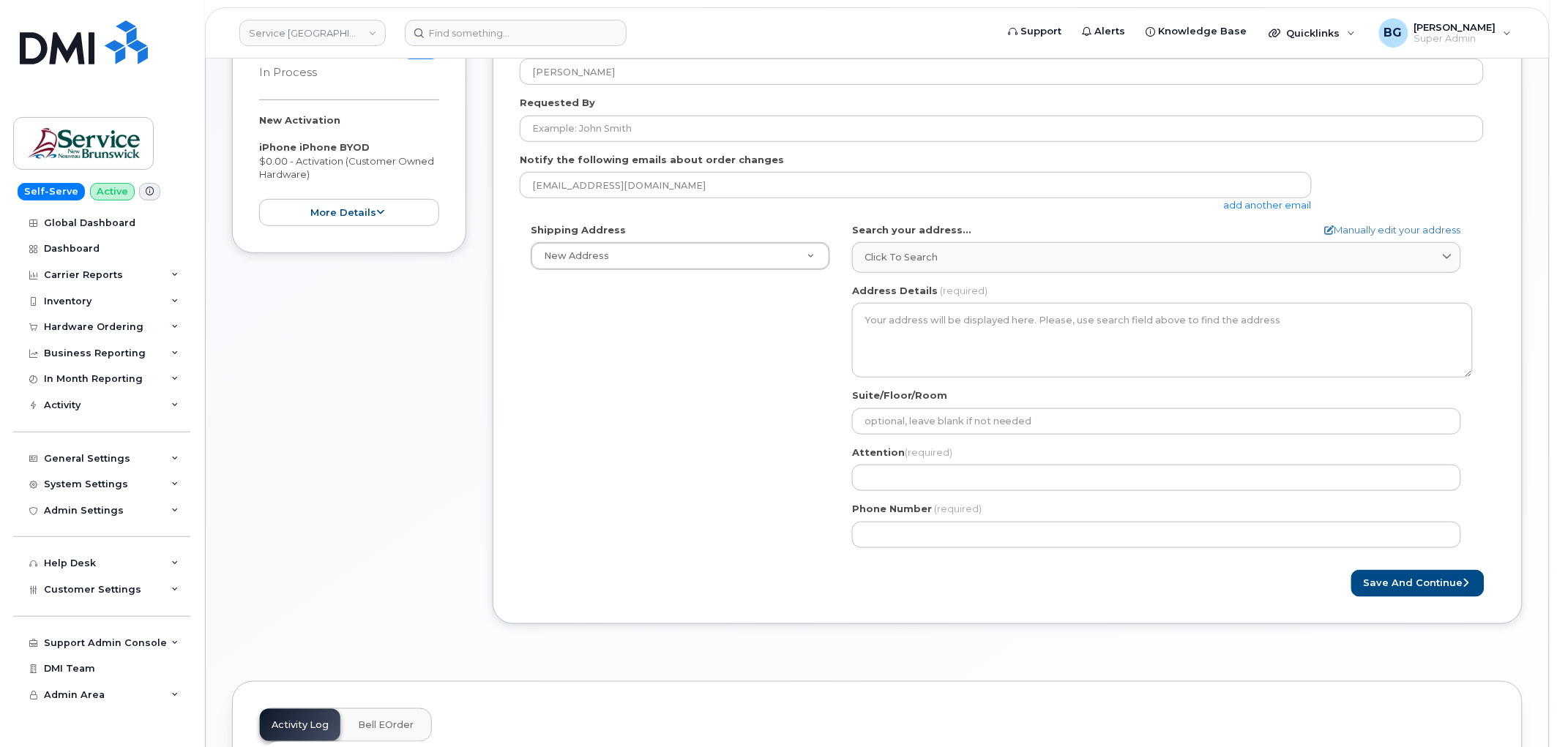
scroll to position [271, 0]
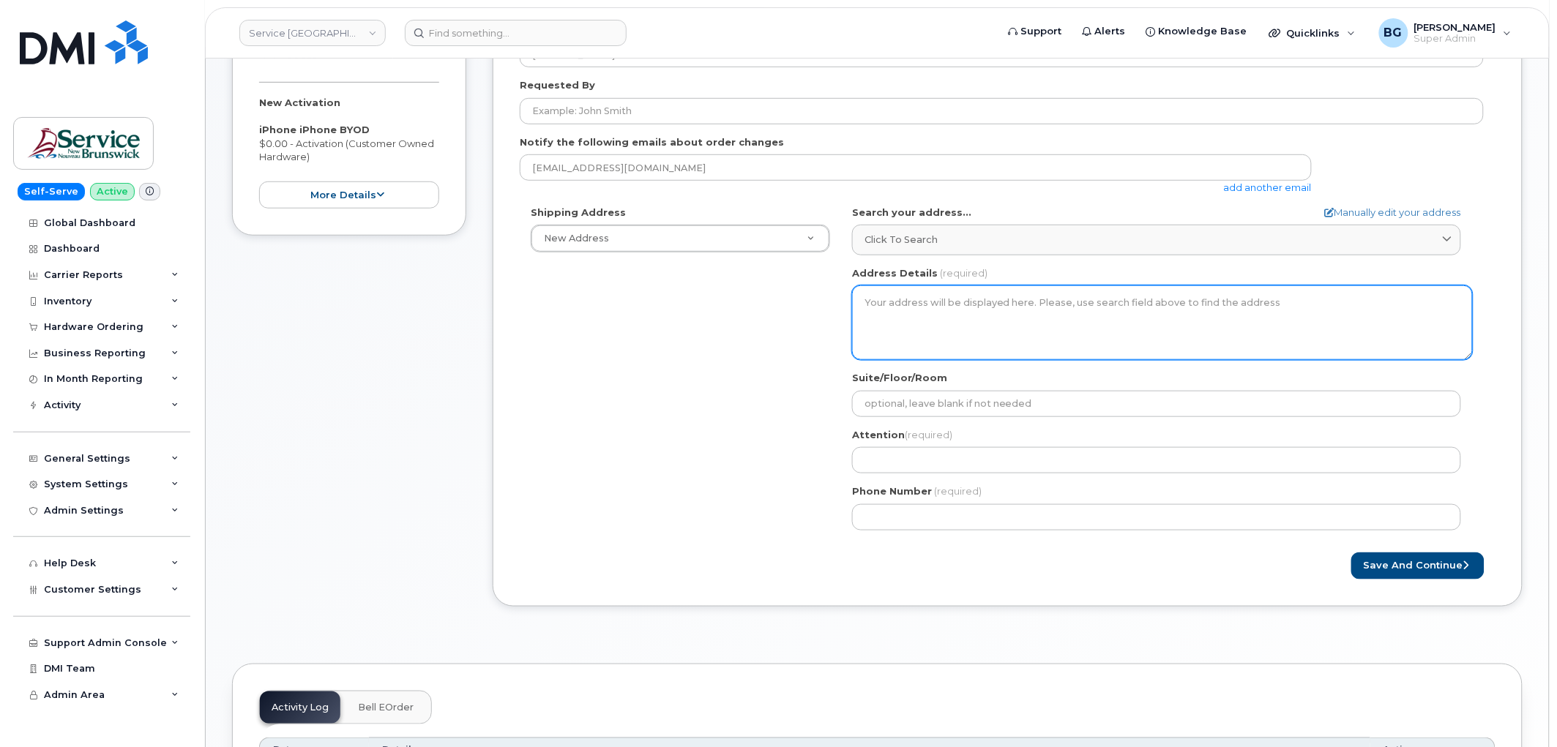
click at [970, 310] on textarea "Address Details" at bounding box center [1162, 322] width 621 height 75
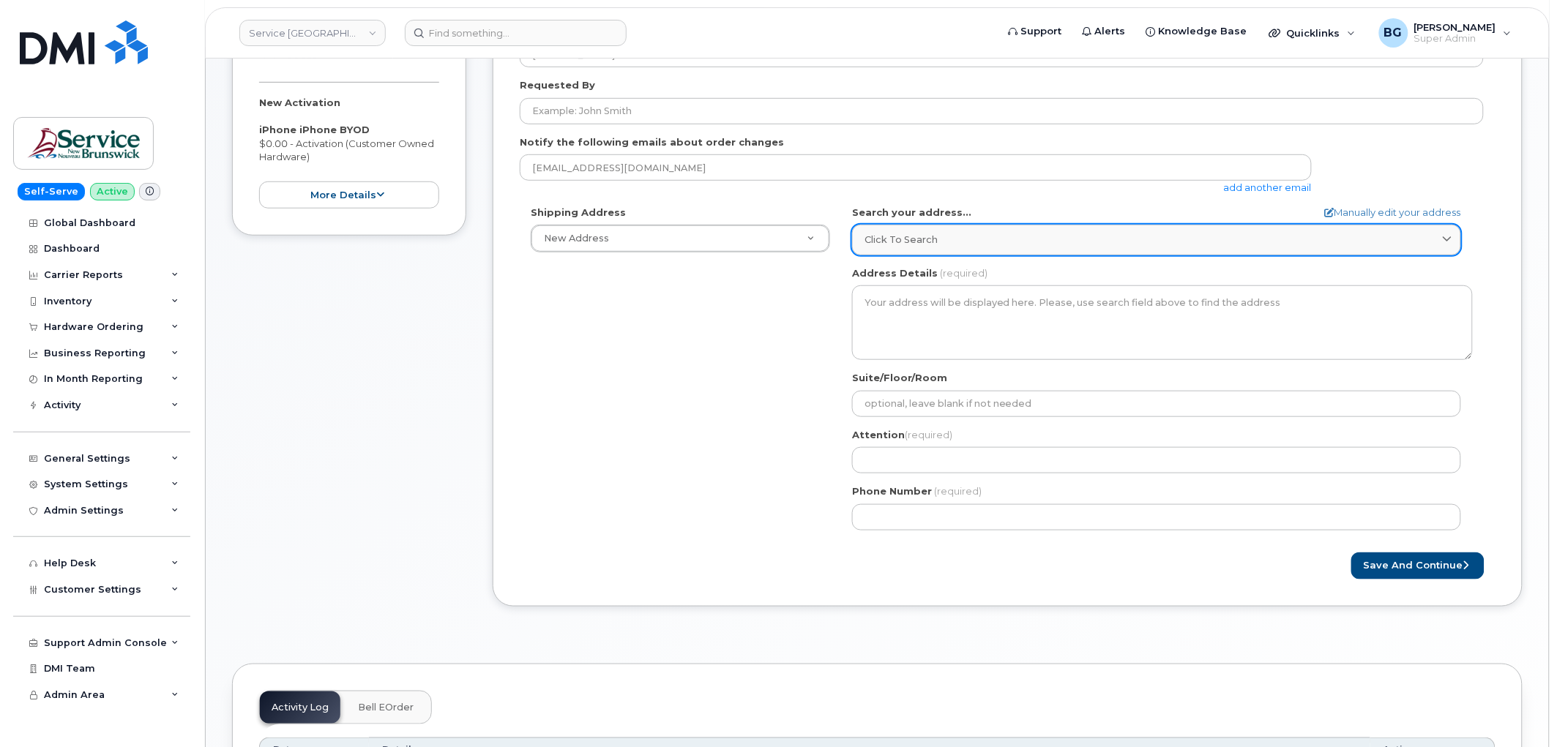
click at [979, 247] on div "Click to search" at bounding box center [1156, 240] width 584 height 14
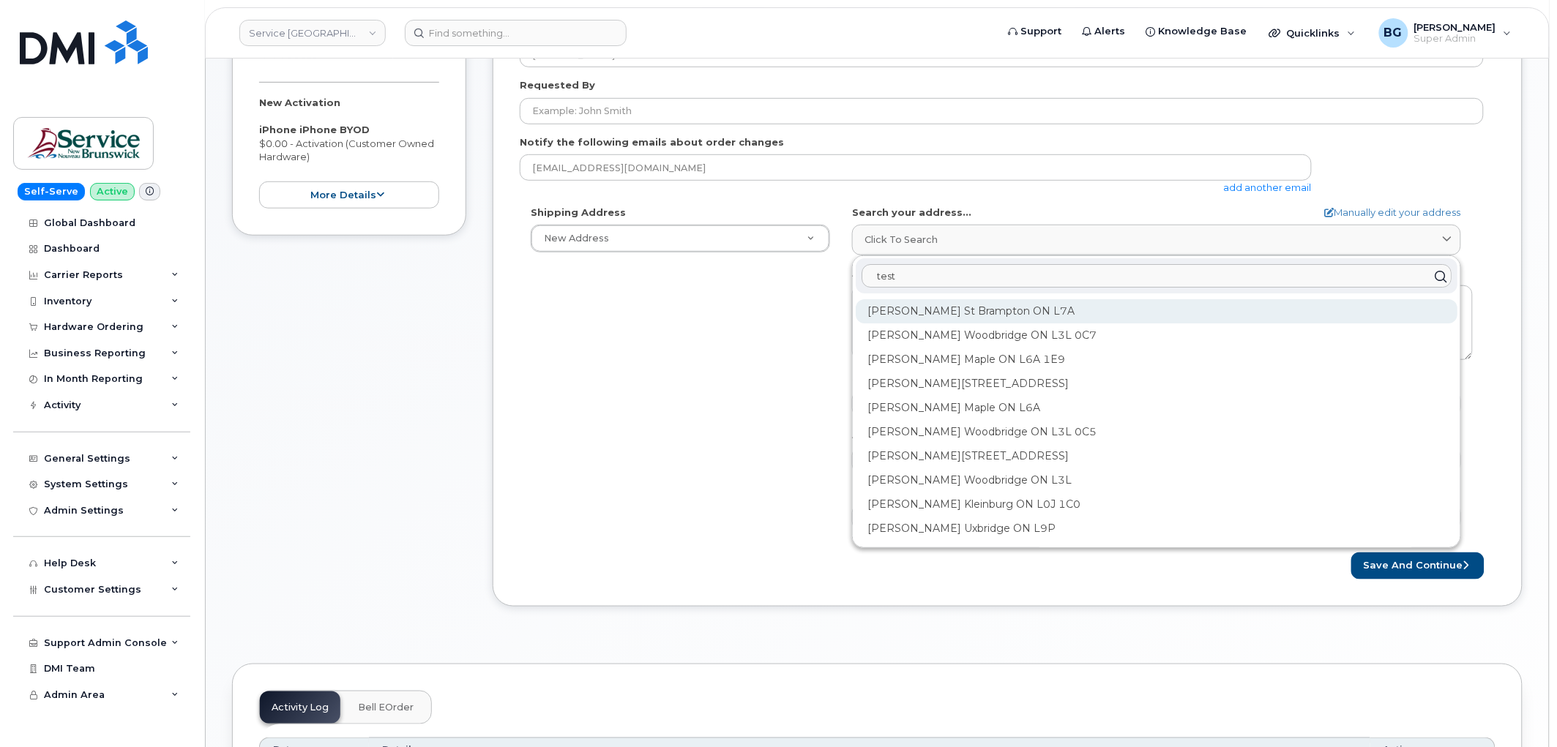
type input "test"
click at [924, 348] on div "Teston St Brampton ON L7A" at bounding box center [1157, 360] width 602 height 24
click at [924, 348] on div "1 Teston St Brampton ON L7A 1P3" at bounding box center [1157, 360] width 602 height 24
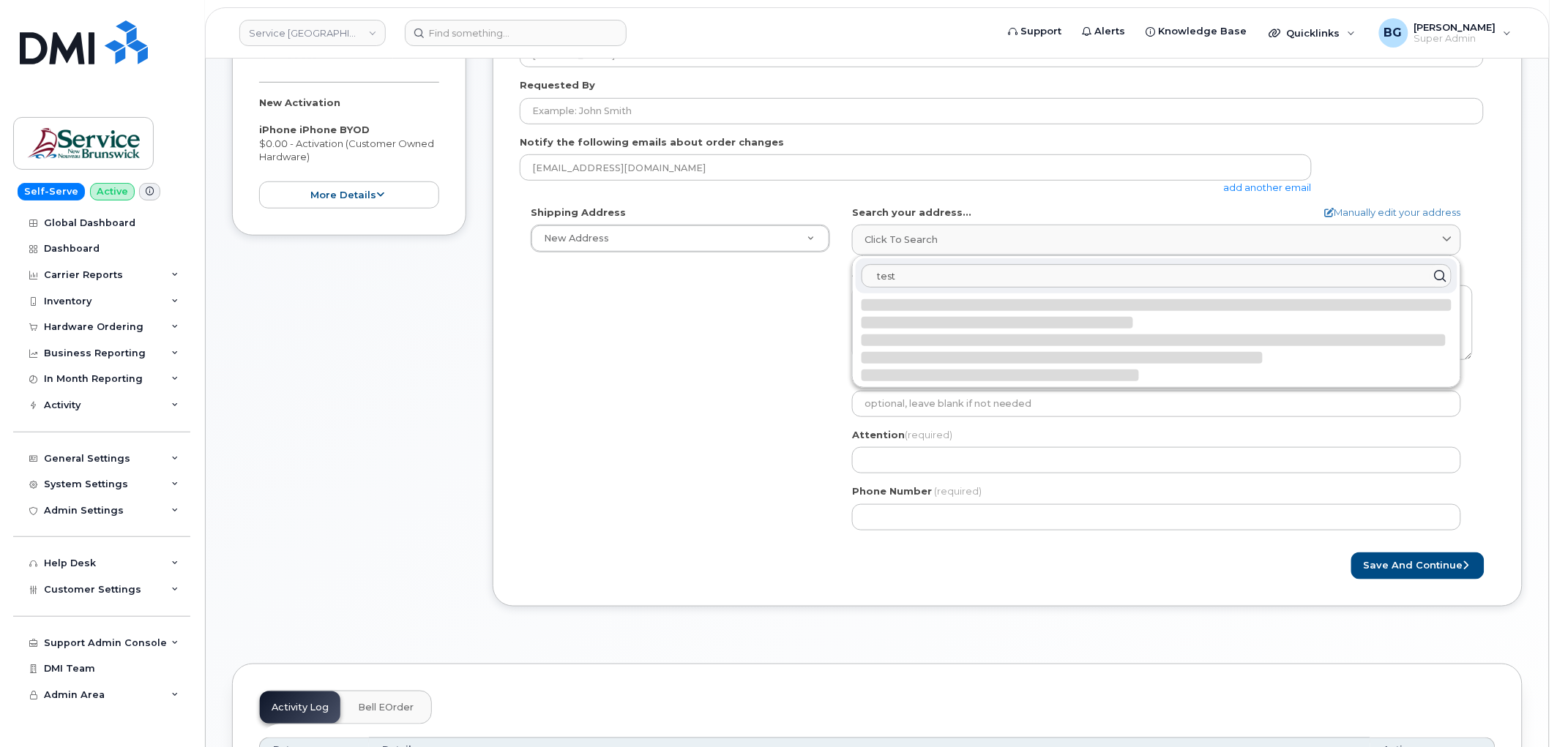
select select
type textarea "1 Teston St BRAMPTON ON L7A 1P3 CANADA"
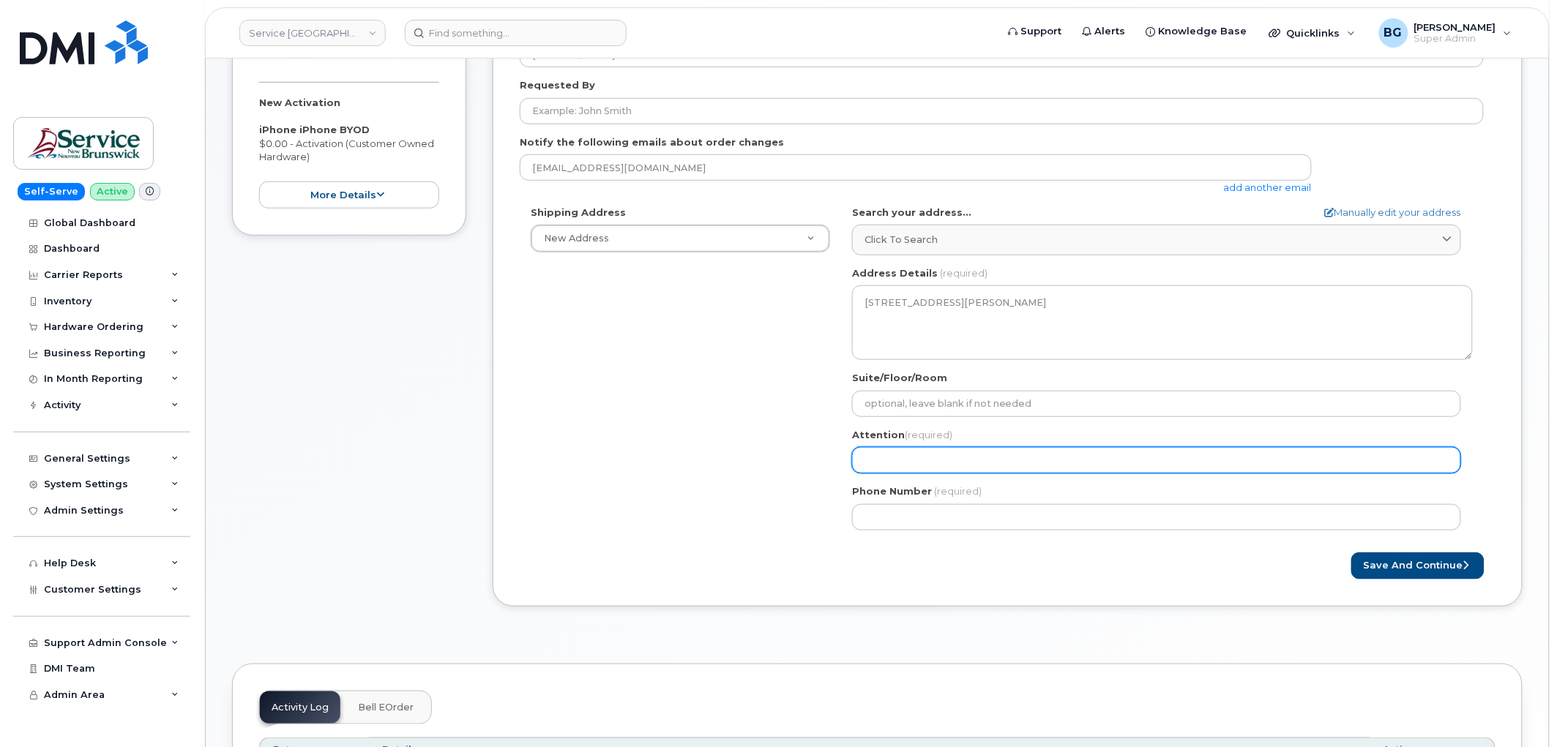
click at [901, 455] on input "Attention (required)" at bounding box center [1156, 460] width 609 height 26
select select
type input "t"
select select
type input "te"
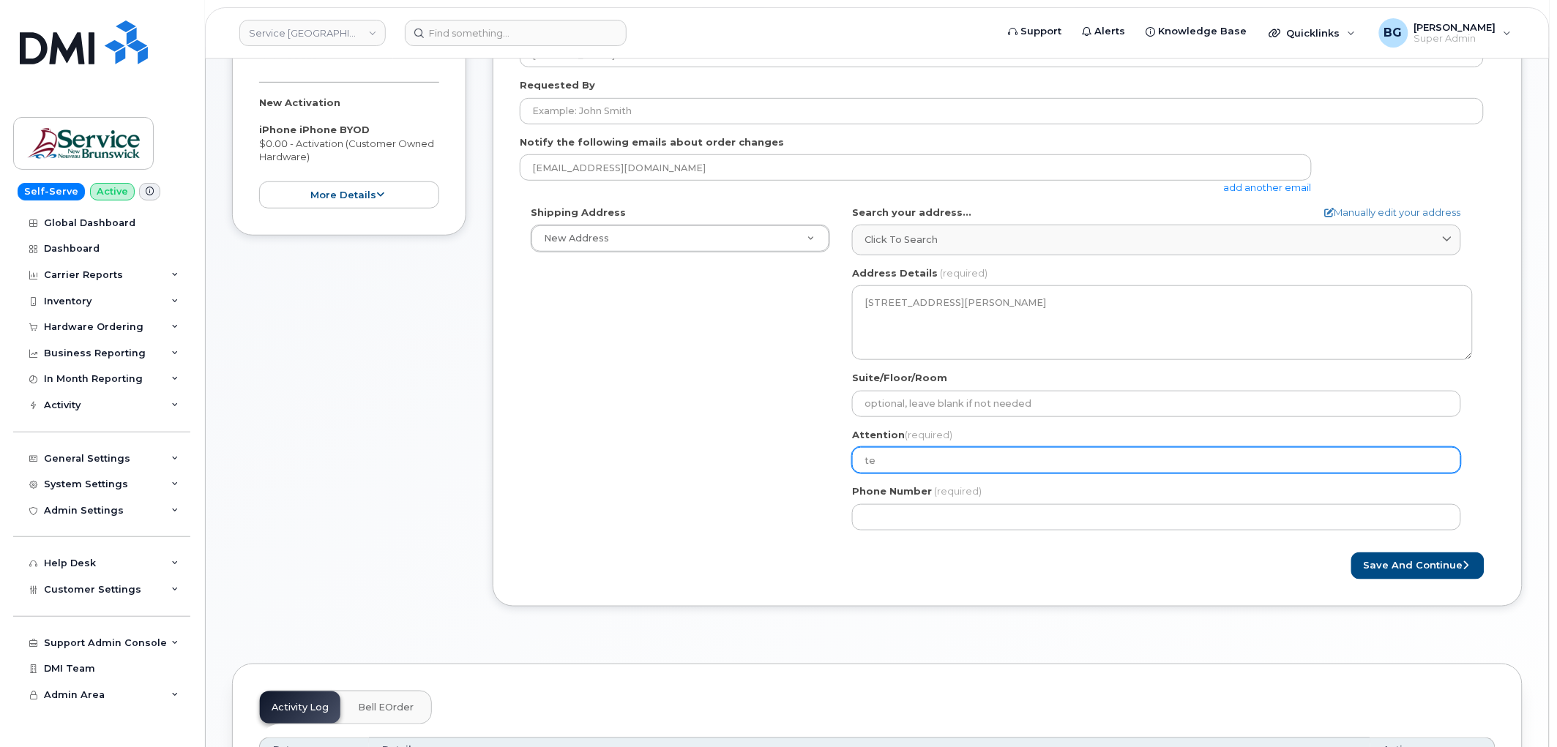
select select
type input "tes"
select select
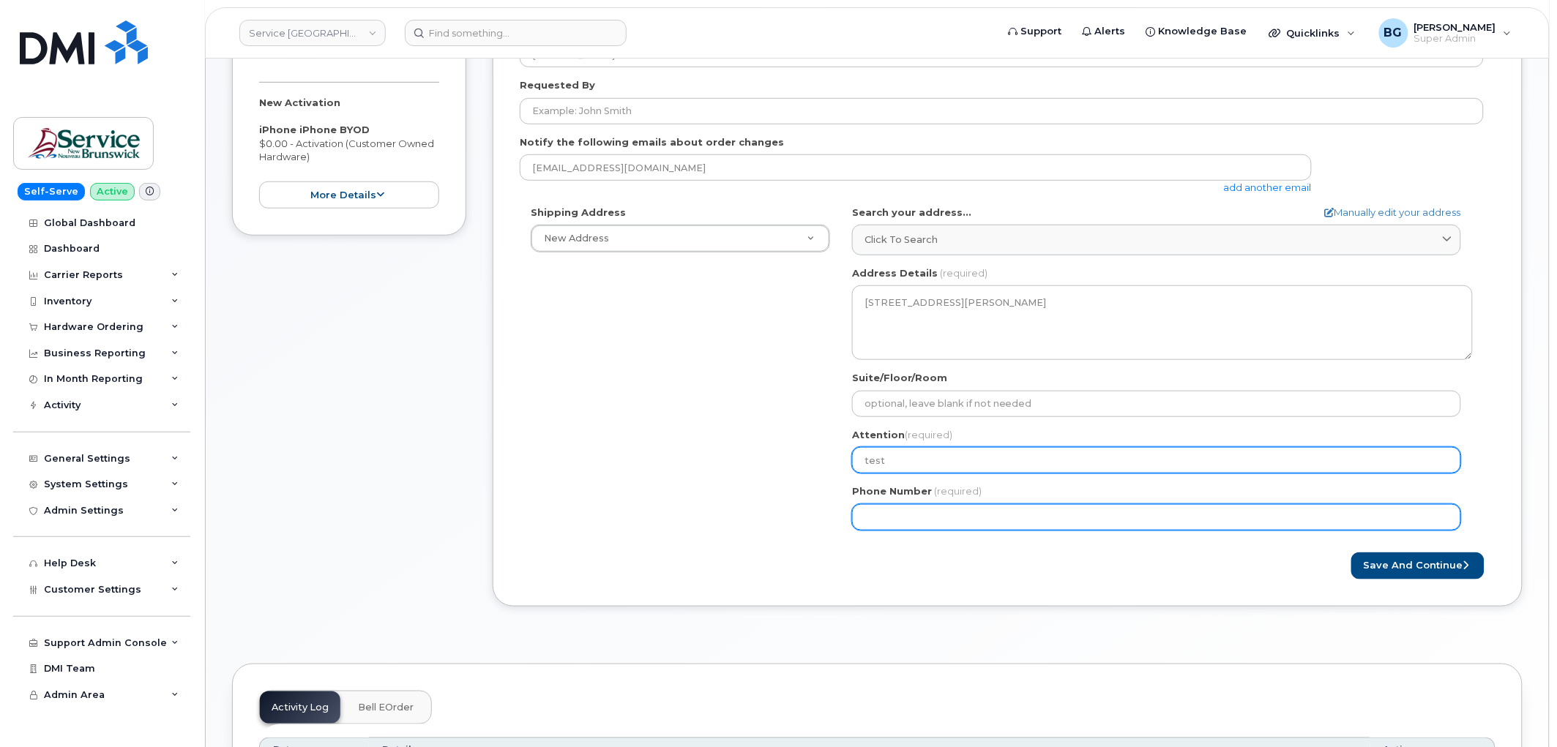
type input "test"
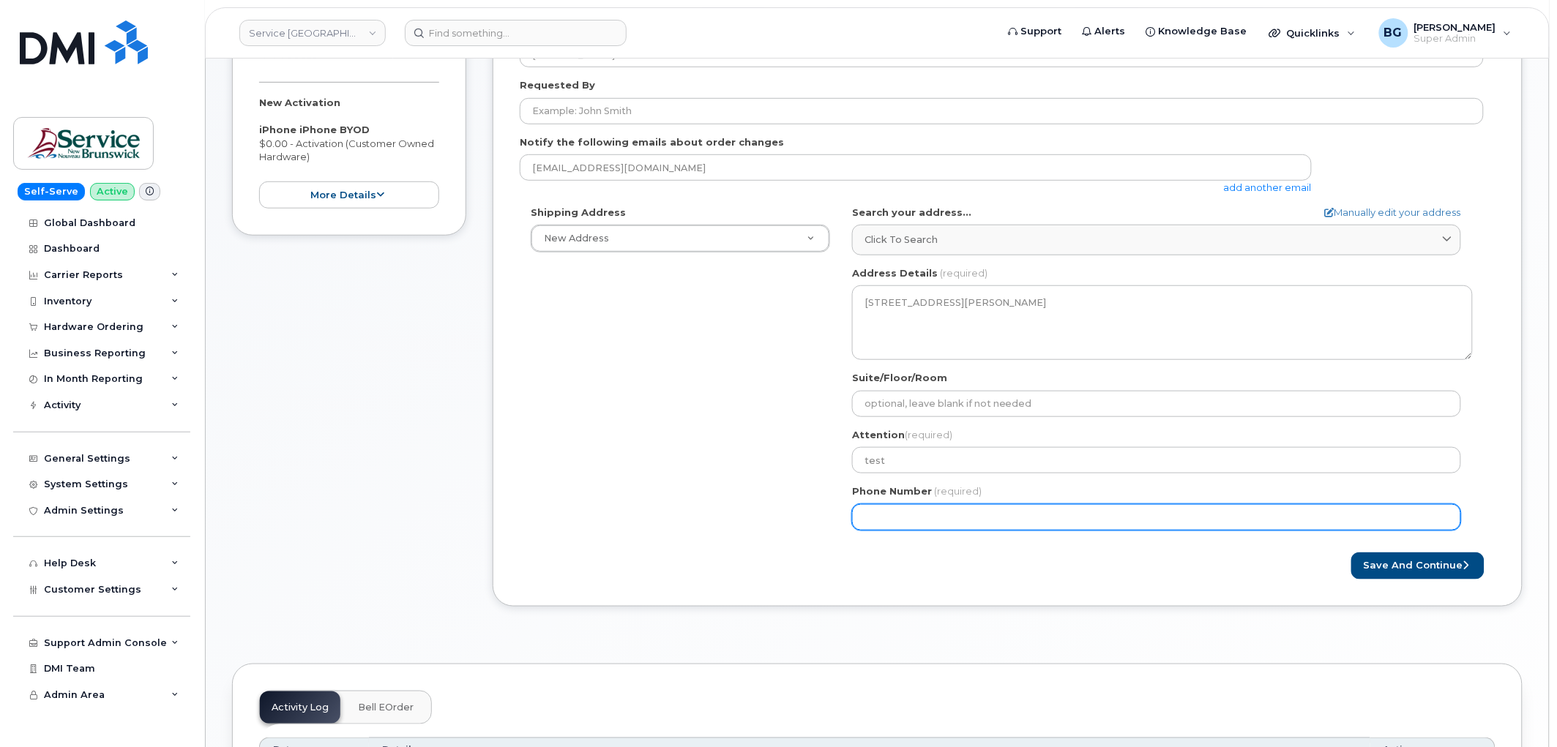
click at [915, 524] on input "Phone Number" at bounding box center [1156, 517] width 609 height 26
type input "513462000"
select select
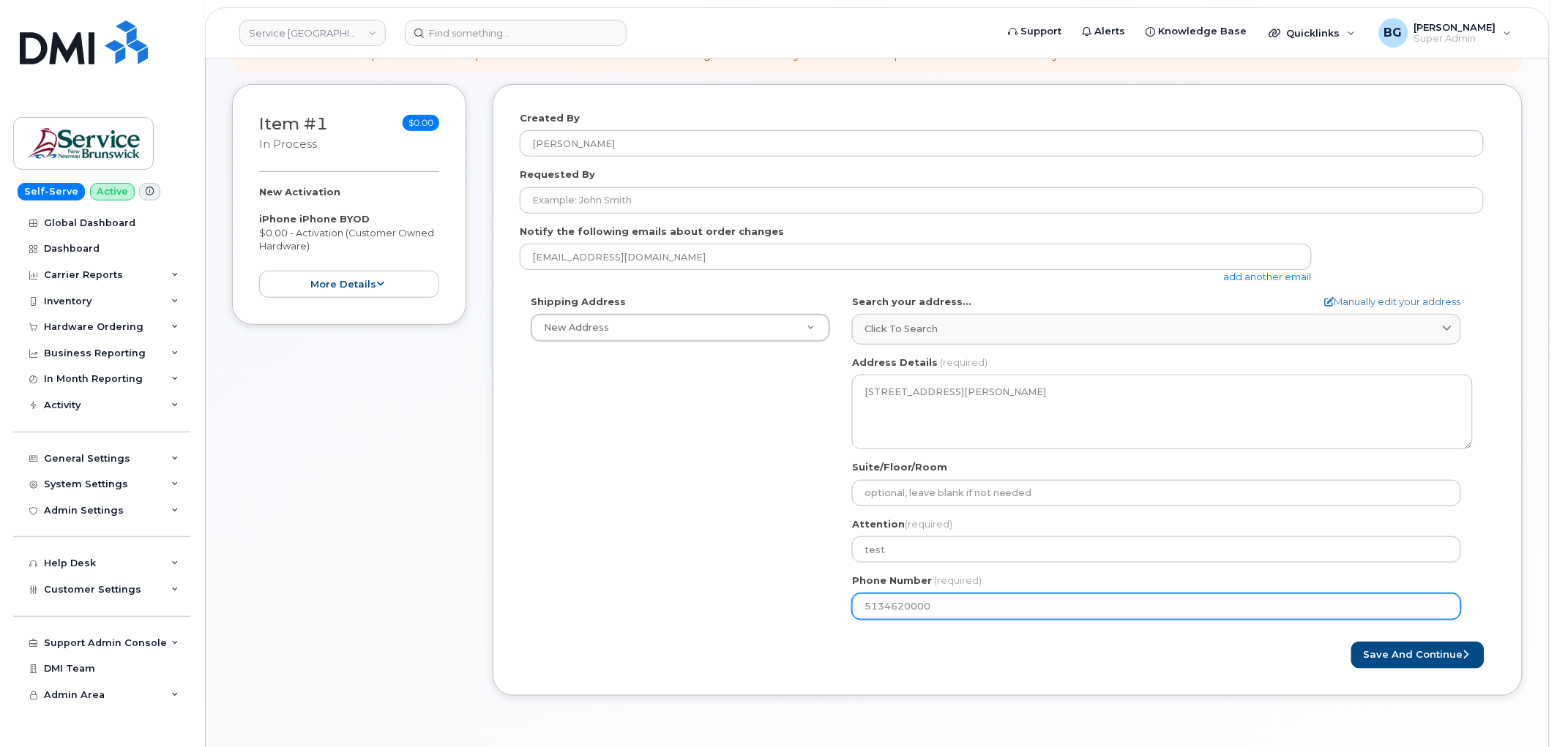
scroll to position [163, 0]
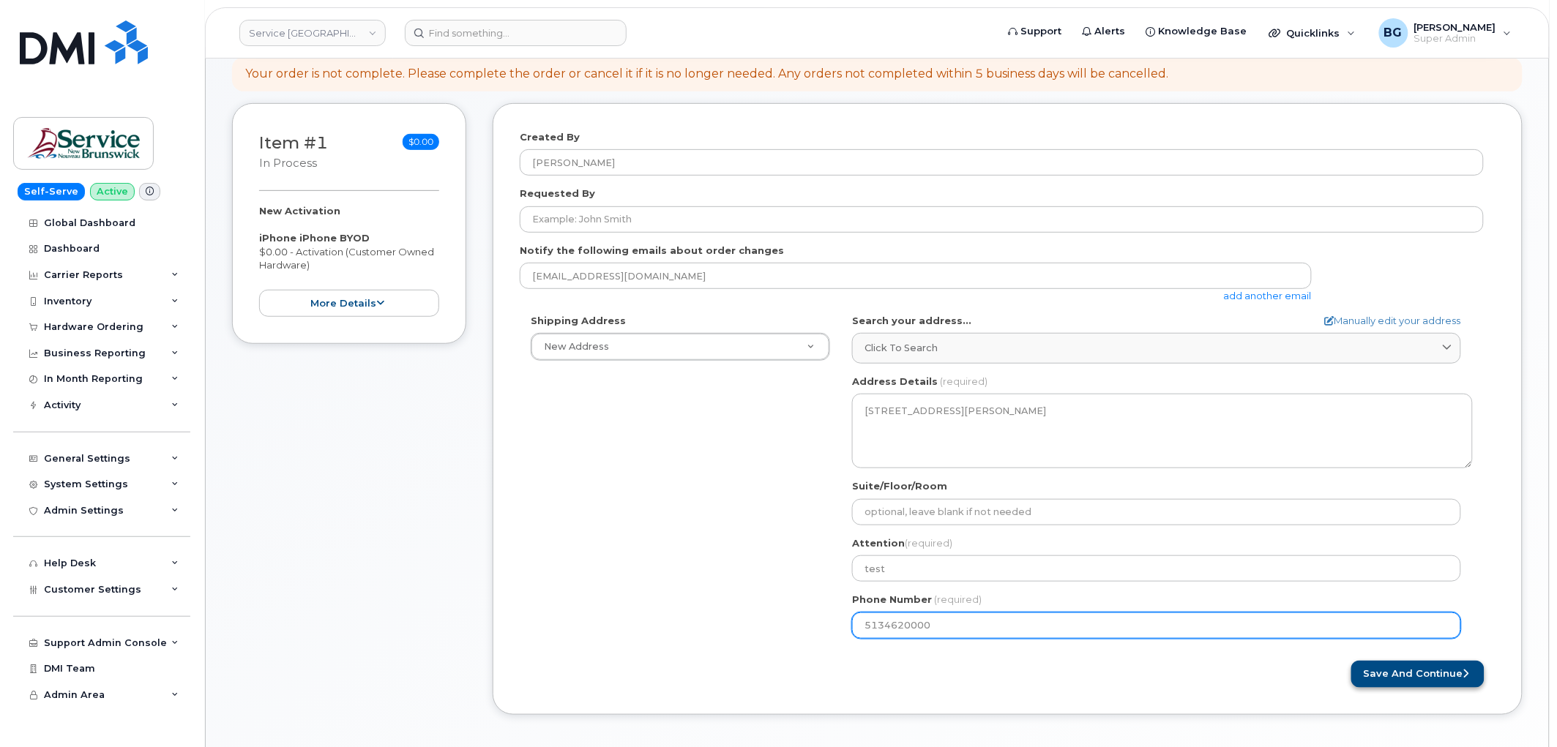
type input "5134620000"
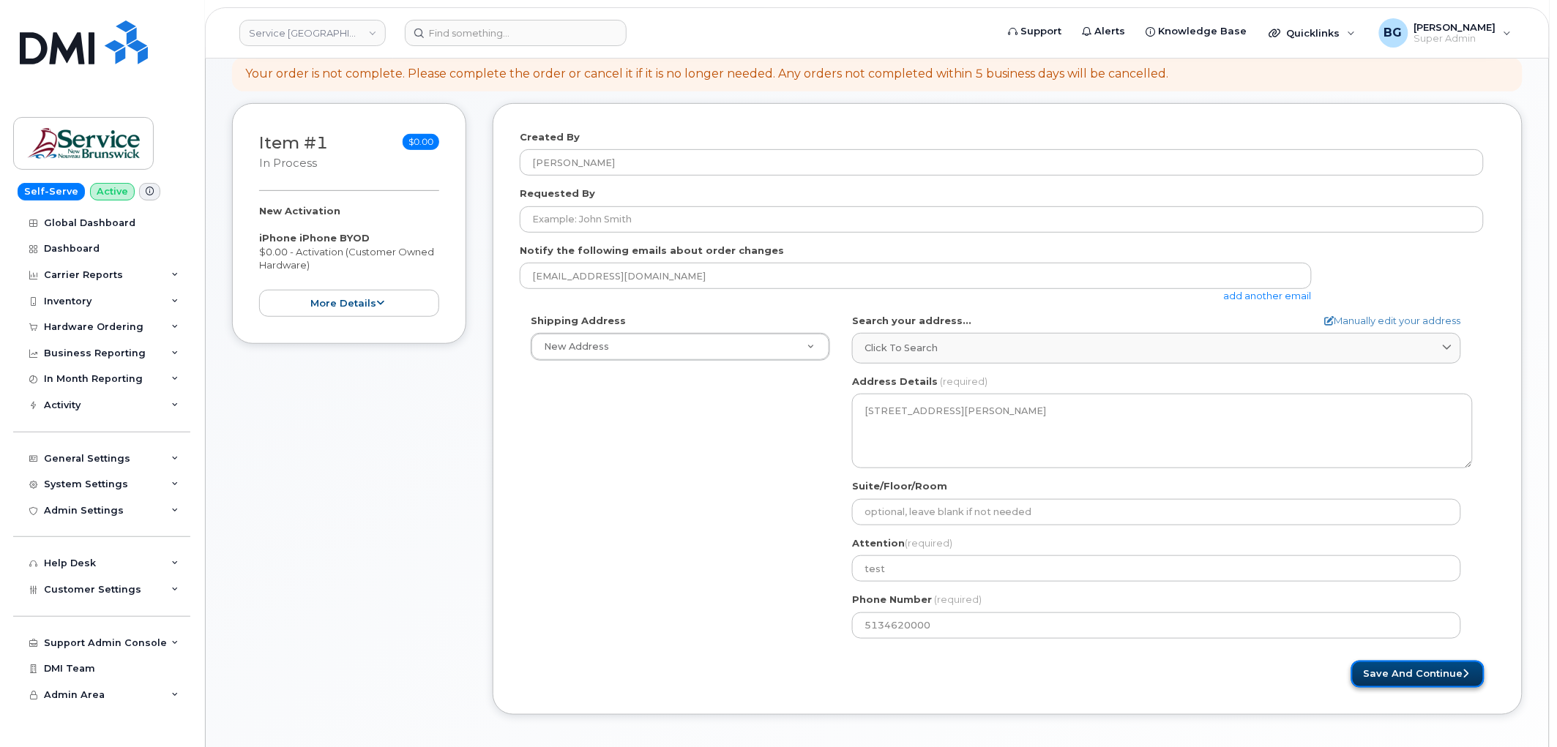
click at [1415, 672] on button "Save and Continue" at bounding box center [1417, 674] width 133 height 27
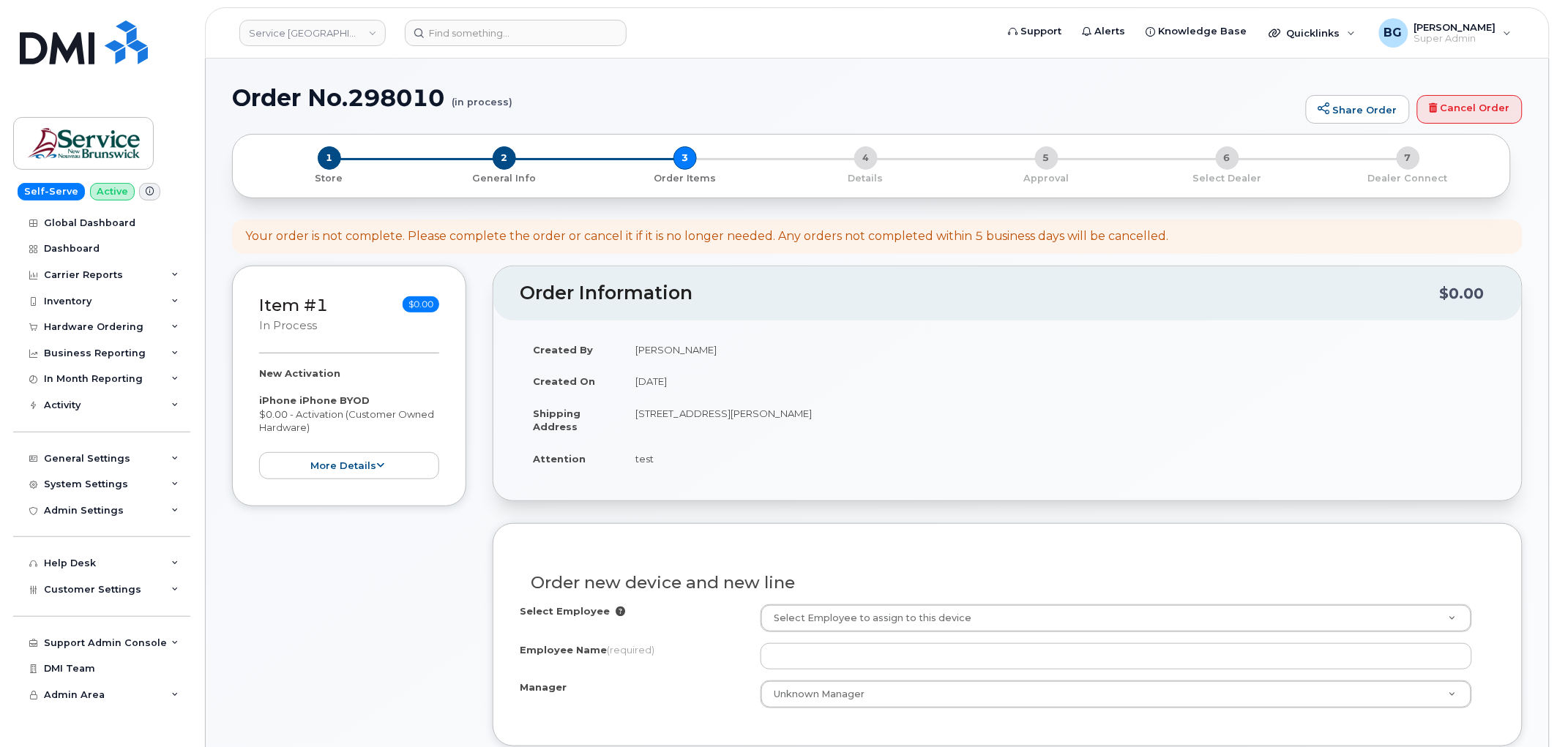
scroll to position [271, 0]
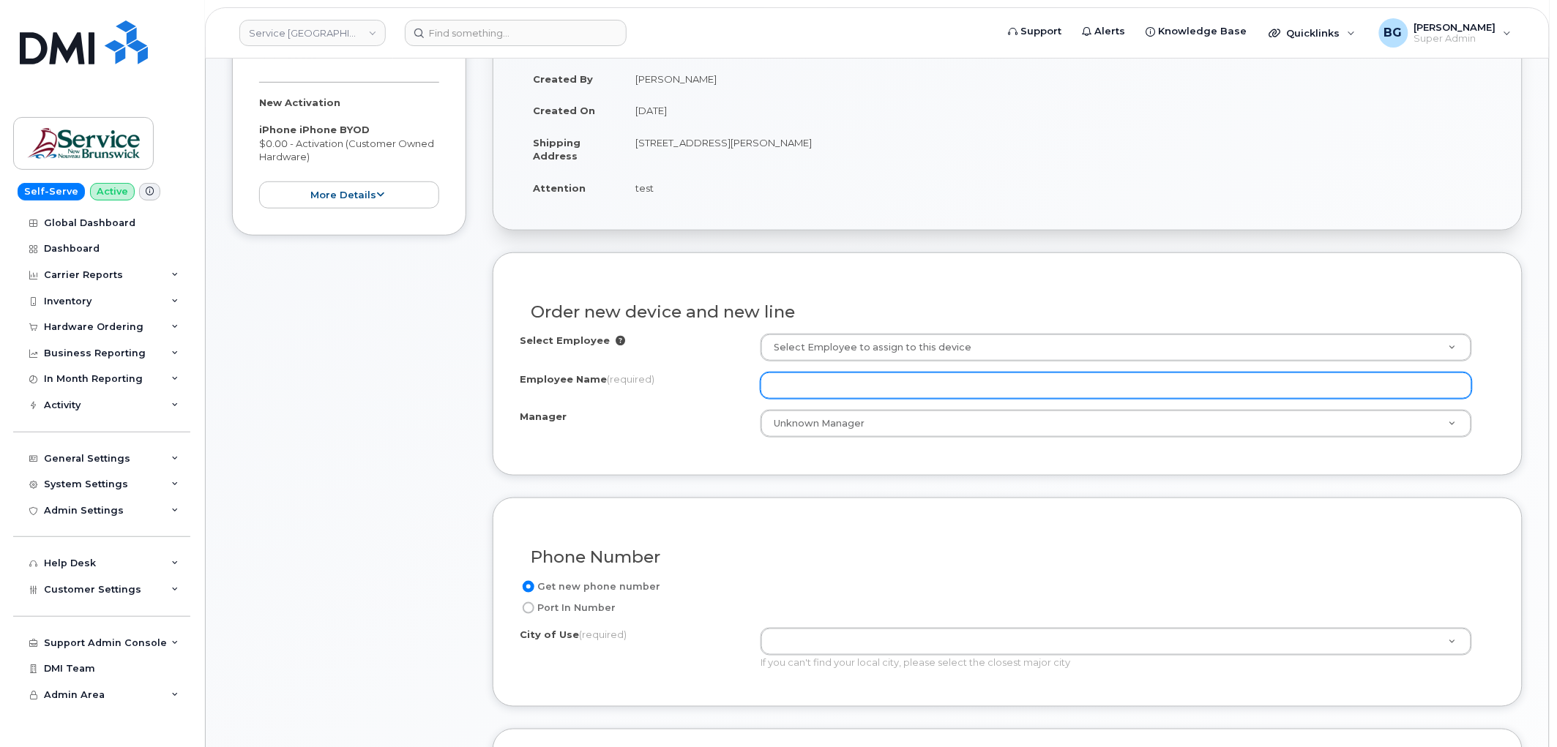
click at [829, 384] on input "Employee Name (required)" at bounding box center [1116, 386] width 711 height 26
type input "test"
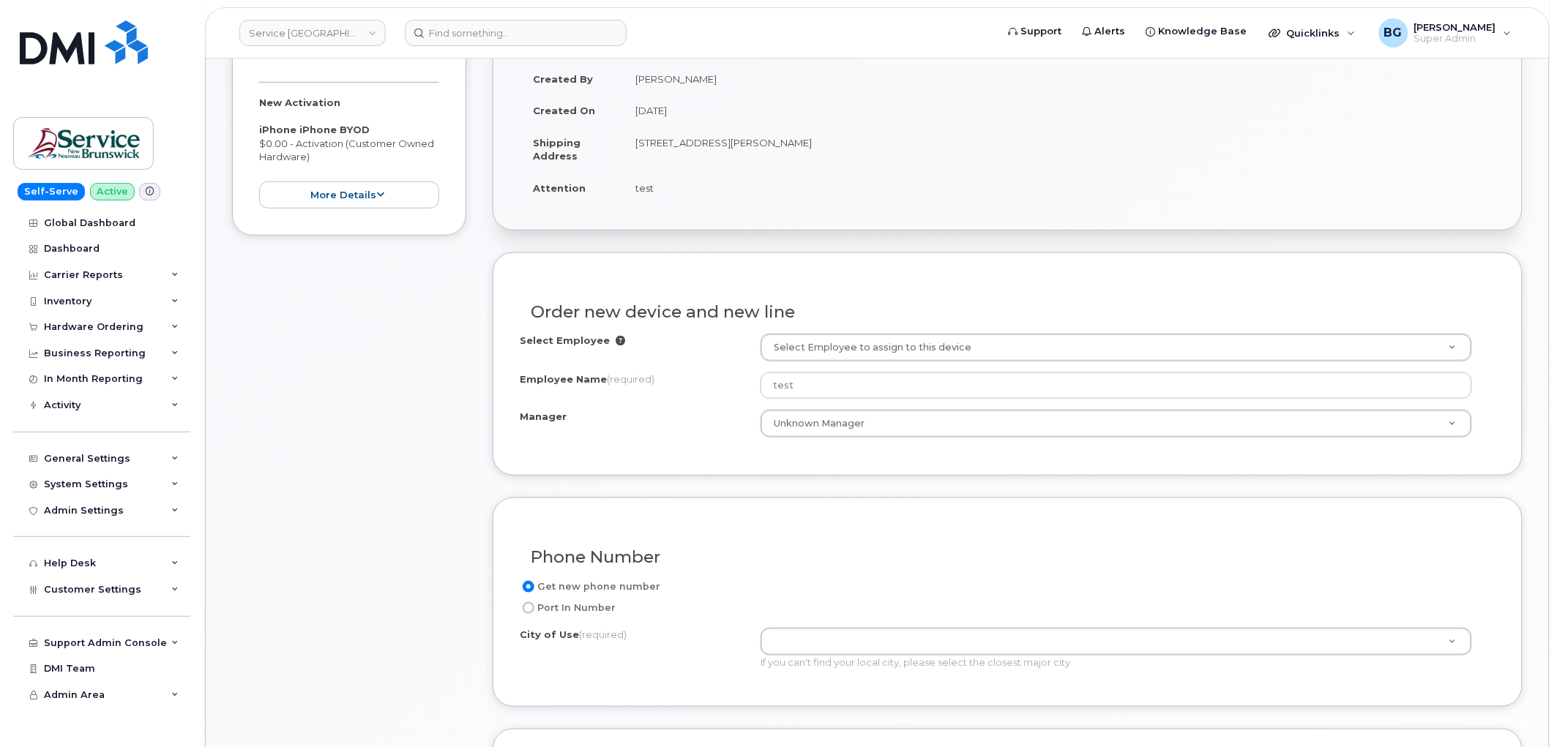
click at [799, 520] on div "Phone Number Get new phone number Port In Number City of Use (required) If you …" at bounding box center [1008, 603] width 1030 height 210
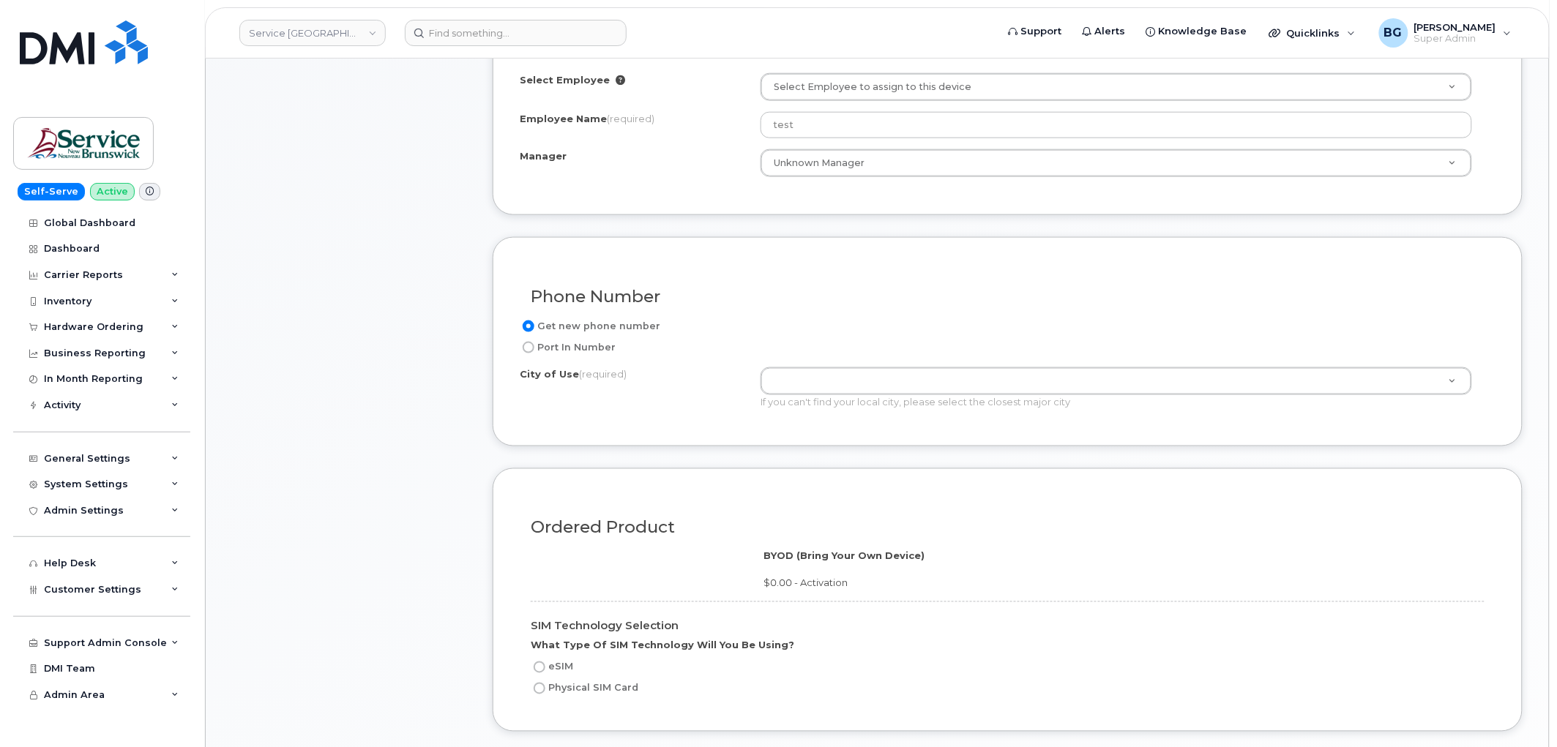
scroll to position [542, 0]
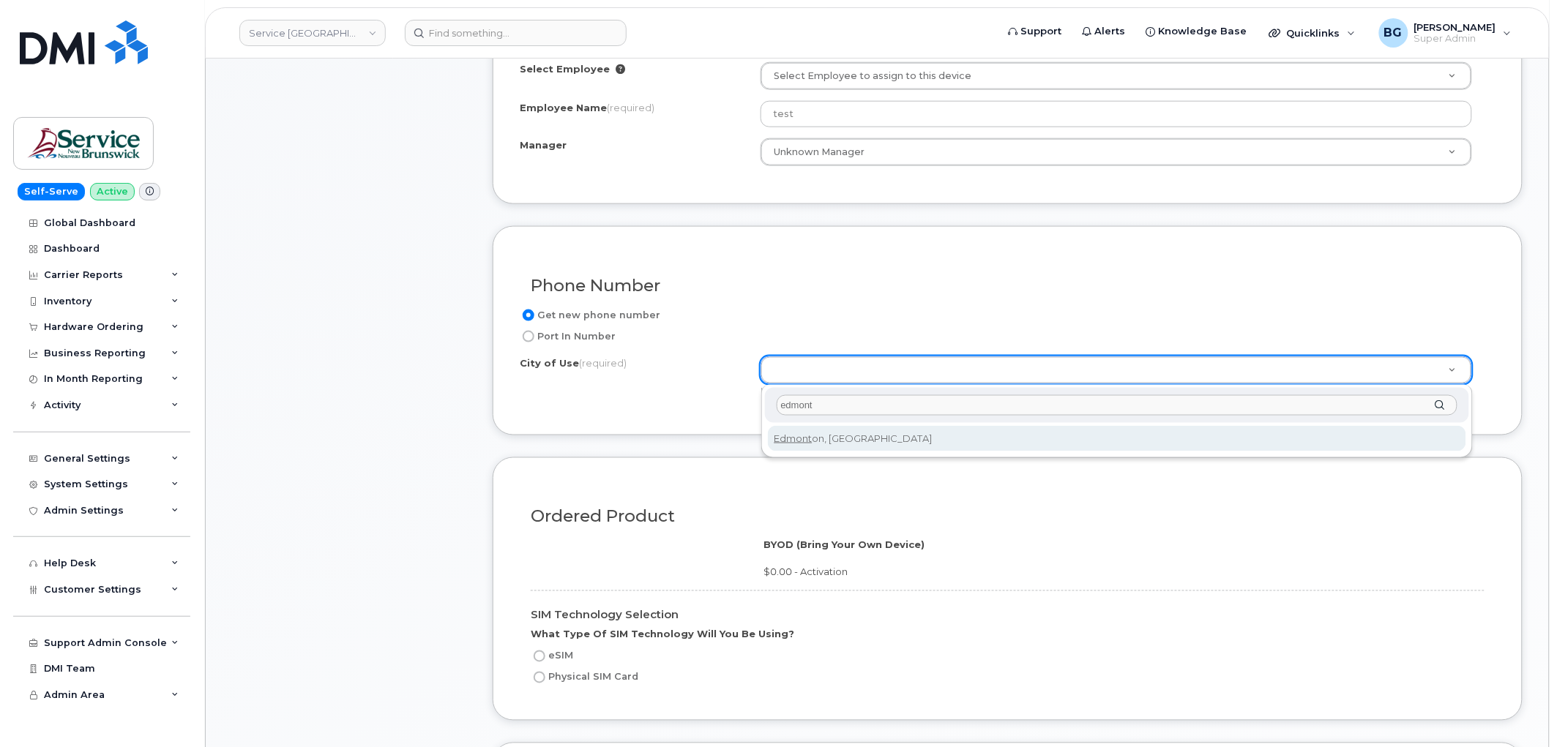
type input "edmont"
type input "182"
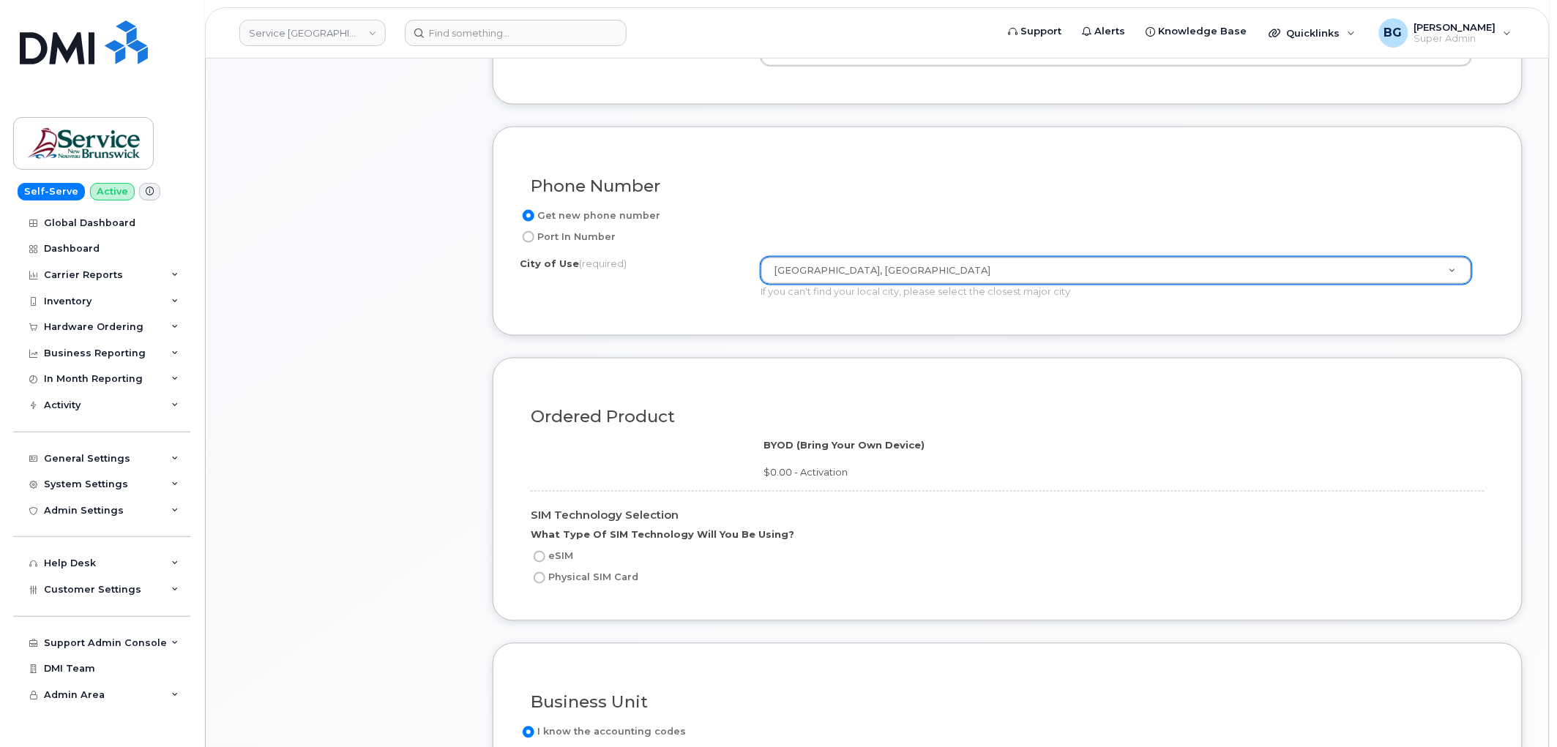
scroll to position [650, 0]
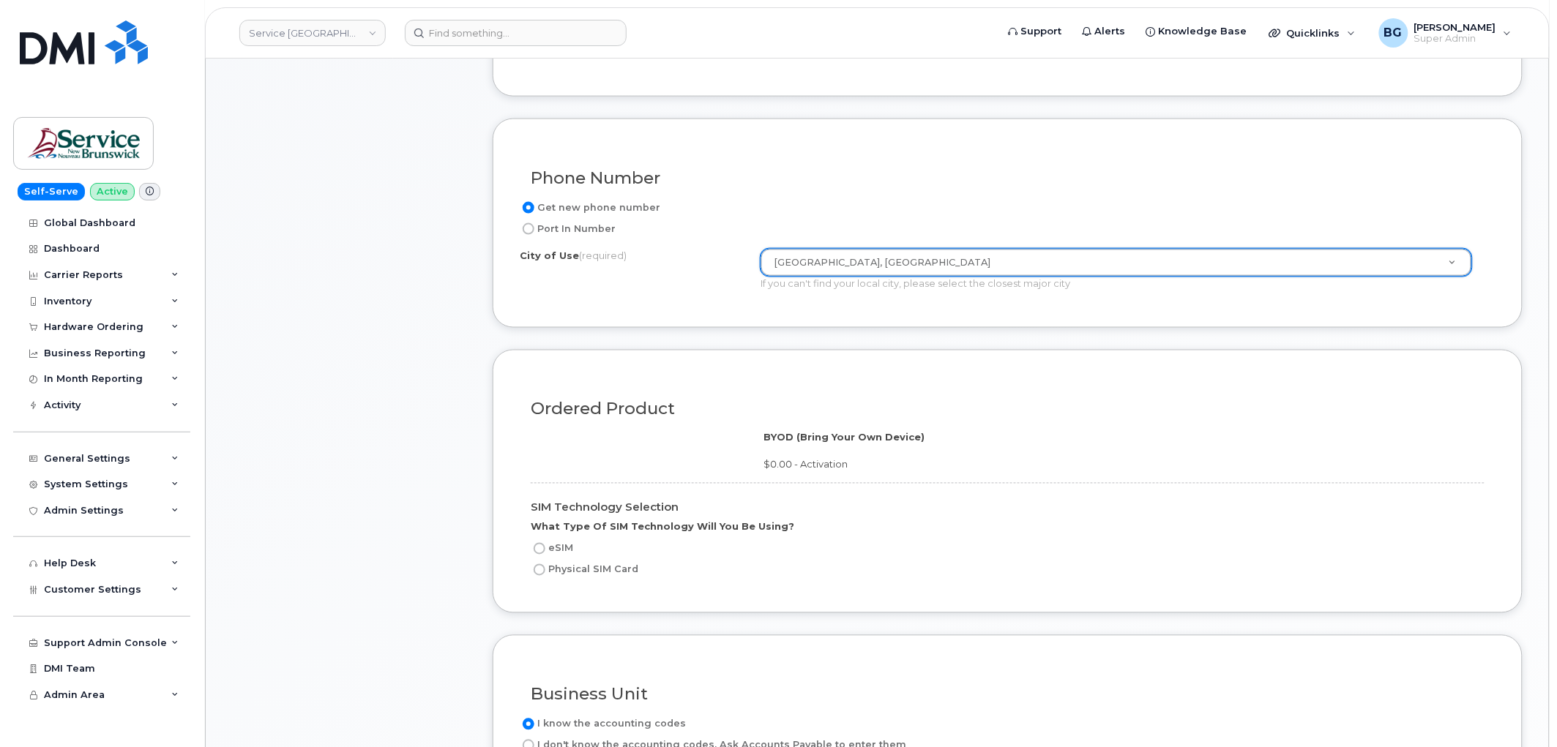
click at [542, 546] on input "eSIM" at bounding box center [540, 549] width 12 height 12
radio input "true"
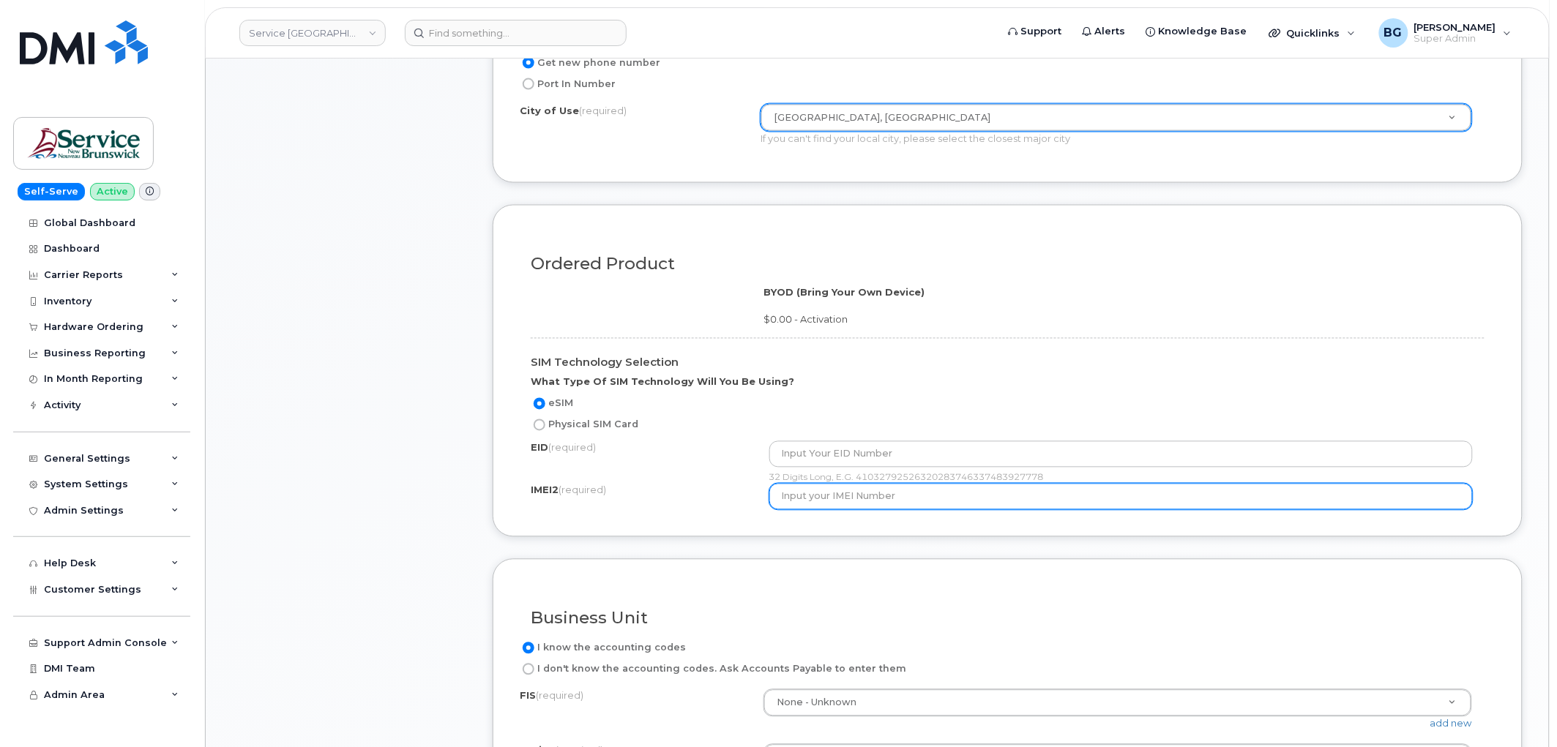
scroll to position [867, 0]
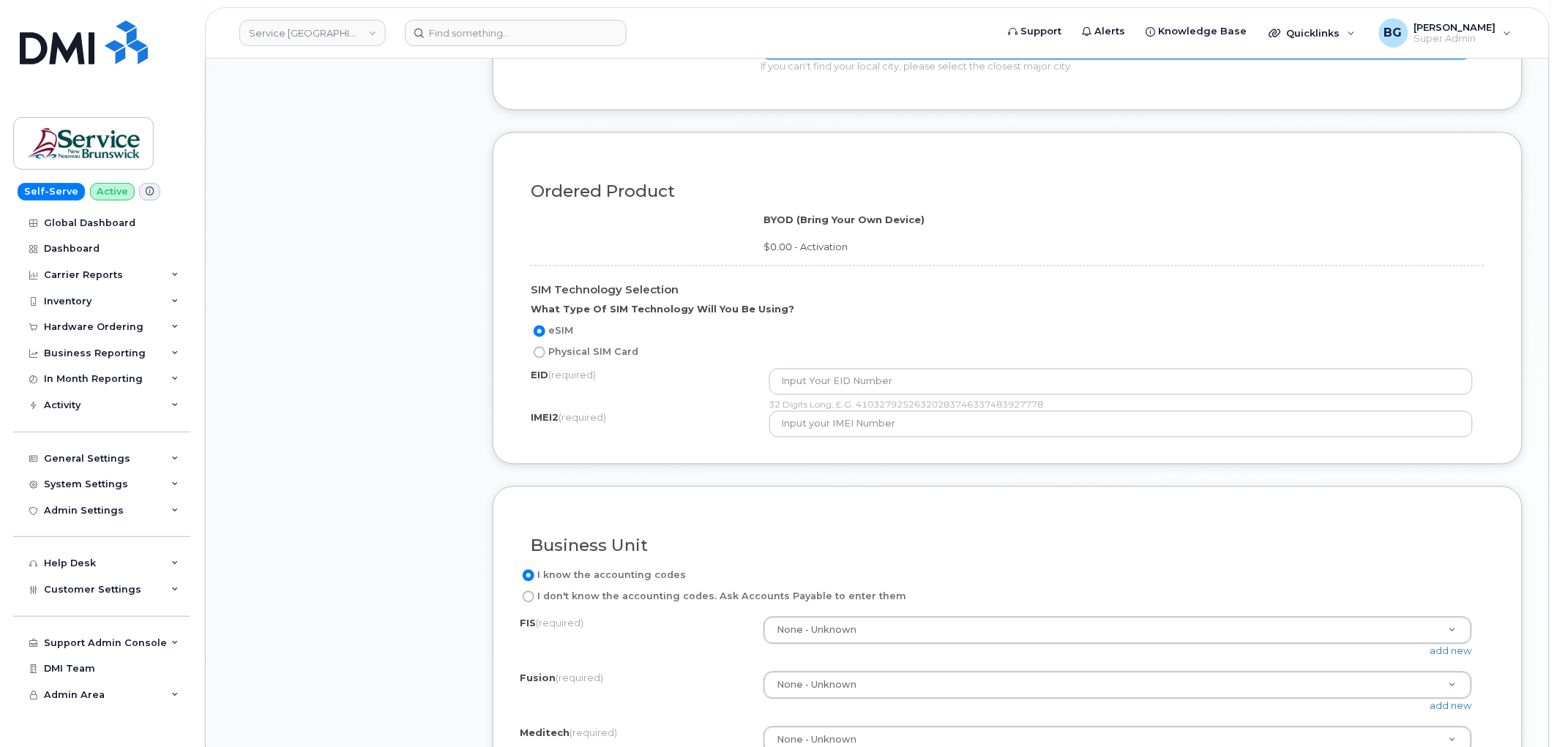
click at [537, 356] on input "Physical SIM Card" at bounding box center [540, 353] width 12 height 12
radio input "true"
click at [542, 326] on input "eSIM" at bounding box center [540, 332] width 12 height 12
radio input "true"
click at [740, 515] on div "Business Unit" at bounding box center [1008, 540] width 976 height 53
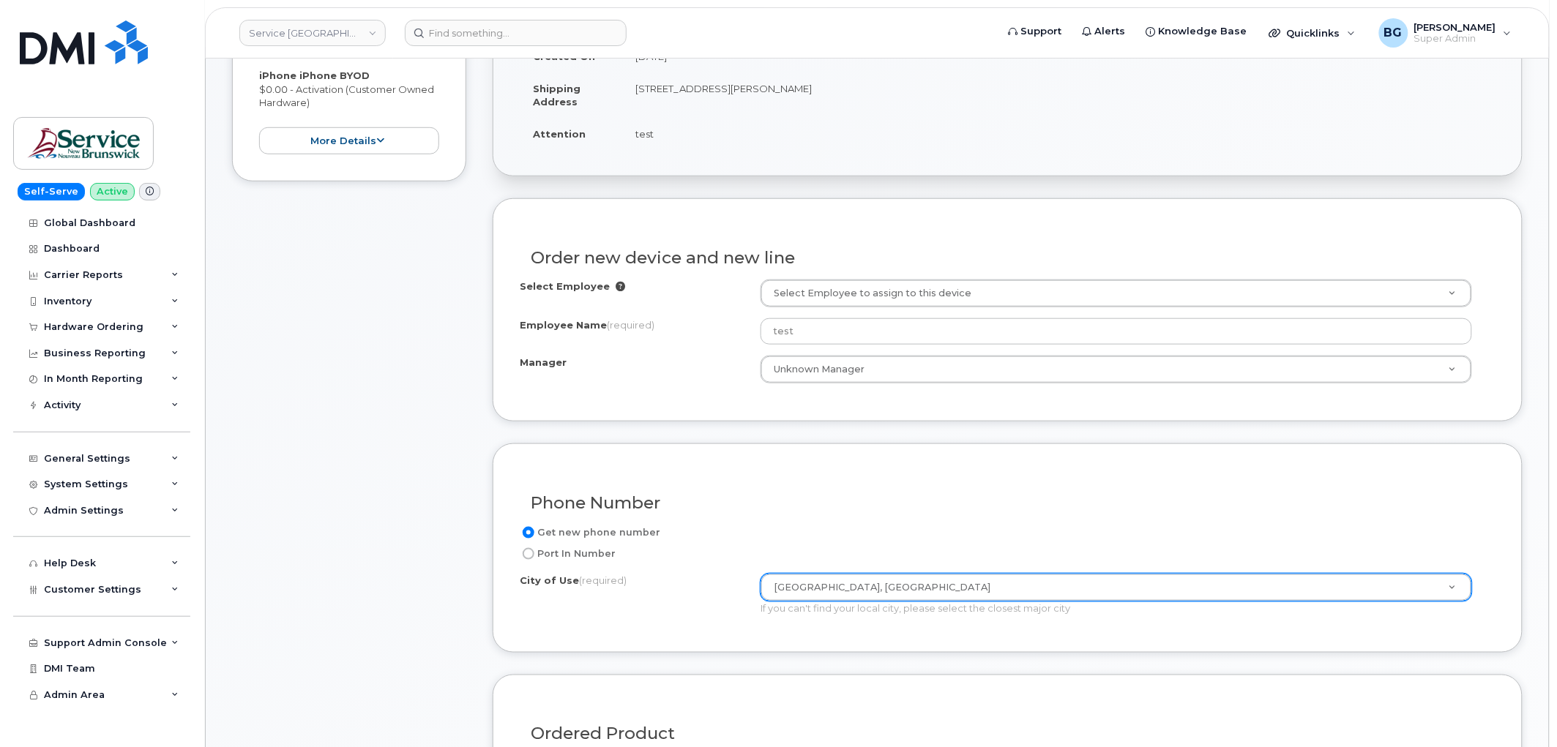
scroll to position [0, 0]
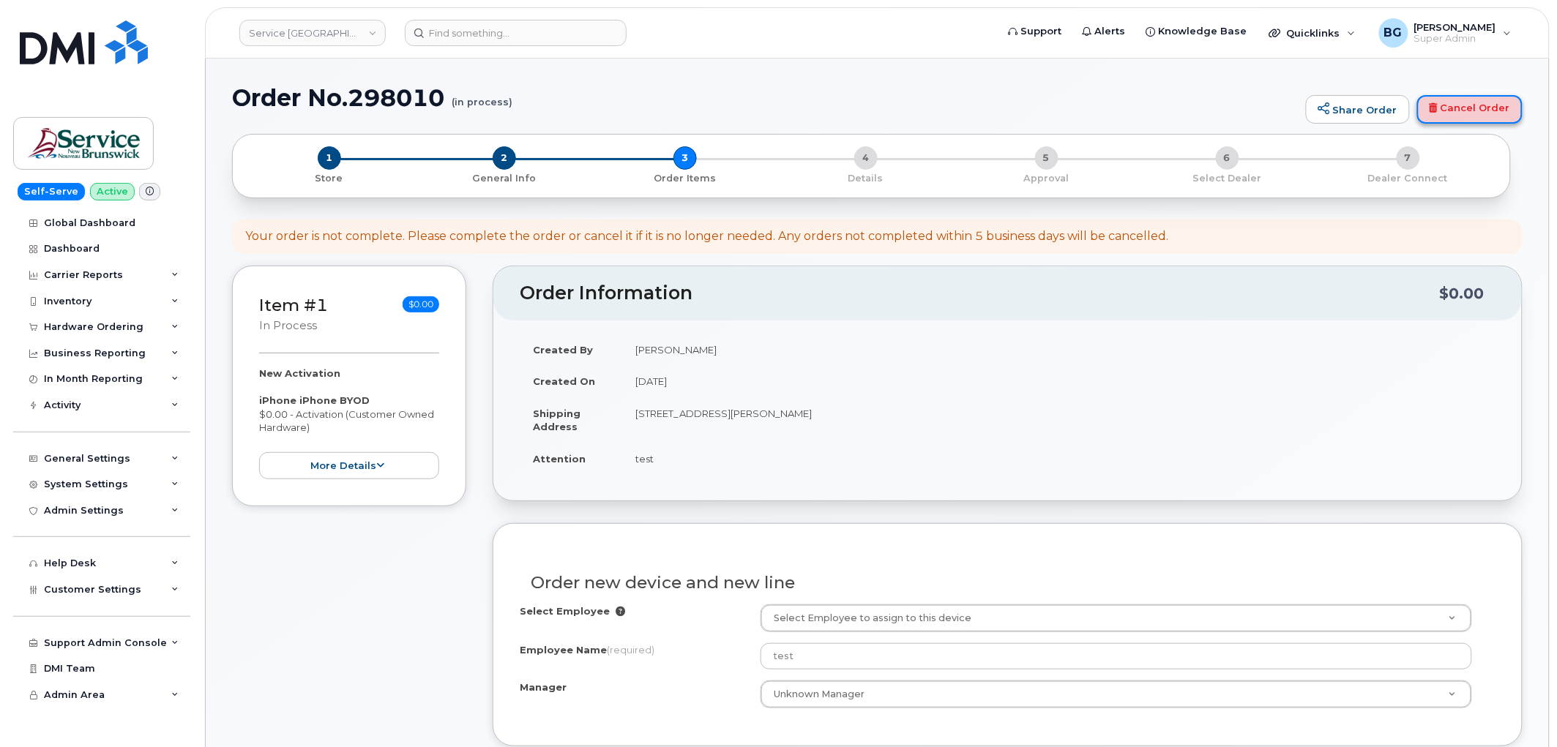
click at [1464, 114] on link "Cancel Order" at bounding box center [1469, 109] width 105 height 29
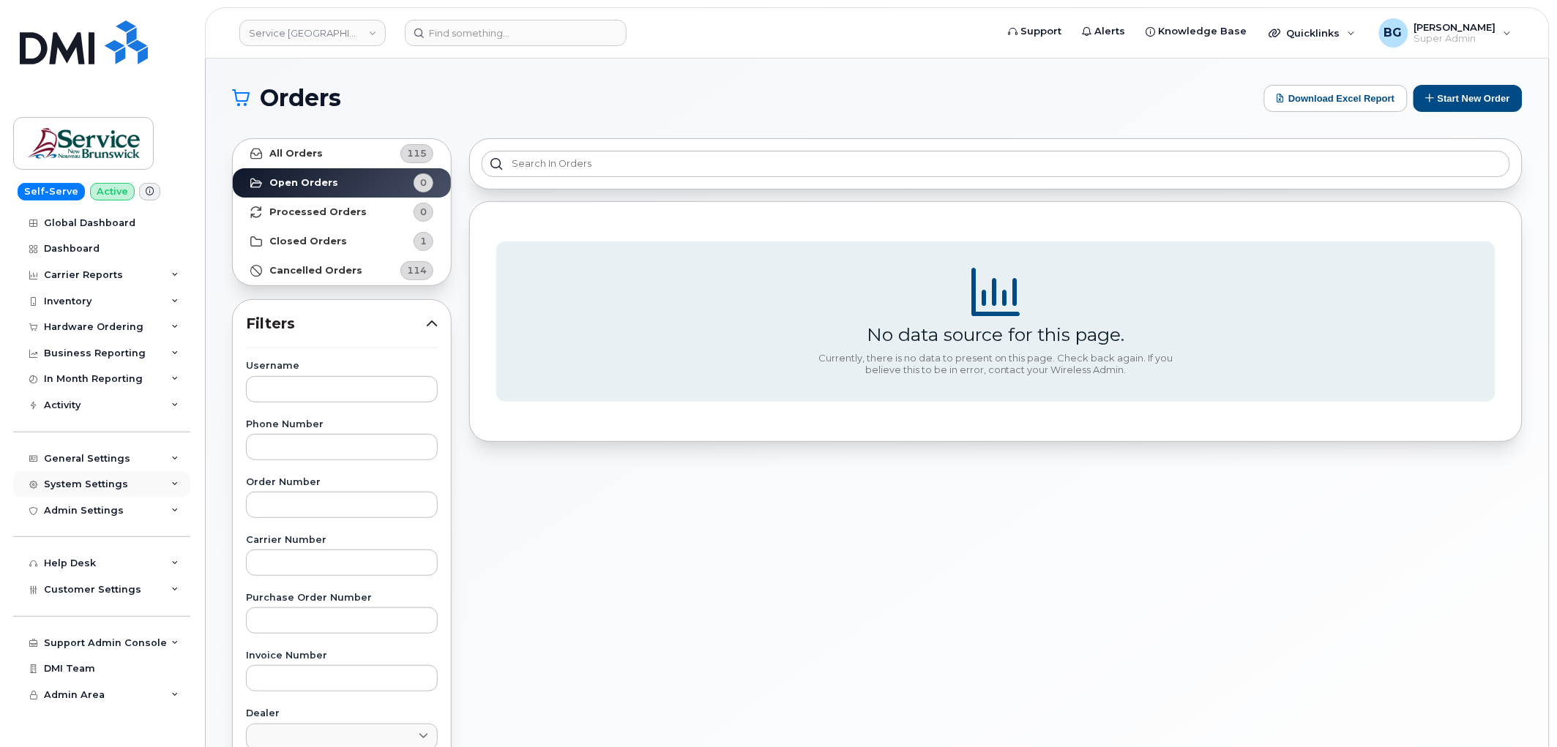
click at [91, 485] on div "System Settings" at bounding box center [86, 485] width 84 height 12
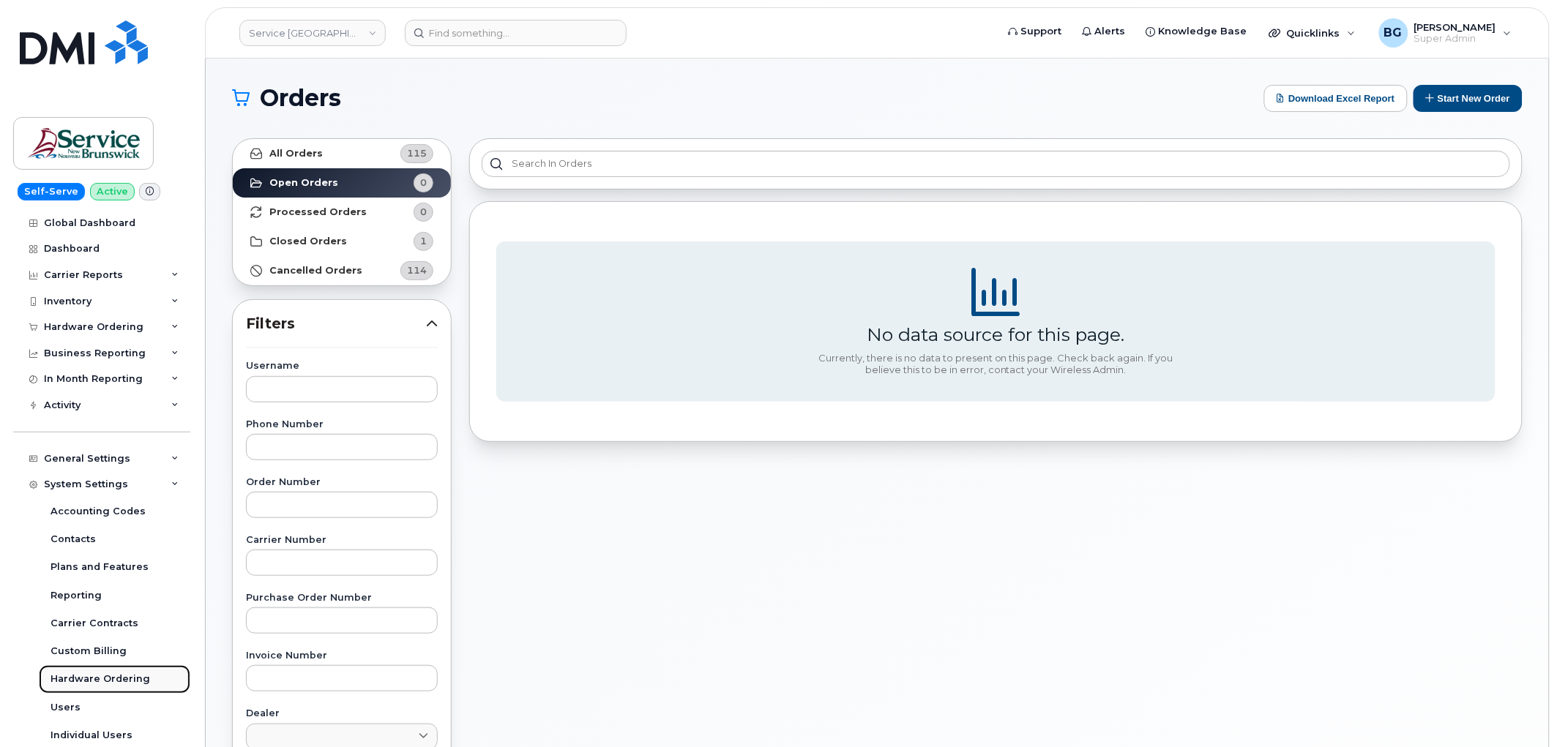
click at [67, 675] on div "Hardware Ordering" at bounding box center [101, 679] width 100 height 13
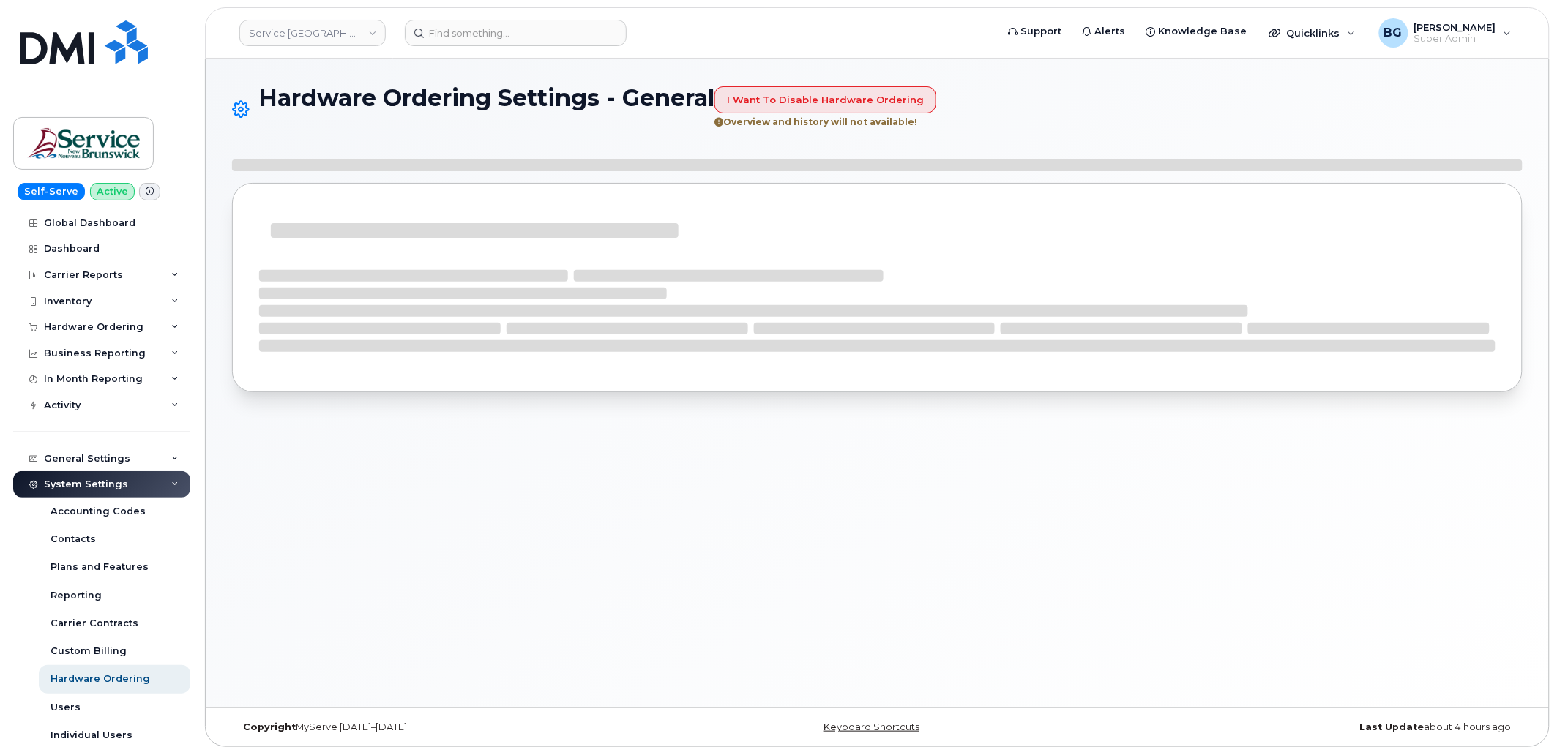
select select "admins"
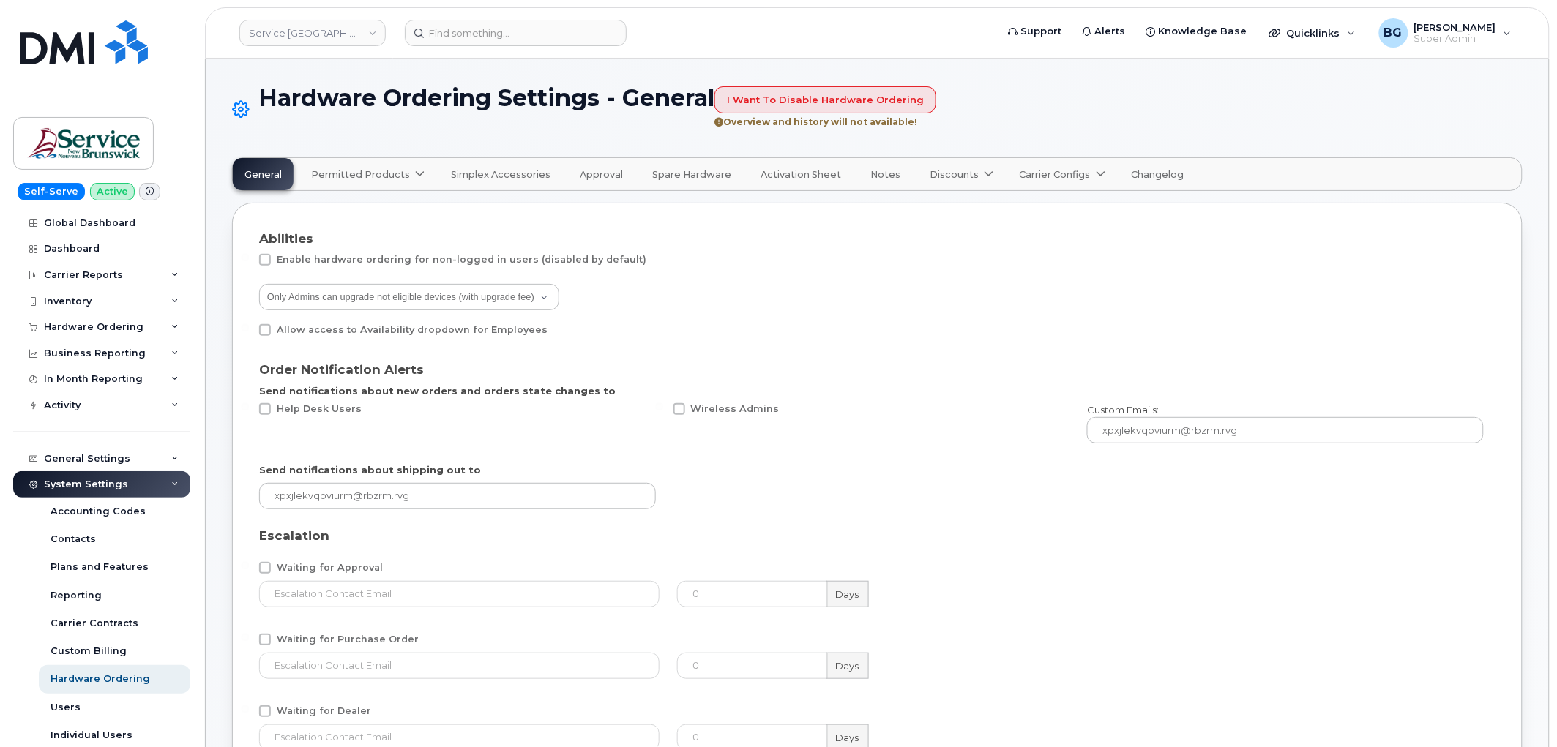
click at [389, 177] on span "Permitted Products" at bounding box center [360, 175] width 99 height 14
click at [356, 213] on div "Bell available" at bounding box center [387, 210] width 145 height 18
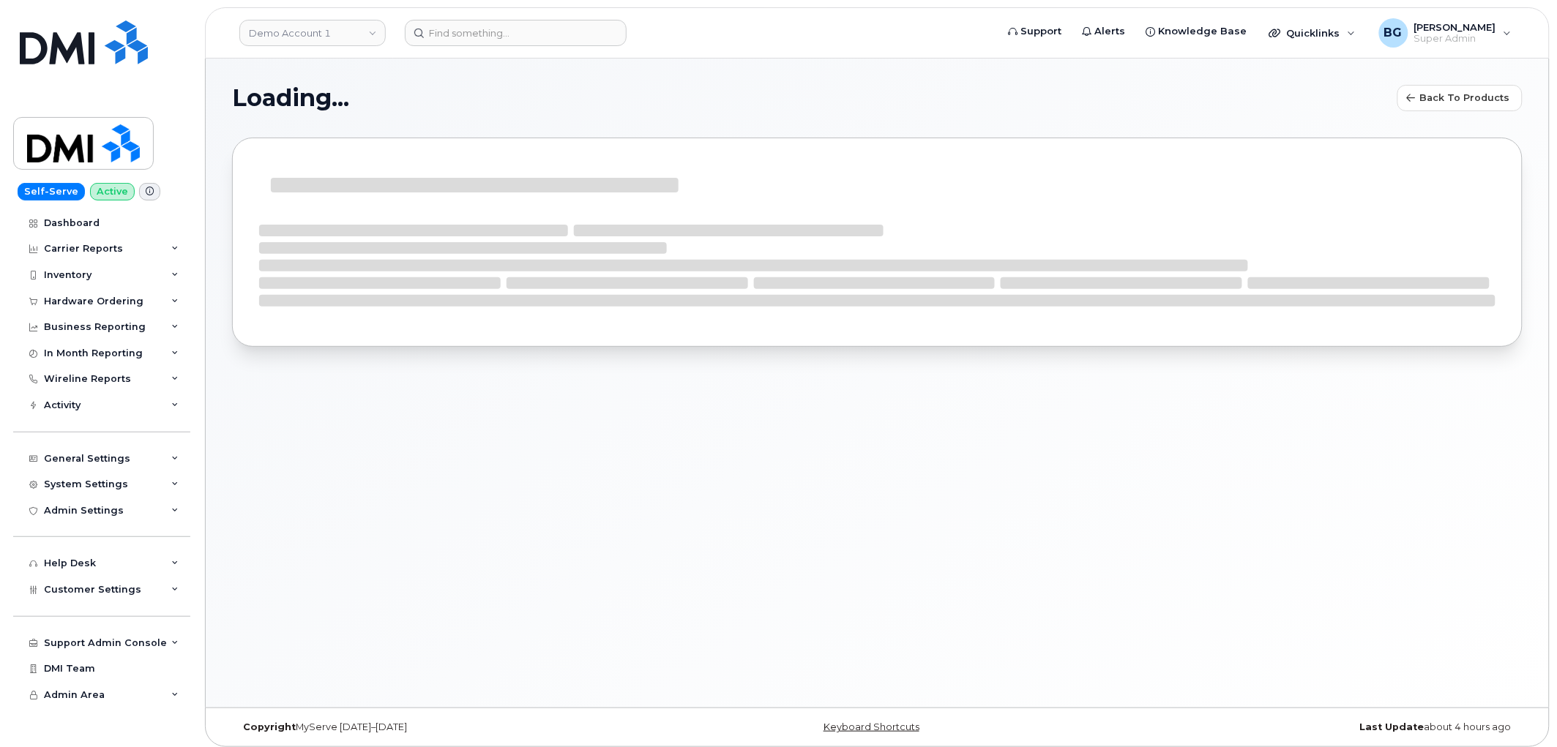
select select "bell"
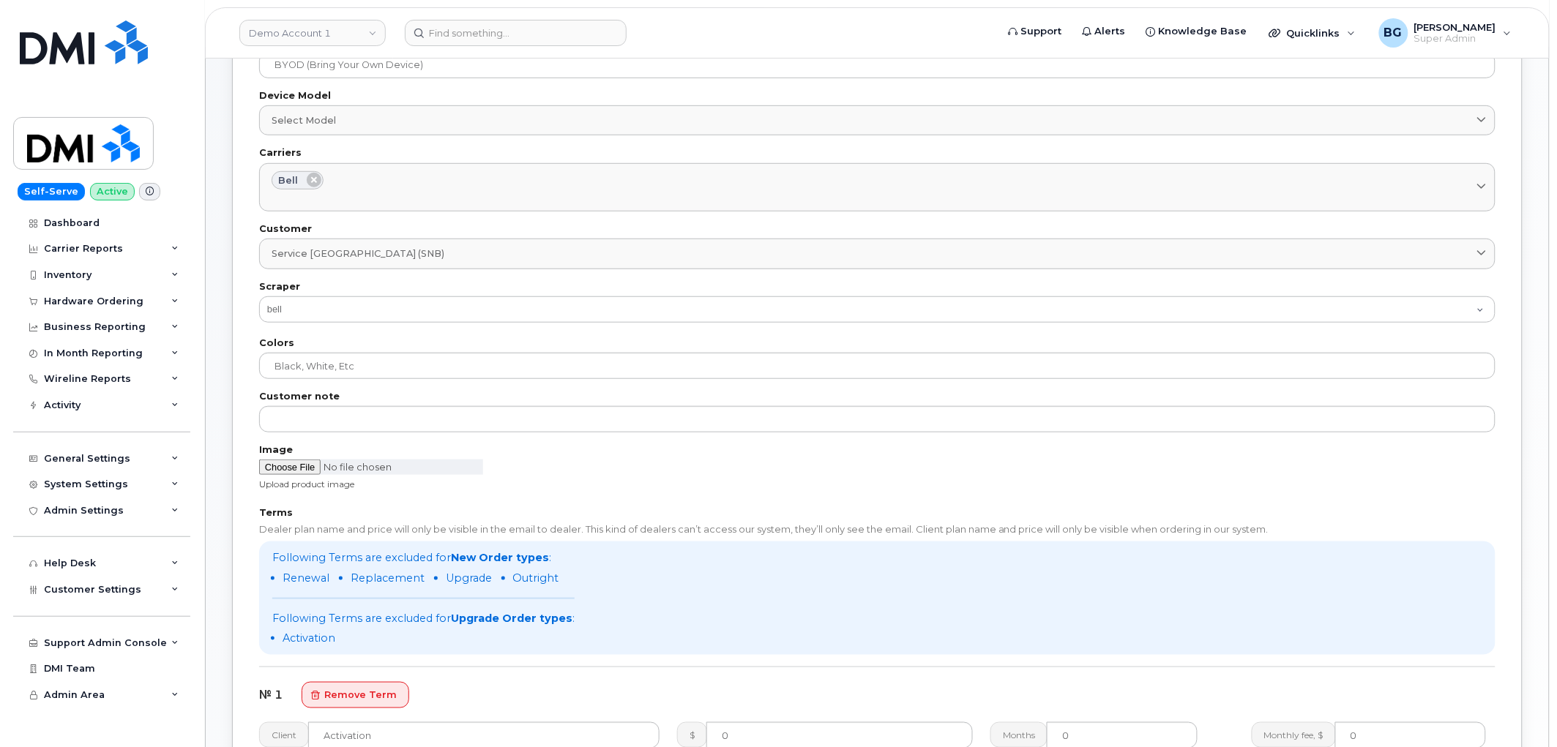
scroll to position [271, 0]
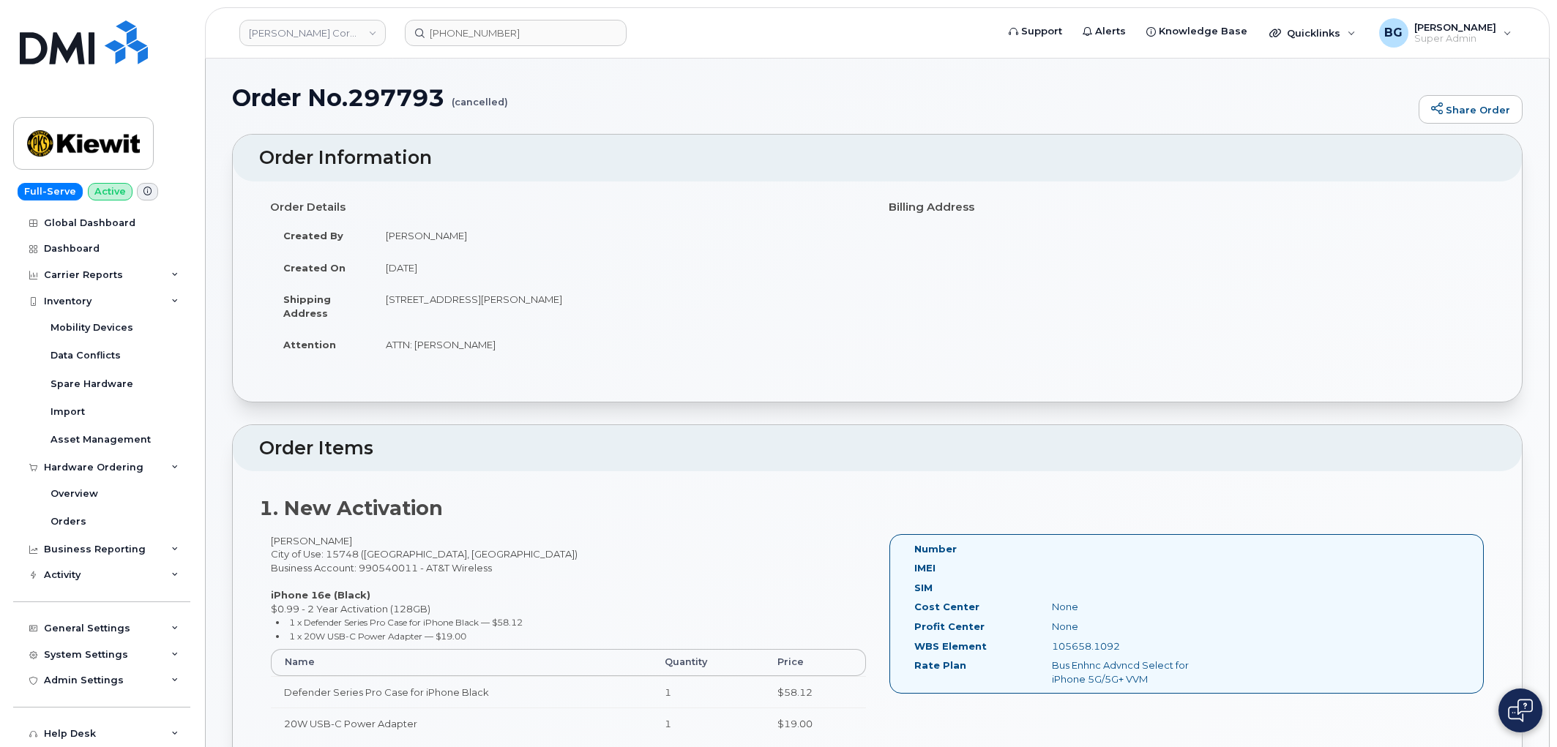
scroll to position [54, 0]
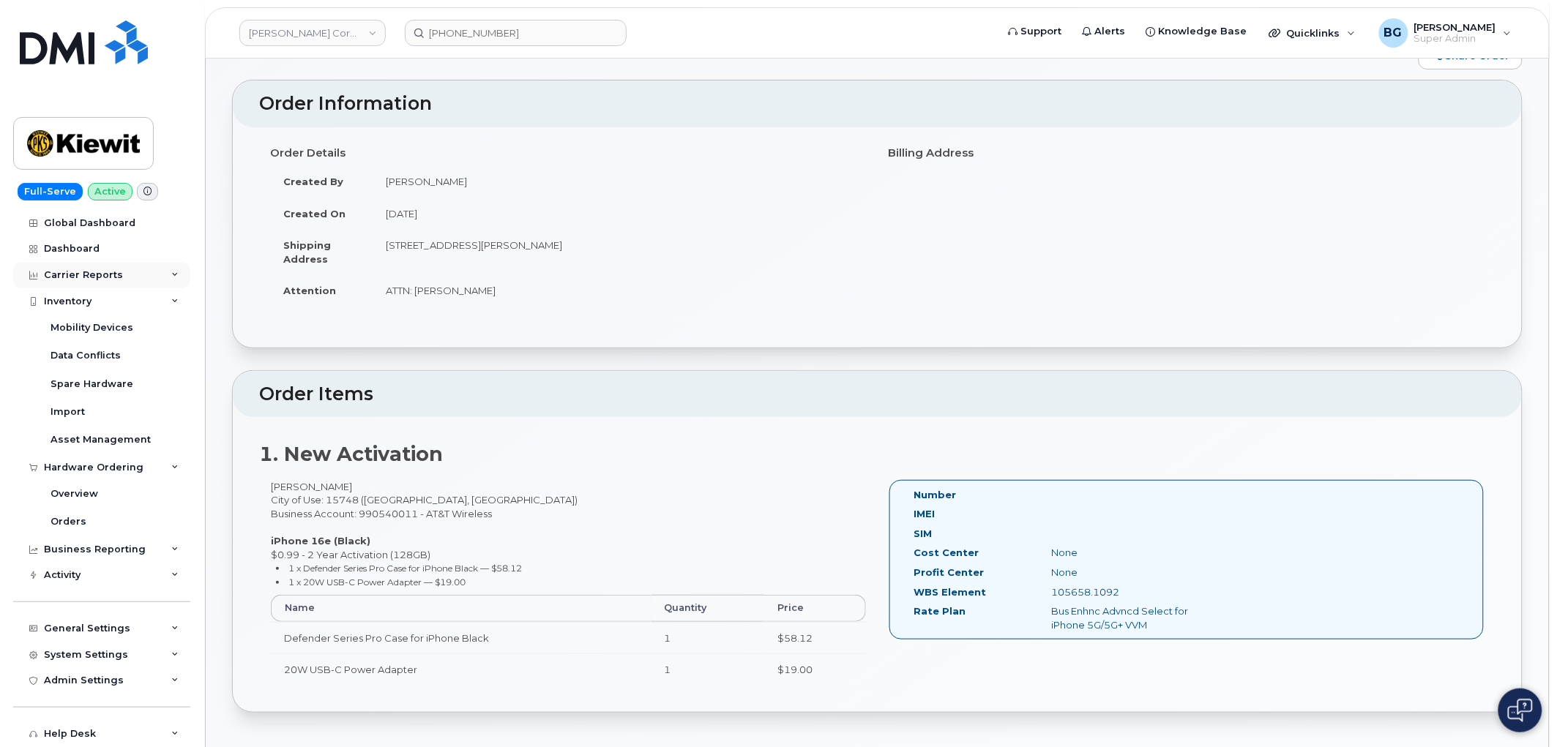
click at [84, 271] on div "Carrier Reports" at bounding box center [83, 275] width 79 height 12
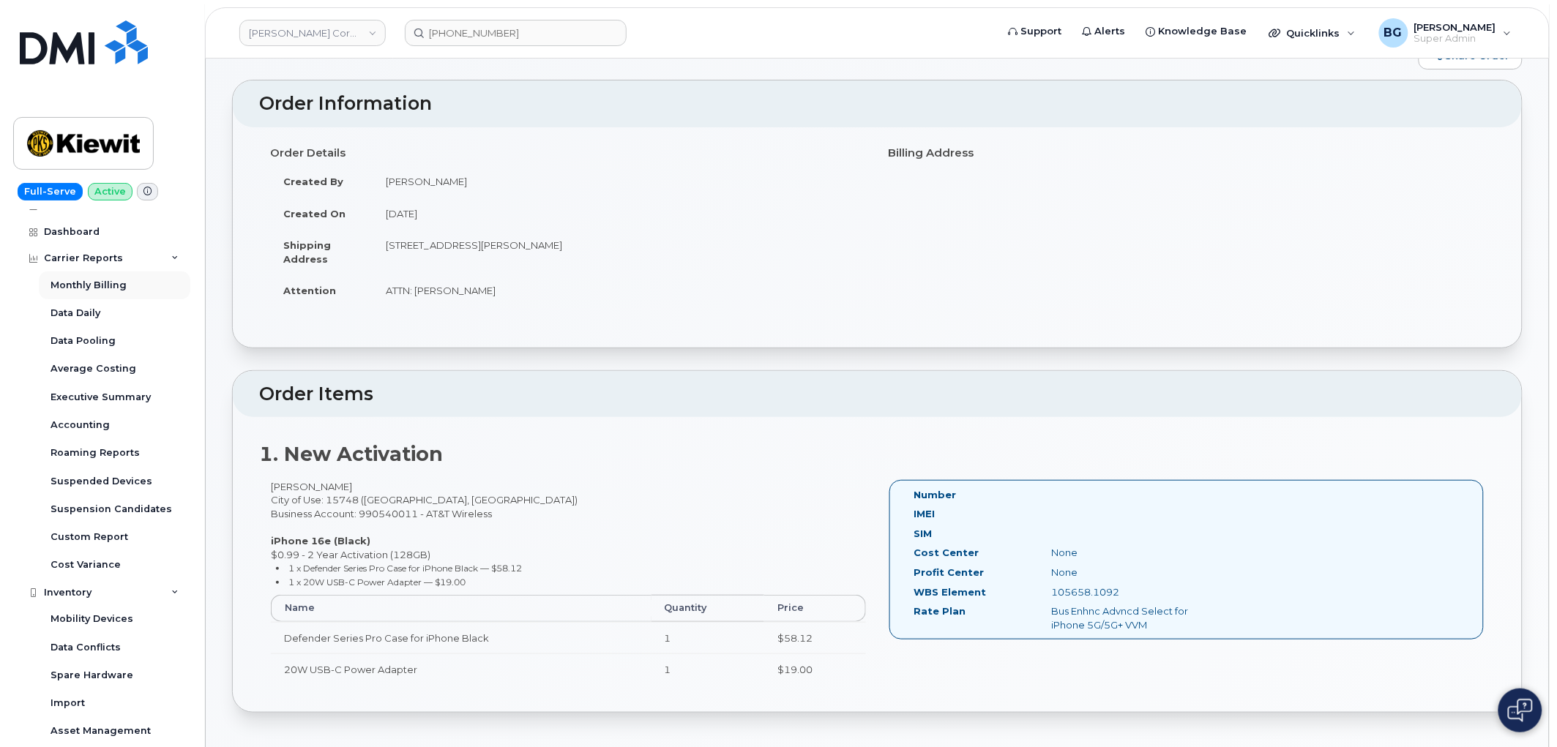
scroll to position [0, 0]
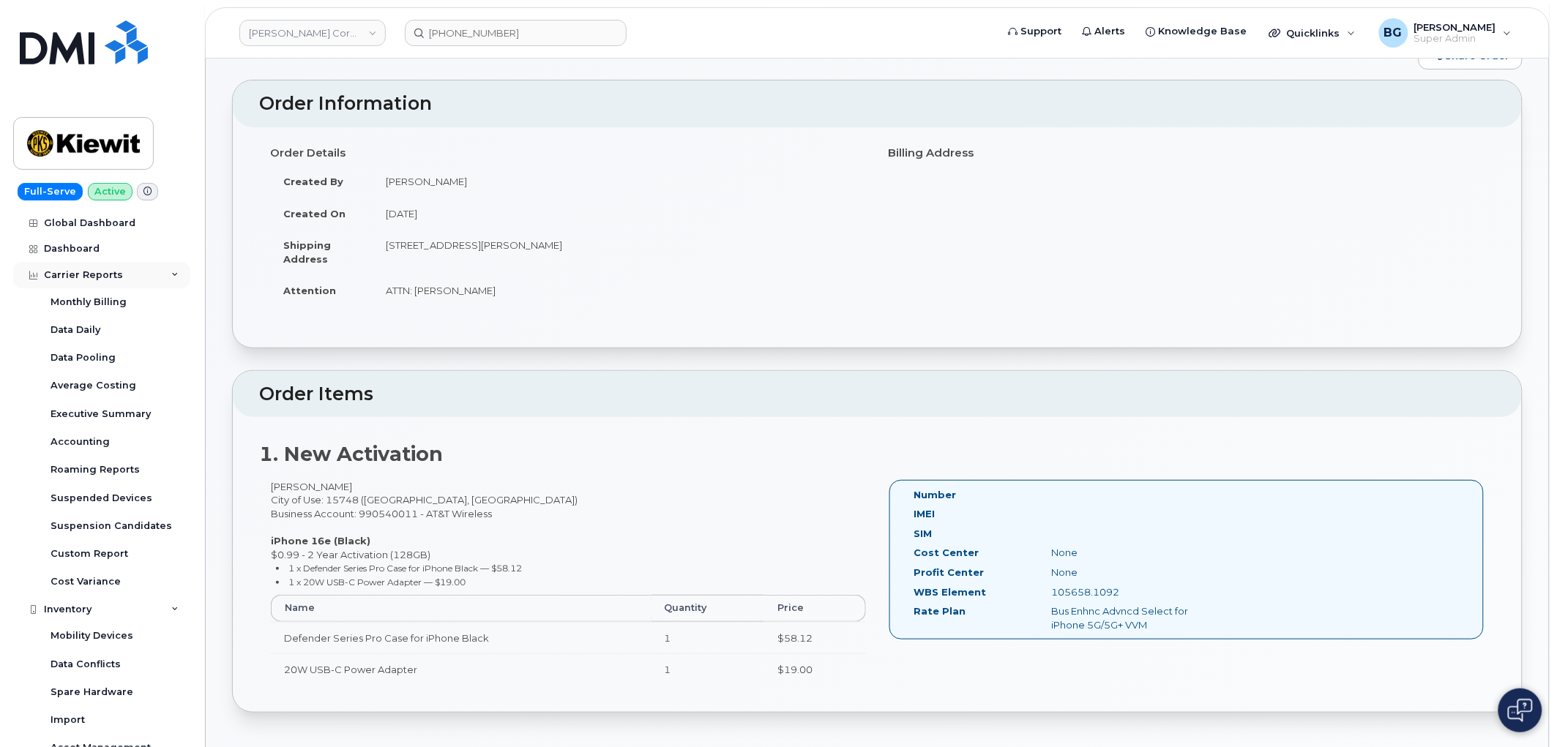
click at [78, 280] on div "Carrier Reports" at bounding box center [83, 275] width 79 height 12
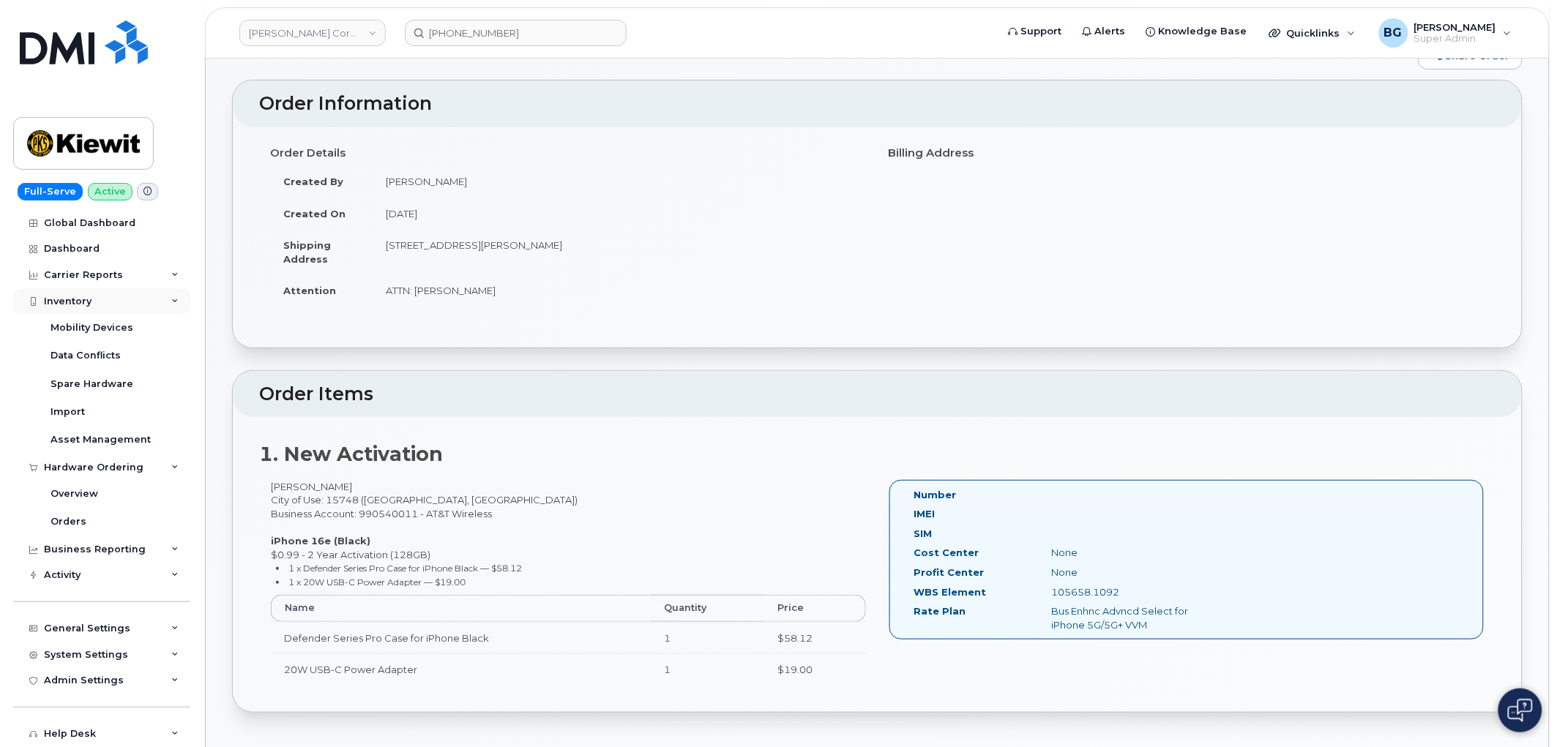
click at [72, 305] on div "Inventory" at bounding box center [68, 302] width 48 height 12
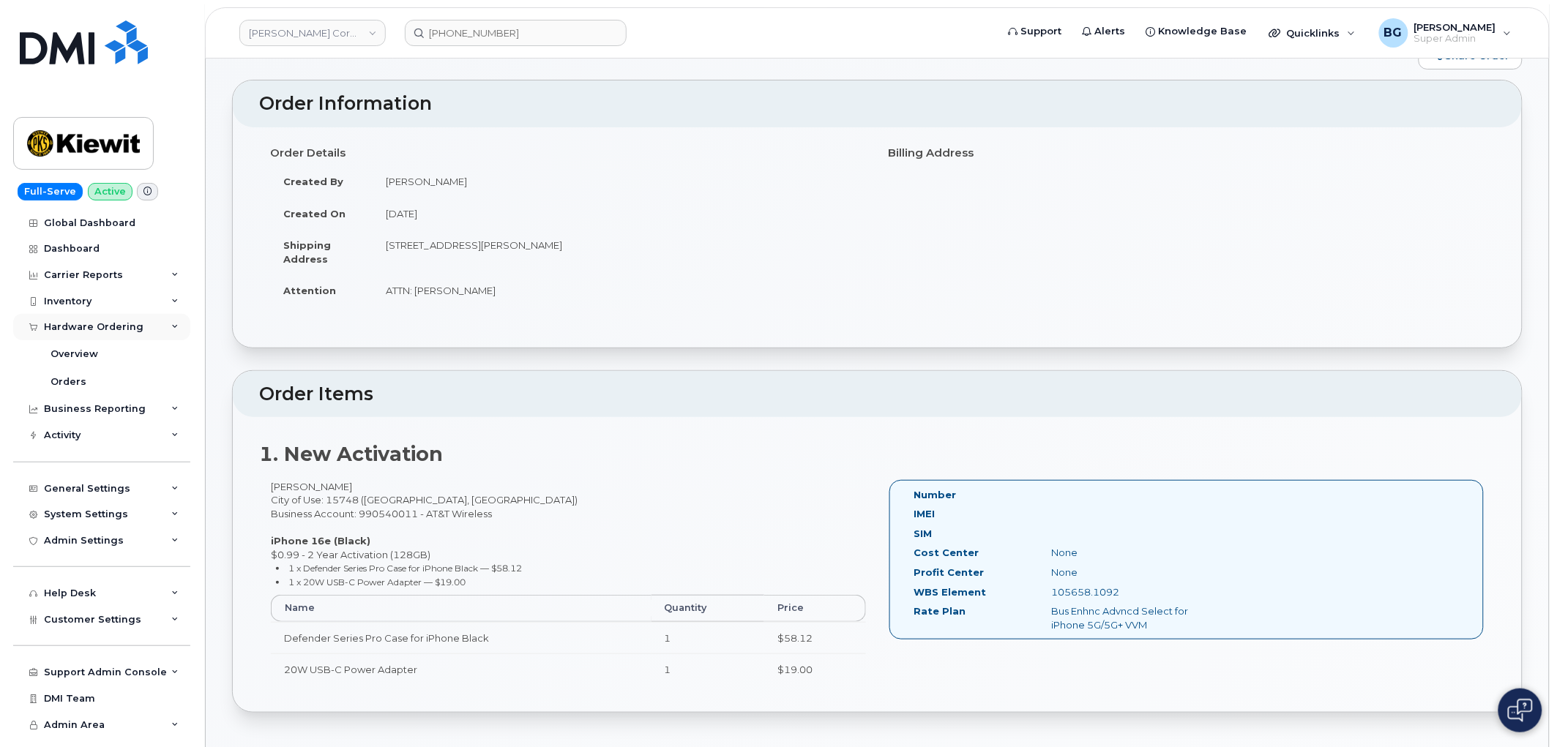
click at [74, 325] on div "Hardware Ordering" at bounding box center [94, 327] width 100 height 12
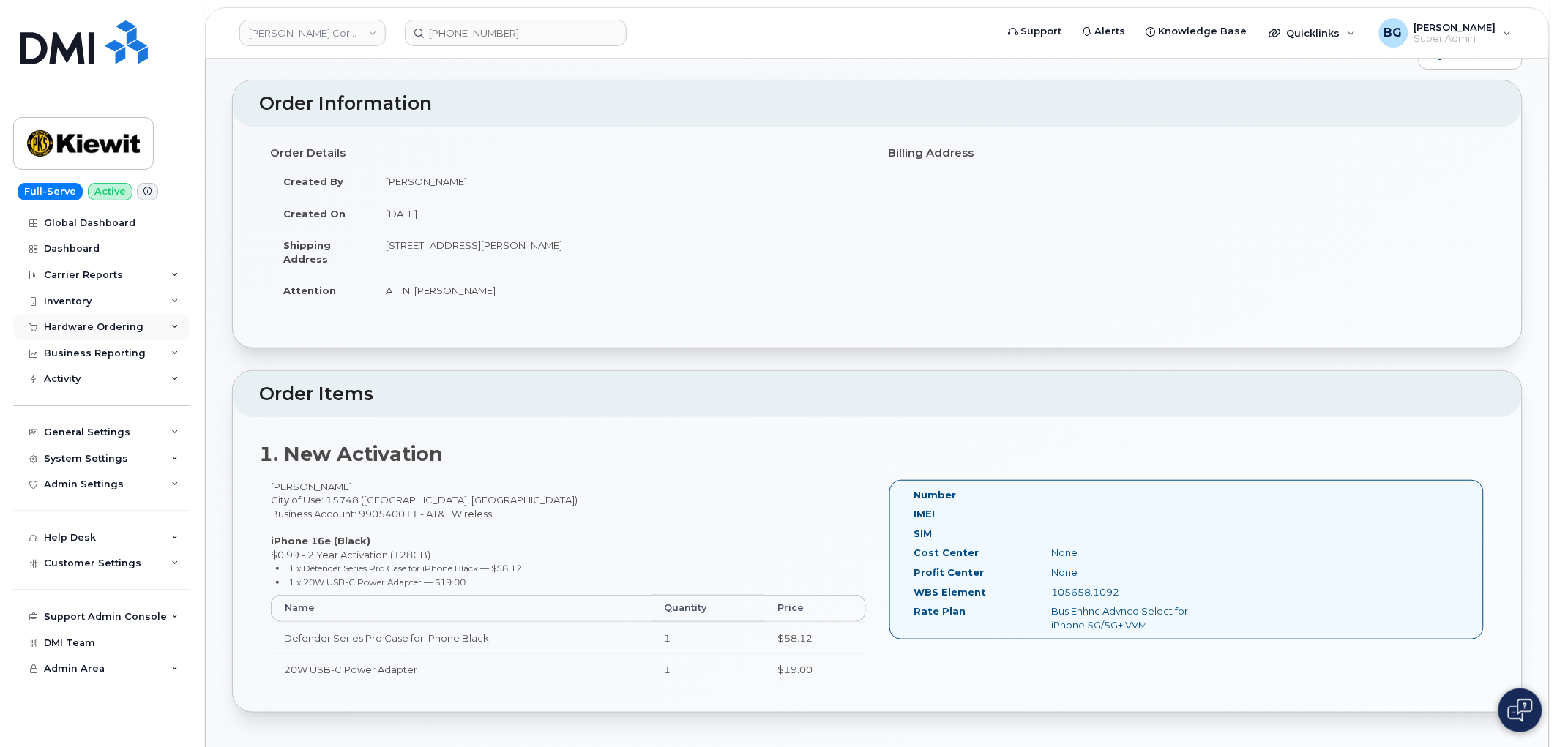
click at [74, 325] on div "Hardware Ordering" at bounding box center [94, 327] width 100 height 12
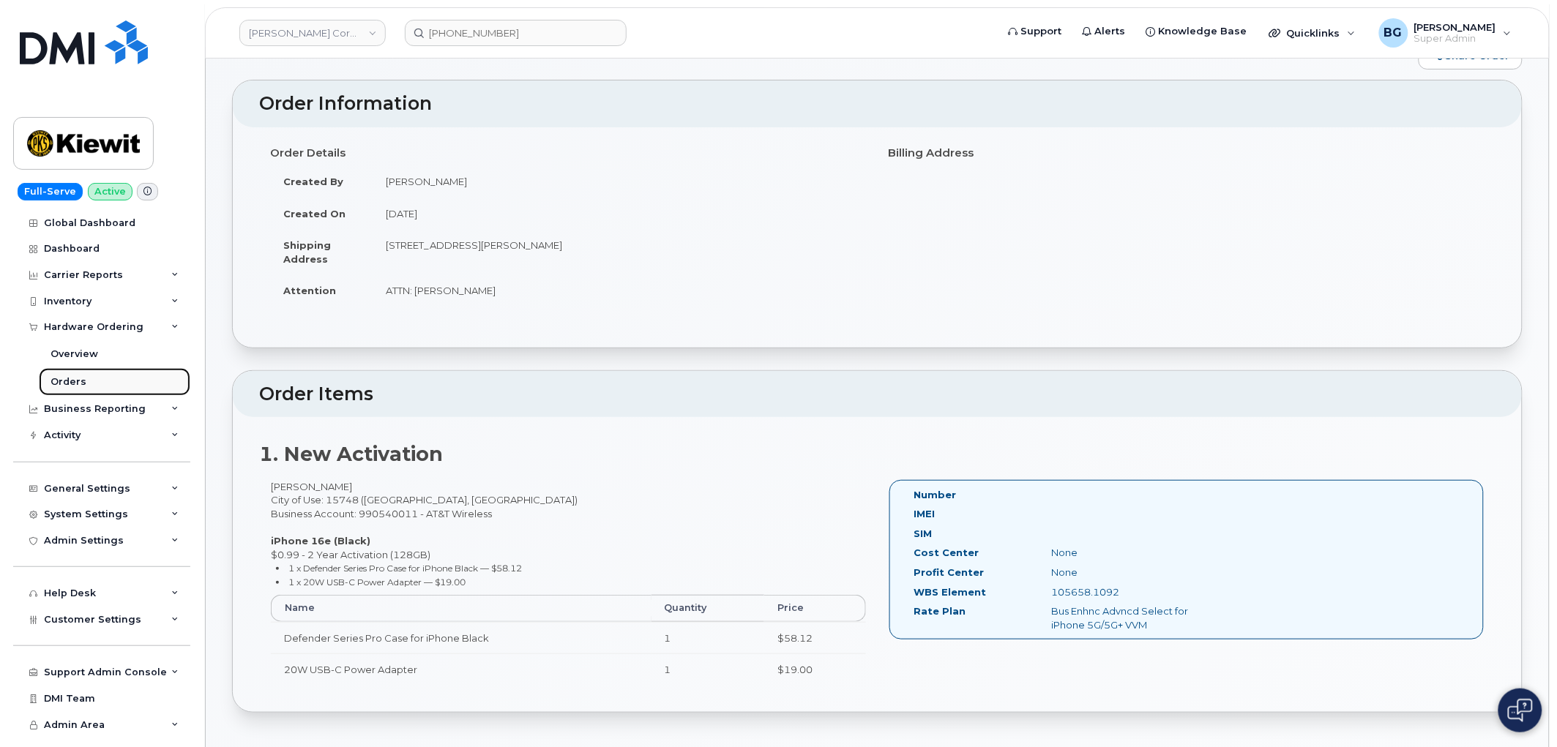
click at [68, 386] on div "Orders" at bounding box center [69, 382] width 36 height 13
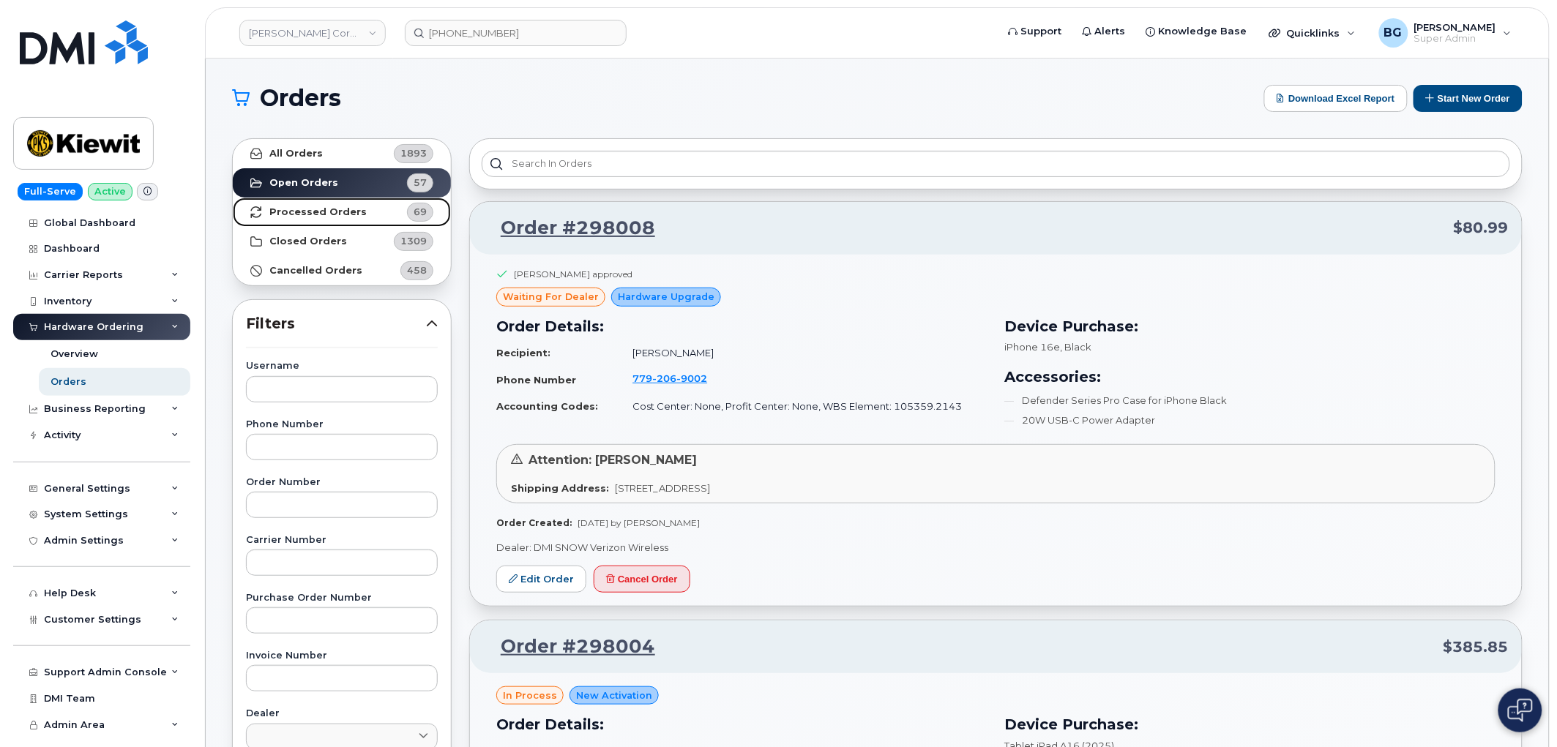
click at [271, 207] on strong "Processed Orders" at bounding box center [317, 212] width 97 height 12
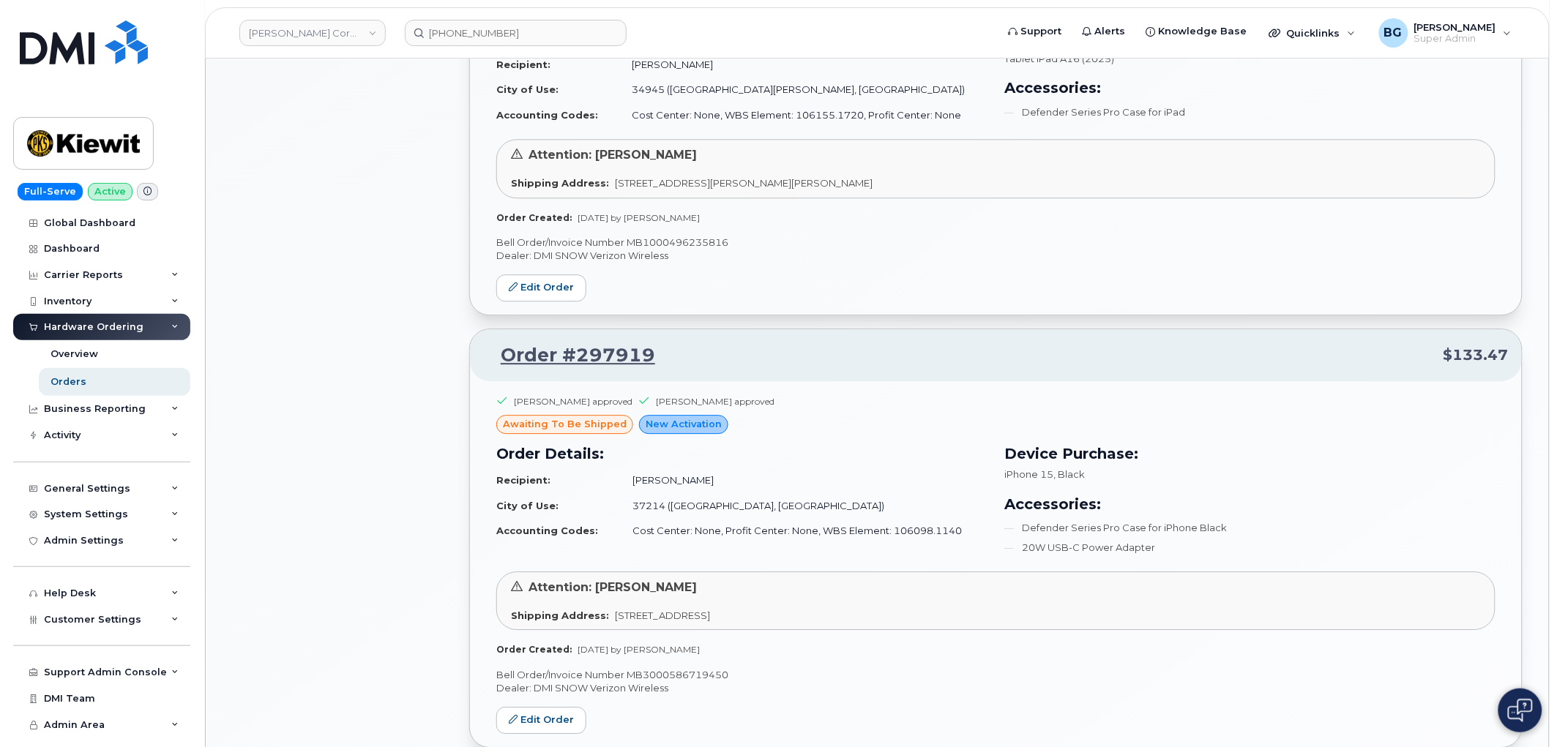
scroll to position [1301, 0]
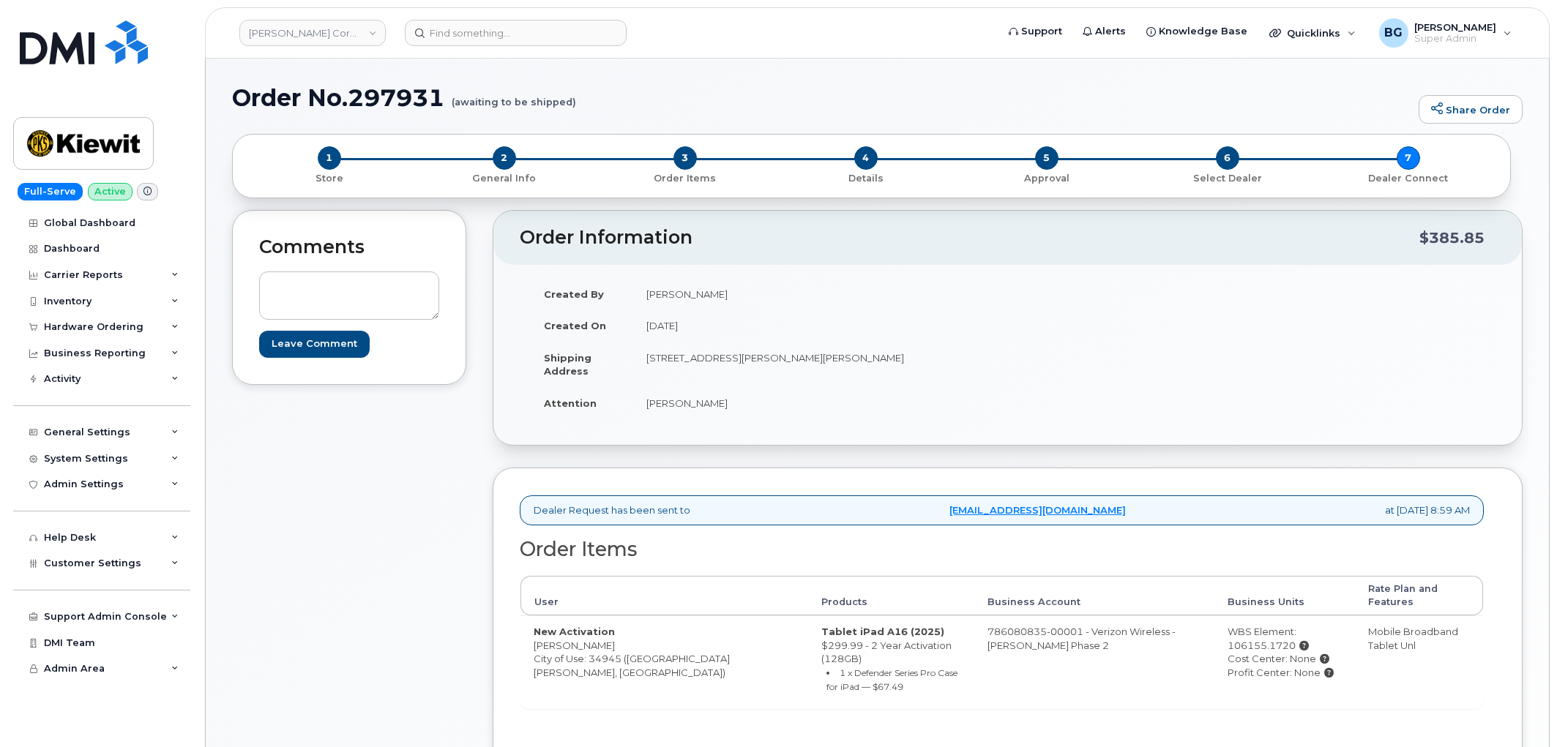
scroll to position [442, 0]
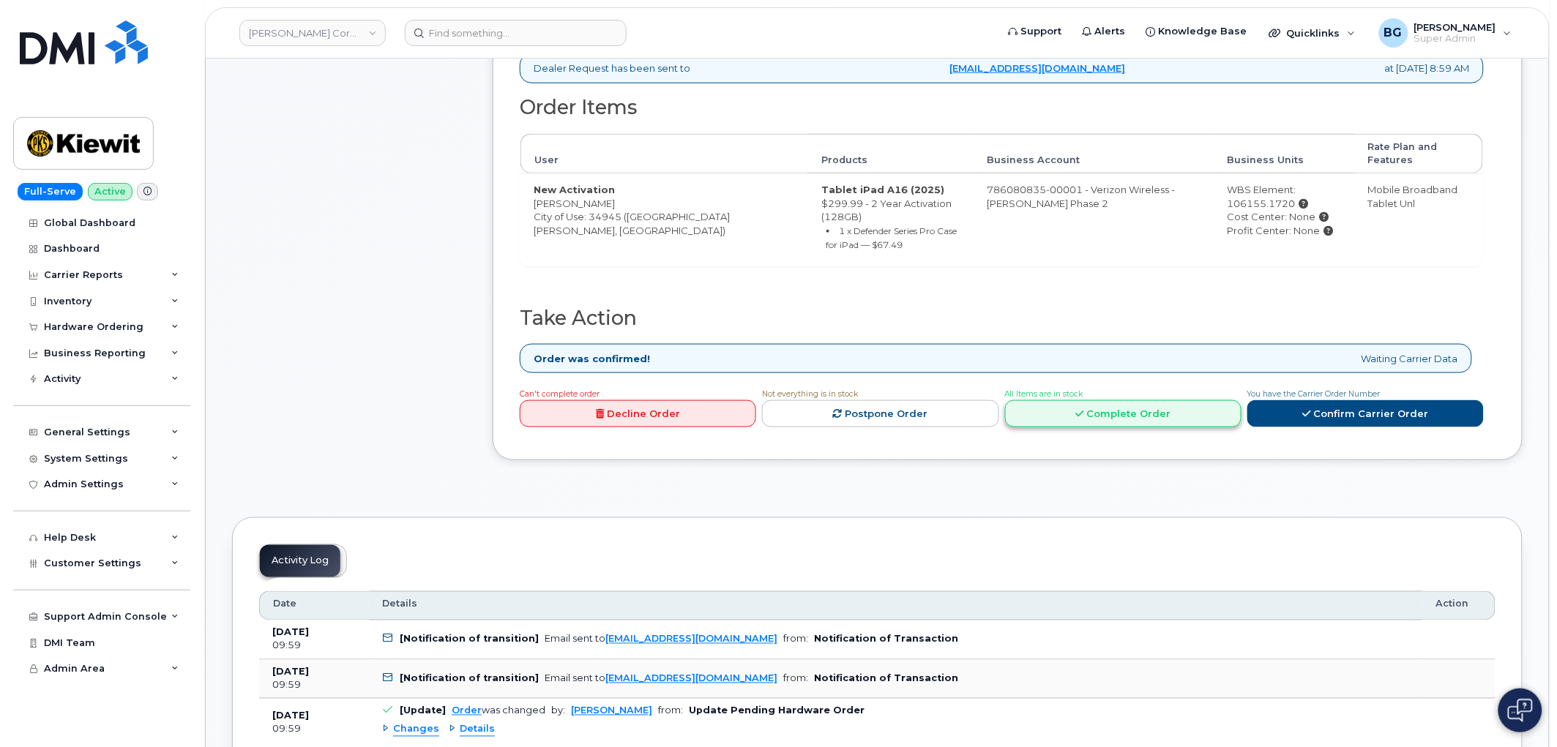
click at [1081, 409] on icon at bounding box center [1079, 414] width 8 height 10
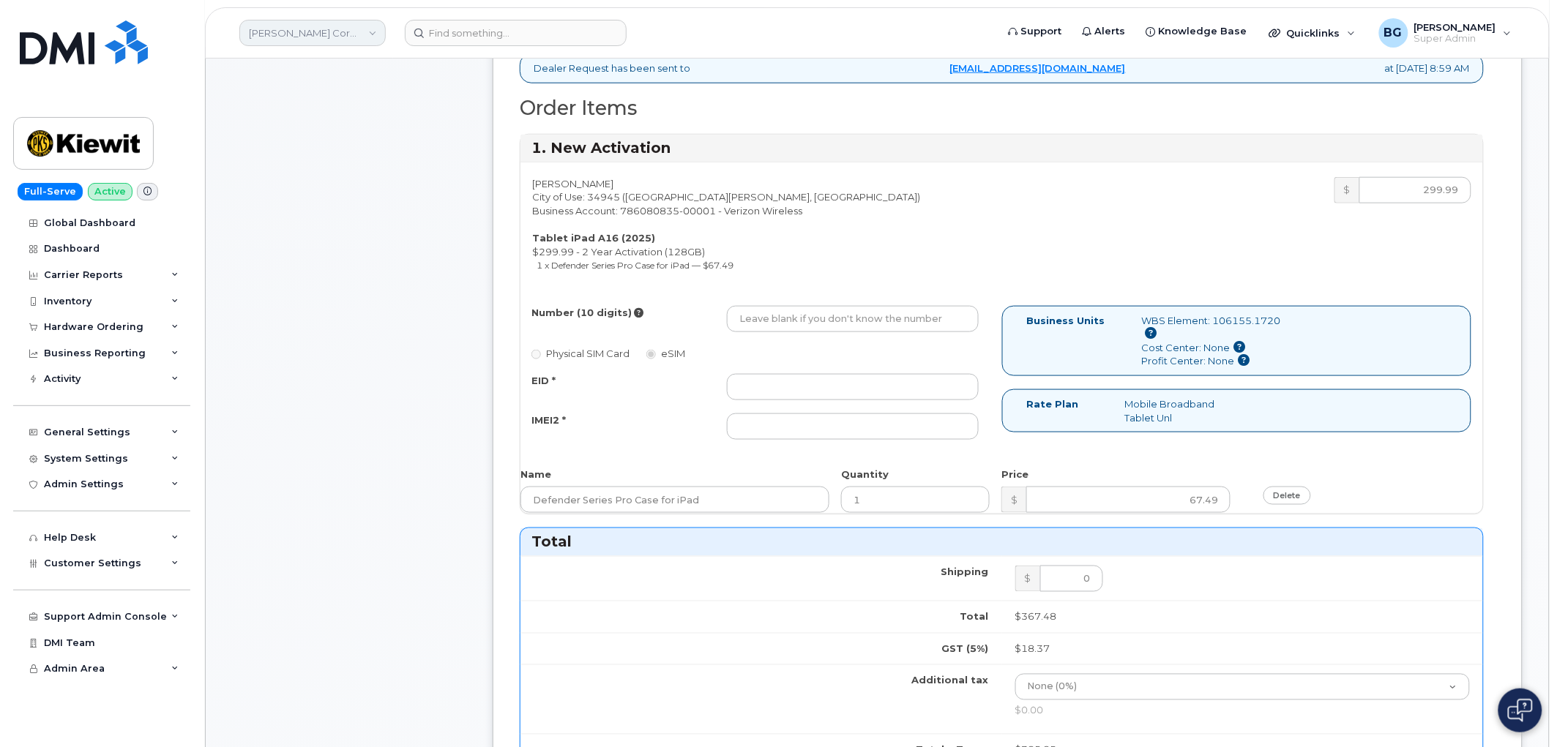
click at [286, 27] on link "Kiewit Corporation" at bounding box center [312, 33] width 146 height 26
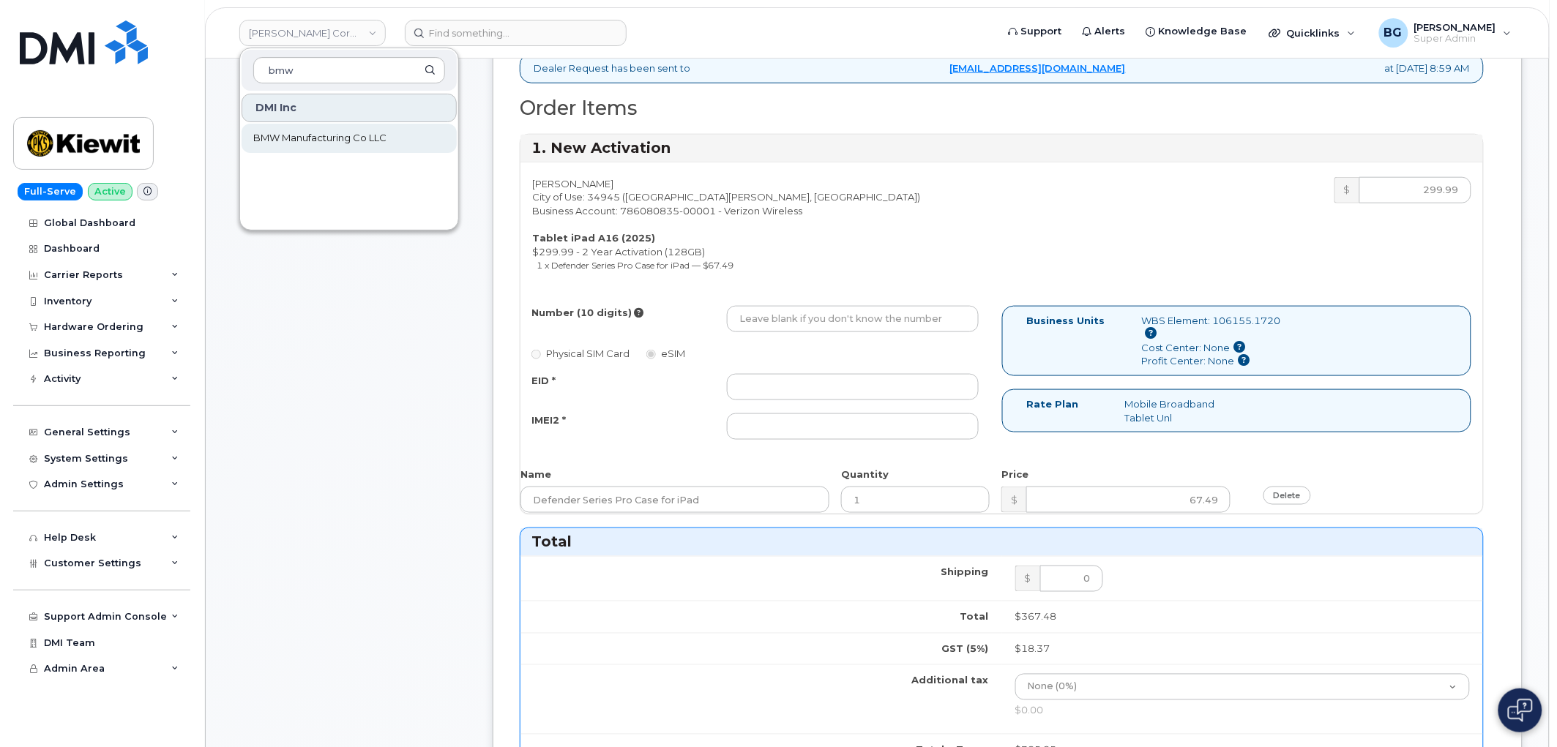
type input "bmw"
click at [279, 139] on span "BMW Manufacturing Co LLC" at bounding box center [319, 138] width 133 height 15
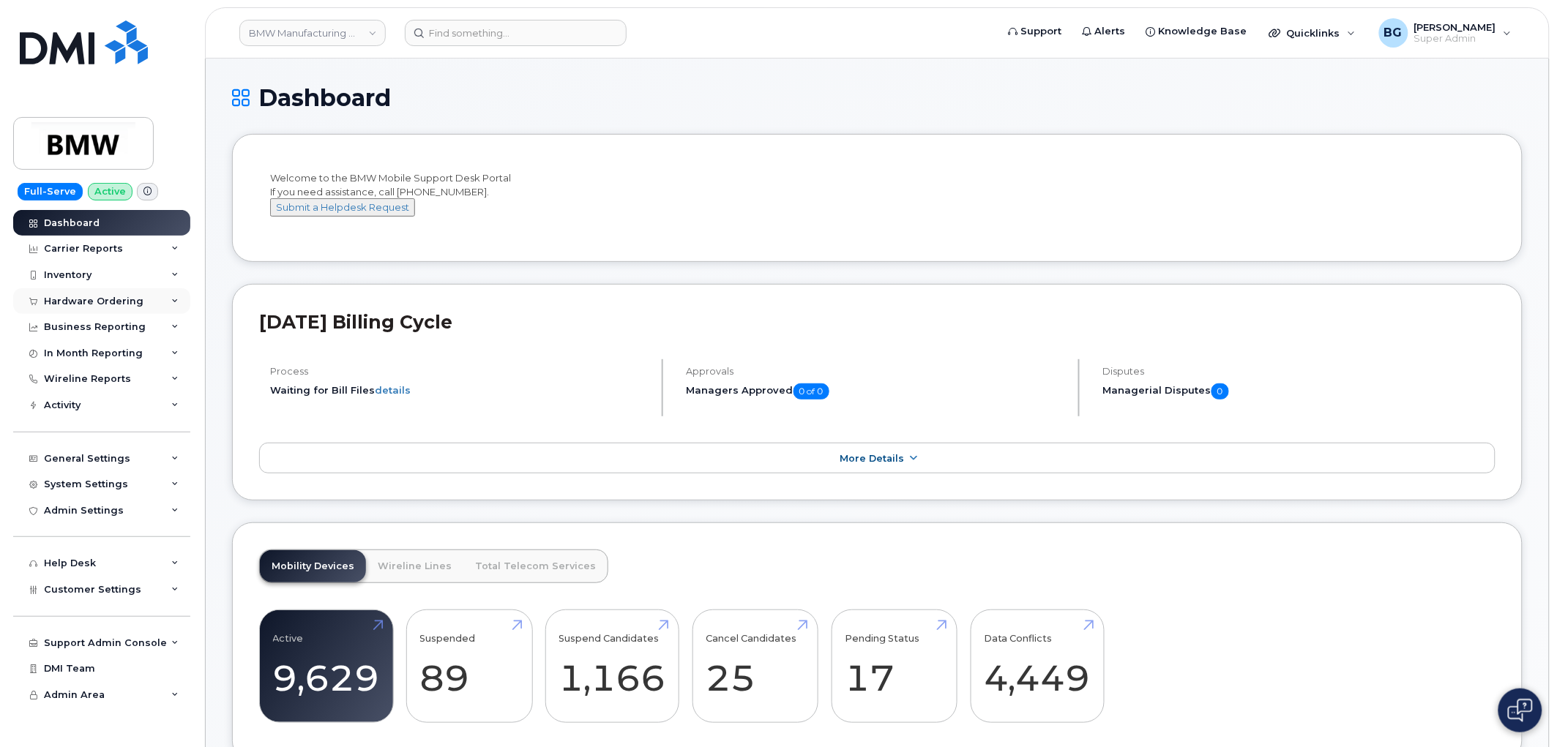
click at [68, 299] on div "Hardware Ordering" at bounding box center [94, 302] width 100 height 12
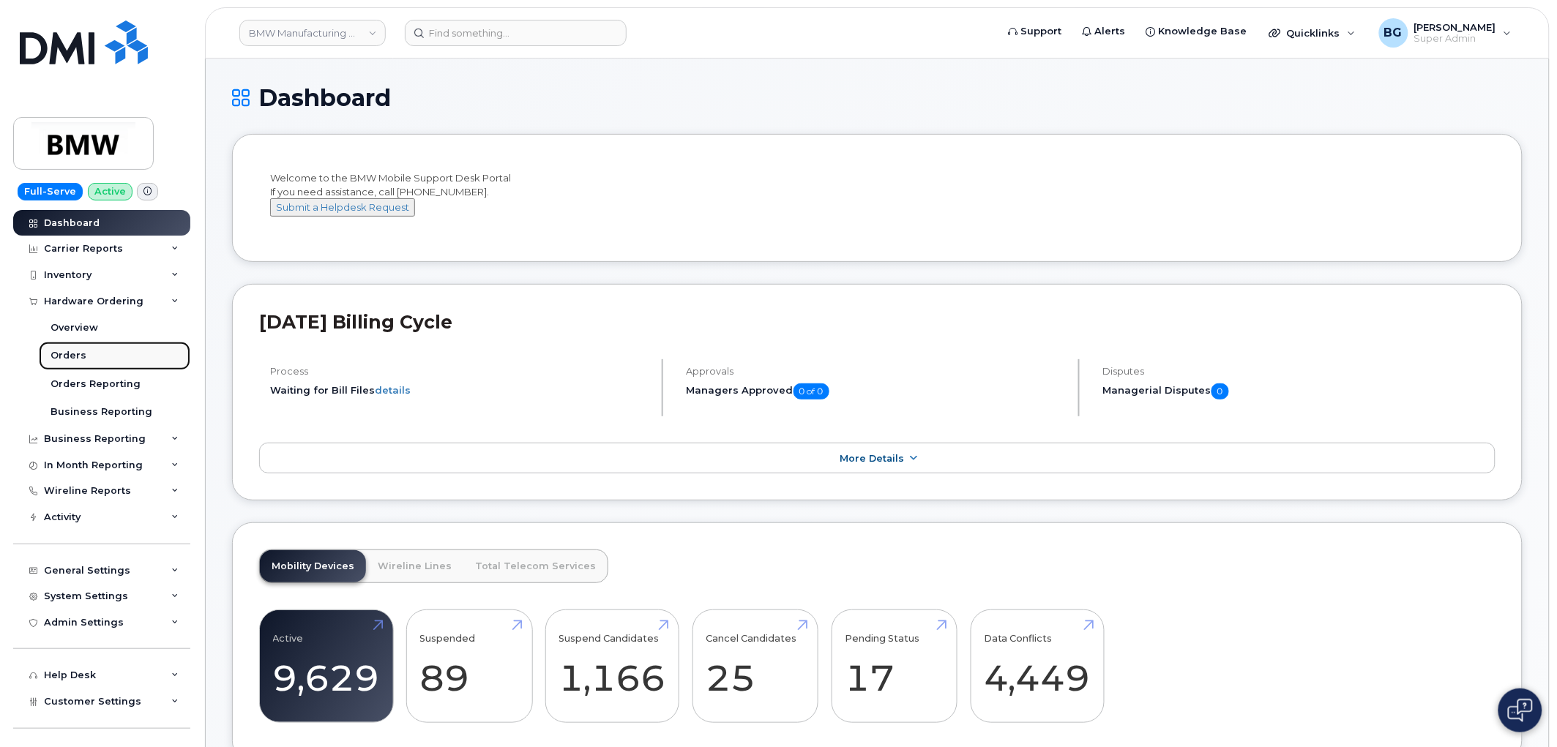
click at [51, 352] on div "Orders" at bounding box center [69, 355] width 36 height 13
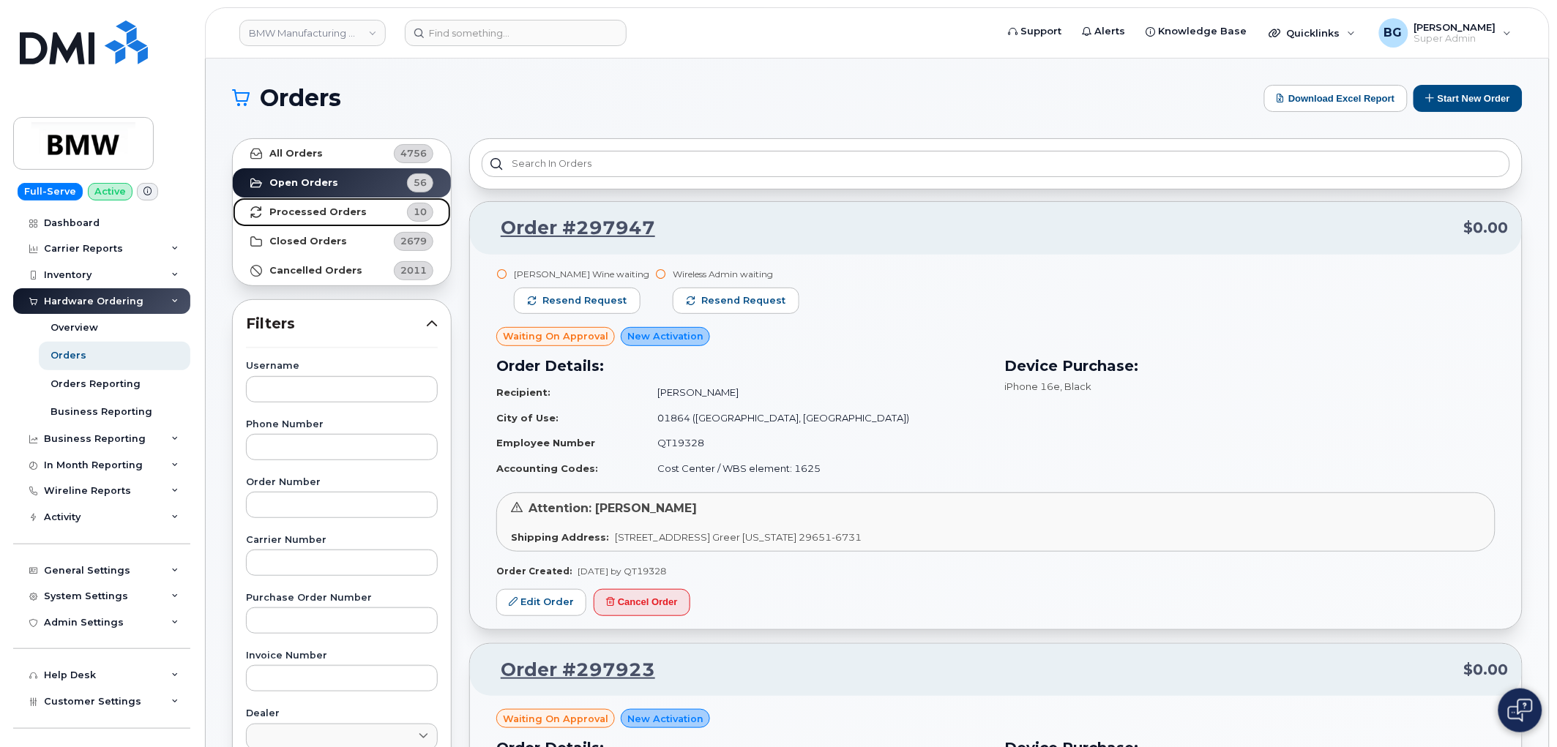
click at [305, 206] on strong "Processed Orders" at bounding box center [317, 212] width 97 height 12
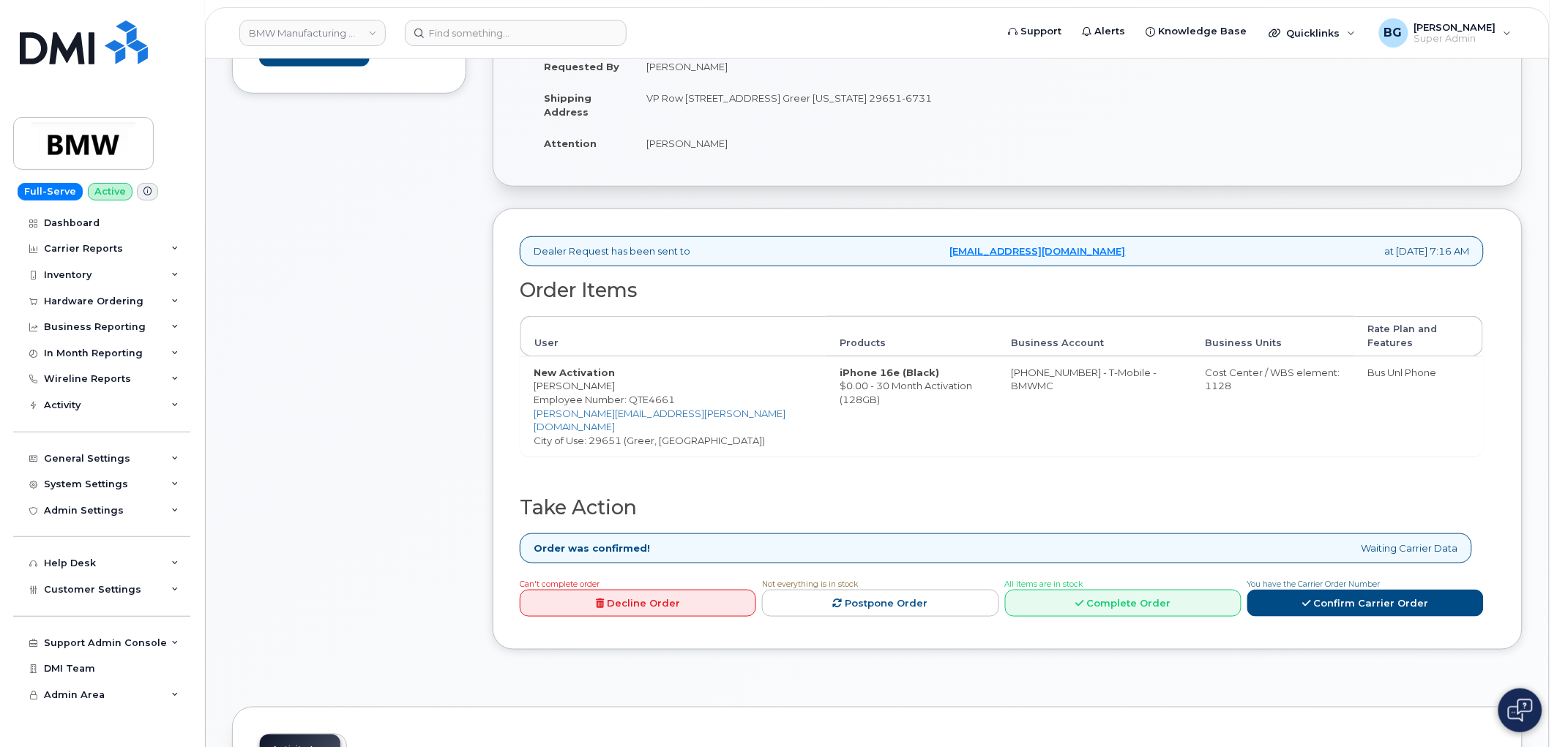
scroll to position [325, 0]
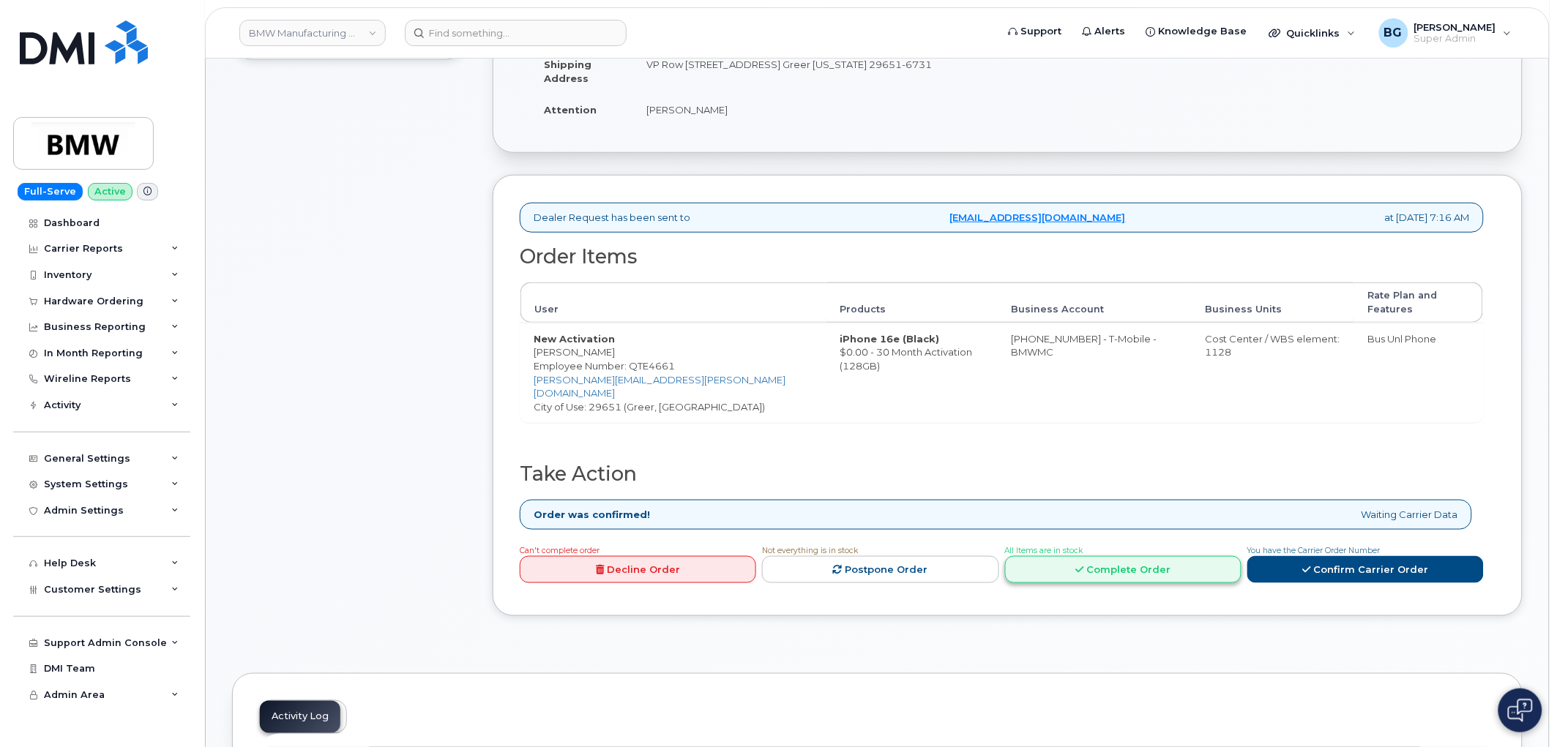
click at [1106, 556] on link "Complete Order" at bounding box center [1123, 569] width 236 height 27
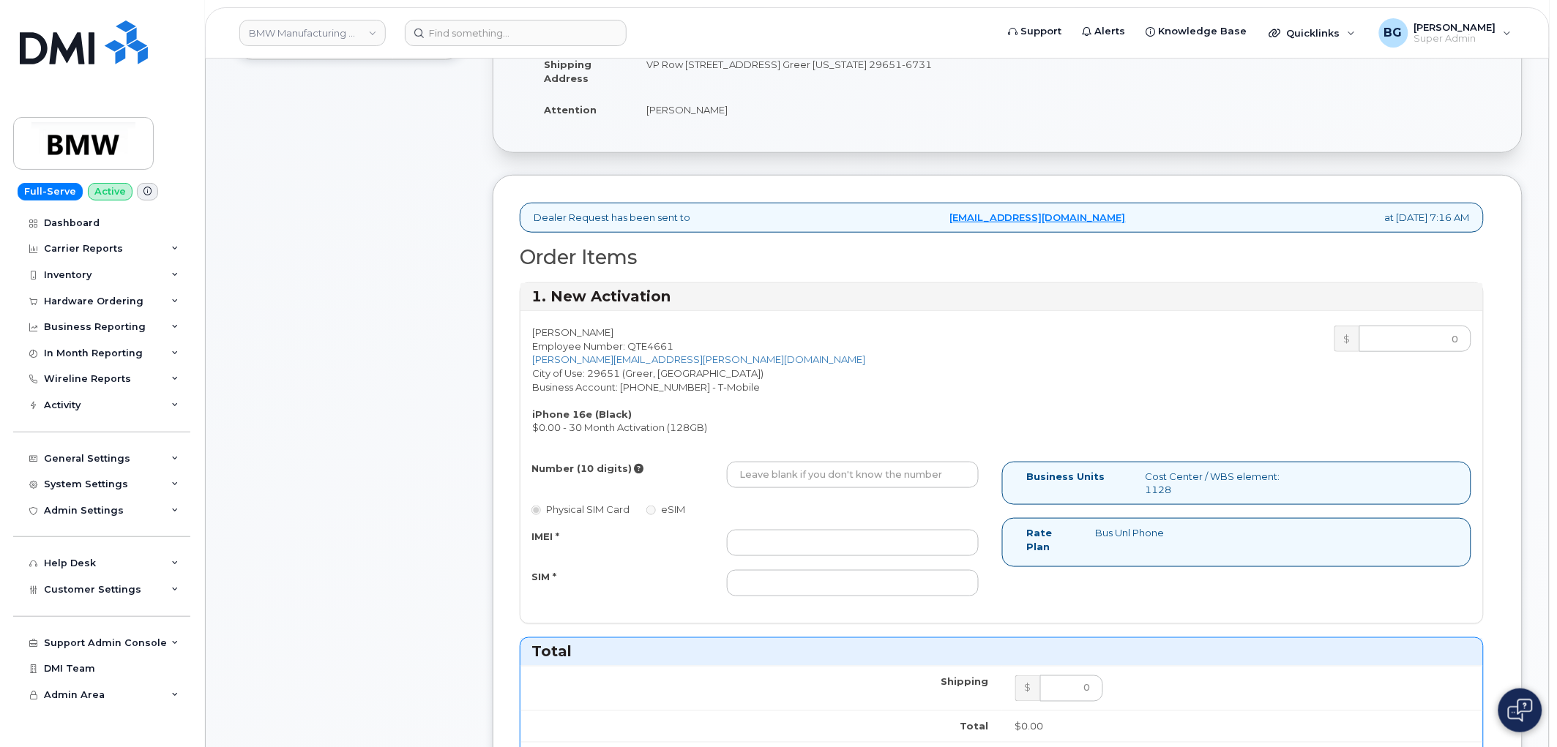
click at [657, 512] on label "eSIM" at bounding box center [665, 510] width 39 height 14
click at [567, 518] on div "Number (10 digits) Physical SIM Card eSIM IMEI * SIM *" at bounding box center [761, 536] width 482 height 148
click at [654, 503] on label "eSIM" at bounding box center [665, 510] width 39 height 14
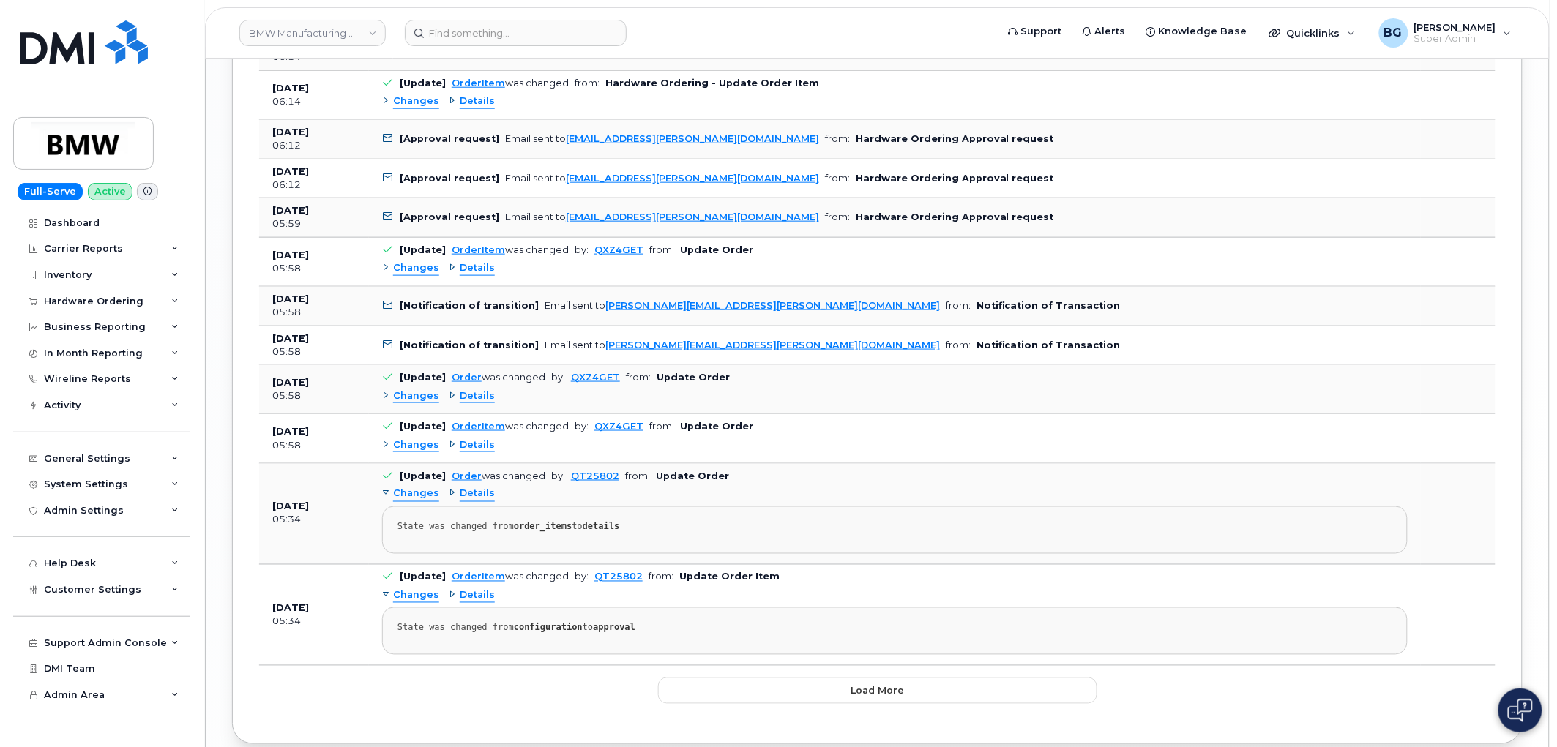
scroll to position [2548, 0]
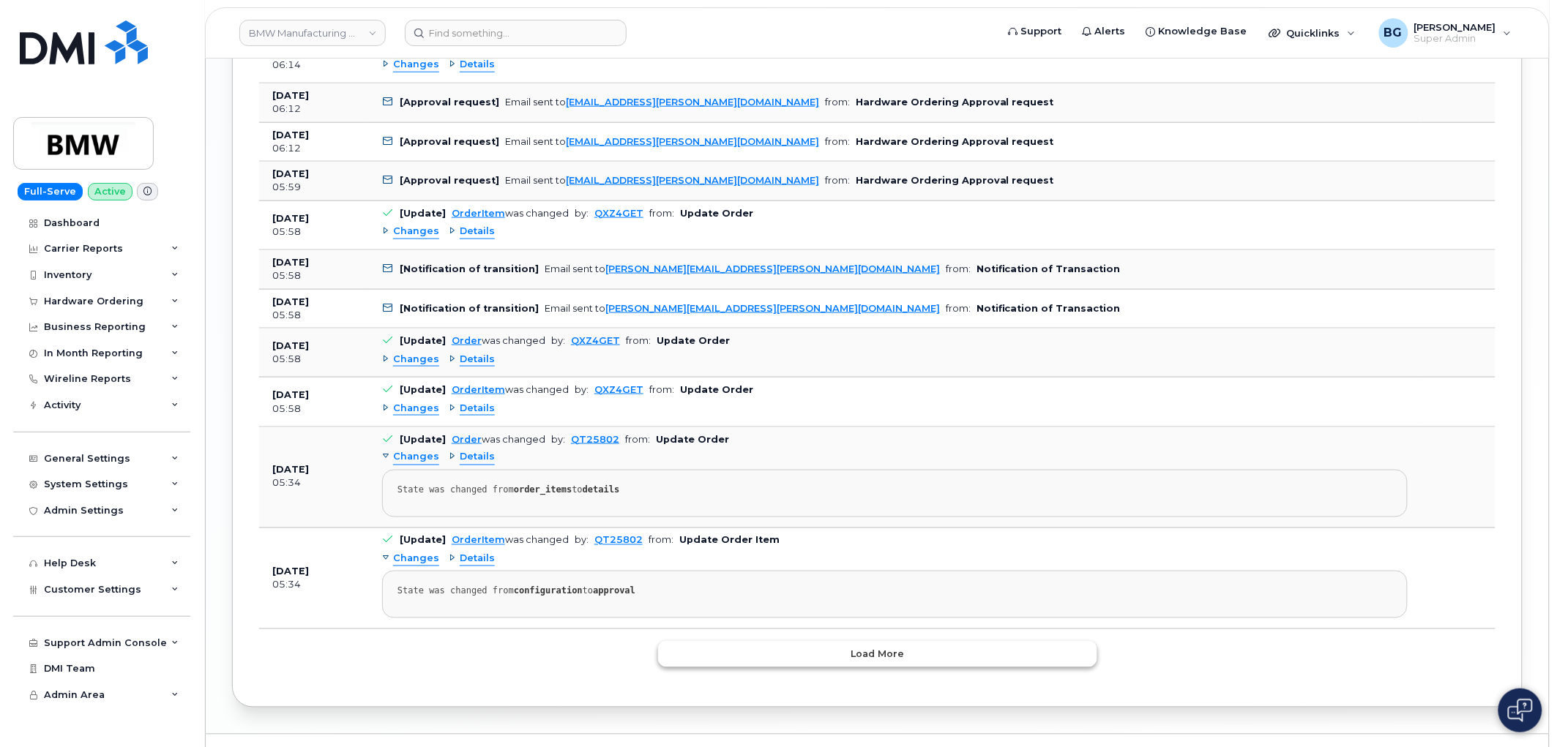
click at [813, 662] on button "Load more" at bounding box center [877, 654] width 439 height 26
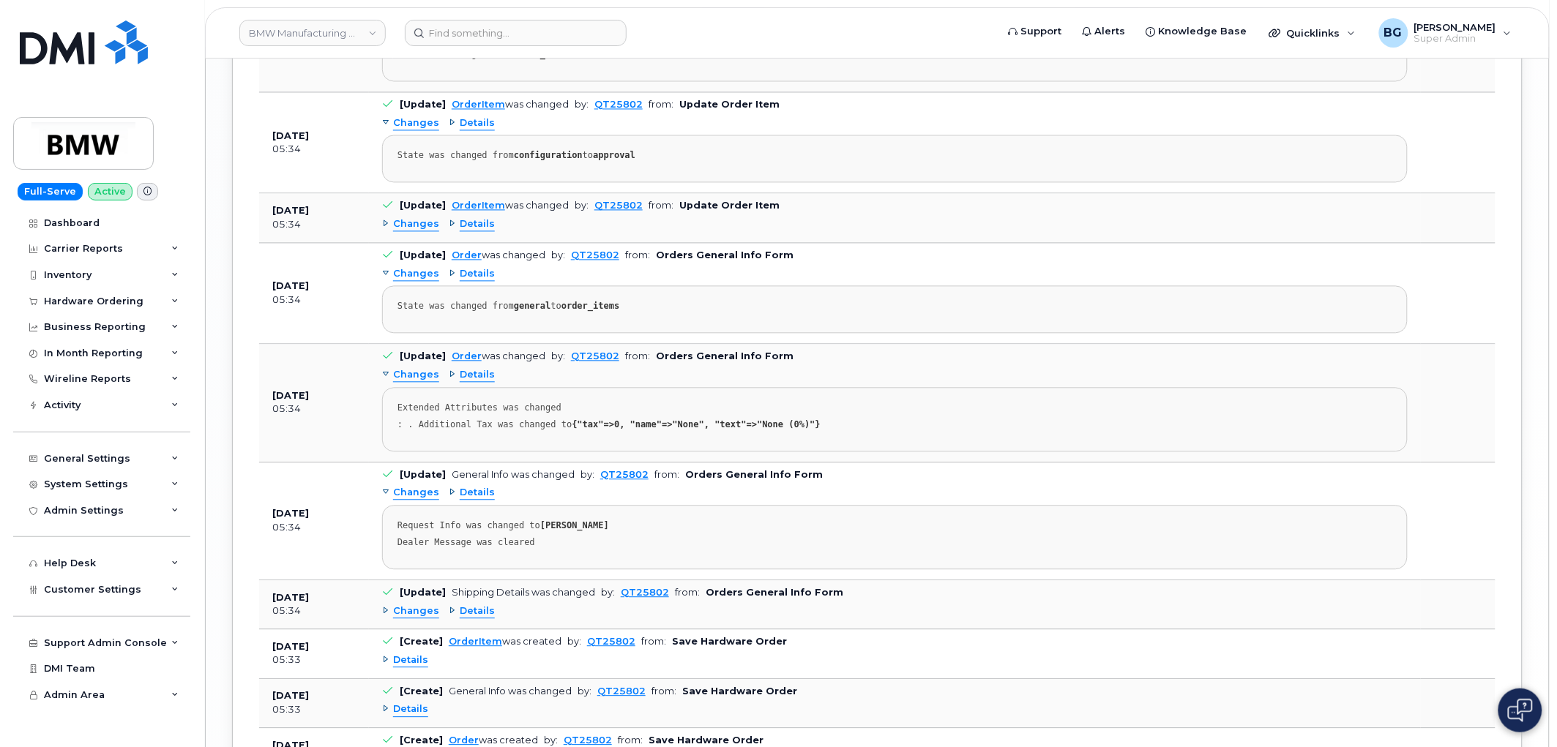
scroll to position [3159, 0]
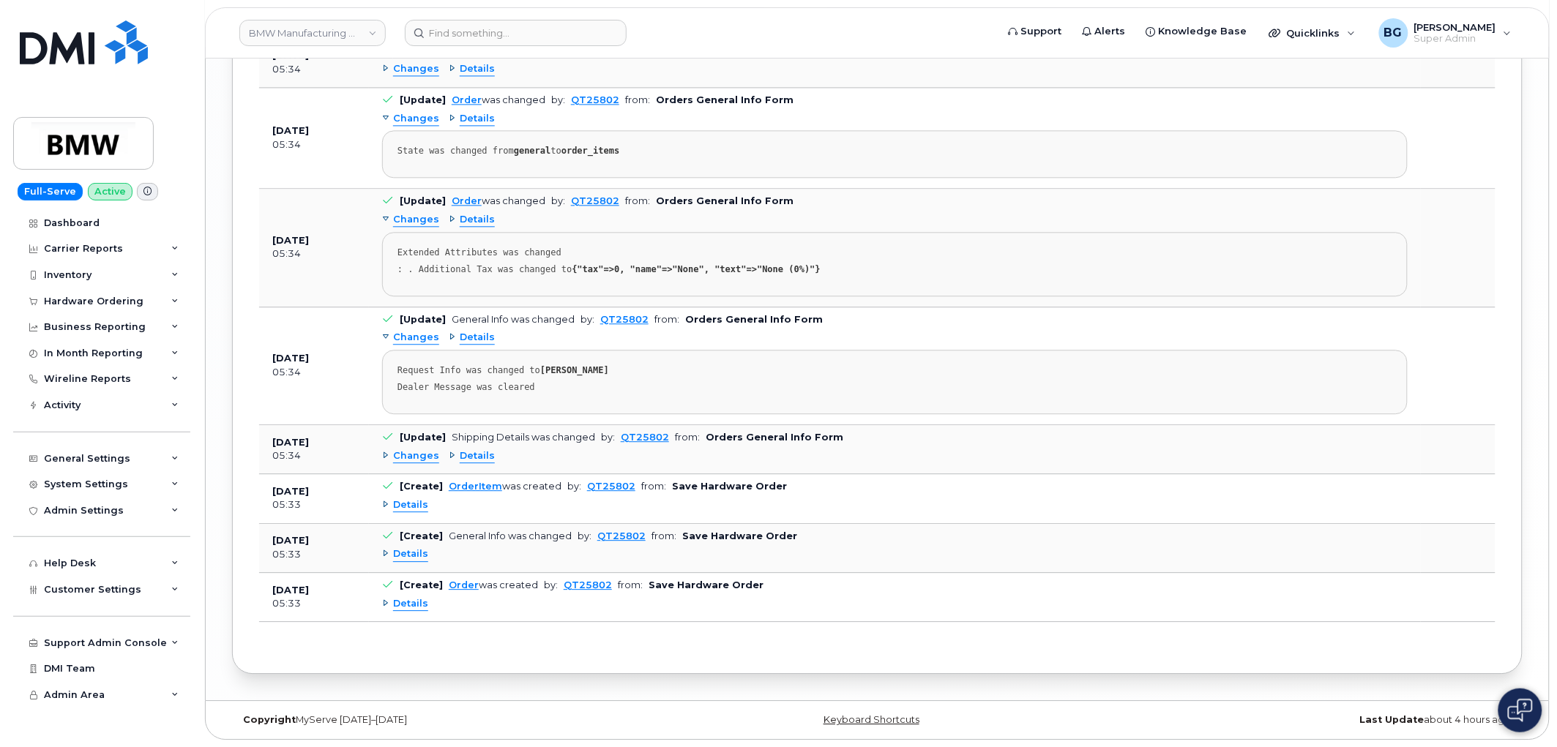
click at [419, 604] on span "Details" at bounding box center [410, 604] width 35 height 14
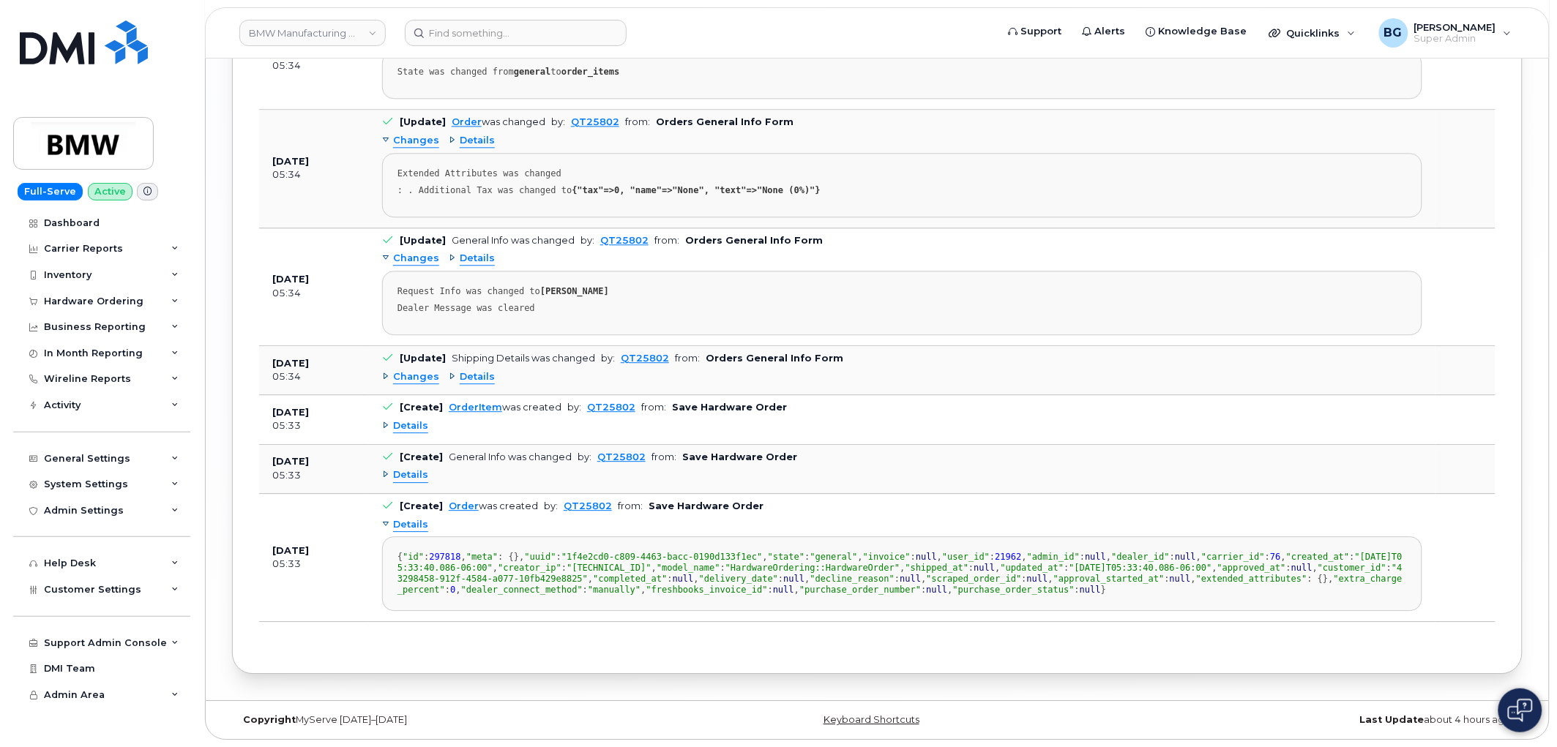
scroll to position [3484, 0]
click at [405, 468] on span "Details" at bounding box center [410, 475] width 35 height 14
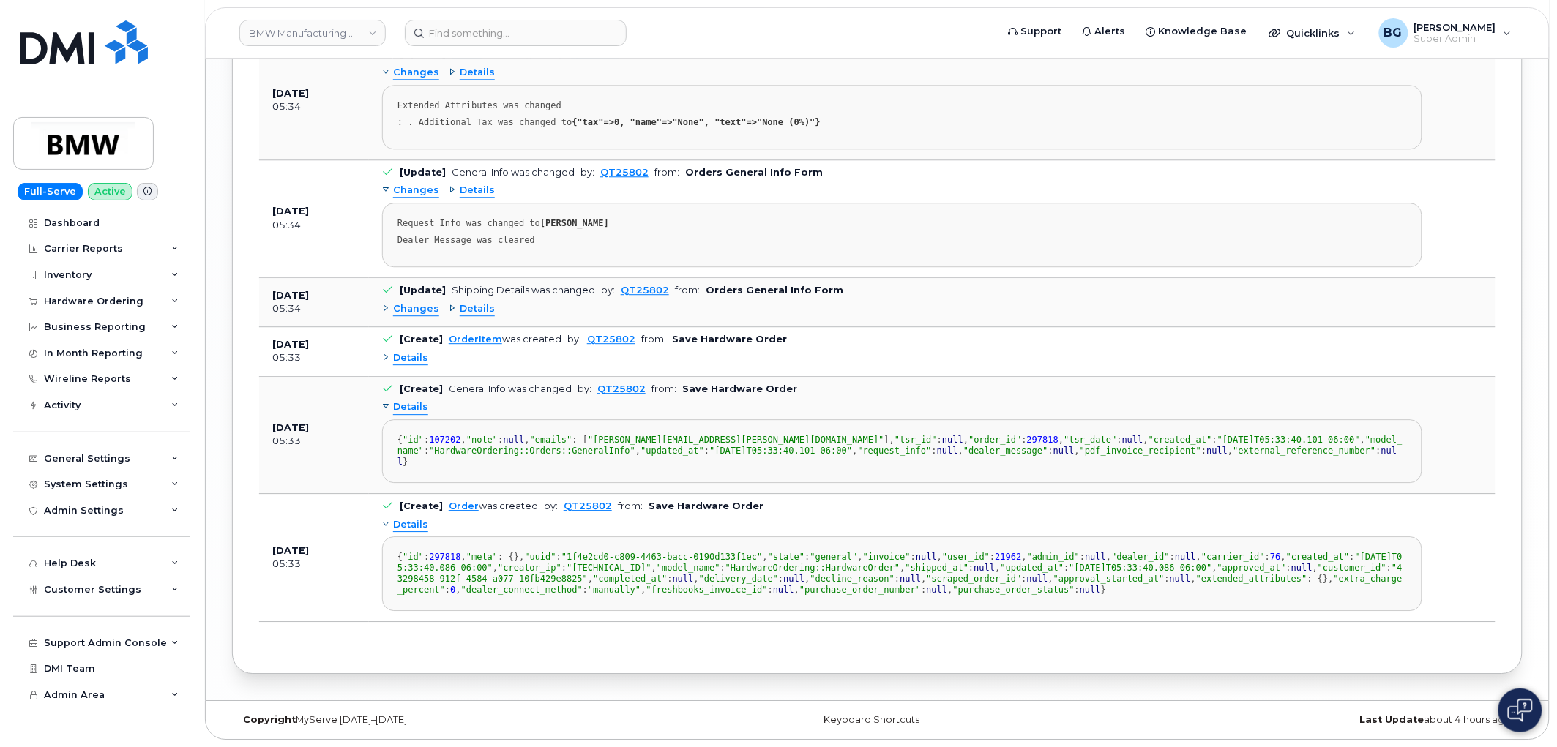
scroll to position [3321, 0]
click at [410, 351] on span "Details" at bounding box center [410, 358] width 35 height 14
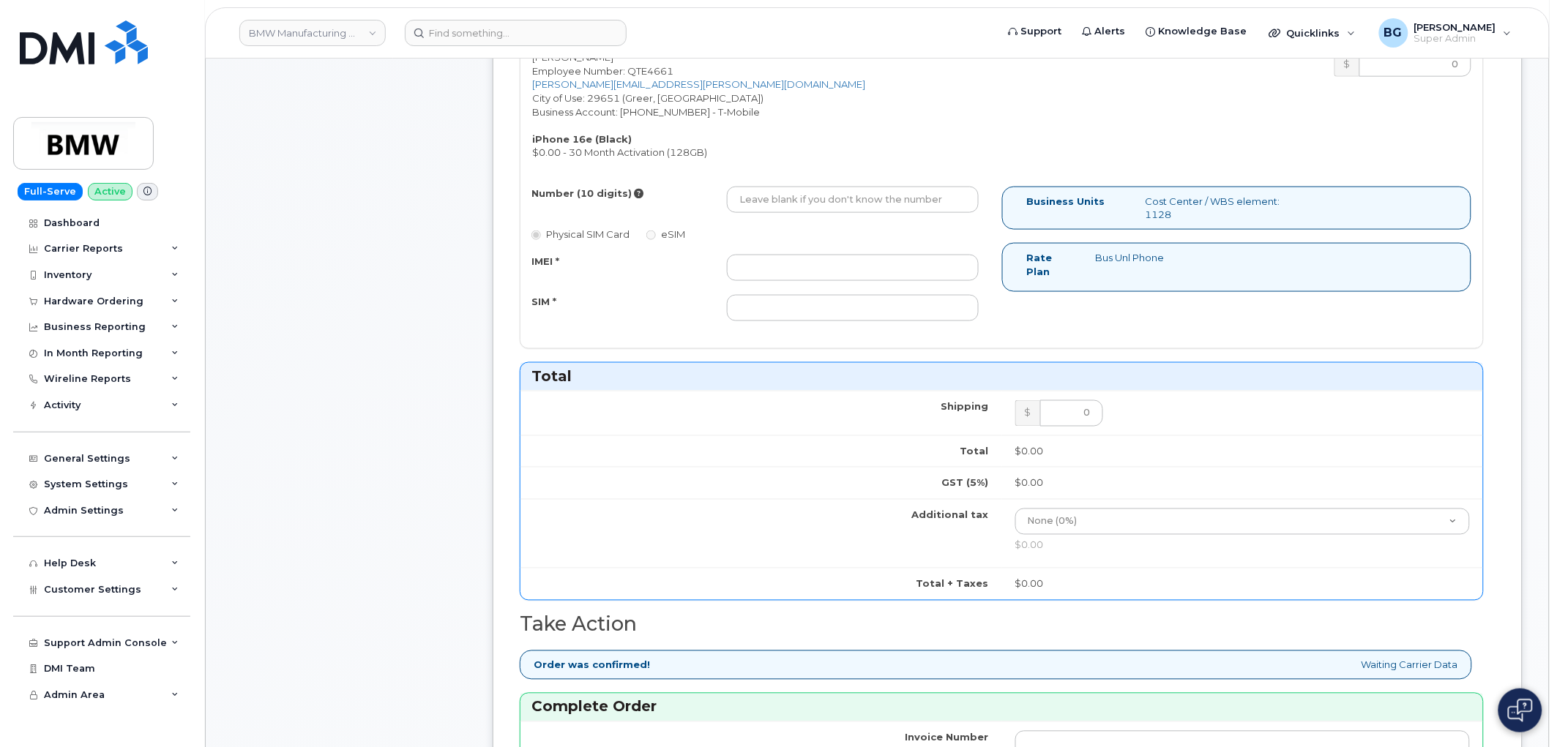
scroll to position [610, 0]
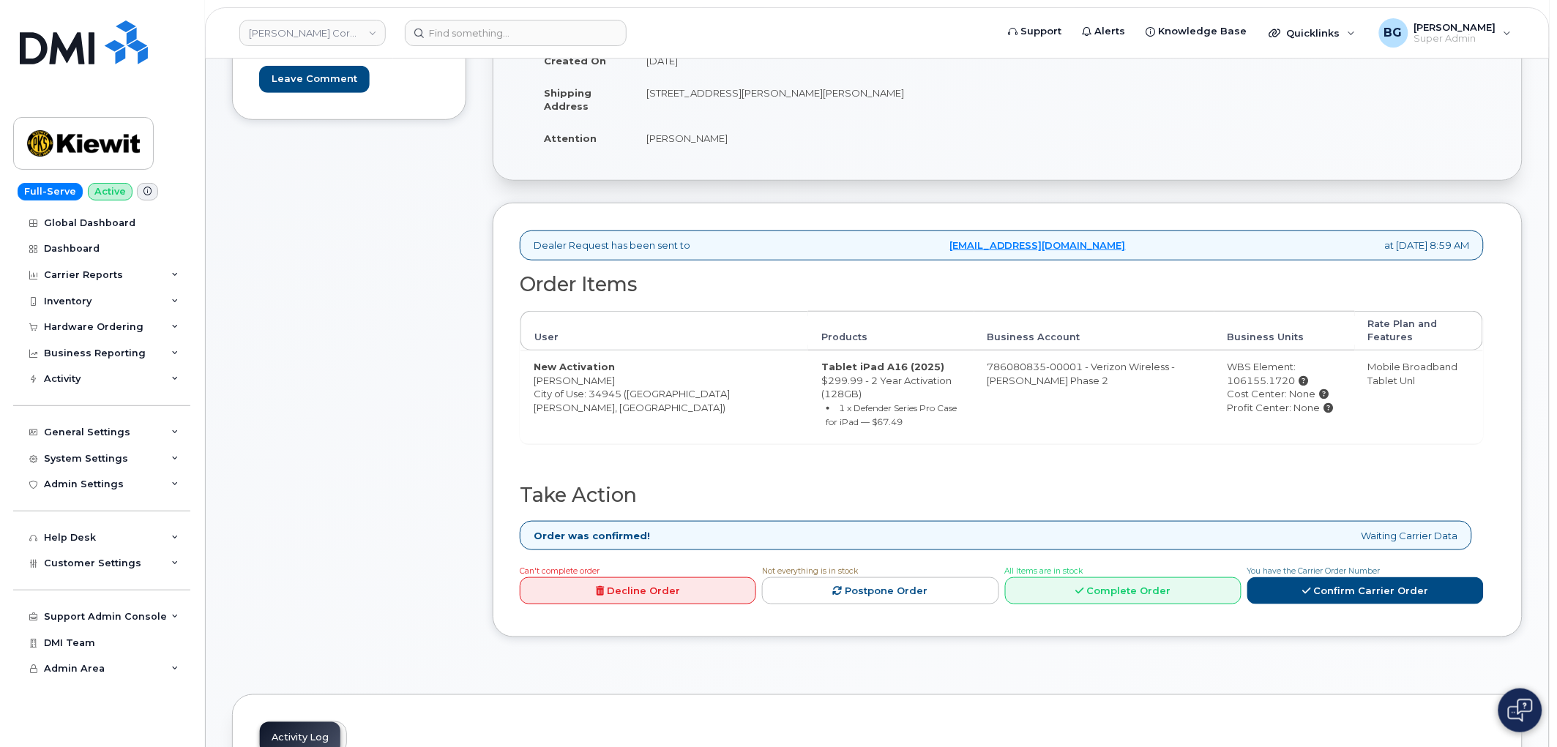
scroll to position [271, 0]
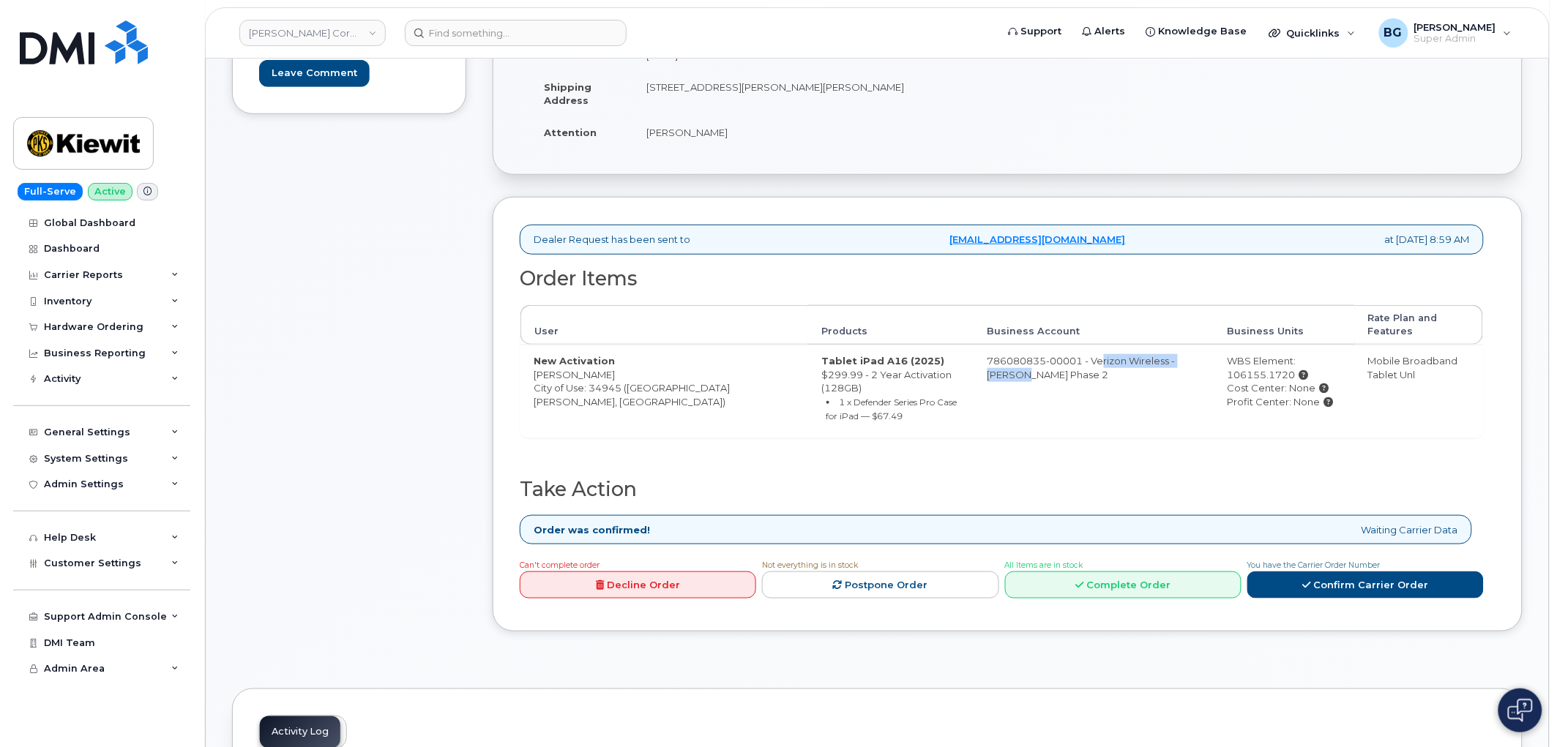
drag, startPoint x: 1036, startPoint y: 345, endPoint x: 1157, endPoint y: 344, distance: 120.8
click at [1155, 345] on td "786080835-00001 - Verizon Wireless - [PERSON_NAME] Phase 2" at bounding box center [1094, 391] width 240 height 93
click at [1121, 572] on link "Complete Order" at bounding box center [1123, 585] width 236 height 27
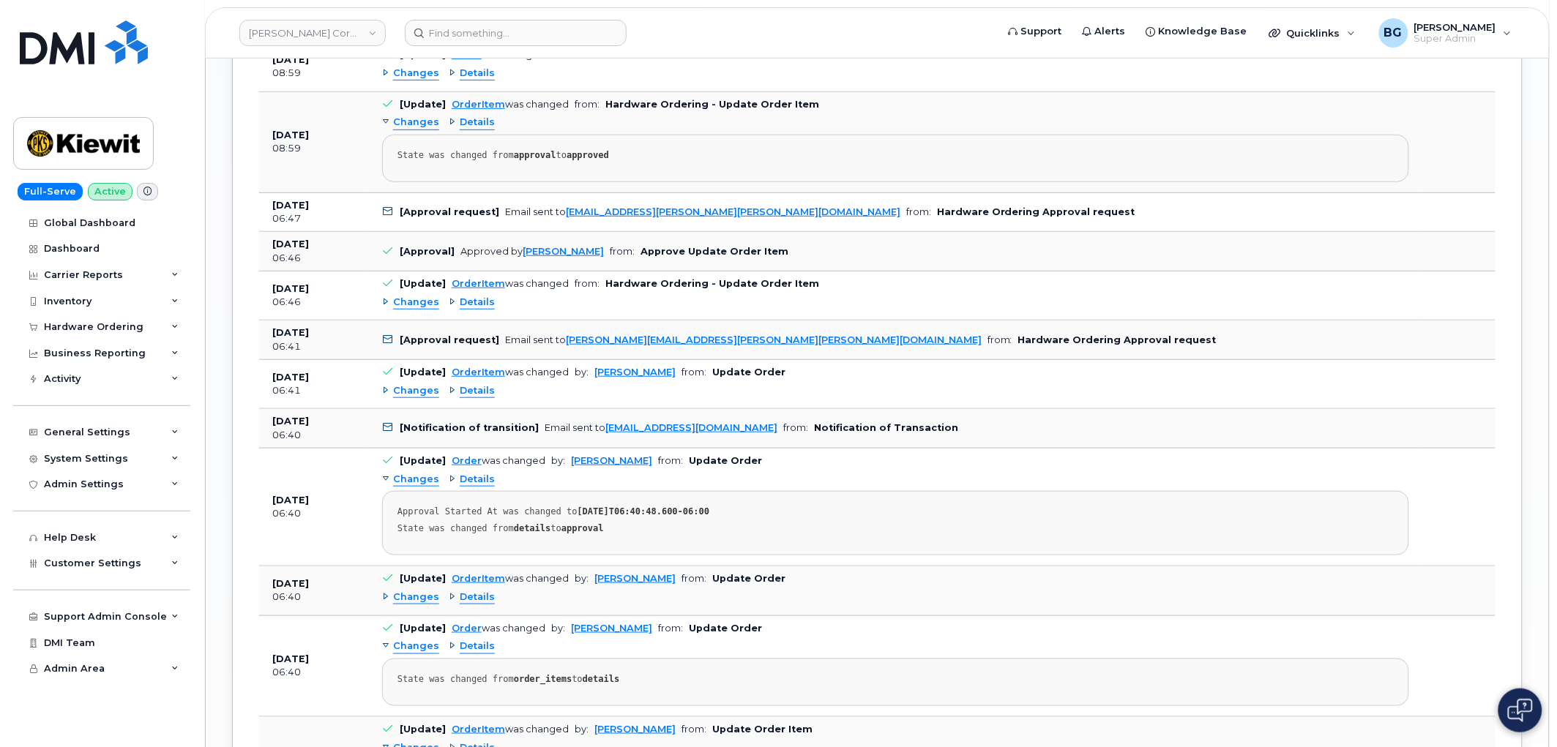
scroll to position [2236, 0]
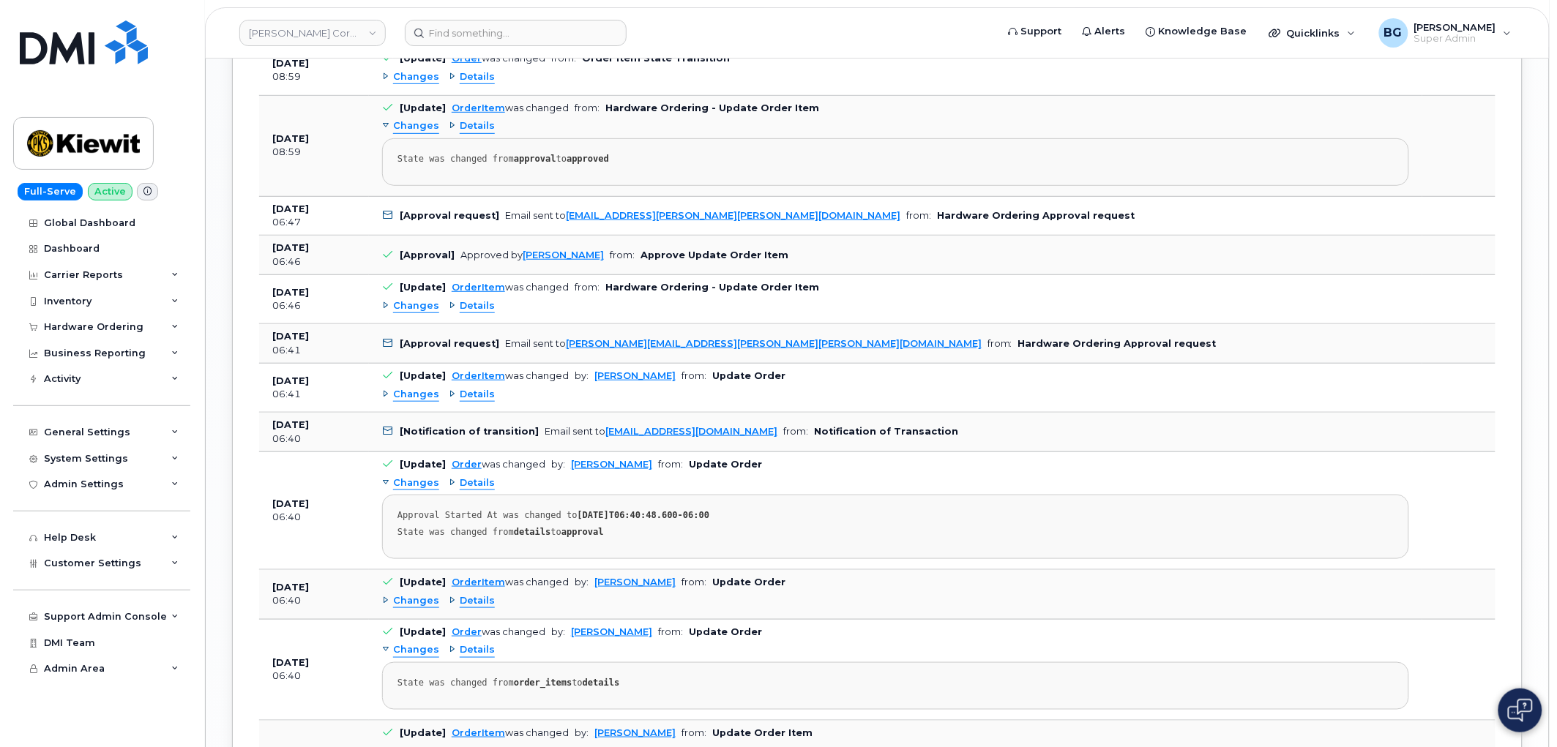
click at [407, 400] on span "Changes" at bounding box center [416, 395] width 46 height 14
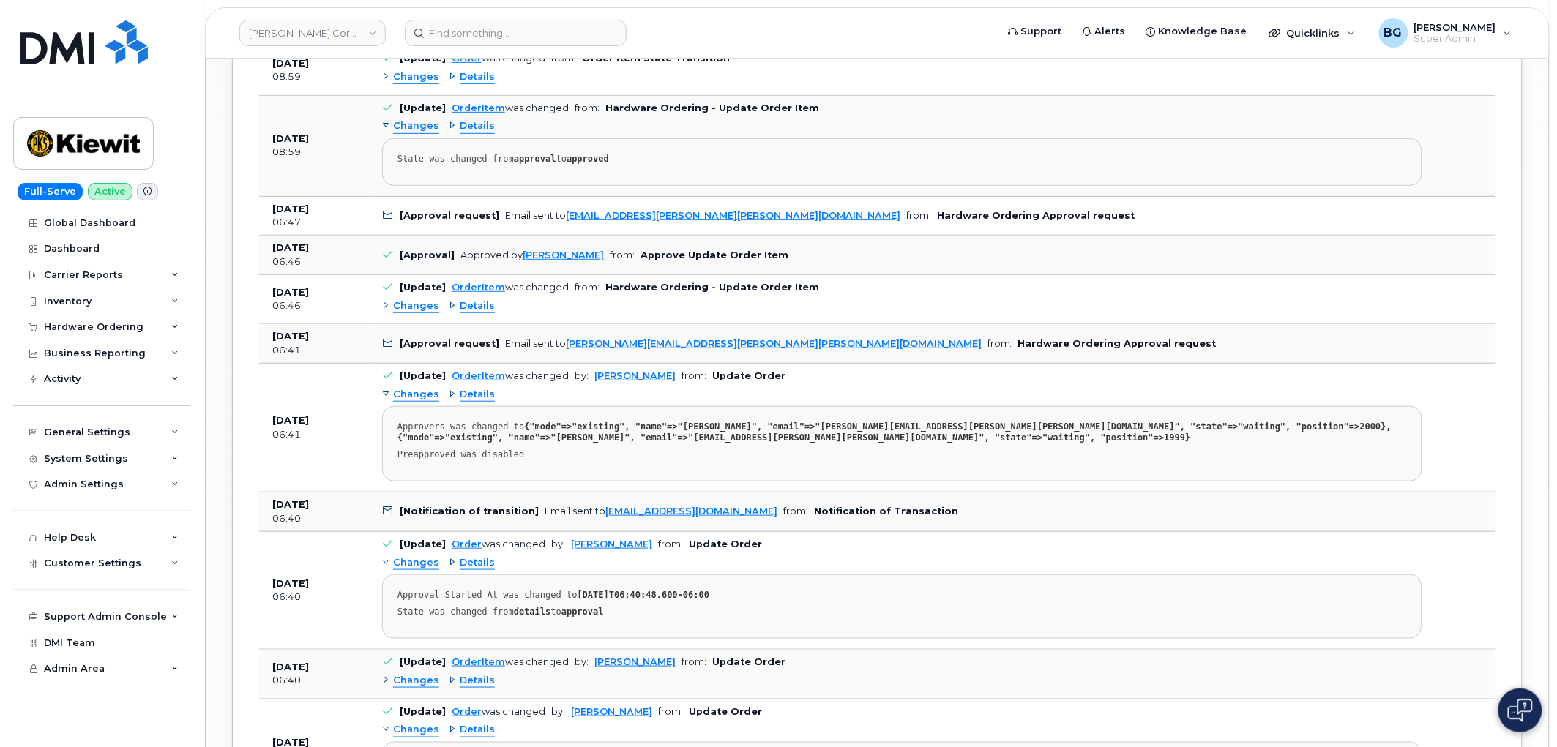
click at [1048, 293] on td "[Update] OrderItem was changed from: Hardware Ordering - Update Order Item Chan…" at bounding box center [902, 299] width 1067 height 49
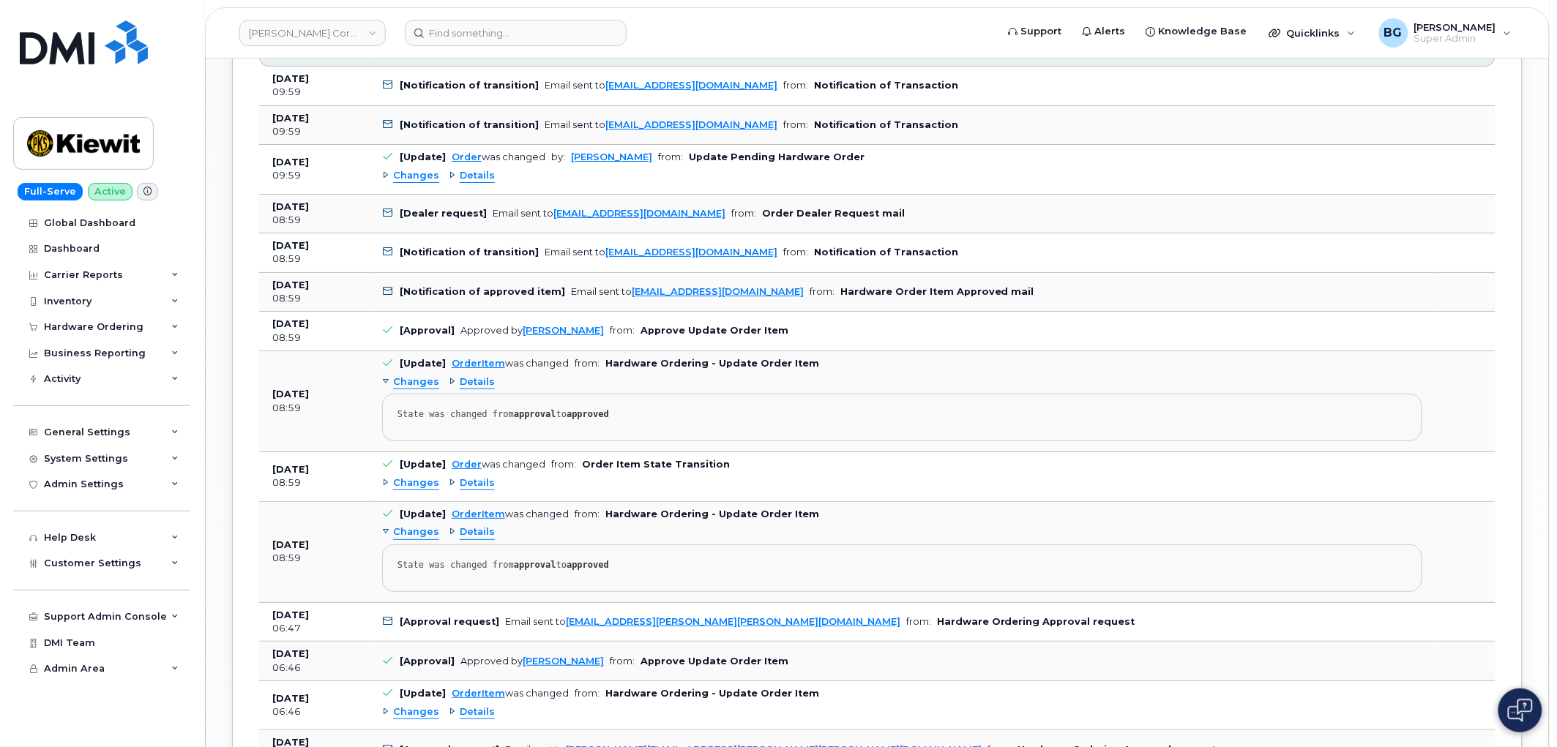
scroll to position [1803, 0]
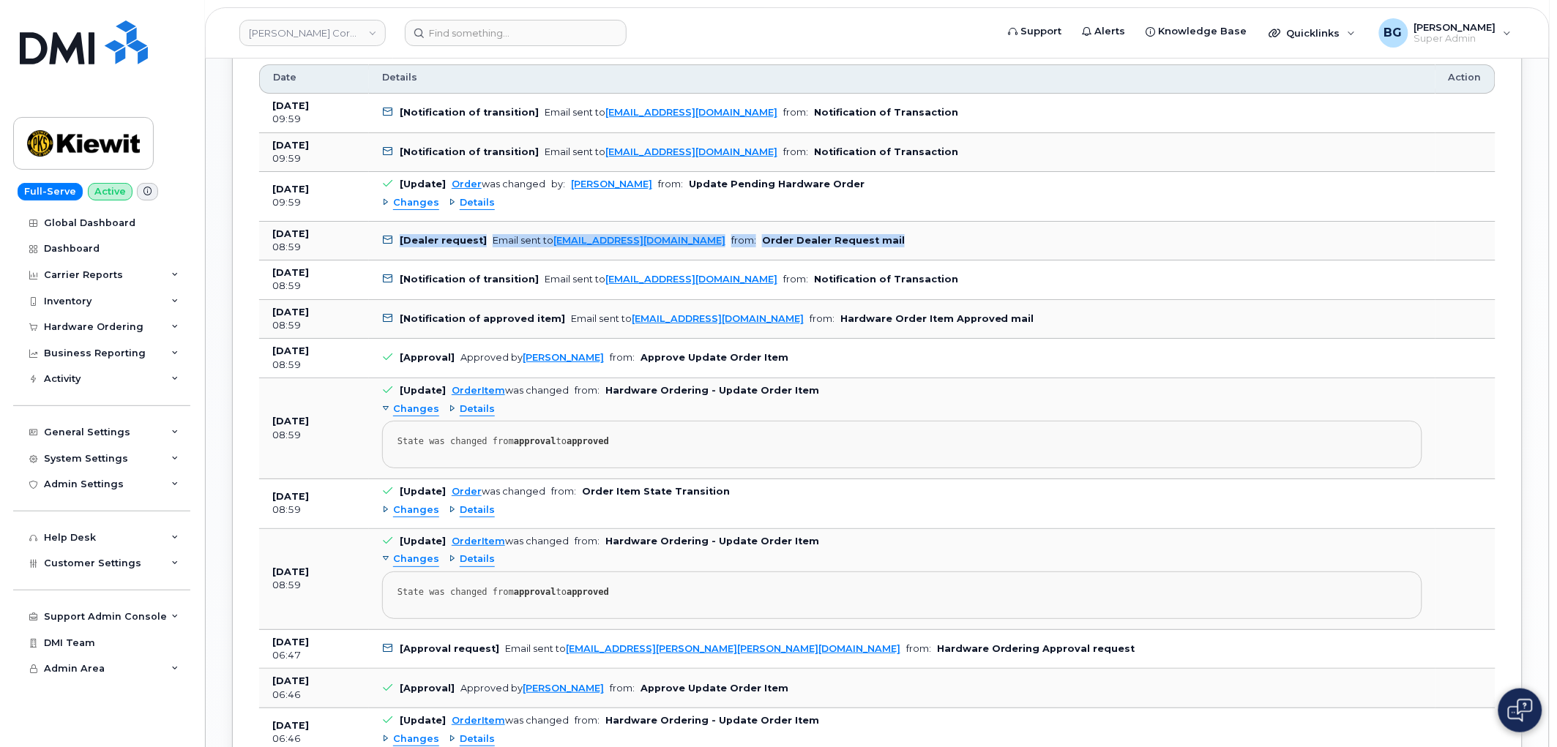
drag, startPoint x: 371, startPoint y: 237, endPoint x: 990, endPoint y: 234, distance: 618.5
click at [990, 234] on td "[Dealer request] Email sent to [EMAIL_ADDRESS][DOMAIN_NAME] from: Order Dealer …" at bounding box center [902, 242] width 1067 height 40
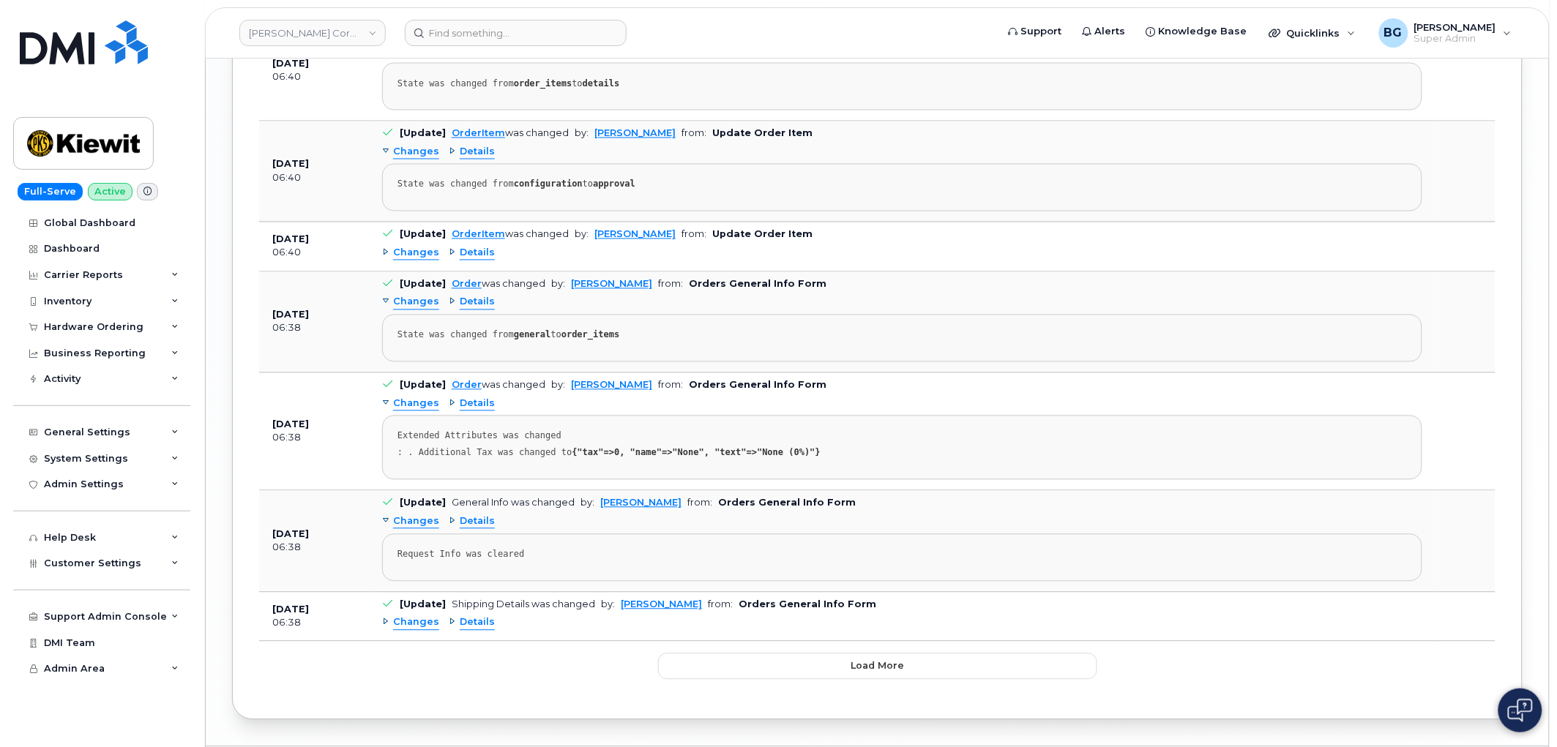
scroll to position [2967, 0]
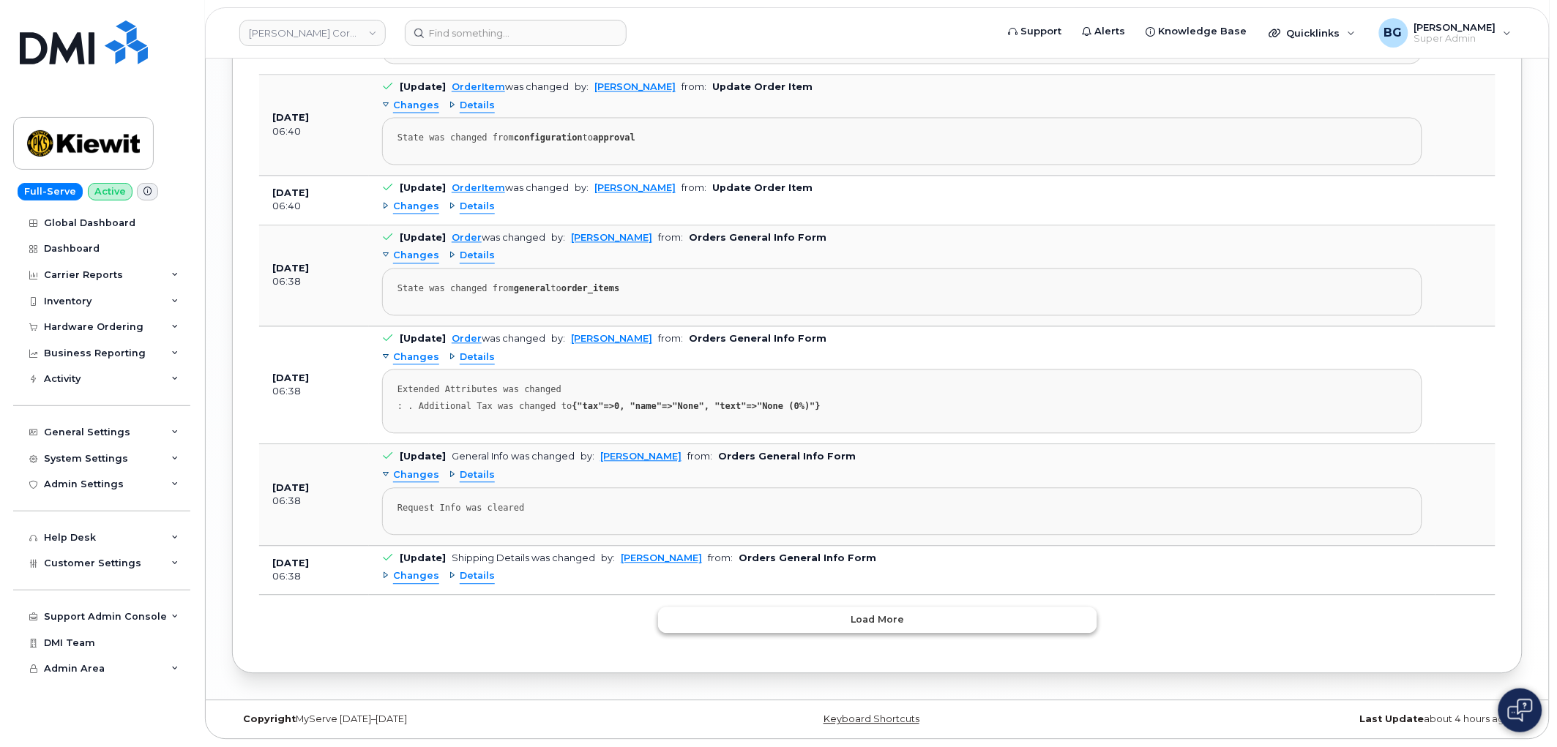
click at [865, 616] on span "Load more" at bounding box center [877, 620] width 53 height 14
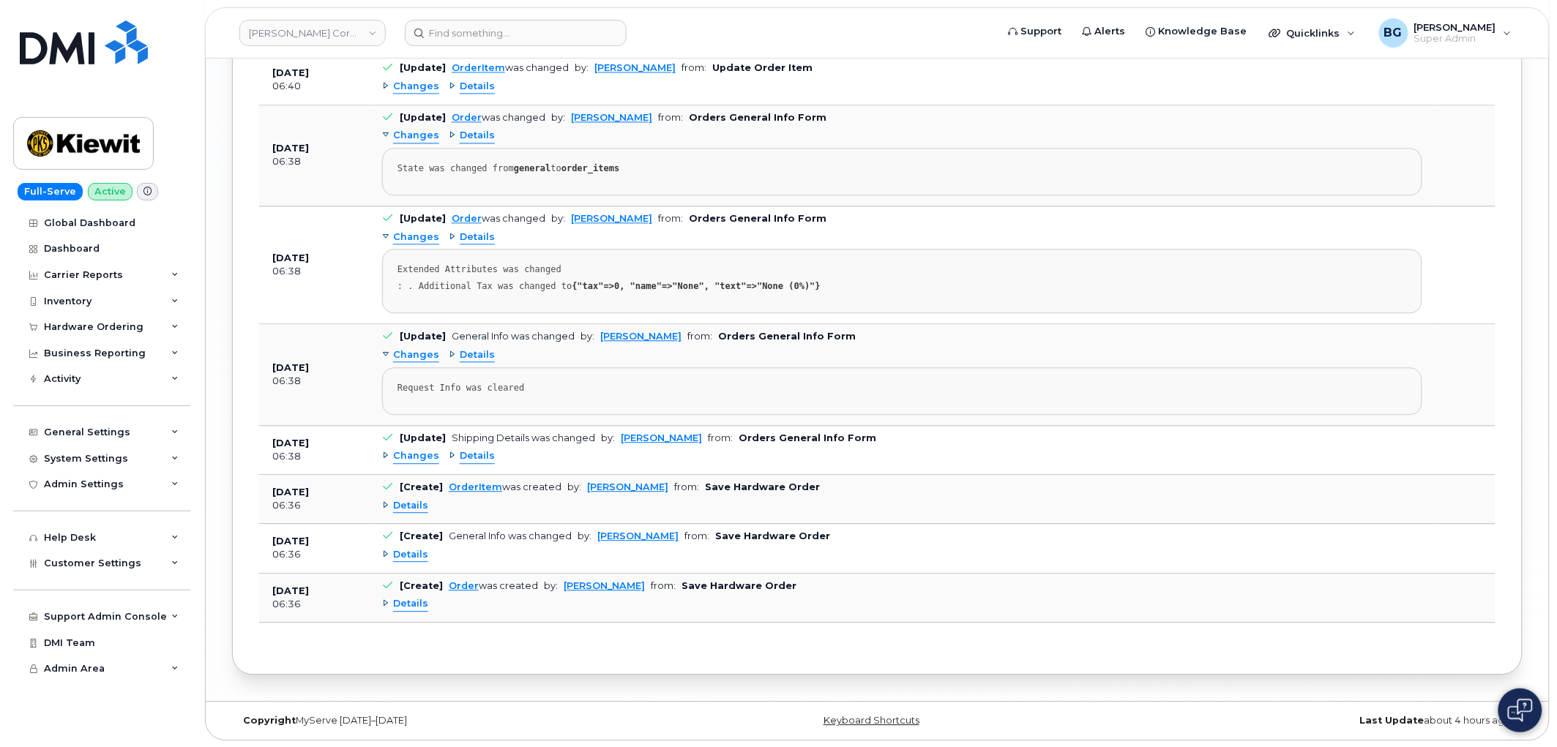
scroll to position [3089, 0]
click at [414, 503] on span "Details" at bounding box center [410, 505] width 35 height 14
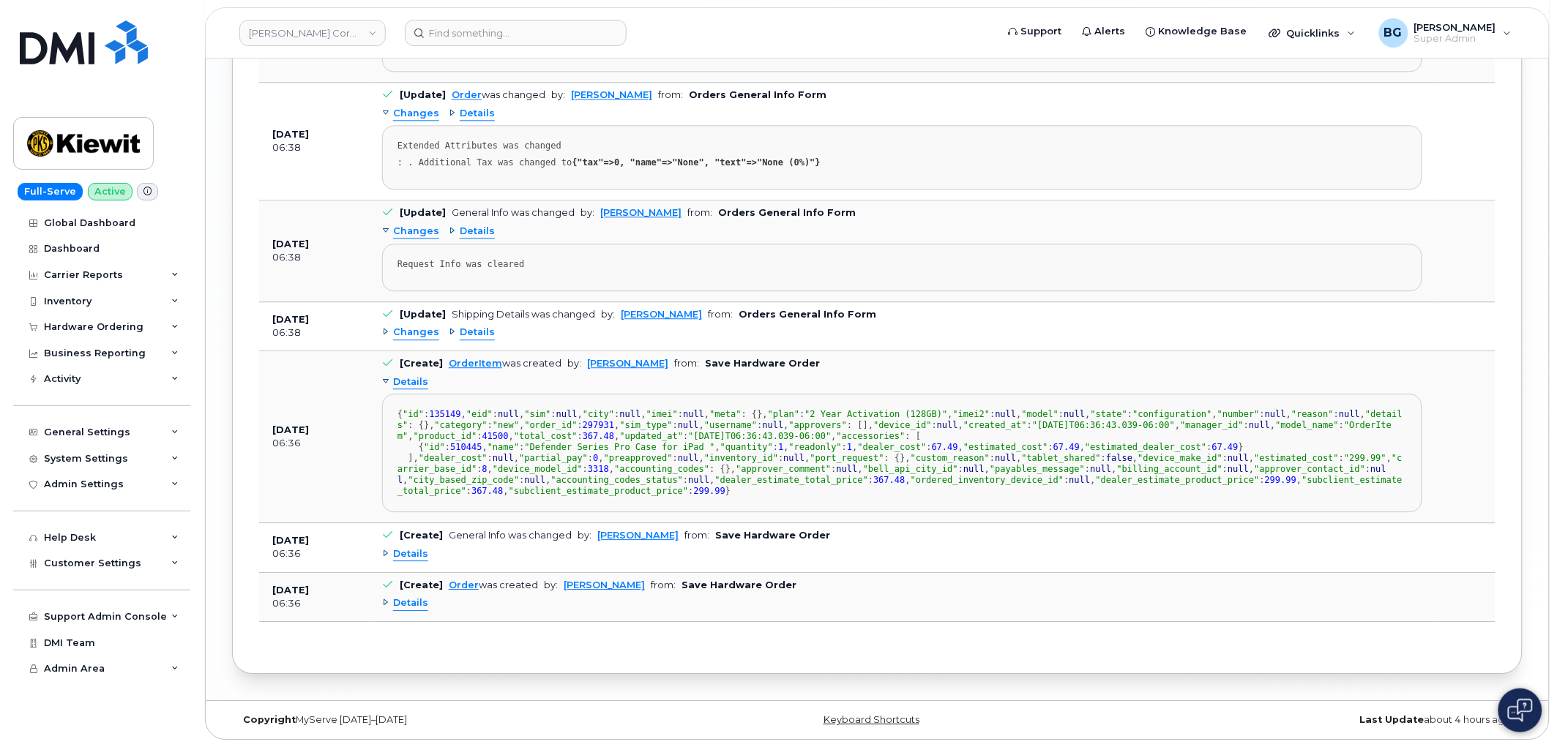
scroll to position [108, 0]
click at [620, 420] on span ""sim_type"" at bounding box center [646, 425] width 53 height 10
drag, startPoint x: 411, startPoint y: 331, endPoint x: 490, endPoint y: 331, distance: 79.8
click at [490, 409] on div "{ "id" : 135149 , "eid" : null , "sim" : null , "city" : null , "imei" : null ,…" at bounding box center [901, 453] width 1009 height 88
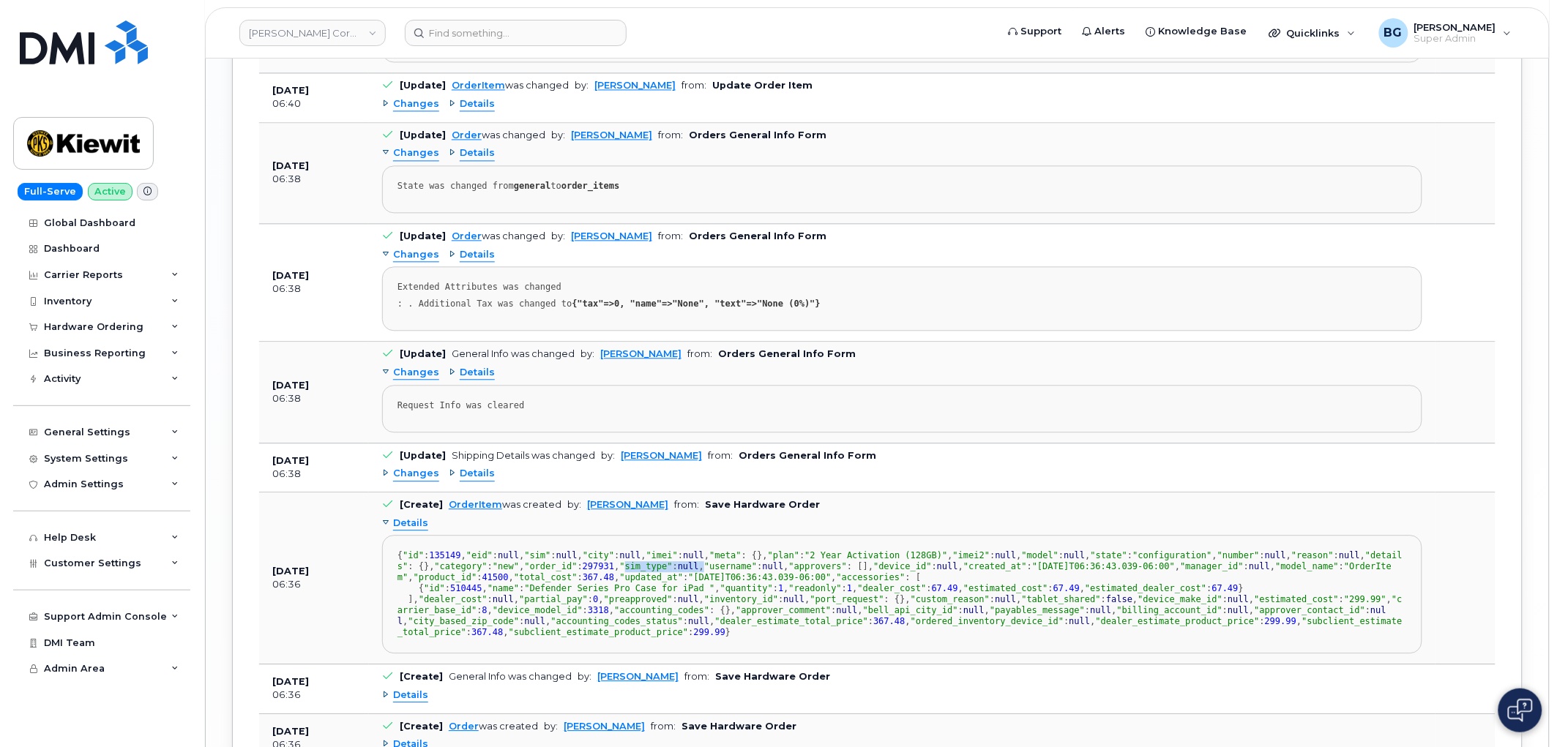
scroll to position [3034, 0]
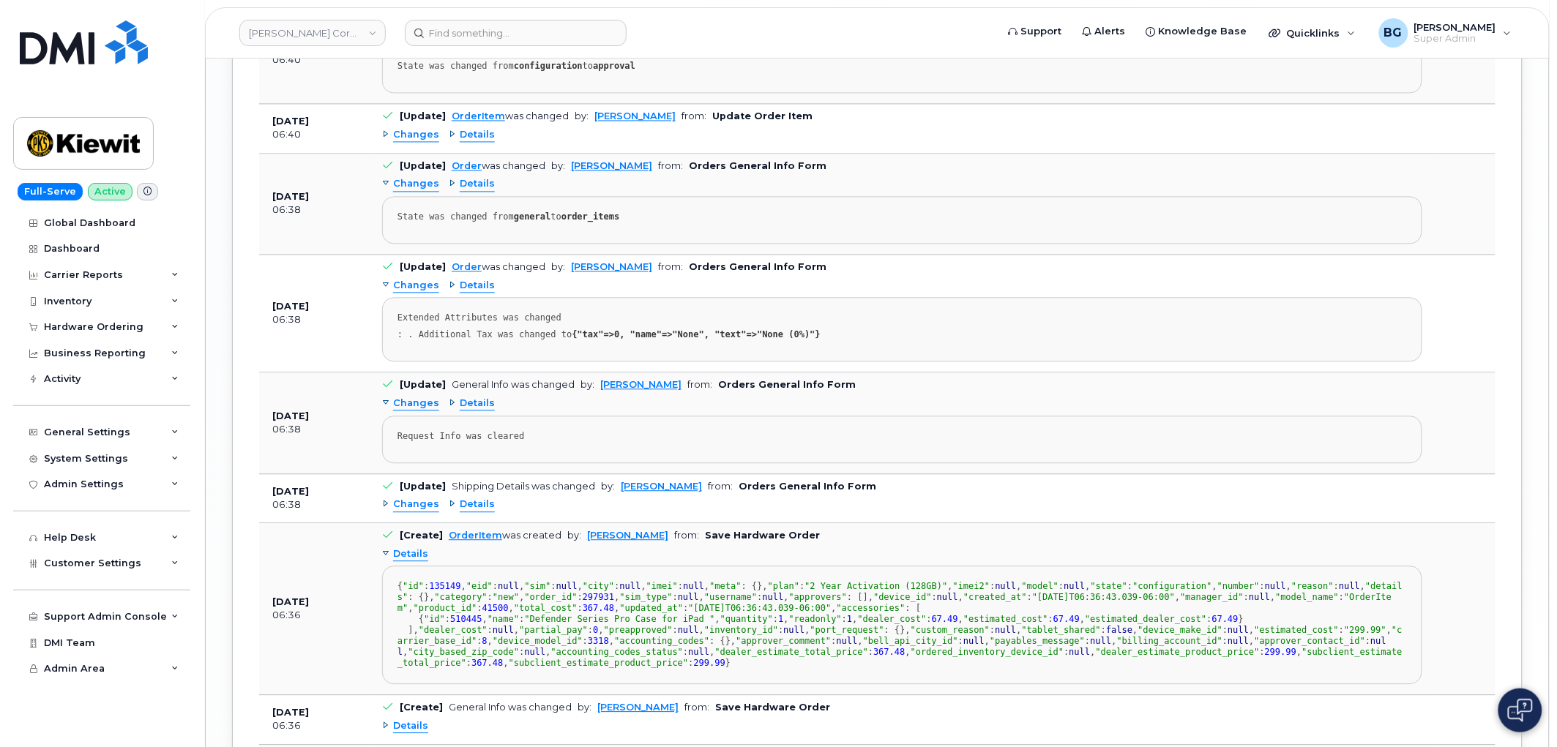
click at [416, 507] on span "Changes" at bounding box center [416, 505] width 46 height 14
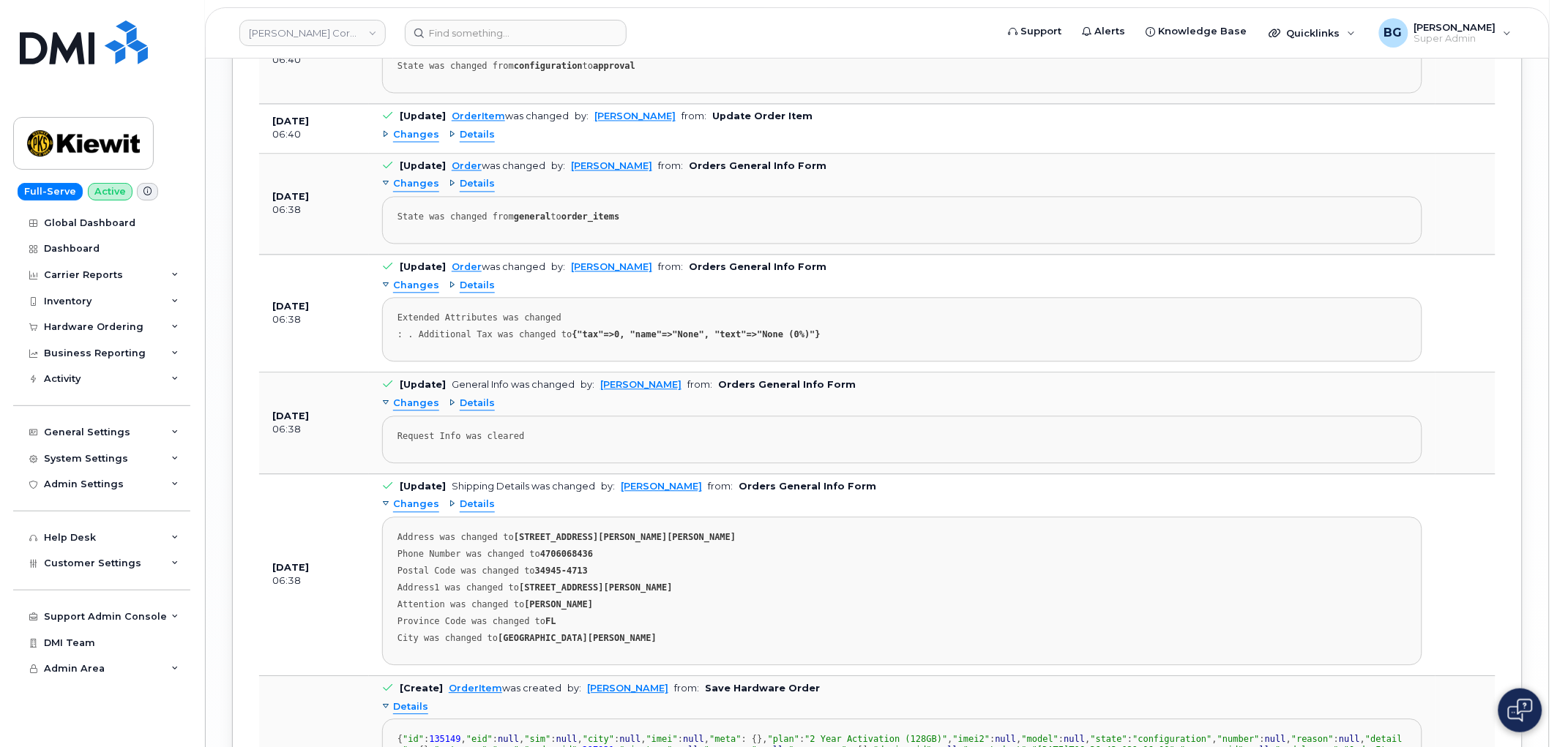
click at [413, 406] on span "Changes" at bounding box center [416, 404] width 46 height 14
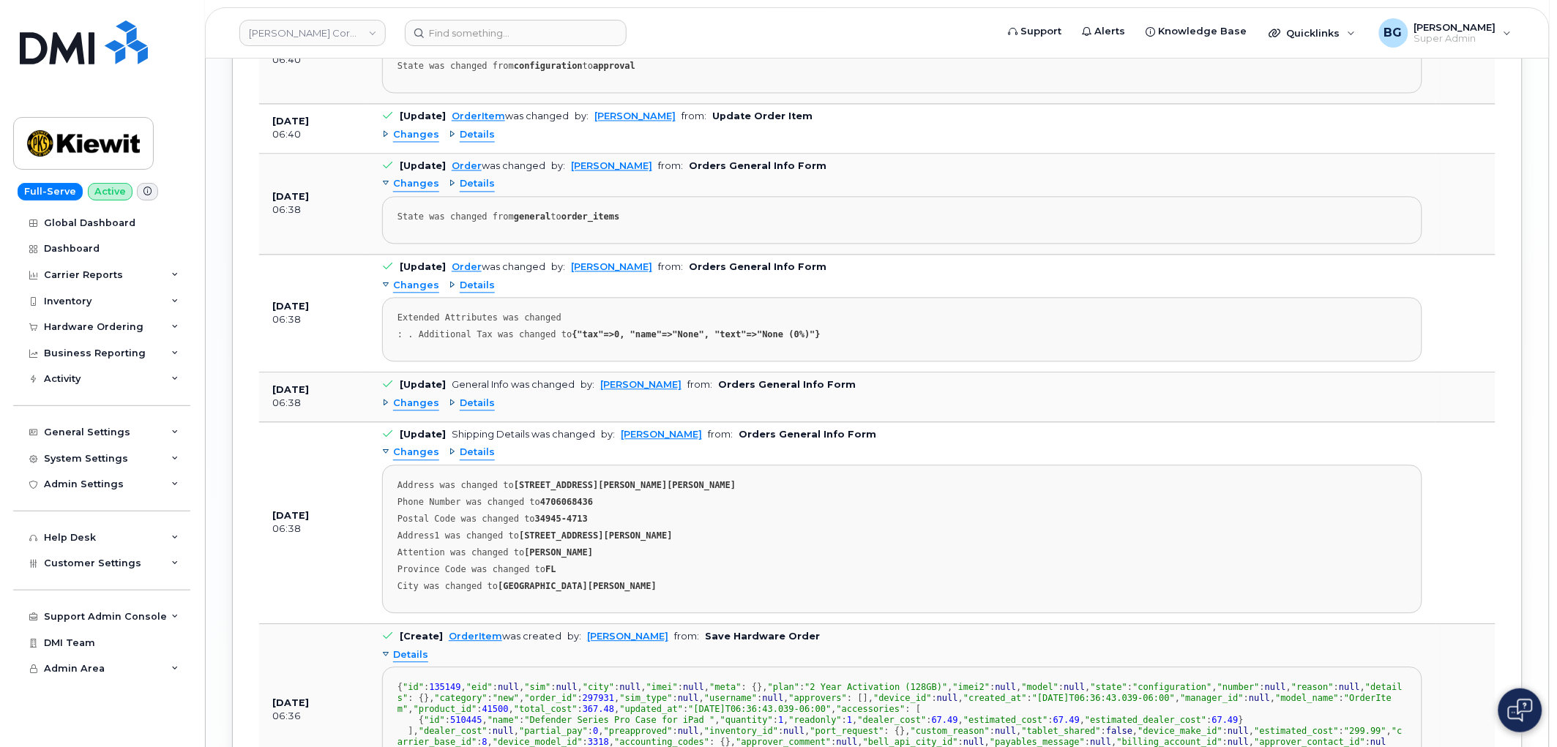
click at [405, 411] on span "Changes" at bounding box center [416, 404] width 46 height 14
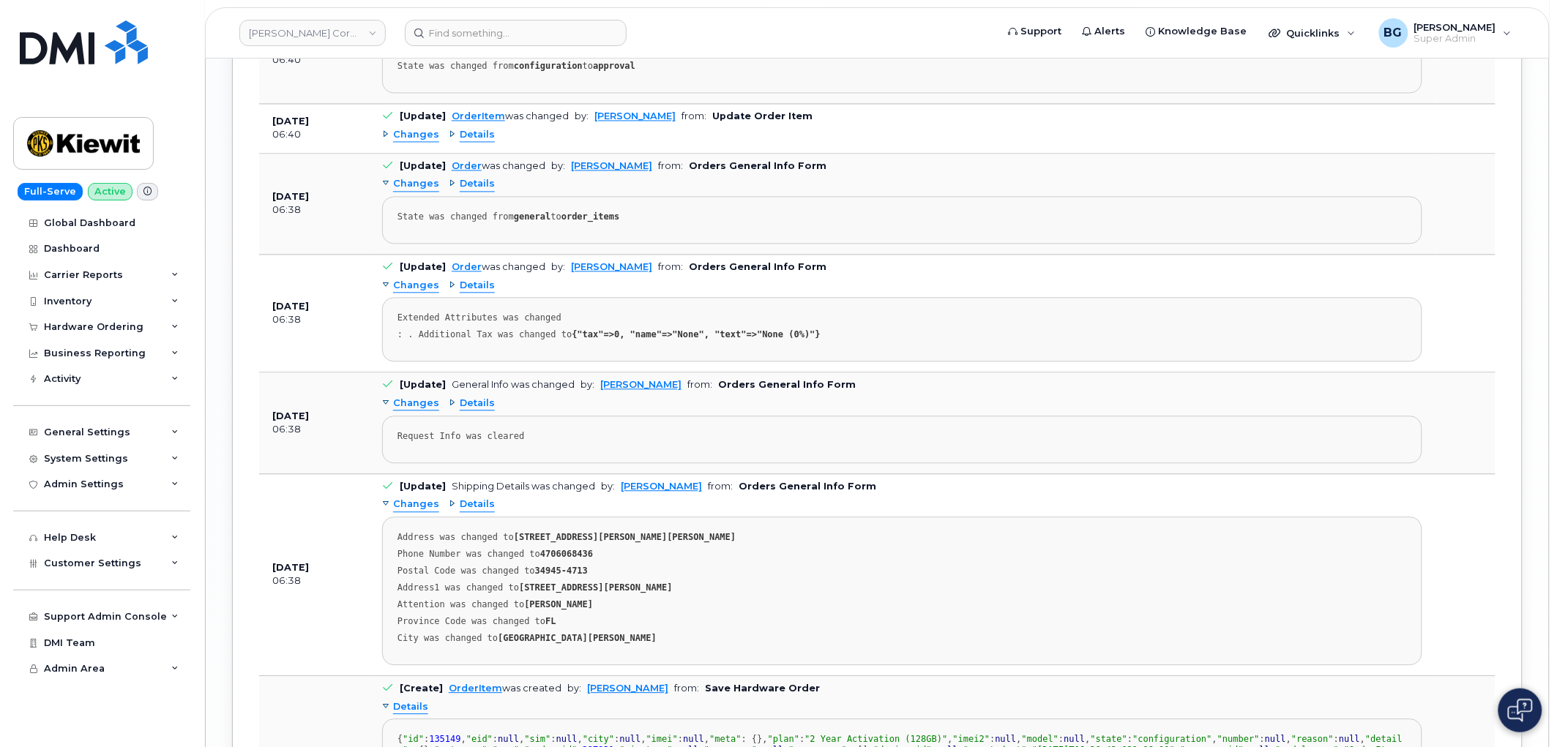
click at [400, 288] on span "Changes" at bounding box center [416, 286] width 46 height 14
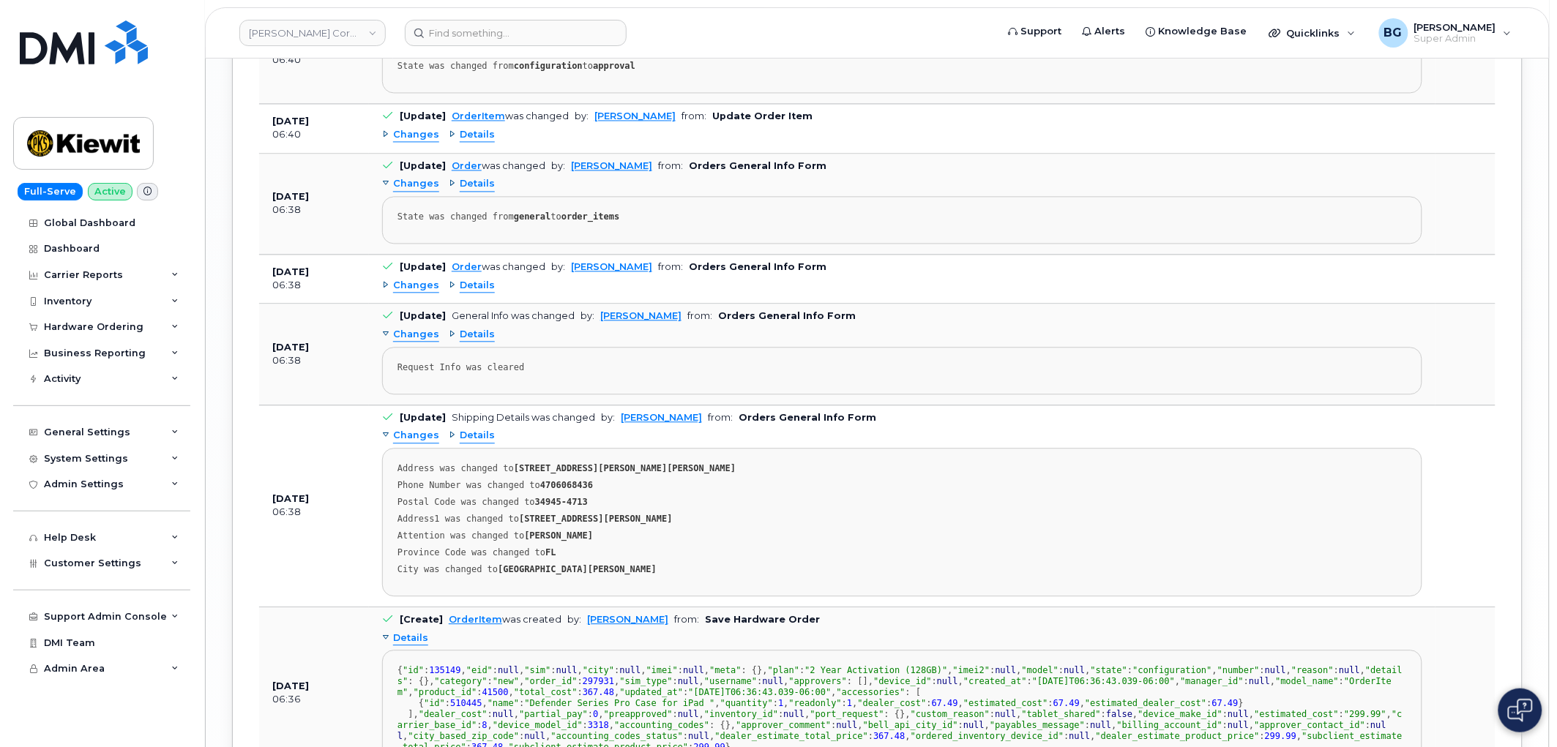
click at [414, 338] on span "Changes" at bounding box center [416, 335] width 46 height 14
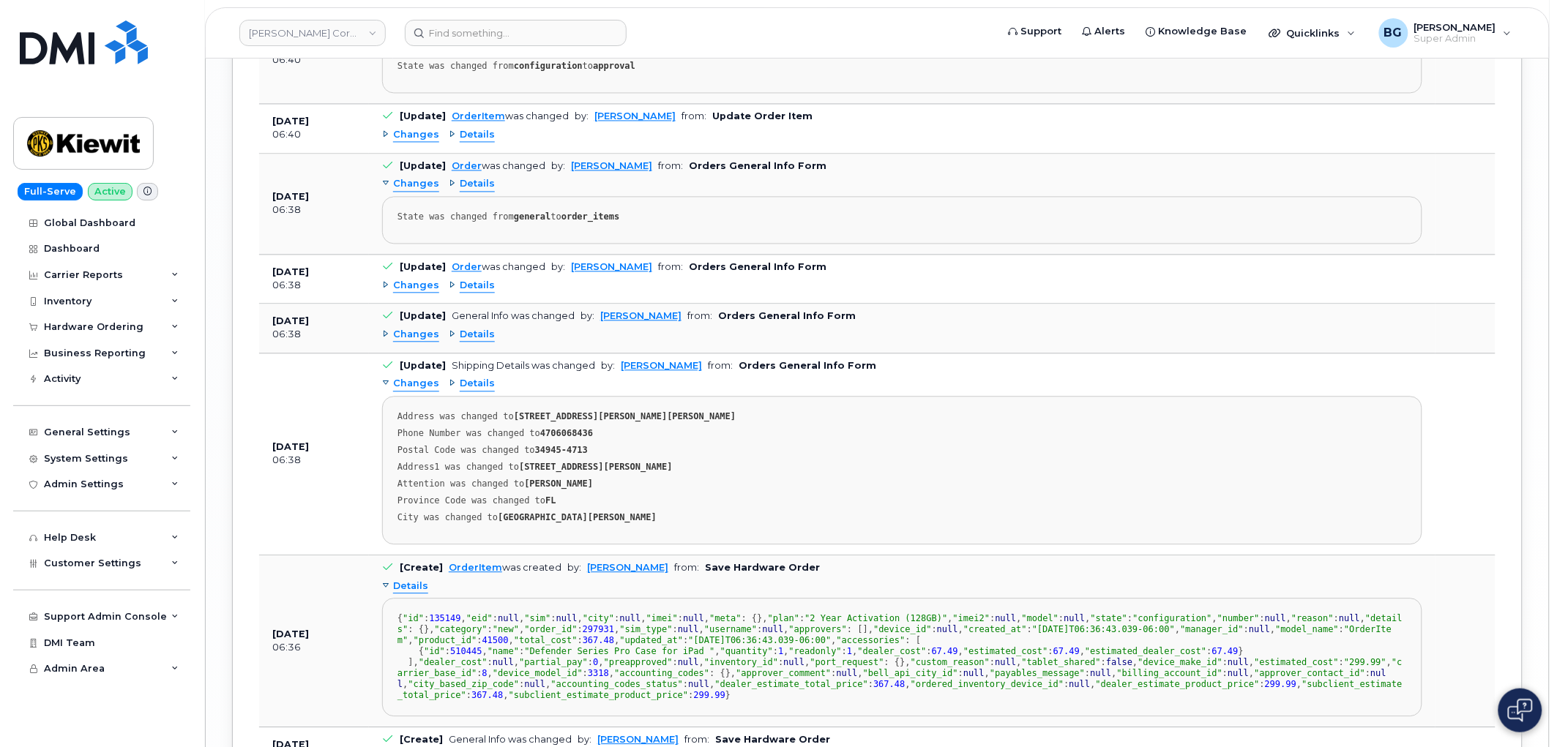
click at [411, 291] on span "Changes" at bounding box center [416, 286] width 46 height 14
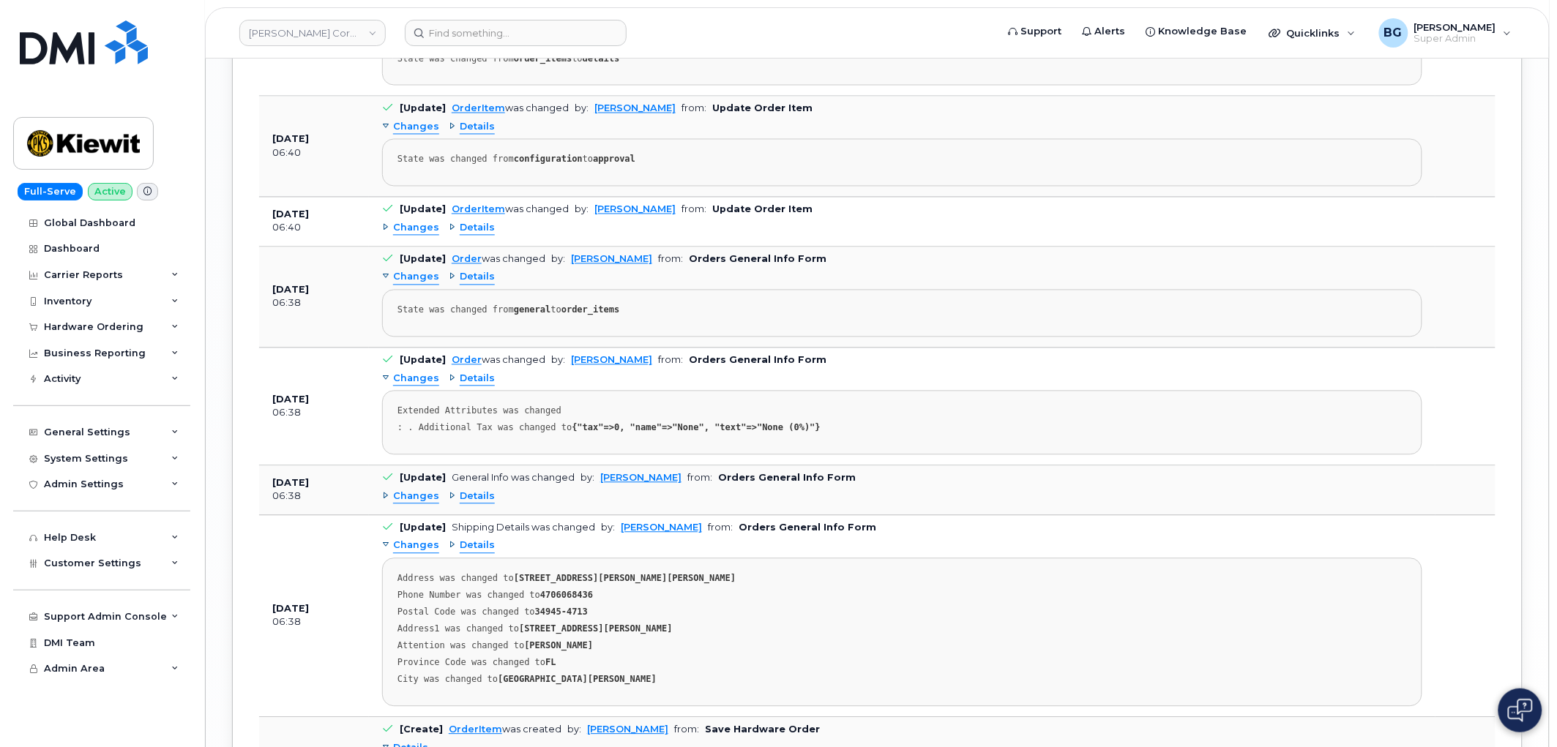
scroll to position [2872, 0]
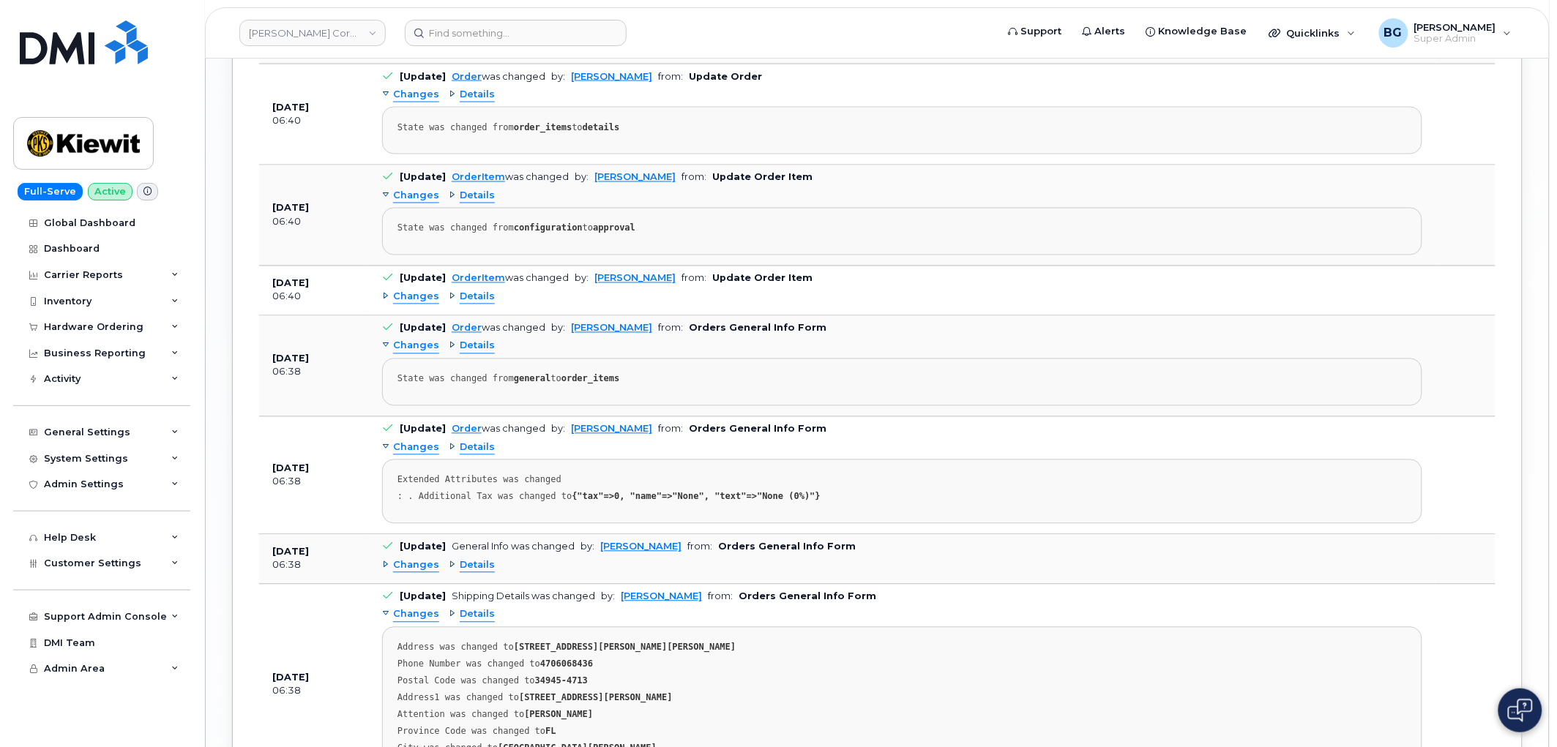
click at [417, 297] on span "Changes" at bounding box center [416, 298] width 46 height 14
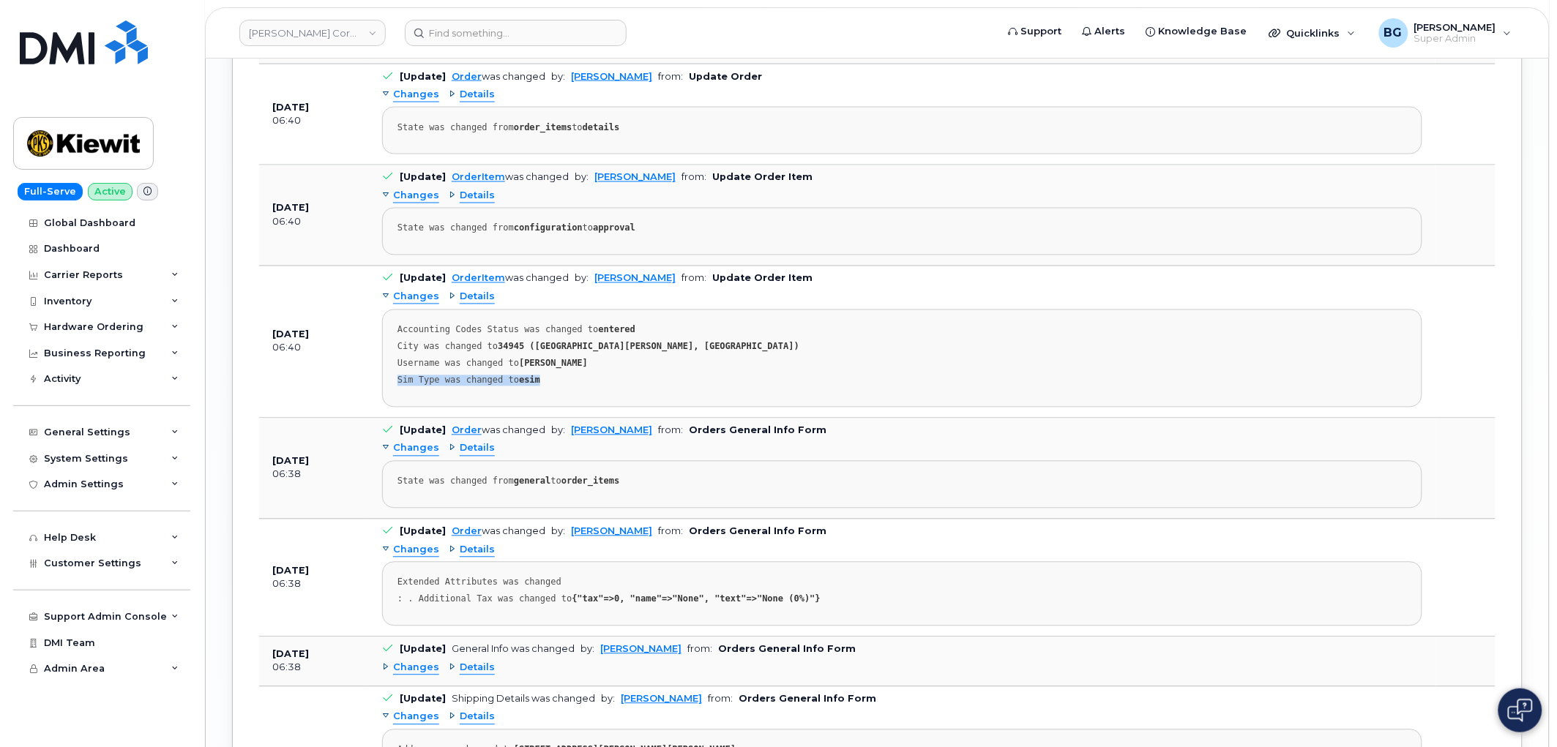
drag, startPoint x: 397, startPoint y: 381, endPoint x: 612, endPoint y: 398, distance: 215.9
click at [612, 398] on pre "Accounting Codes Status was changed to entered City was changed to 34945 (Fort …" at bounding box center [902, 359] width 1040 height 98
click at [470, 298] on span "Details" at bounding box center [477, 298] width 35 height 14
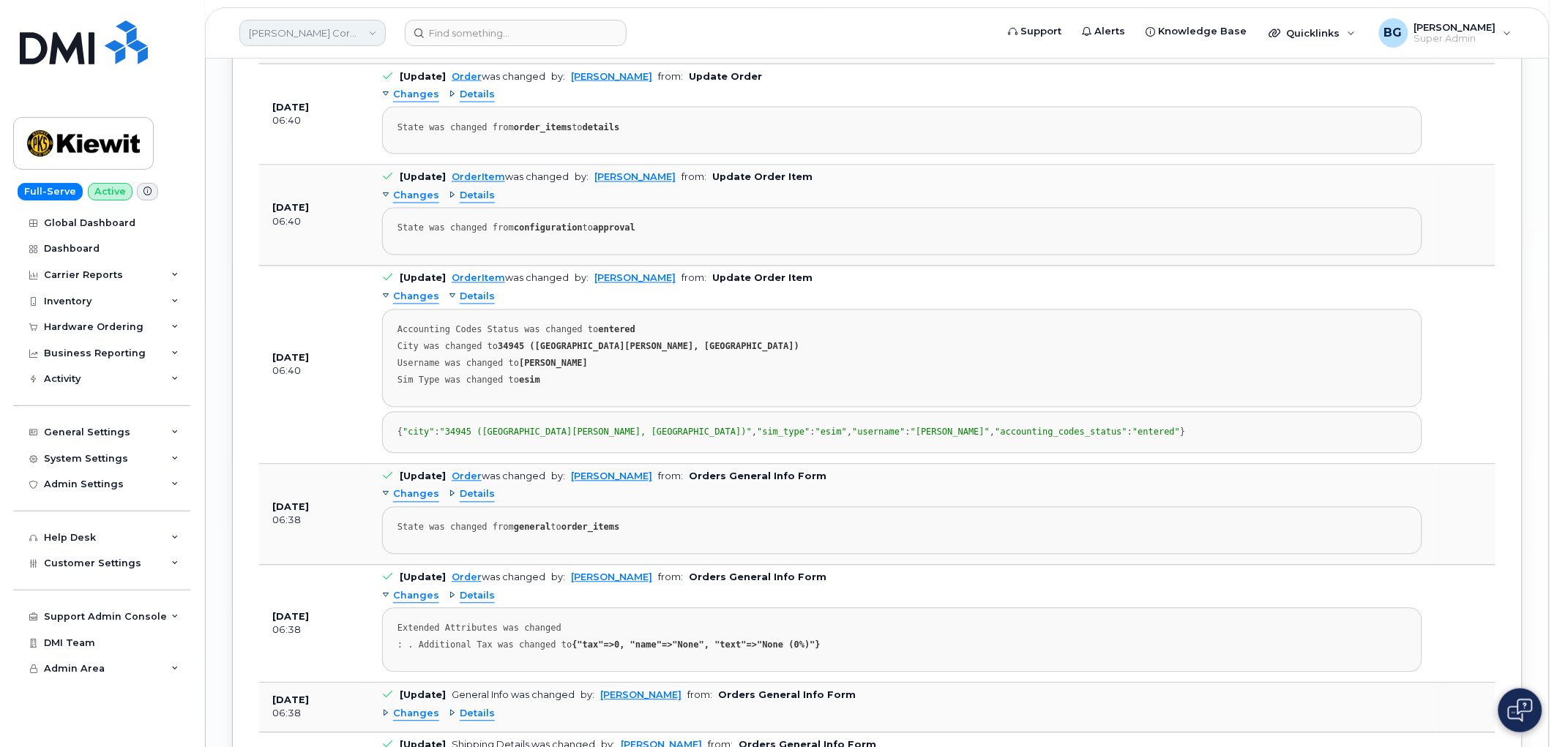
click at [323, 31] on link "Kiewit Corporation" at bounding box center [312, 33] width 146 height 26
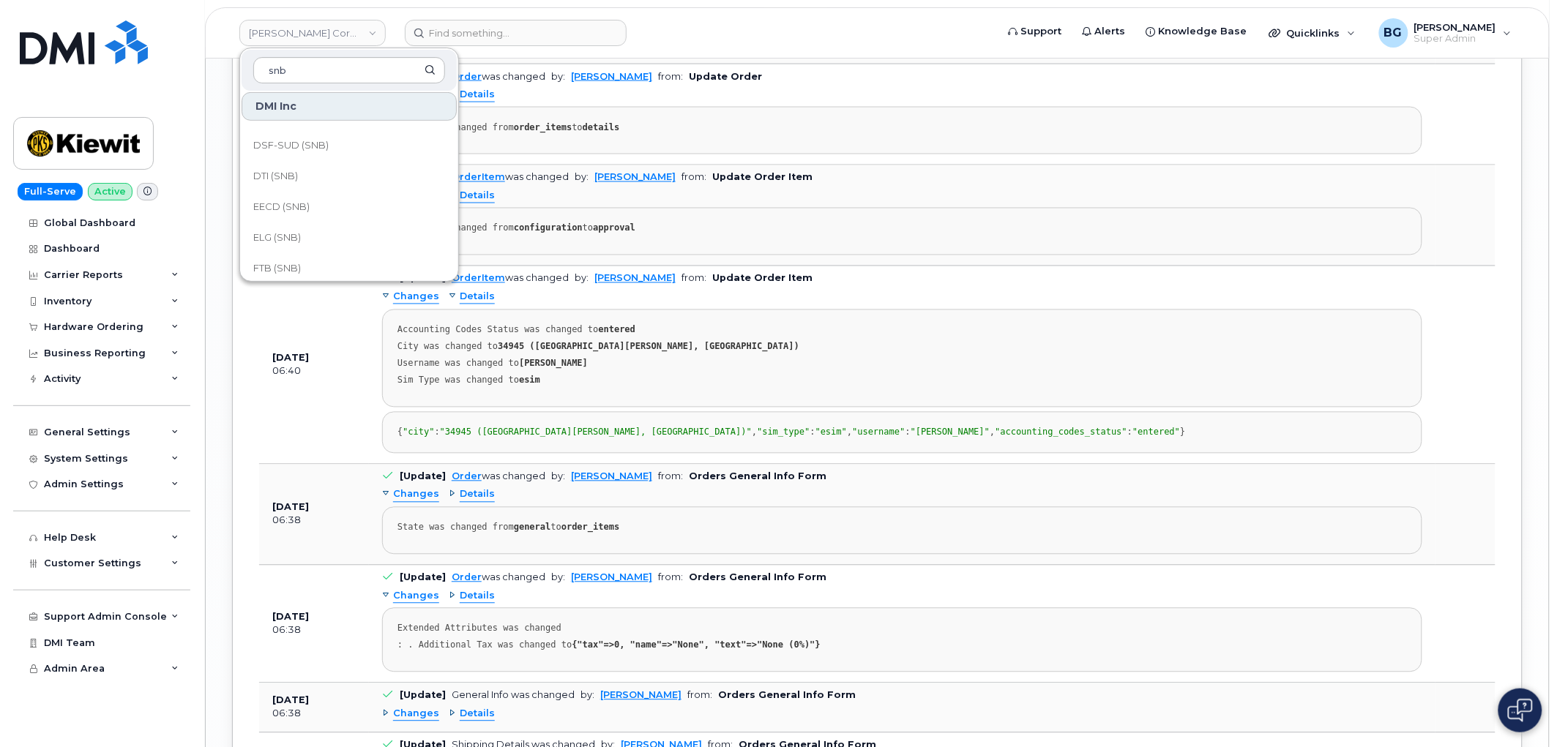
scroll to position [163, 0]
type input "snb"
click at [1178, 353] on div "City was changed to 34945 (Fort Pierce, FL)" at bounding box center [901, 347] width 1009 height 11
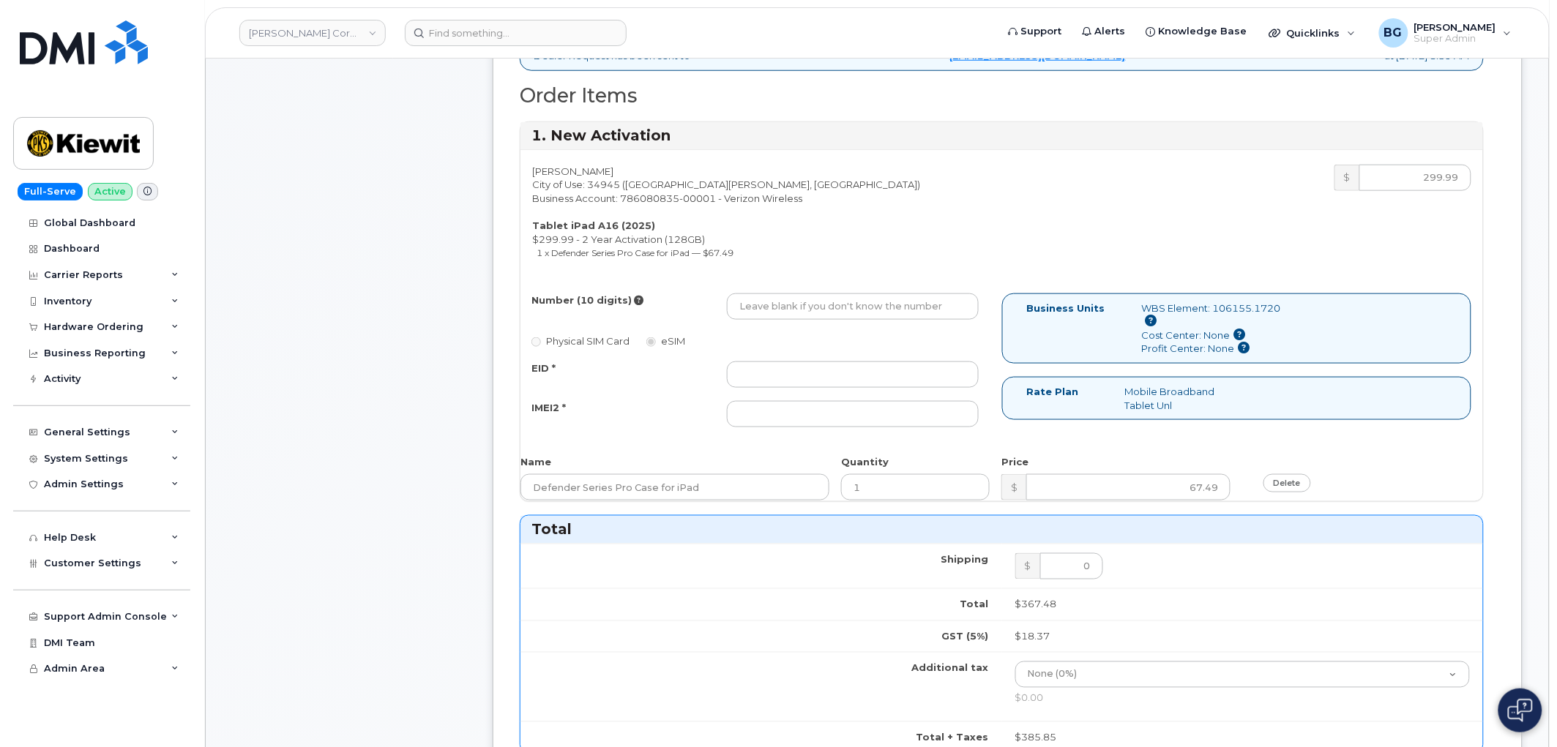
scroll to position [486, 0]
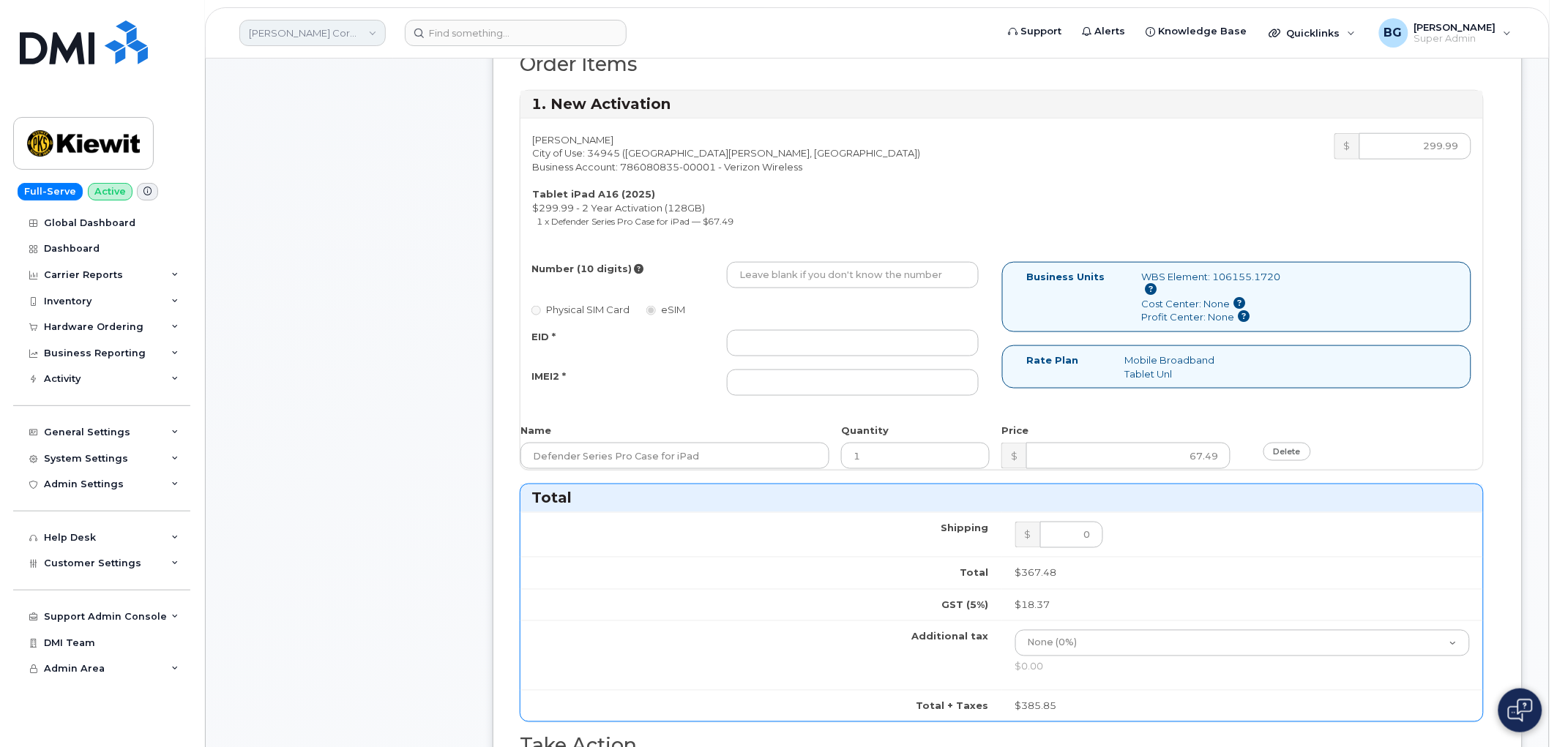
click at [313, 31] on link "Kiewit Corporation" at bounding box center [312, 33] width 146 height 26
type input "kiewit"
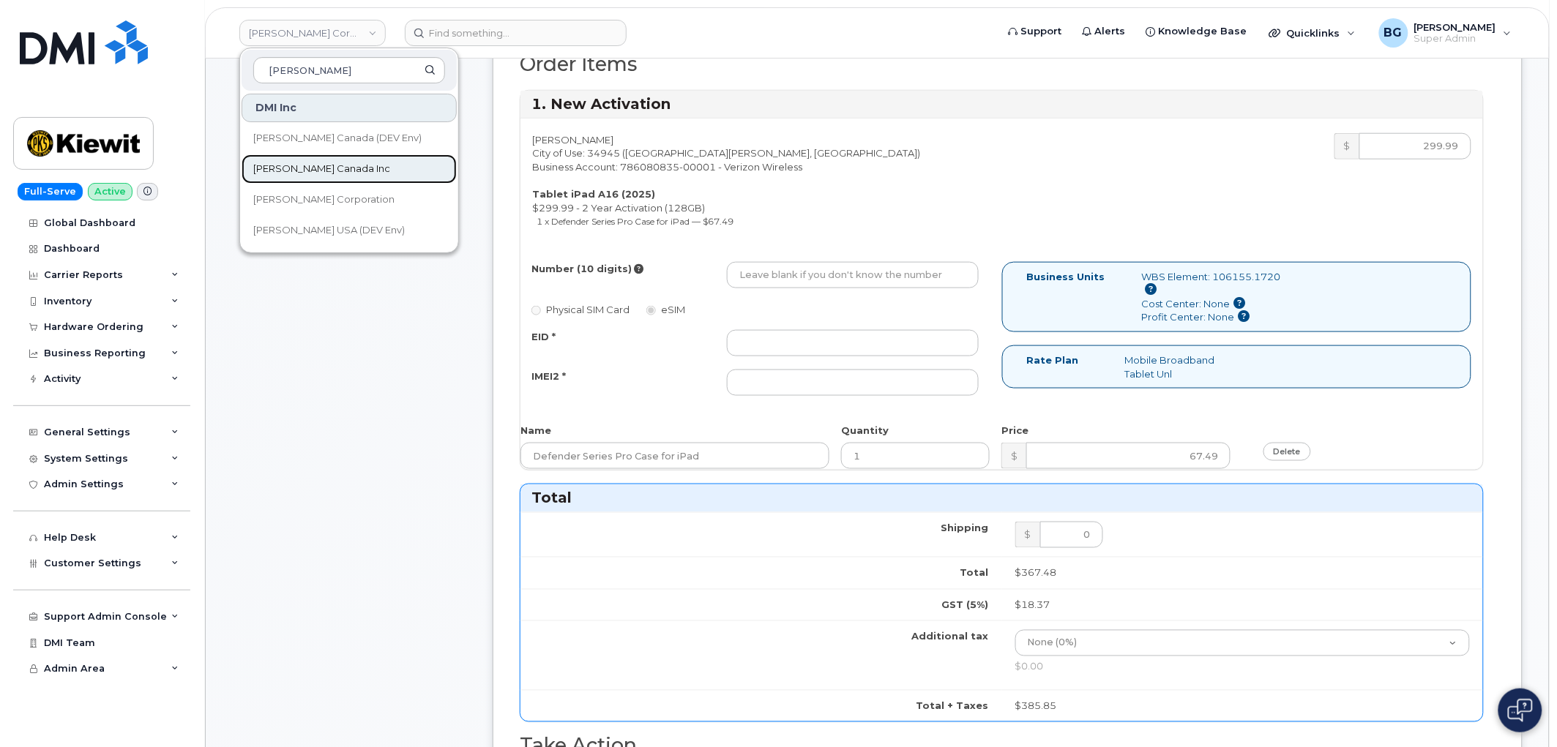
click at [274, 165] on span "[PERSON_NAME] Canada Inc" at bounding box center [321, 169] width 137 height 15
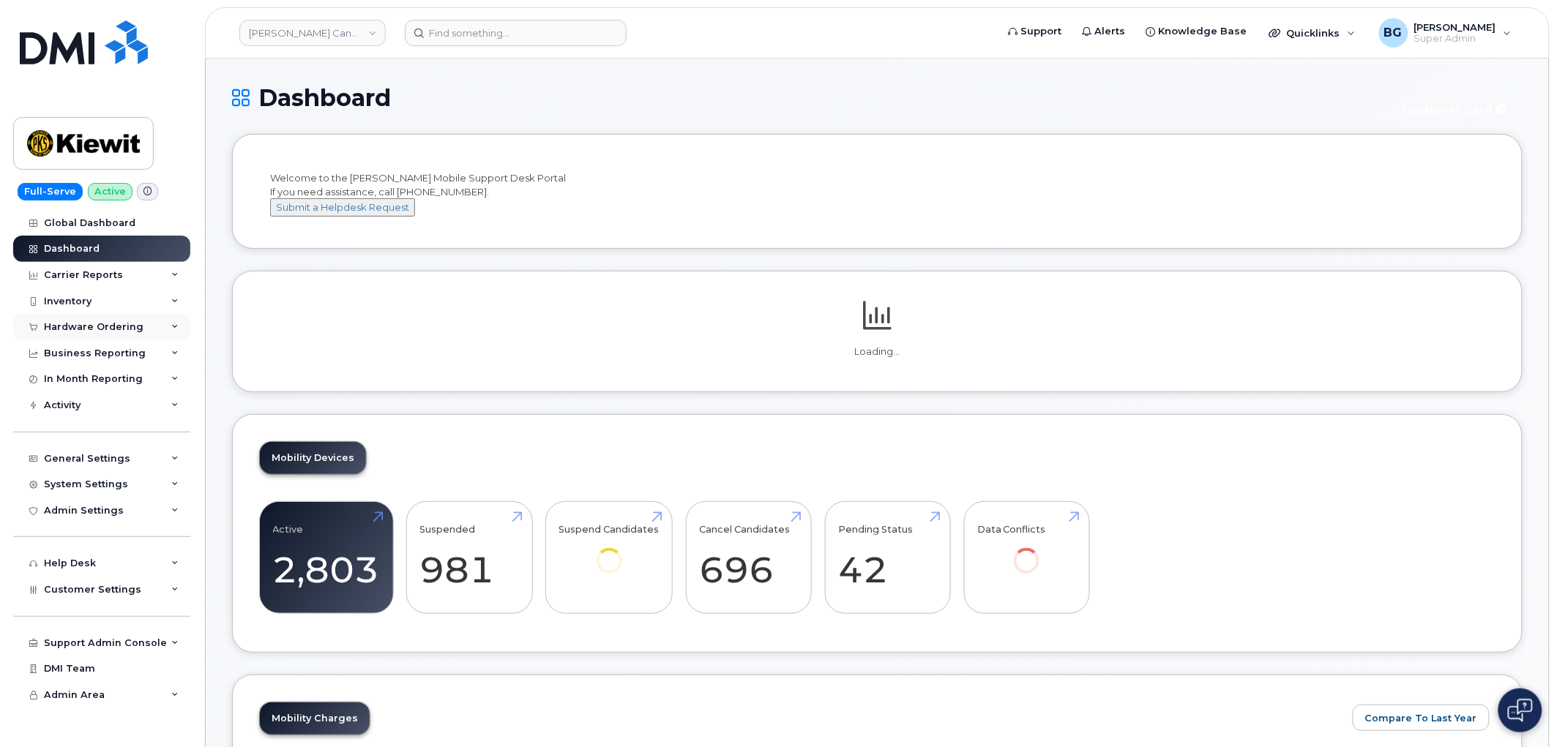
click at [59, 317] on div "Hardware Ordering" at bounding box center [101, 327] width 177 height 26
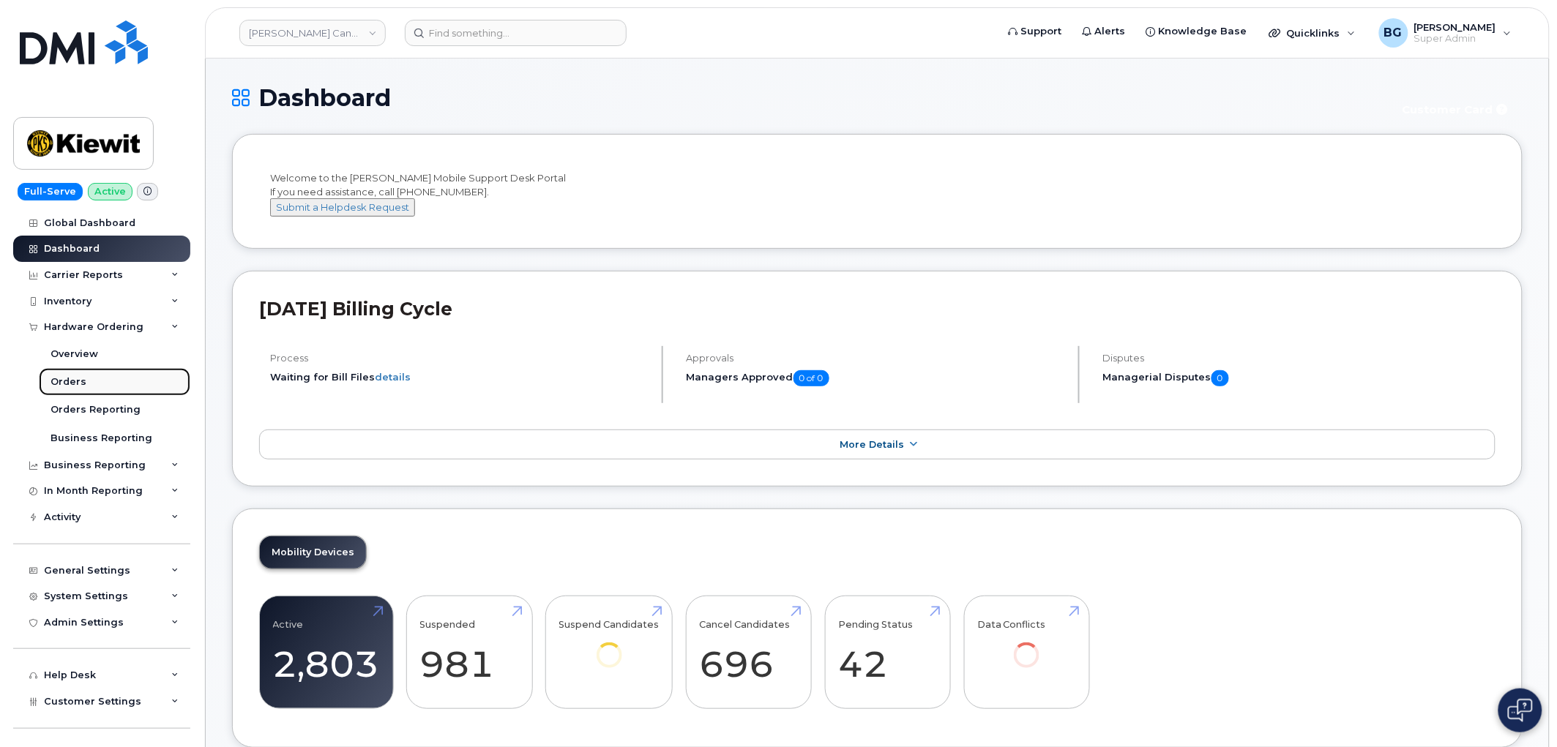
click at [72, 376] on div "Orders" at bounding box center [69, 382] width 36 height 13
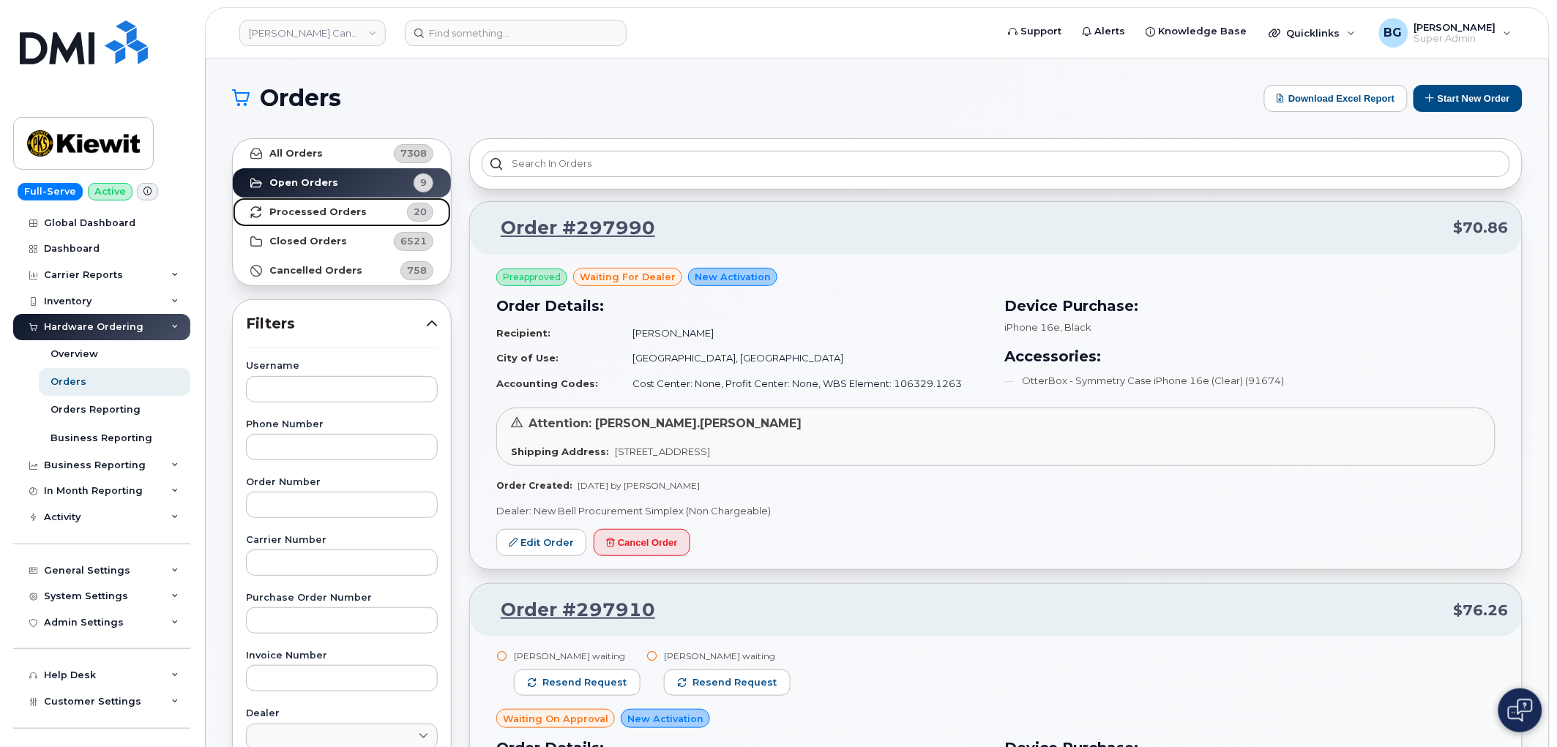
click at [322, 209] on strong "Processed Orders" at bounding box center [317, 212] width 97 height 12
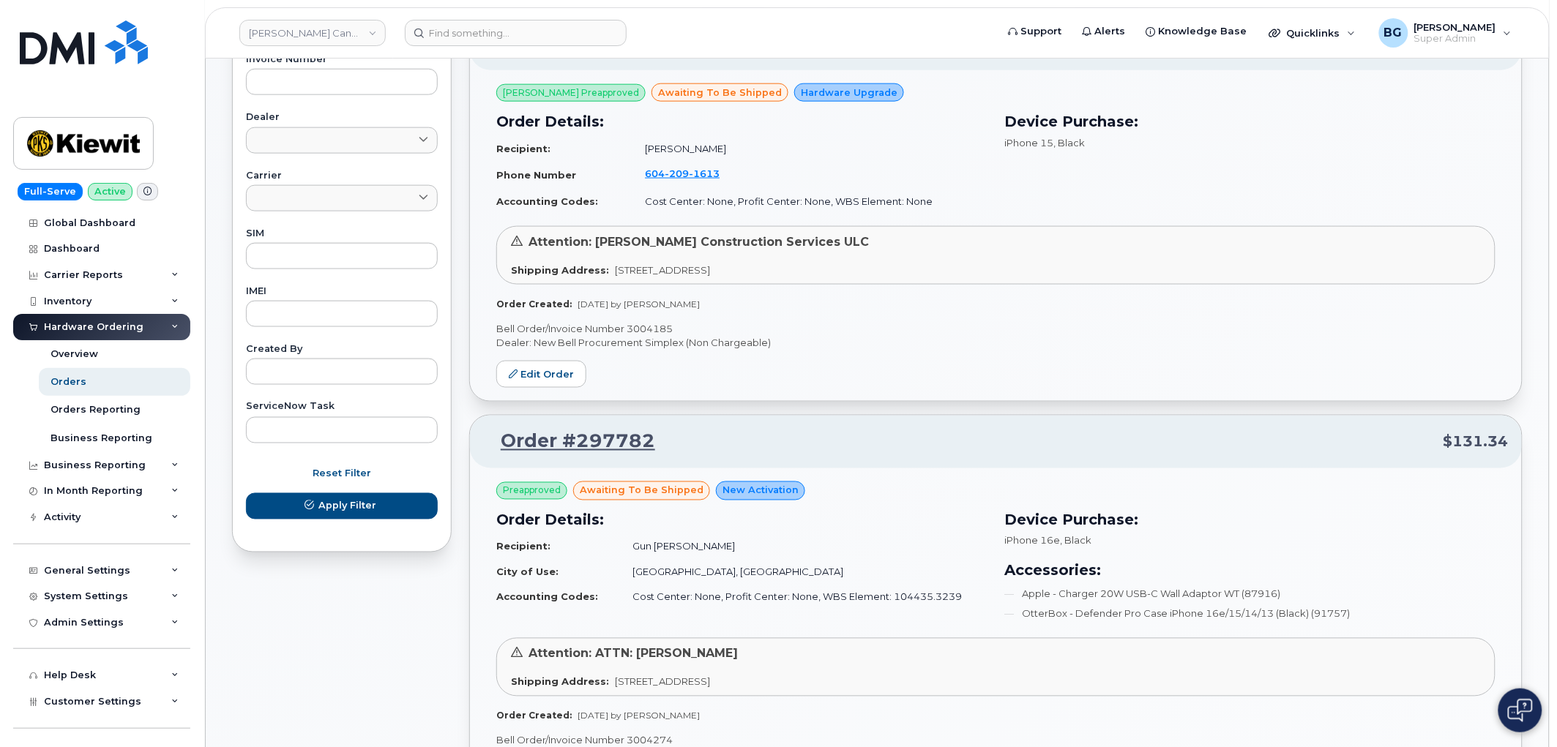
scroll to position [705, 0]
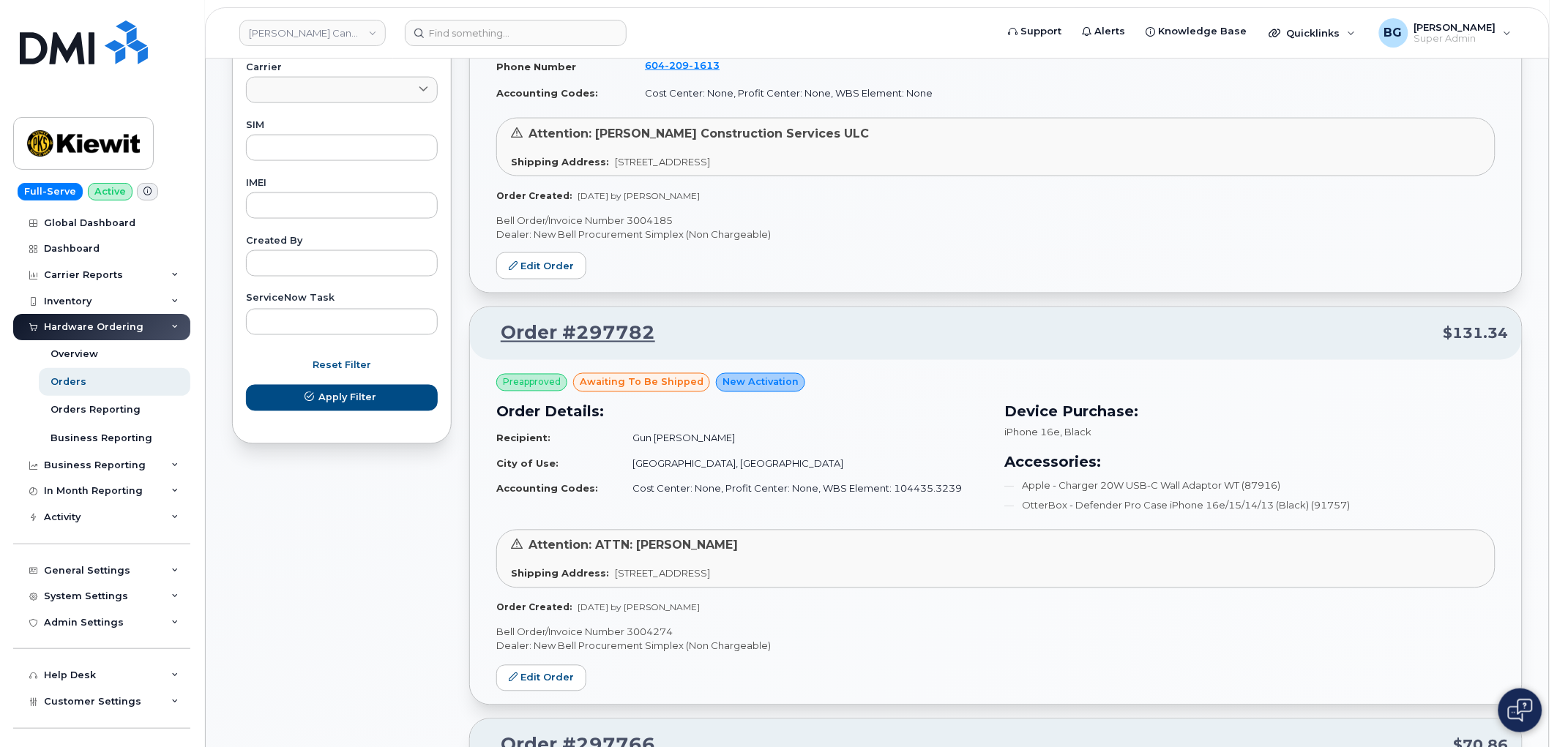
click at [646, 222] on p "Bell Order/Invoice Number 3004185" at bounding box center [995, 221] width 999 height 14
copy p "3004185"
click at [656, 638] on p "Bell Order/Invoice Number 3004274" at bounding box center [995, 633] width 999 height 14
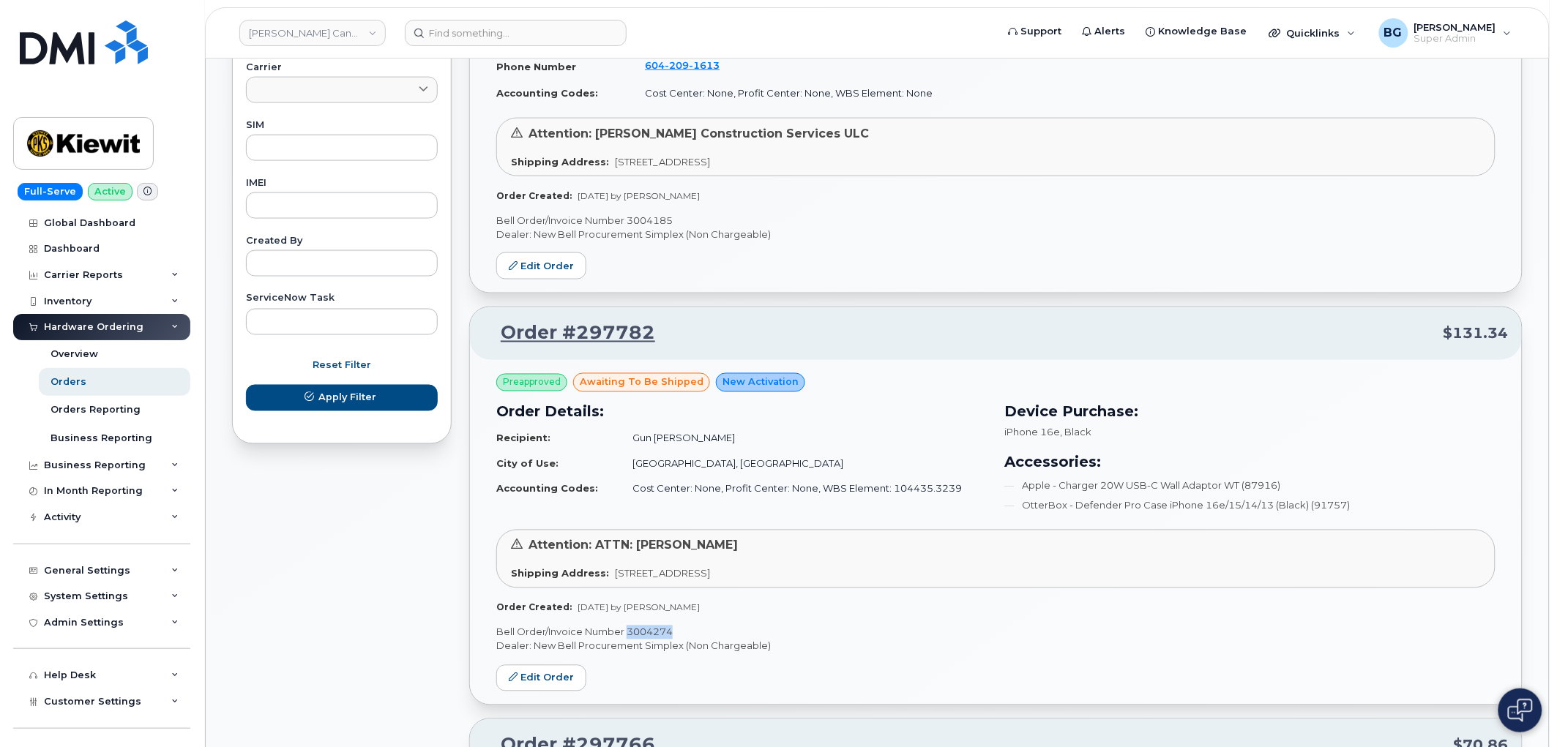
click at [643, 635] on p "Bell Order/Invoice Number 3004274" at bounding box center [995, 633] width 999 height 14
click at [651, 222] on p "Bell Order/Invoice Number 3004185" at bounding box center [995, 221] width 999 height 14
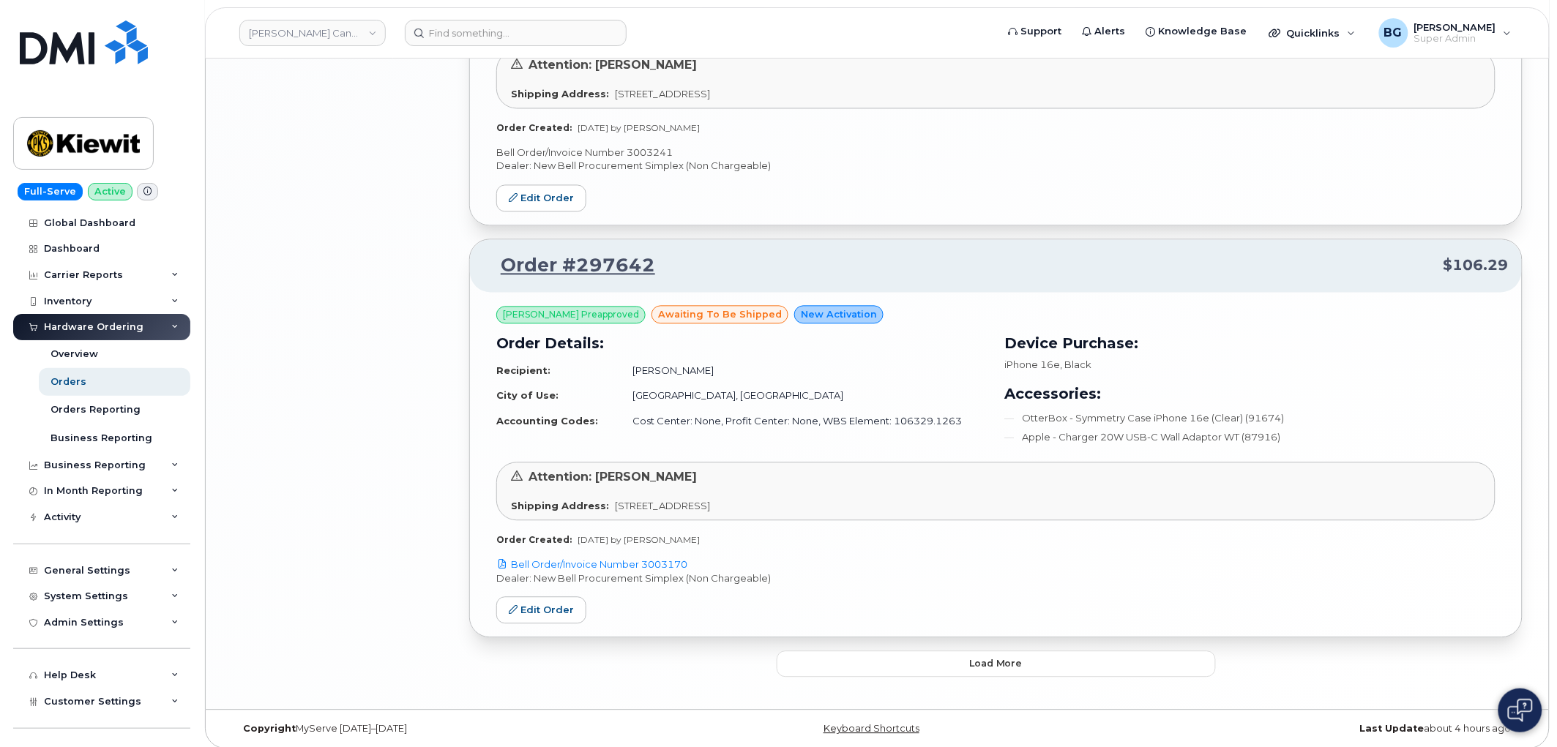
scroll to position [2963, 0]
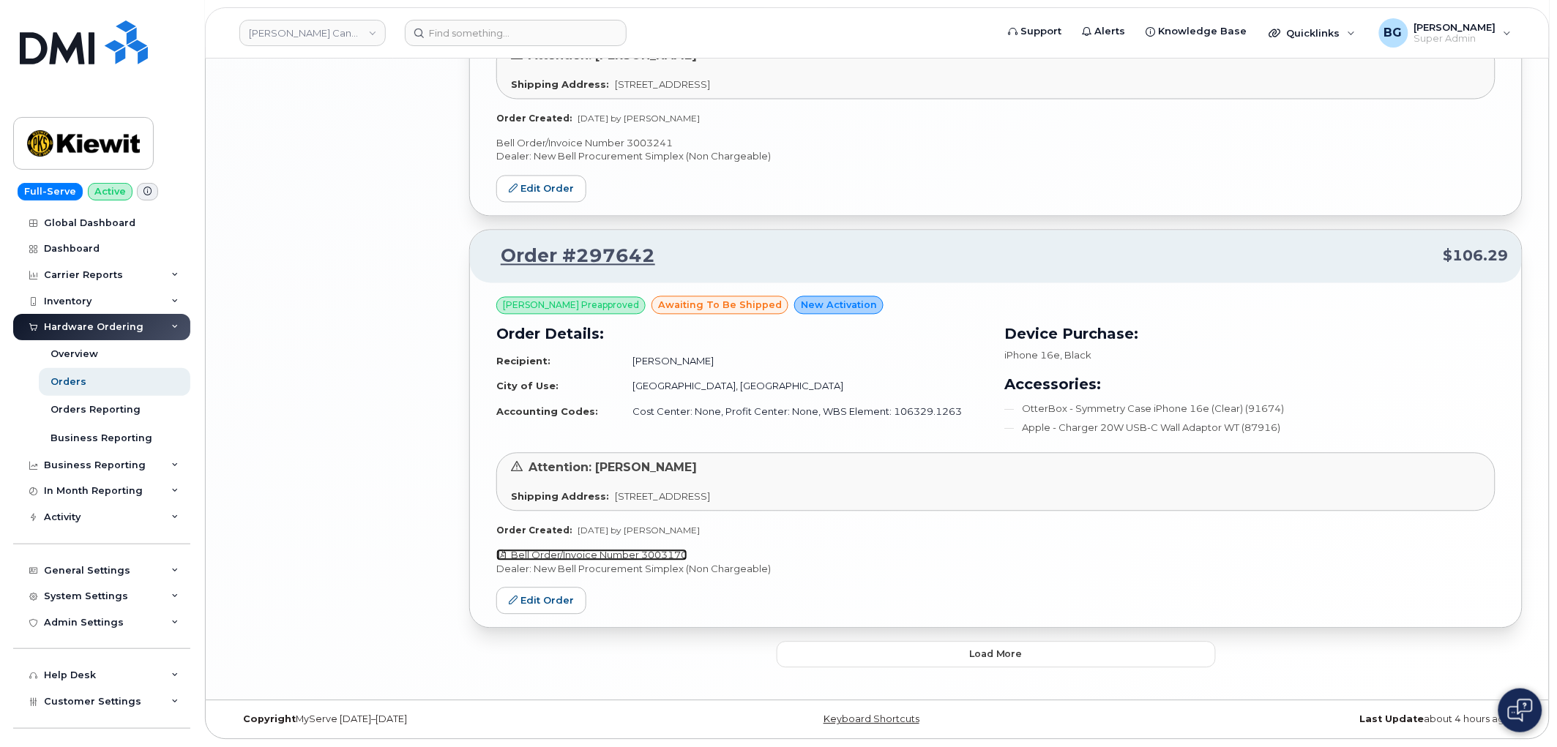
click at [668, 553] on link "Bell Order/Invoice Number 3003170" at bounding box center [591, 556] width 191 height 12
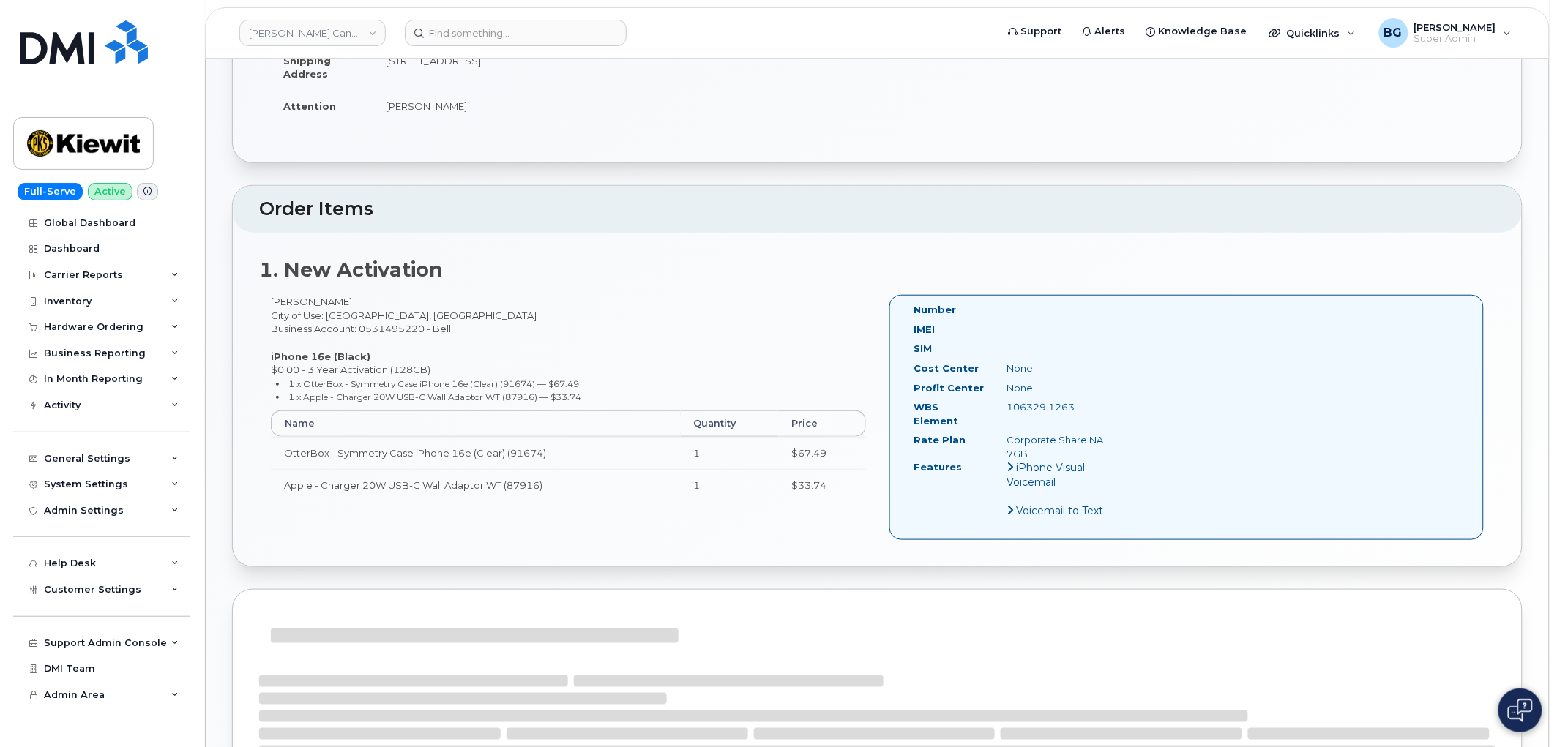
scroll to position [498, 0]
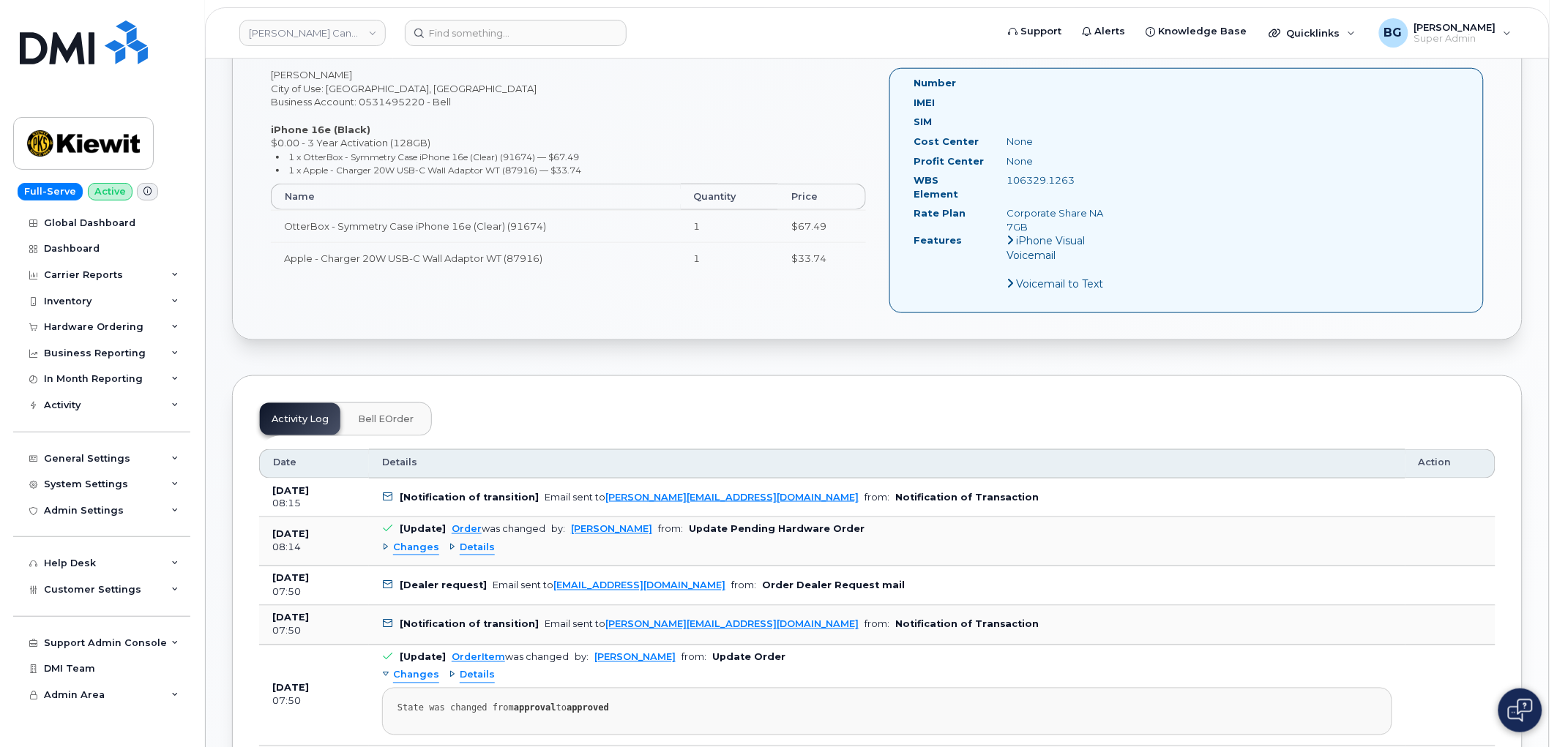
click at [383, 414] on span "Bell eOrder" at bounding box center [386, 420] width 56 height 12
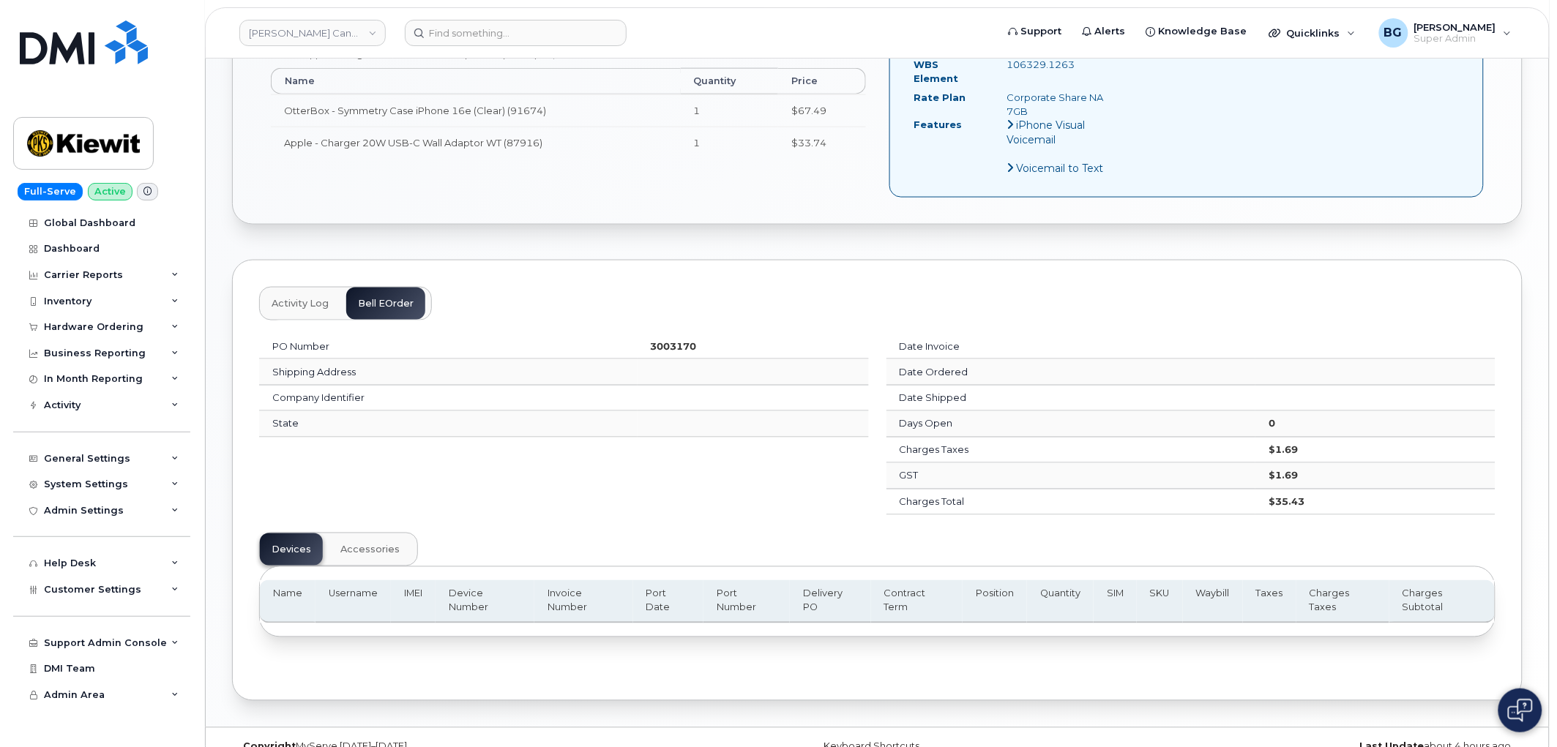
scroll to position [627, 0]
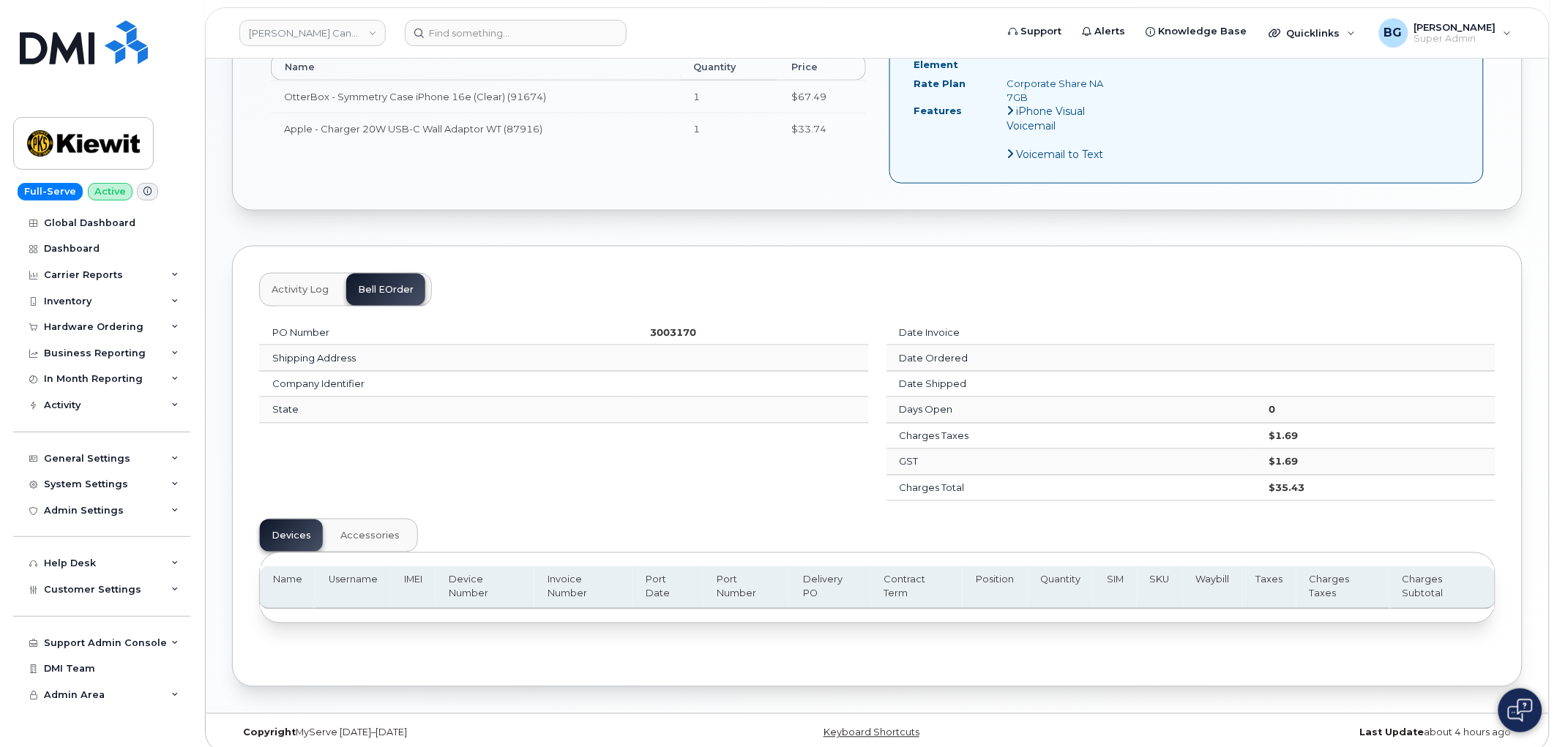
click at [304, 284] on span "Activity Log" at bounding box center [300, 290] width 57 height 12
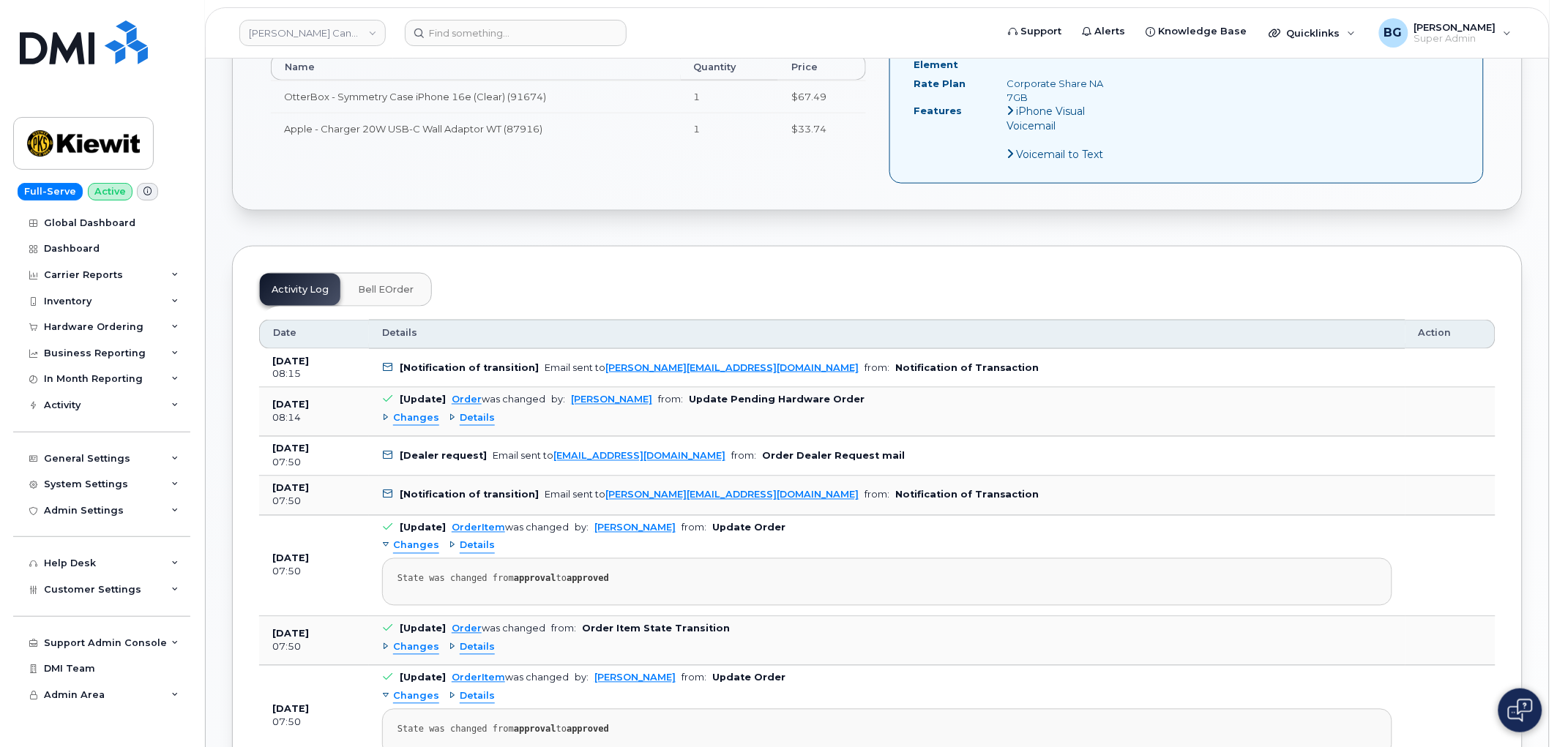
click at [374, 288] on button "Bell eOrder" at bounding box center [385, 290] width 79 height 32
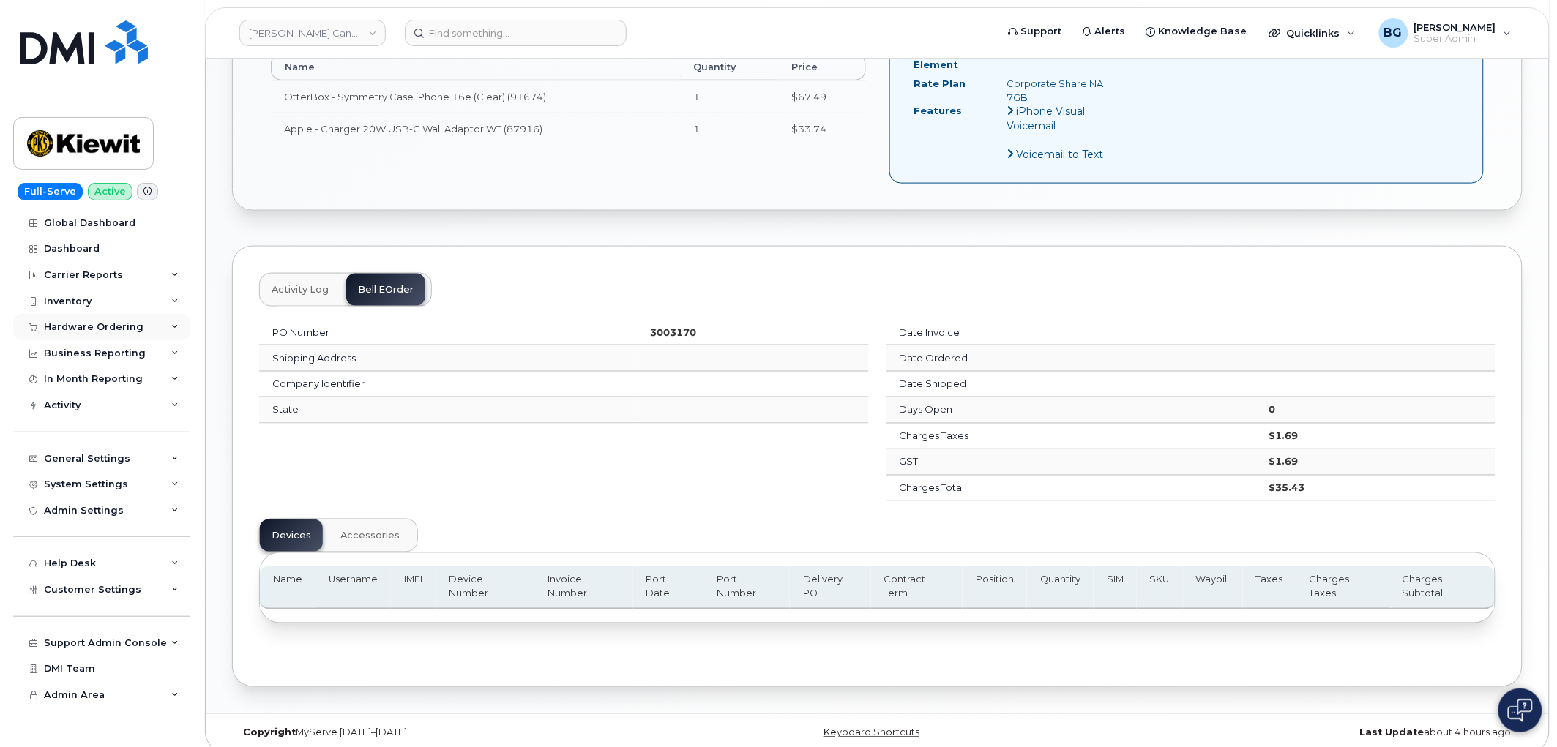
click at [88, 325] on div "Hardware Ordering" at bounding box center [94, 327] width 100 height 12
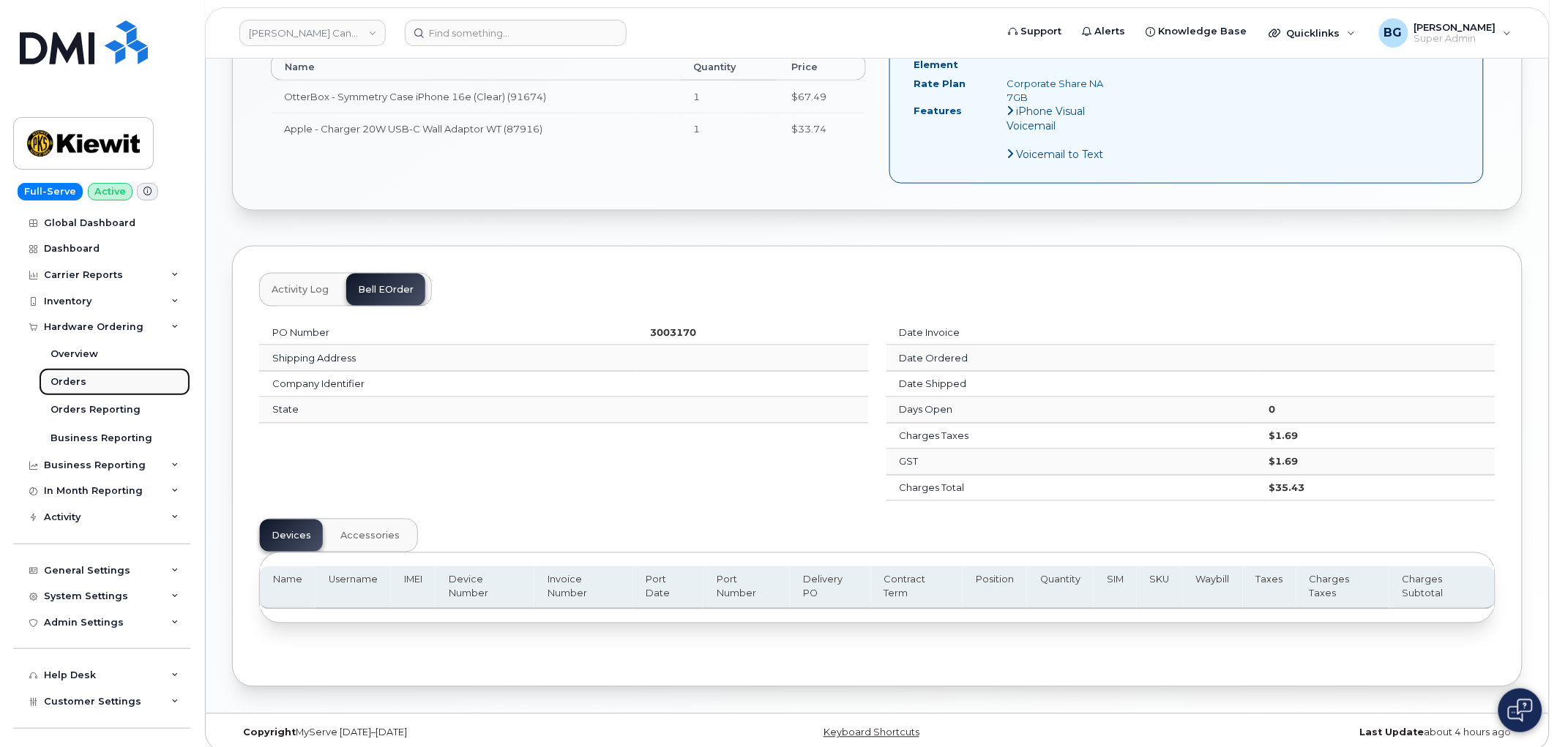
click at [68, 384] on div "Orders" at bounding box center [69, 382] width 36 height 13
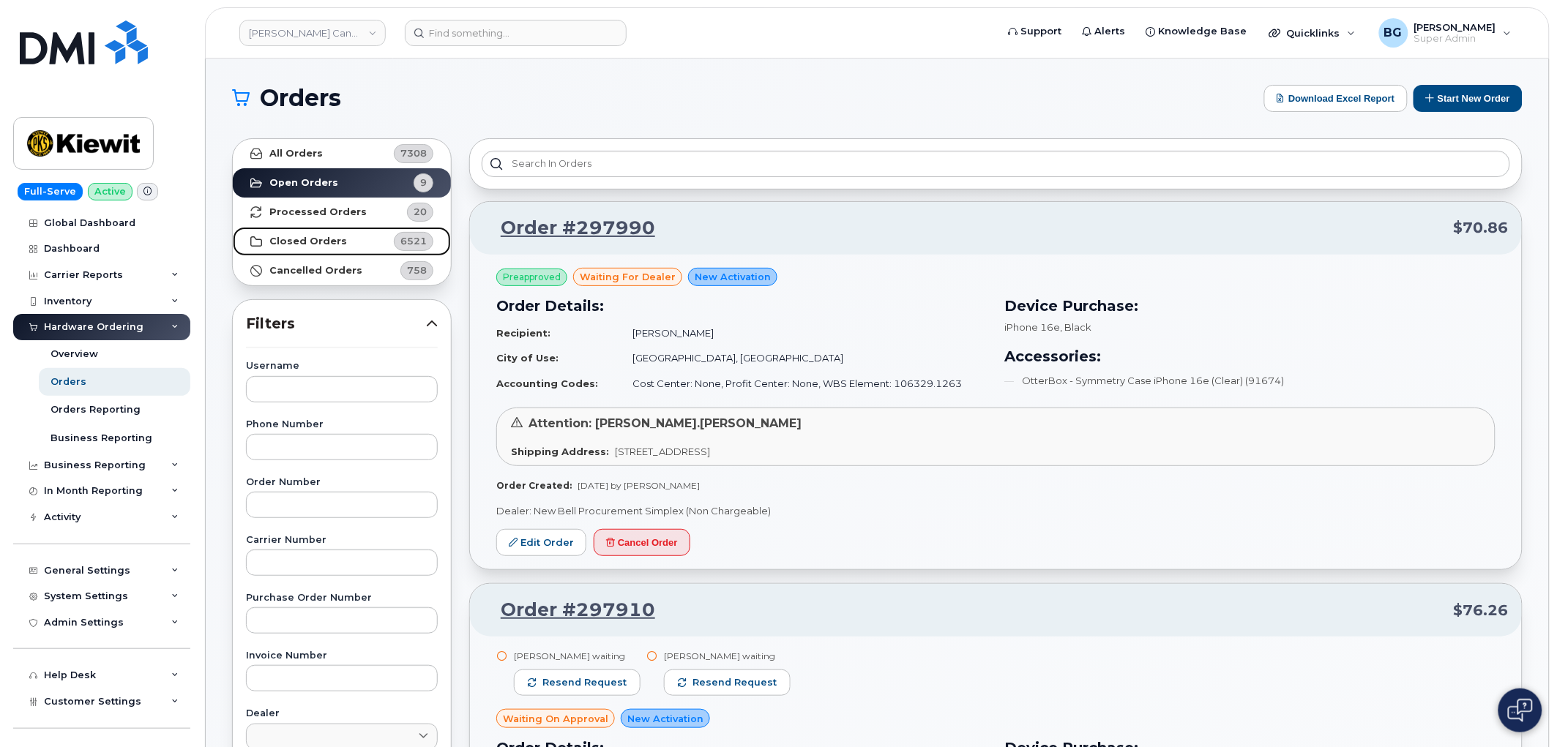
click at [293, 236] on strong "Closed Orders" at bounding box center [308, 242] width 78 height 12
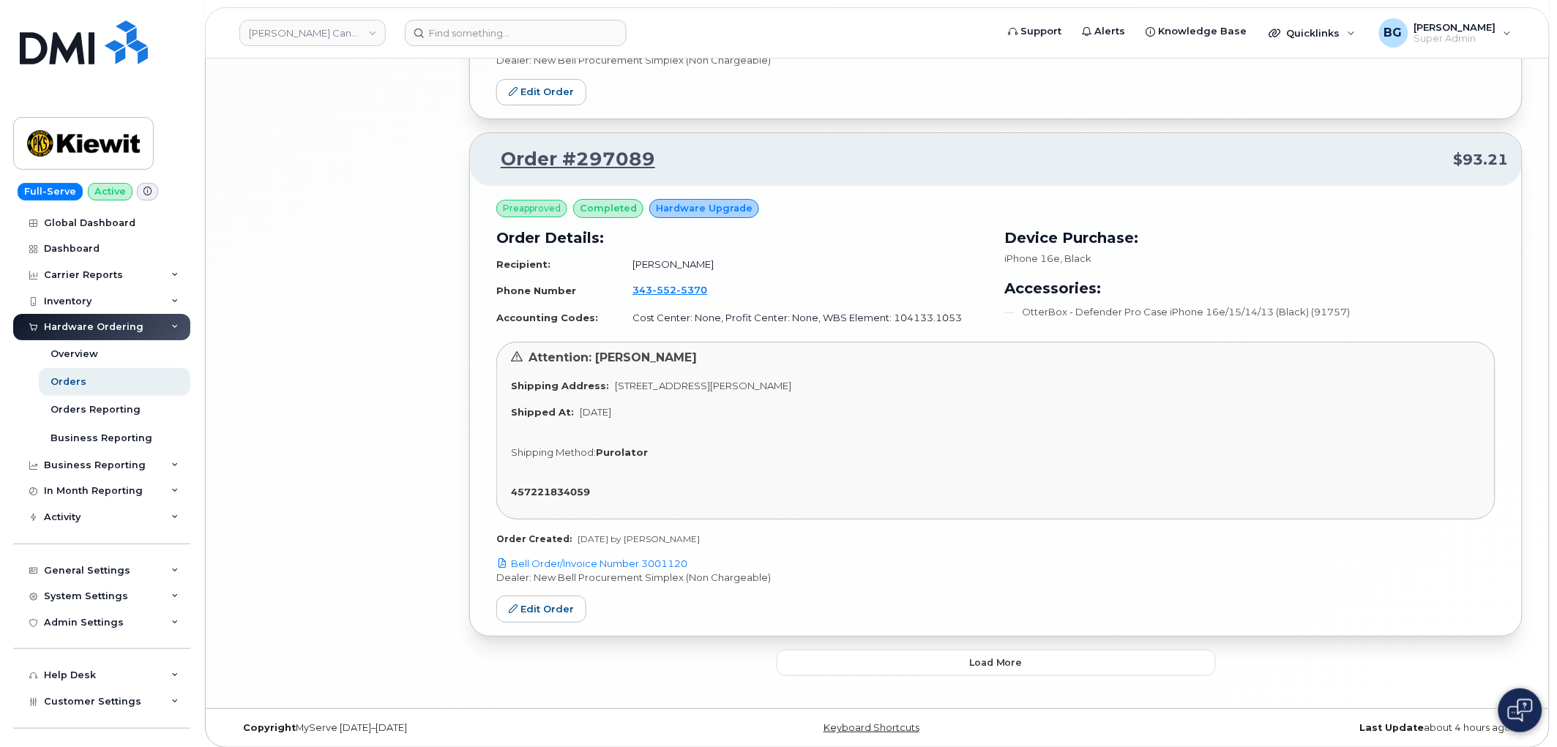
scroll to position [3847, 0]
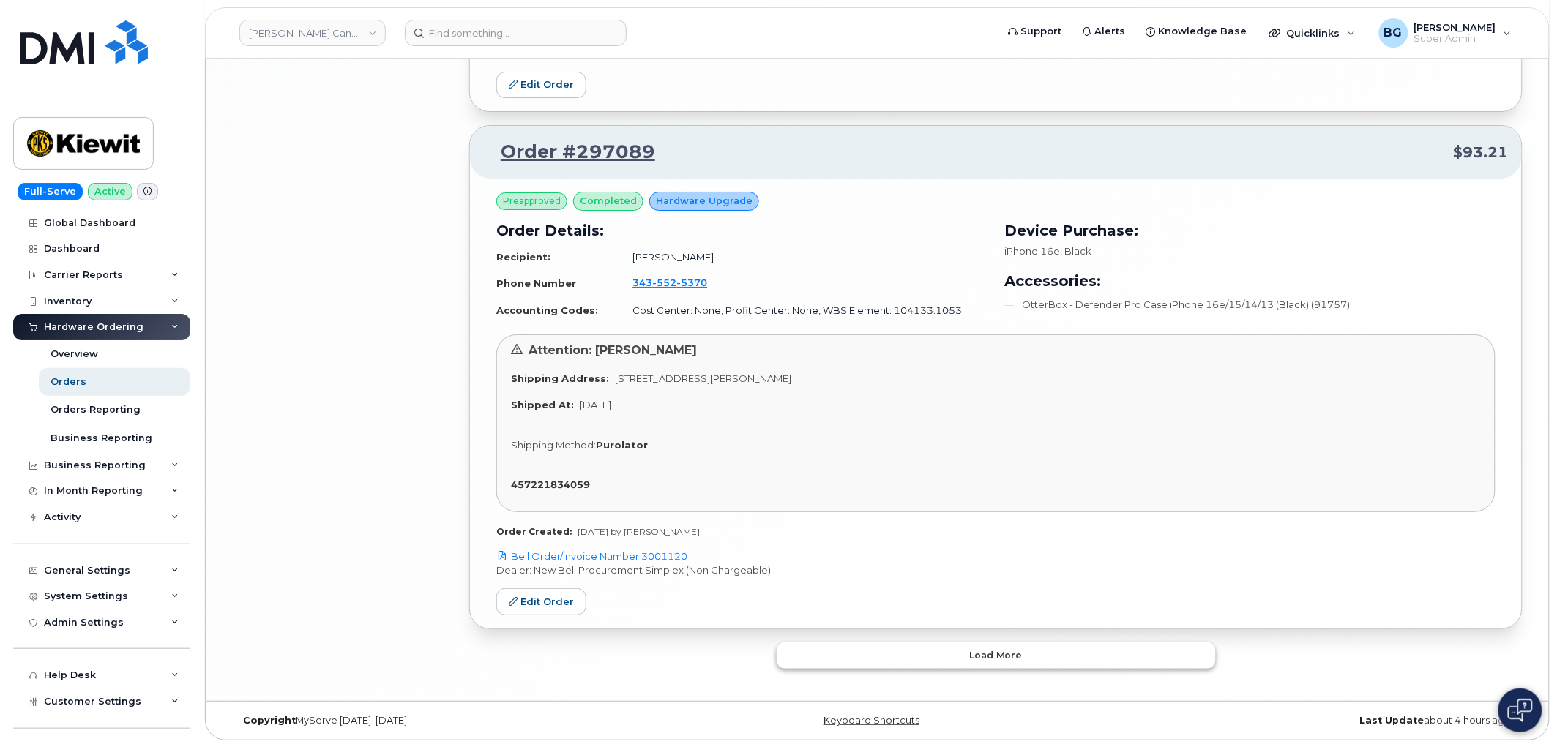
click at [971, 653] on span "Load more" at bounding box center [995, 656] width 53 height 14
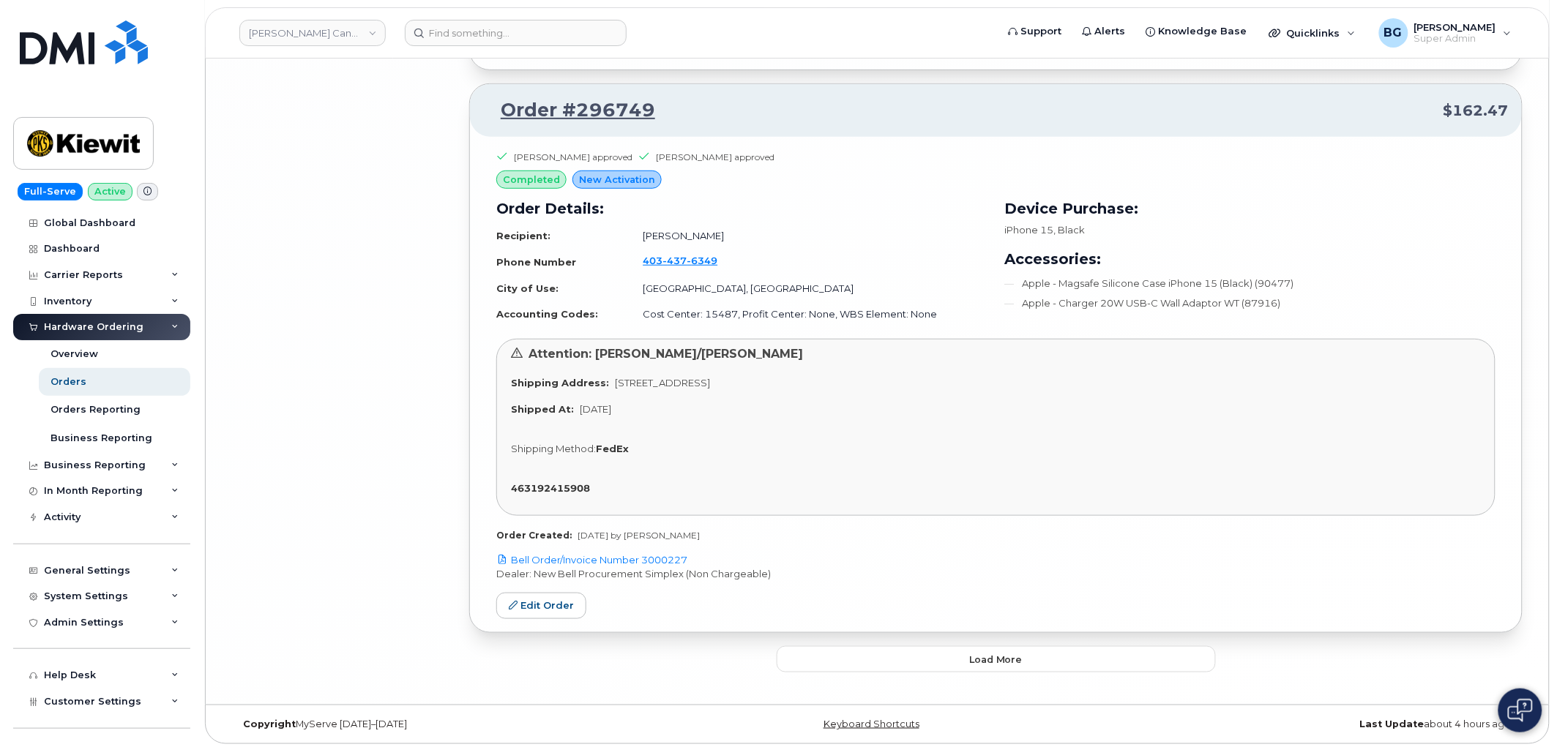
scroll to position [8227, 0]
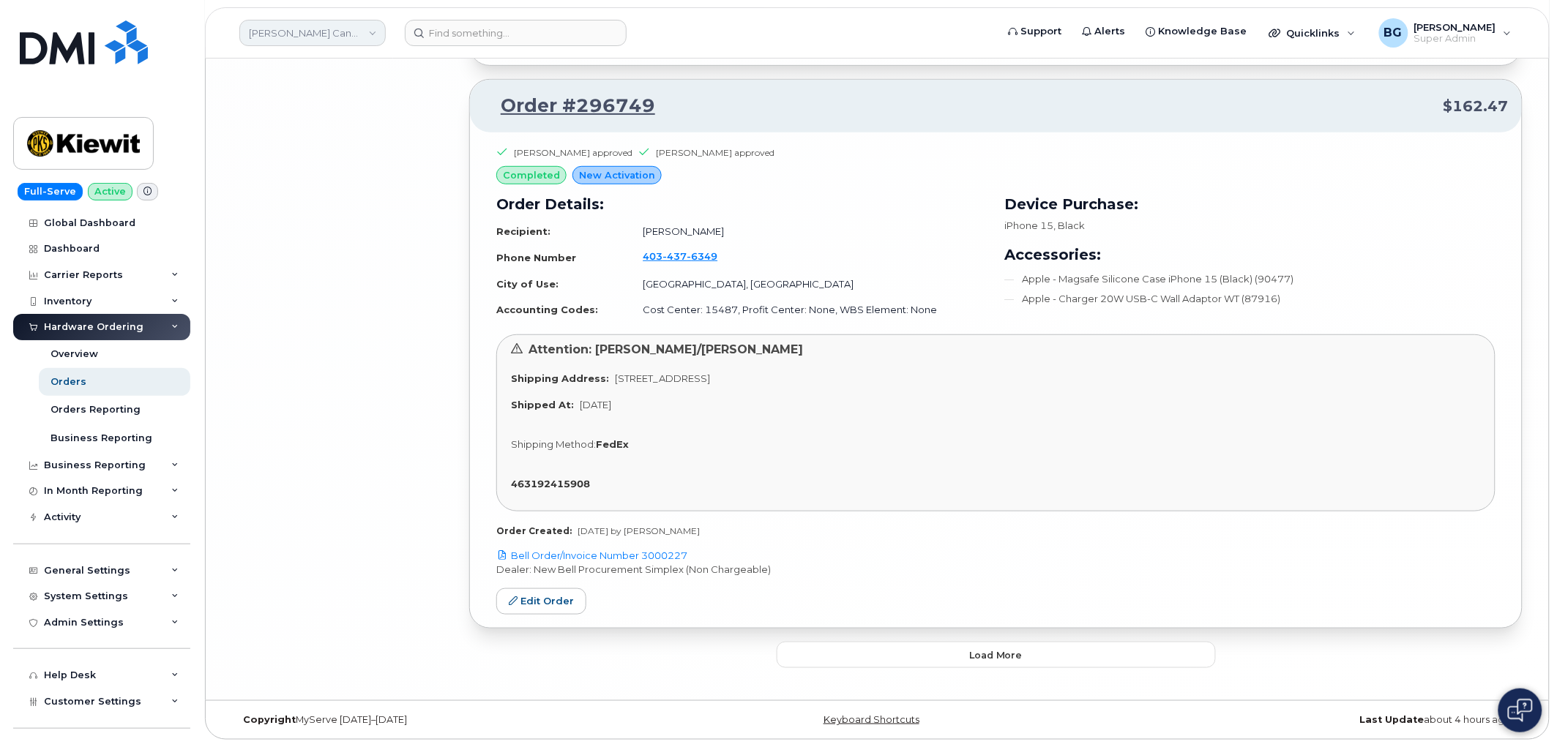
click at [297, 26] on link "Kiewit Canada Inc" at bounding box center [312, 33] width 146 height 26
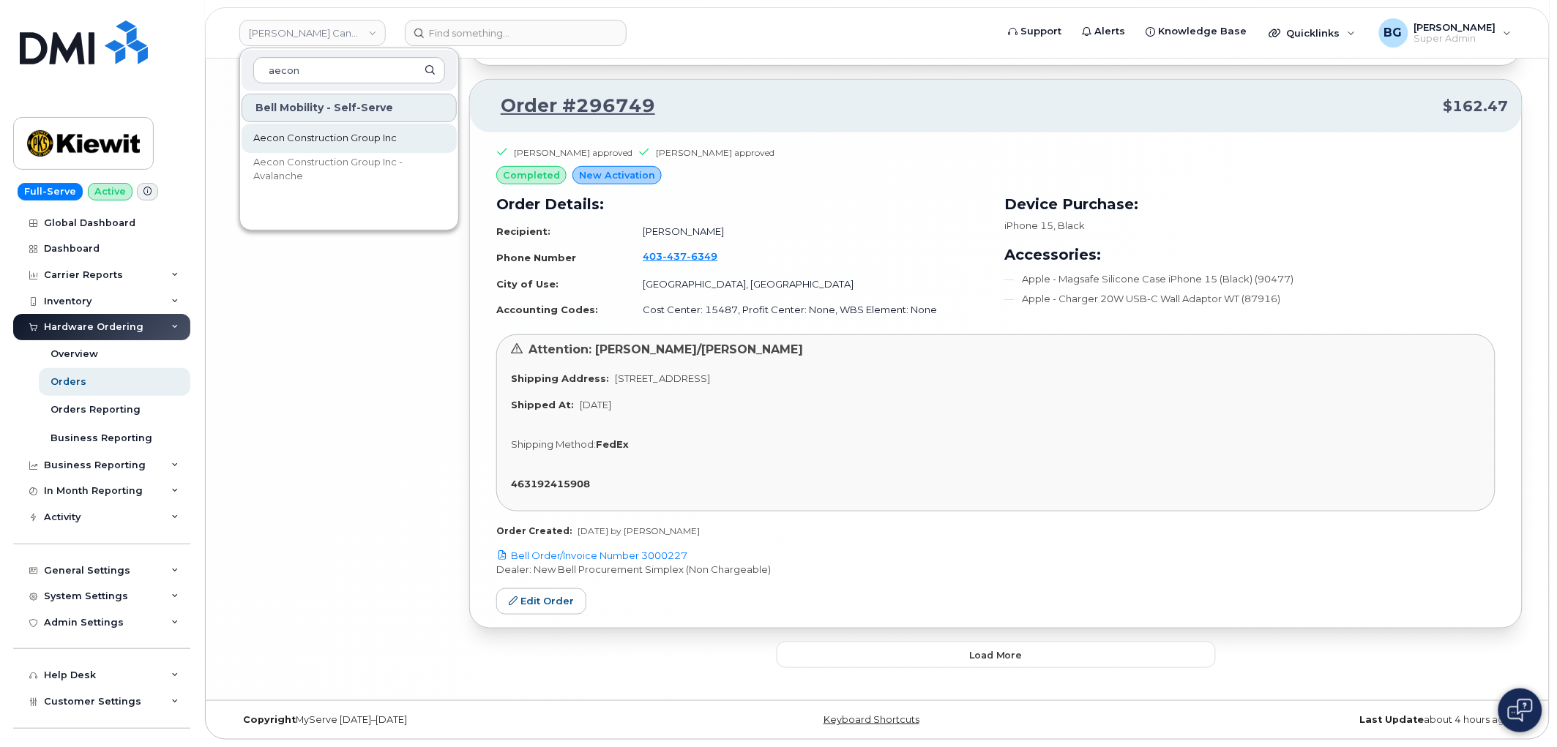
type input "aecon"
click at [305, 133] on span "Aecon Construction Group Inc" at bounding box center [324, 138] width 143 height 15
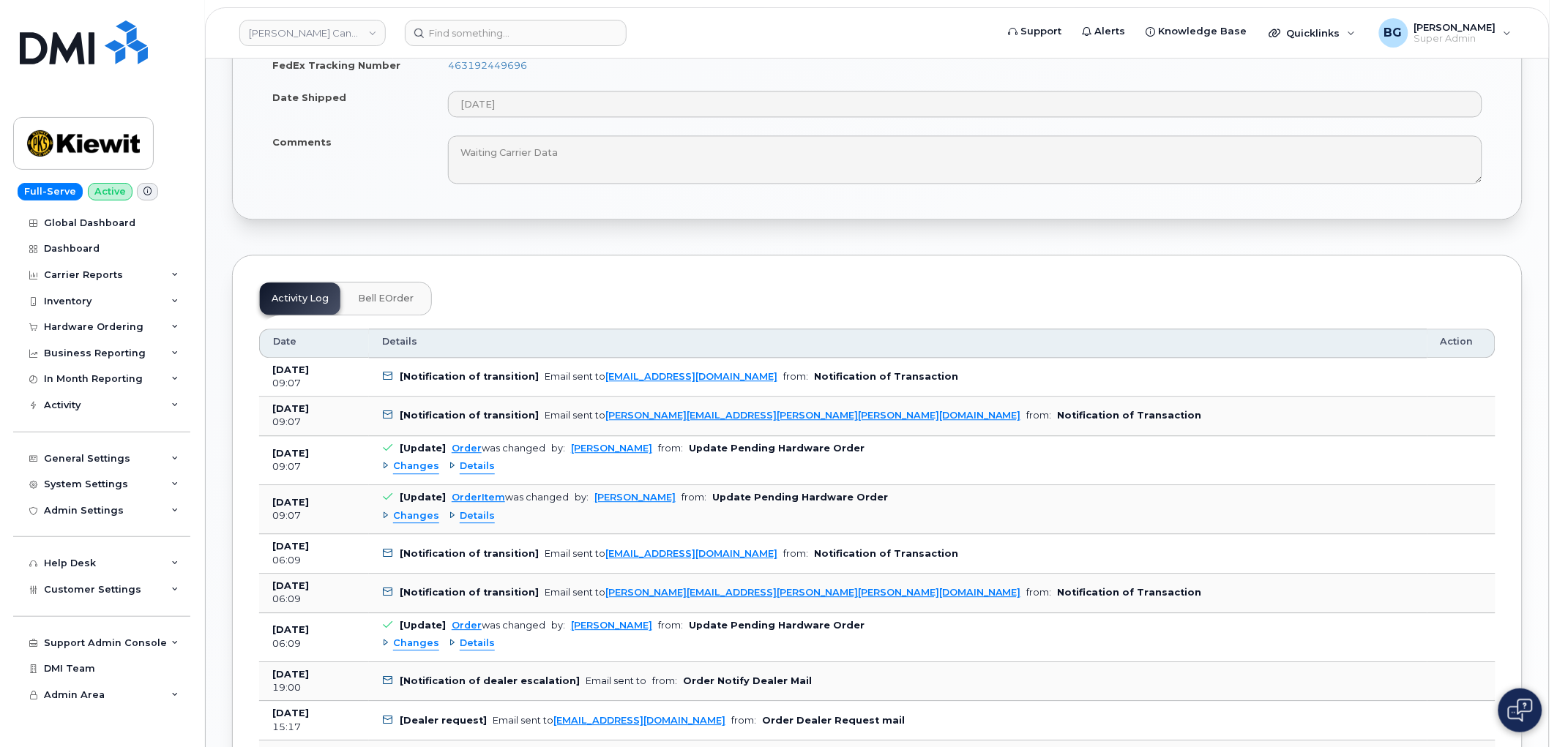
scroll to position [1301, 0]
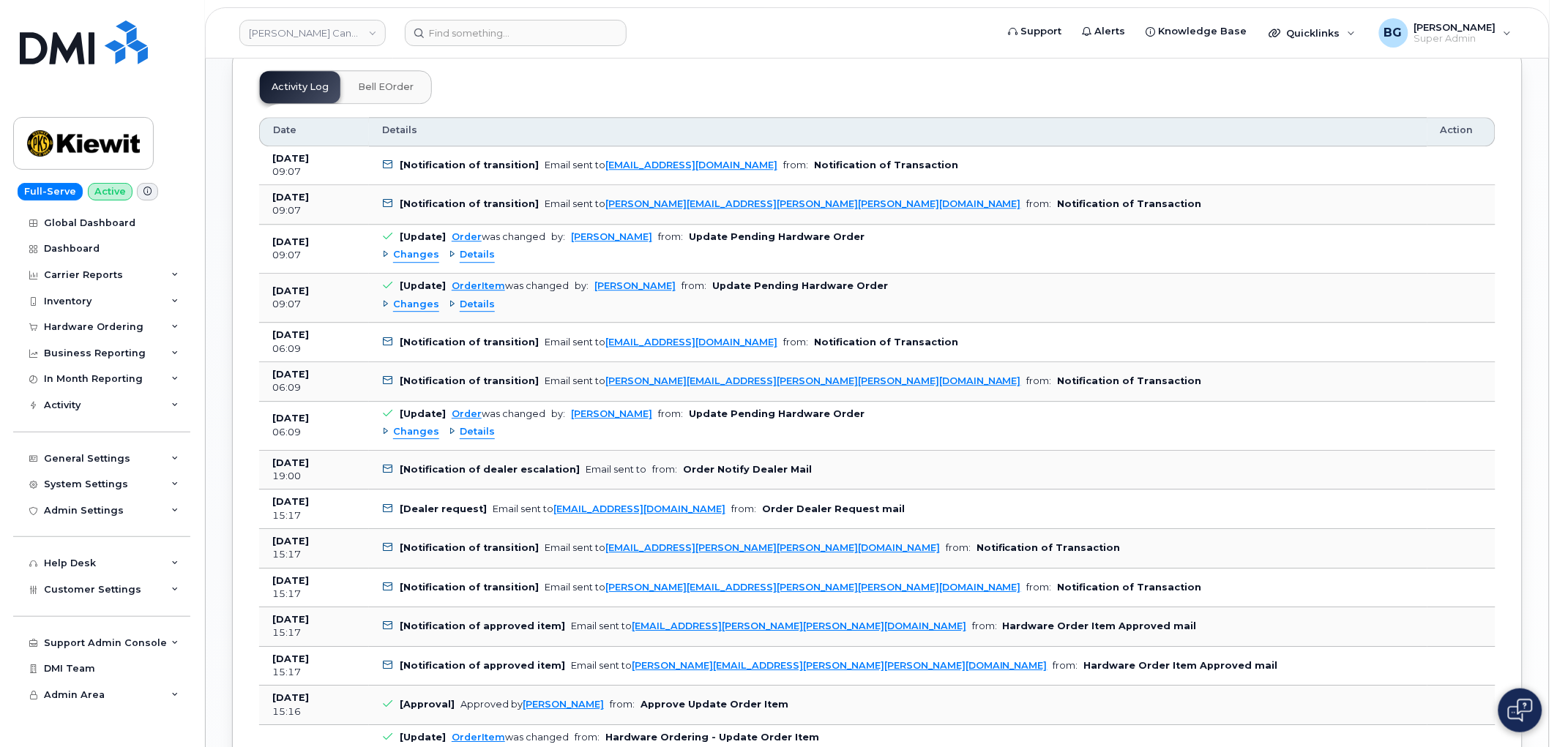
click at [375, 81] on span "Bell eOrder" at bounding box center [386, 87] width 56 height 12
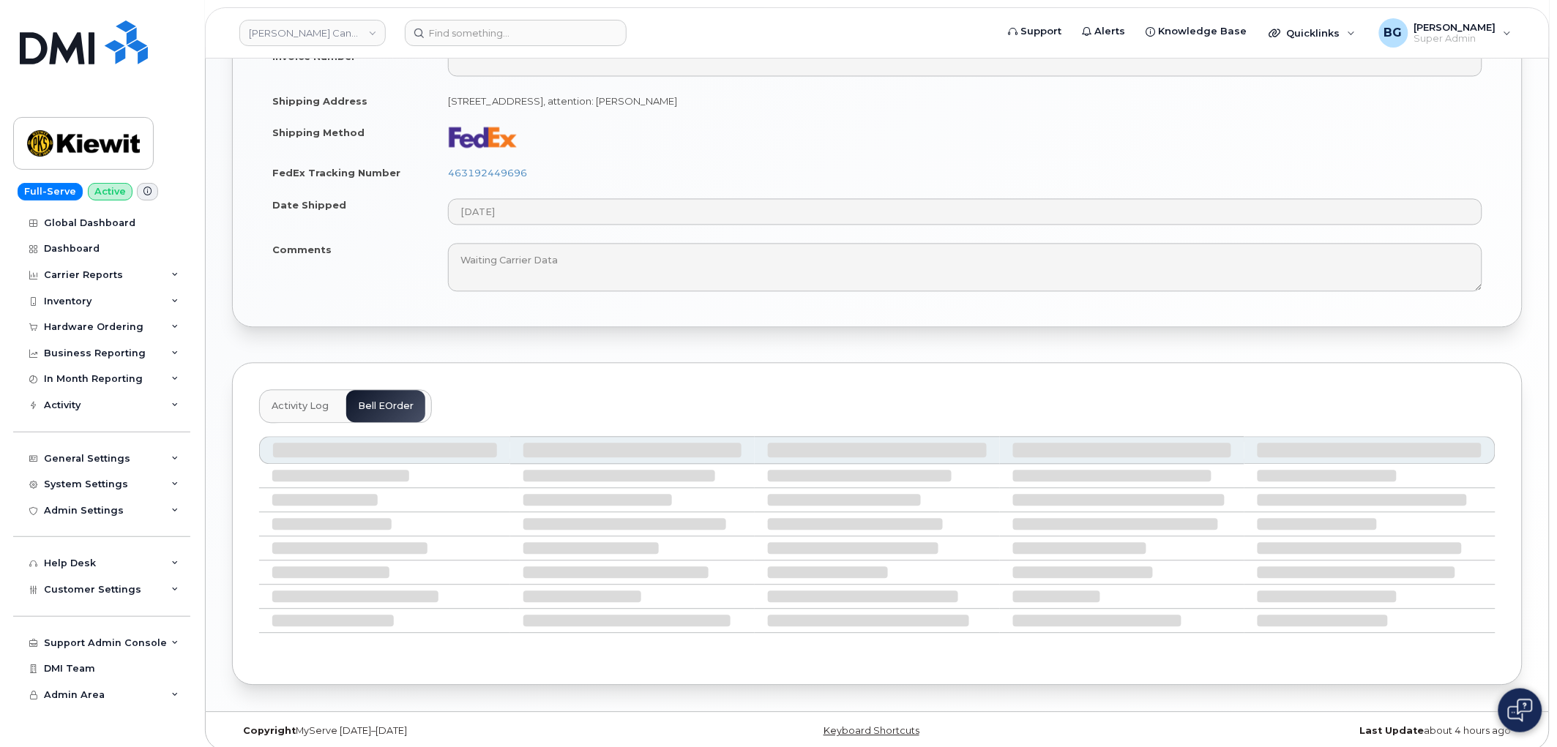
scroll to position [1099, 0]
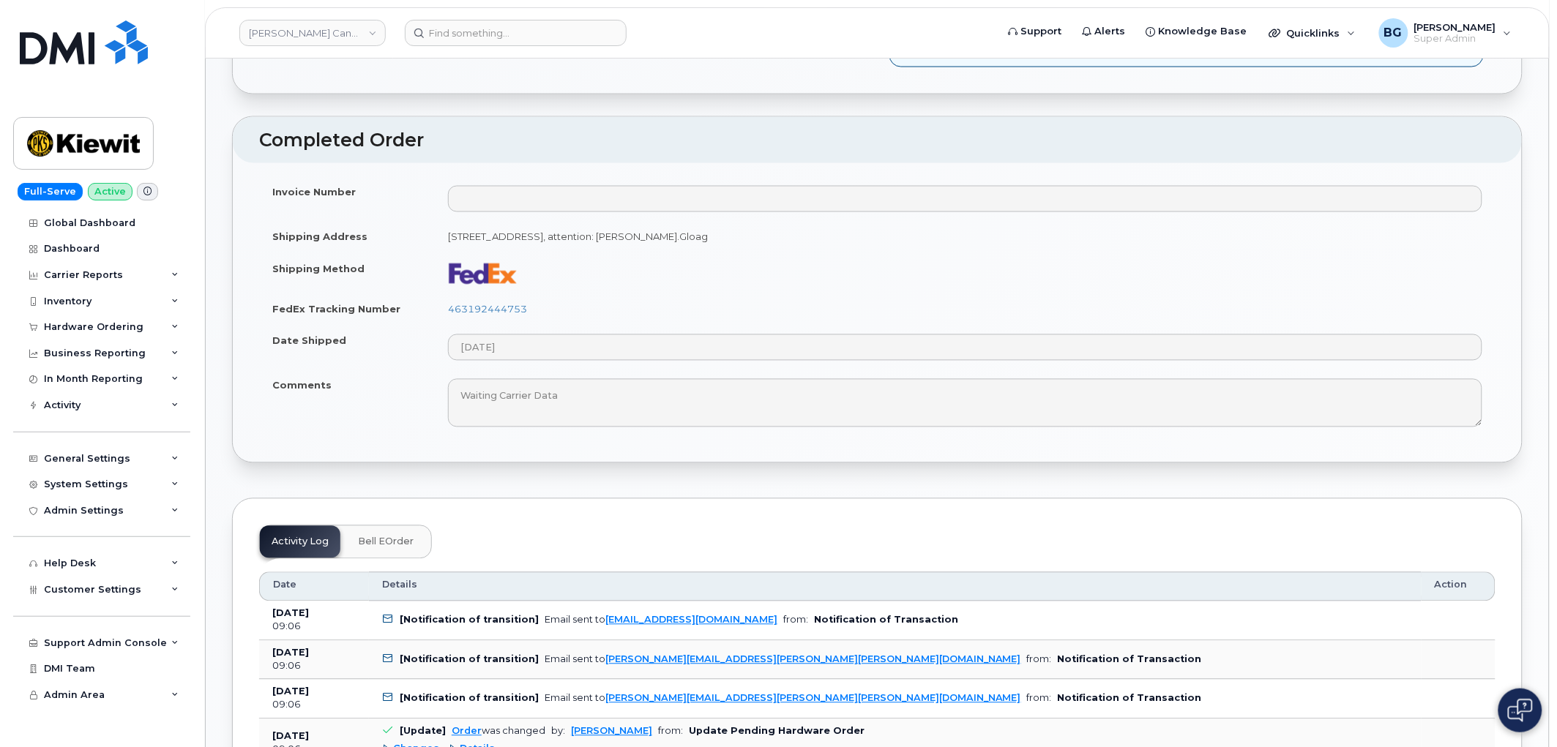
click at [378, 537] on span "Bell eOrder" at bounding box center [386, 543] width 56 height 12
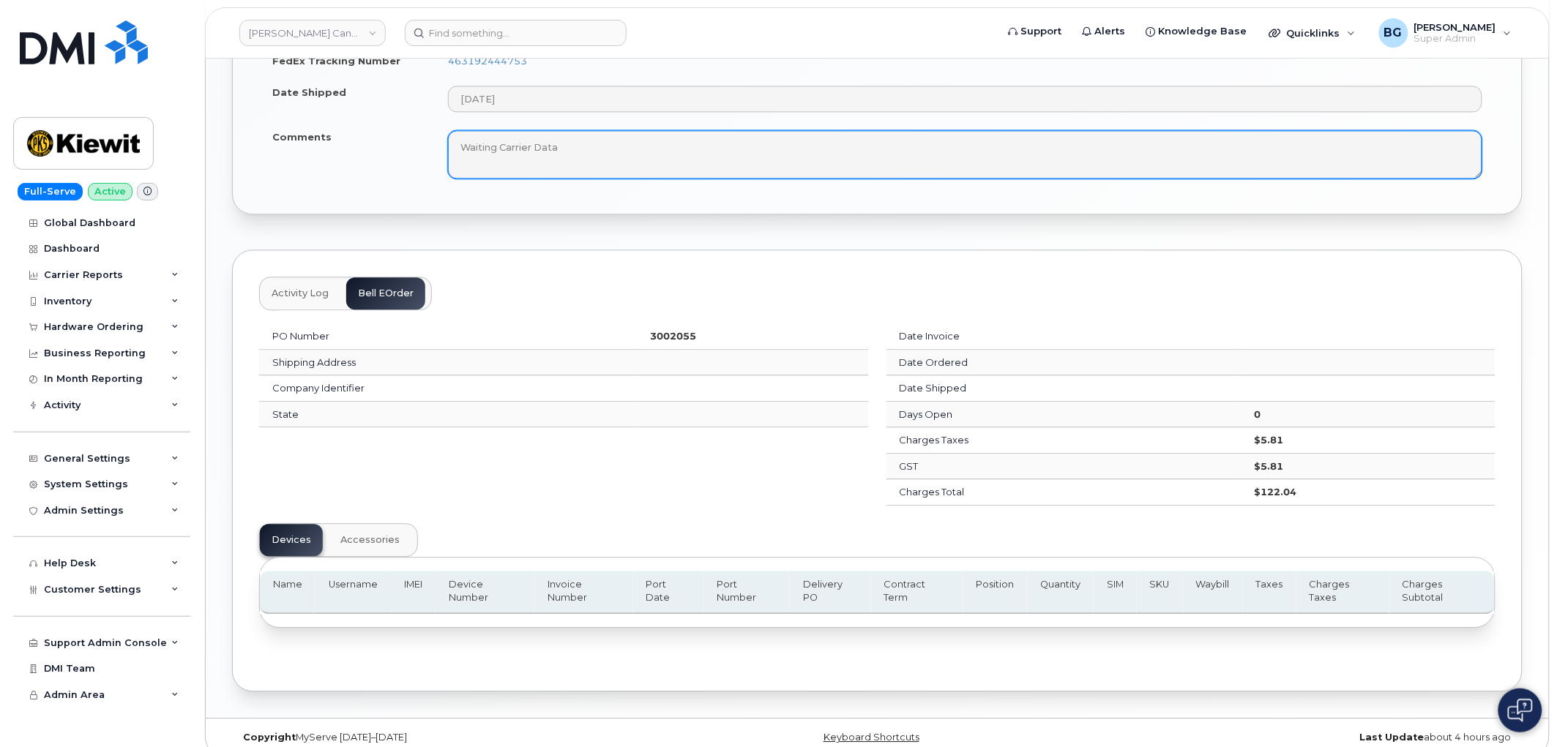
scroll to position [1067, 0]
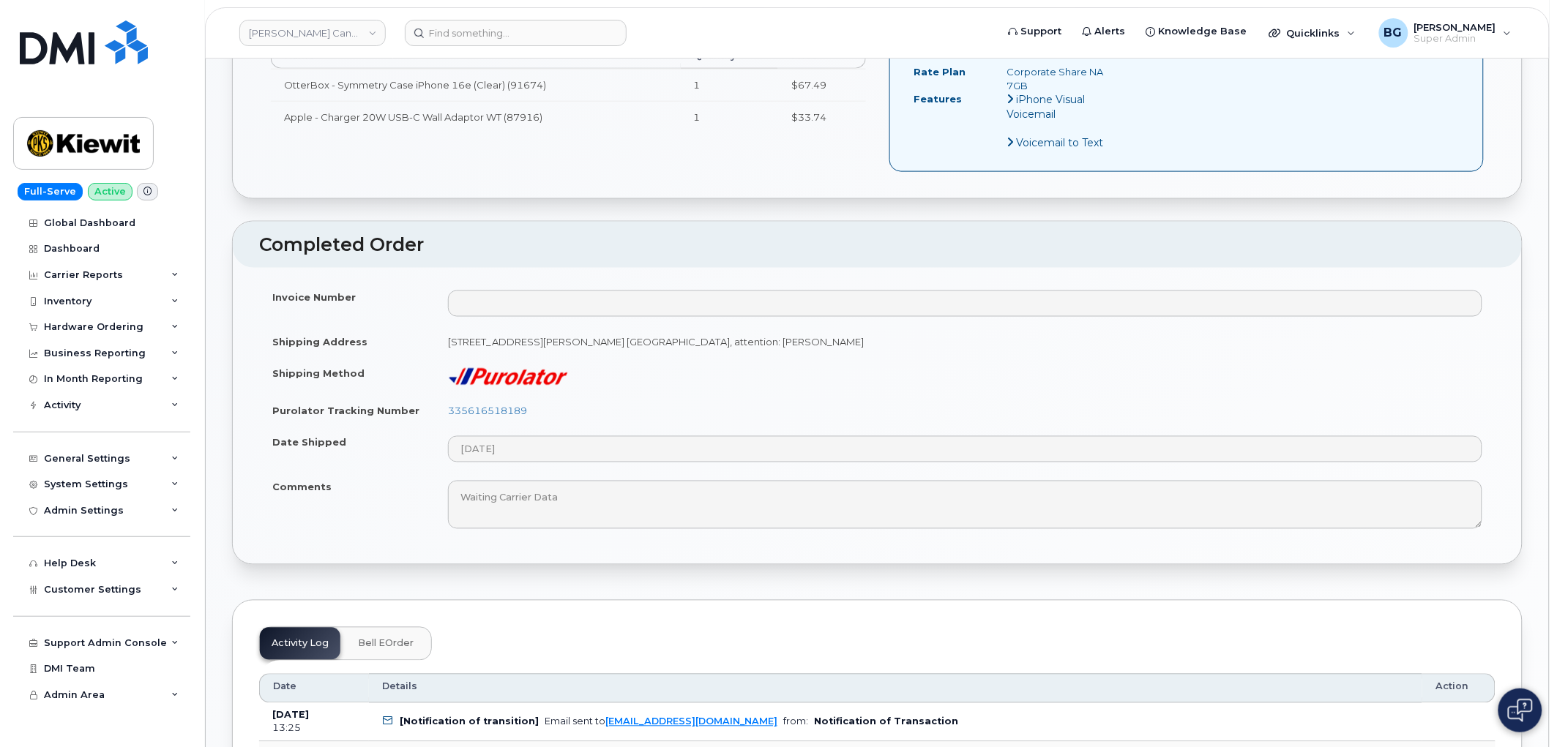
scroll to position [758, 0]
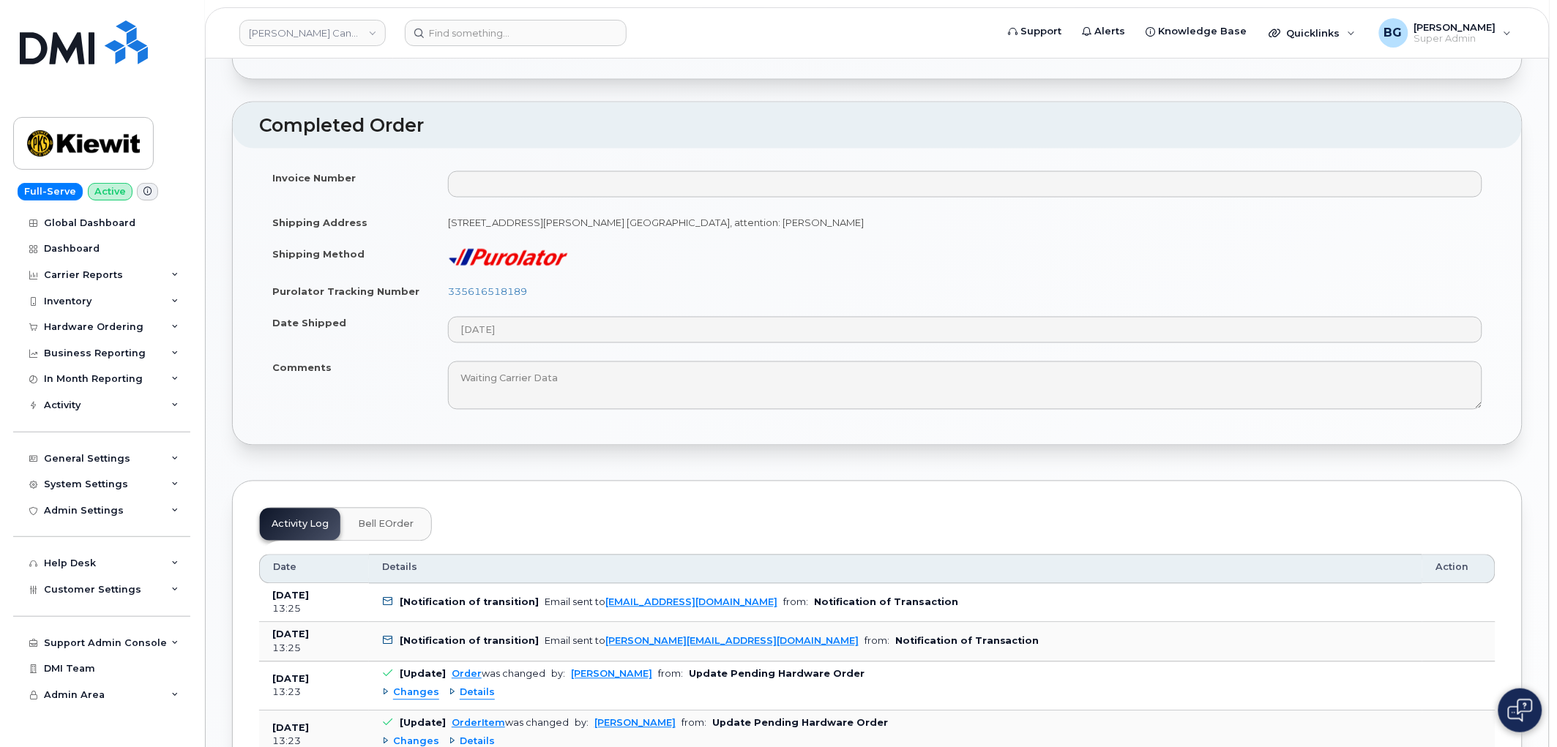
click at [391, 519] on span "Bell eOrder" at bounding box center [386, 525] width 56 height 12
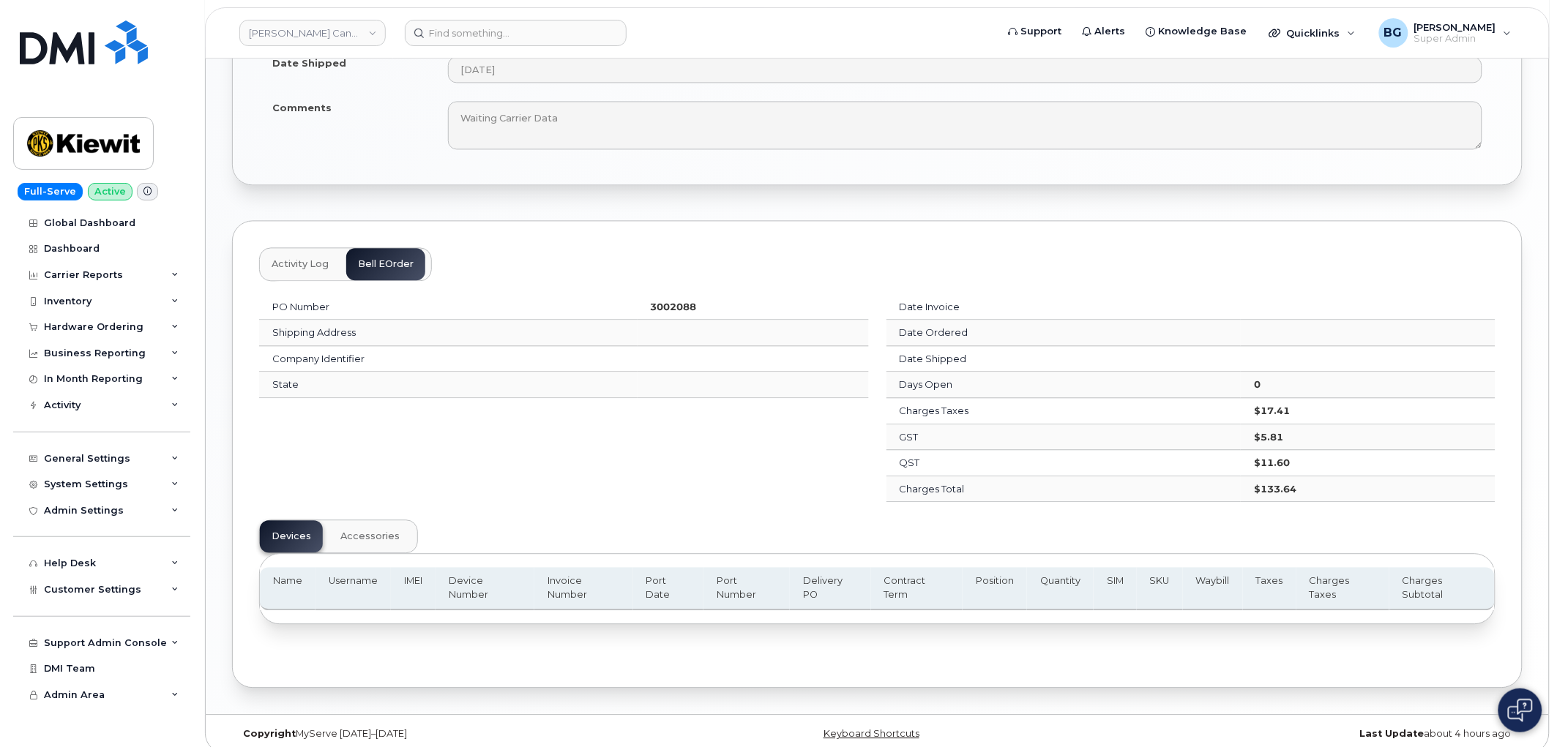
scroll to position [1020, 0]
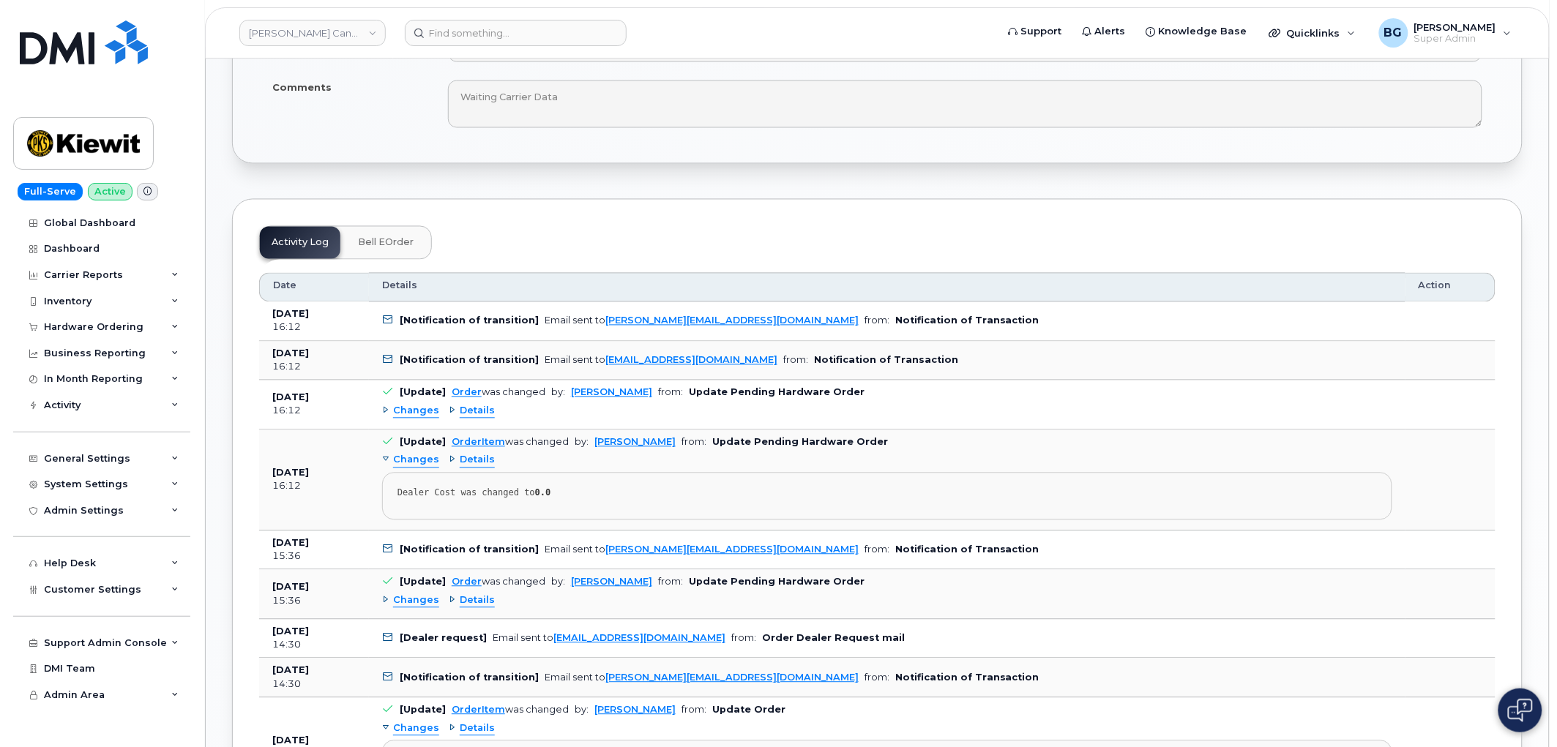
scroll to position [898, 0]
click at [408, 233] on button "Bell eOrder" at bounding box center [385, 242] width 79 height 32
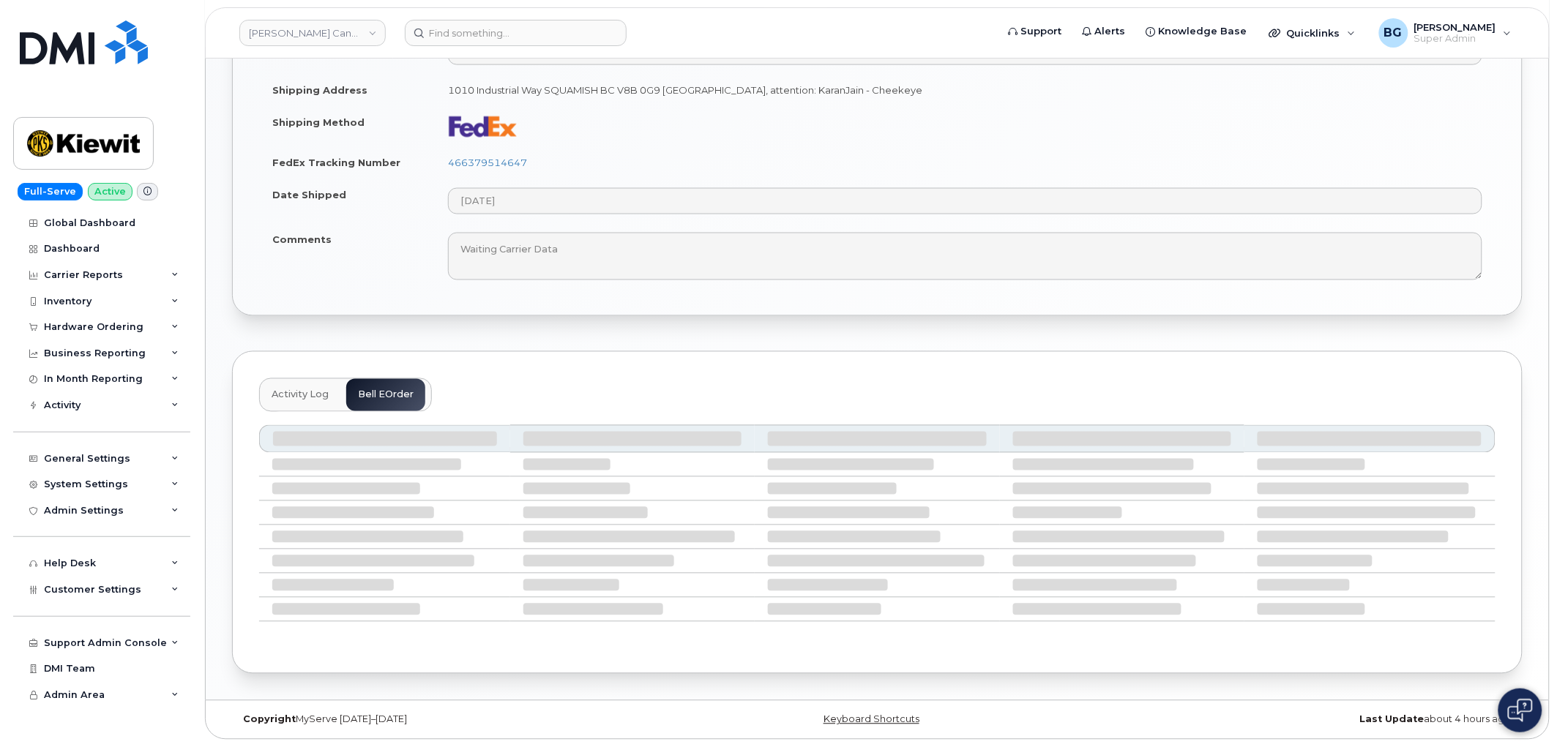
scroll to position [892, 0]
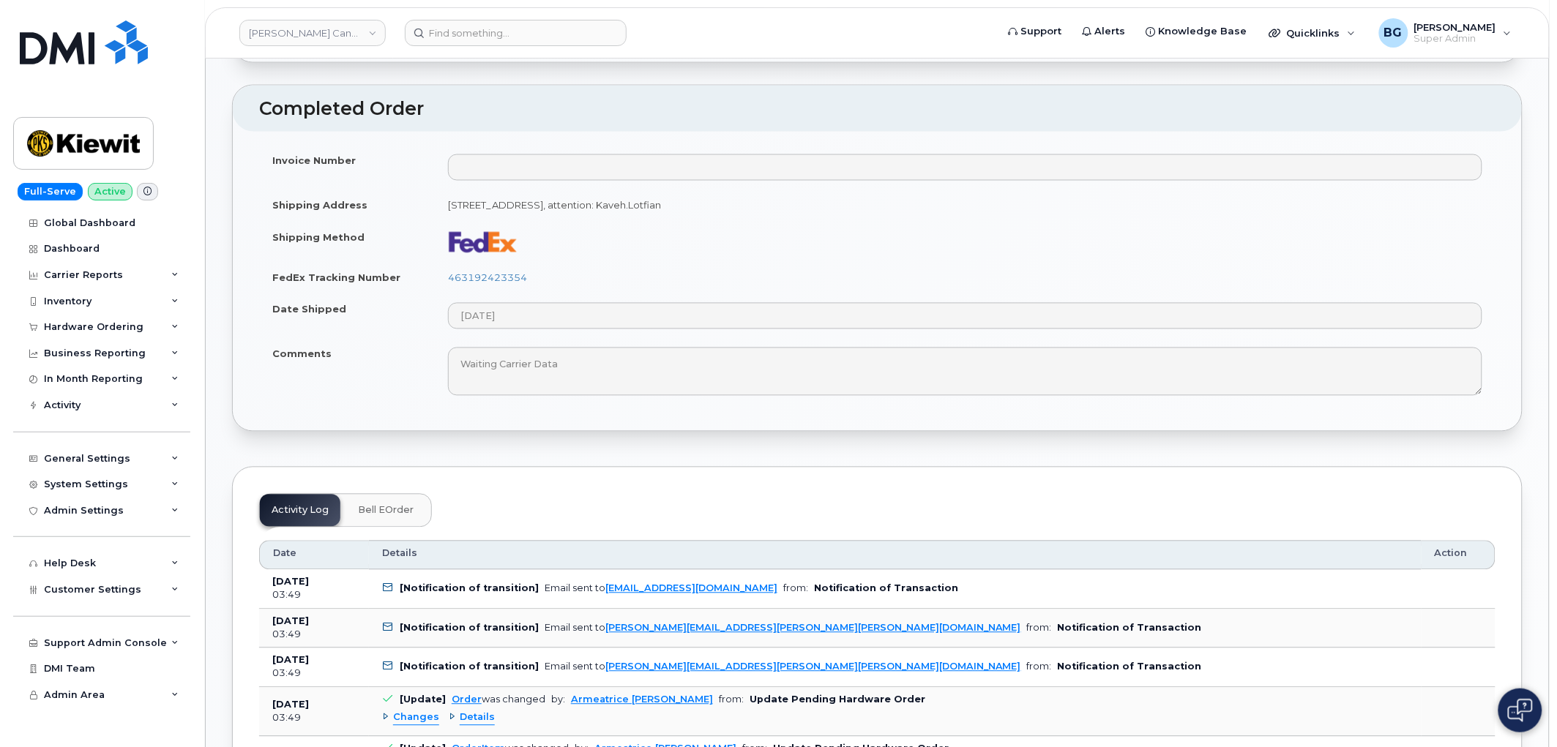
scroll to position [1084, 0]
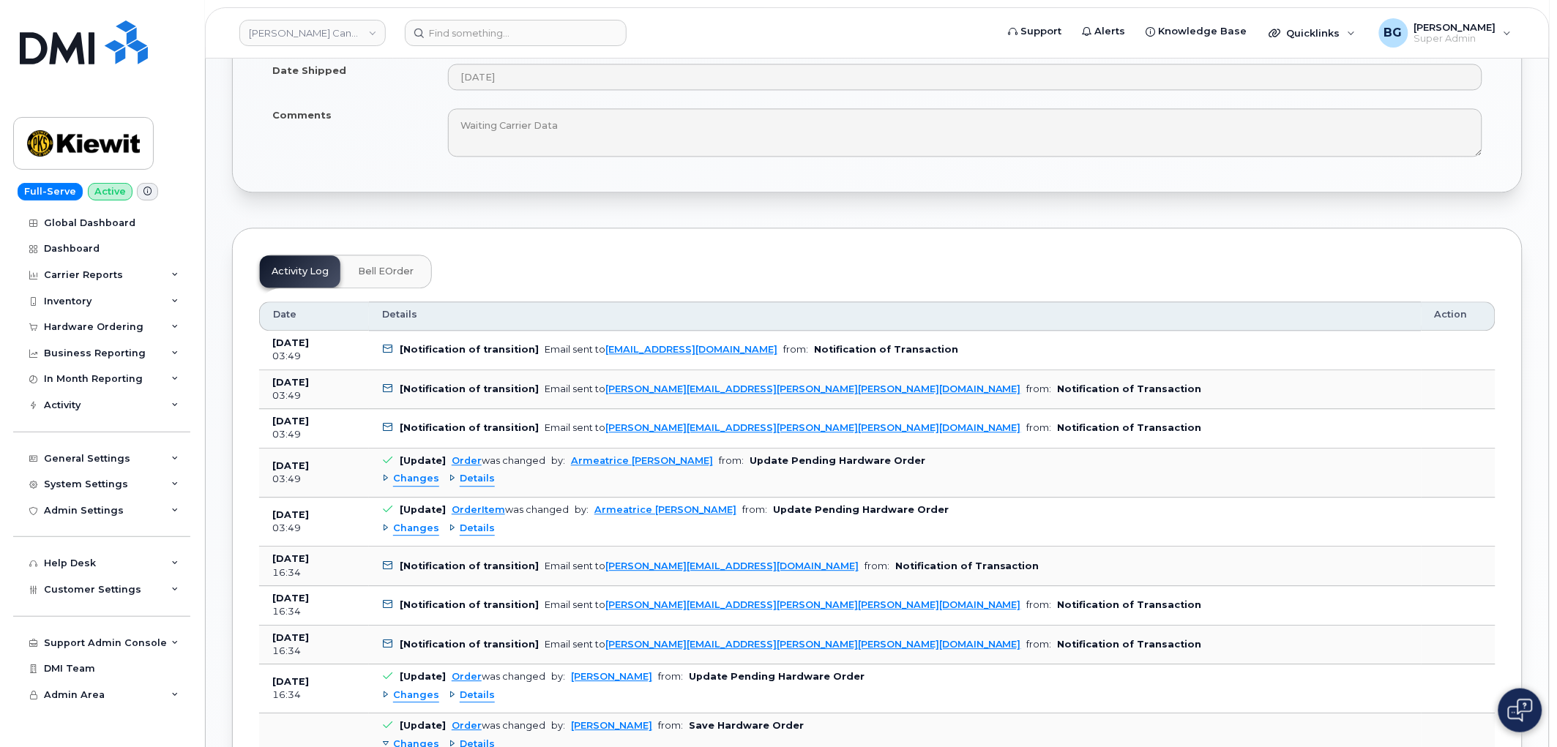
click at [394, 266] on span "Bell eOrder" at bounding box center [386, 272] width 56 height 12
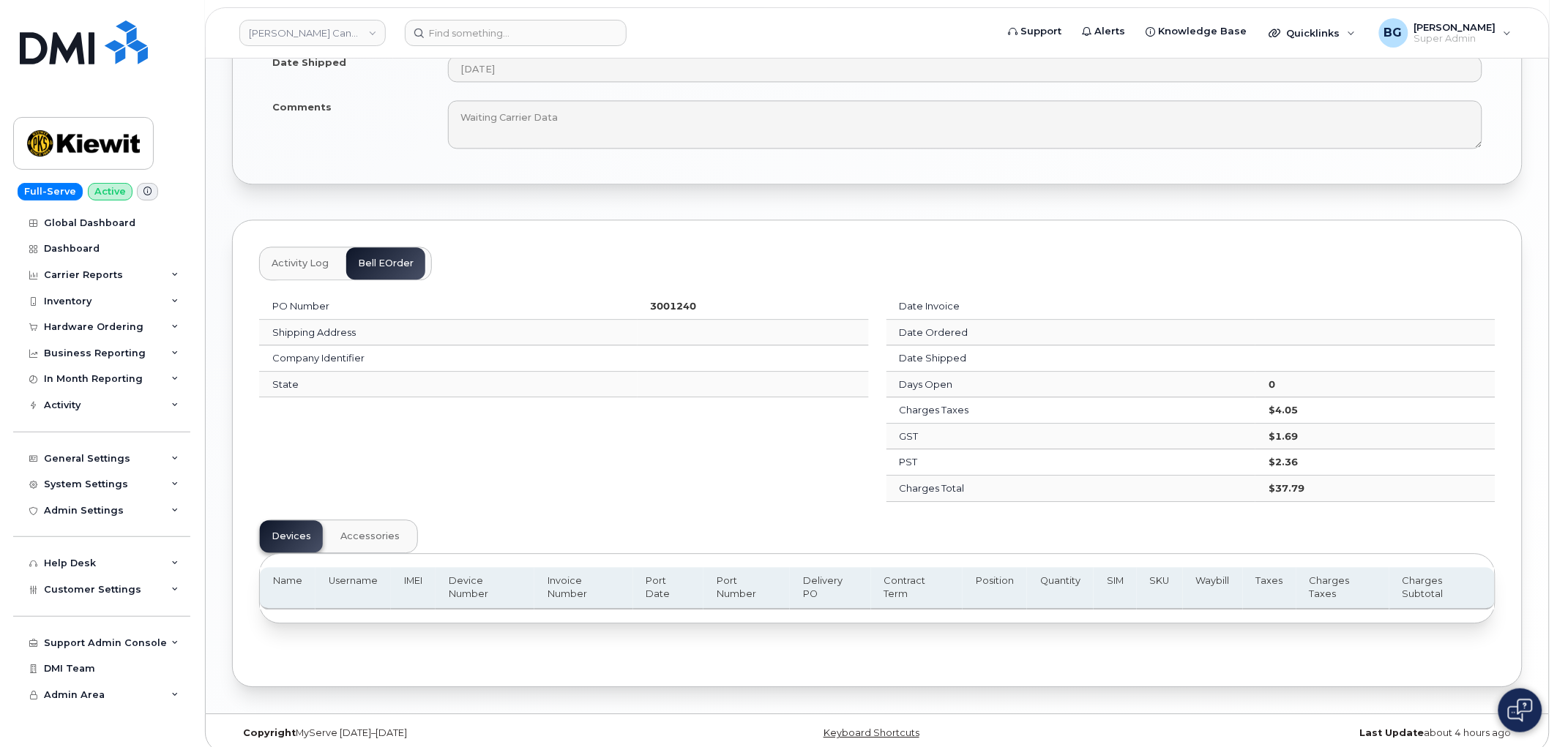
scroll to position [1094, 0]
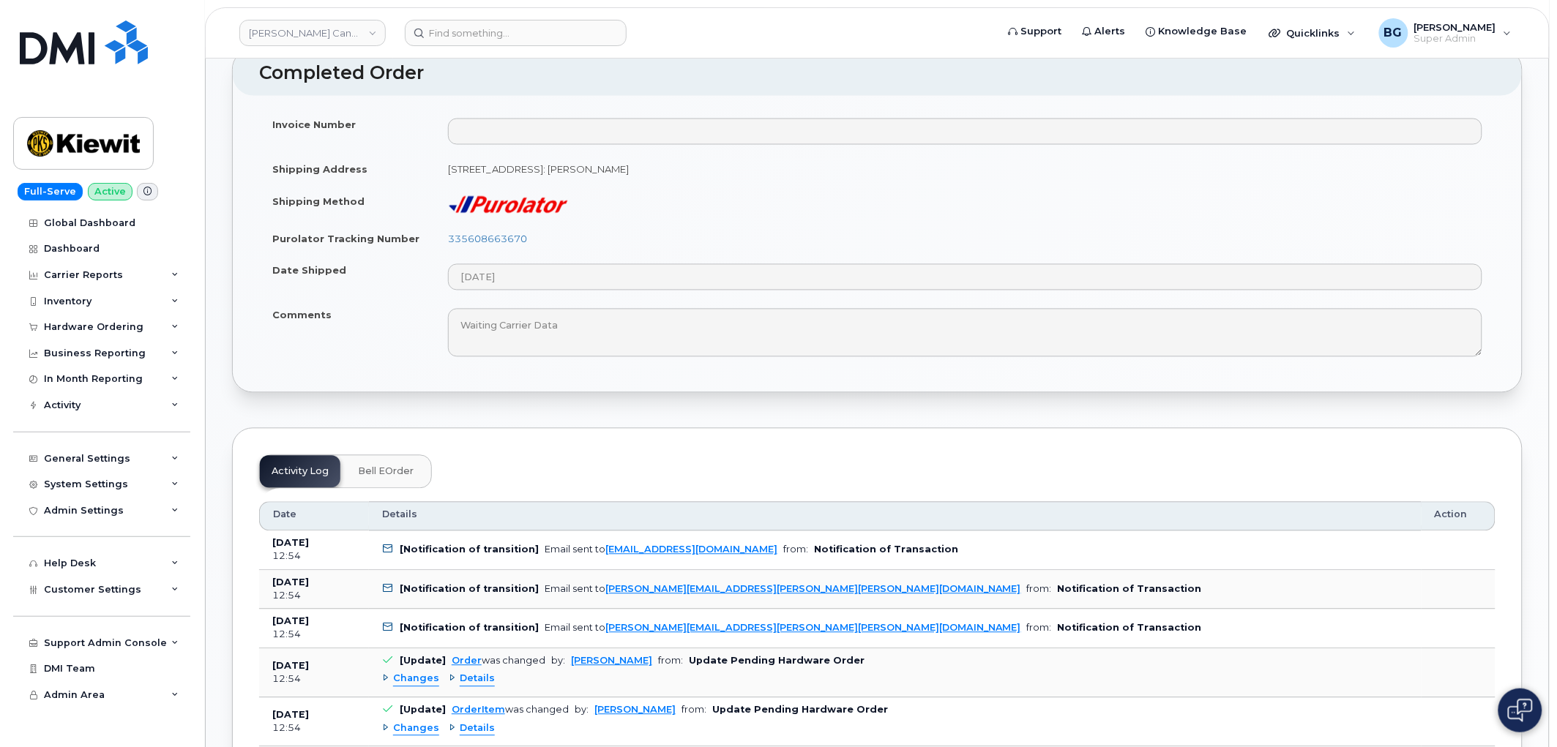
scroll to position [921, 0]
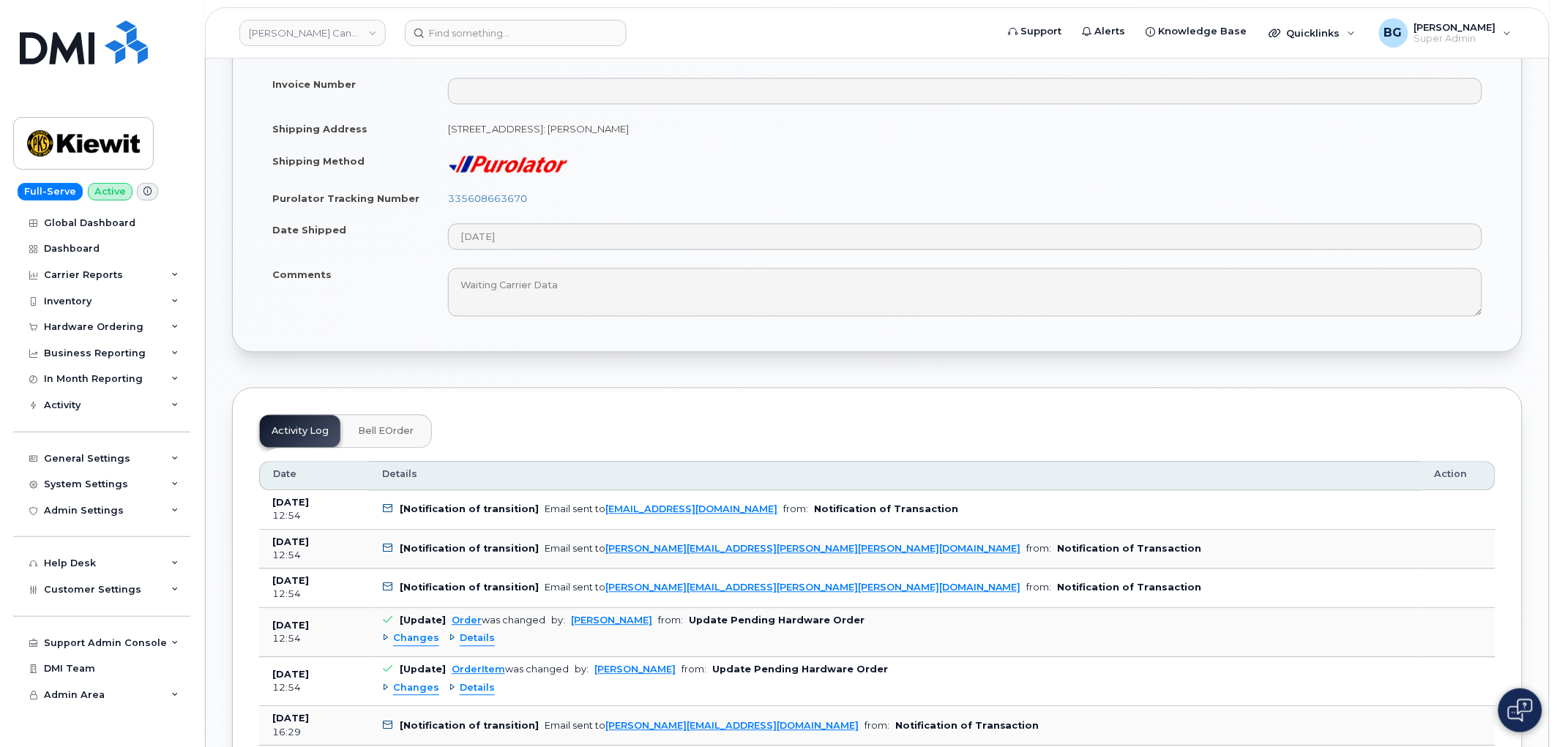
click at [371, 426] on span "Bell eOrder" at bounding box center [386, 432] width 56 height 12
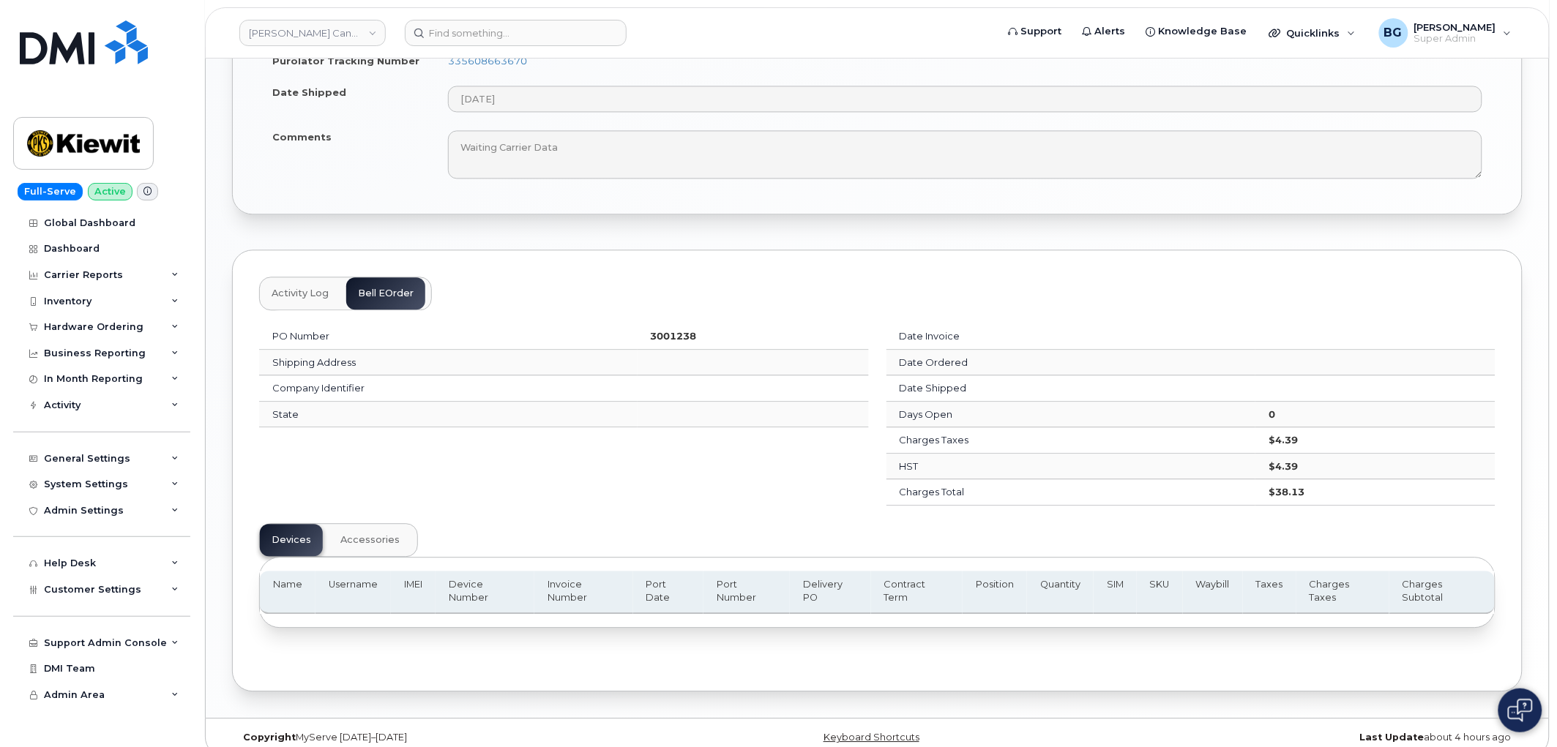
scroll to position [1064, 0]
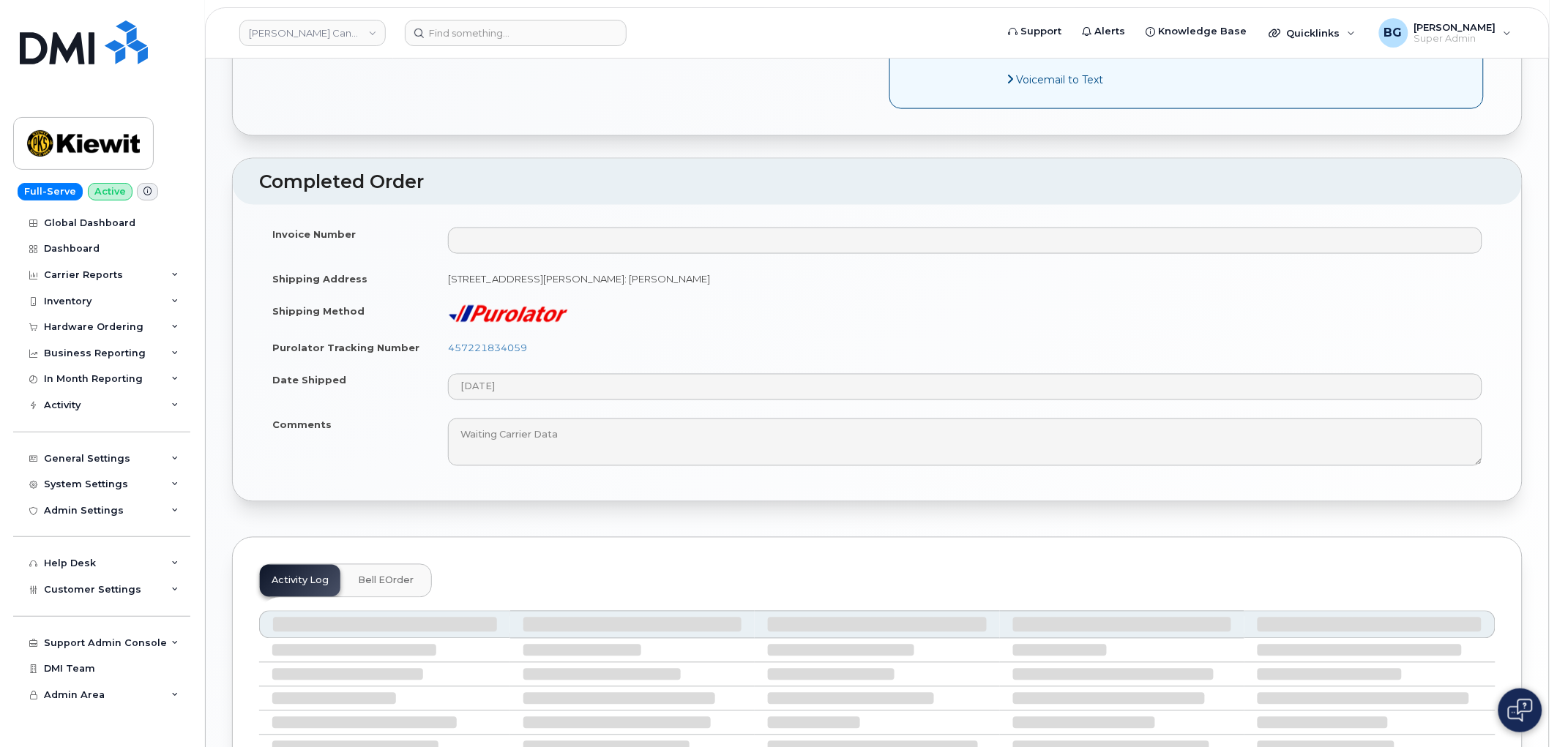
scroll to position [832, 0]
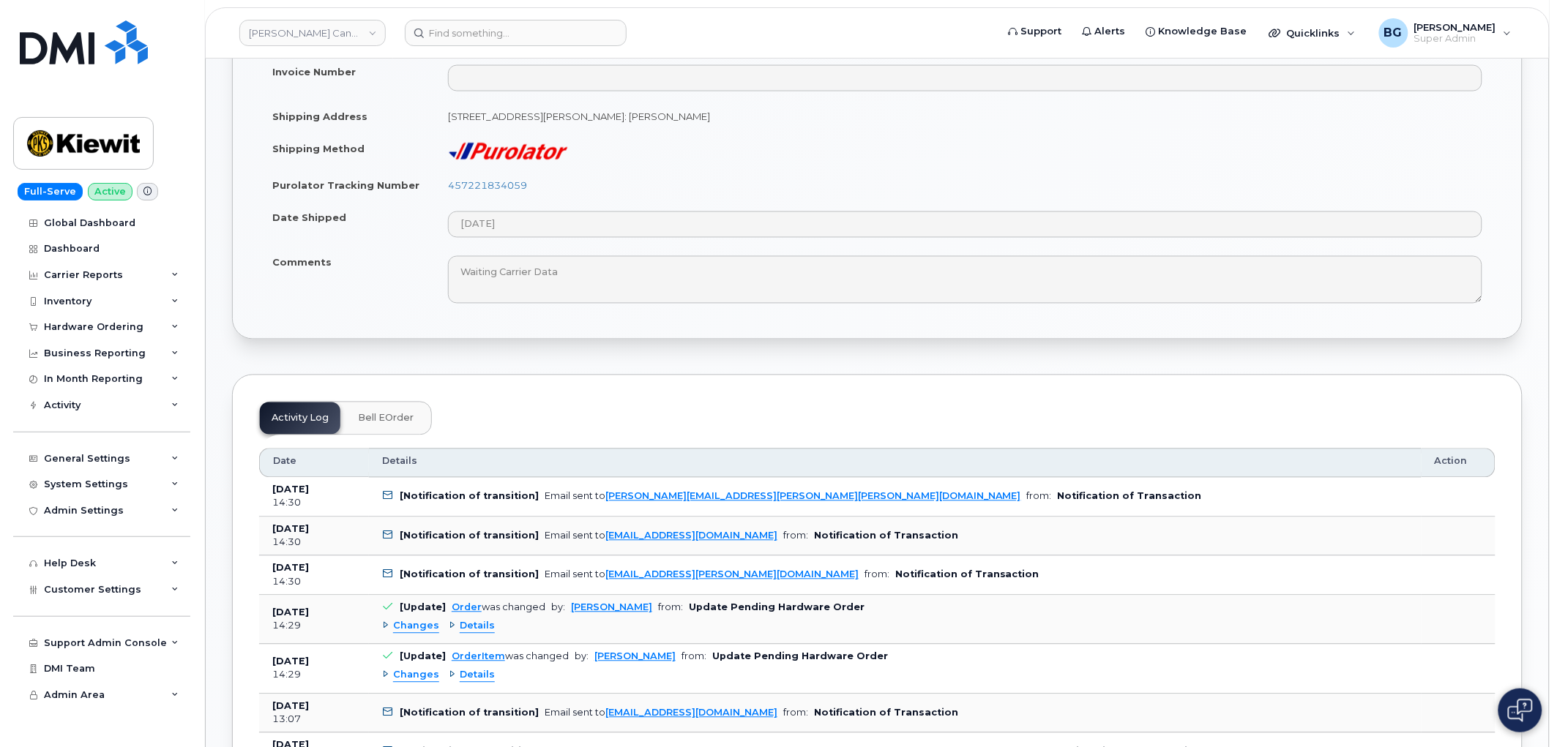
click at [385, 413] on span "Bell eOrder" at bounding box center [386, 419] width 56 height 12
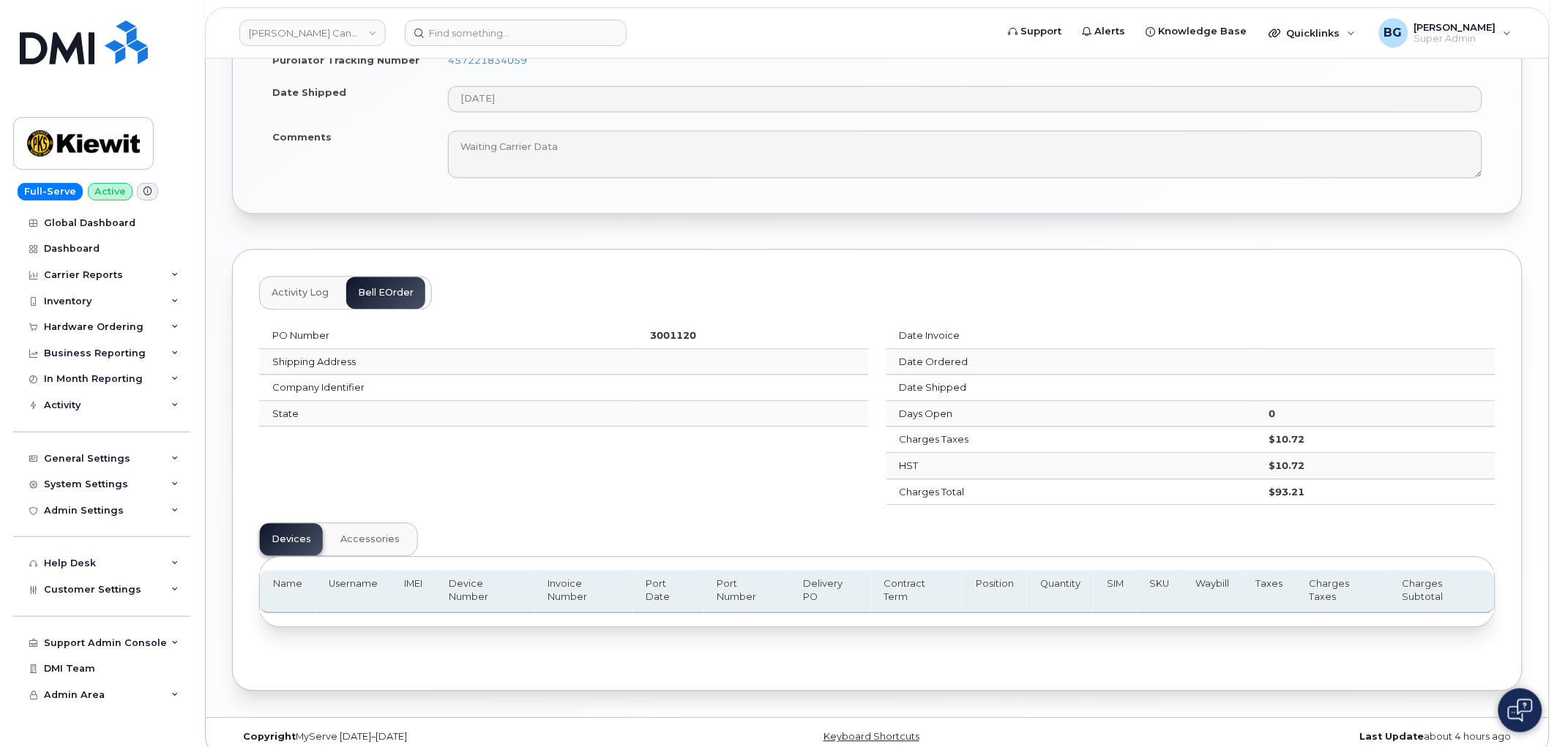
scroll to position [963, 0]
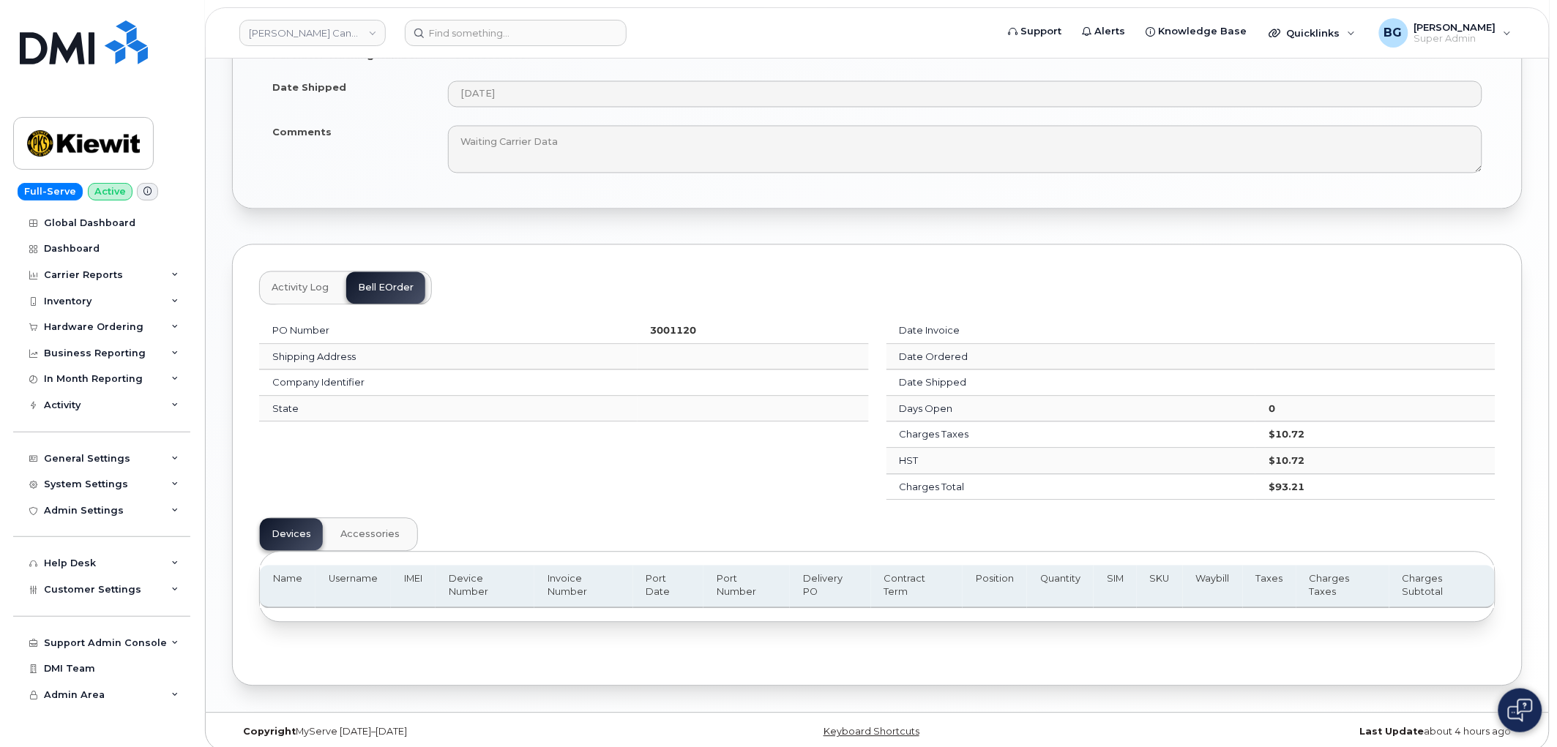
drag, startPoint x: 293, startPoint y: 278, endPoint x: 310, endPoint y: 278, distance: 17.6
click at [295, 283] on span "Activity Log" at bounding box center [300, 289] width 57 height 12
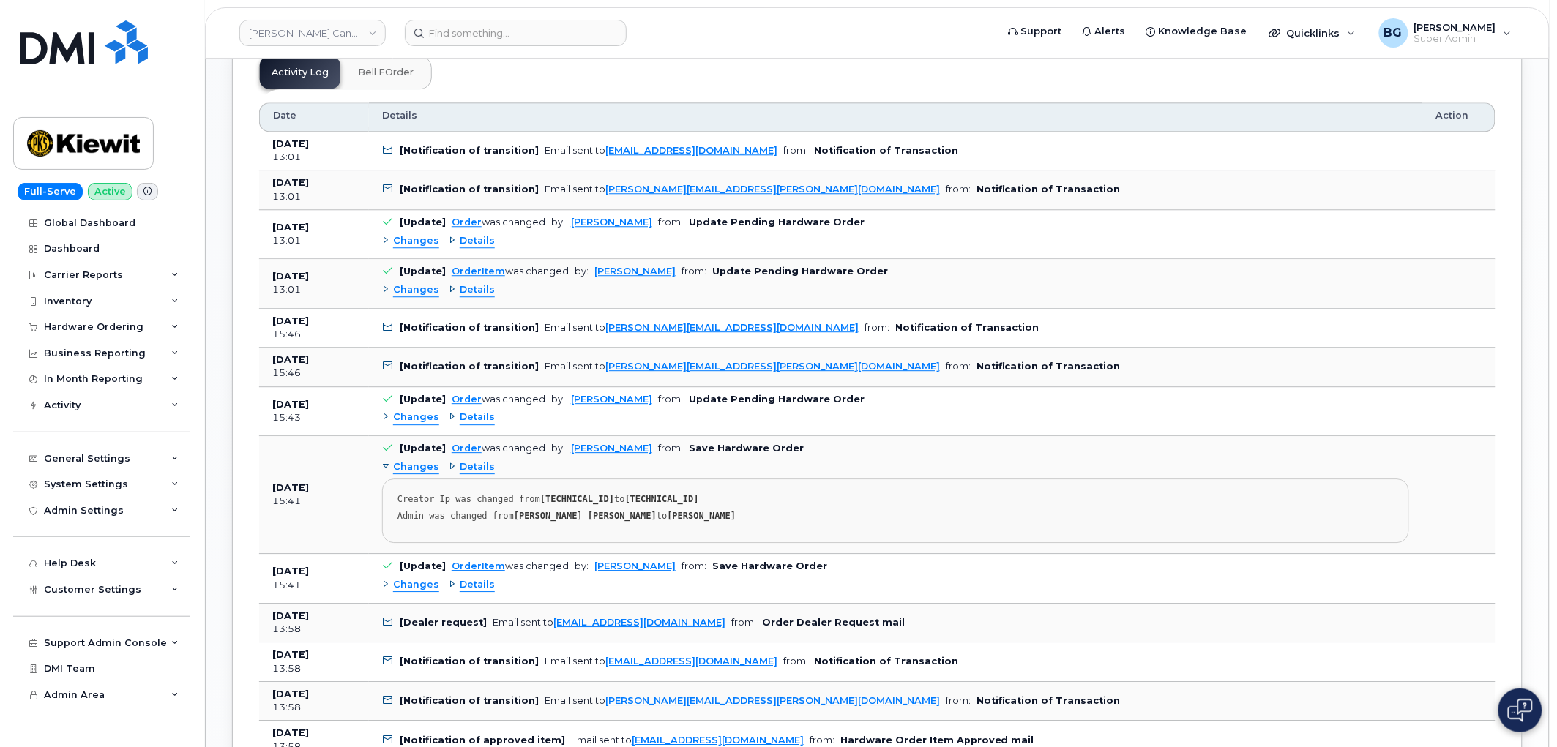
scroll to position [1247, 0]
click at [388, 69] on span "Bell eOrder" at bounding box center [386, 70] width 56 height 12
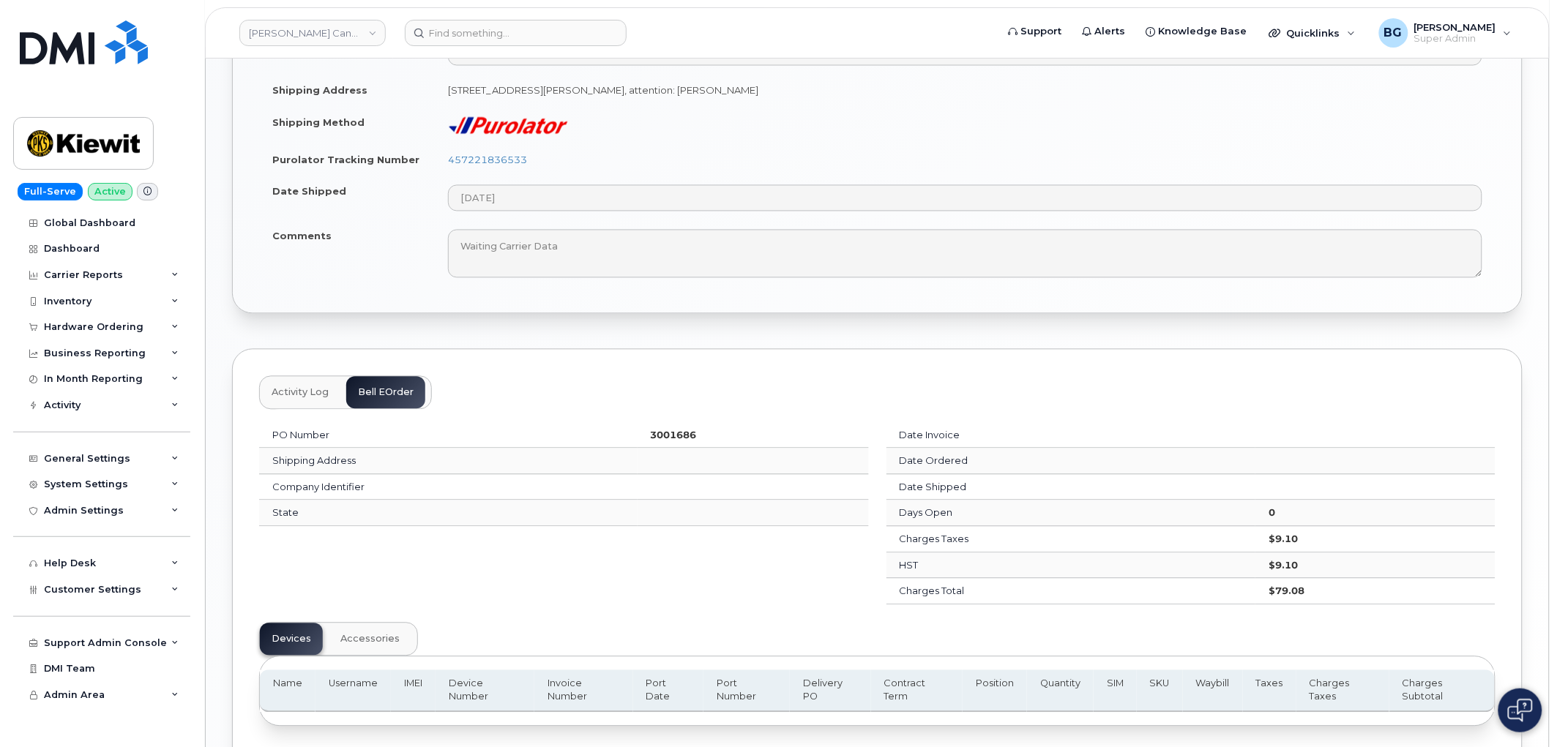
scroll to position [1042, 0]
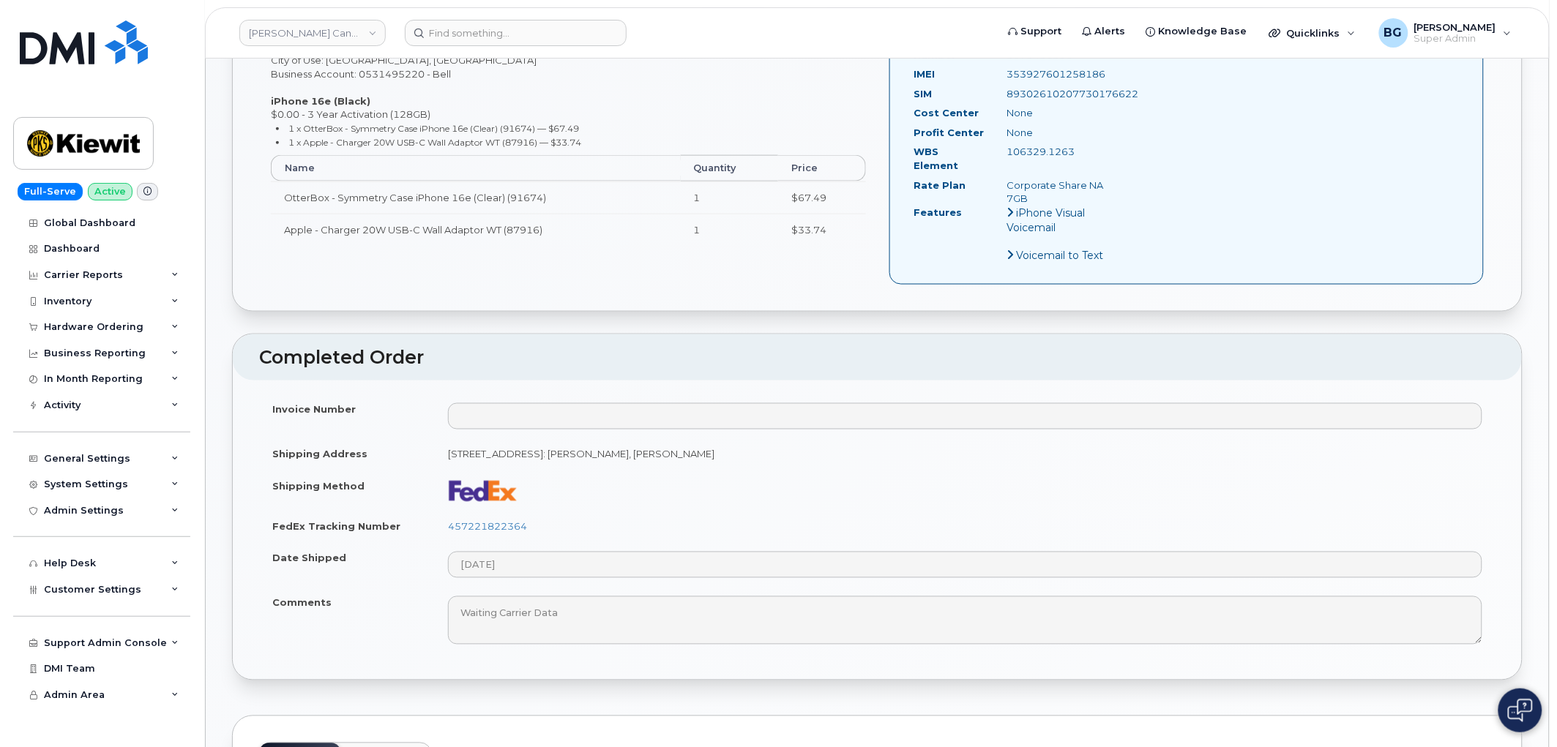
scroll to position [867, 0]
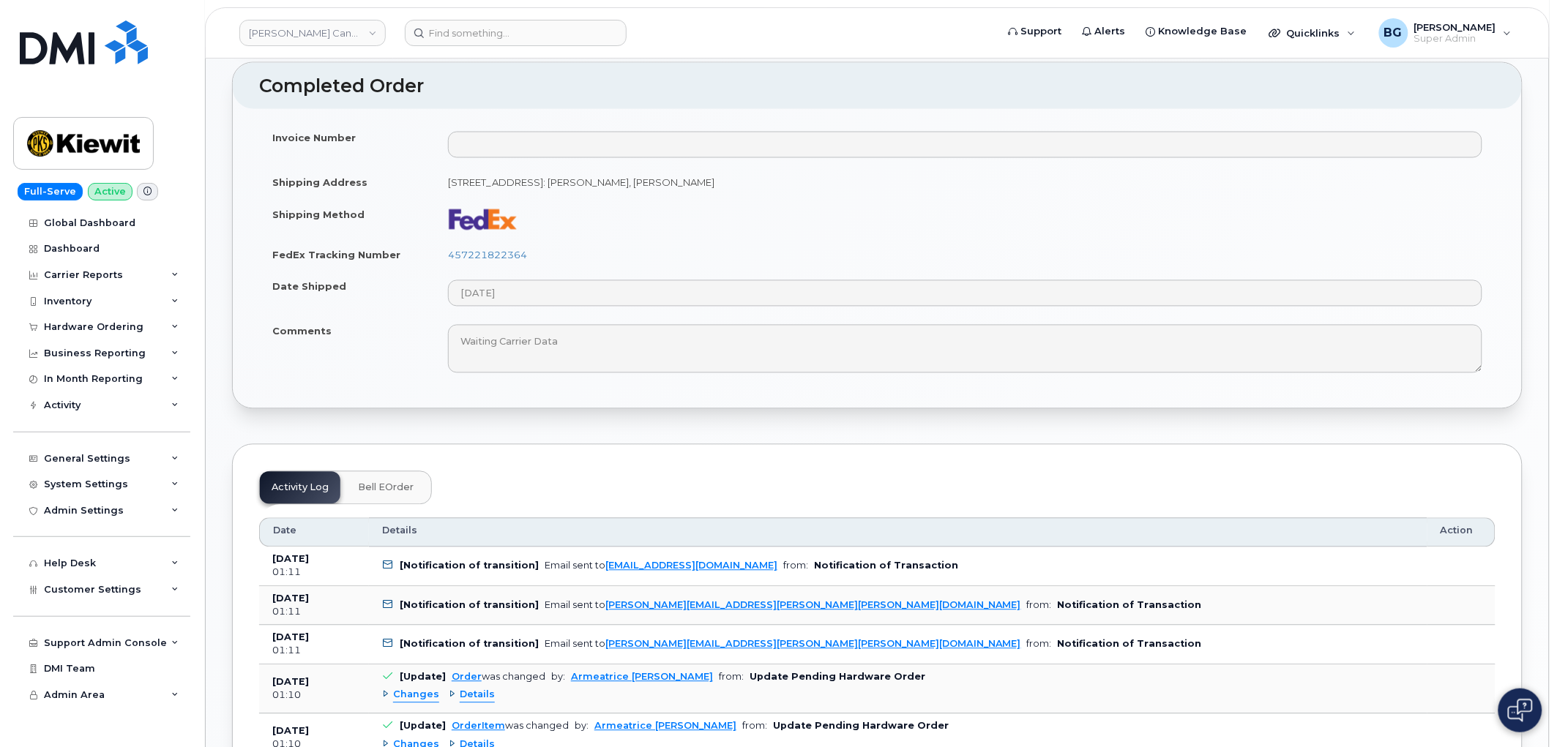
click at [379, 482] on span "Bell eOrder" at bounding box center [386, 488] width 56 height 12
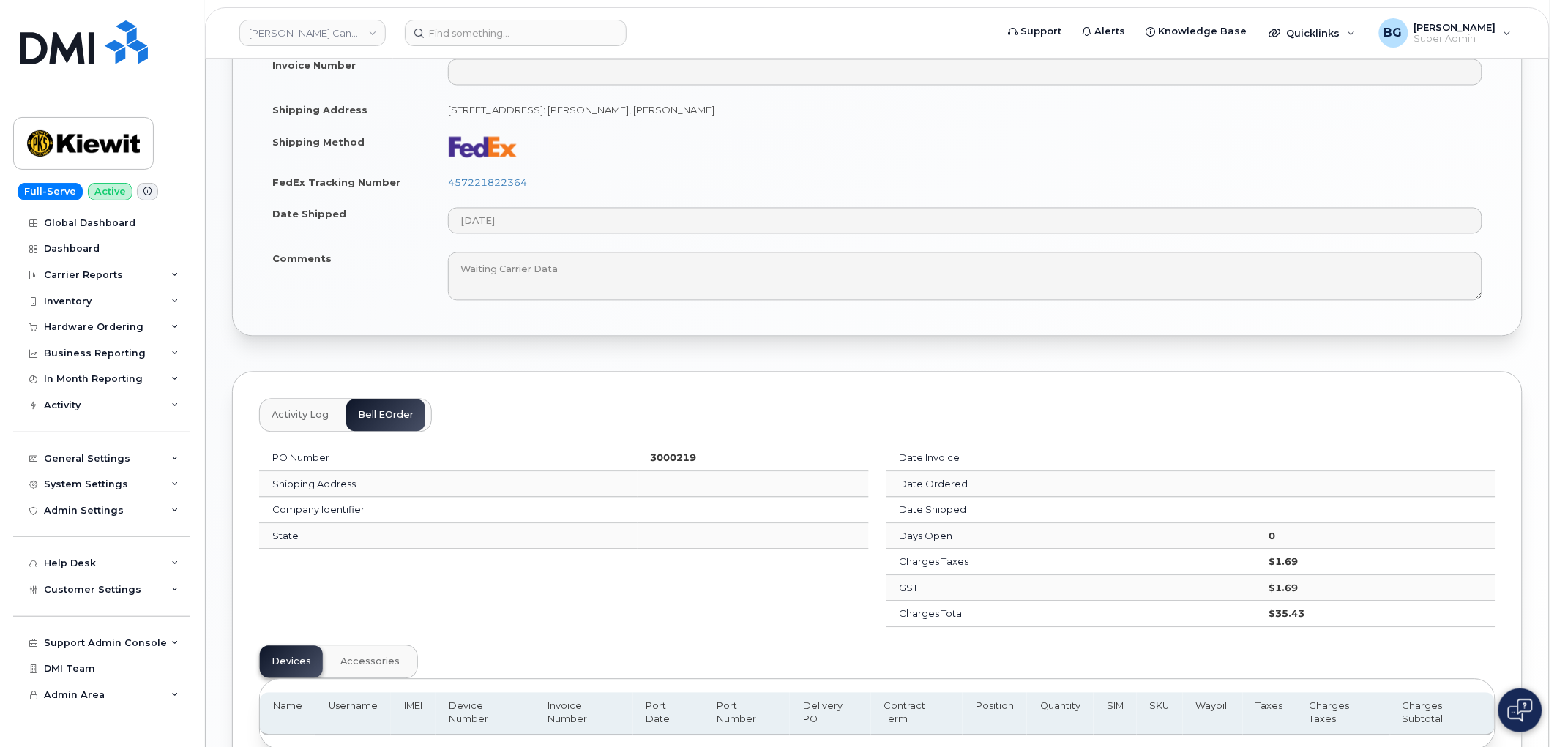
scroll to position [1067, 0]
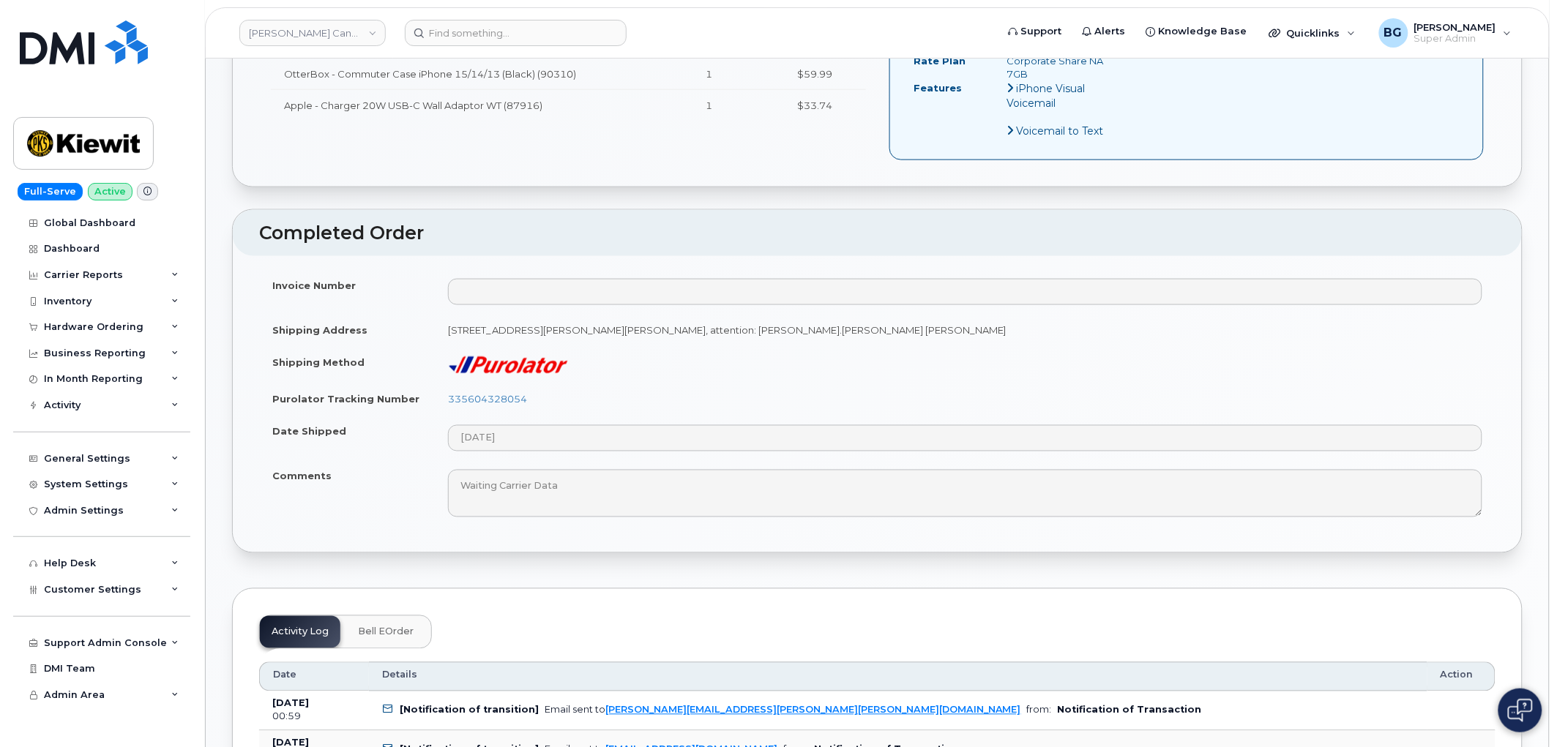
scroll to position [758, 0]
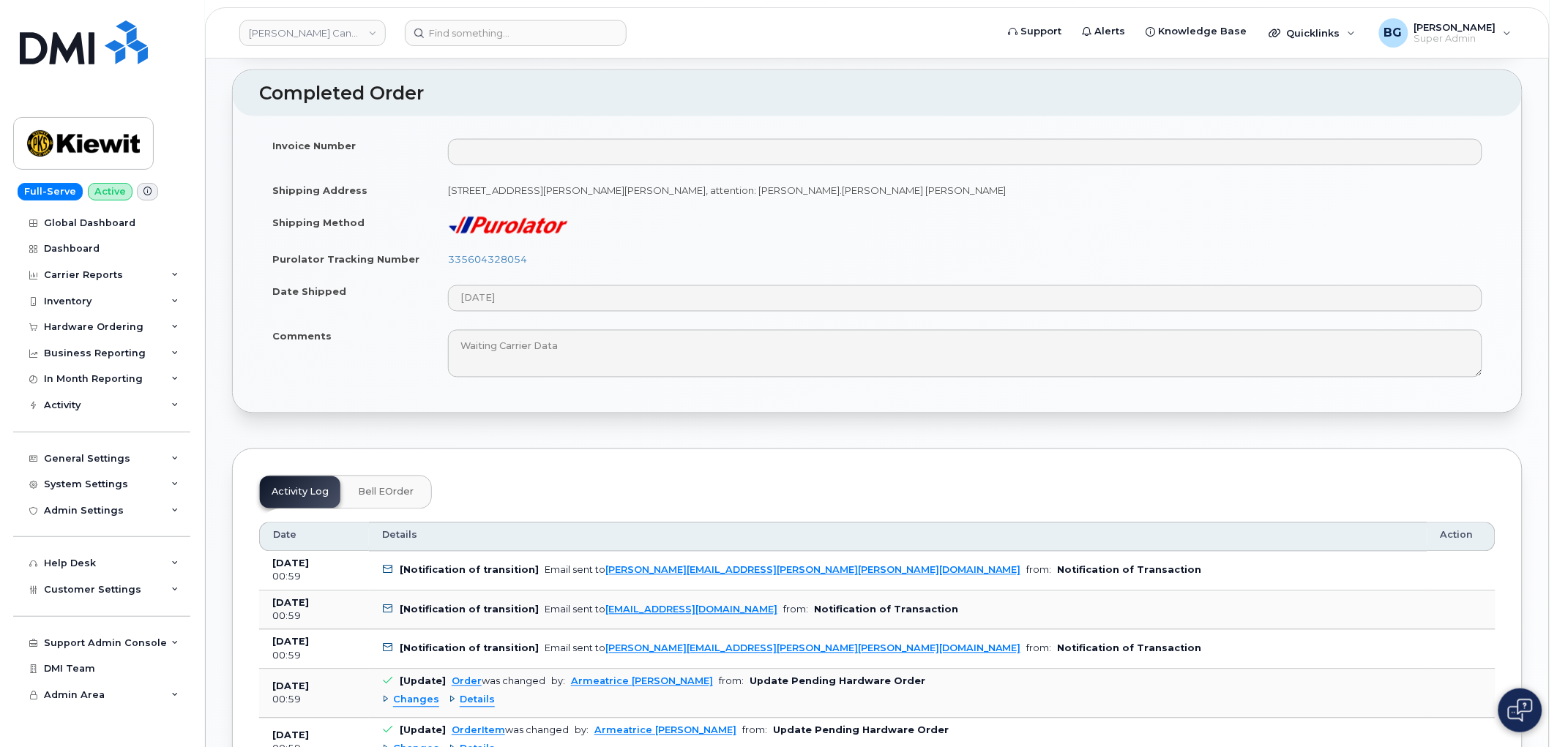
click at [406, 487] on button "Bell eOrder" at bounding box center [385, 493] width 79 height 32
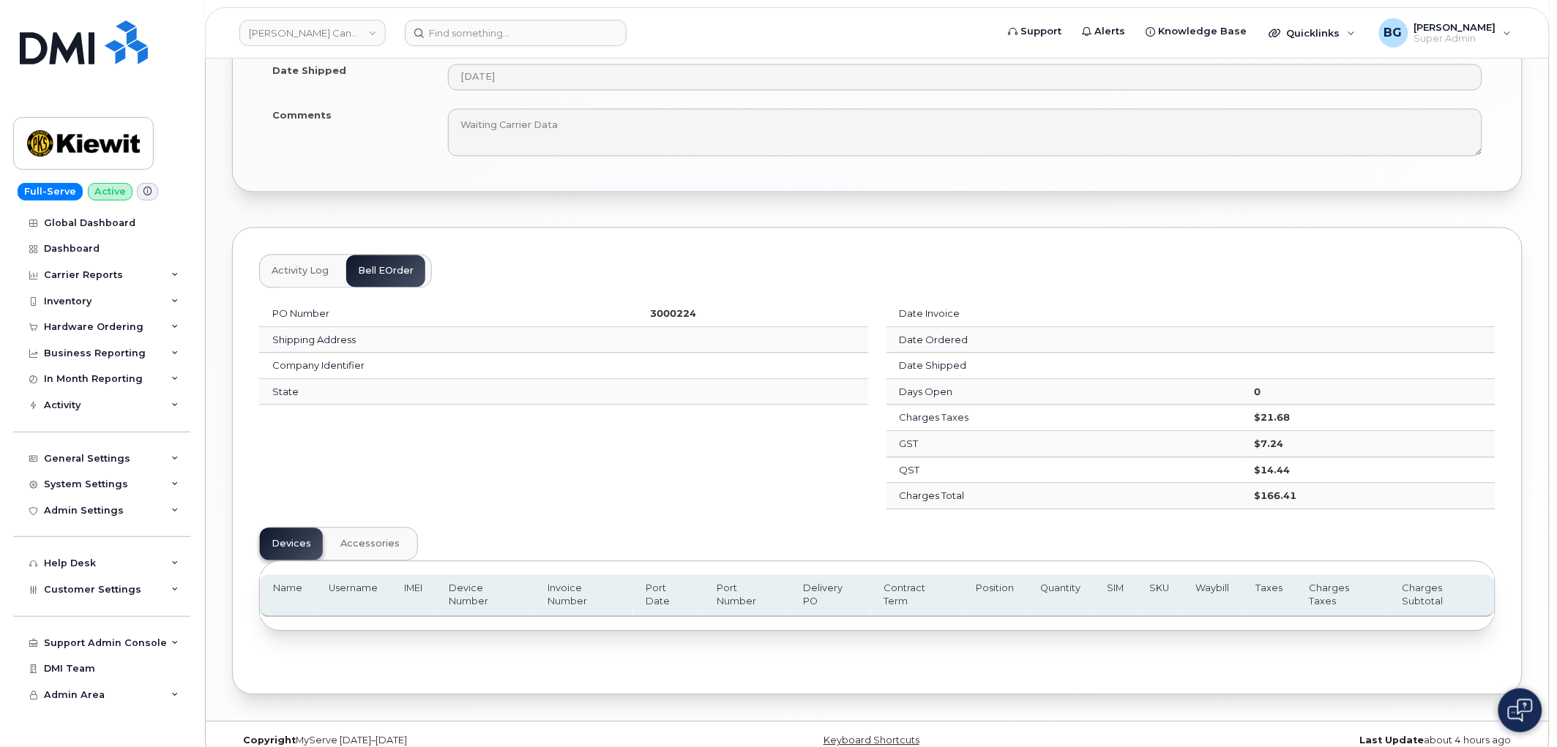
scroll to position [989, 0]
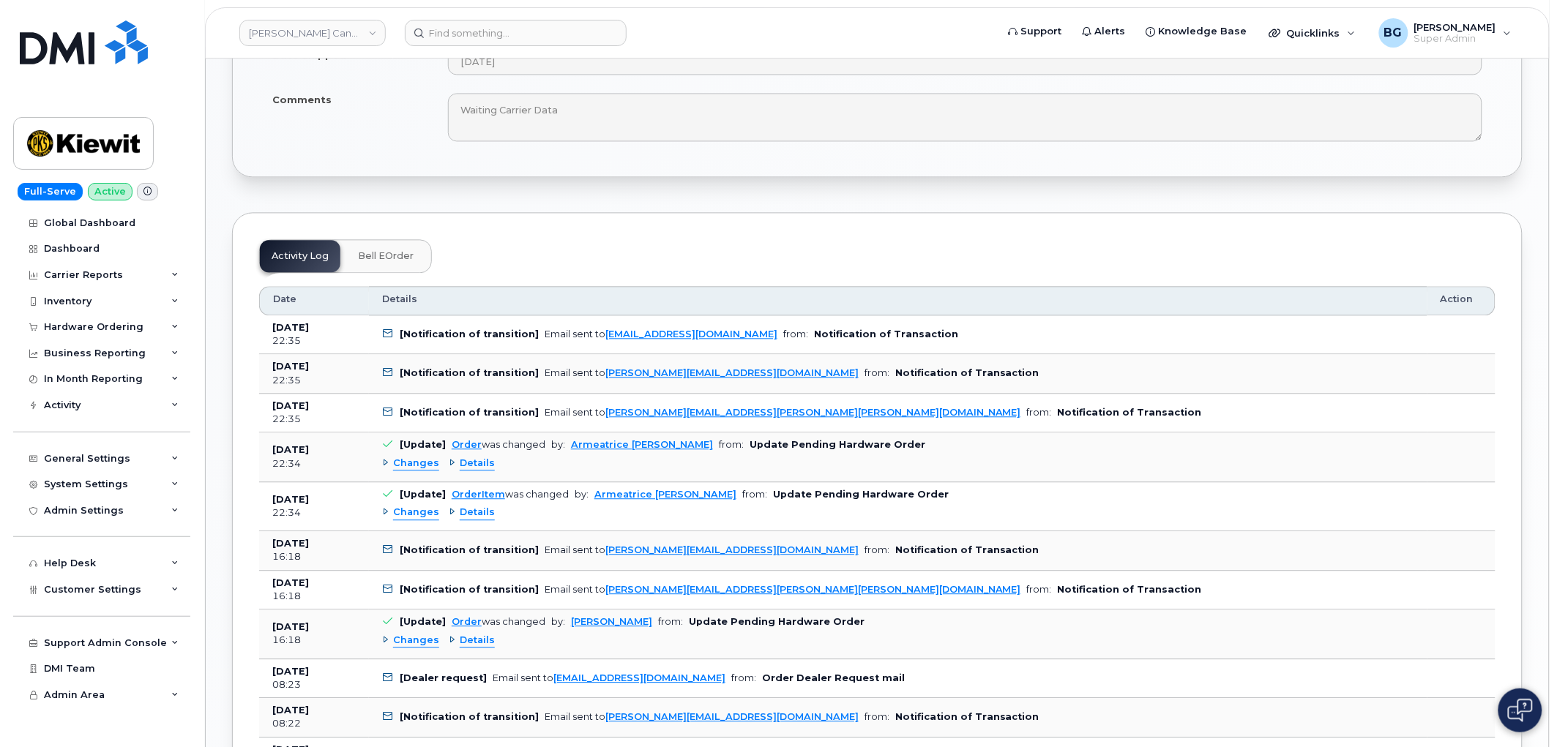
click at [378, 250] on span "Bell eOrder" at bounding box center [386, 256] width 56 height 12
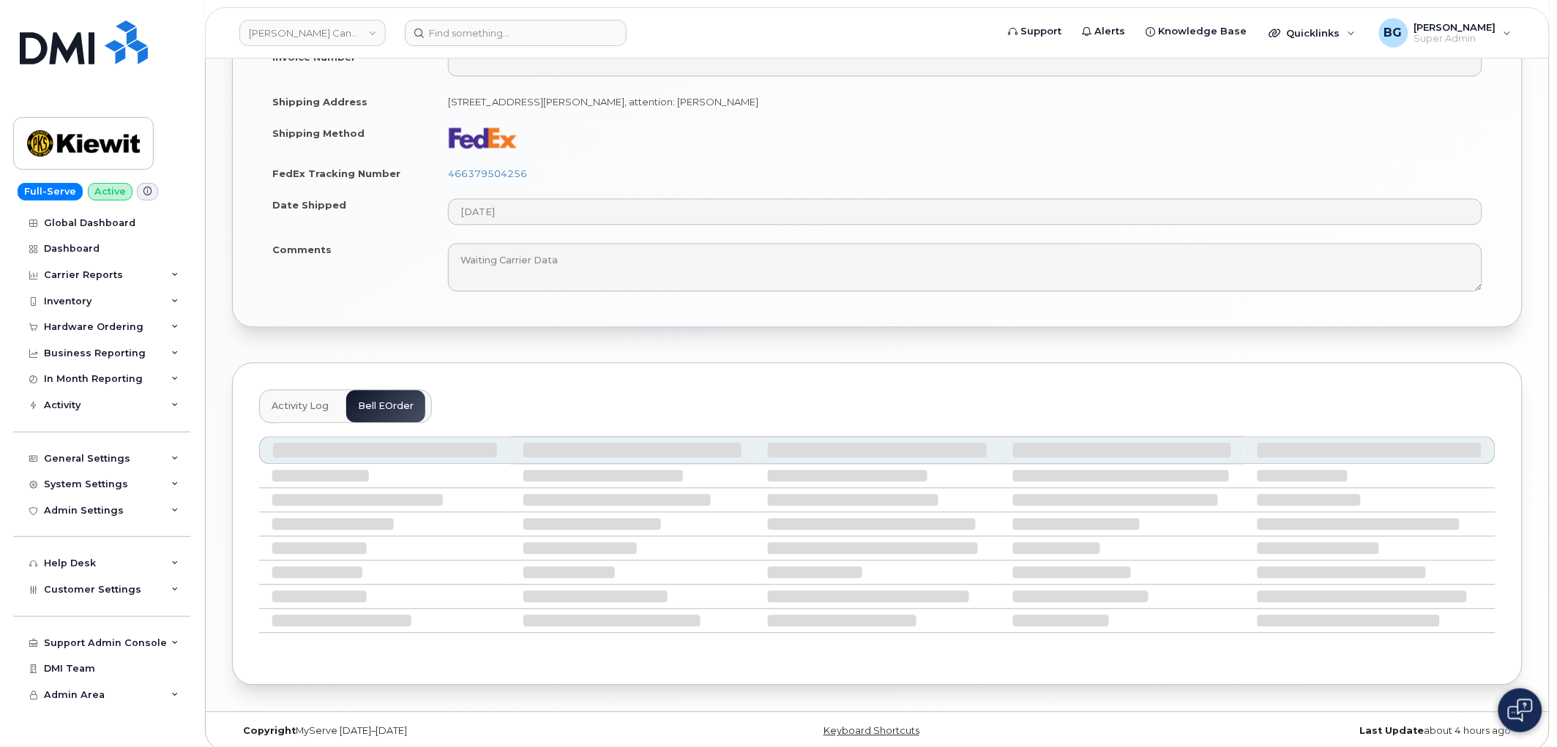
scroll to position [1023, 0]
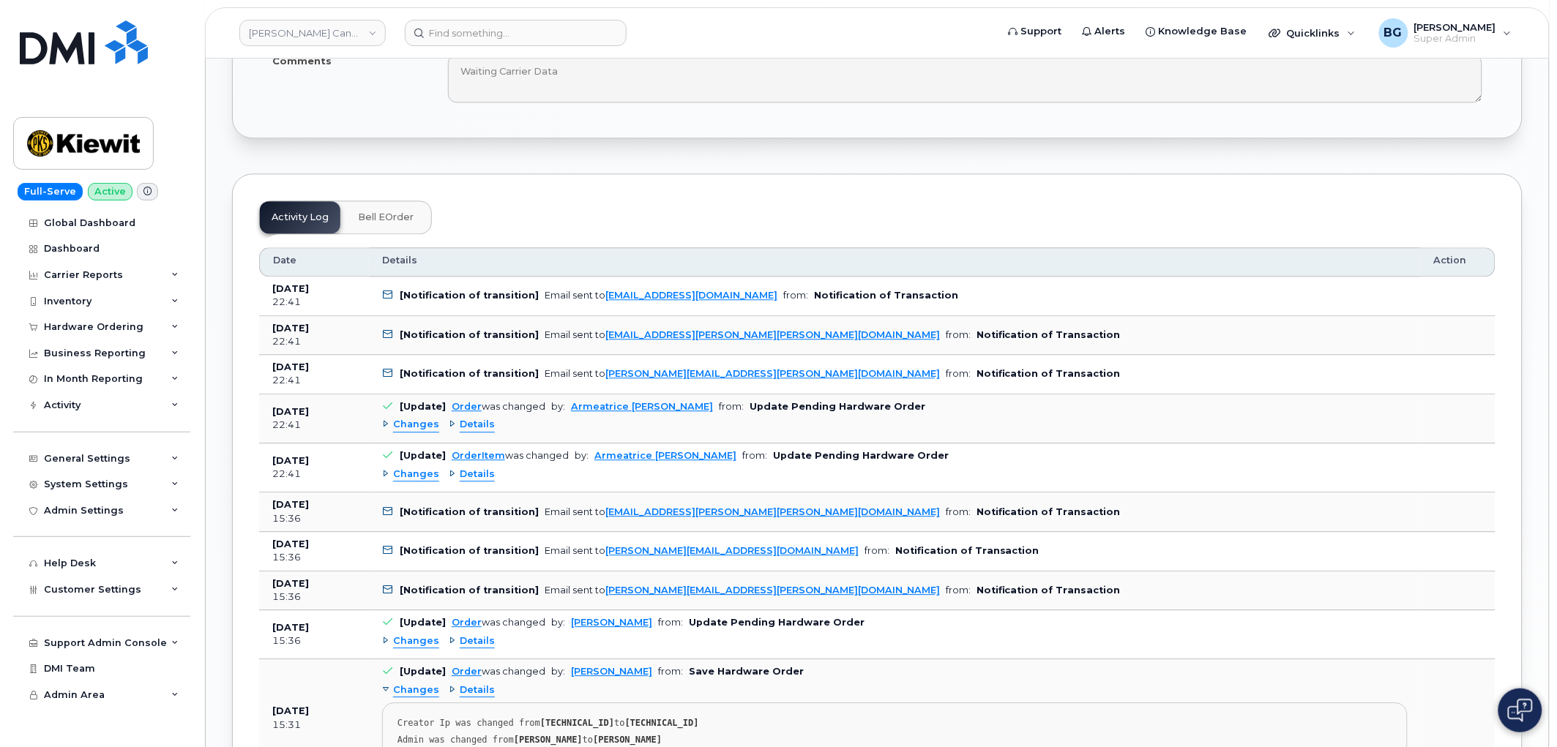
click at [382, 212] on span "Bell eOrder" at bounding box center [386, 218] width 56 height 12
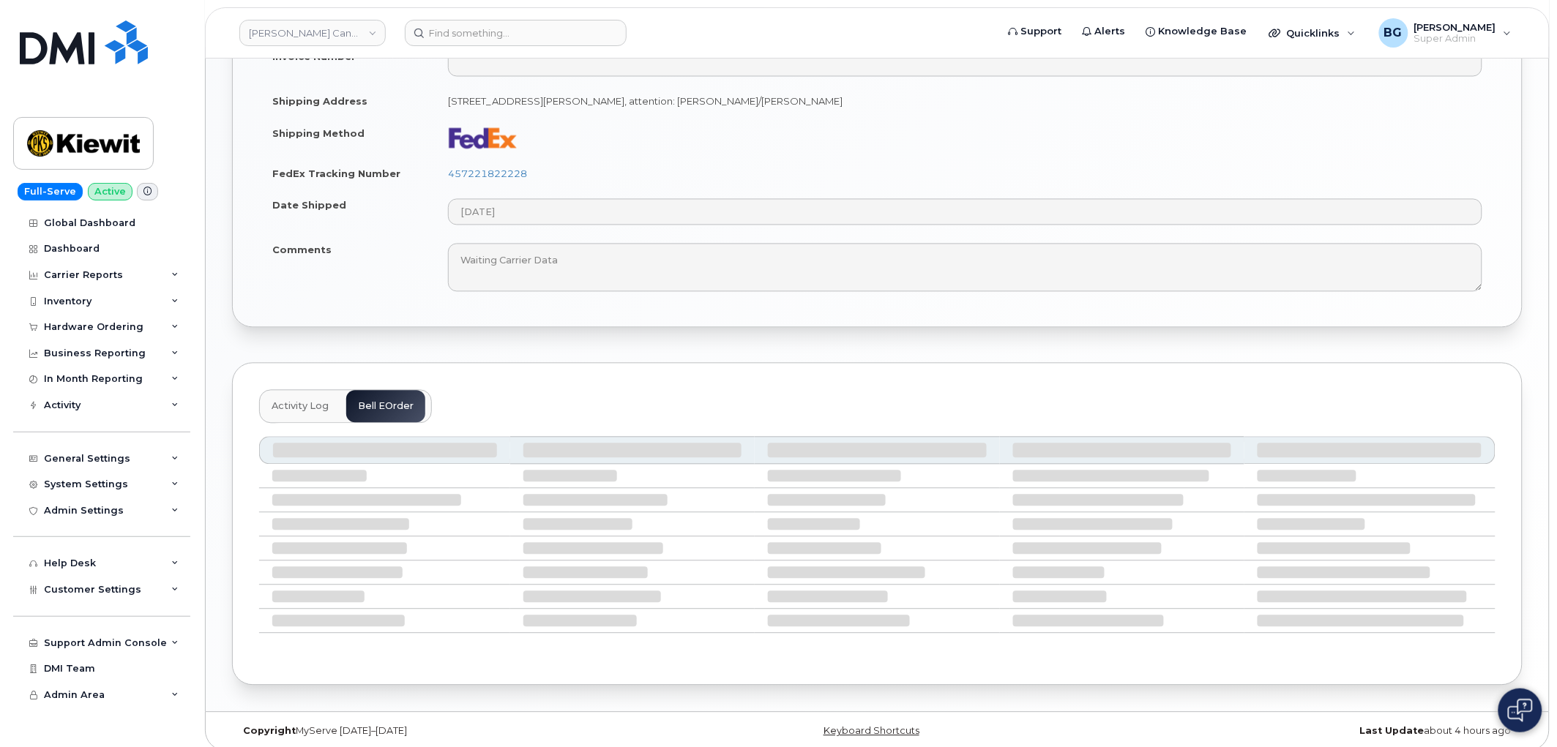
scroll to position [1094, 0]
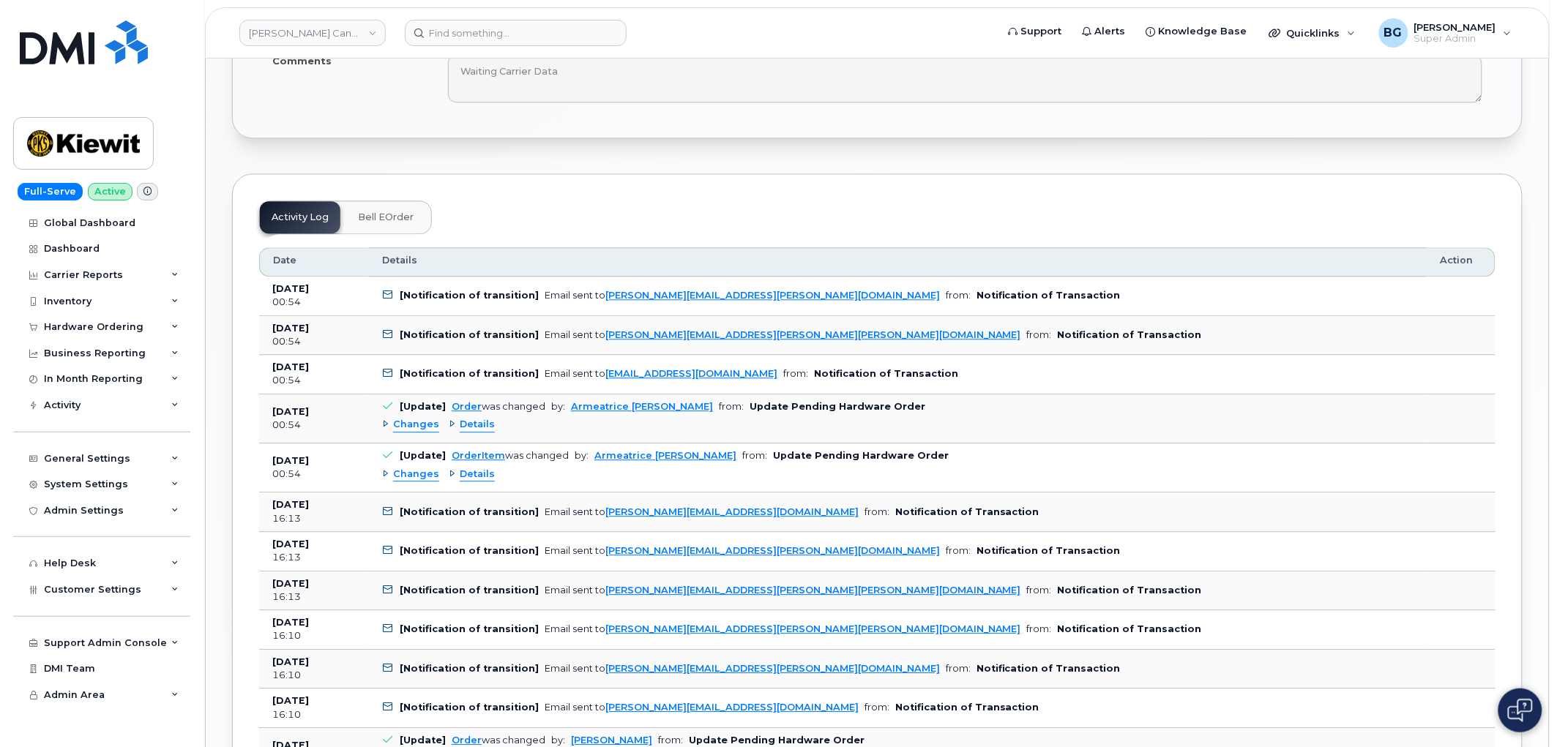
click at [359, 212] on span "Bell eOrder" at bounding box center [386, 218] width 56 height 12
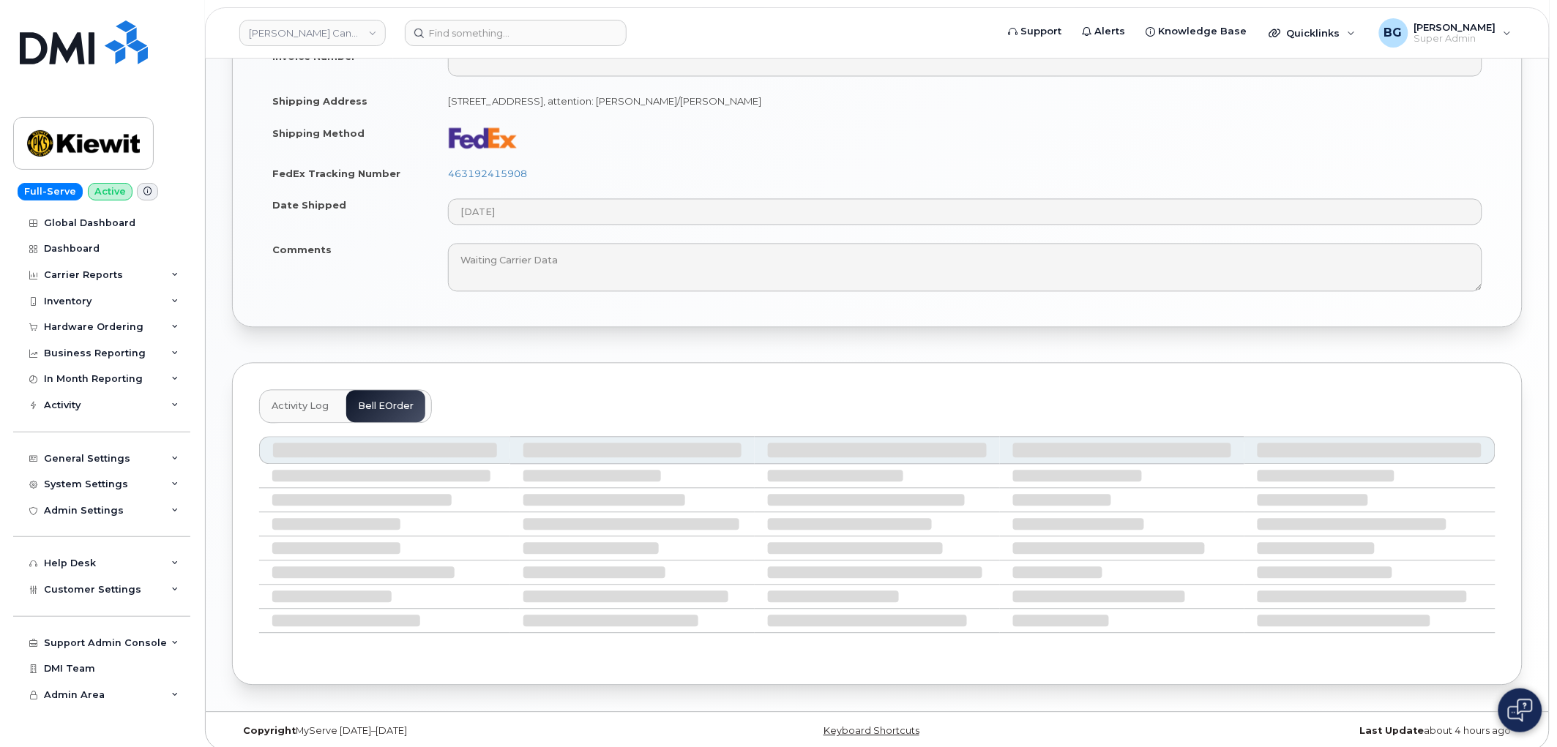
scroll to position [1067, 0]
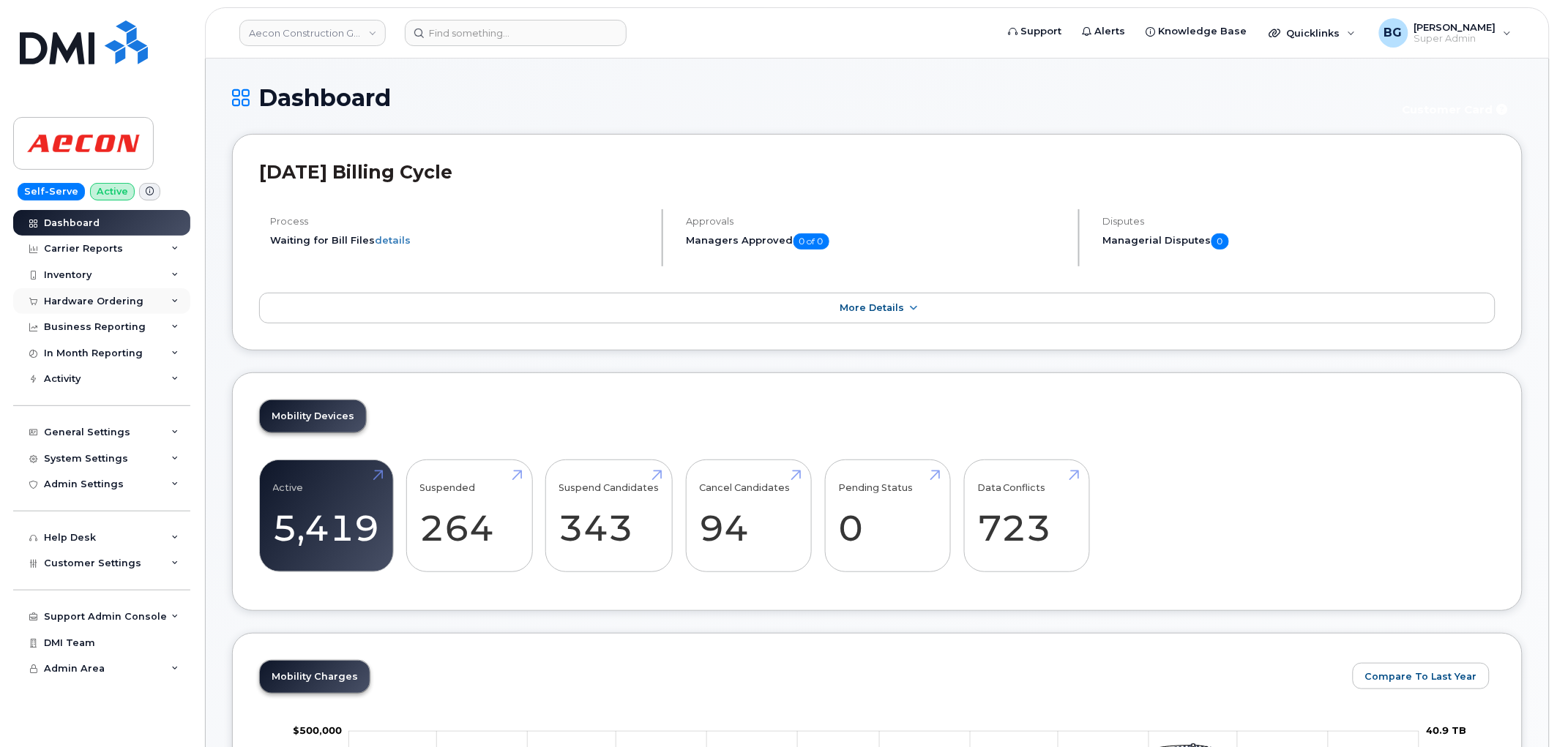
click at [75, 296] on div "Hardware Ordering" at bounding box center [94, 302] width 100 height 12
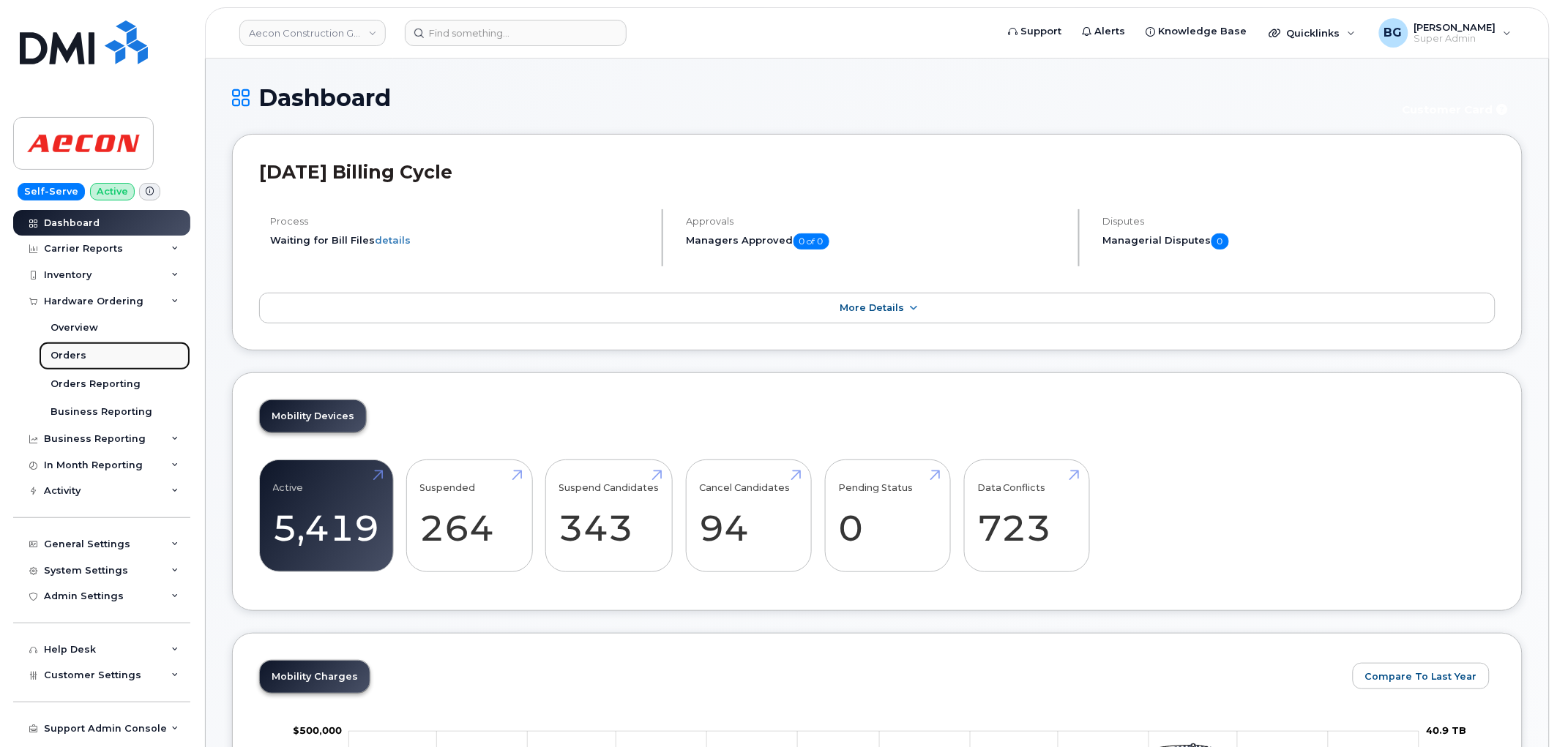
click at [62, 356] on div "Orders" at bounding box center [69, 355] width 36 height 13
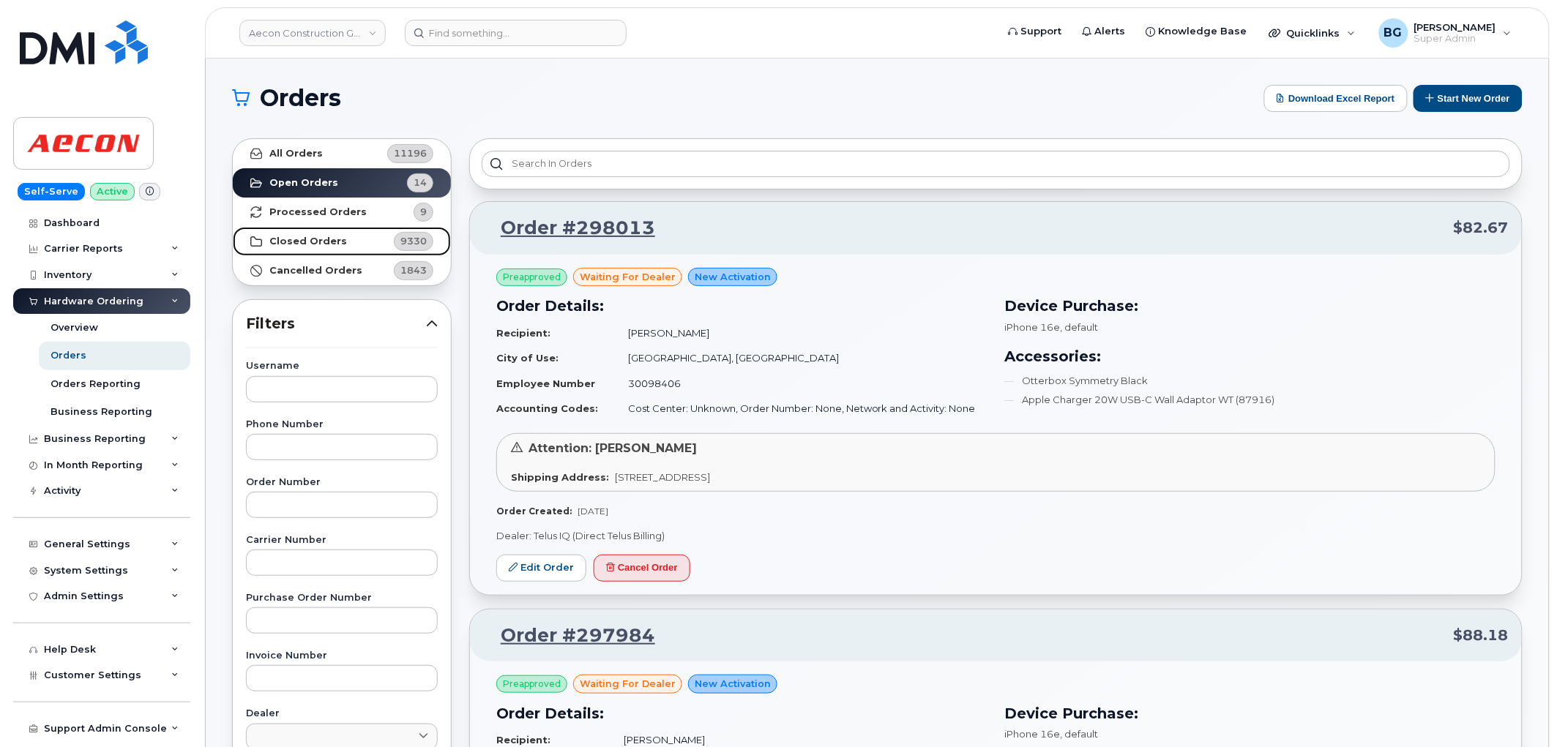
click at [302, 244] on strong "Closed Orders" at bounding box center [308, 242] width 78 height 12
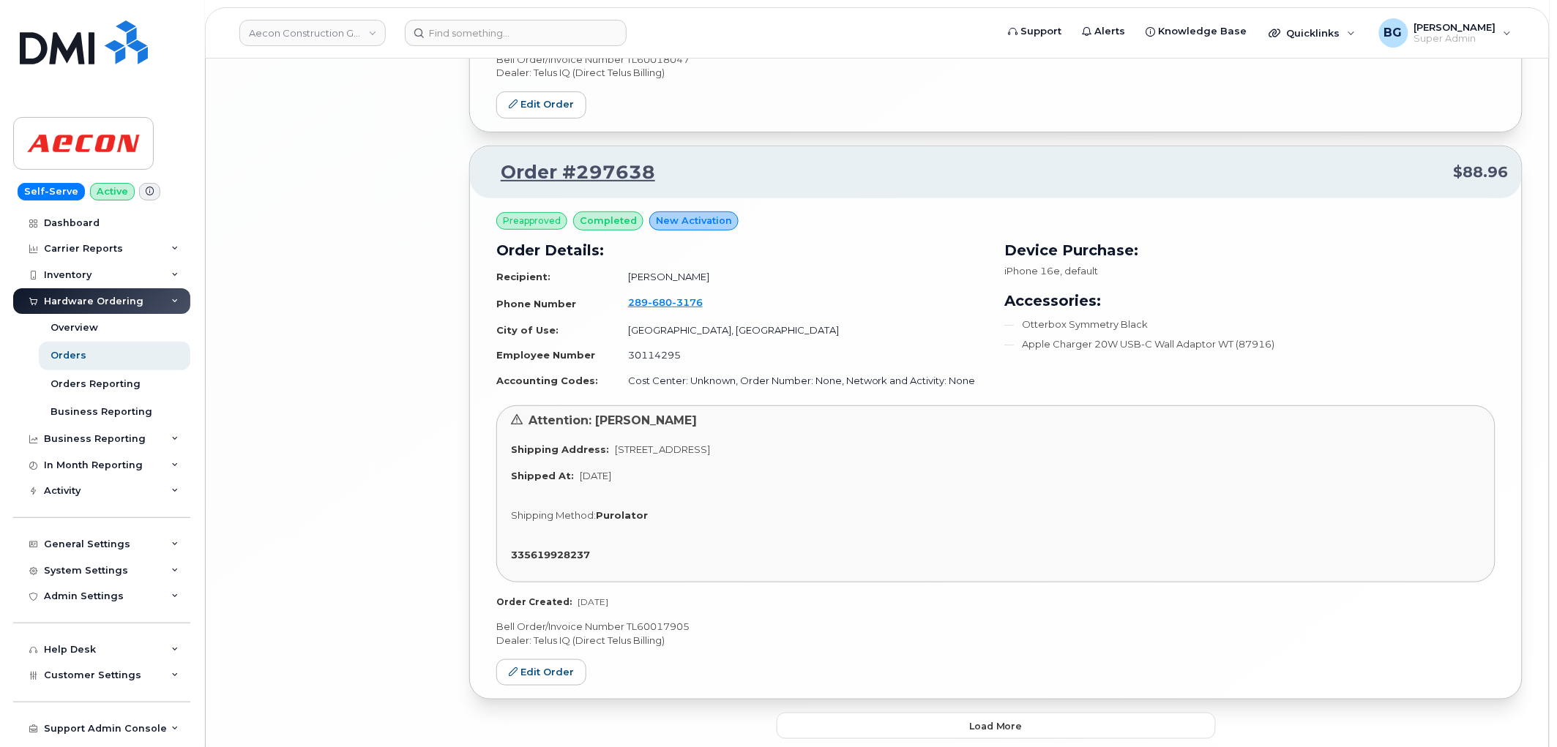
scroll to position [4128, 0]
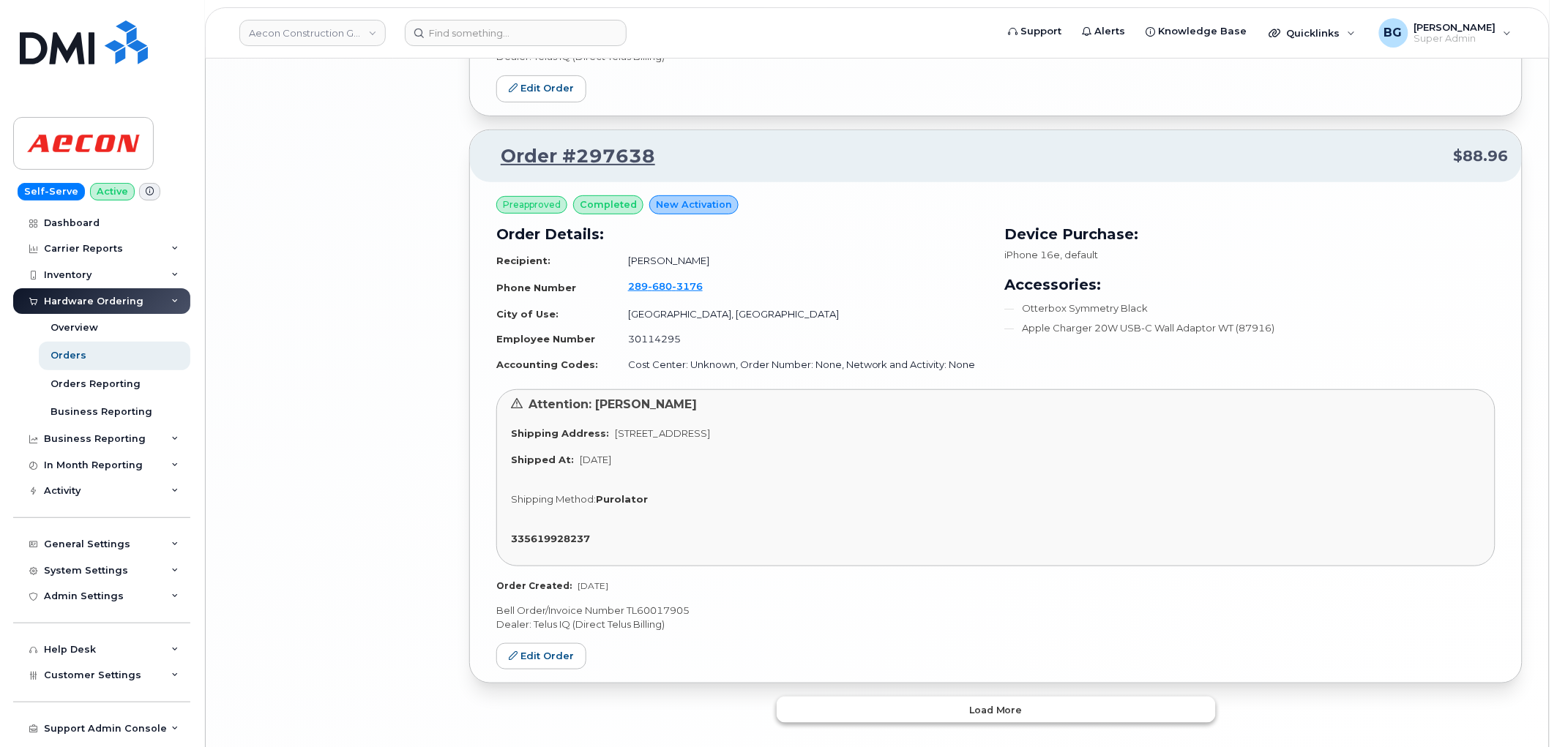
click at [892, 697] on button "Load more" at bounding box center [996, 710] width 439 height 26
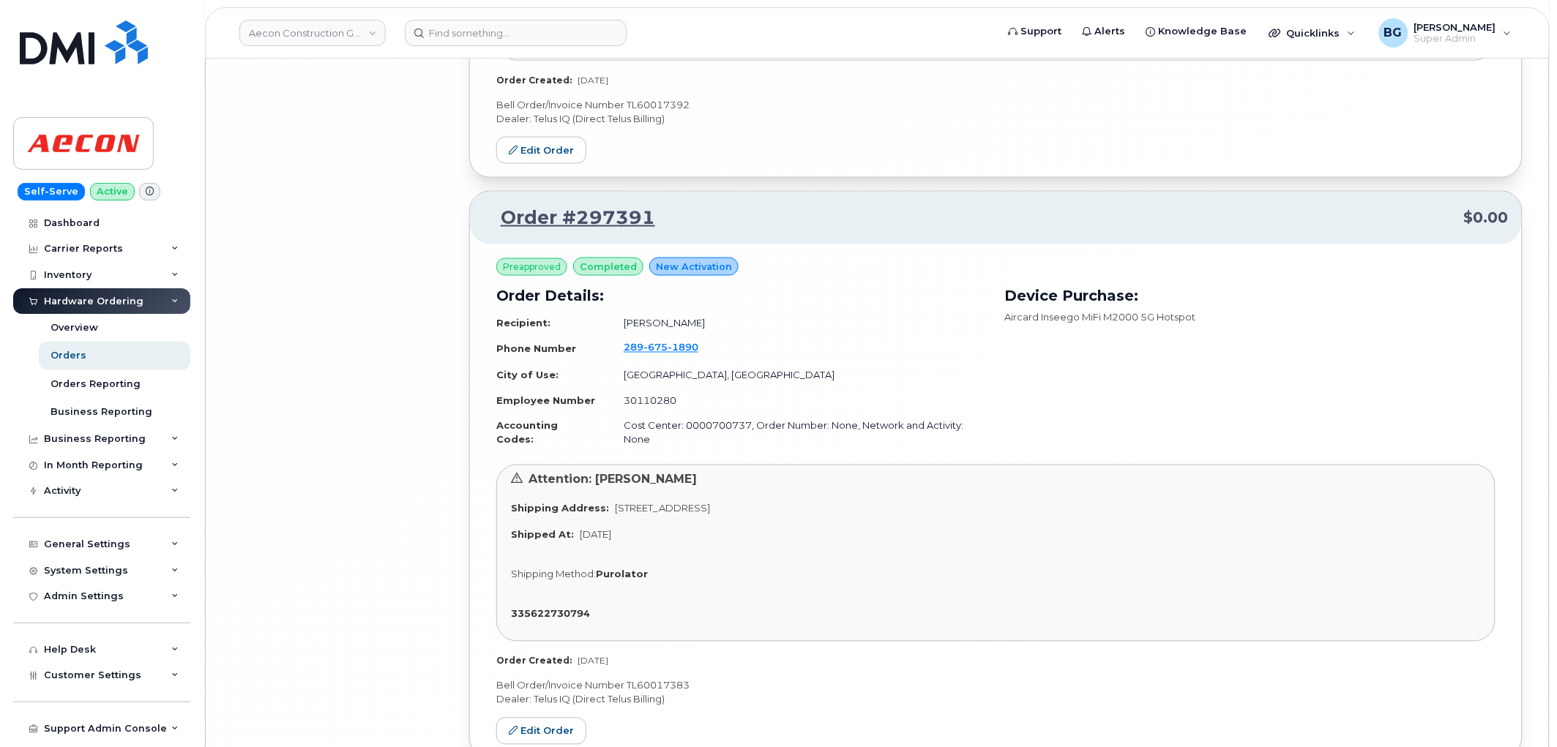
scroll to position [8697, 0]
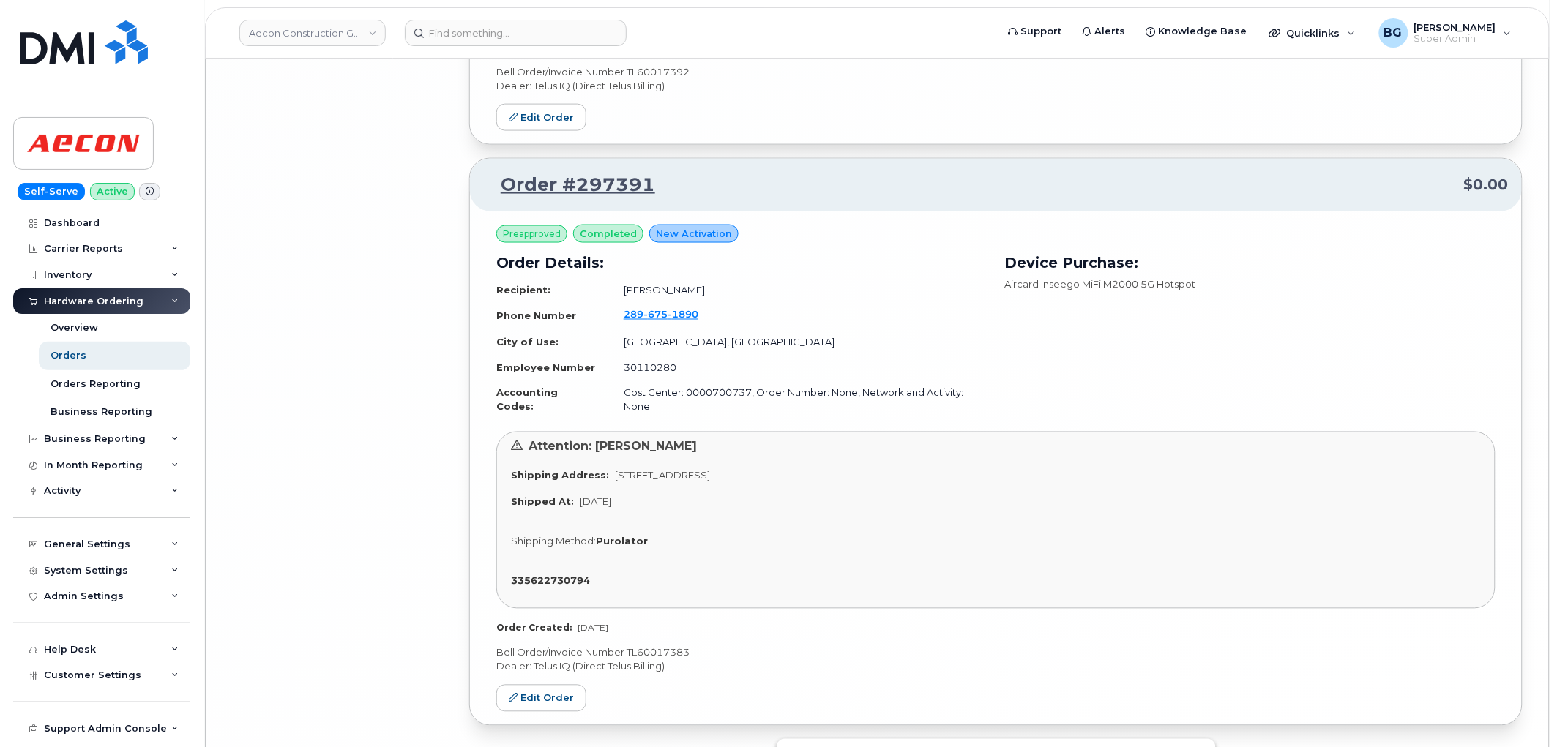
click at [932, 739] on button "Load more" at bounding box center [996, 752] width 439 height 26
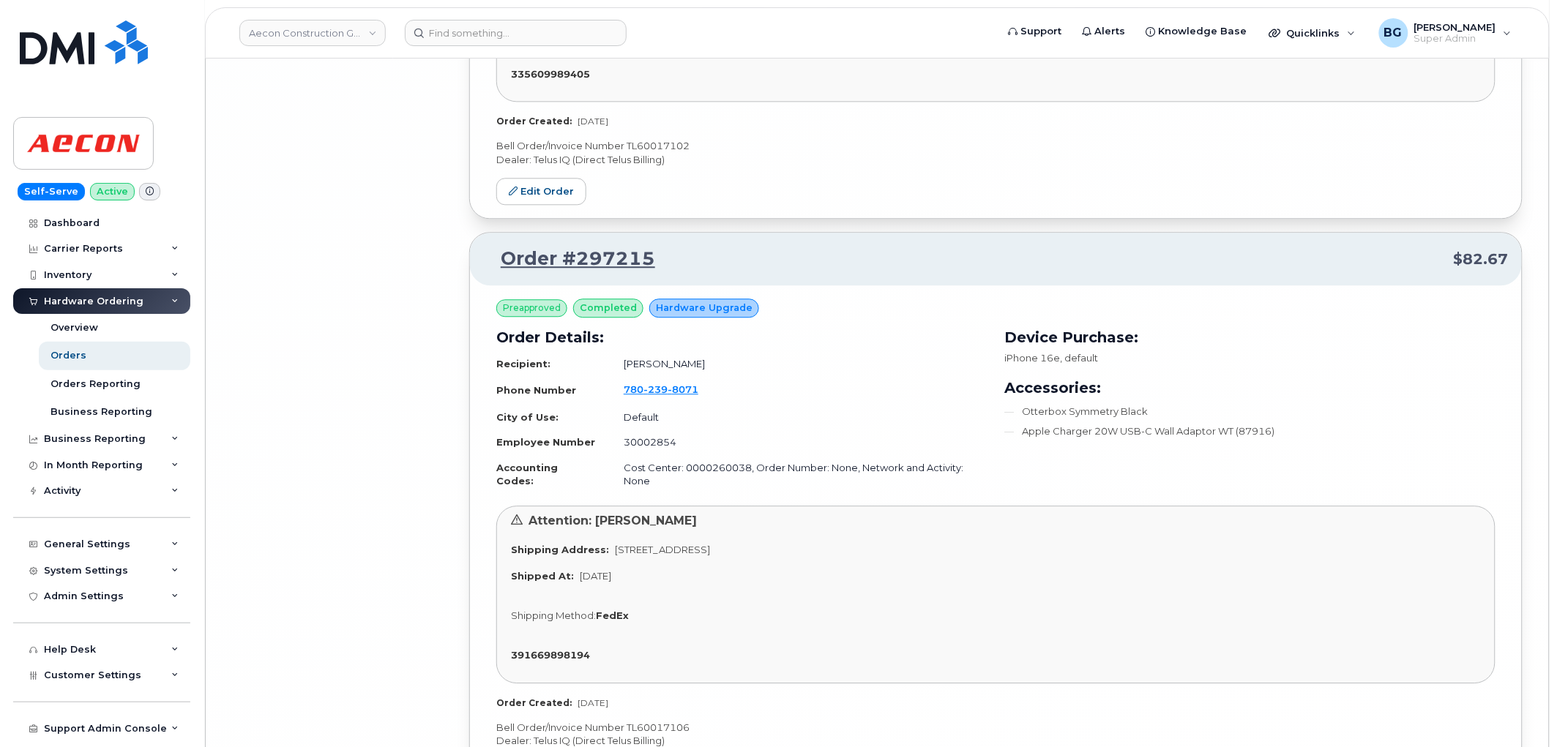
scroll to position [13238, 0]
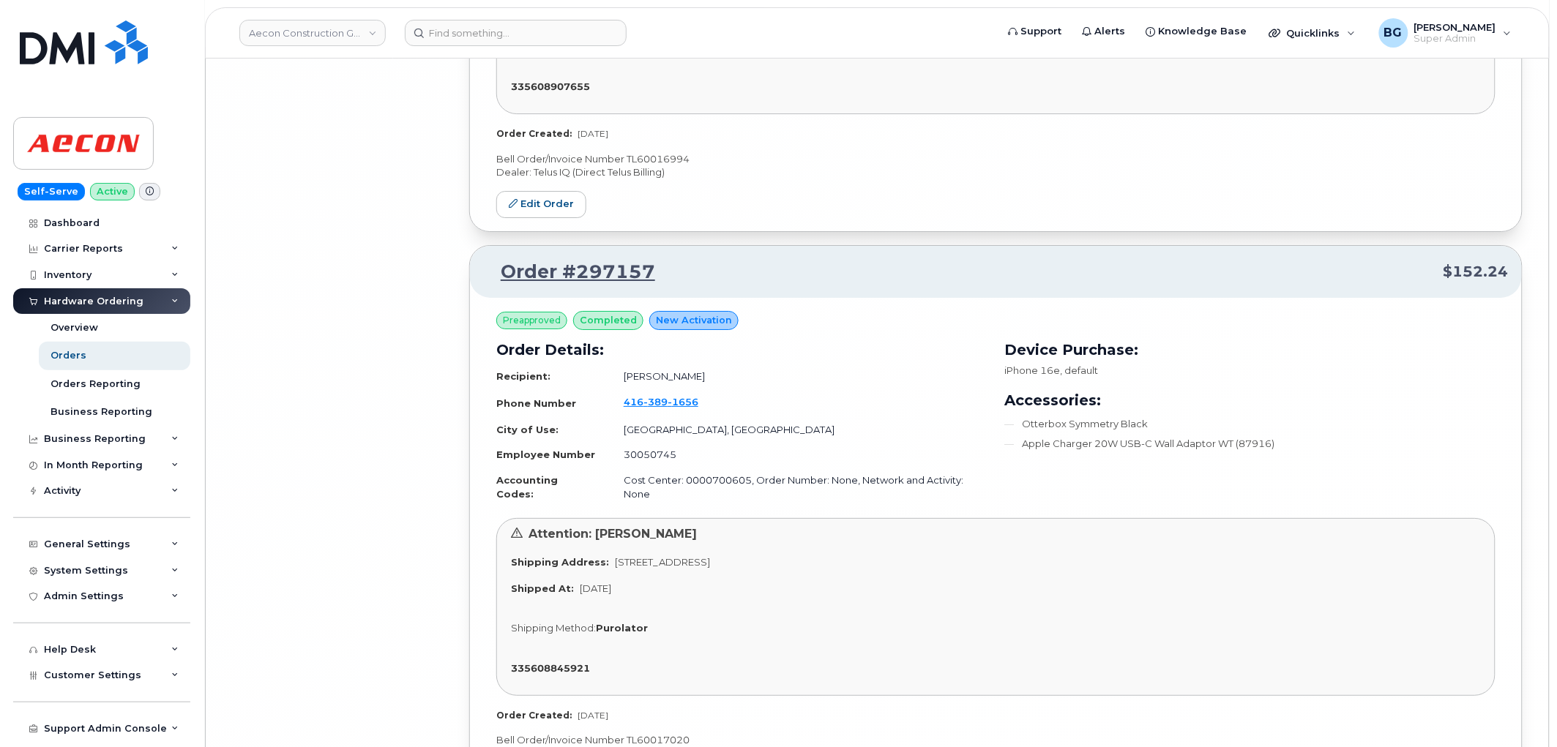
scroll to position [17778, 0]
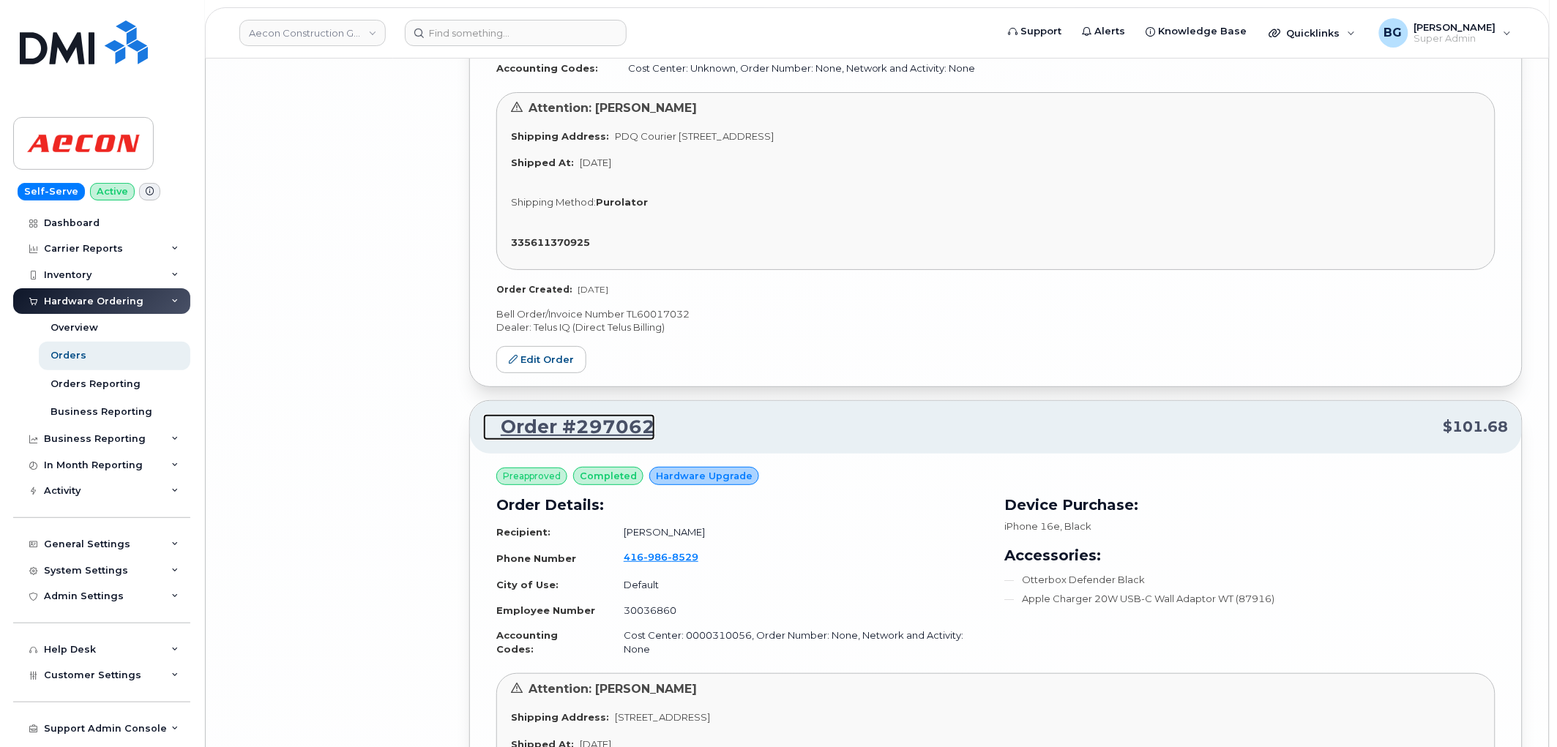
scroll to position [20056, 0]
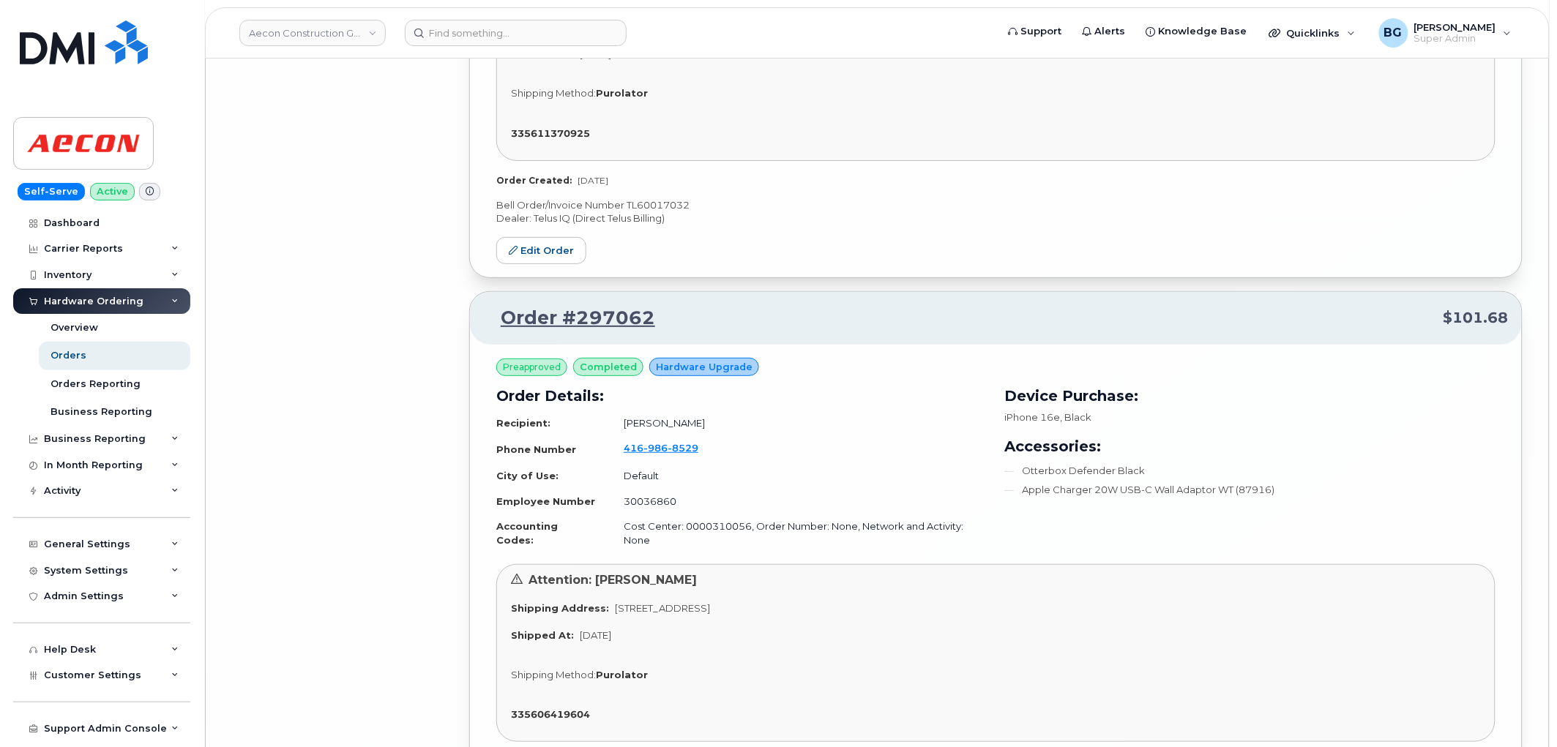
drag, startPoint x: 725, startPoint y: 580, endPoint x: 644, endPoint y: 580, distance: 81.3
copy link "3000889"
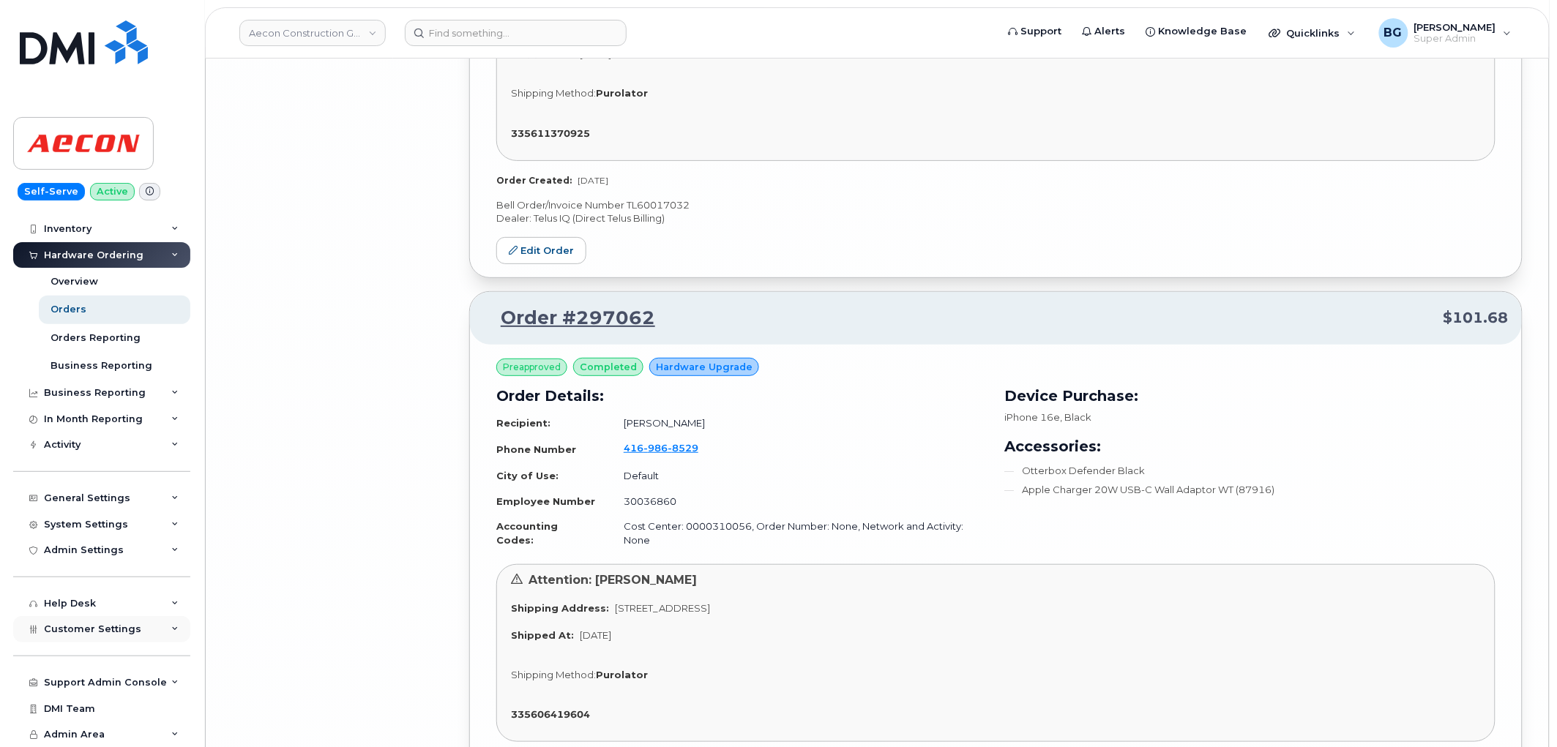
click at [75, 633] on span "Customer Settings" at bounding box center [92, 629] width 97 height 11
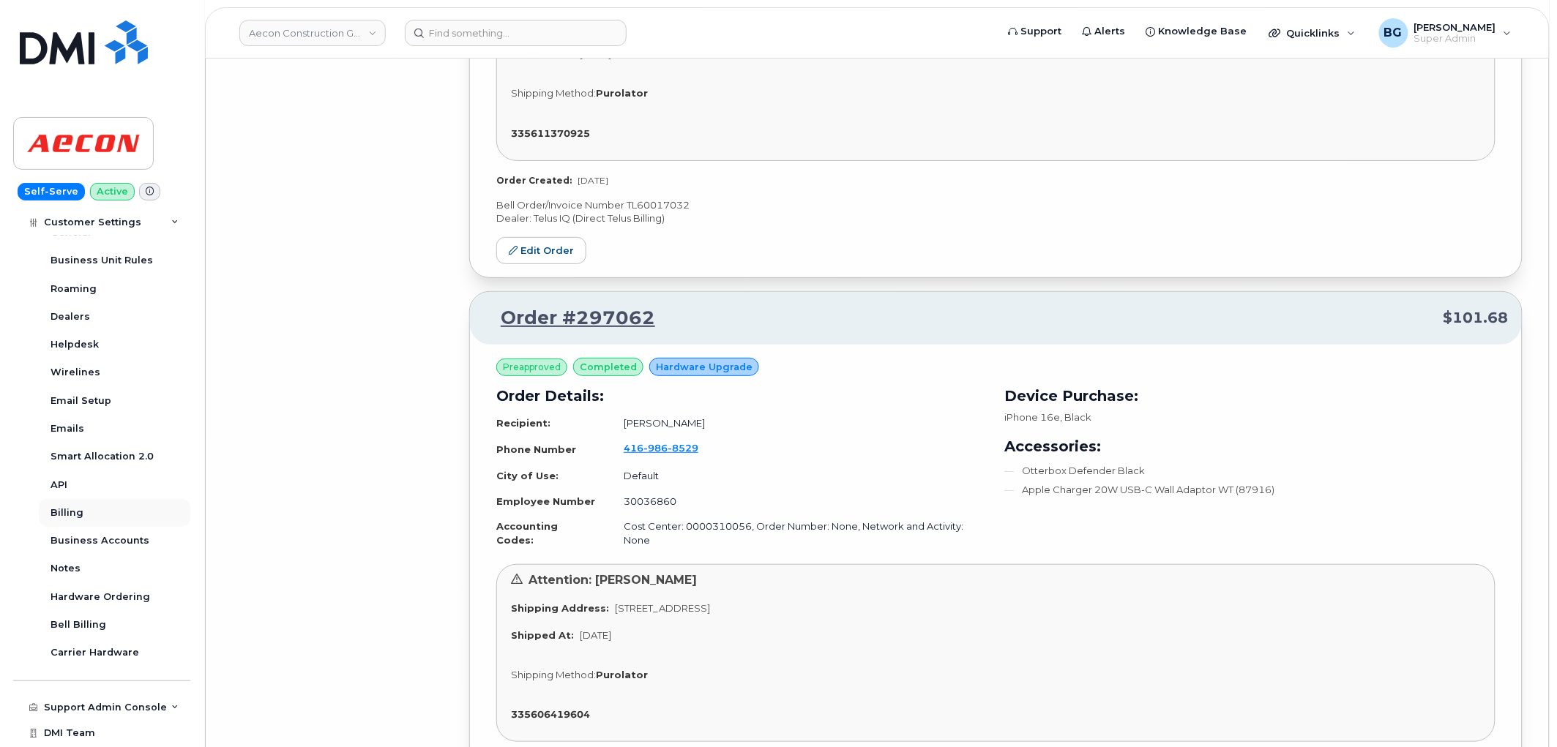
scroll to position [494, 0]
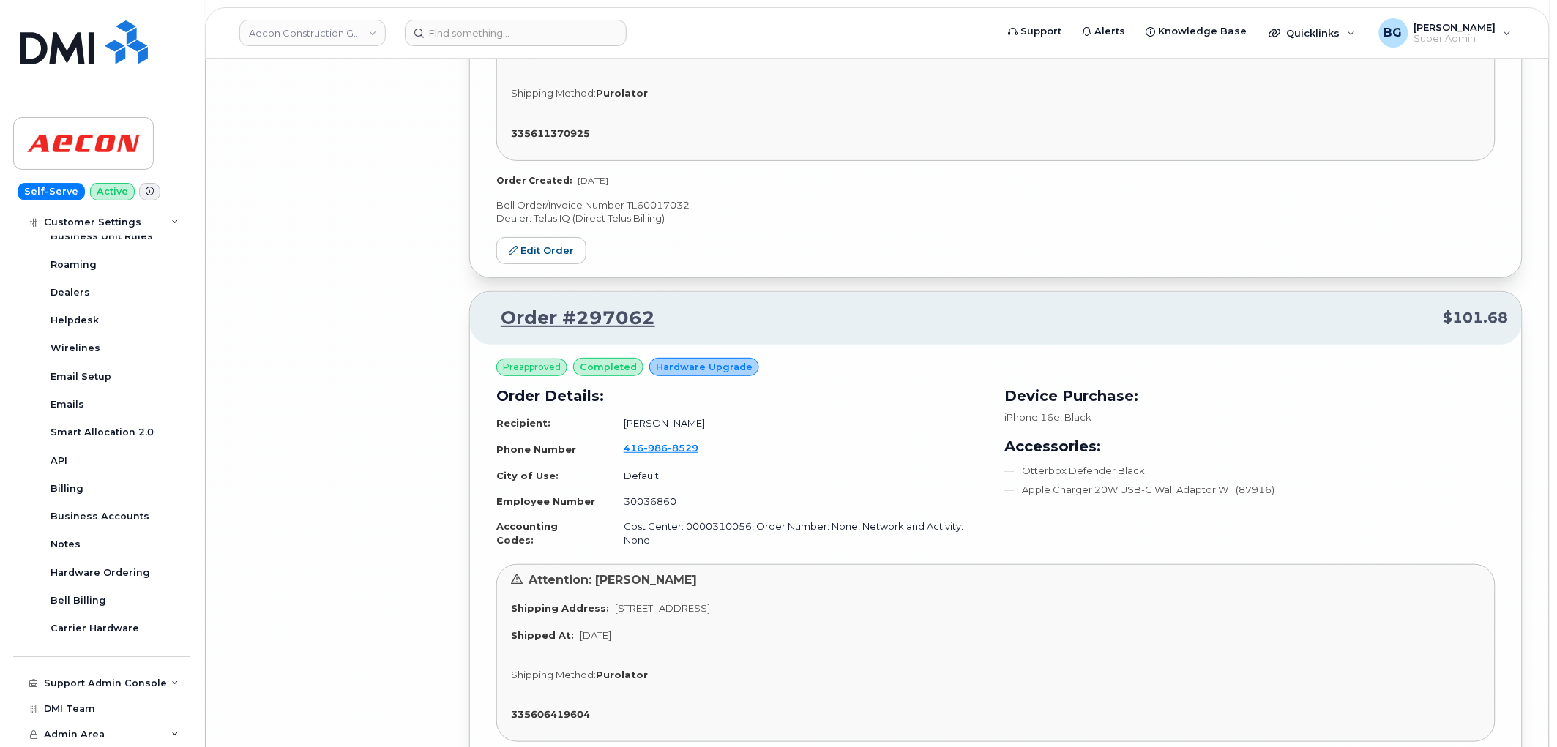
drag, startPoint x: 305, startPoint y: 34, endPoint x: 956, endPoint y: 141, distance: 659.3
click at [305, 34] on link "Aecon Construction Group Inc" at bounding box center [312, 33] width 146 height 26
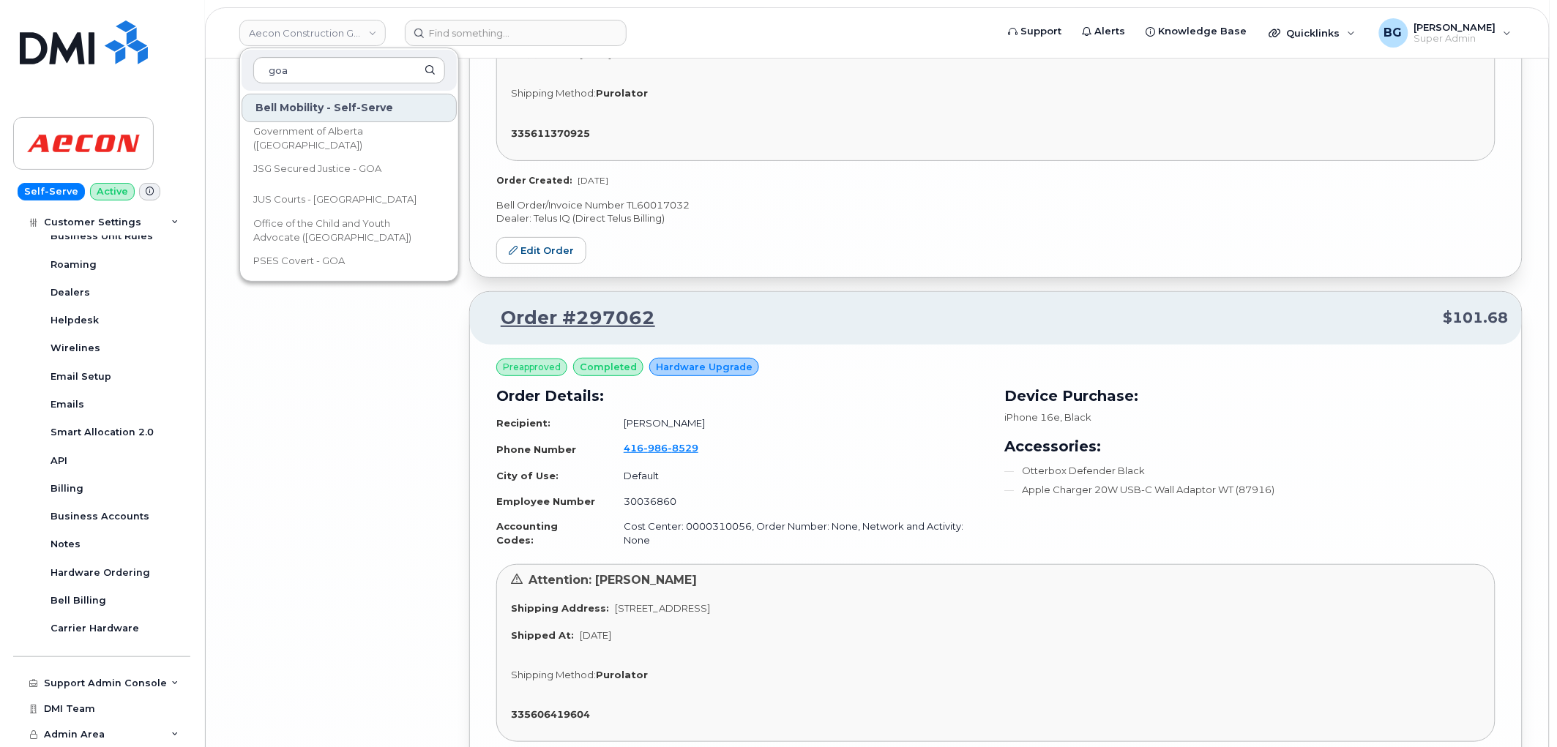
type input "goa"
click at [300, 135] on span "Government of Alberta (GOA)" at bounding box center [337, 138] width 168 height 29
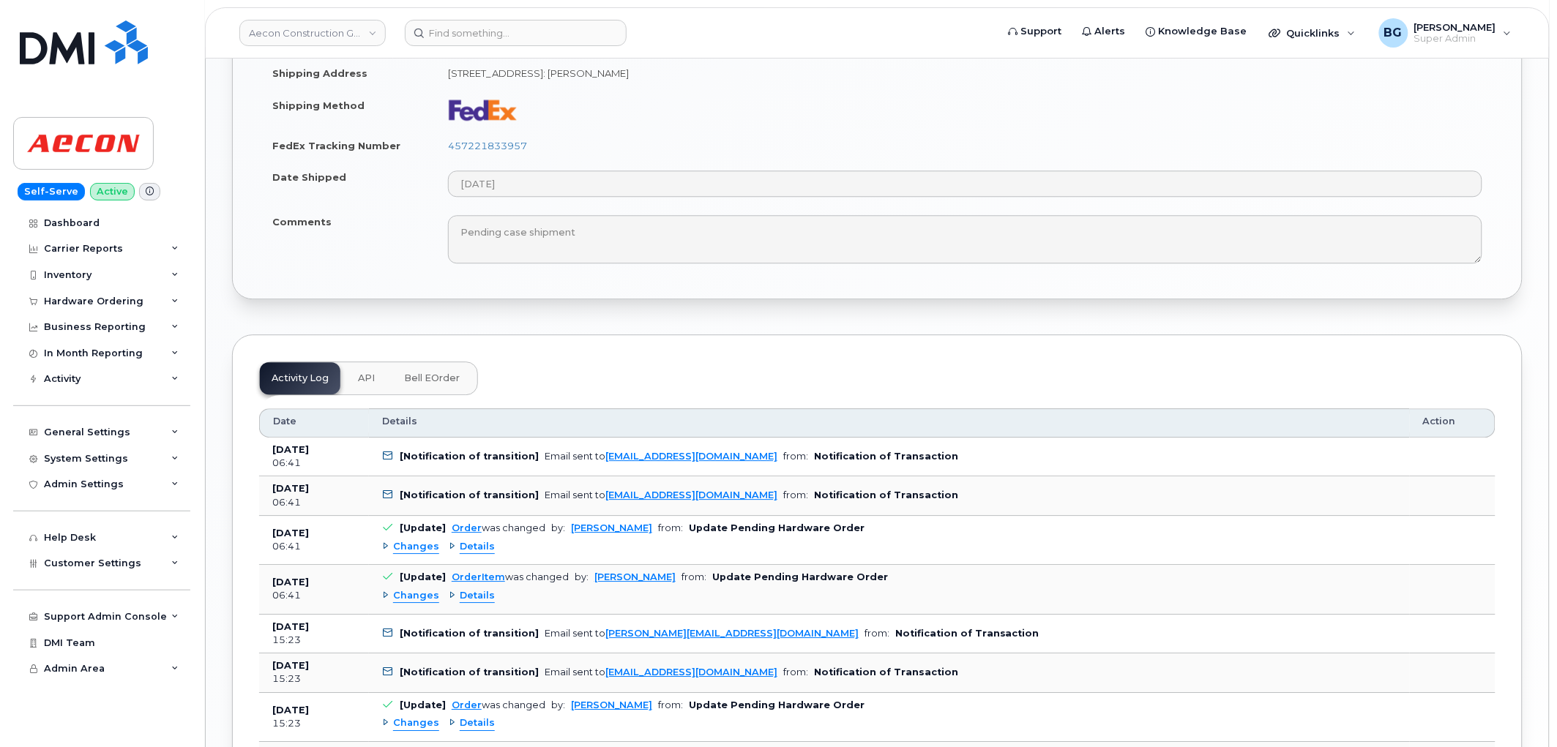
click at [423, 373] on span "Bell eOrder" at bounding box center [432, 379] width 56 height 12
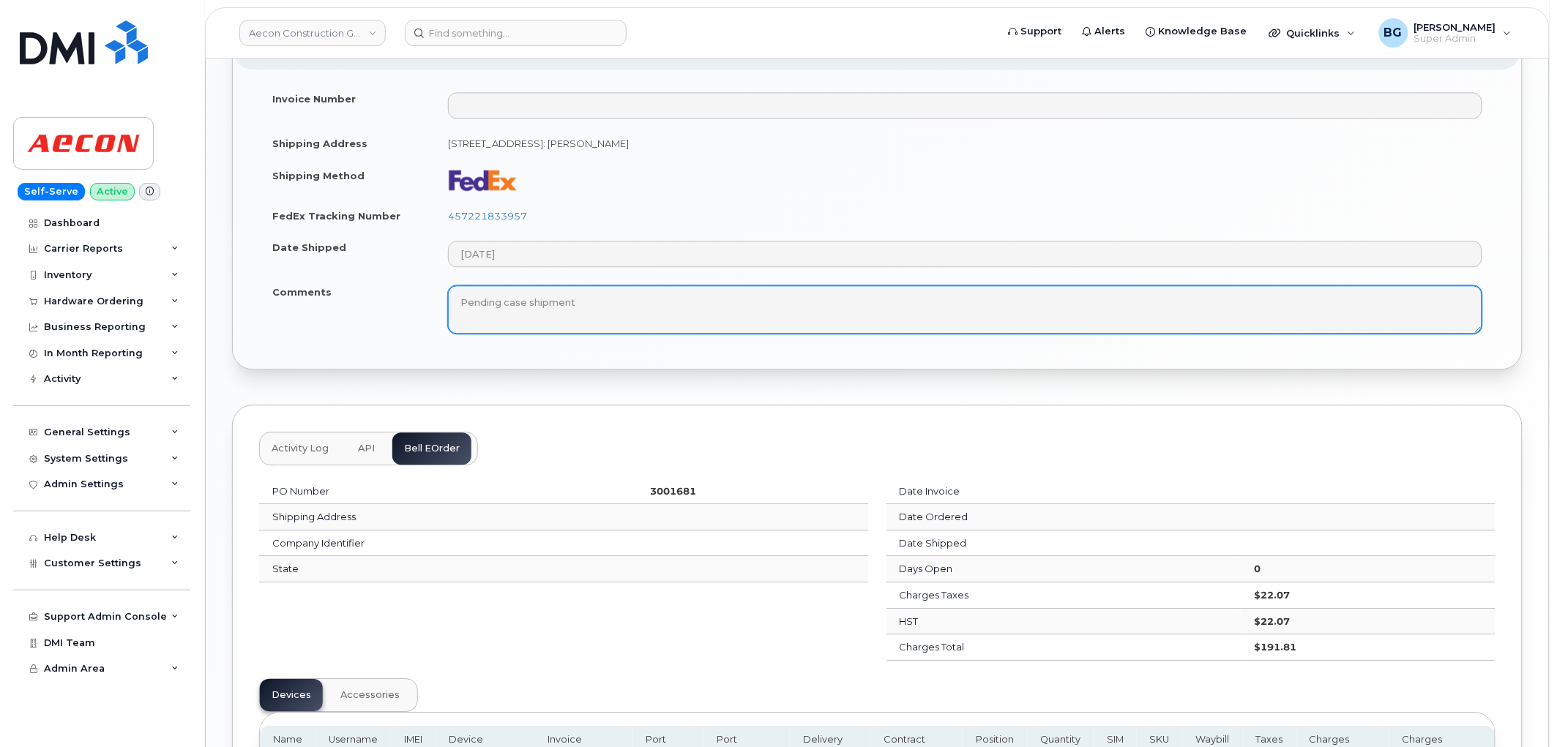
scroll to position [1012, 0]
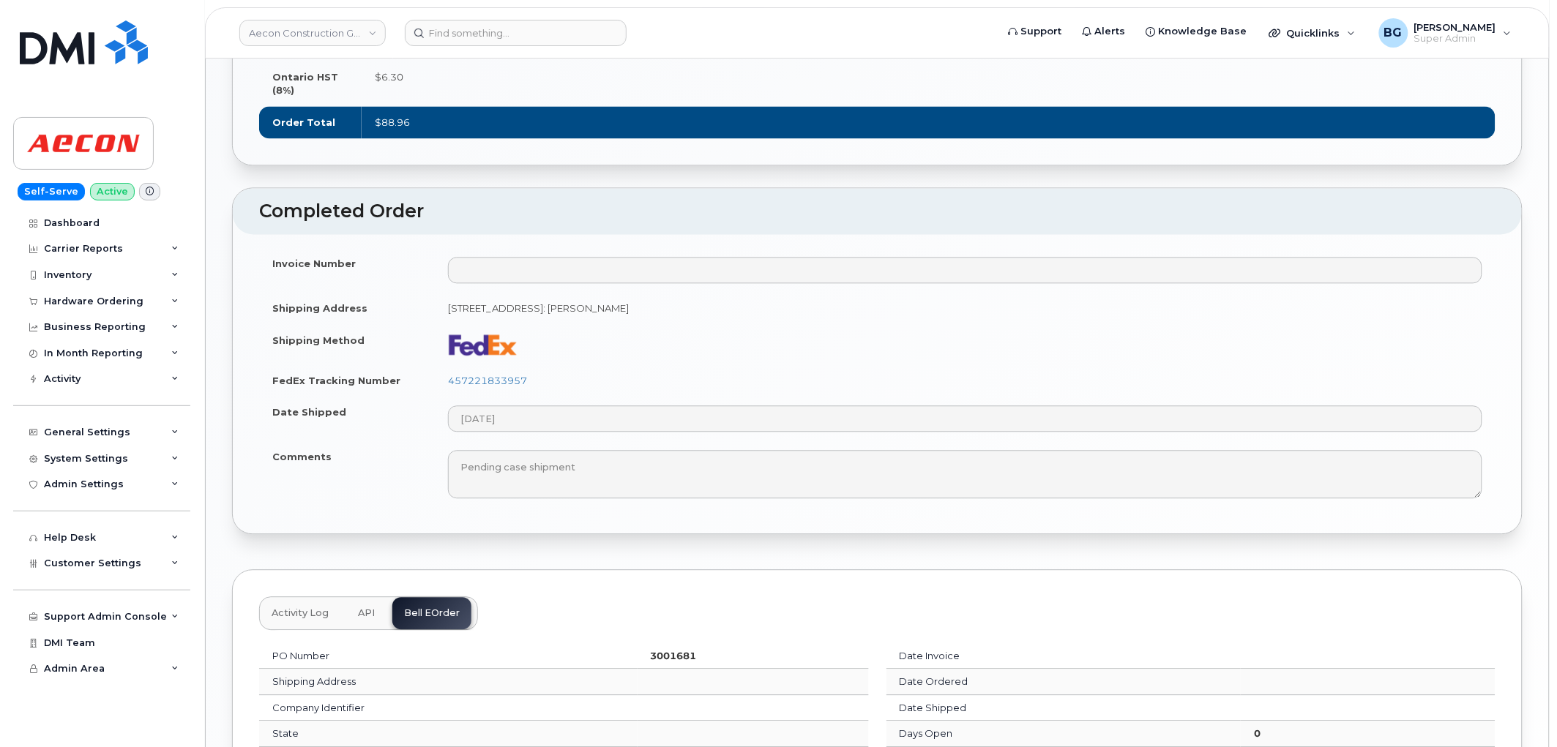
click at [360, 608] on span "API" at bounding box center [366, 614] width 17 height 12
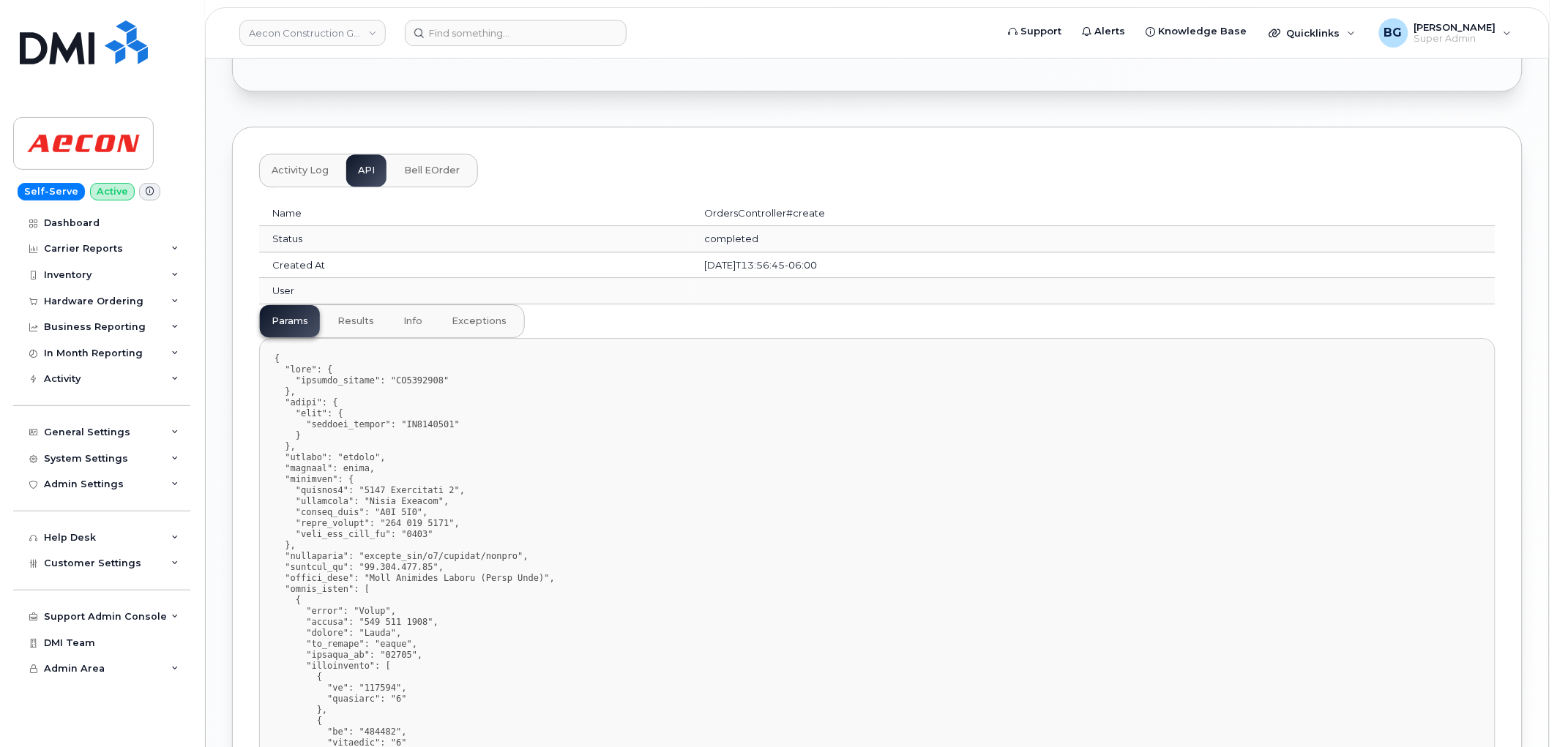
scroll to position [1544, 0]
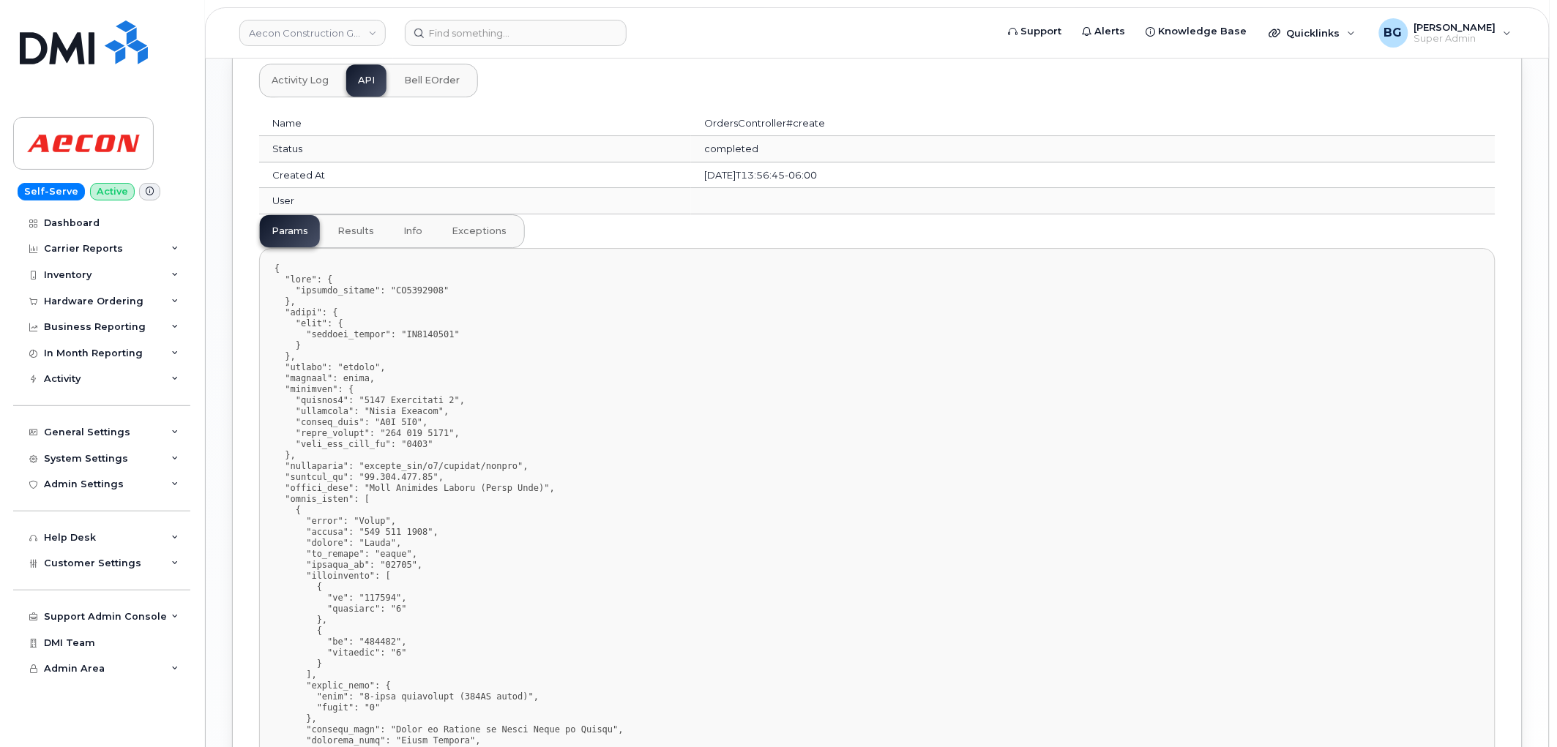
click at [404, 225] on span "info" at bounding box center [412, 231] width 19 height 12
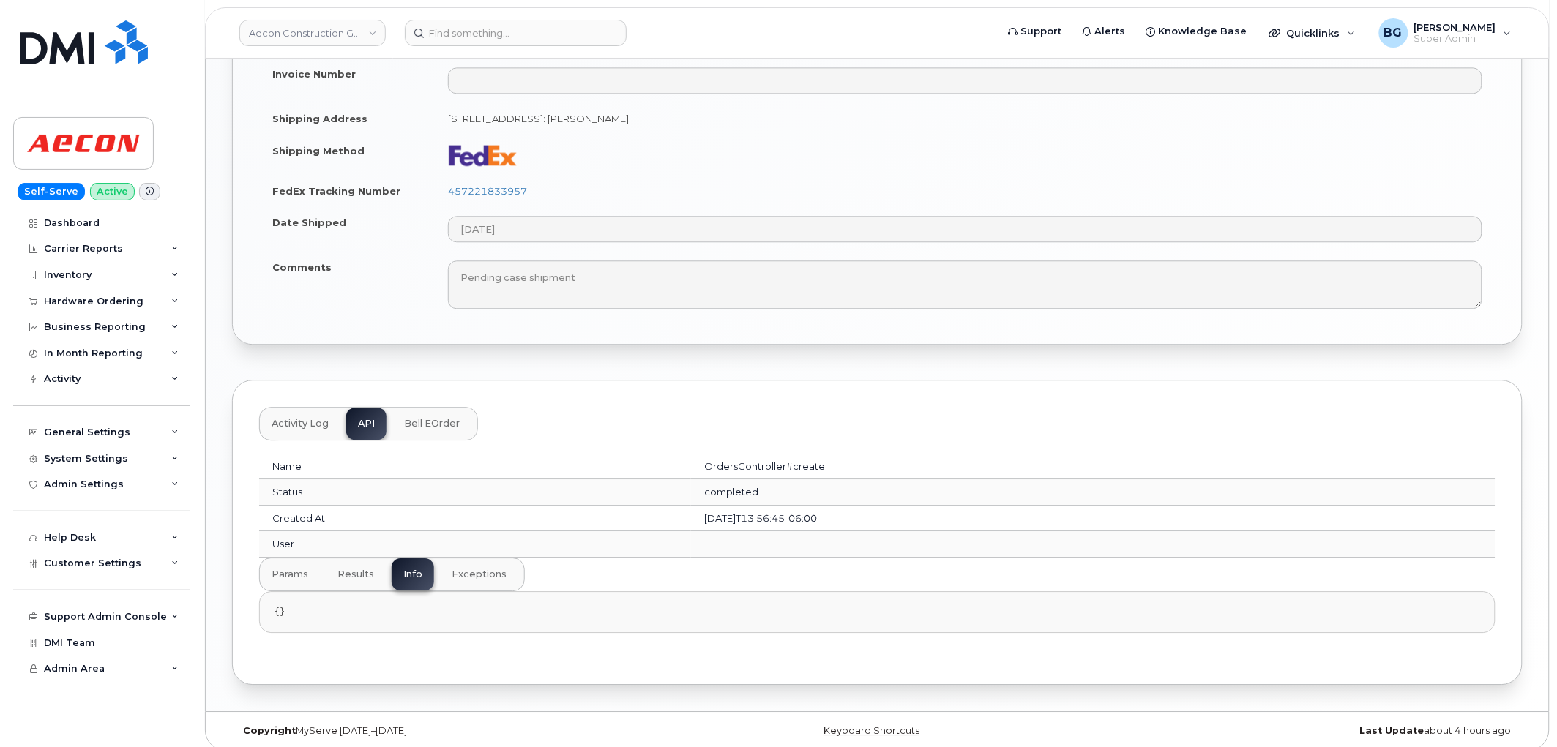
click at [354, 569] on span "results" at bounding box center [355, 575] width 37 height 12
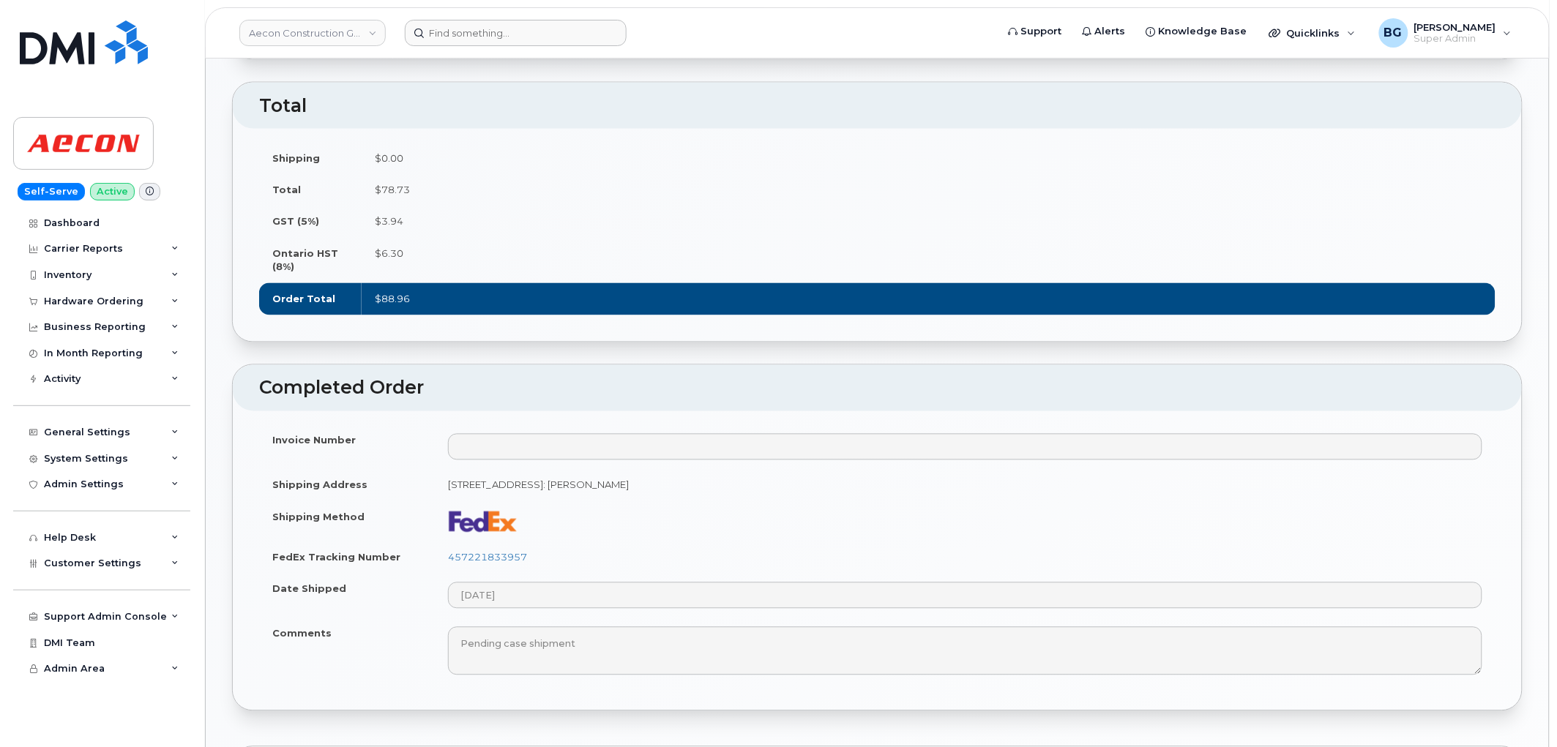
scroll to position [821, 0]
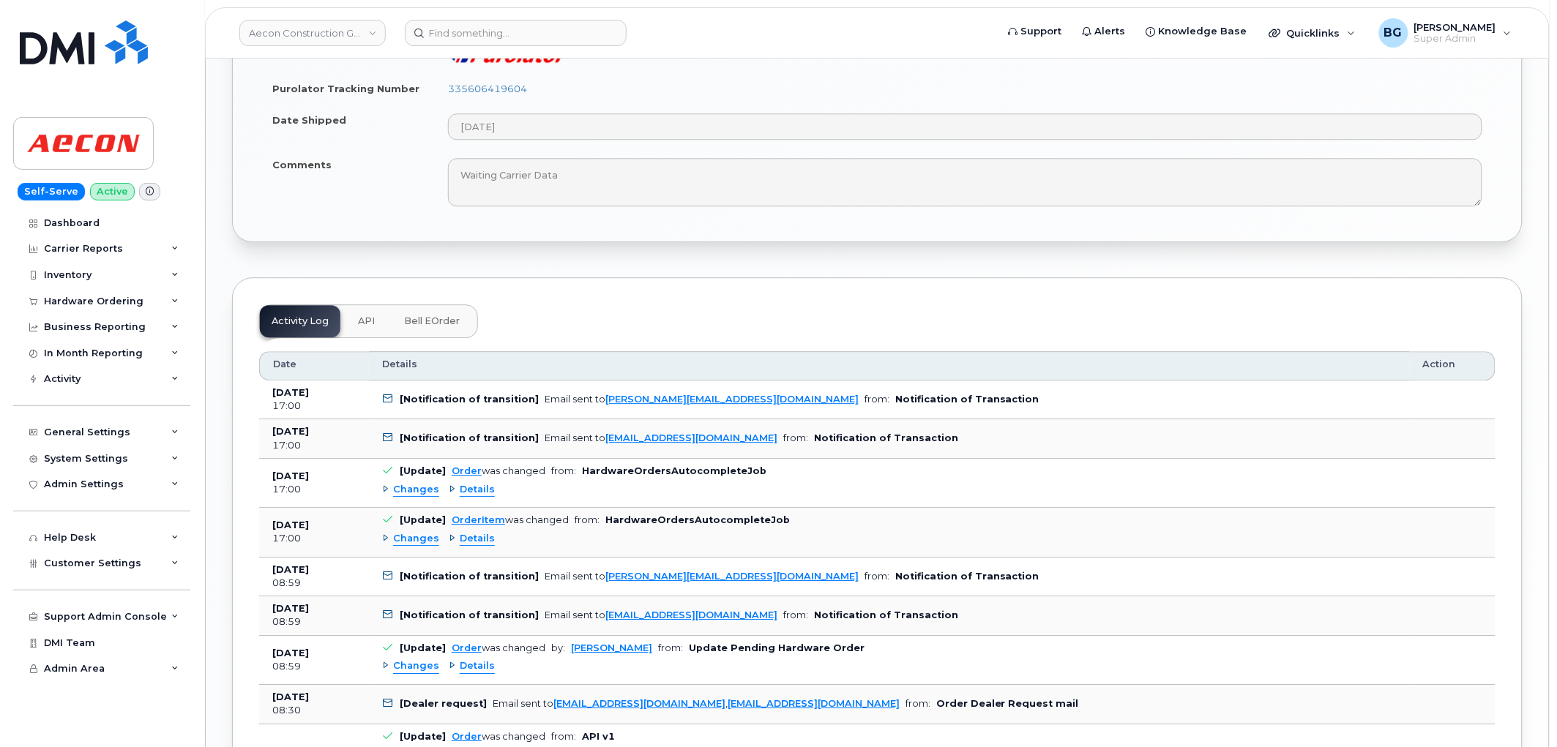
click at [433, 315] on span "Bell eOrder" at bounding box center [432, 321] width 56 height 12
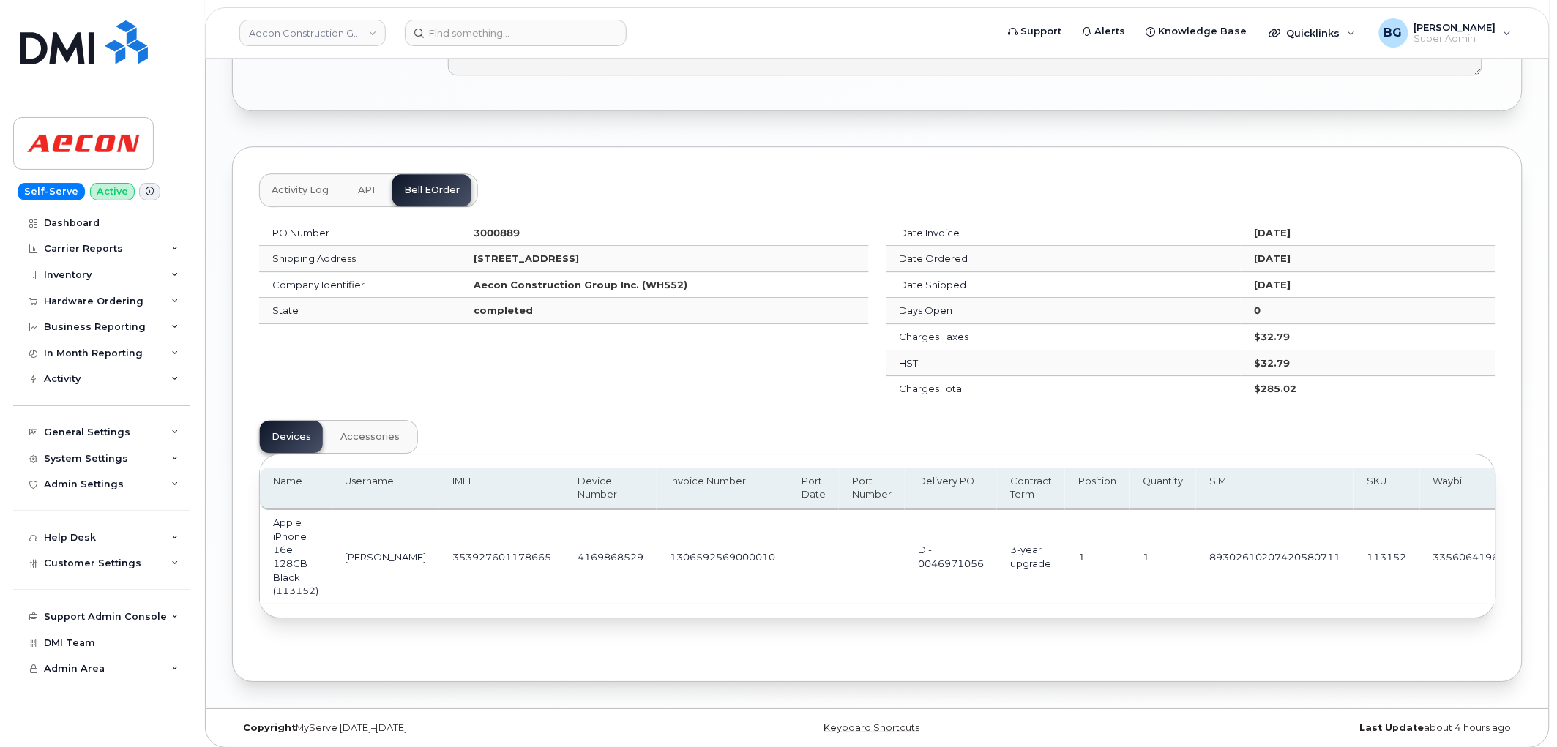
click at [623, 392] on div "PO Number 3000889 Shipping Address [STREET_ADDRESS] Company Identifier Aecon Co…" at bounding box center [563, 312] width 627 height 200
click at [77, 564] on span "Customer Settings" at bounding box center [92, 563] width 97 height 11
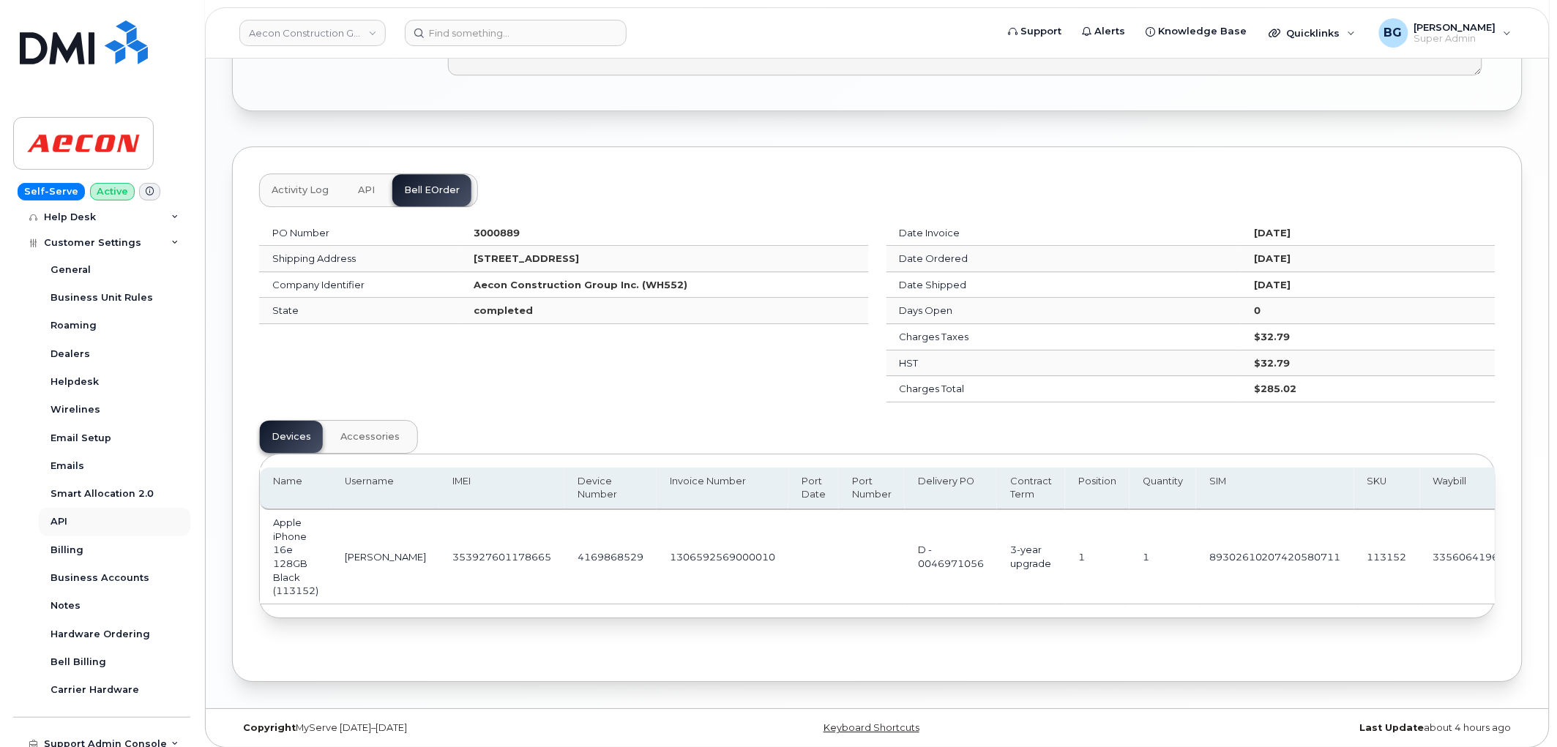
scroll to position [382, 0]
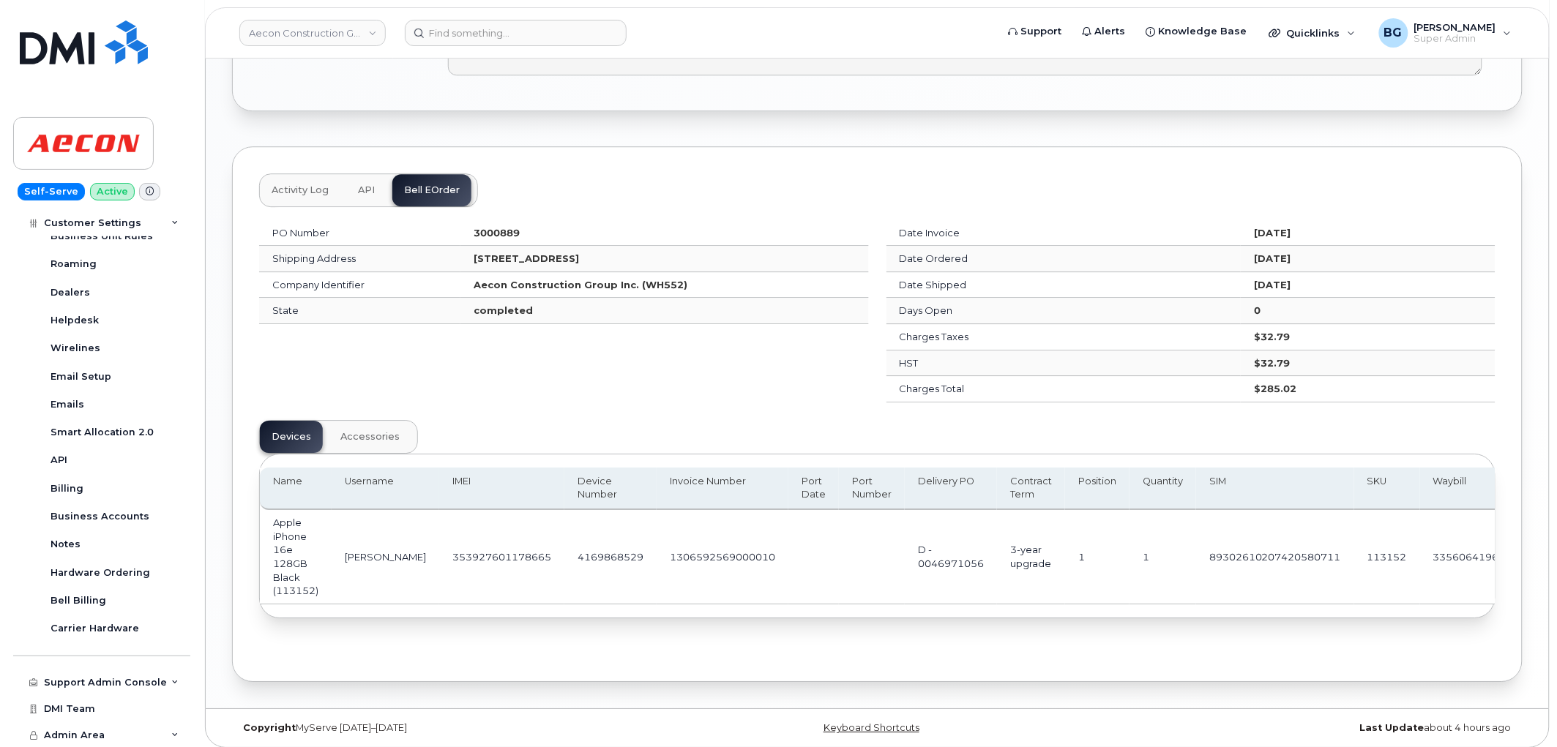
click at [481, 227] on strong "3000889" at bounding box center [497, 233] width 46 height 12
copy strong "3000889"
click at [521, 338] on div "PO Number 3000889 Shipping Address [STREET_ADDRESS] Company Identifier Aecon Co…" at bounding box center [563, 312] width 627 height 200
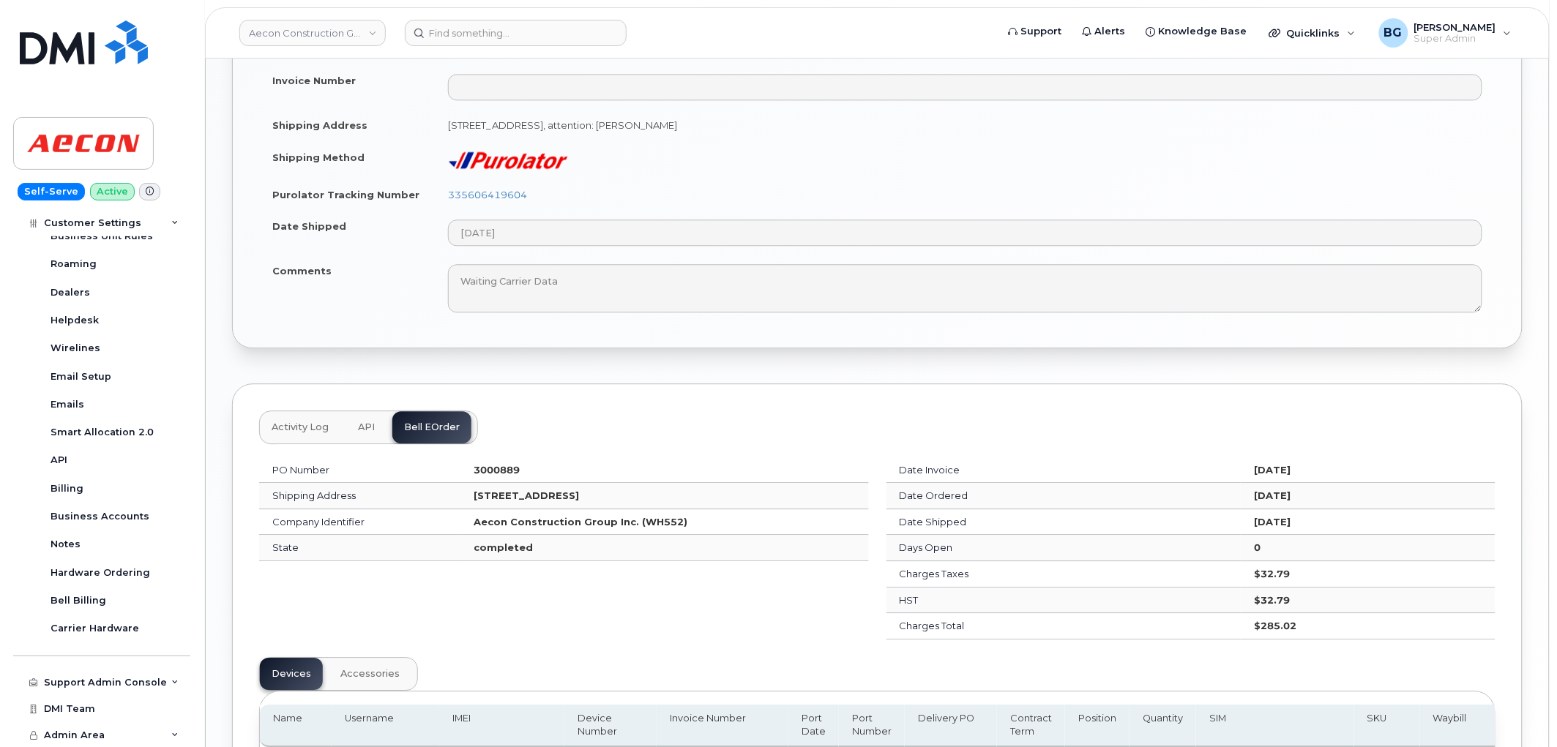
scroll to position [1215, 0]
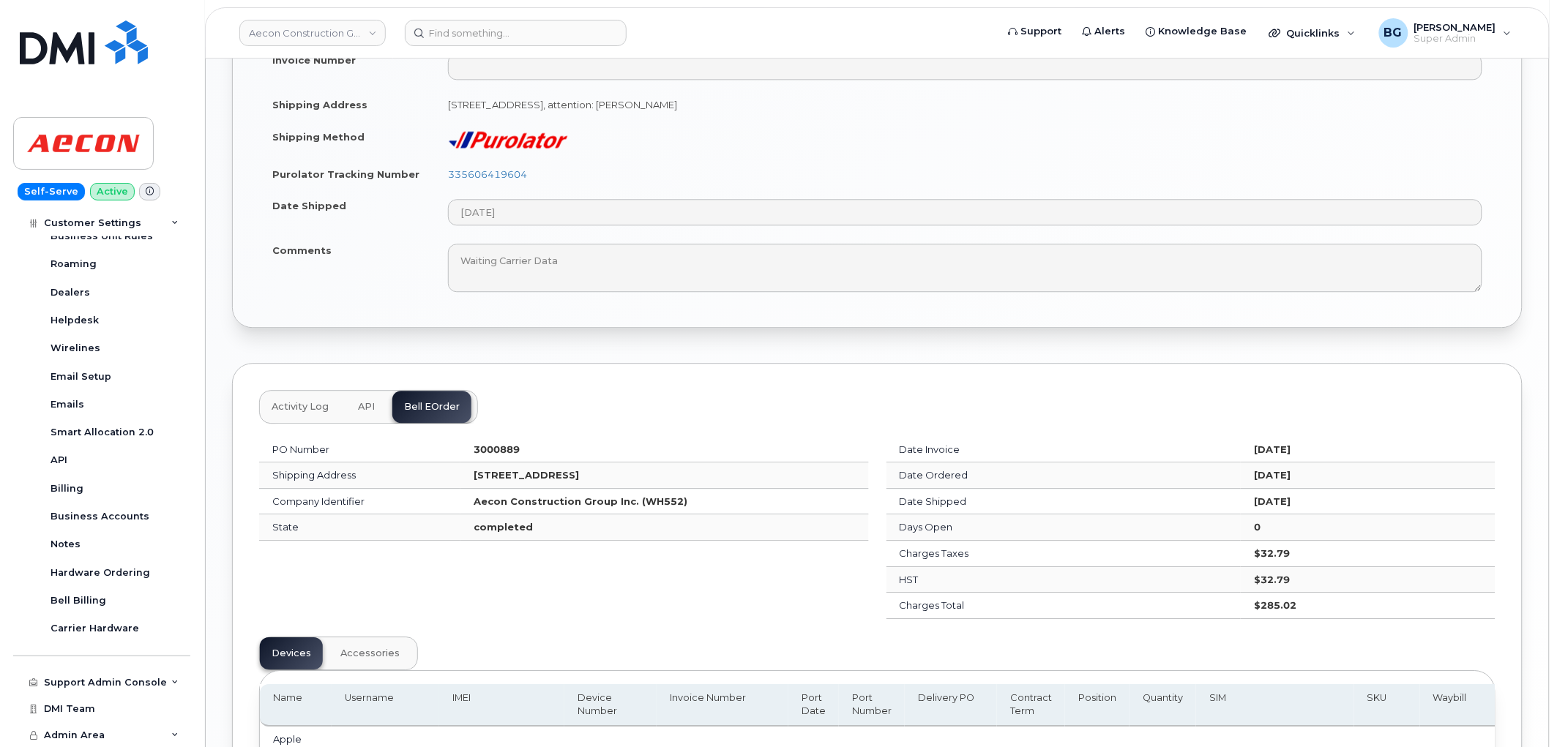
click at [508, 564] on div "PO Number 3000889 Shipping Address [STREET_ADDRESS] Company Identifier Aecon Co…" at bounding box center [563, 528] width 627 height 200
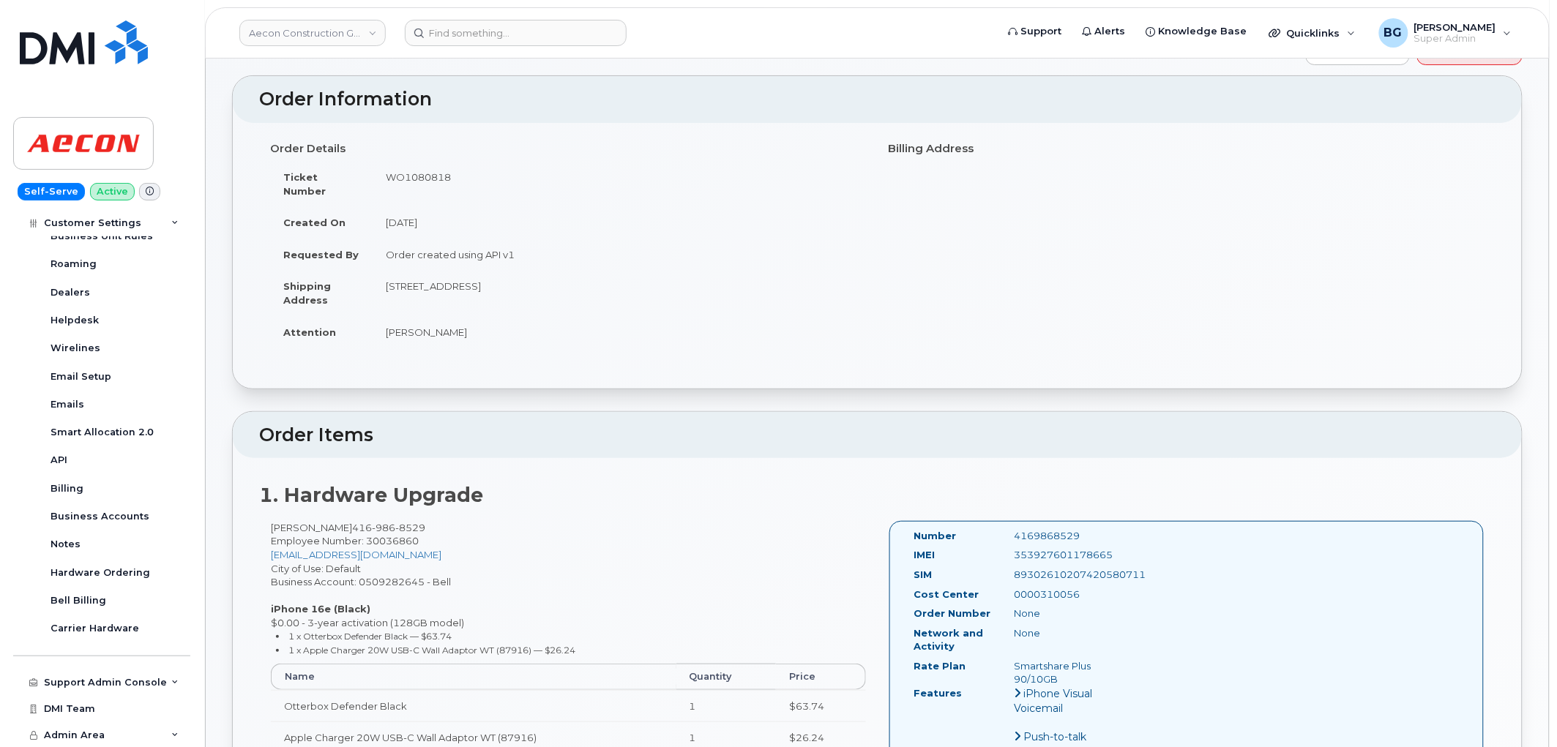
scroll to position [0, 0]
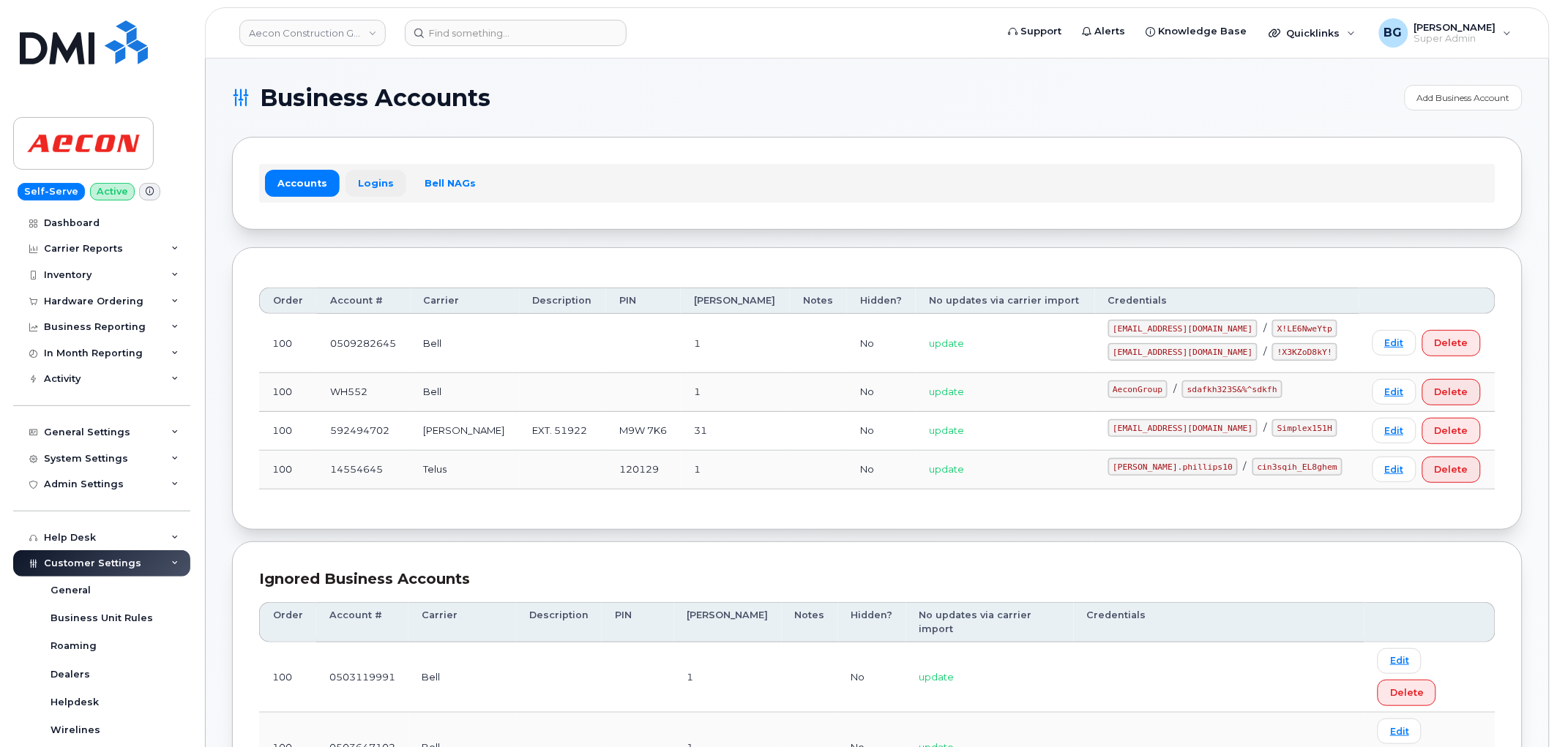
click at [370, 173] on link "Logins" at bounding box center [375, 183] width 61 height 26
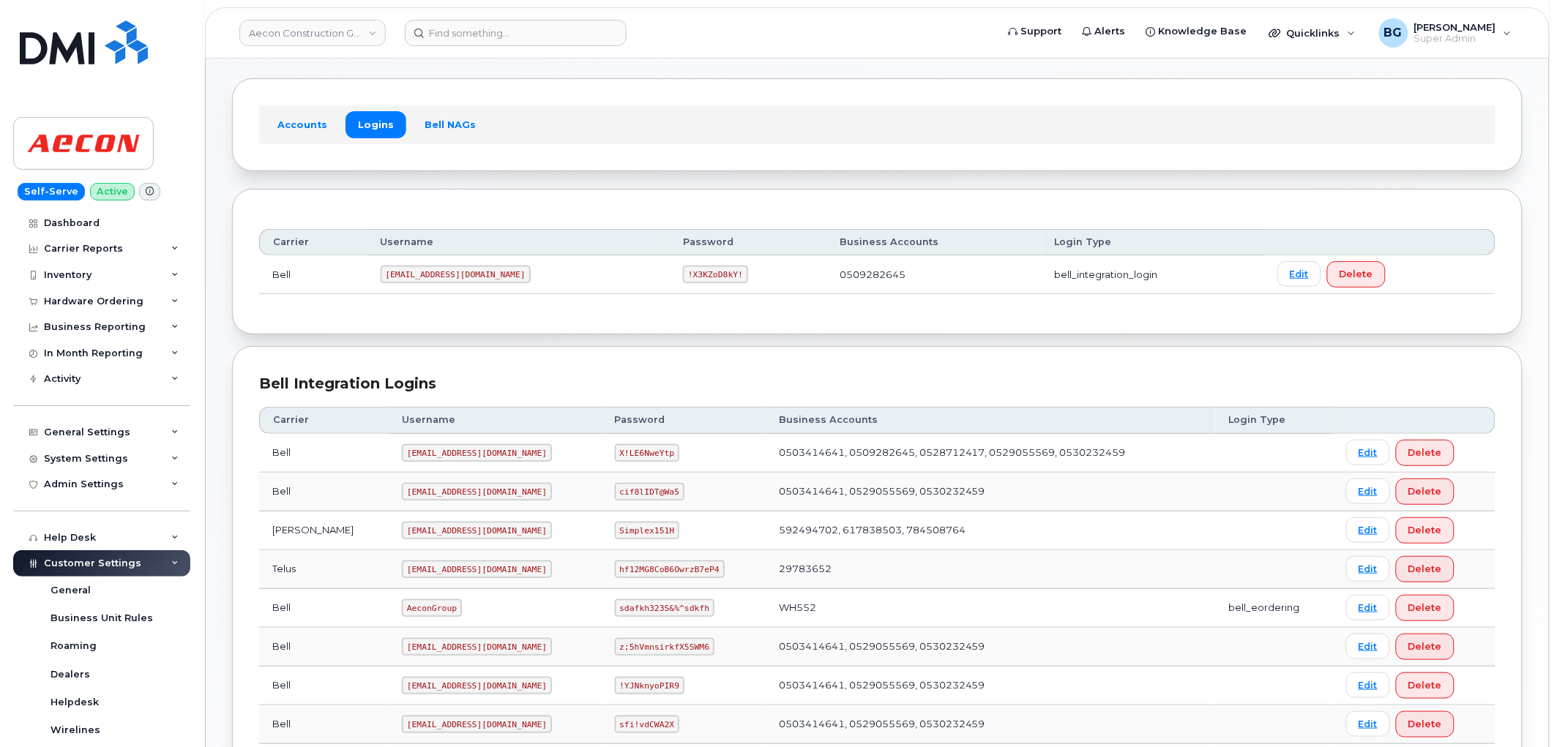
scroll to position [325, 0]
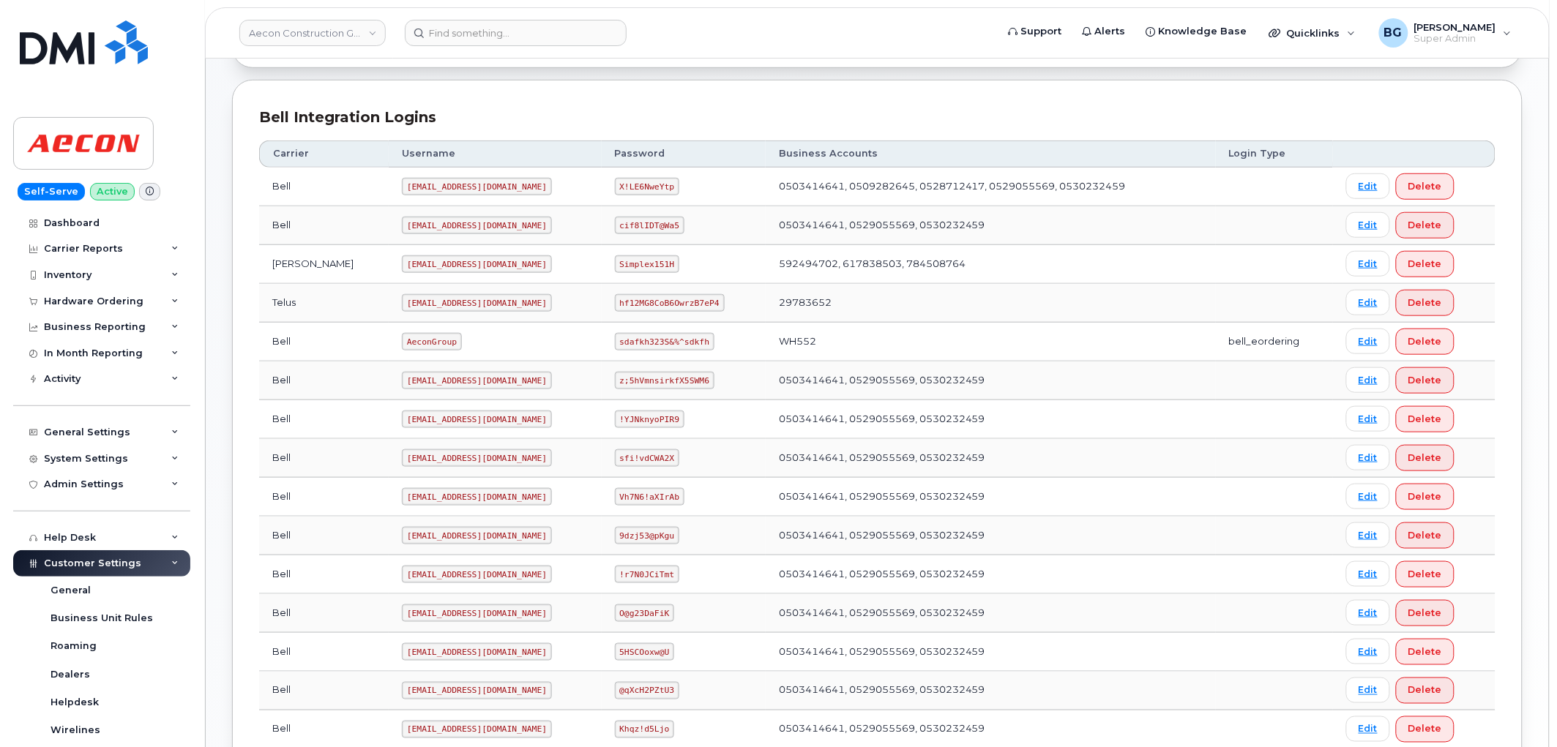
click at [402, 342] on code "AeconGroup" at bounding box center [432, 342] width 60 height 18
copy code "AeconGroup"
click at [615, 345] on code "sdafkh323S&%^sdkfh" at bounding box center [665, 342] width 100 height 18
drag, startPoint x: 611, startPoint y: 345, endPoint x: 676, endPoint y: 345, distance: 65.1
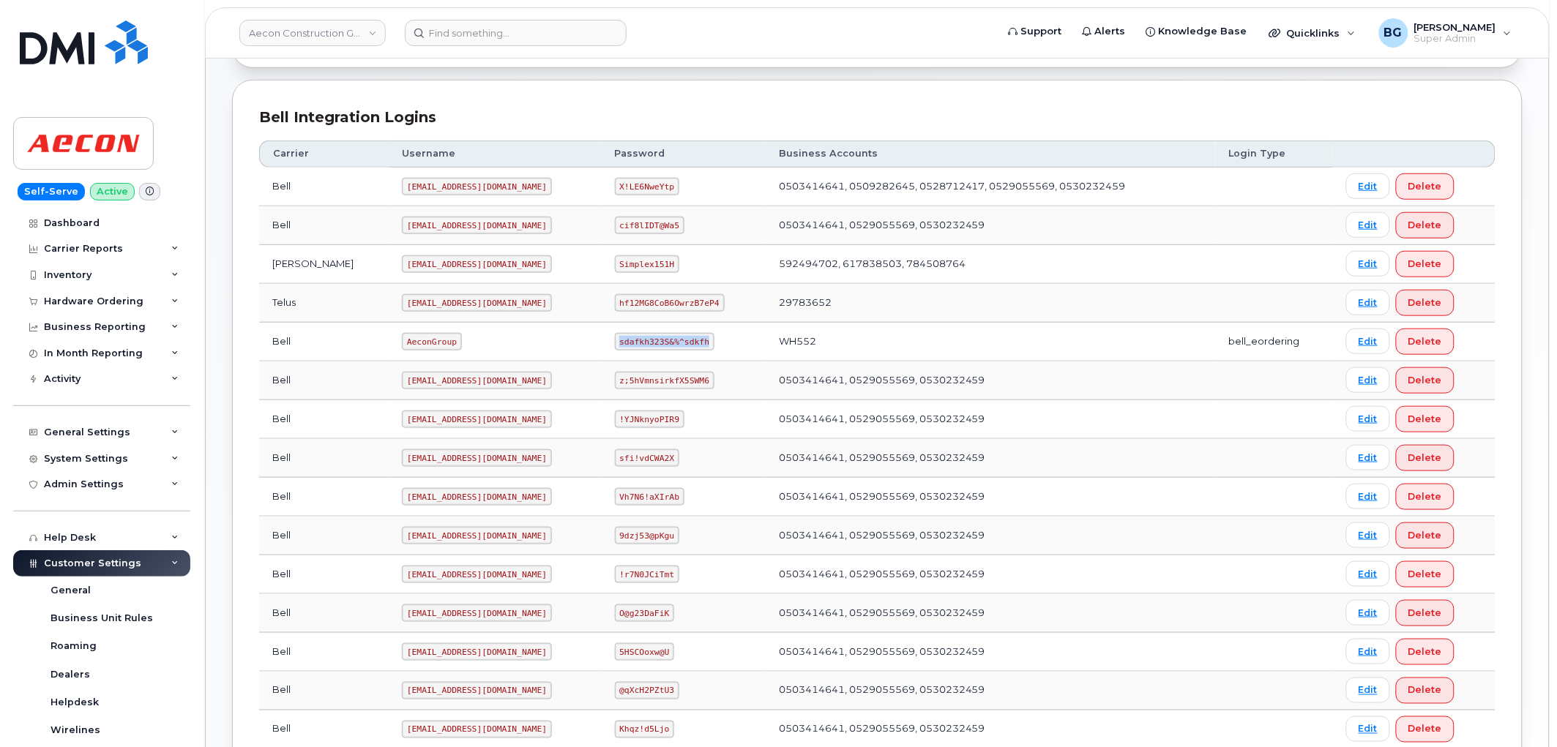
click at [676, 345] on code "sdafkh323S&%^sdkfh" at bounding box center [665, 342] width 100 height 18
copy code "sdafkh323S&%^sdkfh"
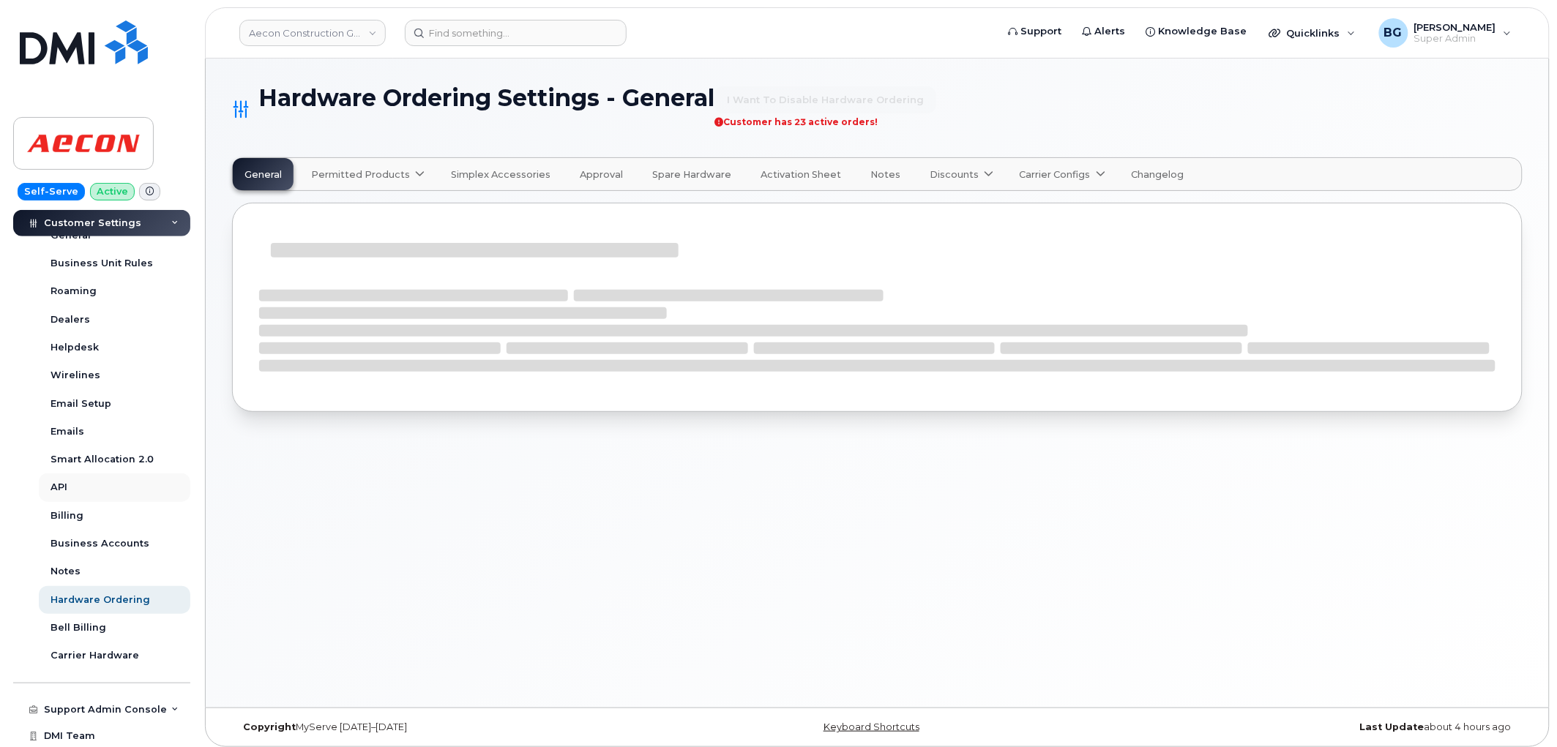
scroll to position [382, 0]
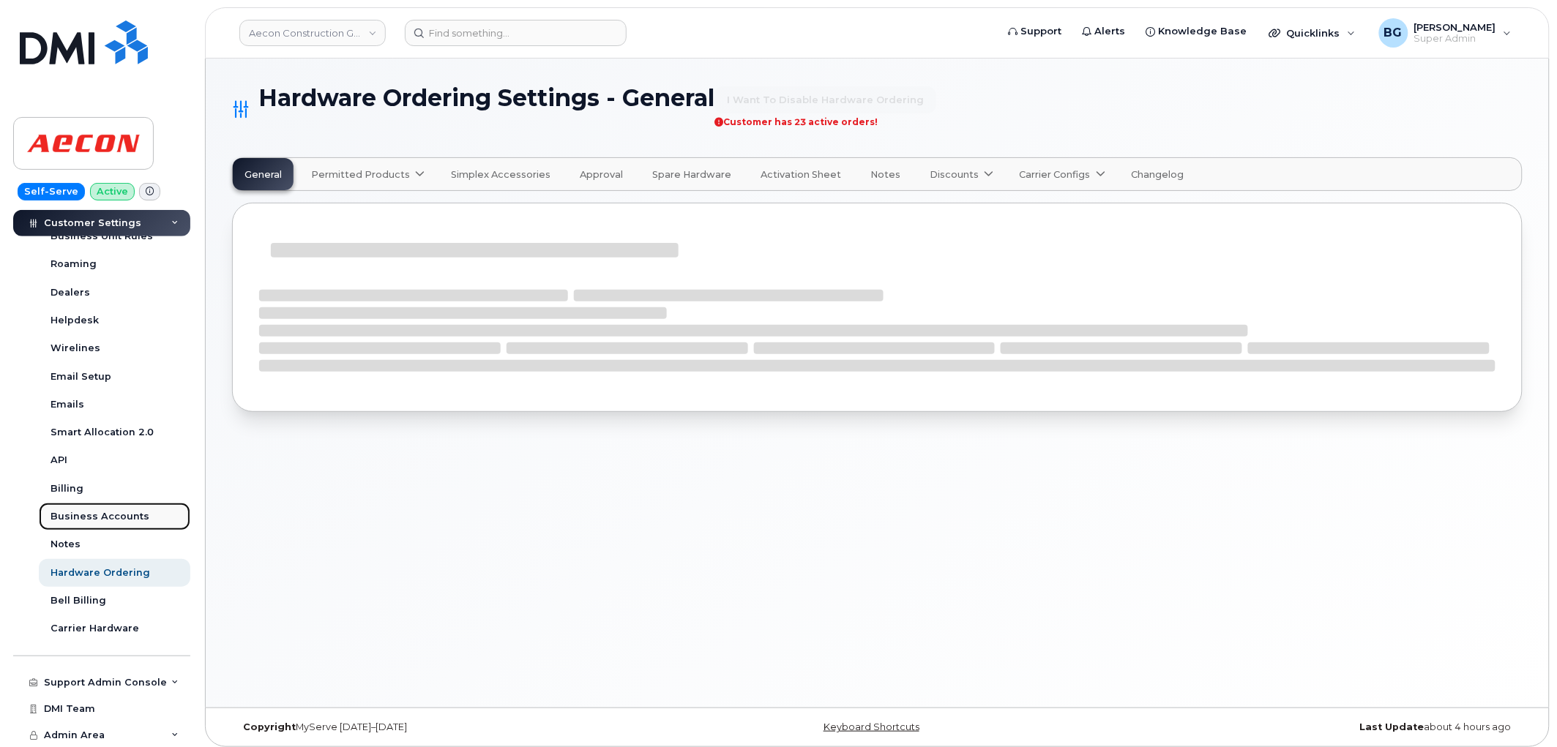
click at [75, 520] on div "Business Accounts" at bounding box center [100, 516] width 99 height 13
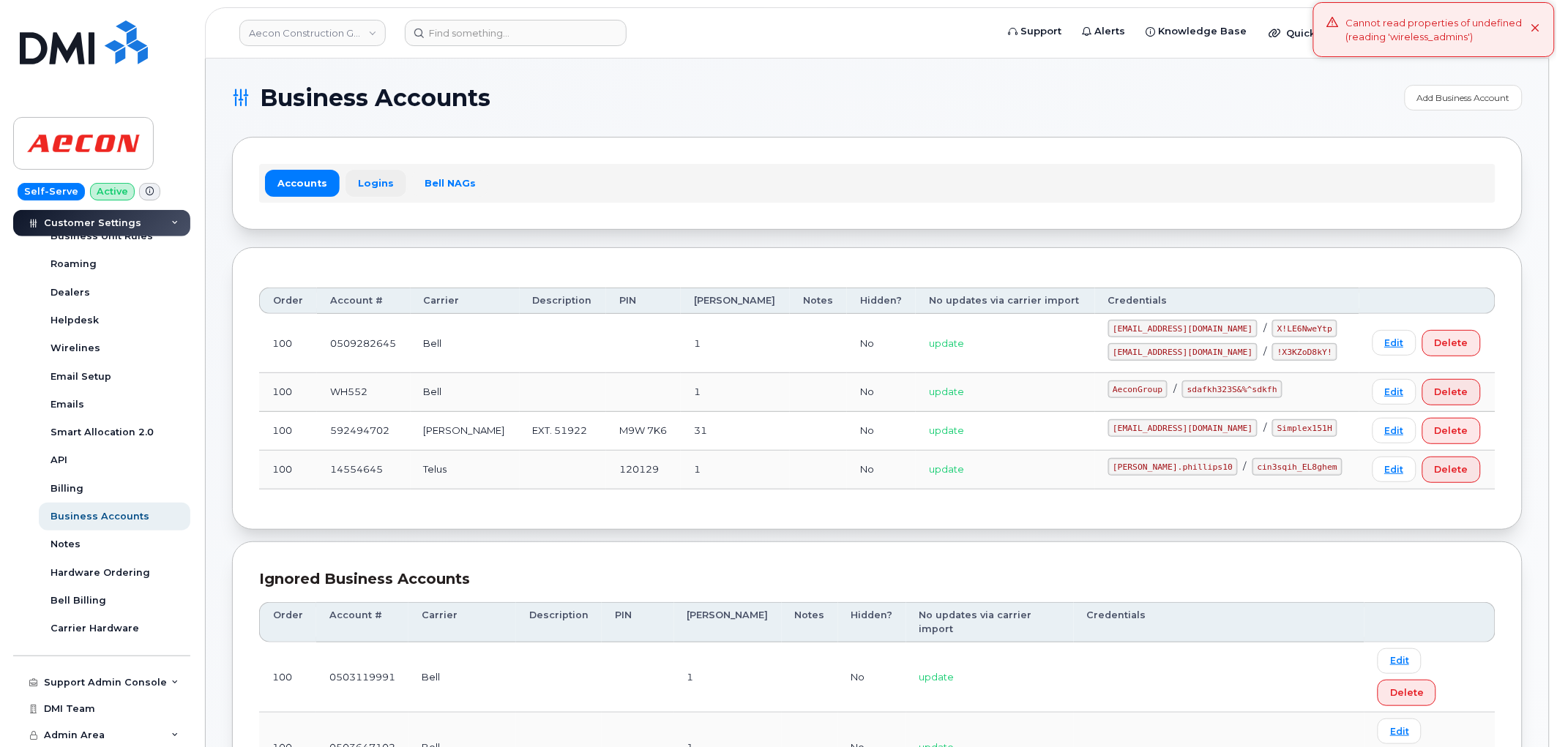
click at [383, 184] on link "Logins" at bounding box center [375, 183] width 61 height 26
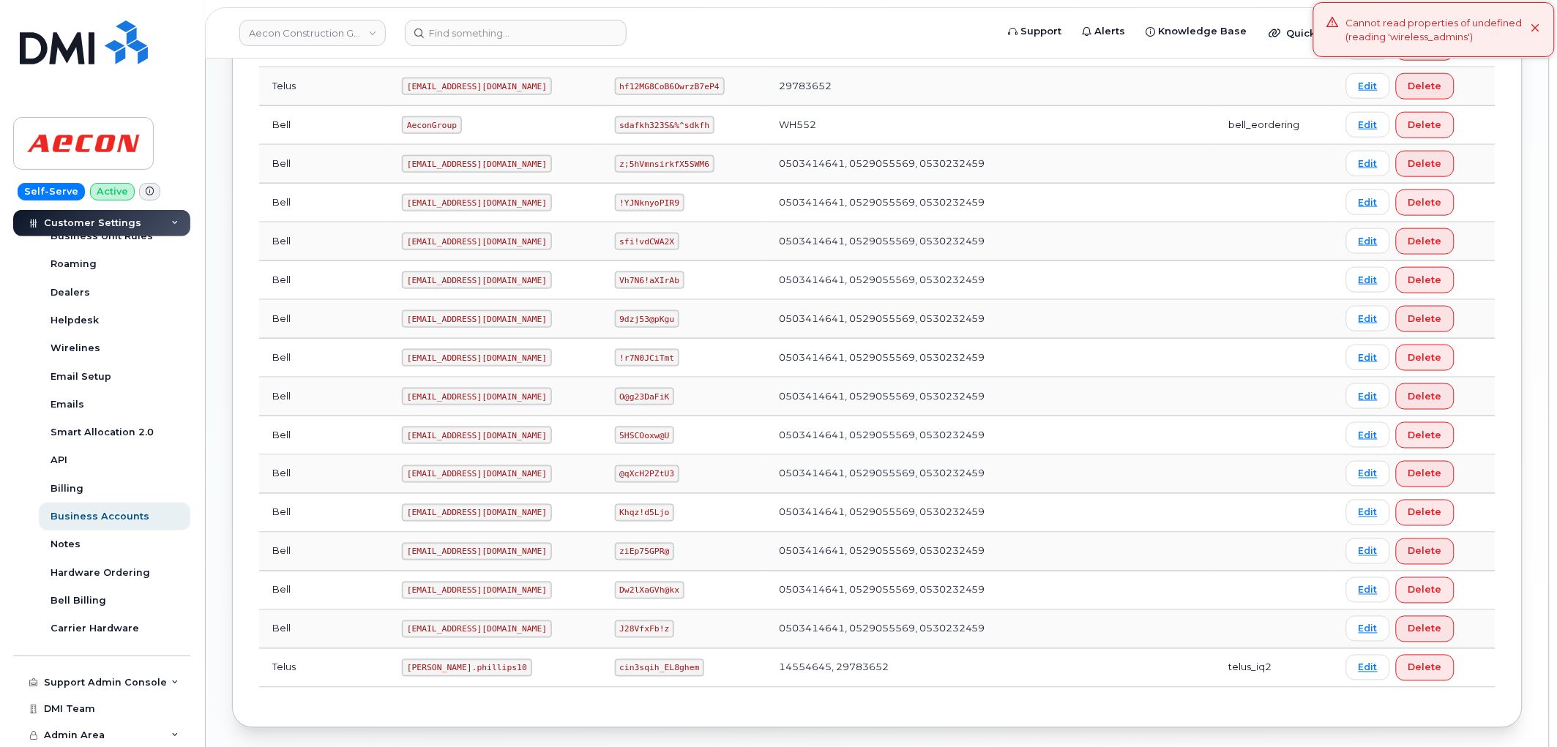
scroll to position [542, 0]
click at [402, 673] on code "[PERSON_NAME].phillips10" at bounding box center [467, 668] width 130 height 18
drag, startPoint x: 360, startPoint y: 673, endPoint x: 411, endPoint y: 666, distance: 51.0
click at [411, 666] on code "[PERSON_NAME].phillips10" at bounding box center [467, 668] width 130 height 18
copy code "[PERSON_NAME].phillips10"
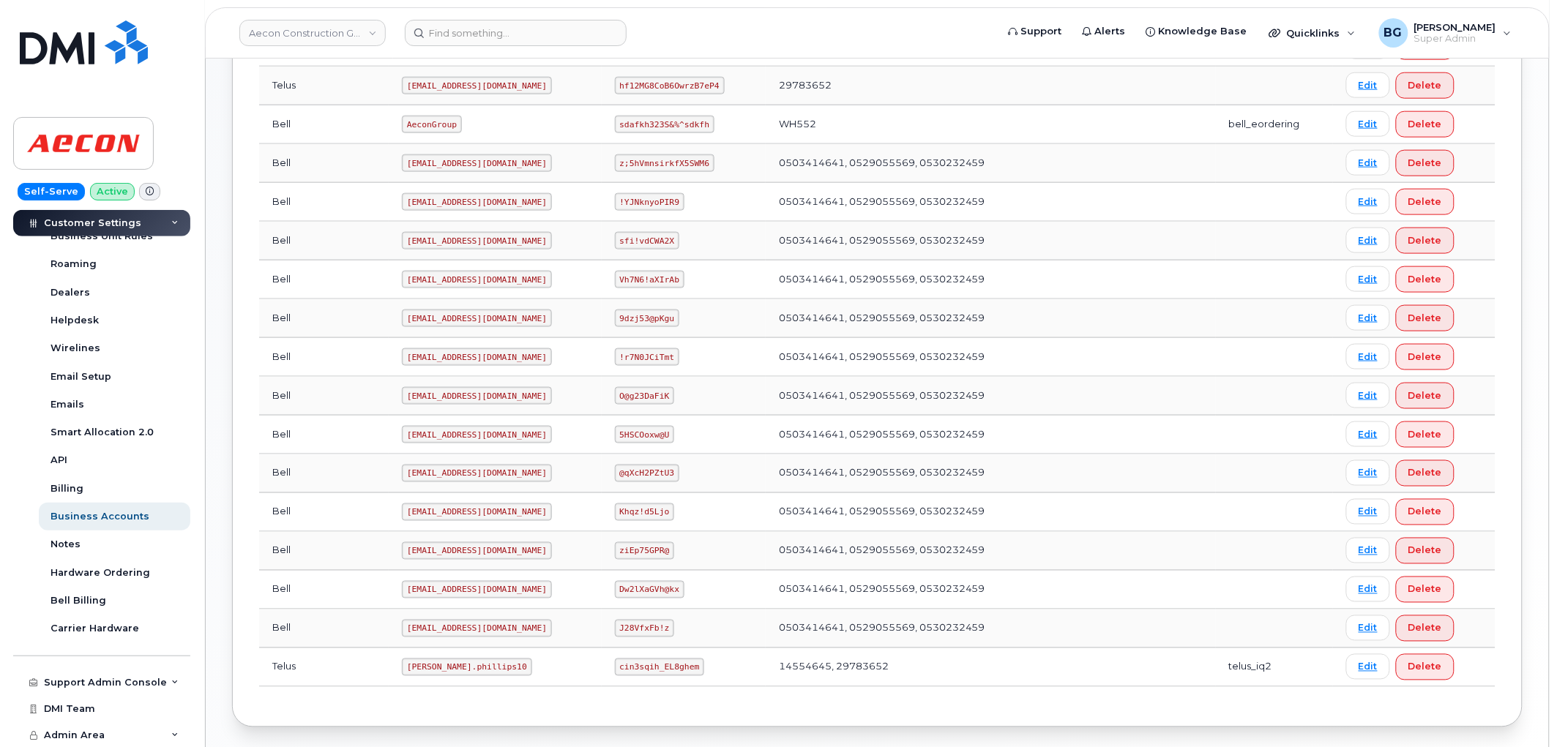
click at [615, 670] on code "cin3sqih_EL8ghem" at bounding box center [660, 668] width 90 height 18
drag, startPoint x: 604, startPoint y: 670, endPoint x: 649, endPoint y: 670, distance: 45.4
click at [649, 670] on code "cin3sqih_EL8ghem" at bounding box center [660, 668] width 90 height 18
copy code "cin3sqih_EL8ghem"
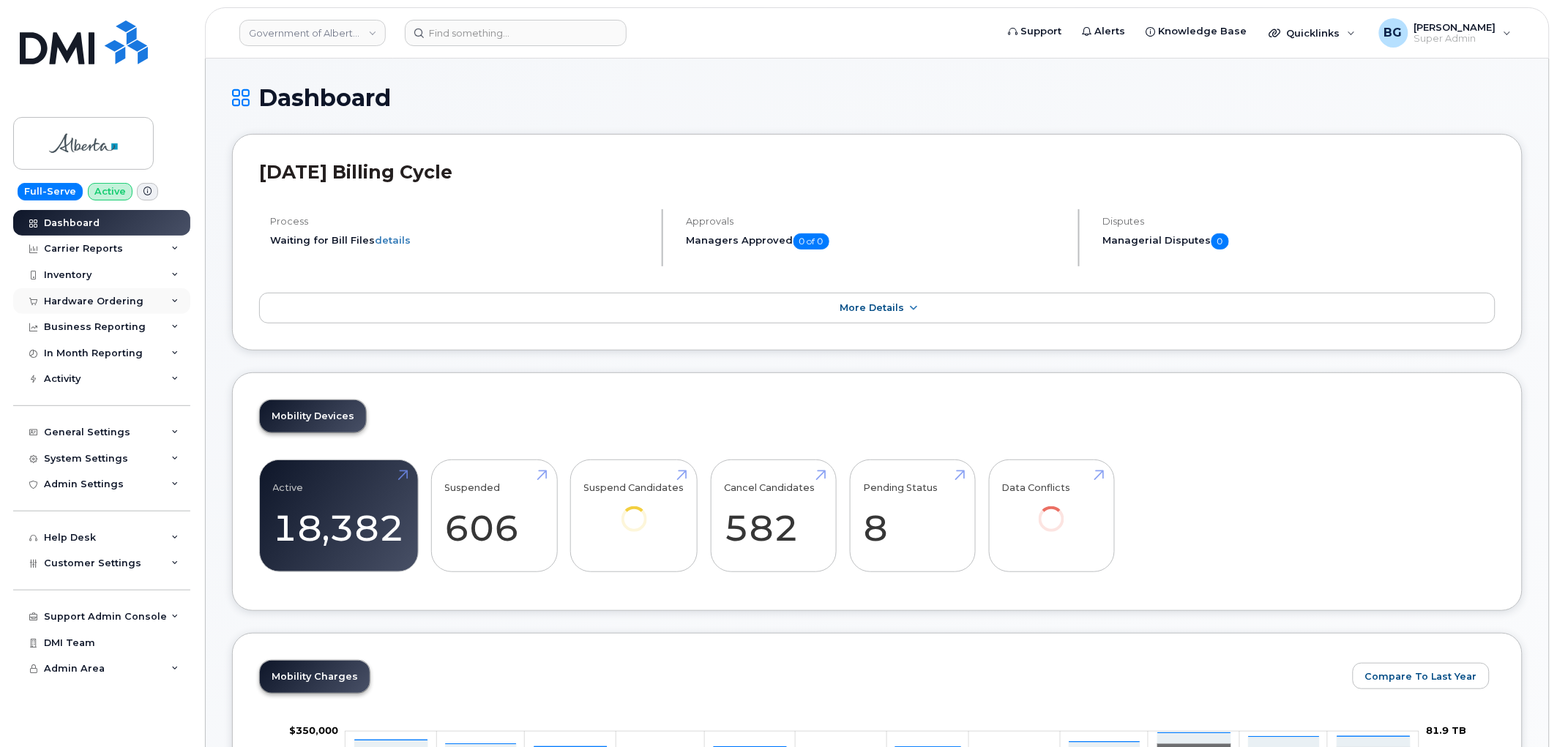
click at [91, 299] on div "Hardware Ordering" at bounding box center [94, 302] width 100 height 12
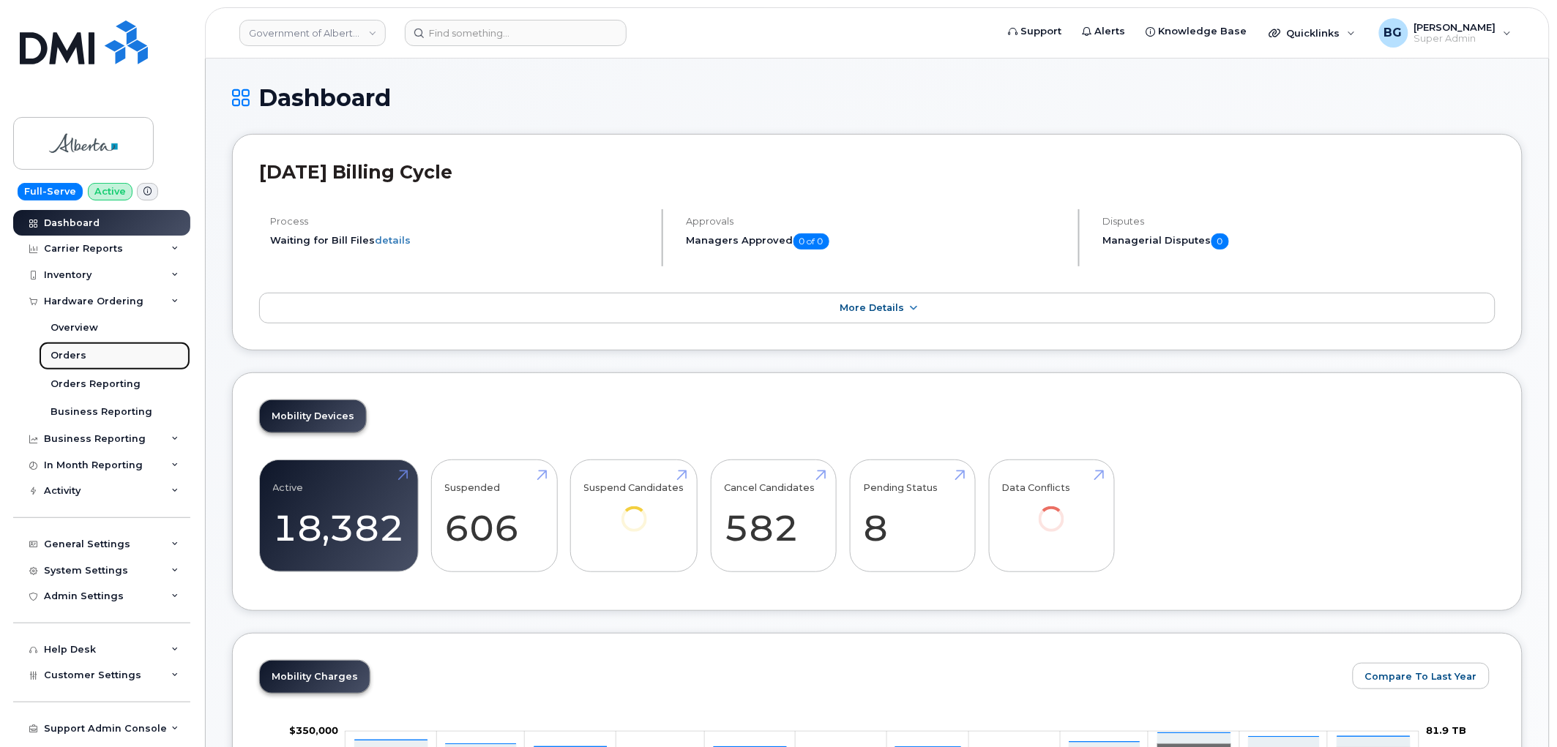
click at [64, 351] on div "Orders" at bounding box center [69, 355] width 36 height 13
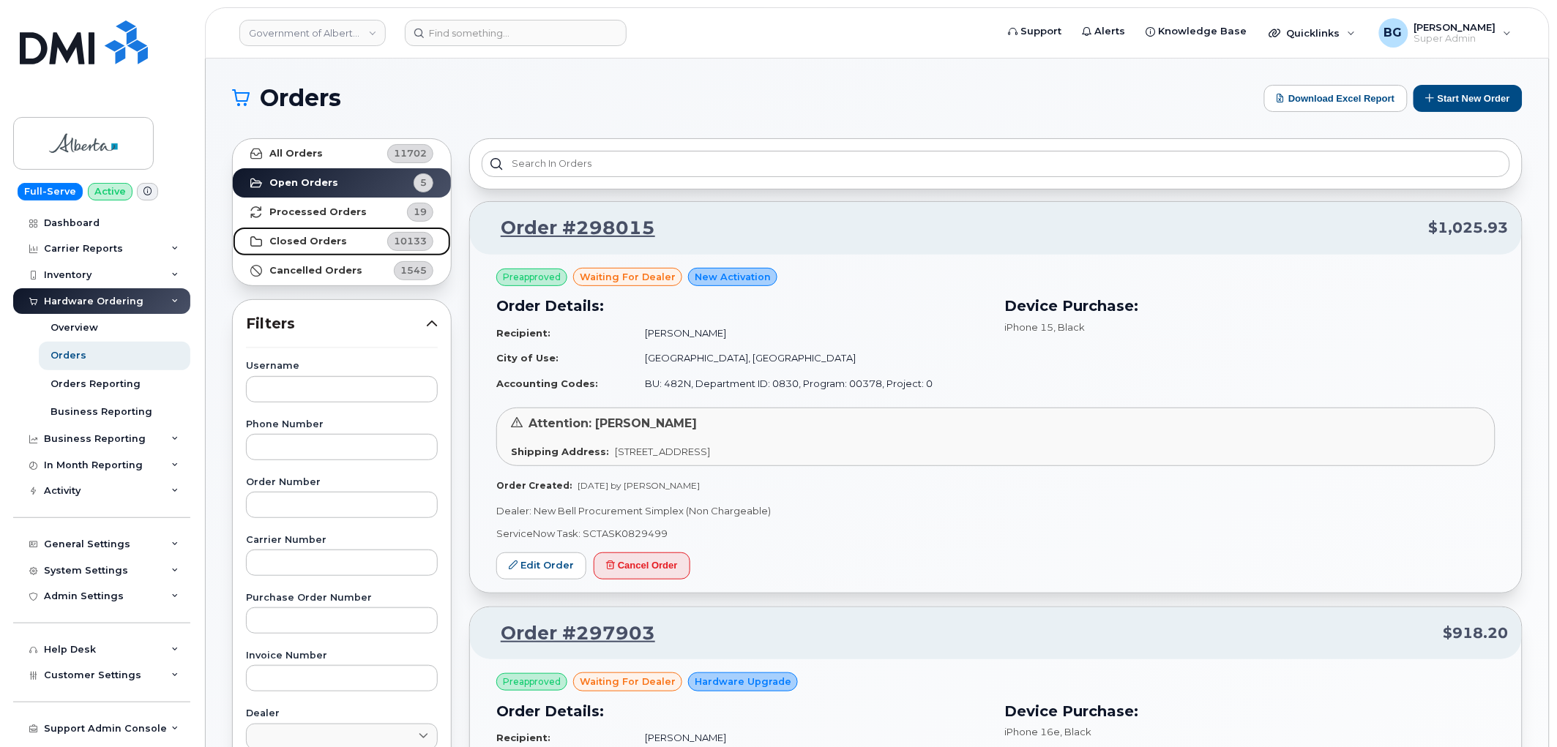
click at [288, 238] on strong "Closed Orders" at bounding box center [308, 242] width 78 height 12
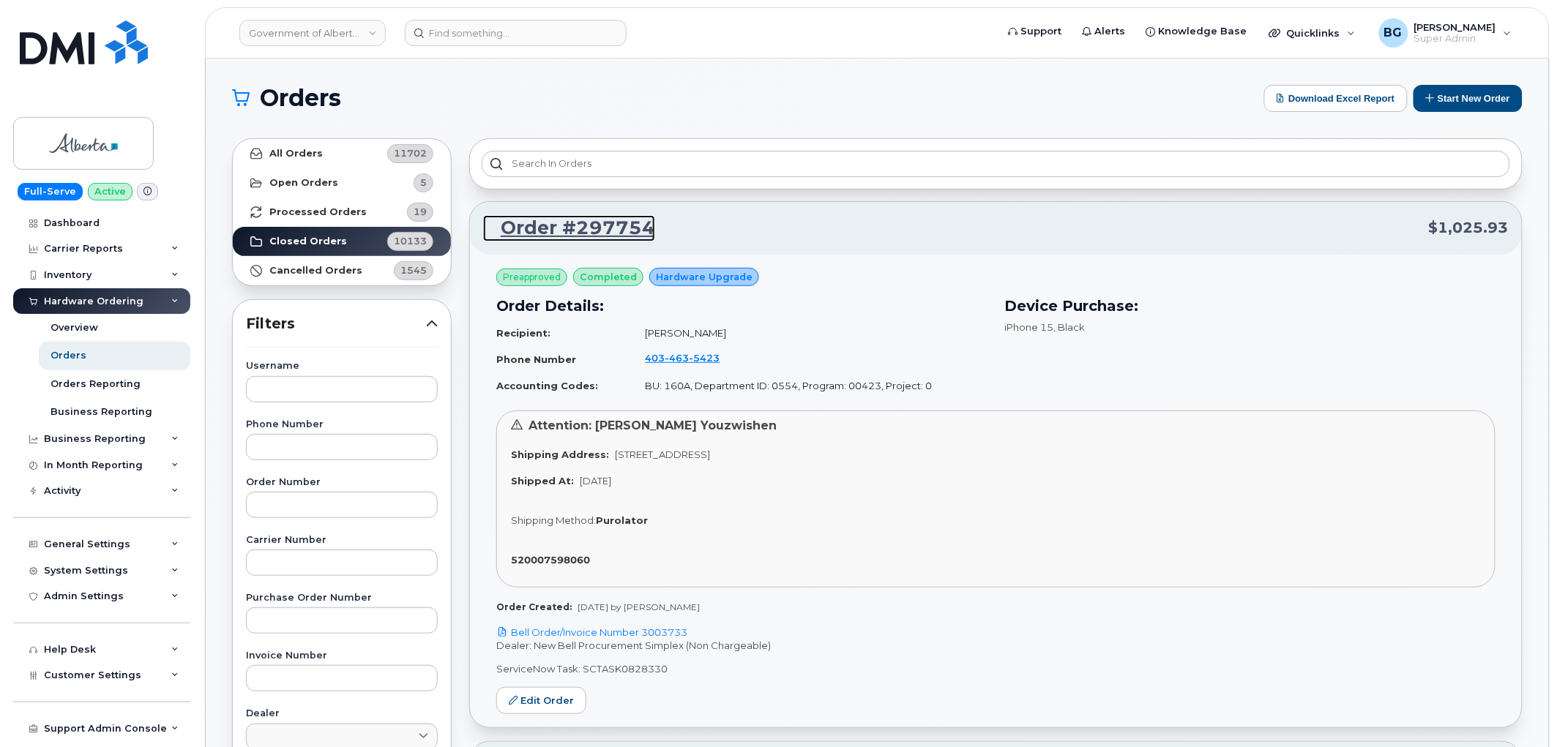
click at [597, 227] on link "Order #297754" at bounding box center [569, 228] width 172 height 26
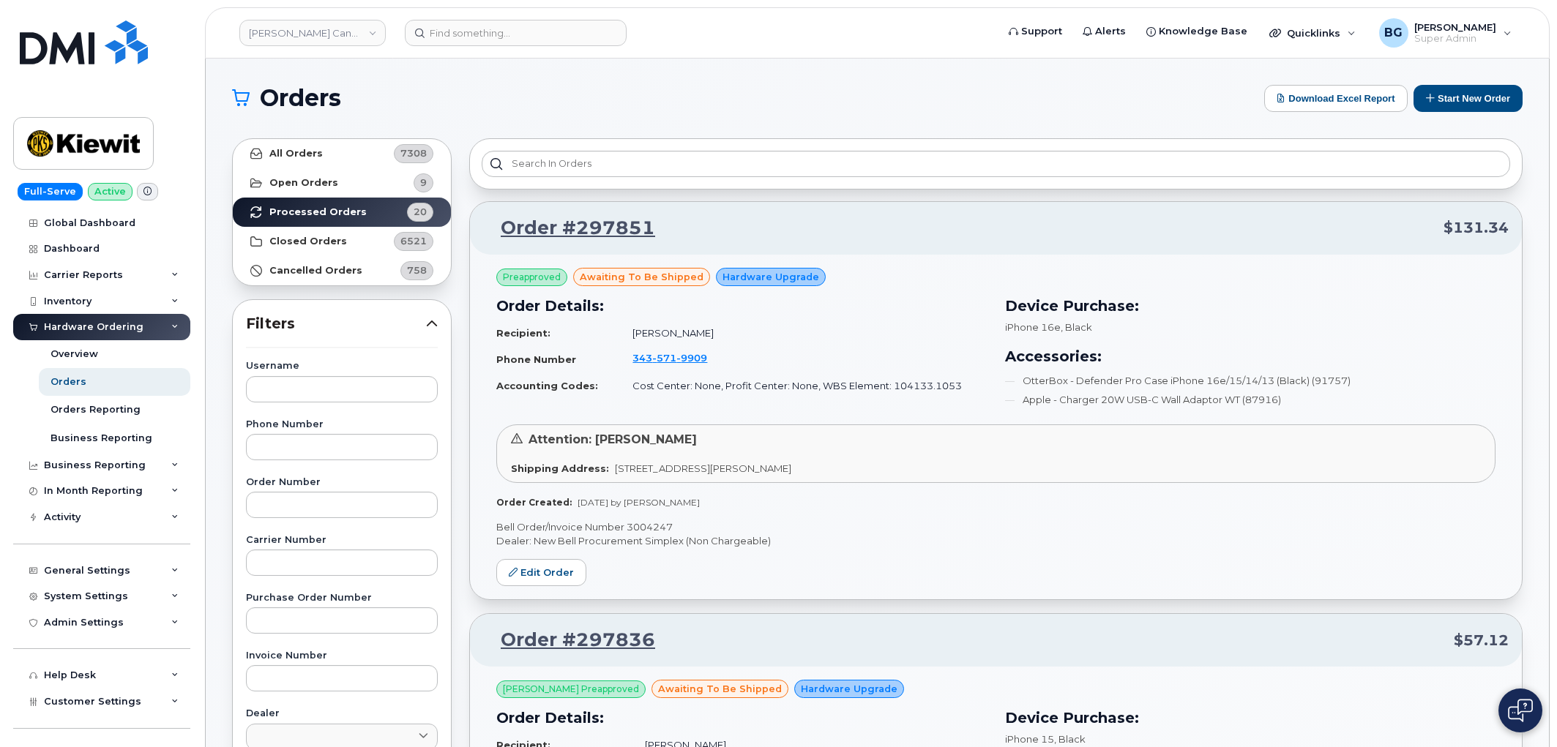
scroll to position [2963, 0]
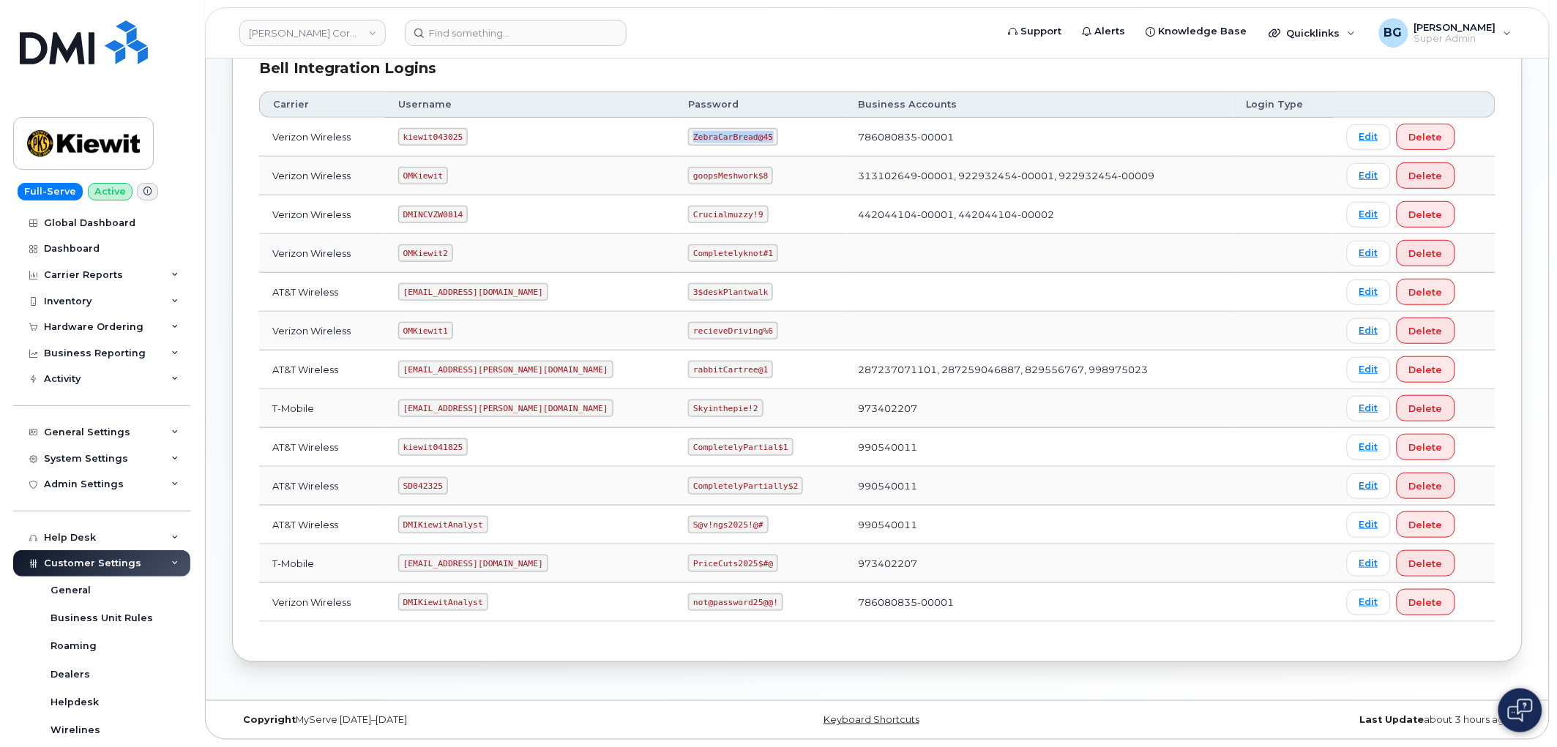
scroll to position [325, 0]
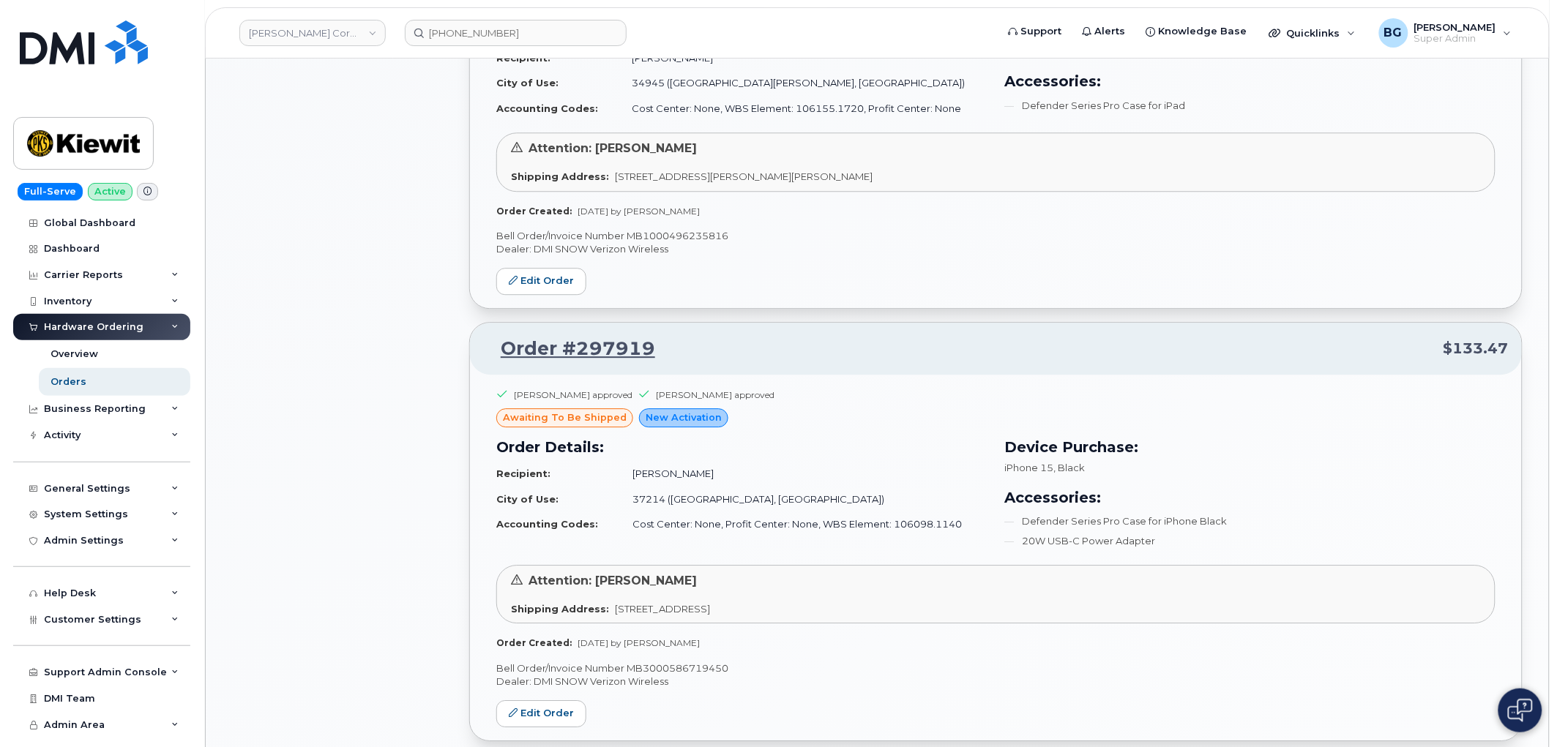
scroll to position [1301, 0]
click at [419, 400] on div "All Orders 1893 Open Orders 57 Processed Orders 69 Closed Orders 1309 Cancelled…" at bounding box center [341, 677] width 237 height 3696
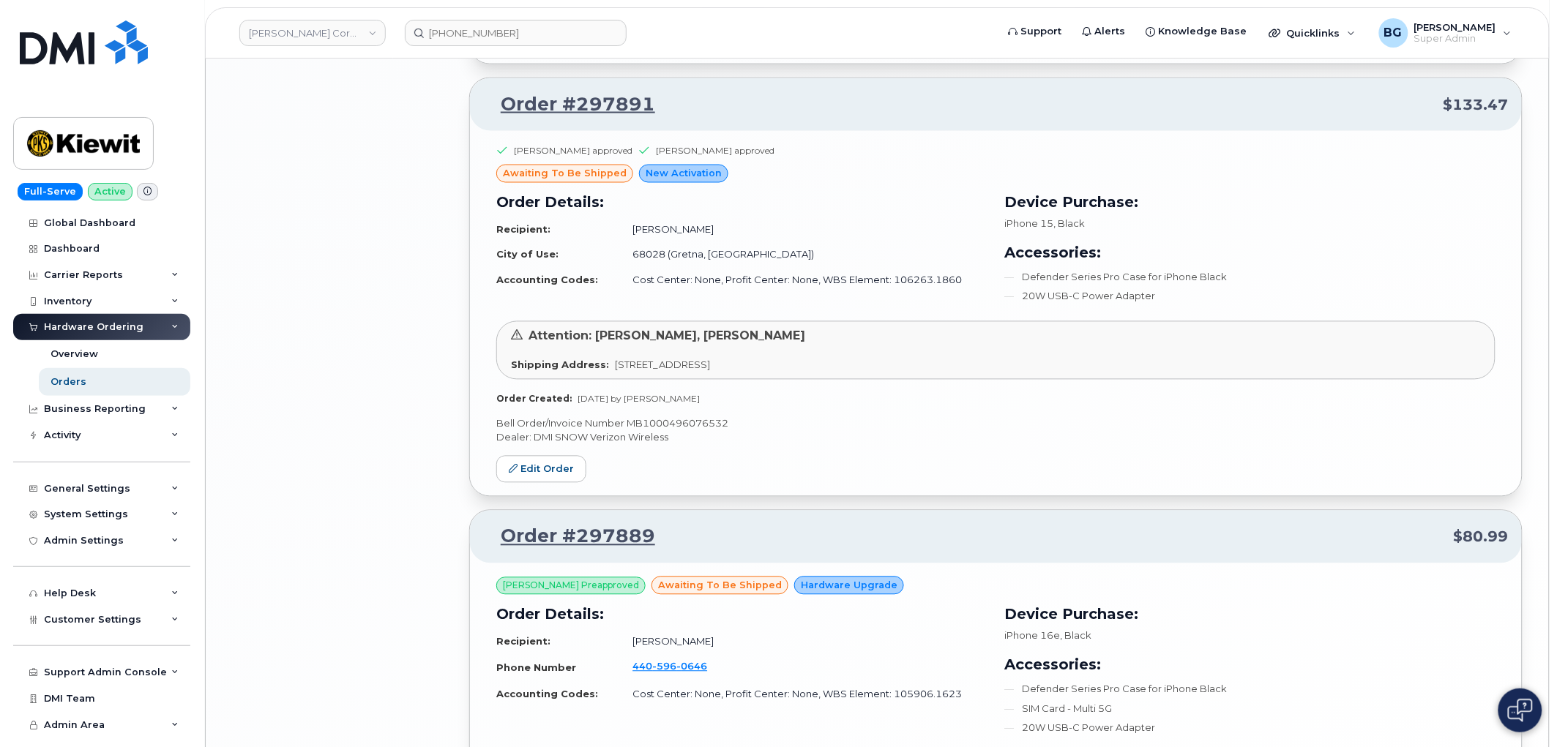
scroll to position [3146, 0]
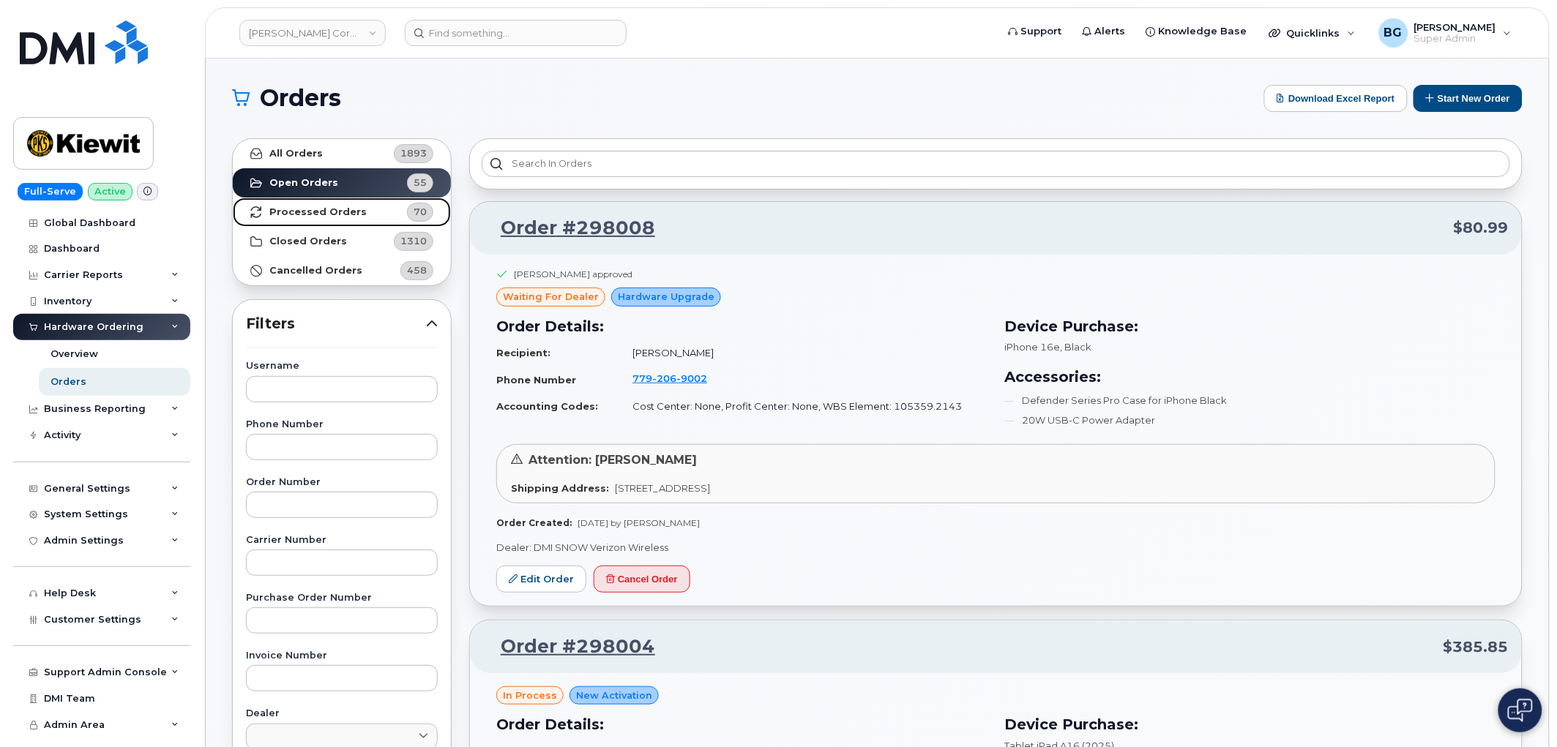
click at [310, 210] on strong "Processed Orders" at bounding box center [317, 212] width 97 height 12
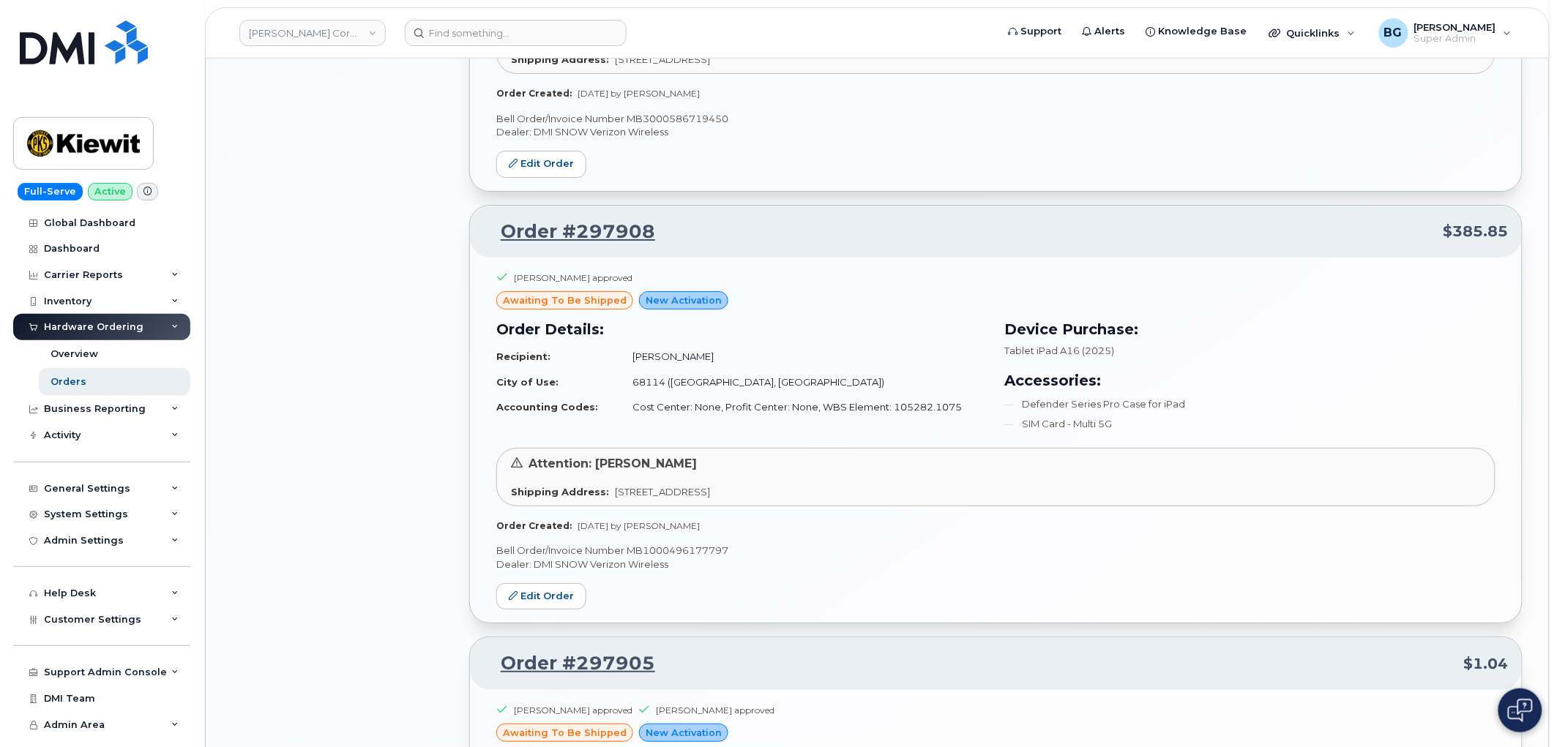
scroll to position [3106, 0]
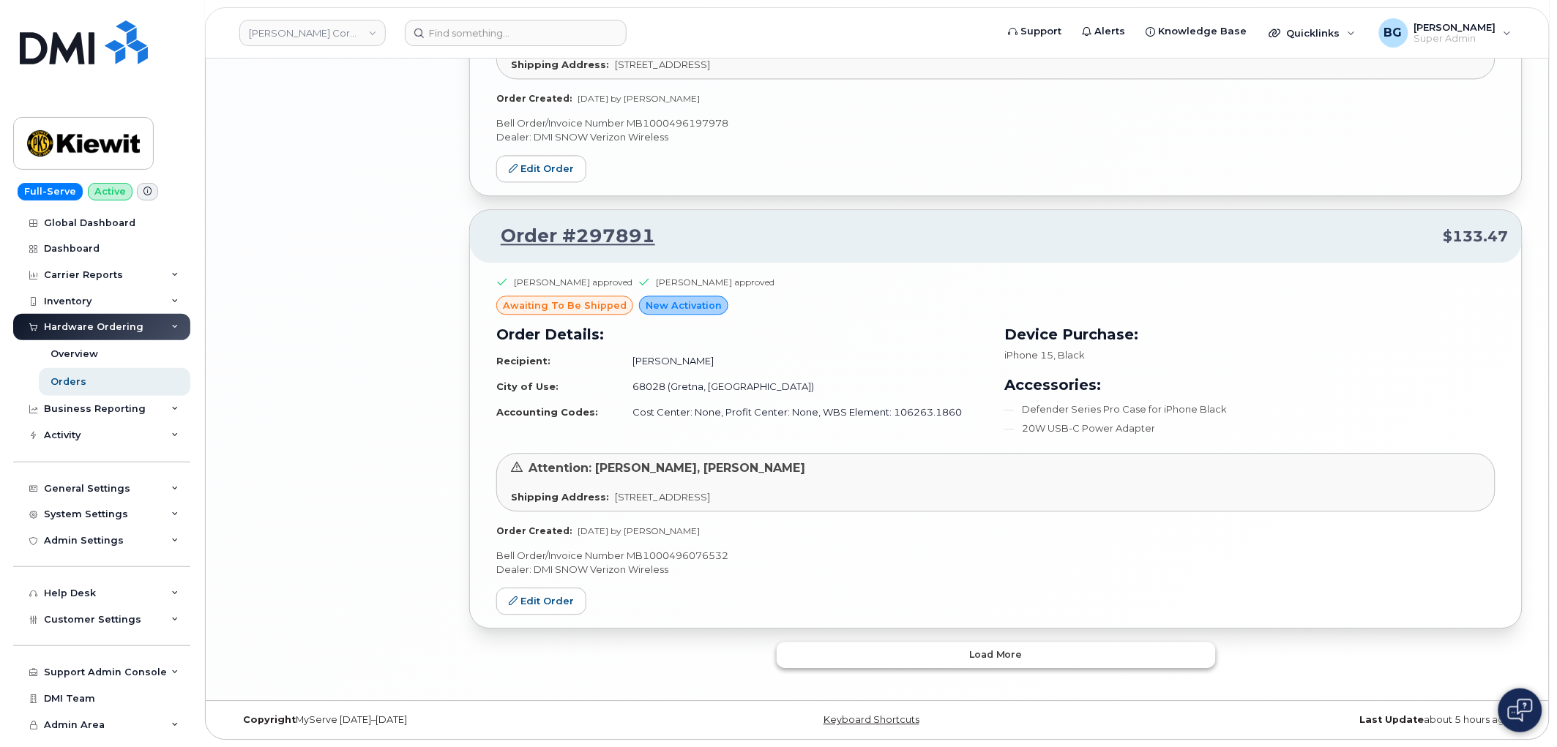
click at [992, 654] on span "Load more" at bounding box center [995, 655] width 53 height 14
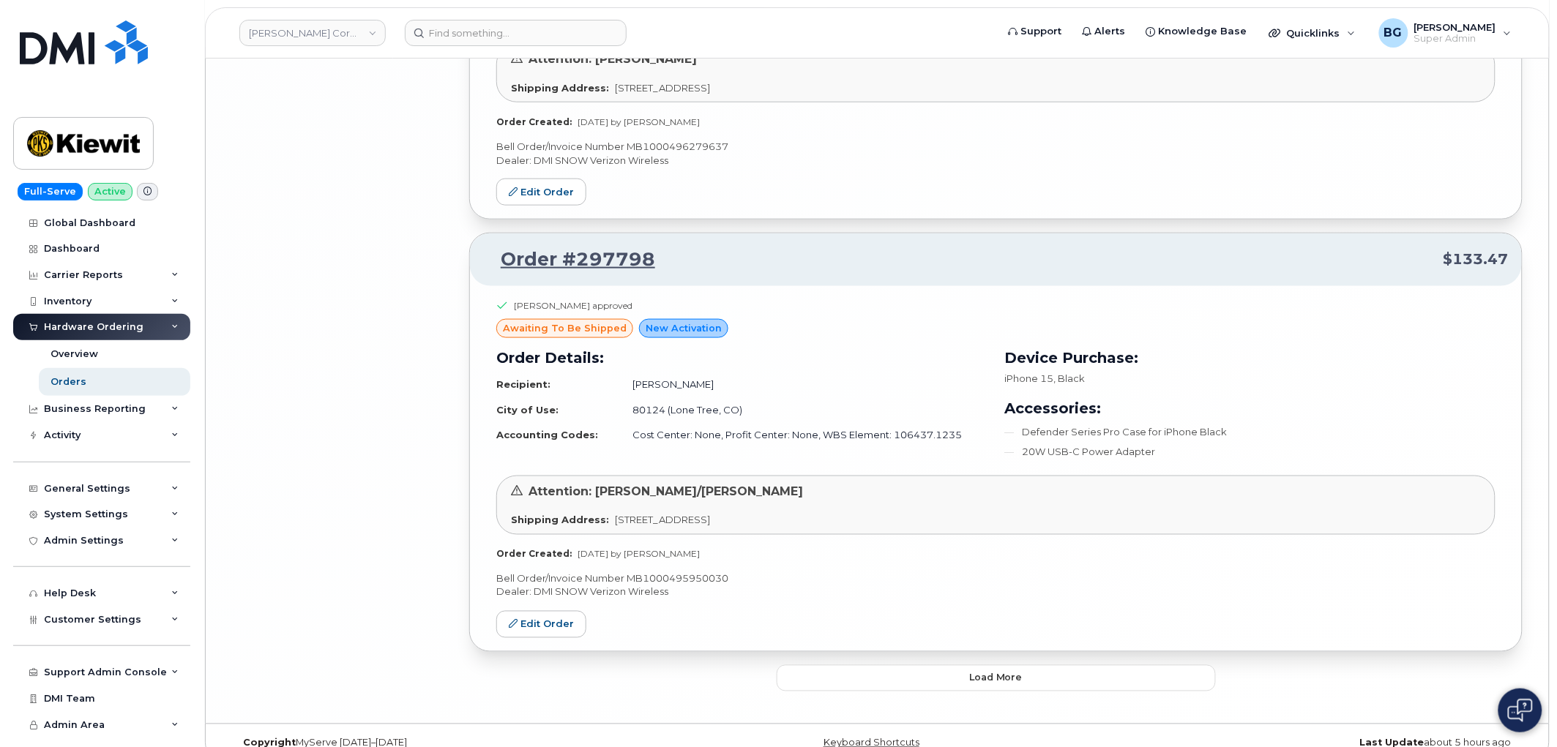
scroll to position [6537, 0]
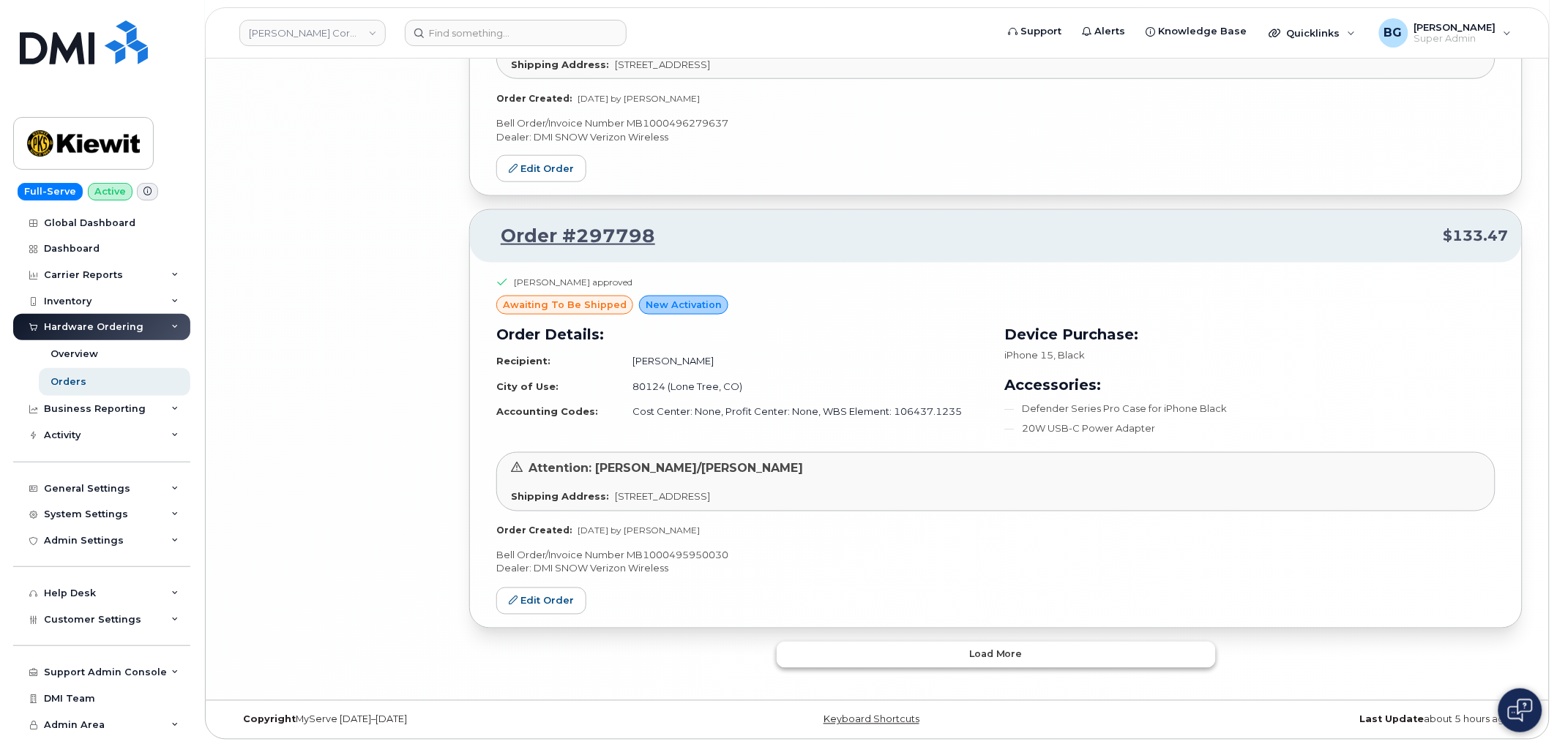
click at [989, 652] on span "Load more" at bounding box center [995, 655] width 53 height 14
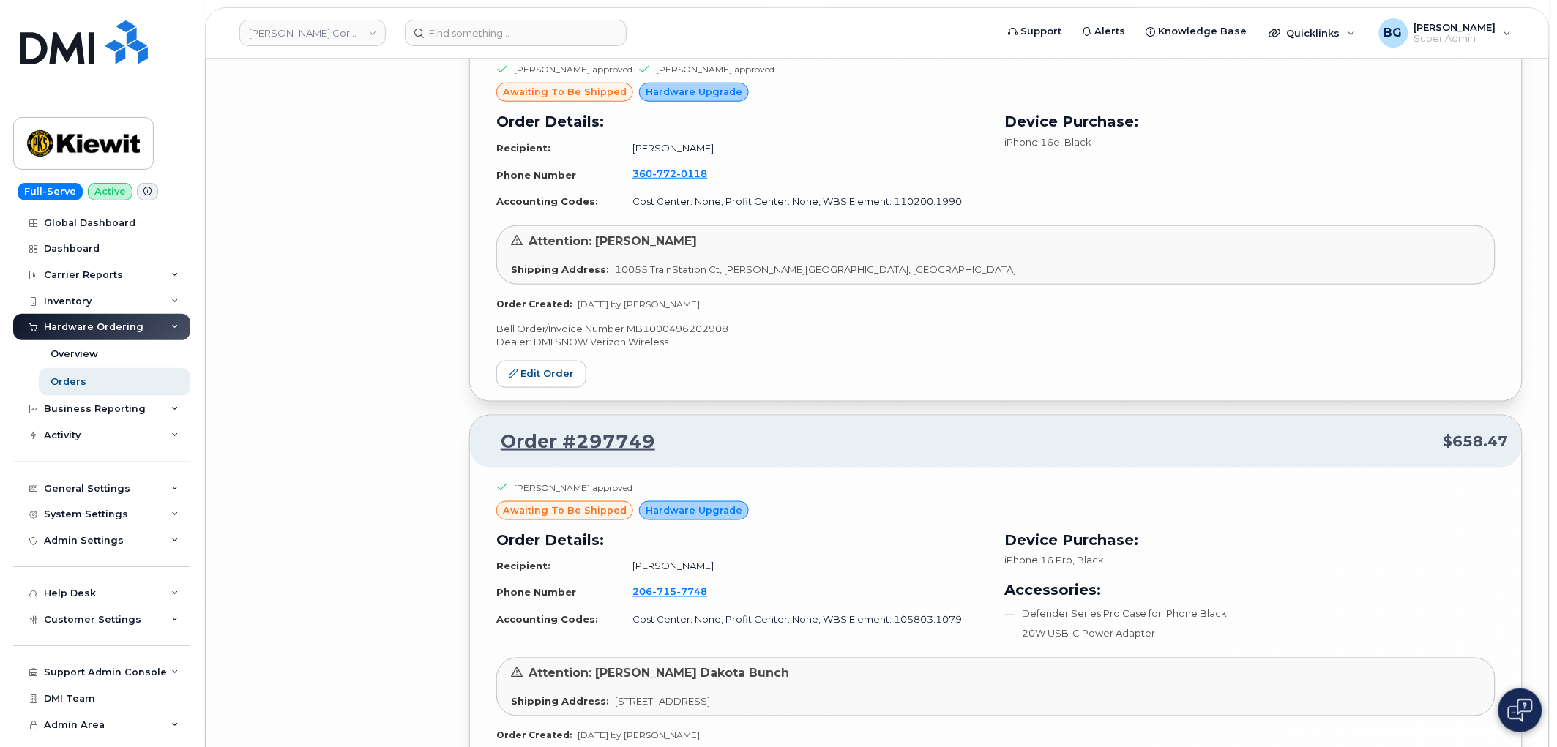
scroll to position [9955, 0]
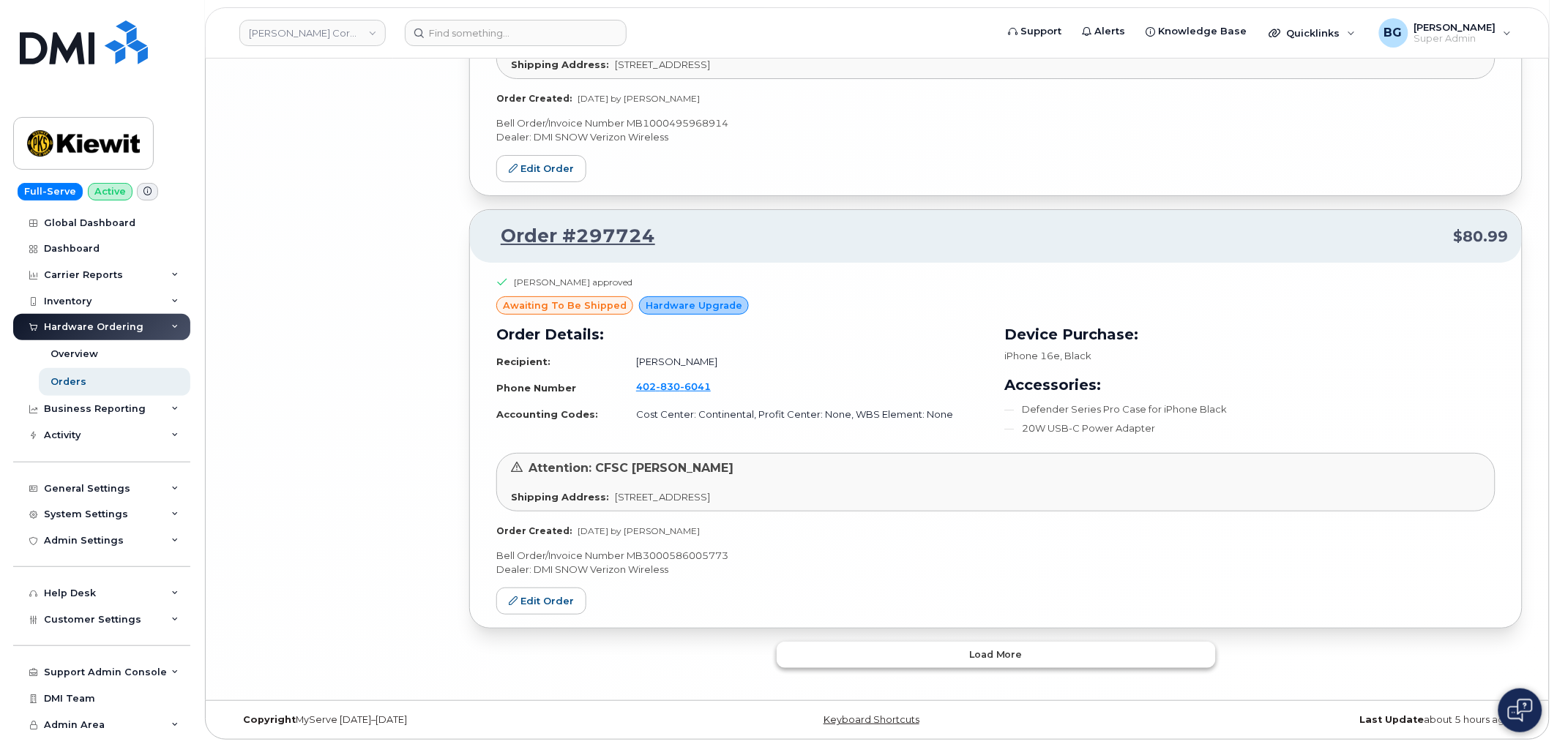
click at [981, 666] on button "Load more" at bounding box center [996, 655] width 439 height 26
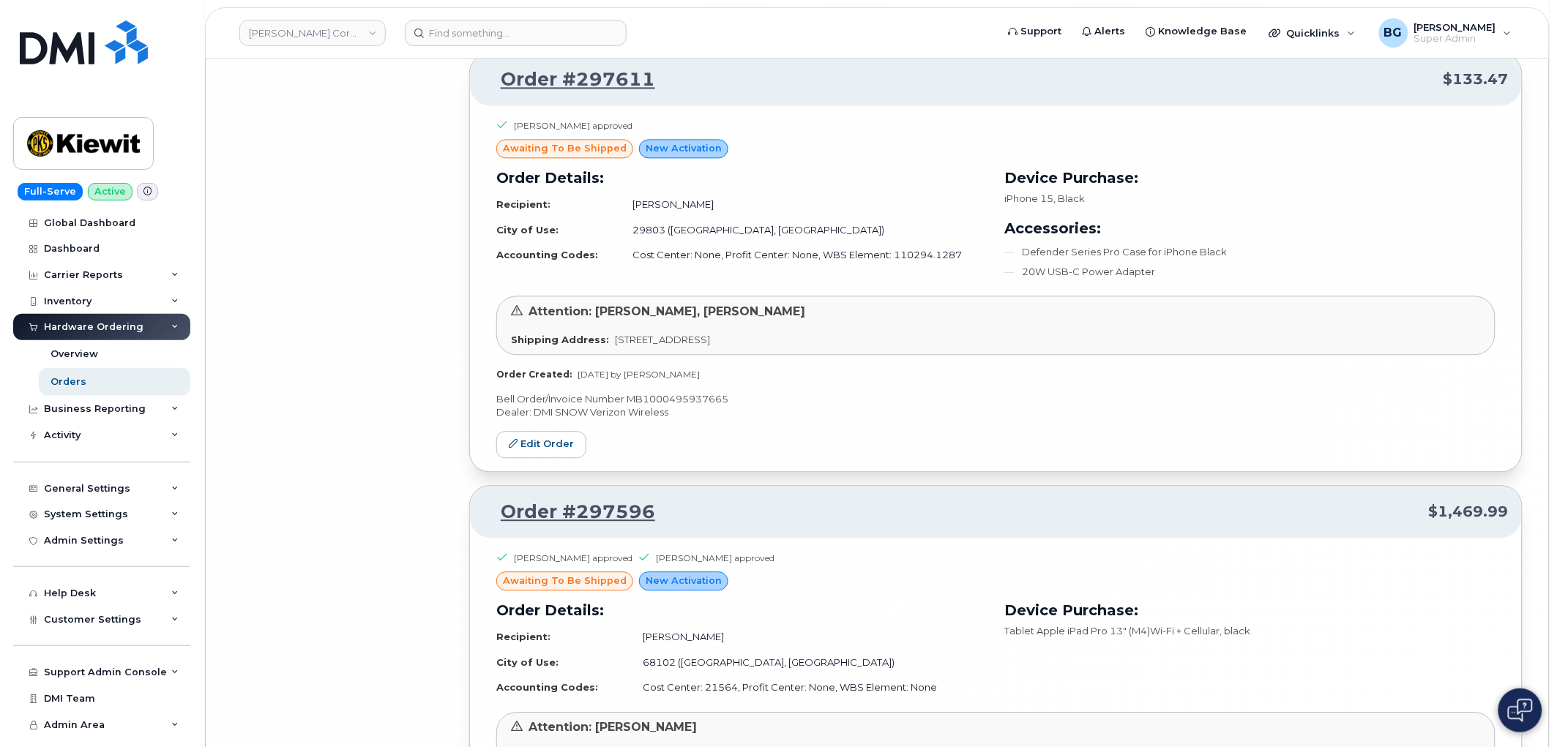
scroll to position [13386, 0]
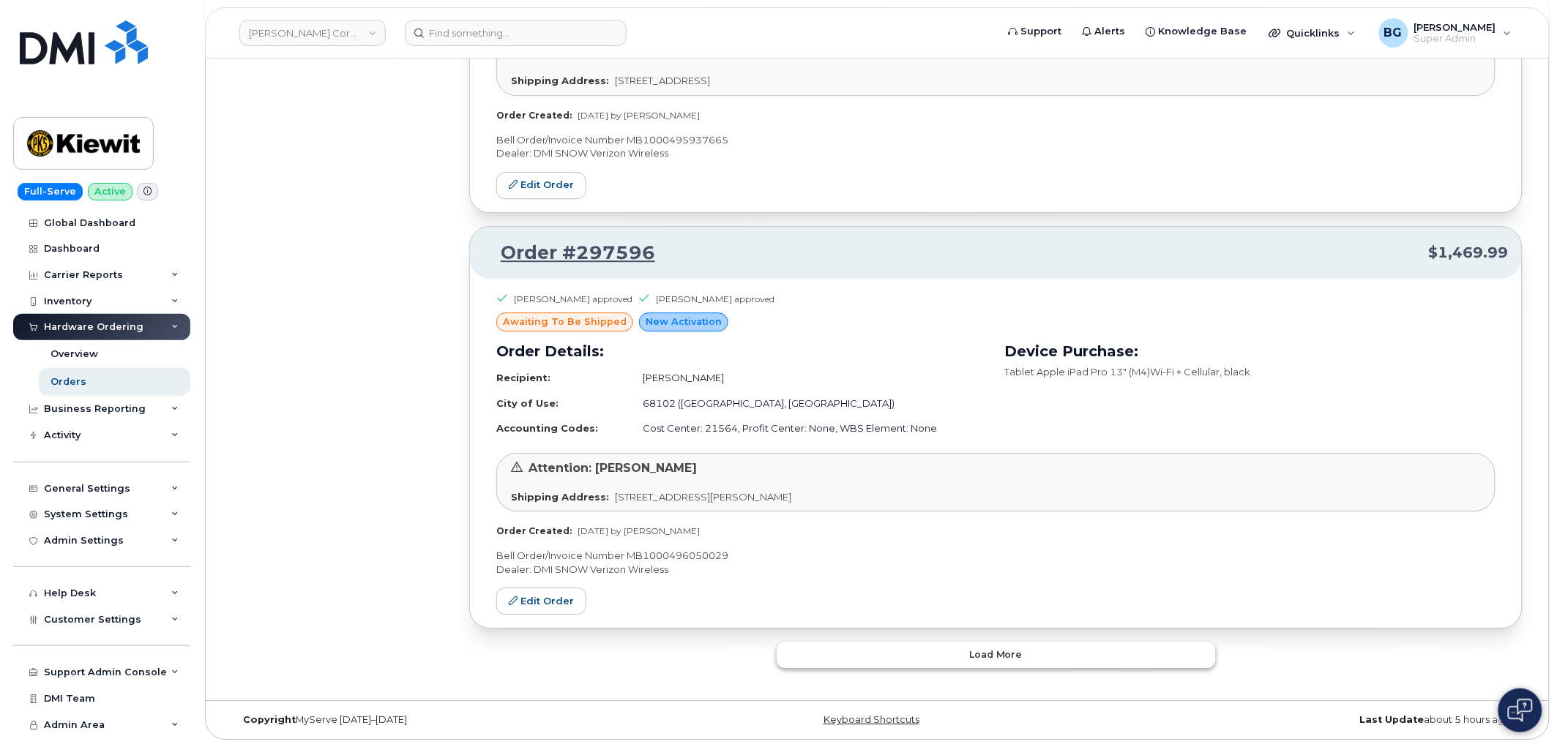
click at [1012, 653] on span "Load more" at bounding box center [995, 655] width 53 height 14
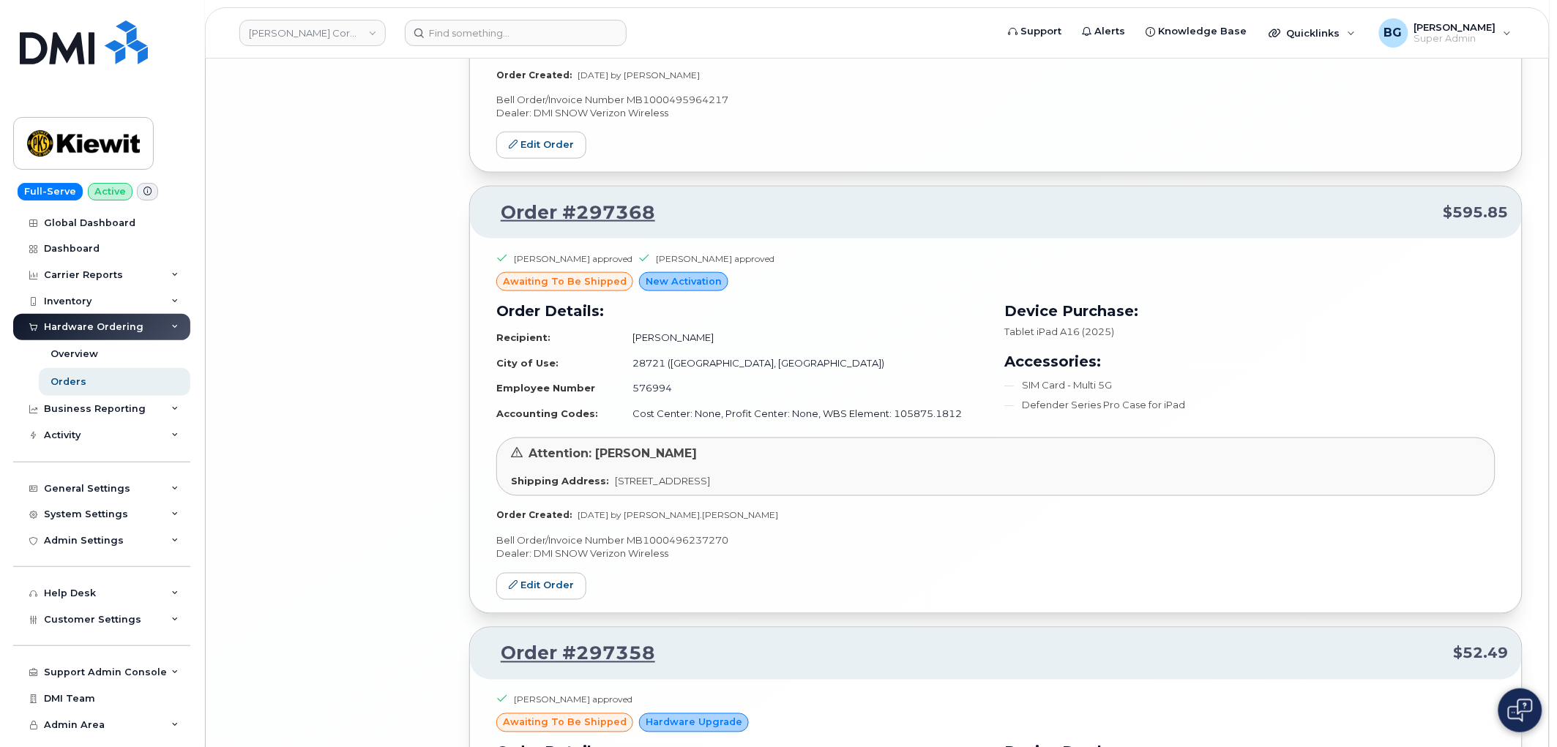
scroll to position [17032, 0]
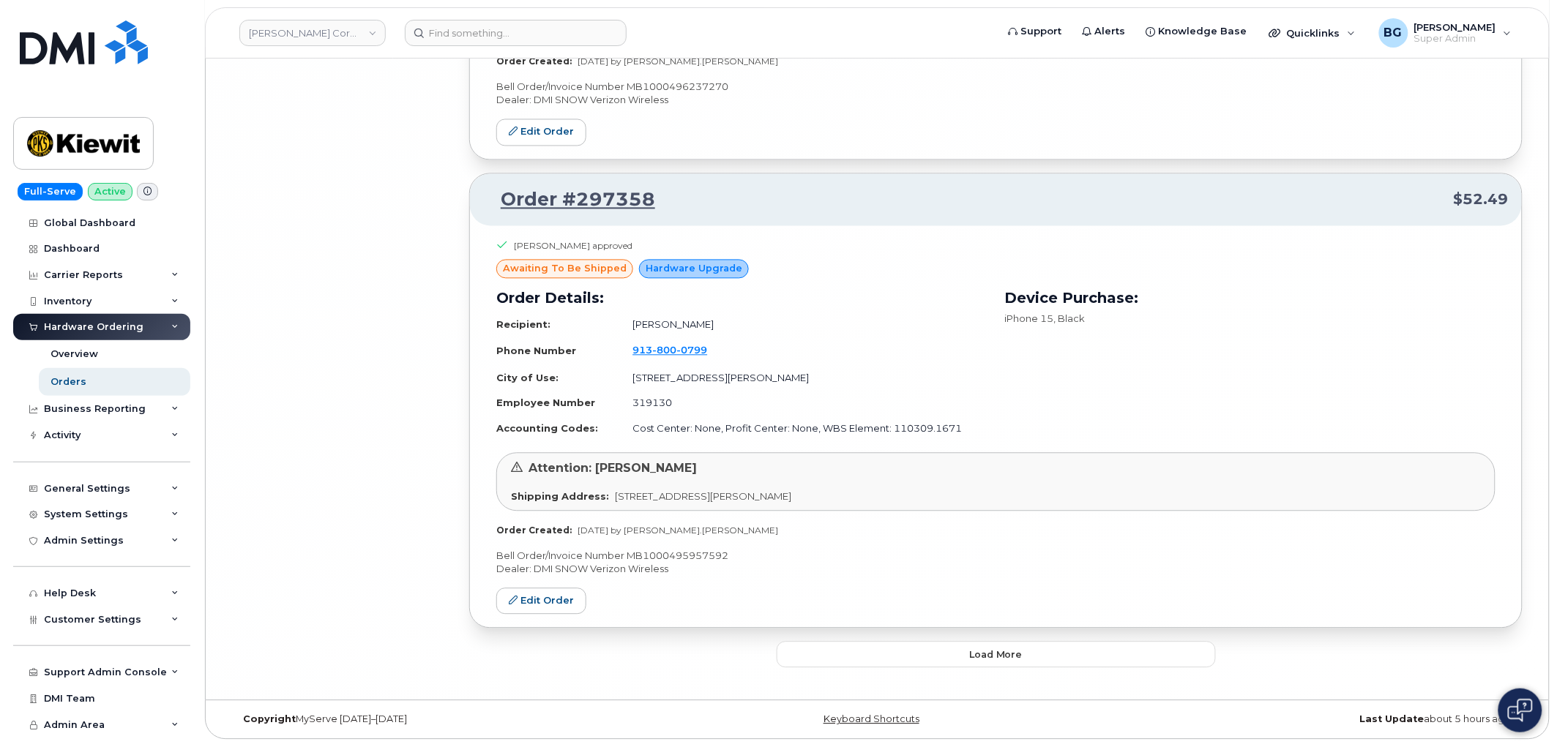
click at [655, 559] on p "Bell Order/Invoice Number MB1000495957592" at bounding box center [995, 557] width 999 height 14
copy p "MB1000495957592"
click at [682, 552] on p "Bell Order/Invoice Number MB1000495957592" at bounding box center [995, 557] width 999 height 14
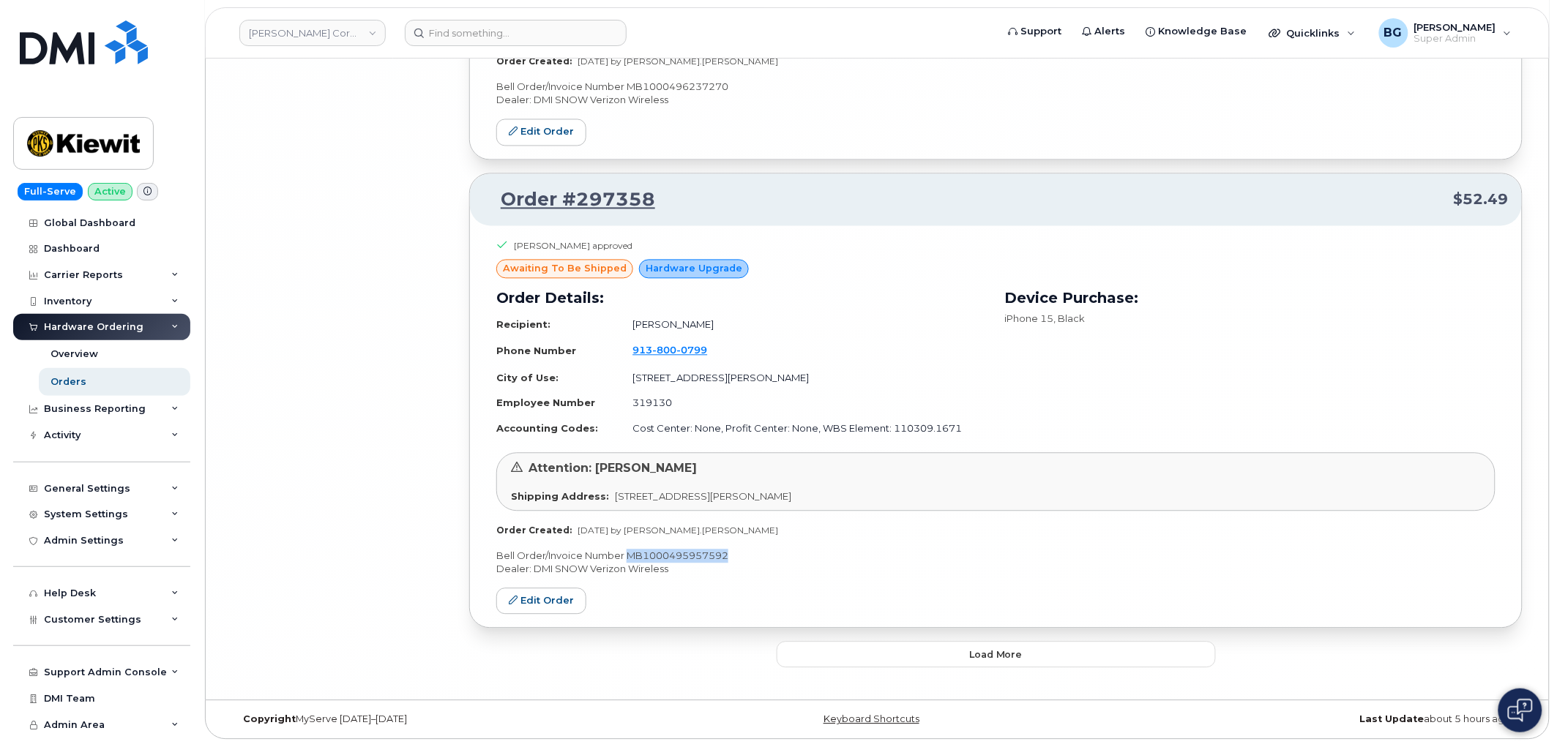
copy p "MB1000495957592"
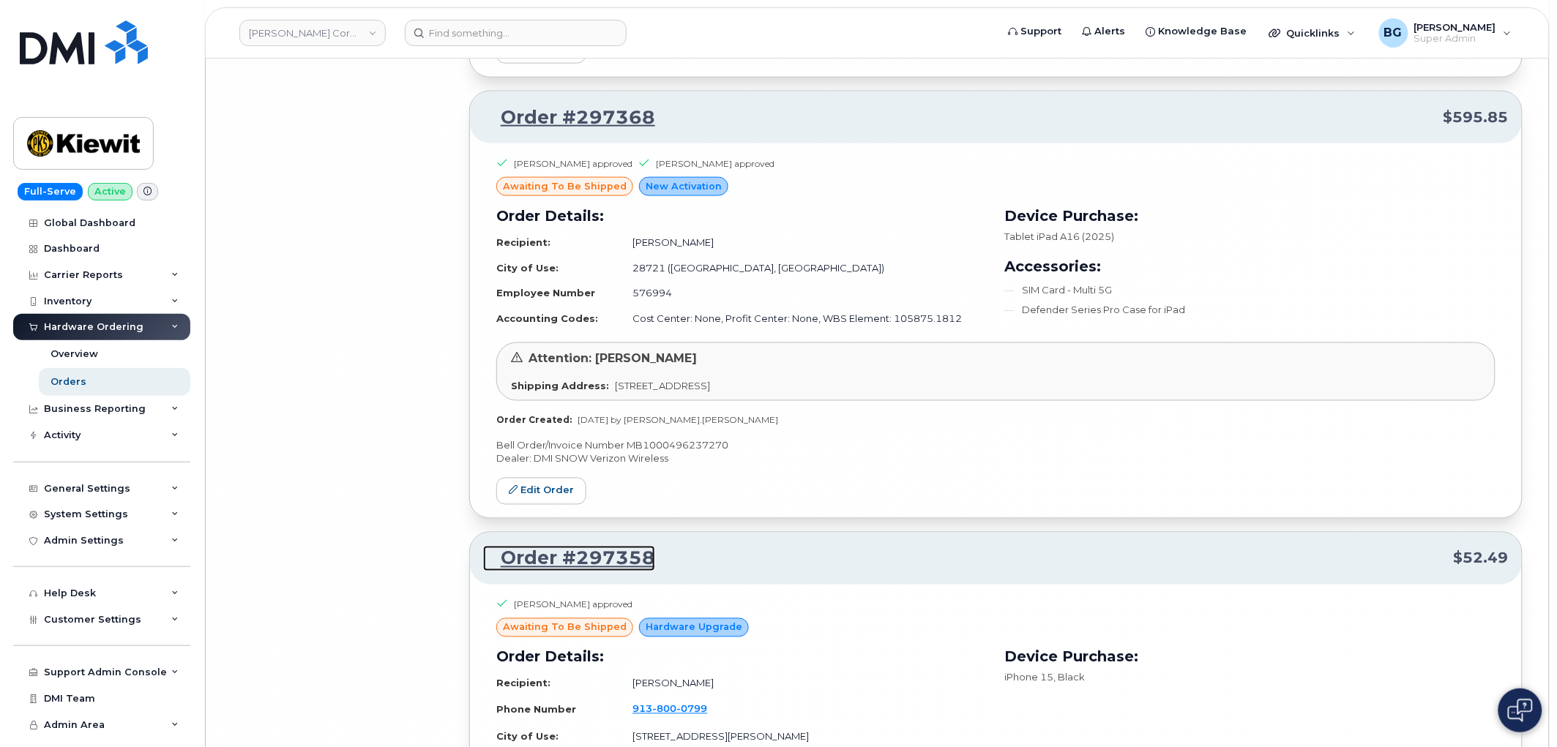
scroll to position [16653, 0]
click at [676, 467] on p "Dealer: DMI SNOW Verizon Wireless" at bounding box center [995, 460] width 999 height 14
click at [679, 454] on p "Bell Order/Invoice Number MB1000496237270" at bounding box center [995, 447] width 999 height 14
copy p "MB1000496237270"
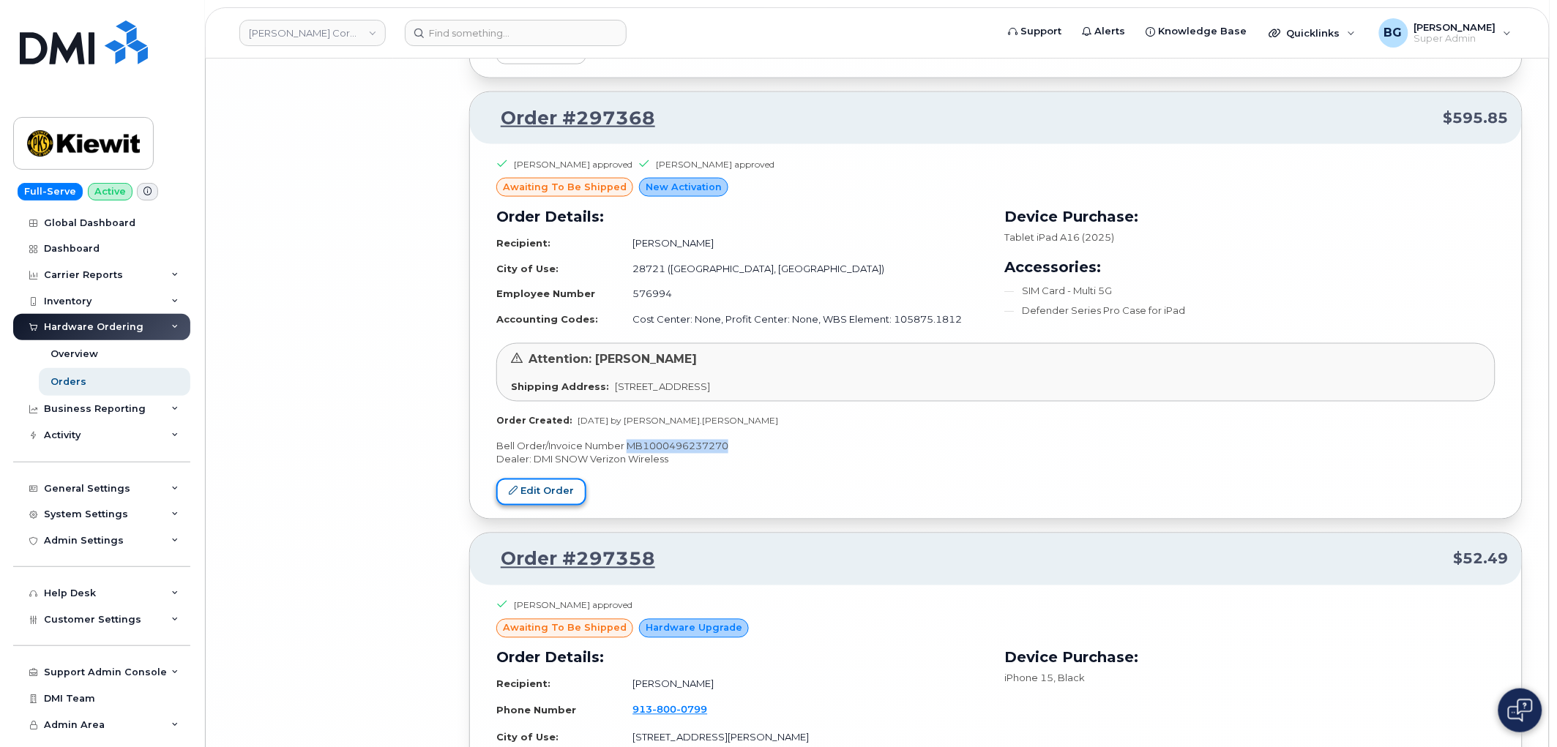
drag, startPoint x: 540, startPoint y: 510, endPoint x: 542, endPoint y: 503, distance: 7.5
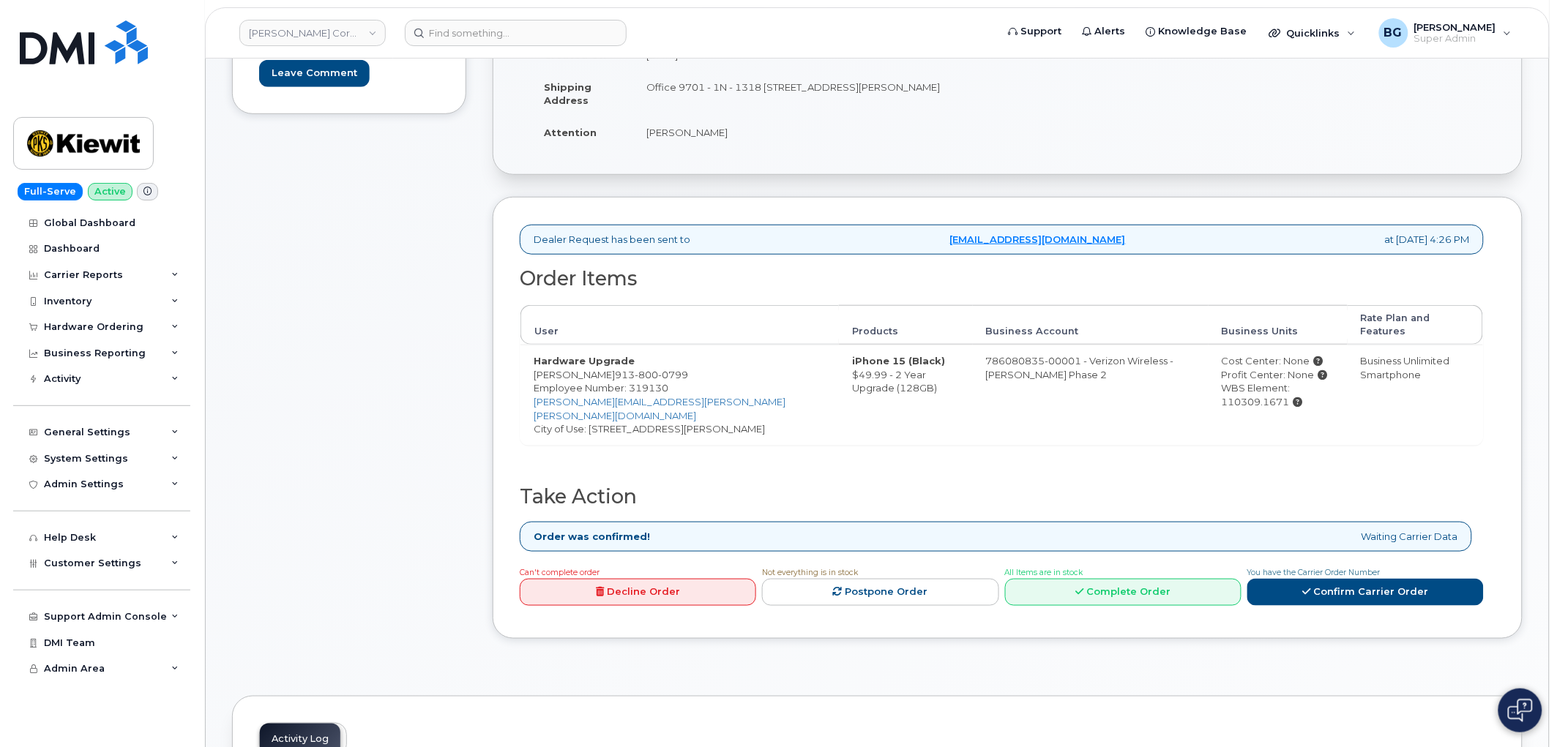
scroll to position [325, 0]
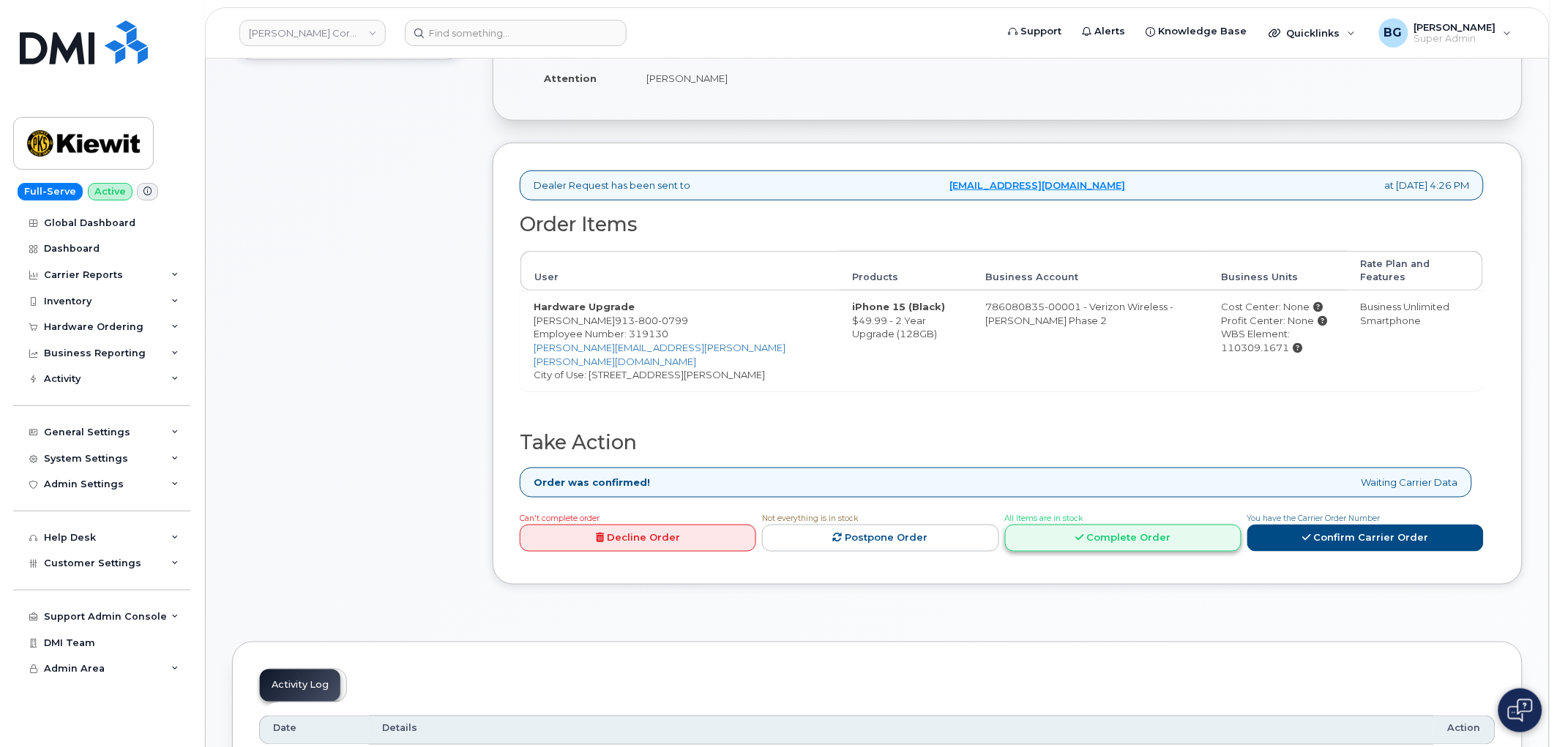
click at [1129, 525] on link "Complete Order" at bounding box center [1123, 538] width 236 height 27
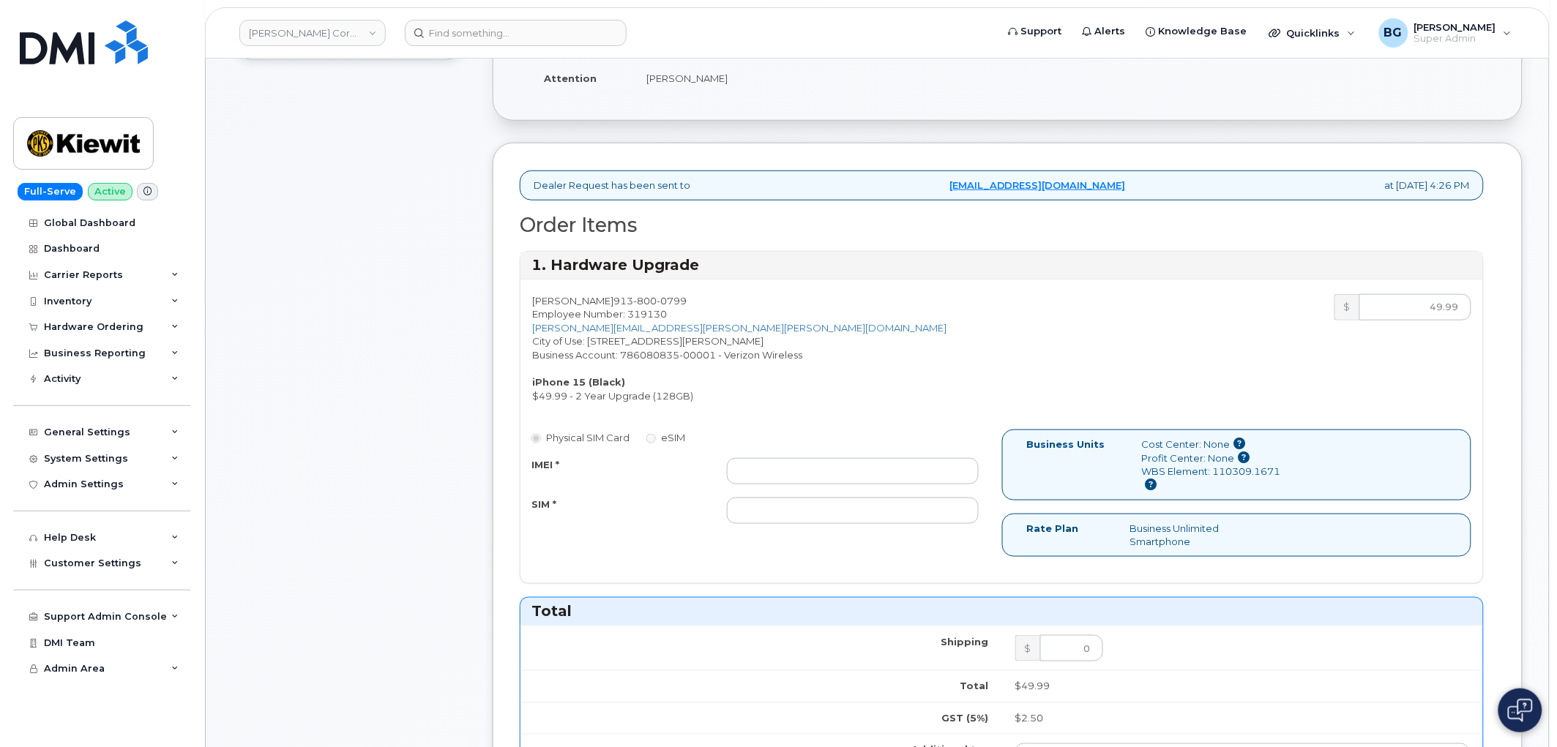
scroll to position [488, 0]
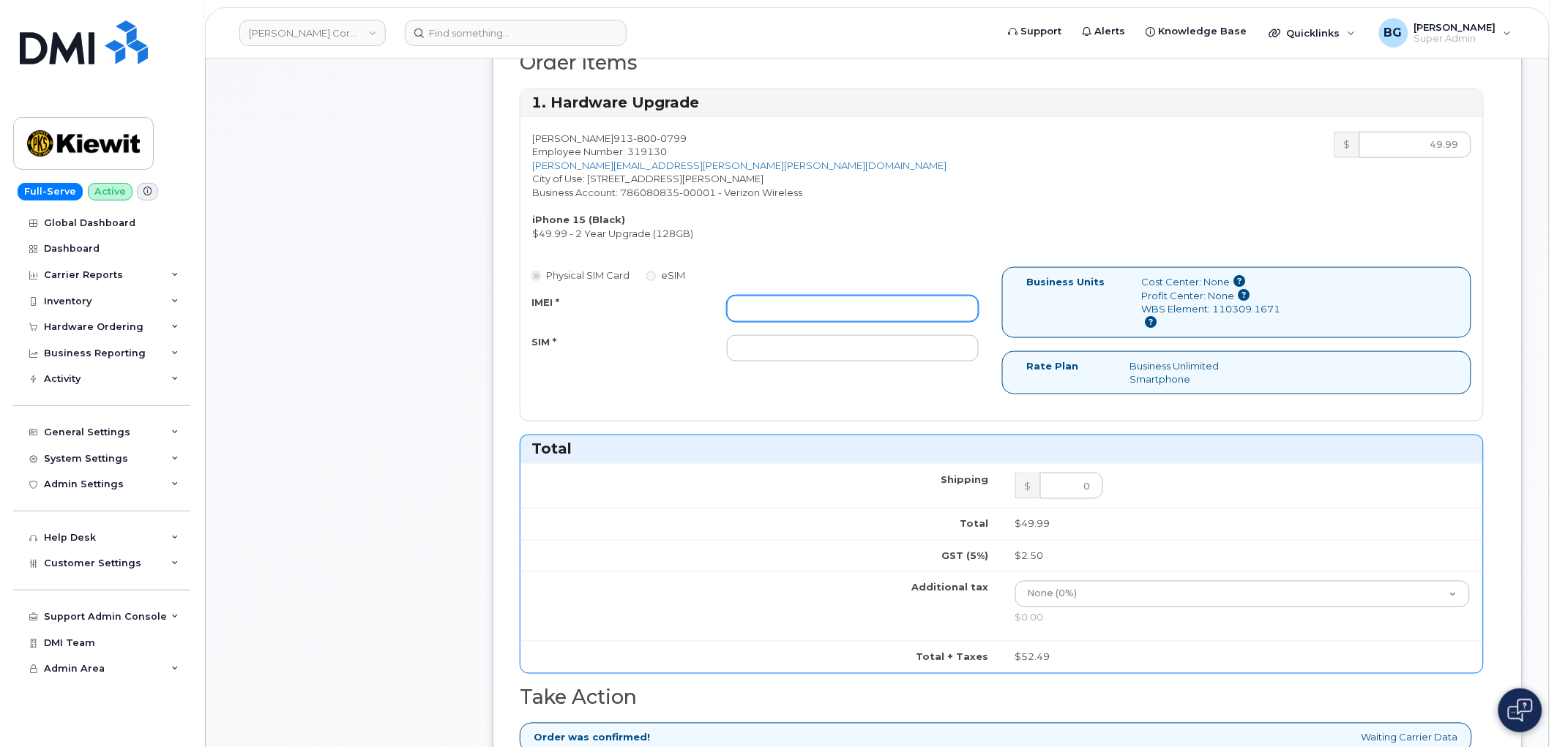
click at [884, 315] on input "IMEI *" at bounding box center [853, 309] width 252 height 26
paste input "355135956153717"
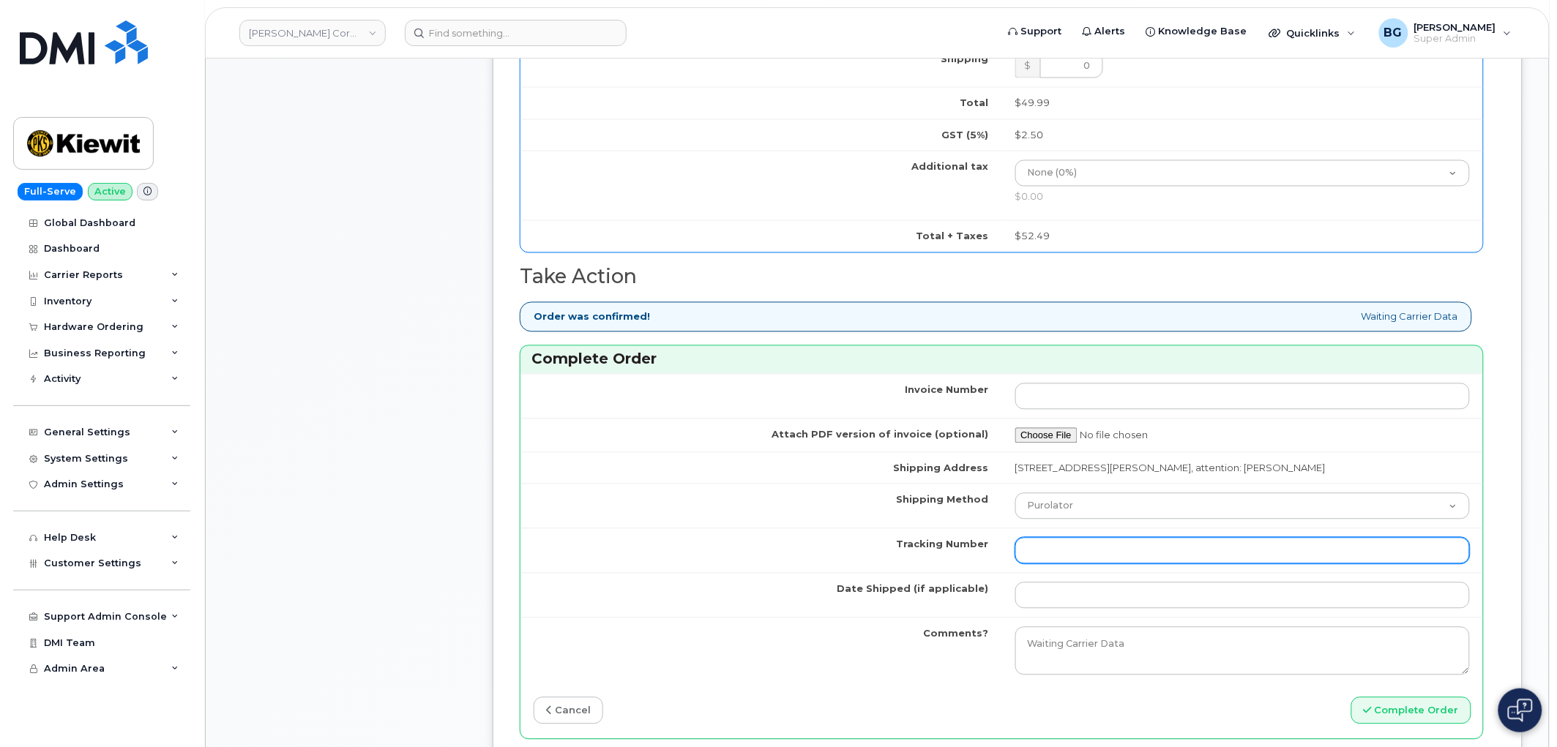
scroll to position [921, 0]
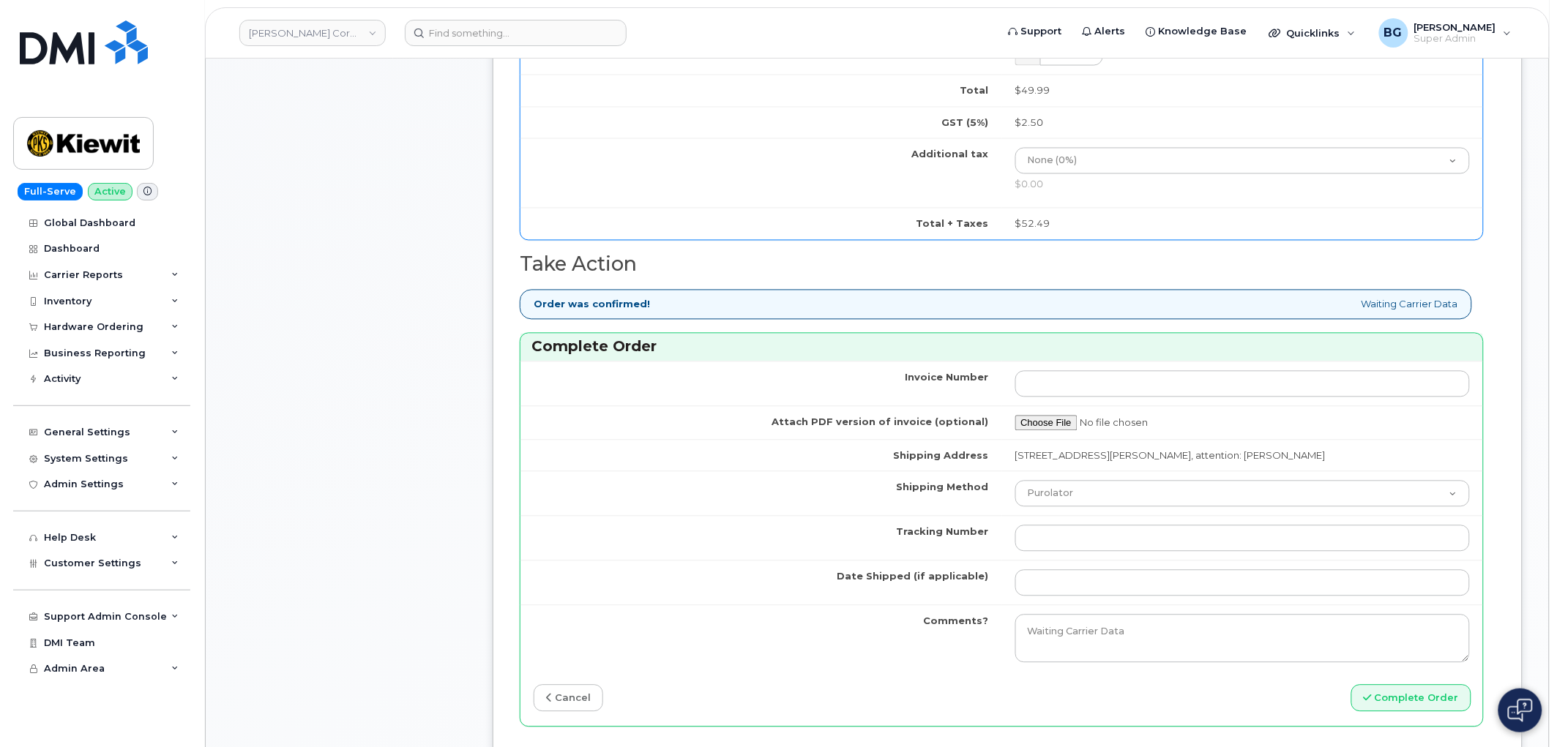
type input "355135956153717"
click at [1060, 539] on input "Tracking Number" at bounding box center [1242, 539] width 455 height 26
paste input "1Z4367572432521915"
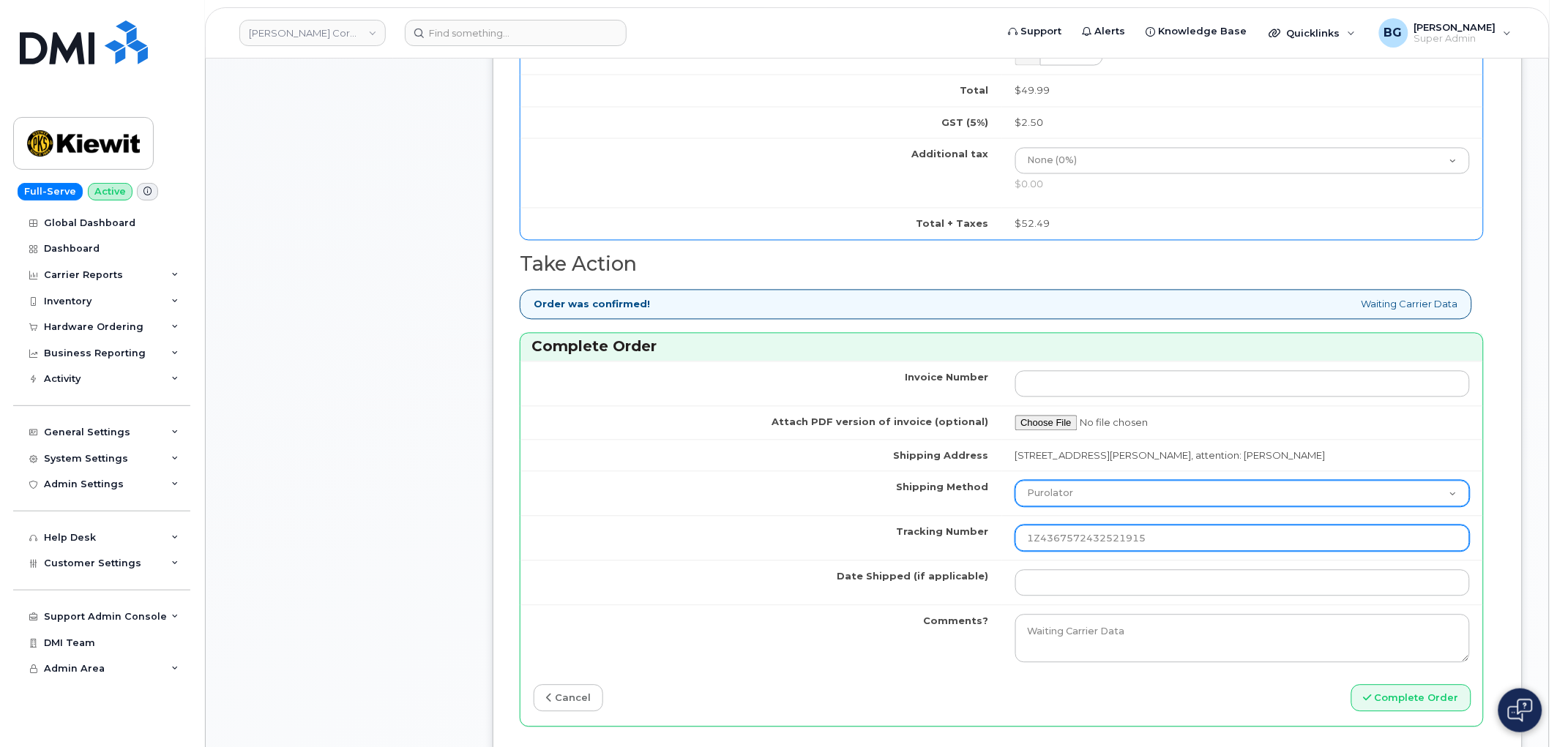
type input "1Z4367572432521915"
click at [1077, 490] on select "Purolator UPS FedEx Canada Post Courier Other Drop Off Pick Up" at bounding box center [1242, 494] width 455 height 26
select select "UPS"
click at [1015, 482] on select "Purolator UPS FedEx Canada Post Courier Other Drop Off Pick Up" at bounding box center [1242, 494] width 455 height 26
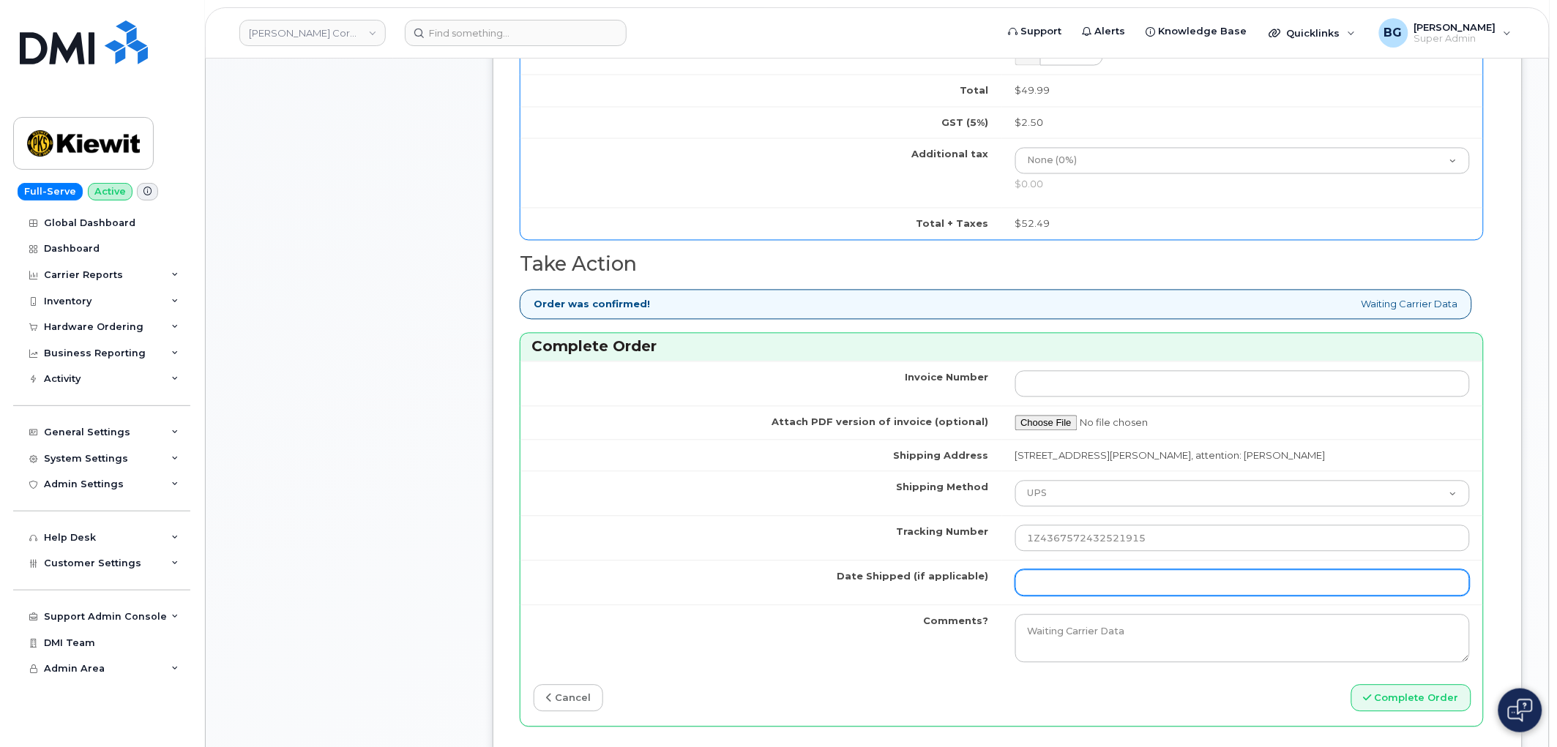
click at [1091, 580] on input "Date Shipped (if applicable)" at bounding box center [1242, 583] width 455 height 26
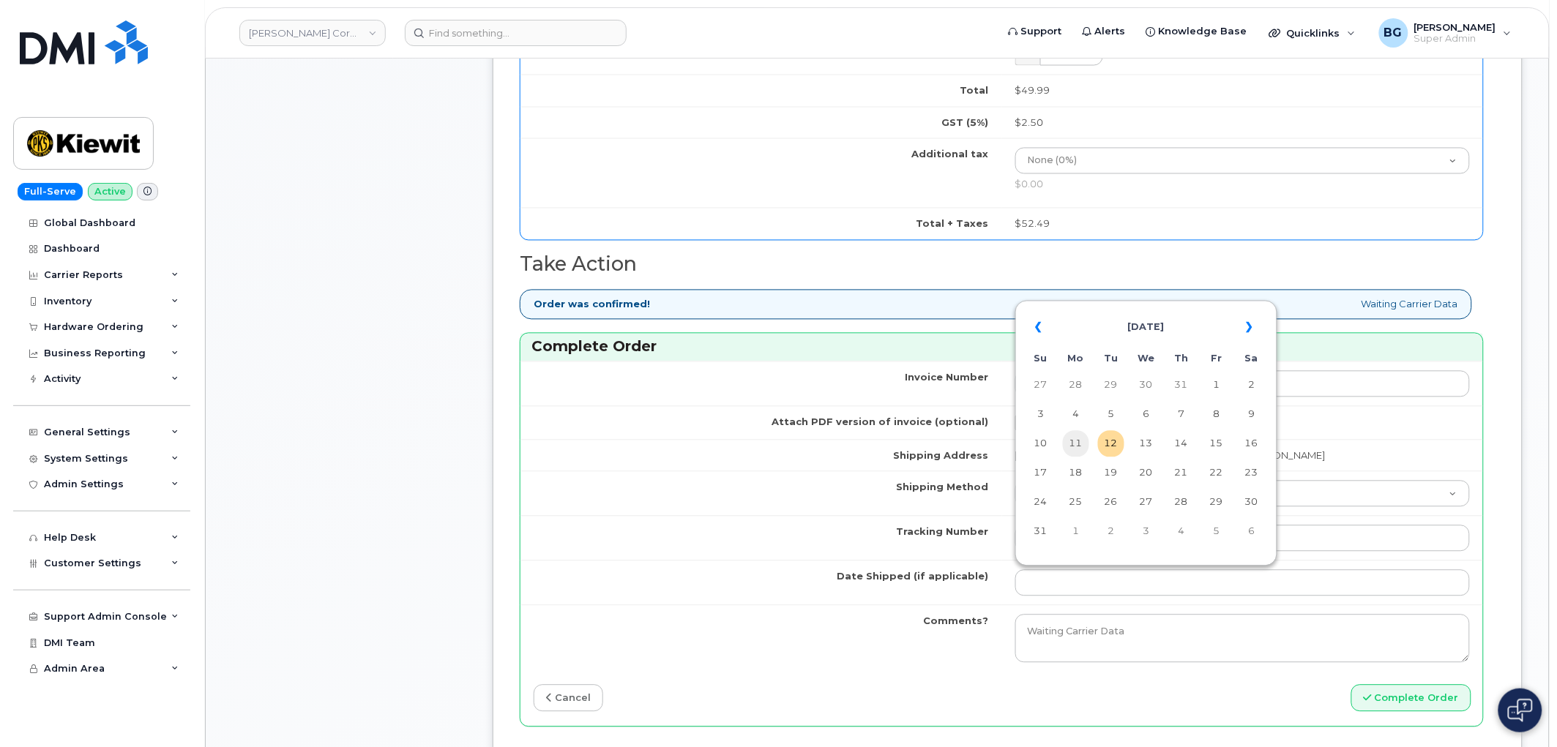
click at [1076, 444] on td "11" at bounding box center [1076, 444] width 26 height 26
type input "[DATE]"
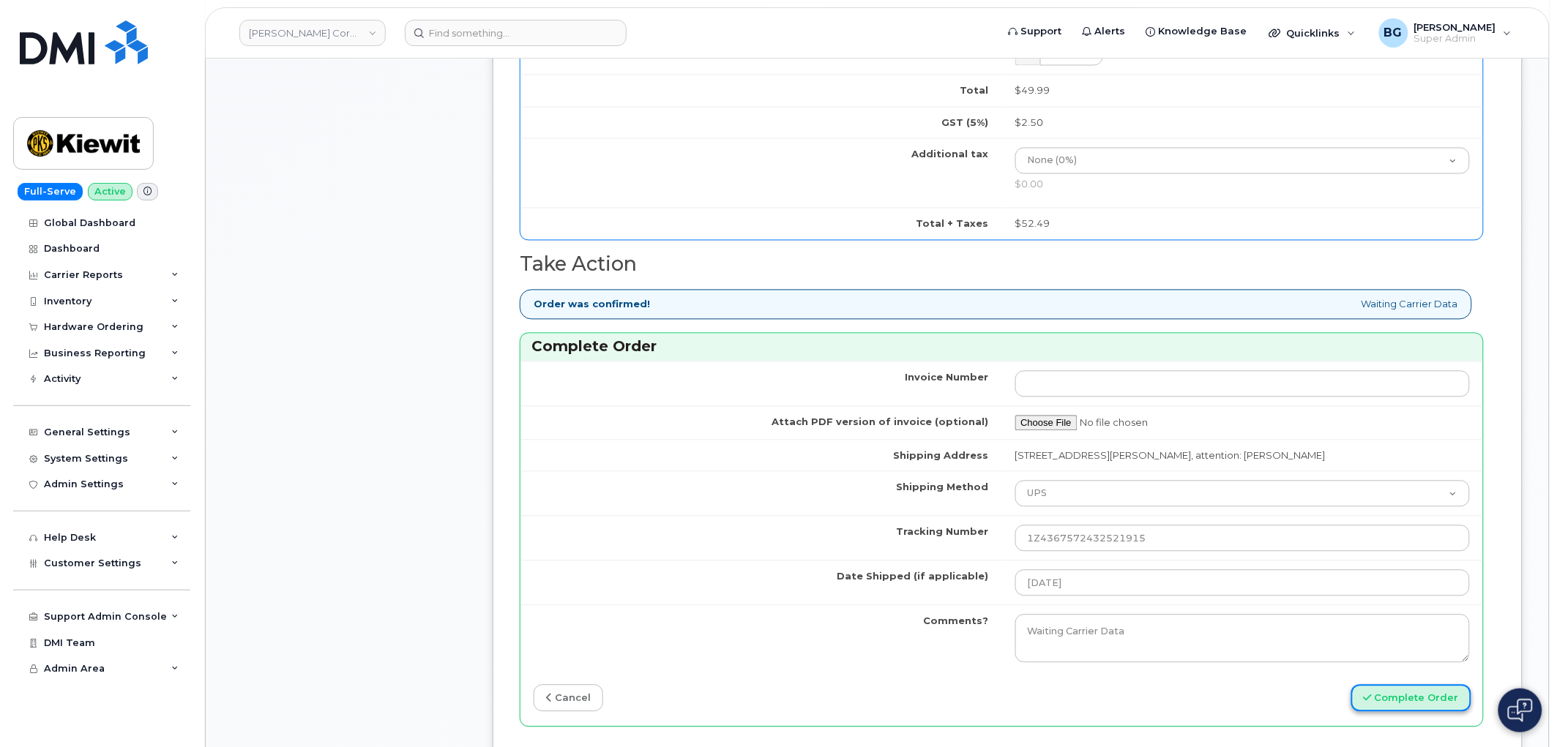
click at [1392, 701] on button "Complete Order" at bounding box center [1411, 698] width 120 height 27
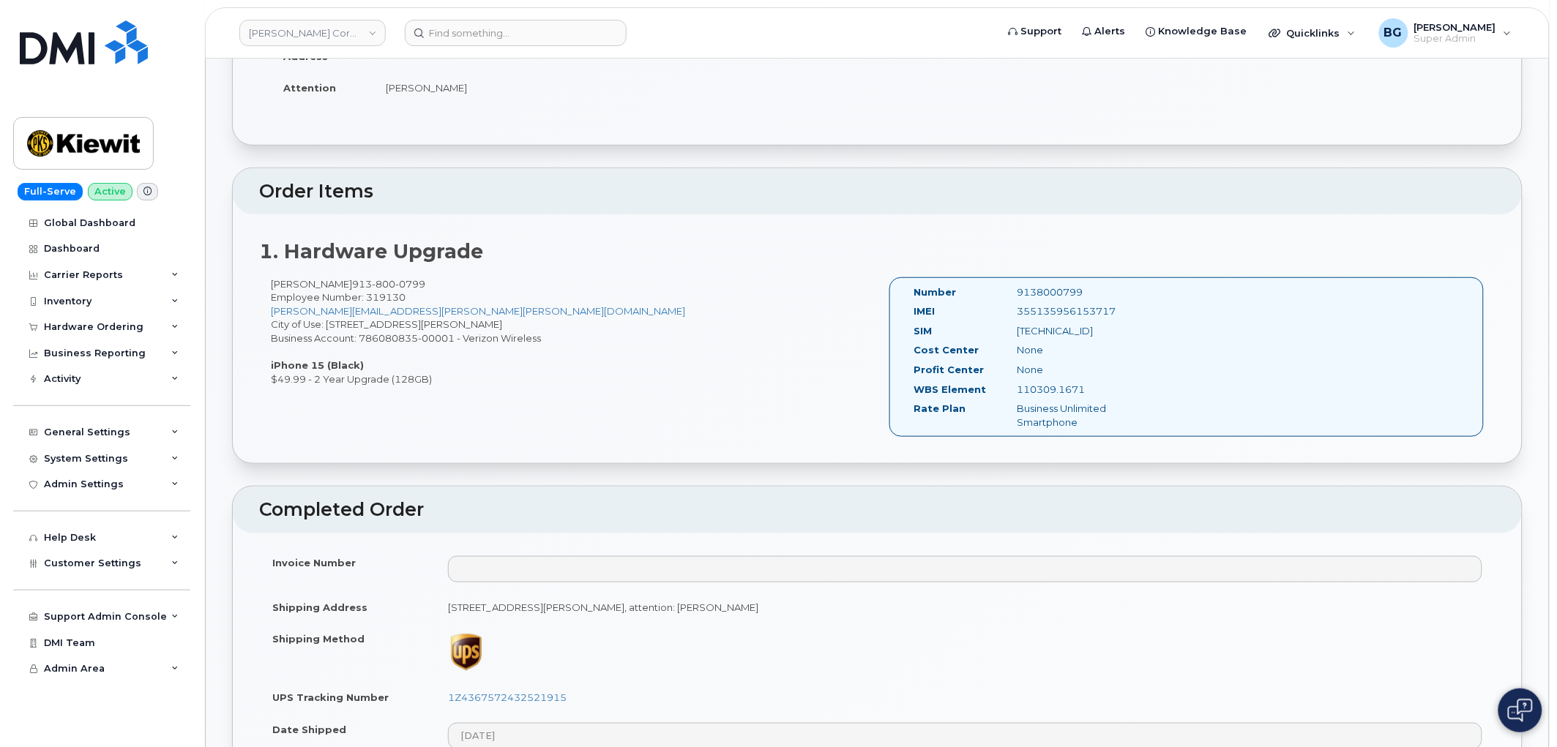
scroll to position [271, 0]
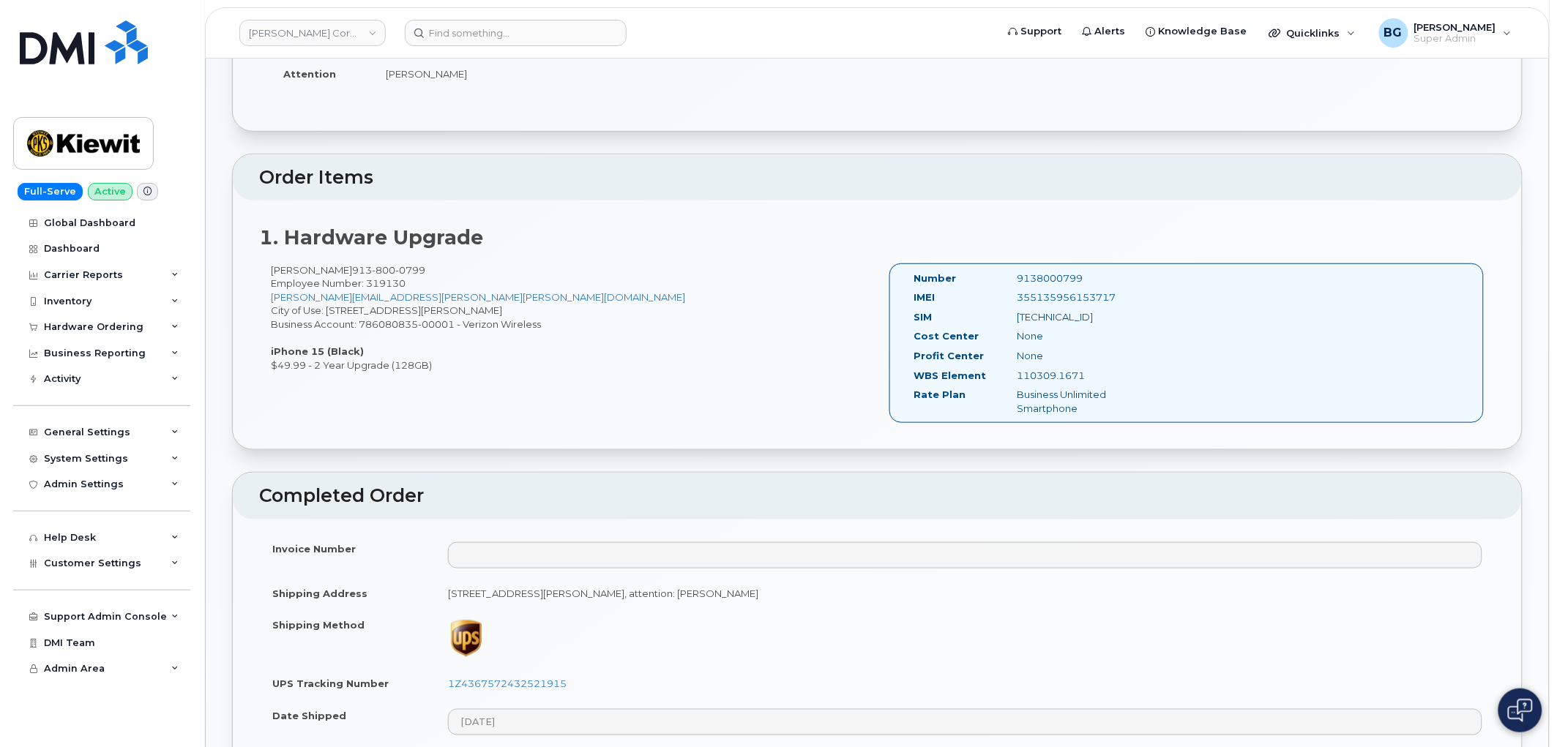
drag, startPoint x: 1015, startPoint y: 315, endPoint x: 1169, endPoint y: 325, distance: 154.0
click at [1169, 325] on div "Number 9138000799 IMEI 355135956153717 SIM 89148000007724753955 Cost Center Non…" at bounding box center [1186, 344] width 595 height 160
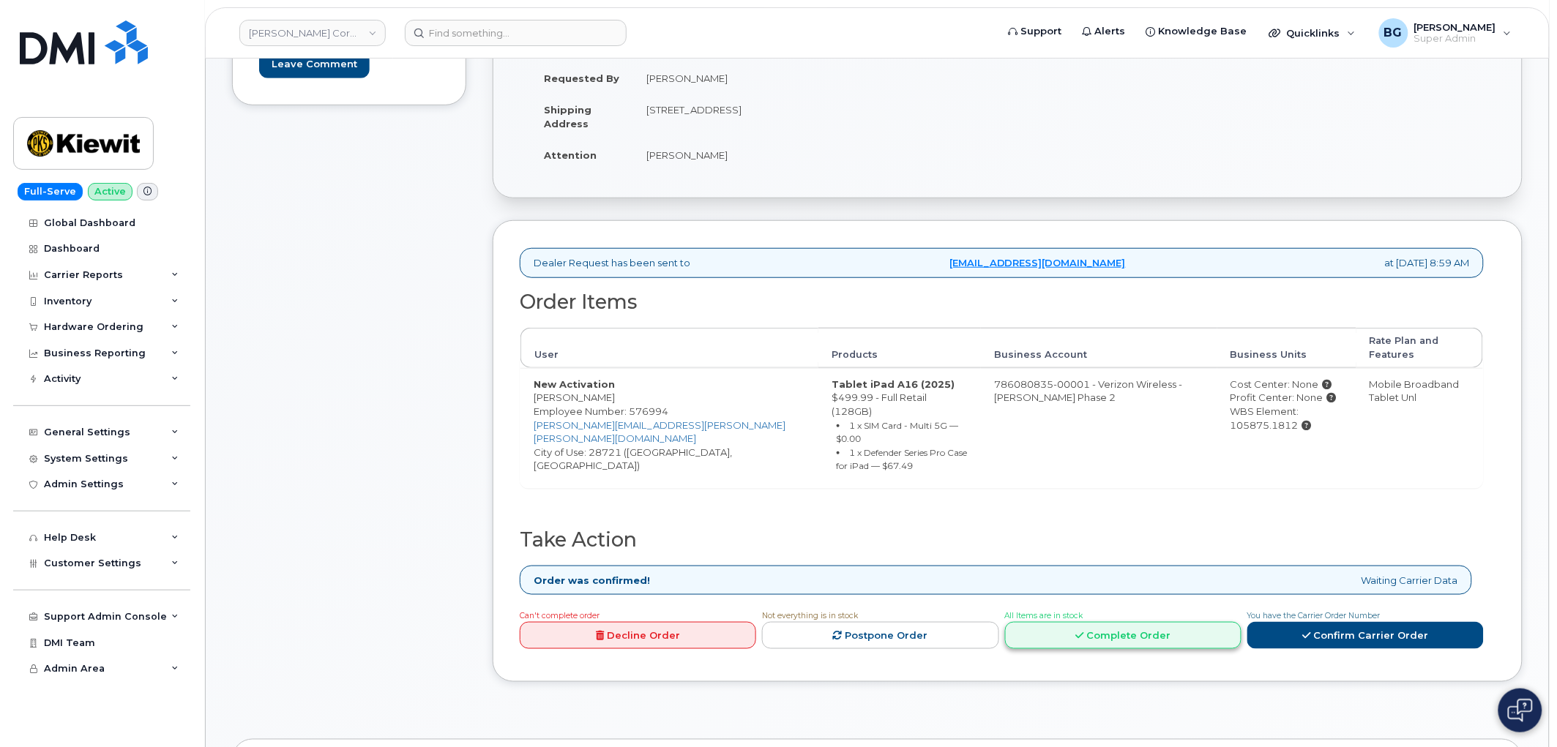
scroll to position [379, 0]
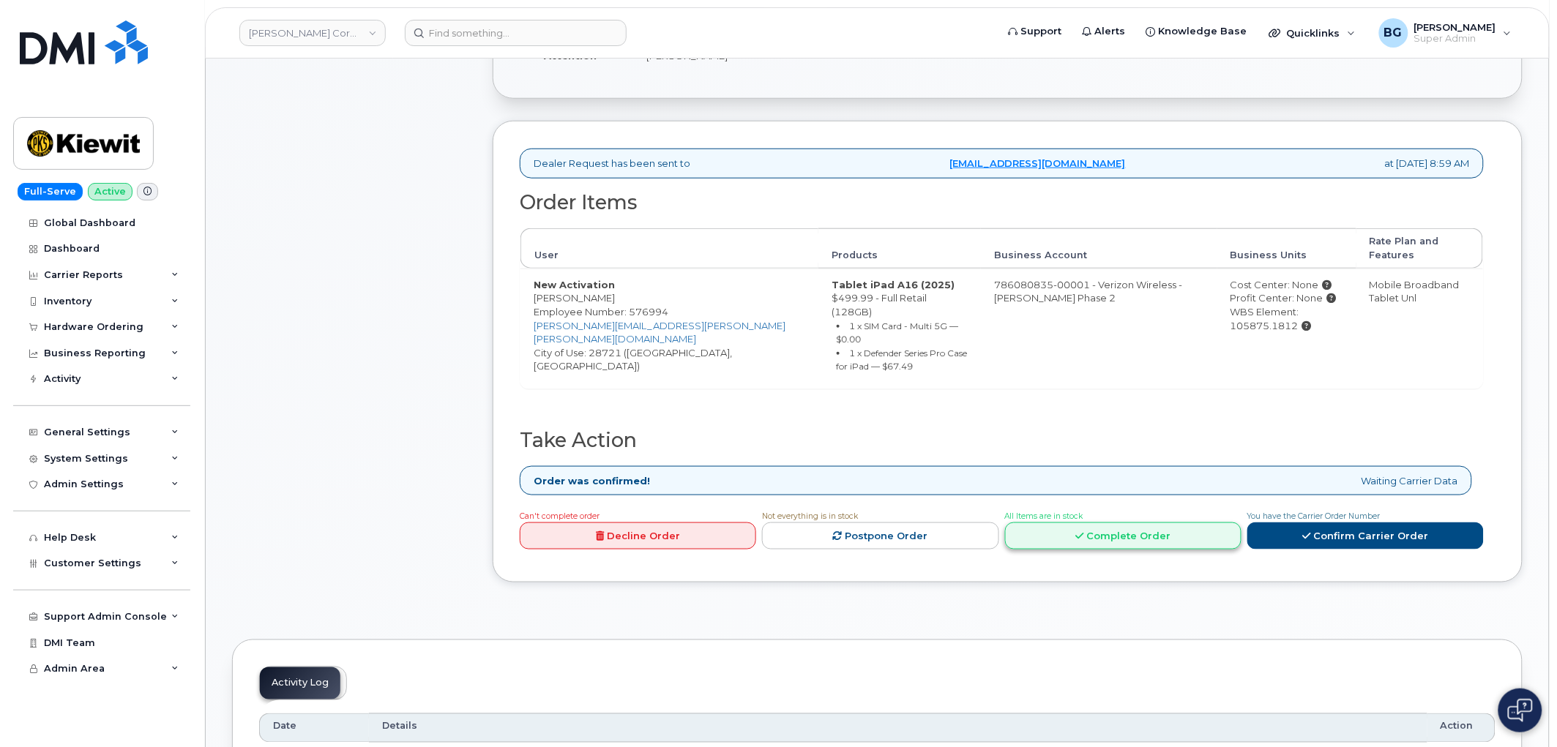
click at [1116, 523] on link "Complete Order" at bounding box center [1123, 536] width 236 height 27
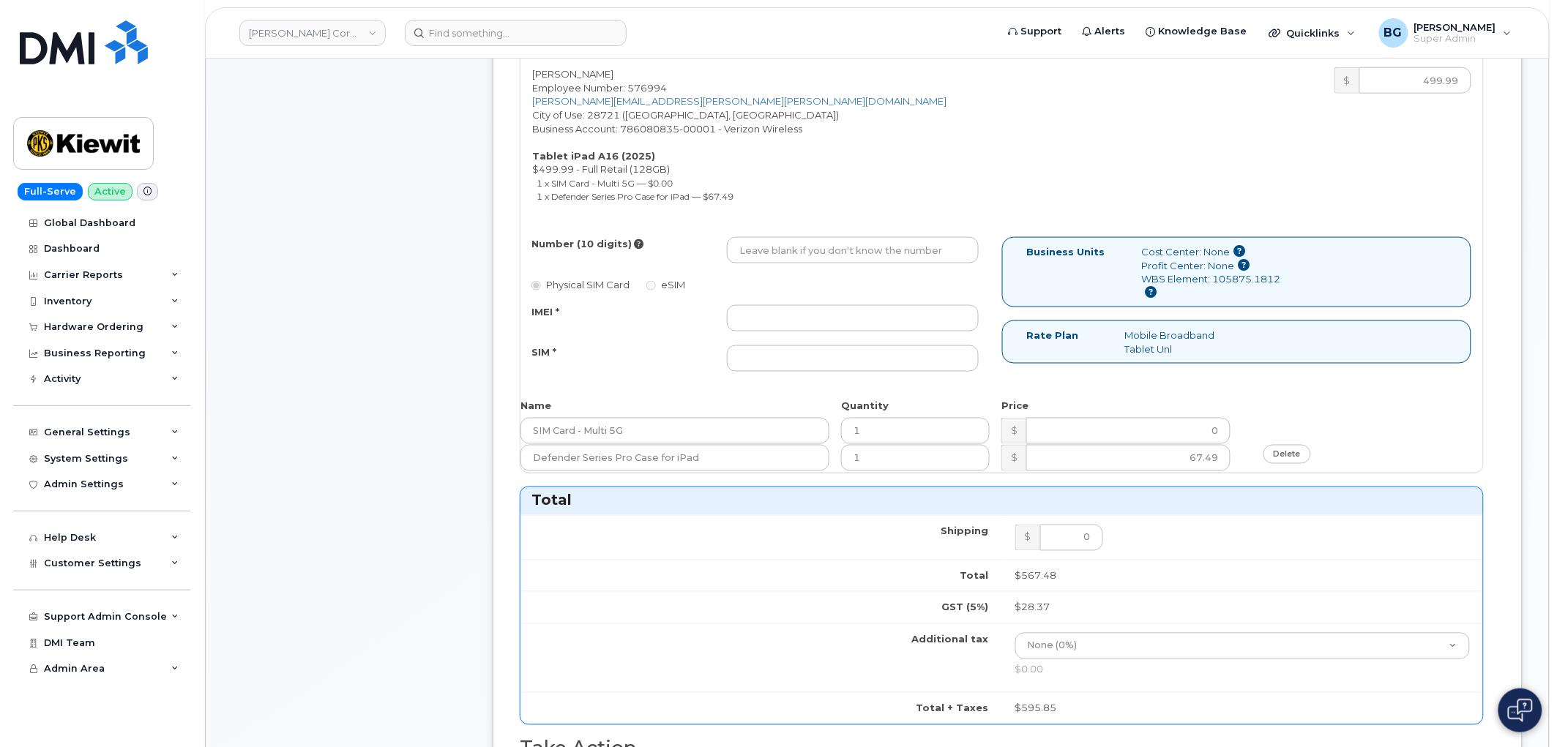
scroll to position [596, 0]
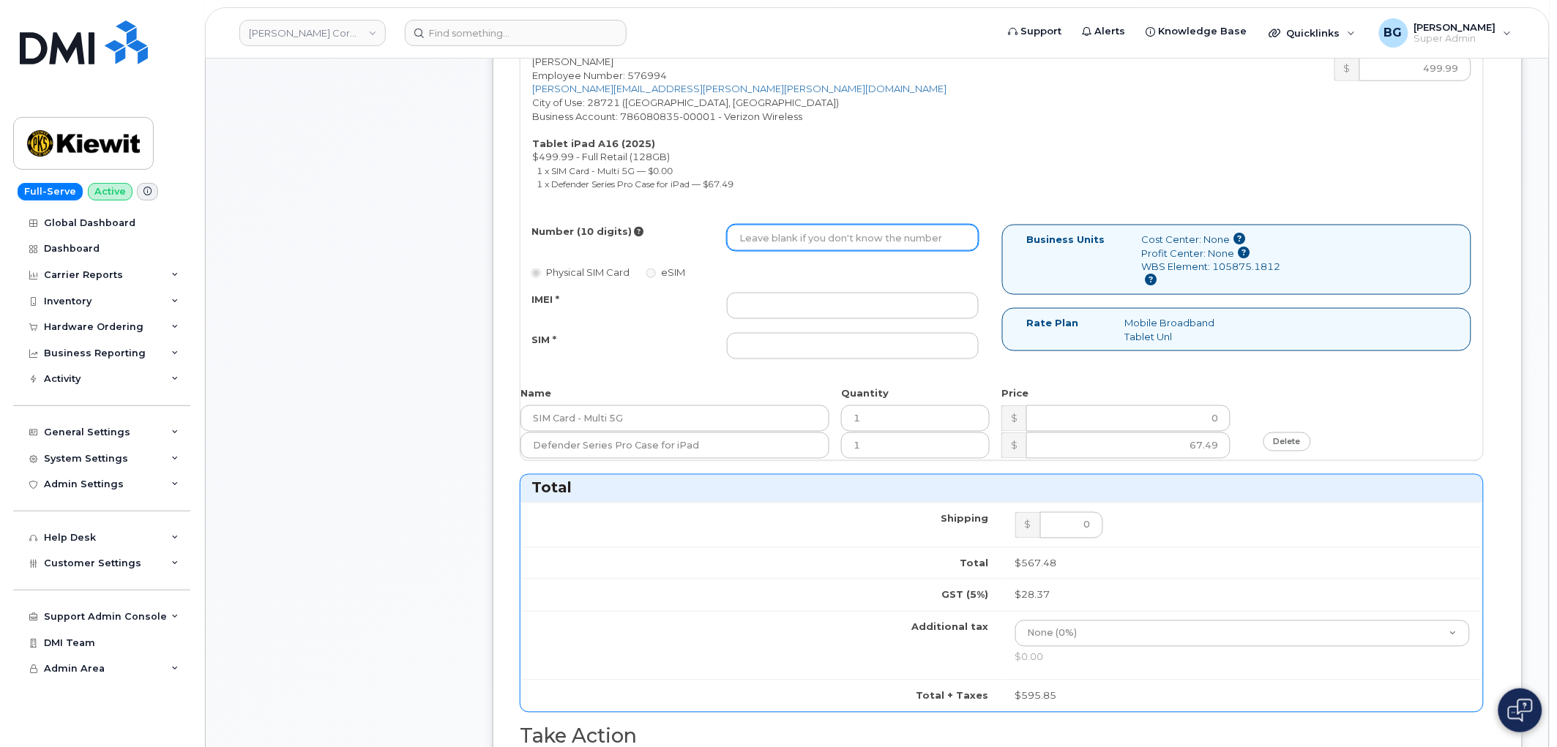
click at [804, 243] on input "Number (10 digits)" at bounding box center [853, 238] width 252 height 26
paste input "8285930717"
type input "8285930717"
click at [645, 361] on div "Number (10 digits) 8285930717 Physical SIM Card eSIM IMEI * SIM *" at bounding box center [761, 299] width 482 height 148
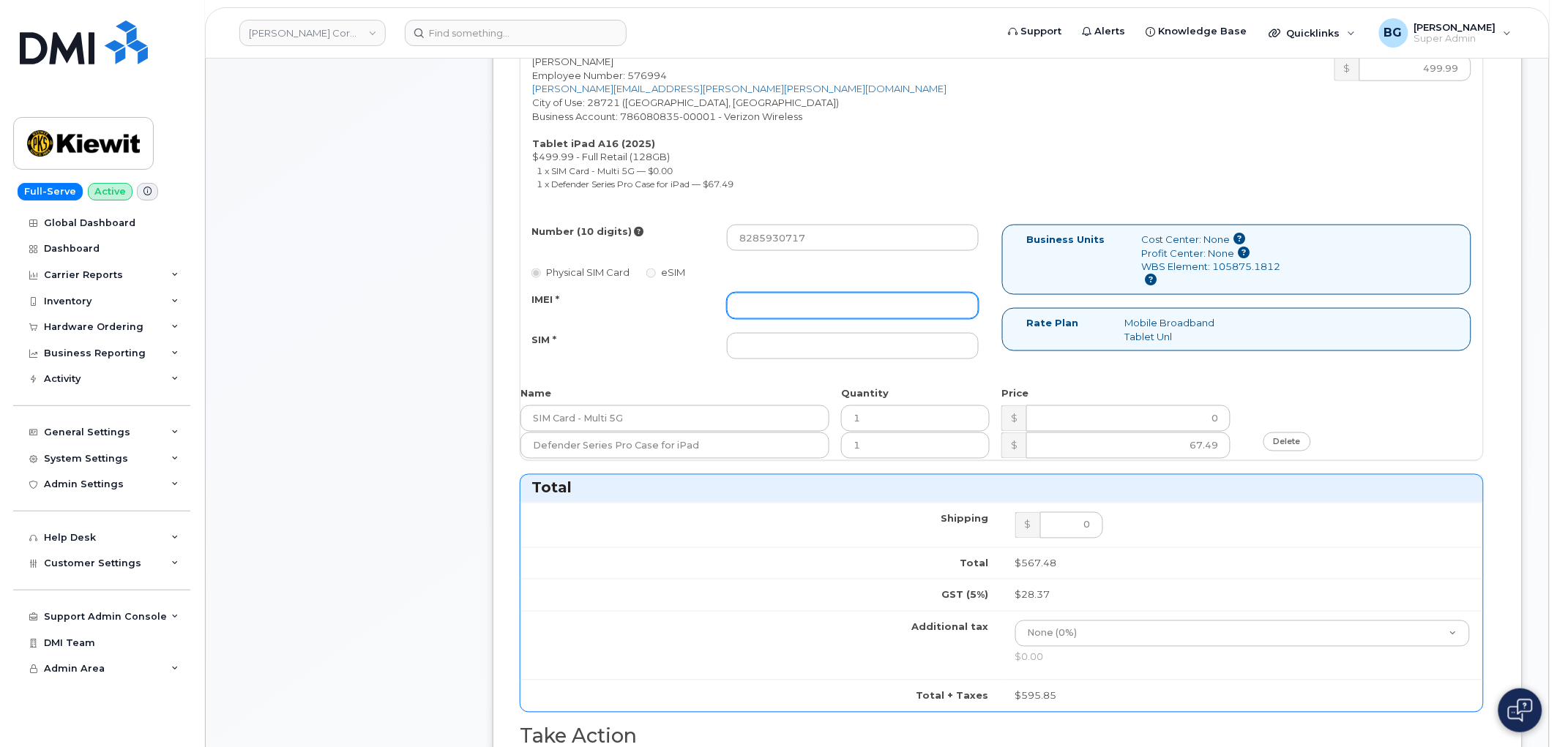
click at [756, 309] on input "IMEI *" at bounding box center [853, 306] width 252 height 26
paste input "352302615366147"
type input "352302615366147"
click at [593, 359] on div "SIM *" at bounding box center [755, 346] width 470 height 26
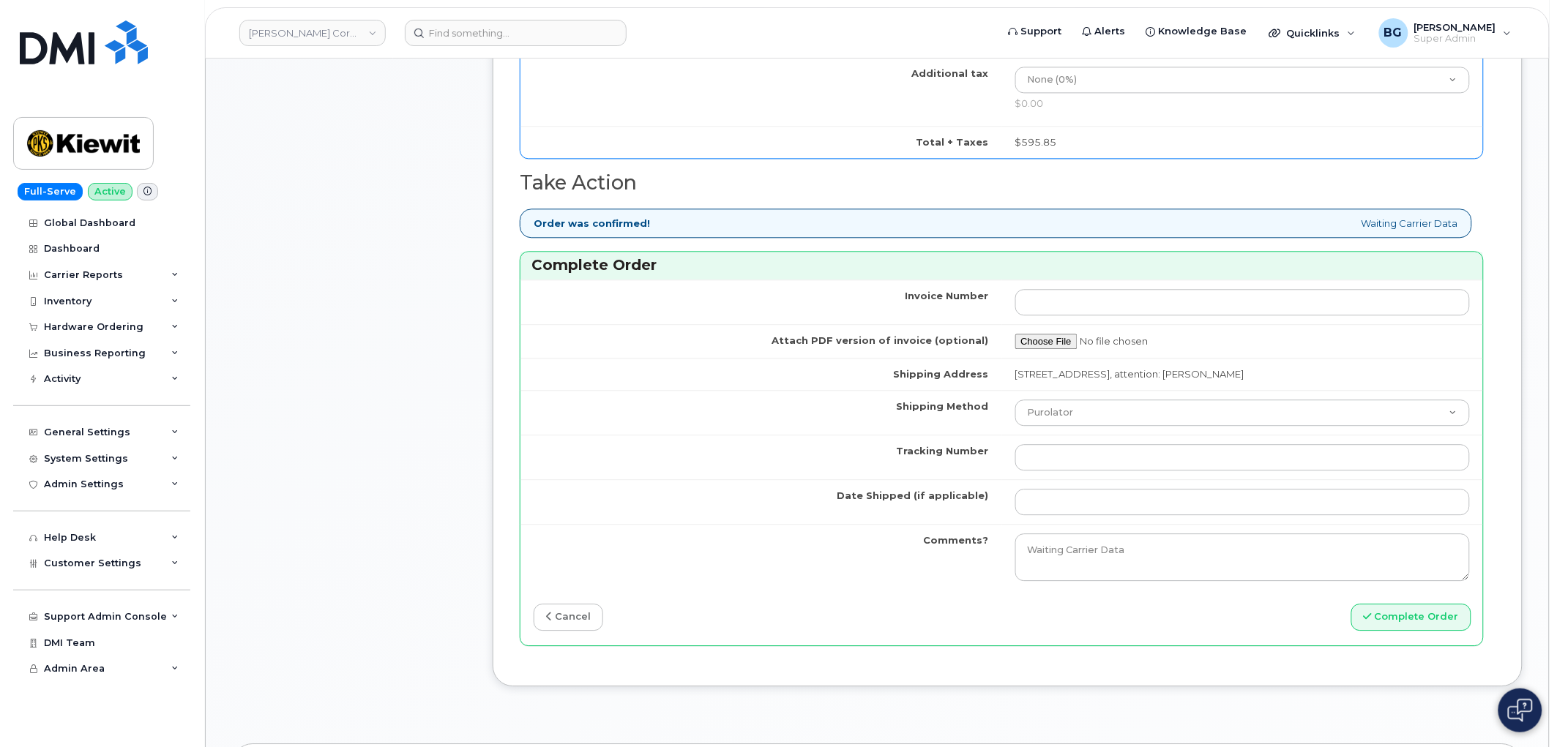
scroll to position [1193, 0]
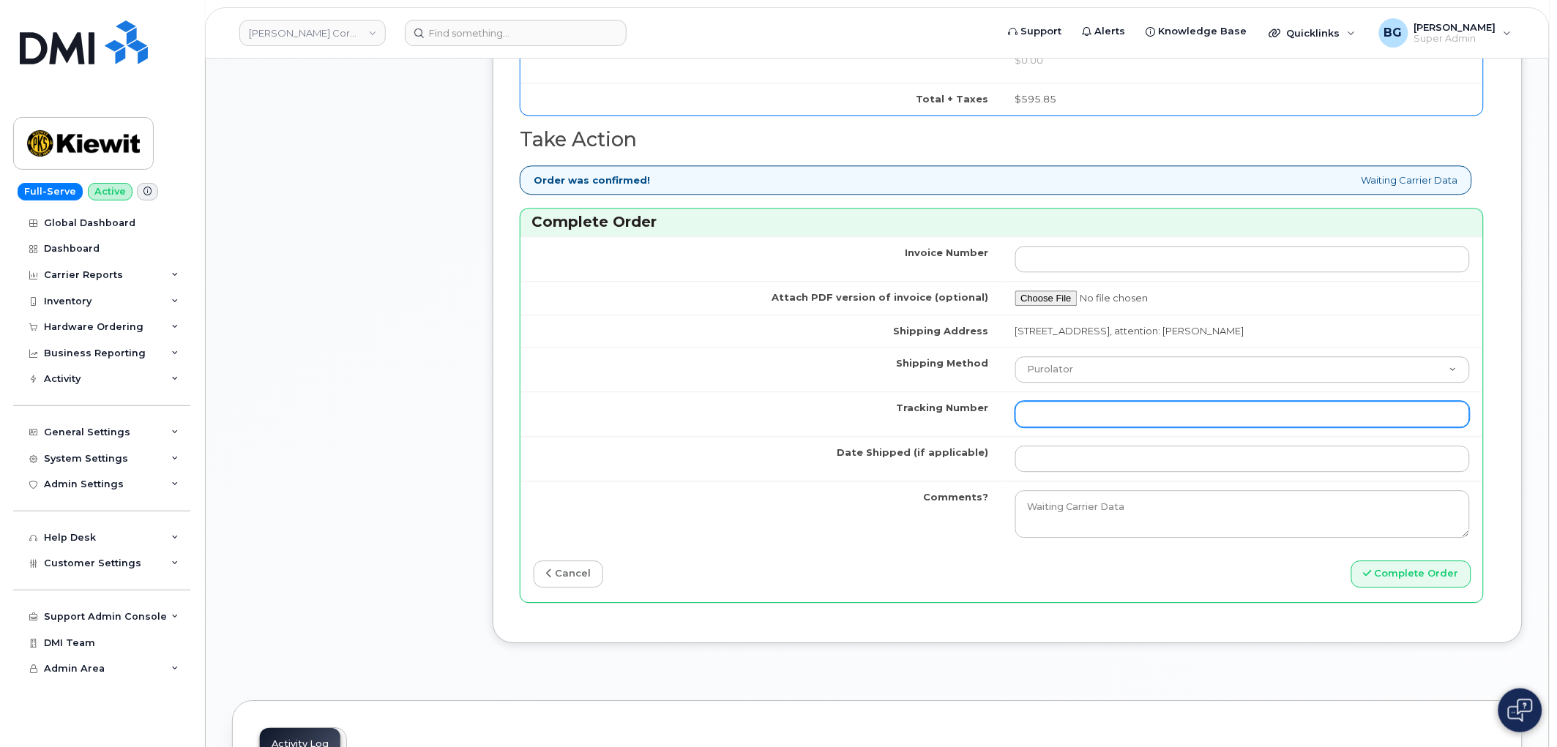
click at [1047, 414] on input "Tracking Number" at bounding box center [1242, 414] width 455 height 26
paste input "1Z4367572932584492"
type input "1Z4367572932584492"
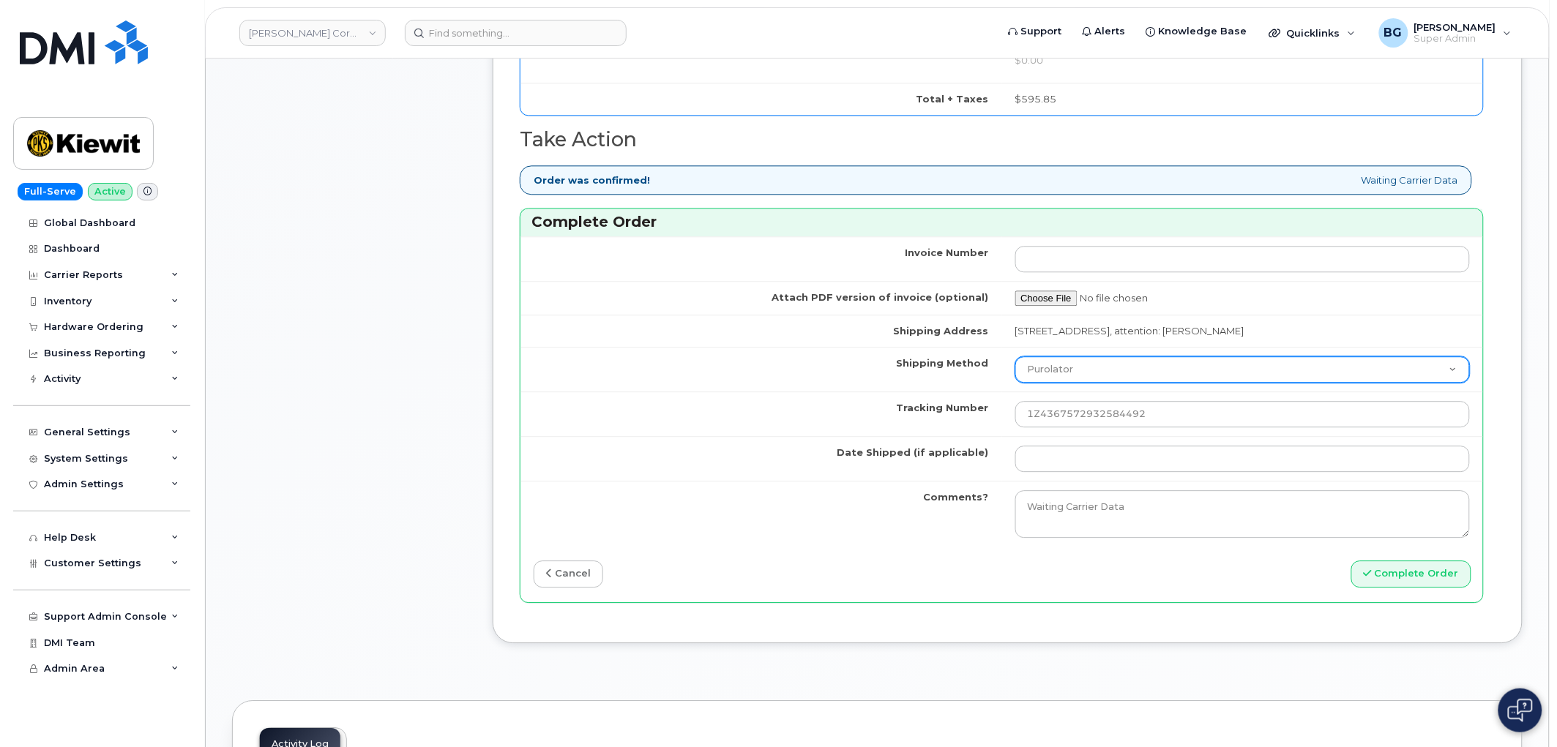
click at [1072, 368] on select "Purolator UPS FedEx Canada Post Courier Other Drop Off Pick Up" at bounding box center [1242, 369] width 455 height 26
select select "UPS"
click at [1015, 357] on select "Purolator UPS FedEx Canada Post Courier Other Drop Off Pick Up" at bounding box center [1242, 369] width 455 height 26
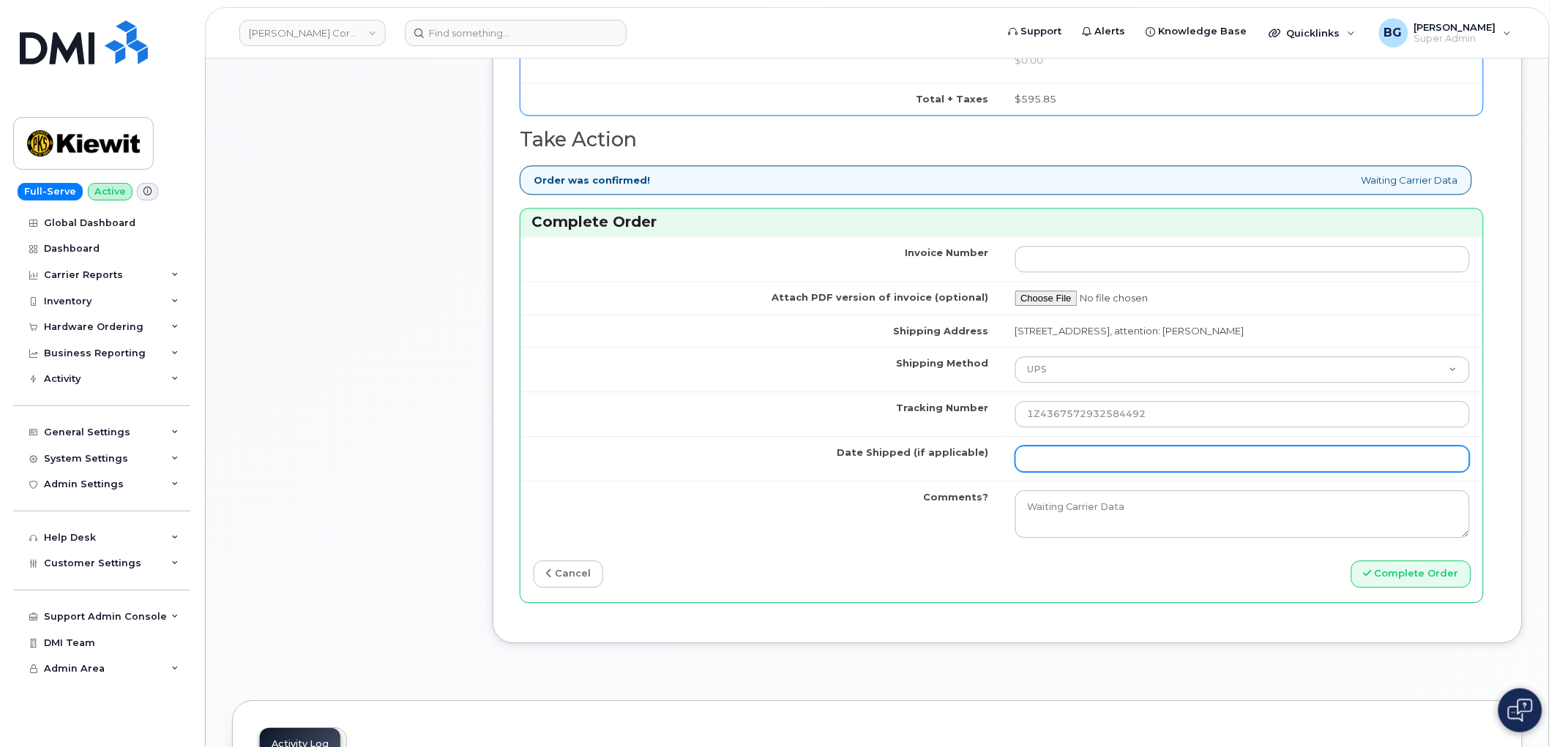
click at [1077, 460] on input "Date Shipped (if applicable)" at bounding box center [1242, 459] width 455 height 26
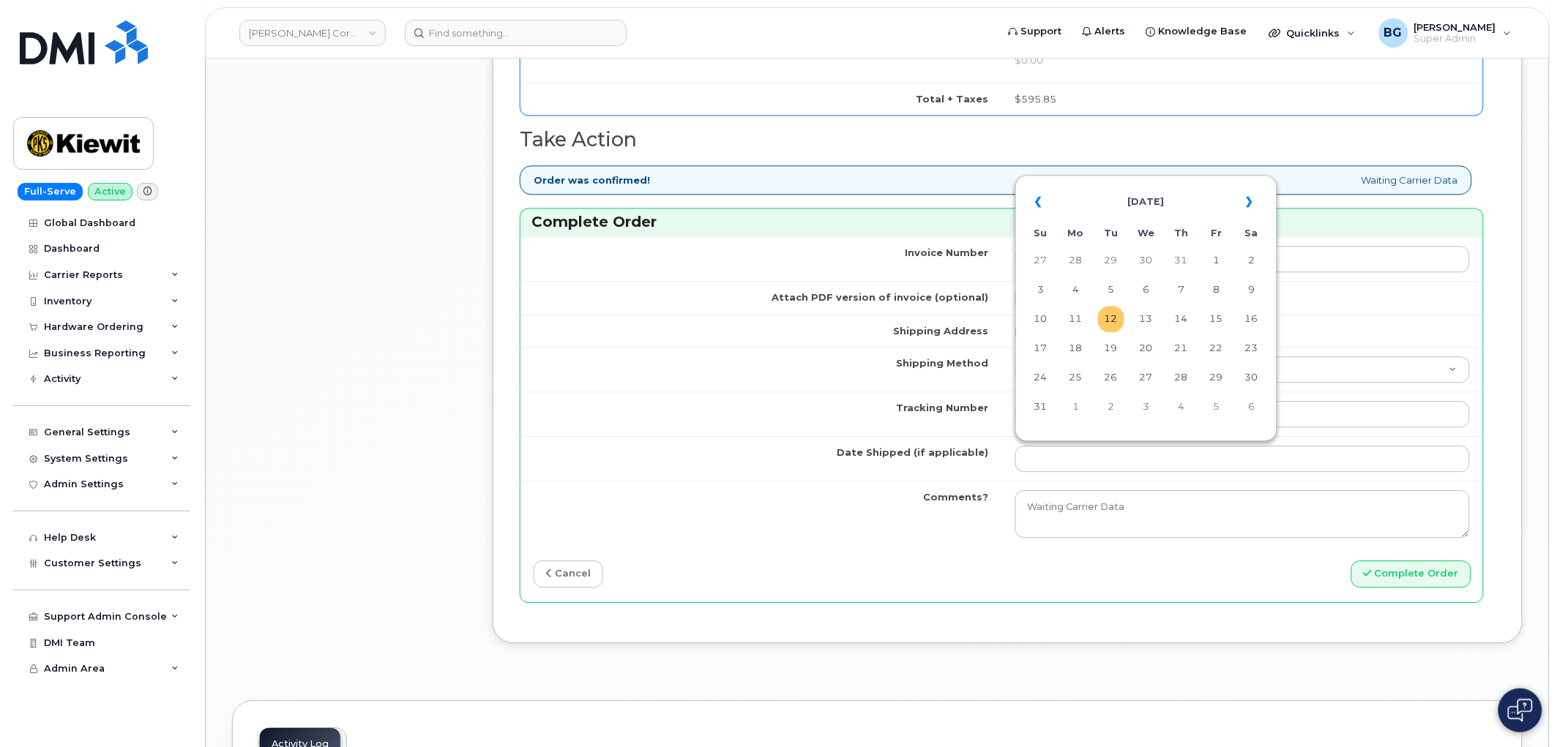
click at [1107, 315] on td "12" at bounding box center [1111, 319] width 26 height 26
type input "[DATE]"
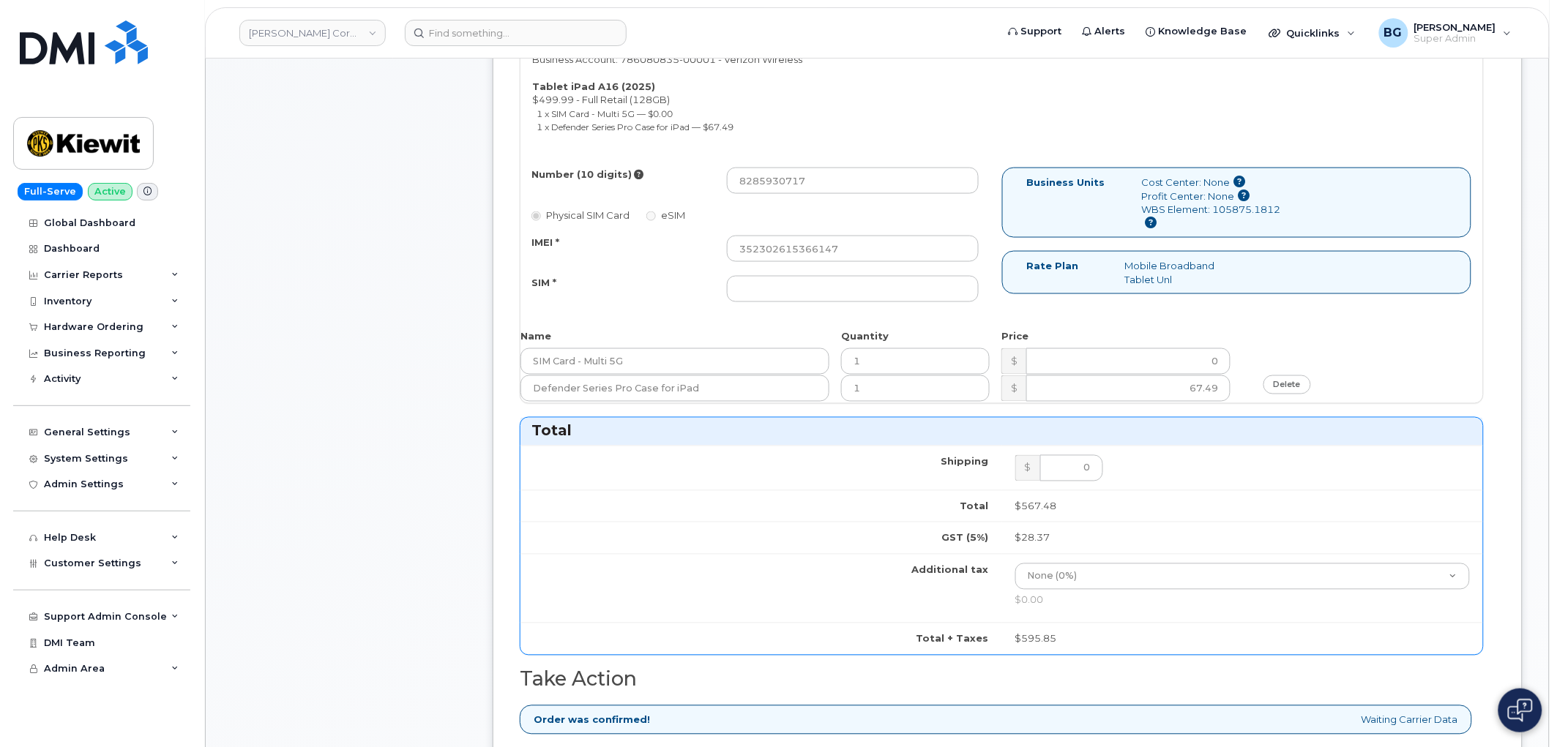
scroll to position [650, 0]
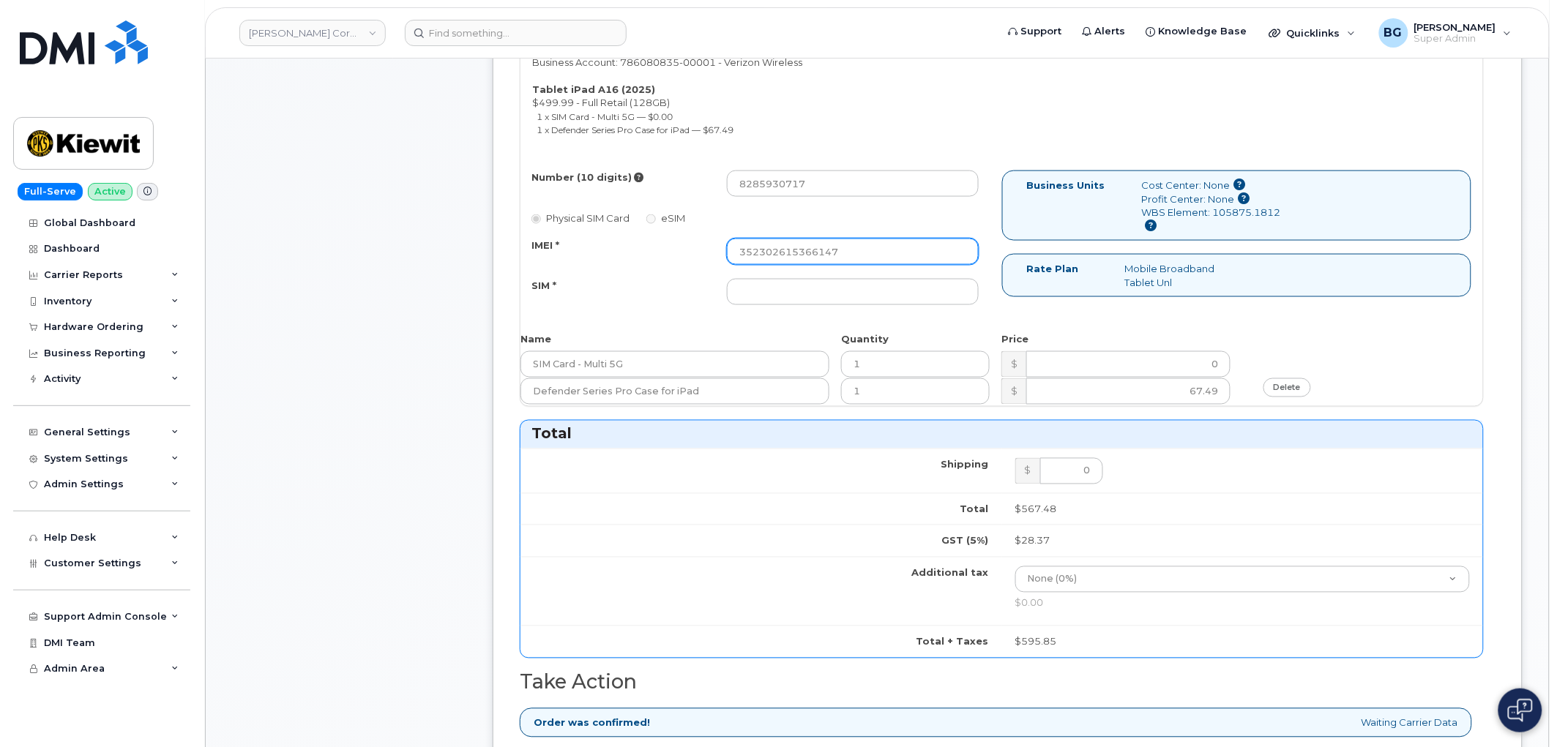
drag, startPoint x: 865, startPoint y: 251, endPoint x: 613, endPoint y: 267, distance: 252.3
click at [630, 251] on div "IMEI * 352302615366147" at bounding box center [755, 252] width 470 height 26
click at [904, 96] on div "Jacob Fruehwald Employee Number: 576994 JACOB.FRUEHWALD@KIEWIT.COM City of Use:…" at bounding box center [761, 72] width 482 height 143
click at [1361, 322] on div "Jacob Fruehwald Employee Number: 576994 JACOB.FRUEHWALD@KIEWIT.COM City of Use:…" at bounding box center [1001, 195] width 963 height 419
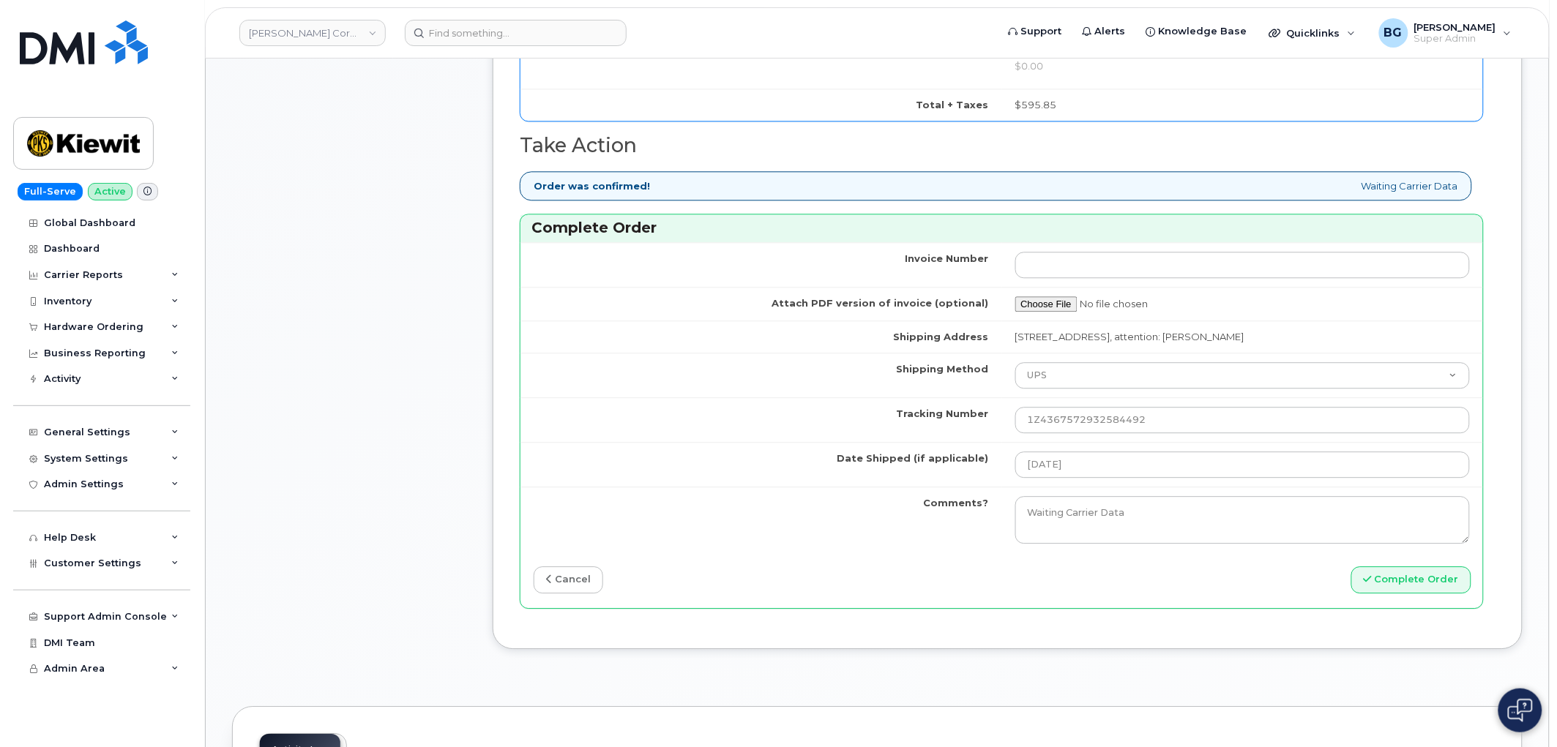
scroll to position [1247, 0]
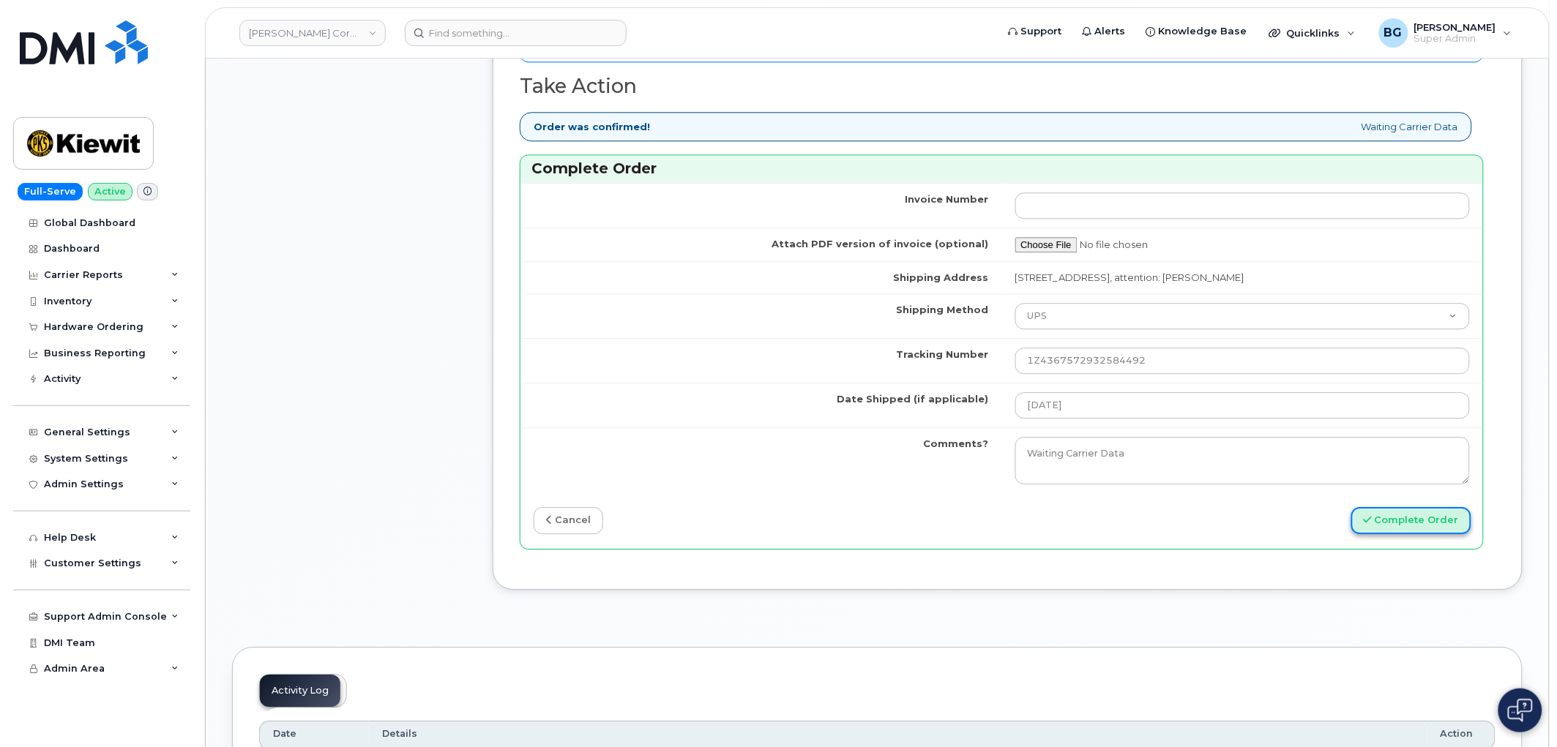
click at [1408, 517] on button "Complete Order" at bounding box center [1411, 520] width 120 height 27
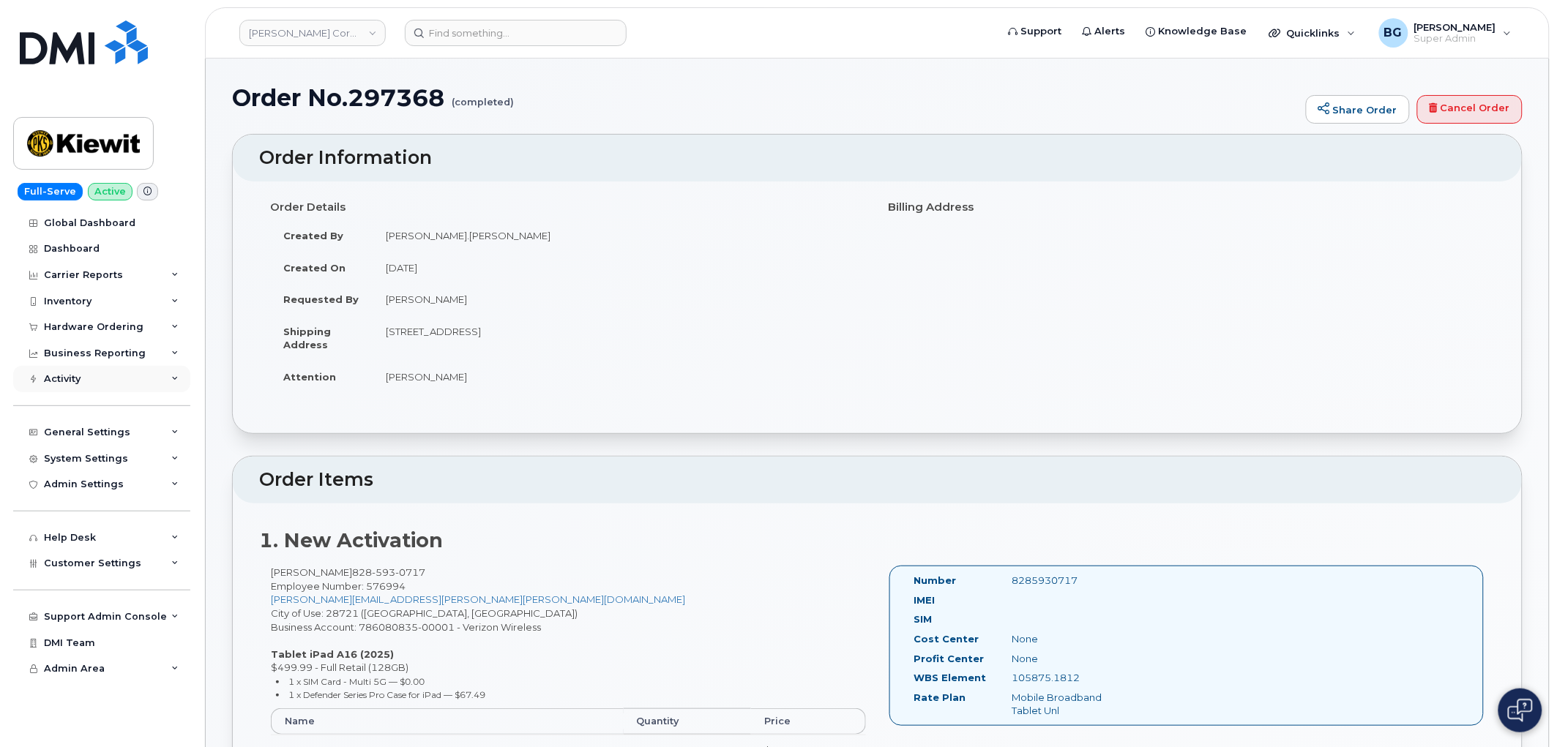
click at [83, 378] on div "Activity" at bounding box center [101, 379] width 177 height 26
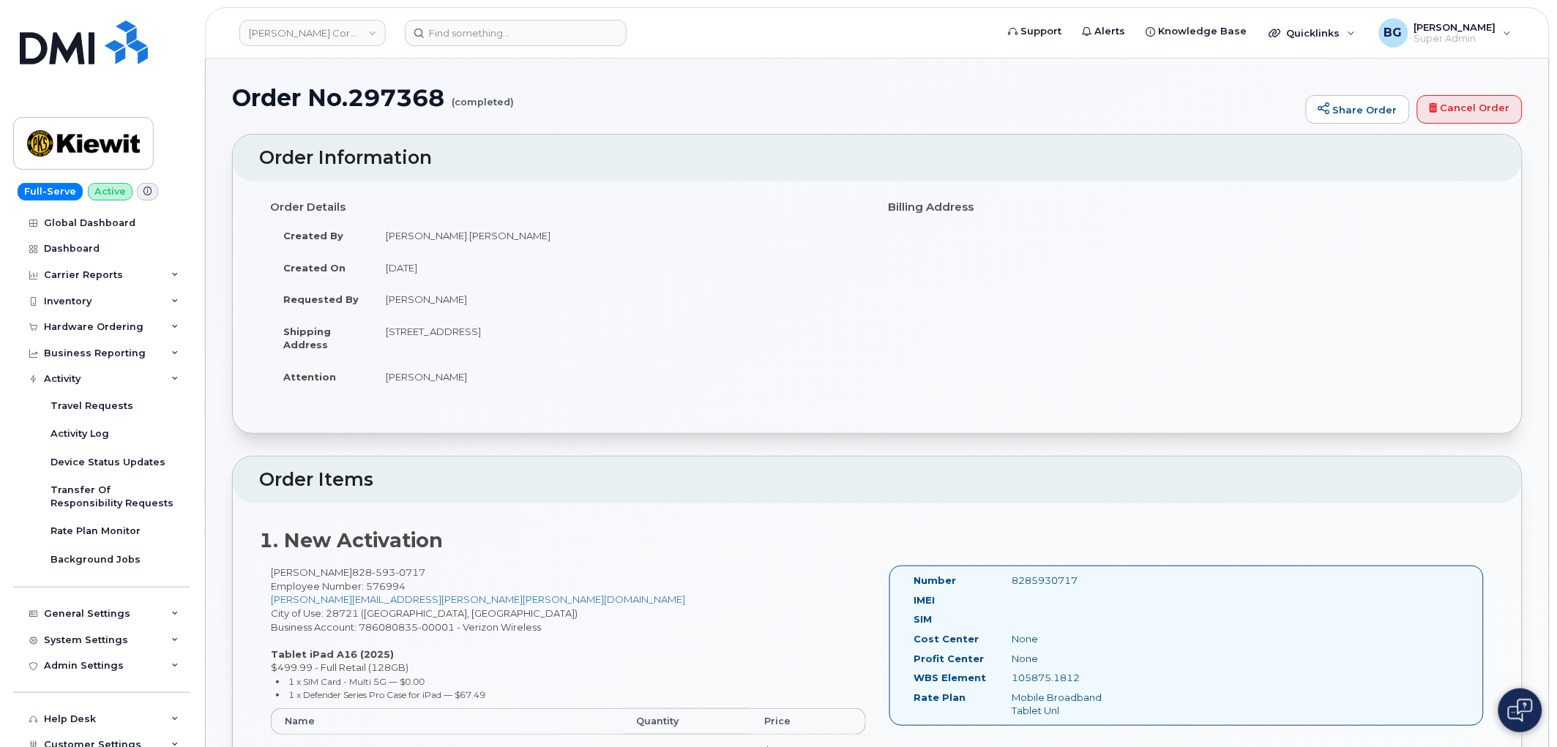
click at [720, 515] on div "1. New Activation [PERSON_NAME] [PHONE_NUMBER] Employee Number: 576994 [PERSON_…" at bounding box center [877, 665] width 1289 height 322
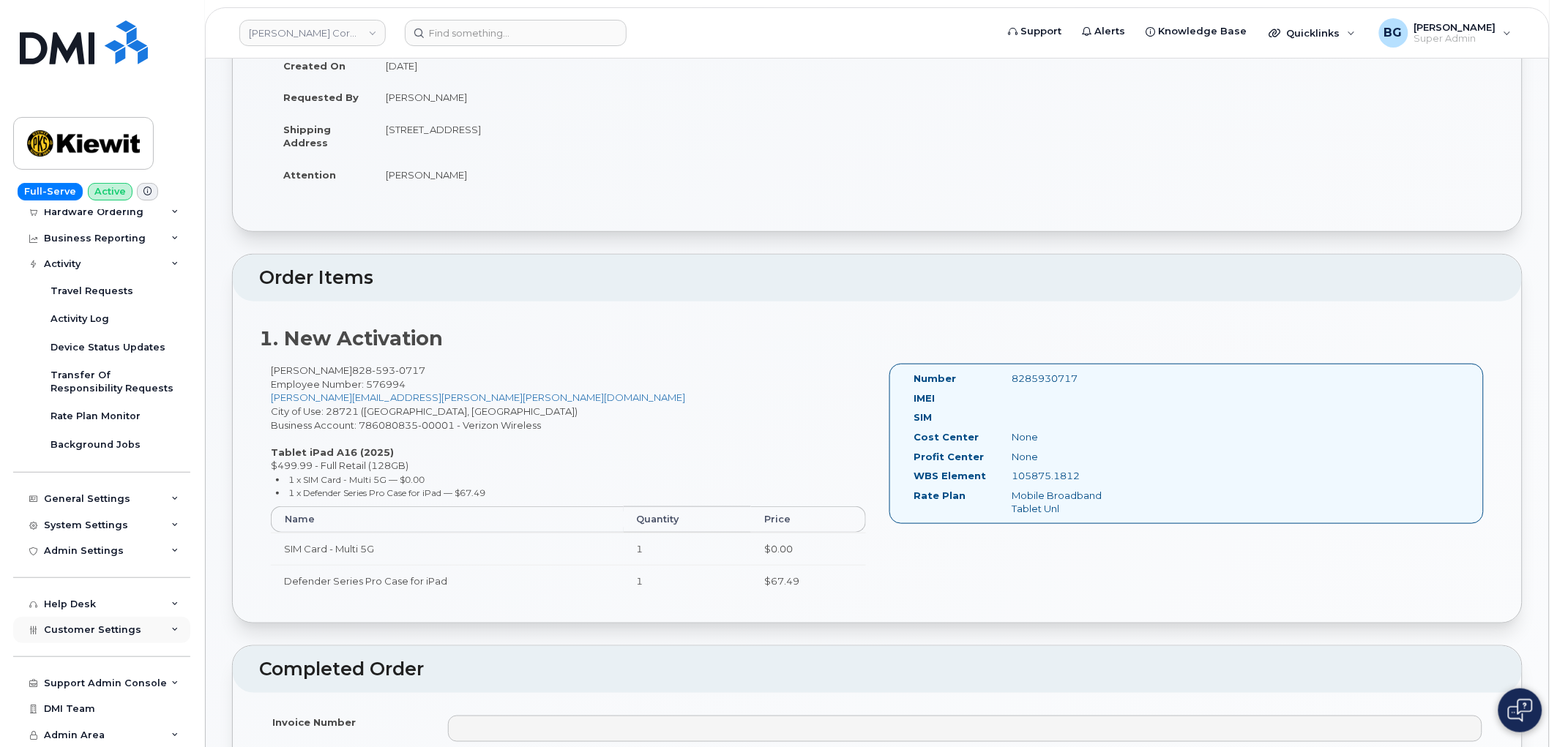
scroll to position [217, 0]
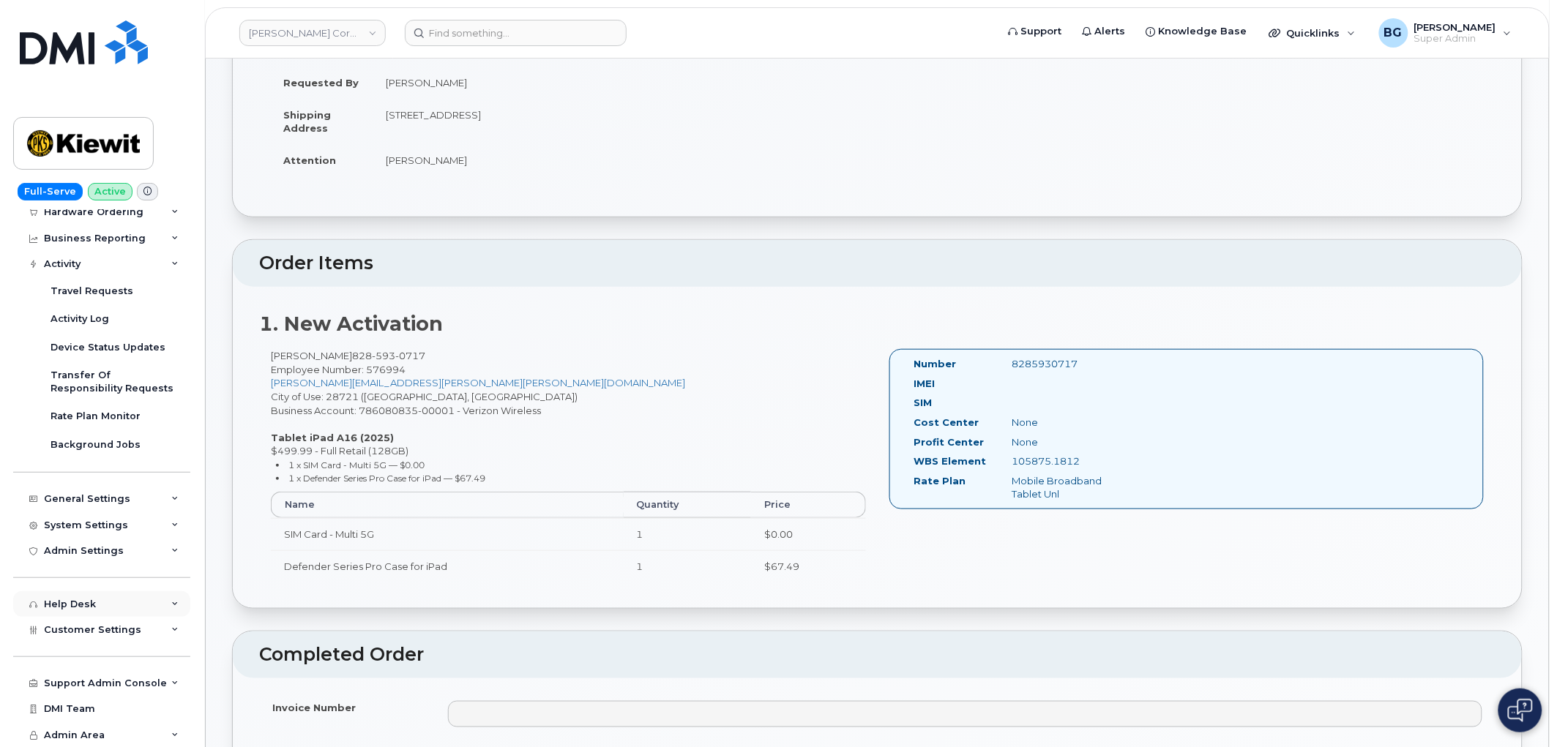
drag, startPoint x: 72, startPoint y: 586, endPoint x: 59, endPoint y: 598, distance: 17.6
click at [71, 722] on div "Help Desk Roaming Data Block Dashboard Hardware Orders Repair Requests Device S…" at bounding box center [103, 735] width 181 height 26
click at [59, 599] on div "Help Desk" at bounding box center [70, 605] width 52 height 12
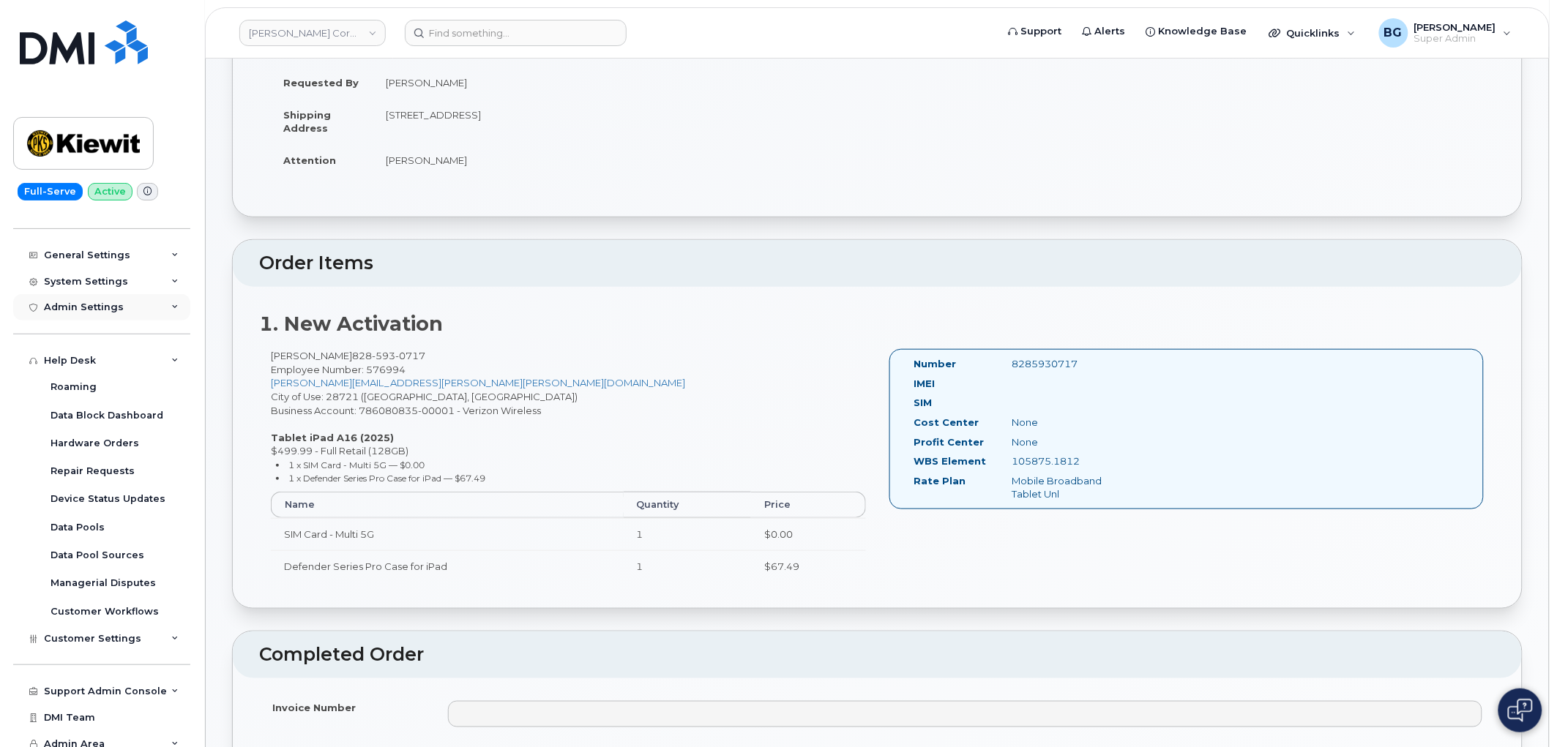
scroll to position [367, 0]
